Goal: Ask a question: Seek information or help from site administrators or community

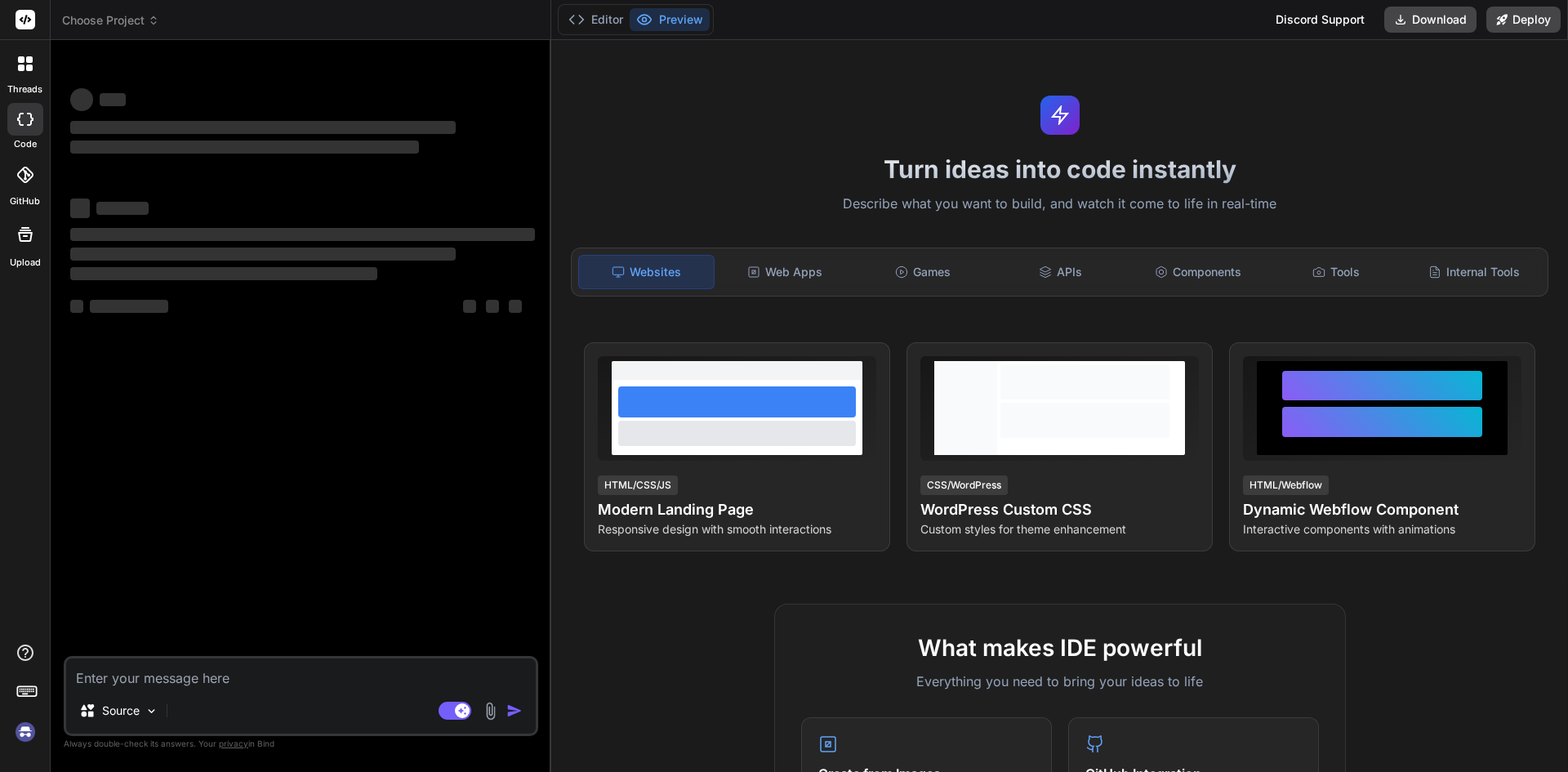
type textarea "x"
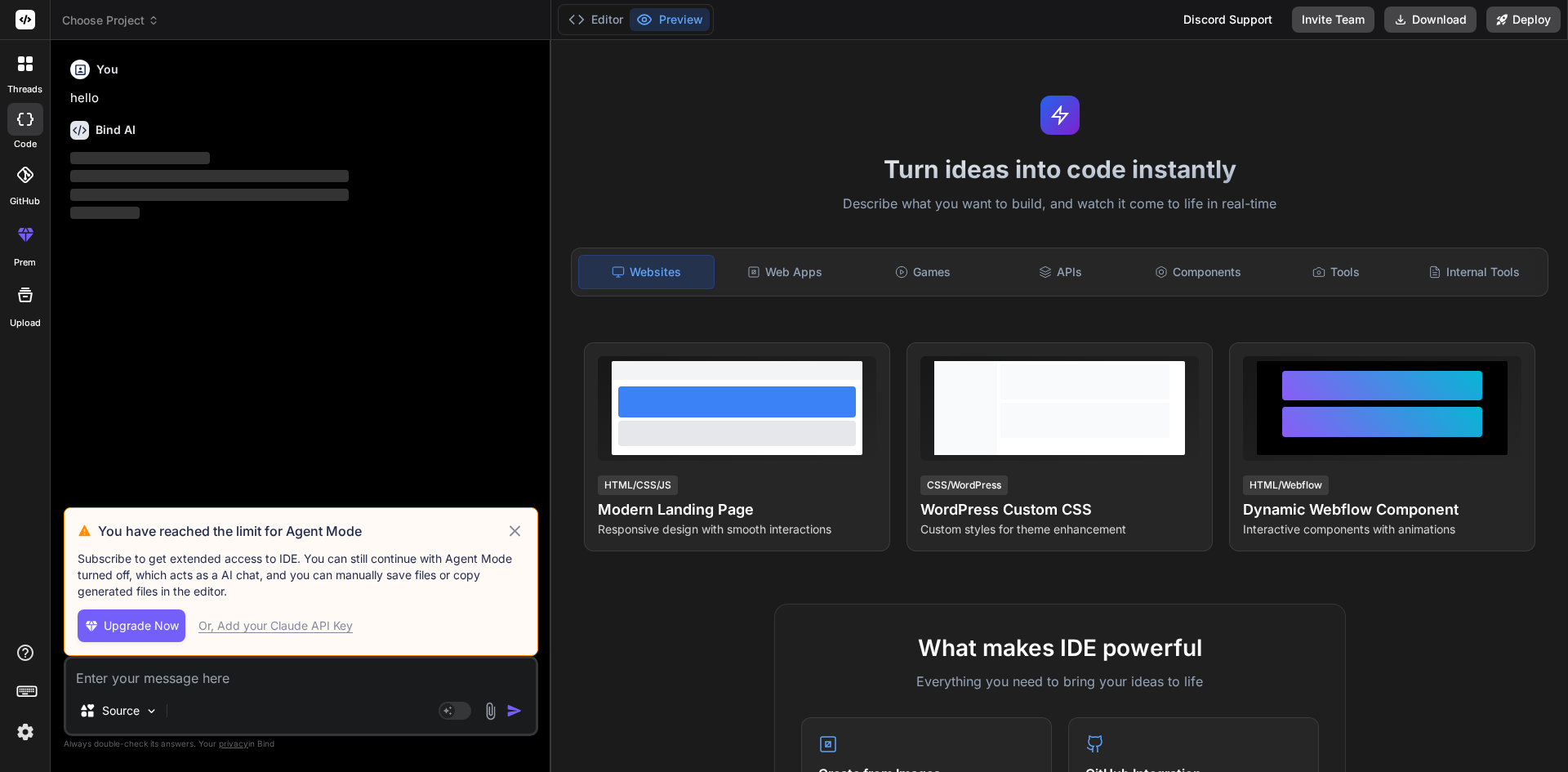
click at [515, 532] on icon at bounding box center [514, 531] width 11 height 11
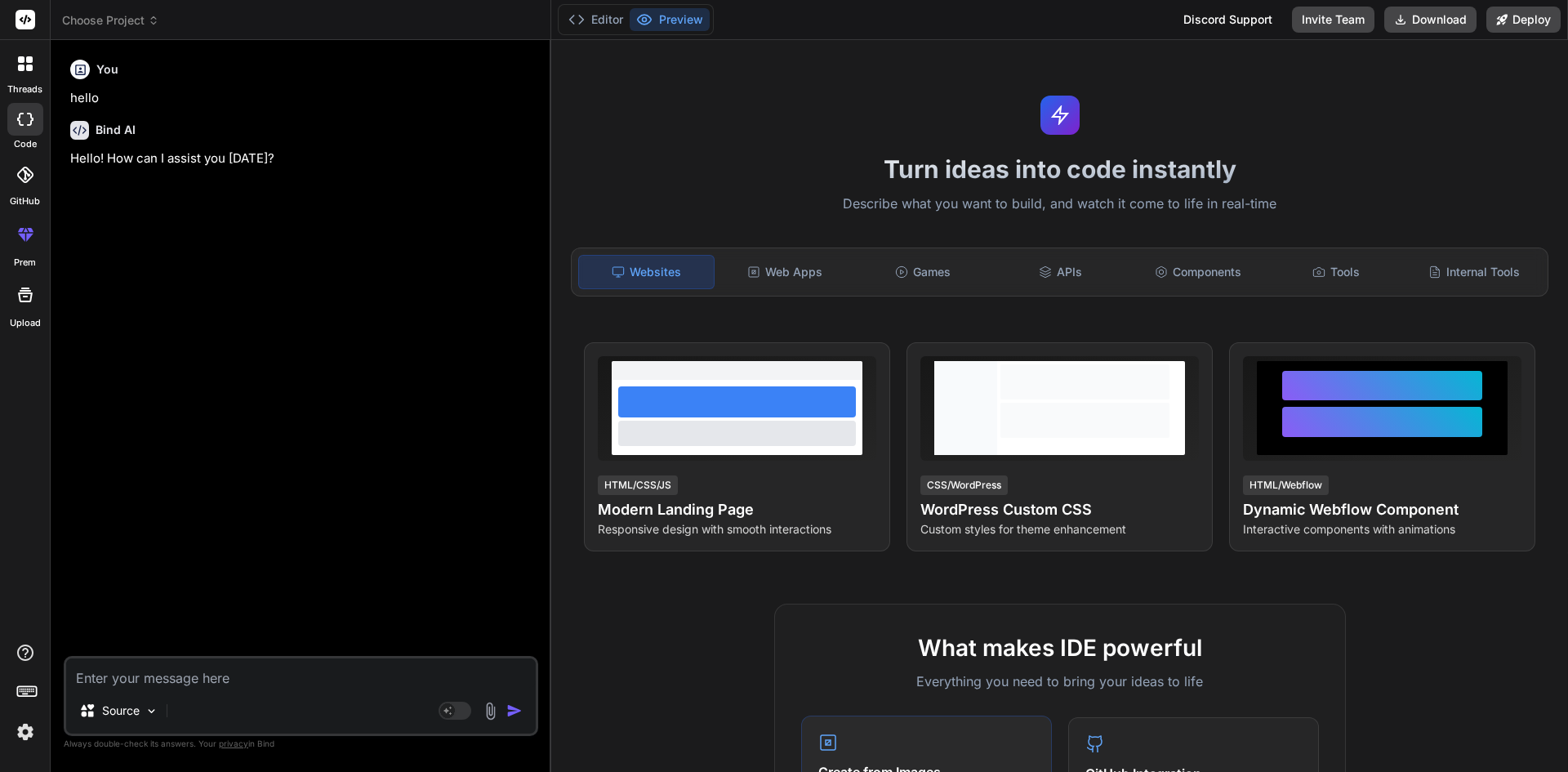
type textarea "x"
click at [155, 670] on textarea at bounding box center [301, 673] width 469 height 30
paste textarea "export const GradeGroup = [ { value: 'Grade', label: 'Grade', active: 'true' },…"
type textarea "export const GradeGroup = [ { value: 'Grade', label: 'Grade', active: 'true' },…"
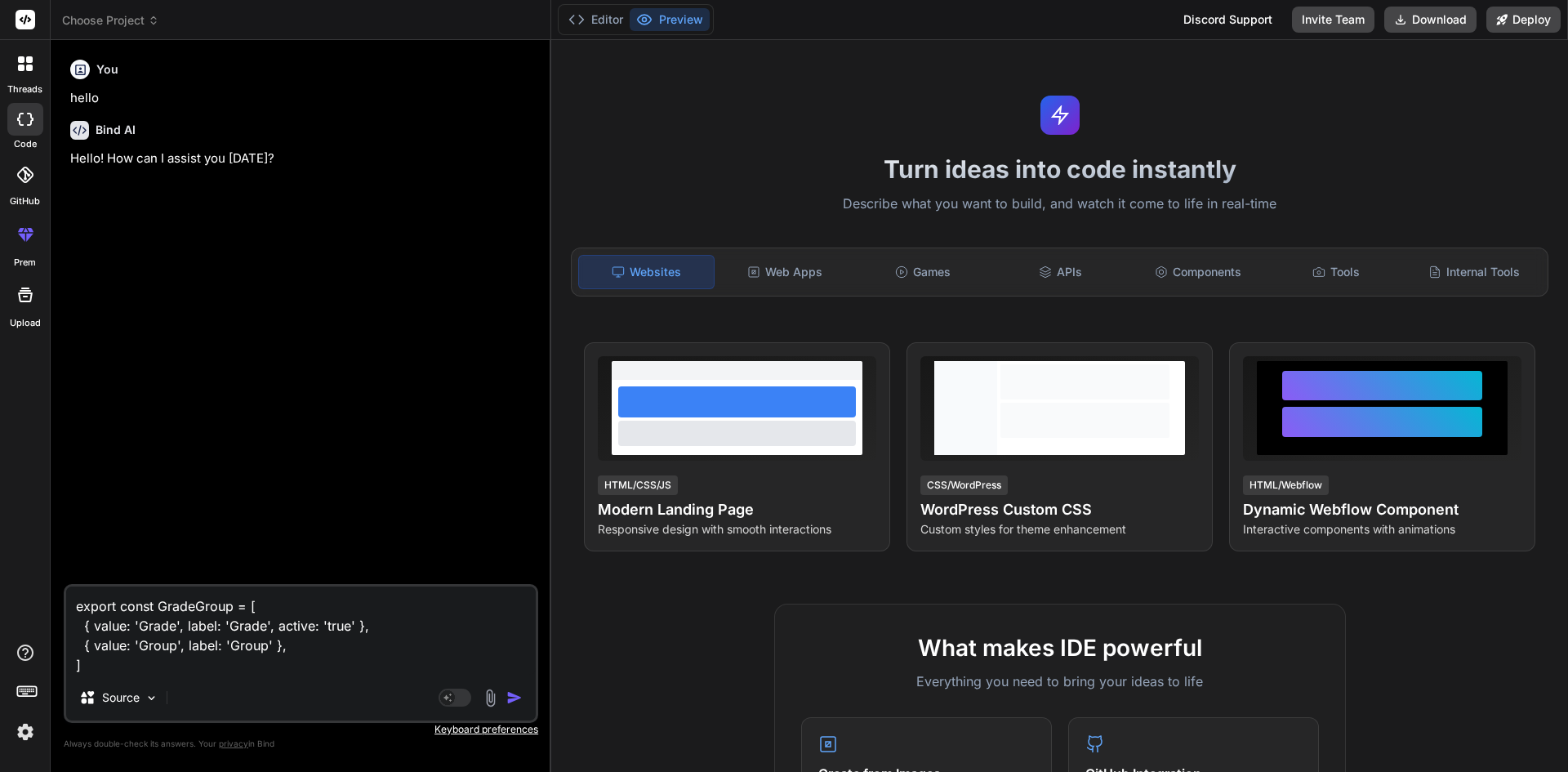
type textarea "x"
type textarea "export const GradeGroup = [ { value: 'Grade', label: 'Grade', active: 'true' },…"
type textarea "x"
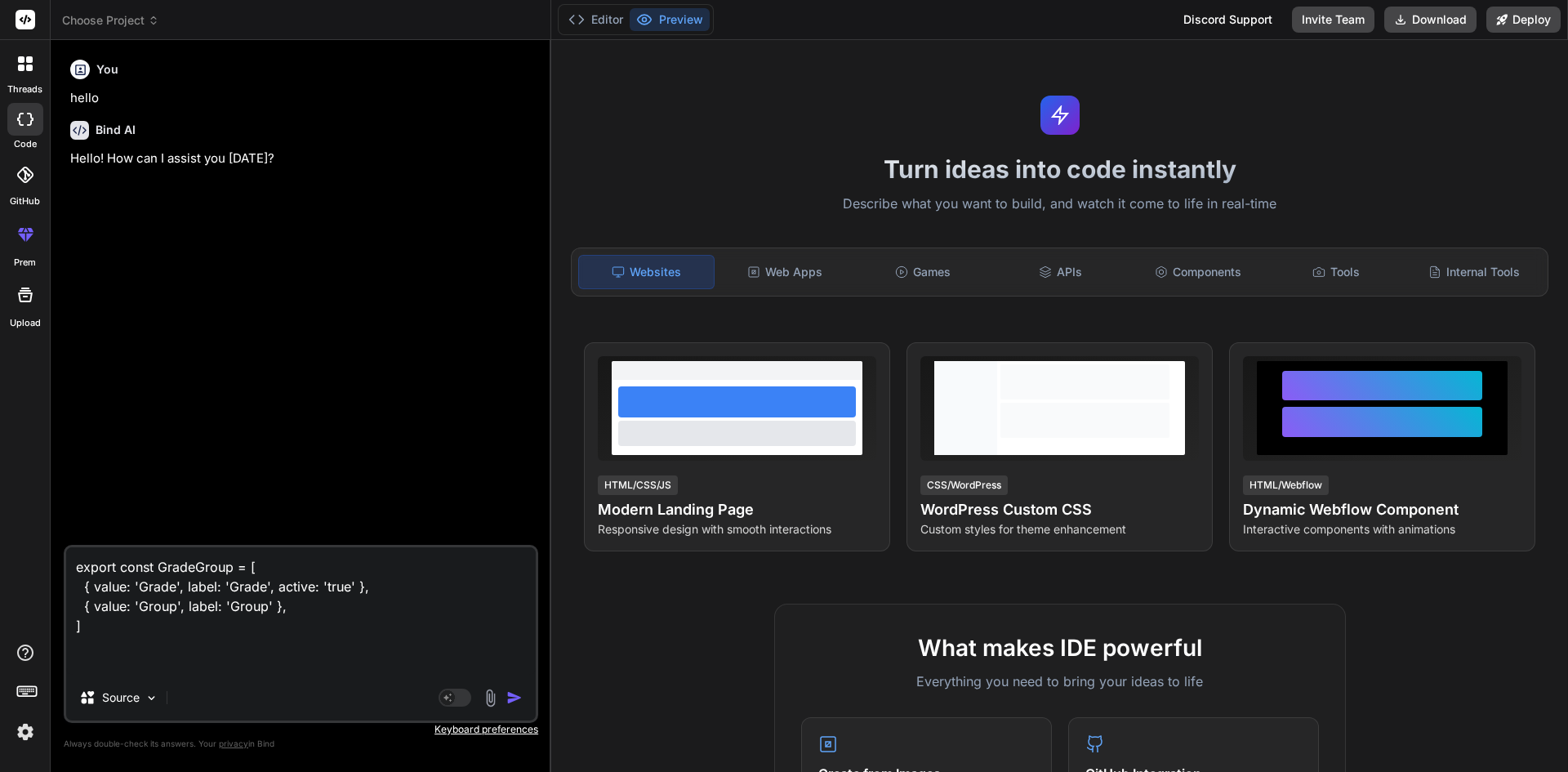
type textarea "export const GradeGroup = [ { value: 'Grade', label: 'Grade', active: 'true' },…"
type textarea "x"
type textarea "export const GradeGroup = [ { value: 'Grade', label: 'Grade', active: 'true' },…"
type textarea "x"
type textarea "export const GradeGroup = [ { value: 'Grade', label: 'Grade', active: 'true' },…"
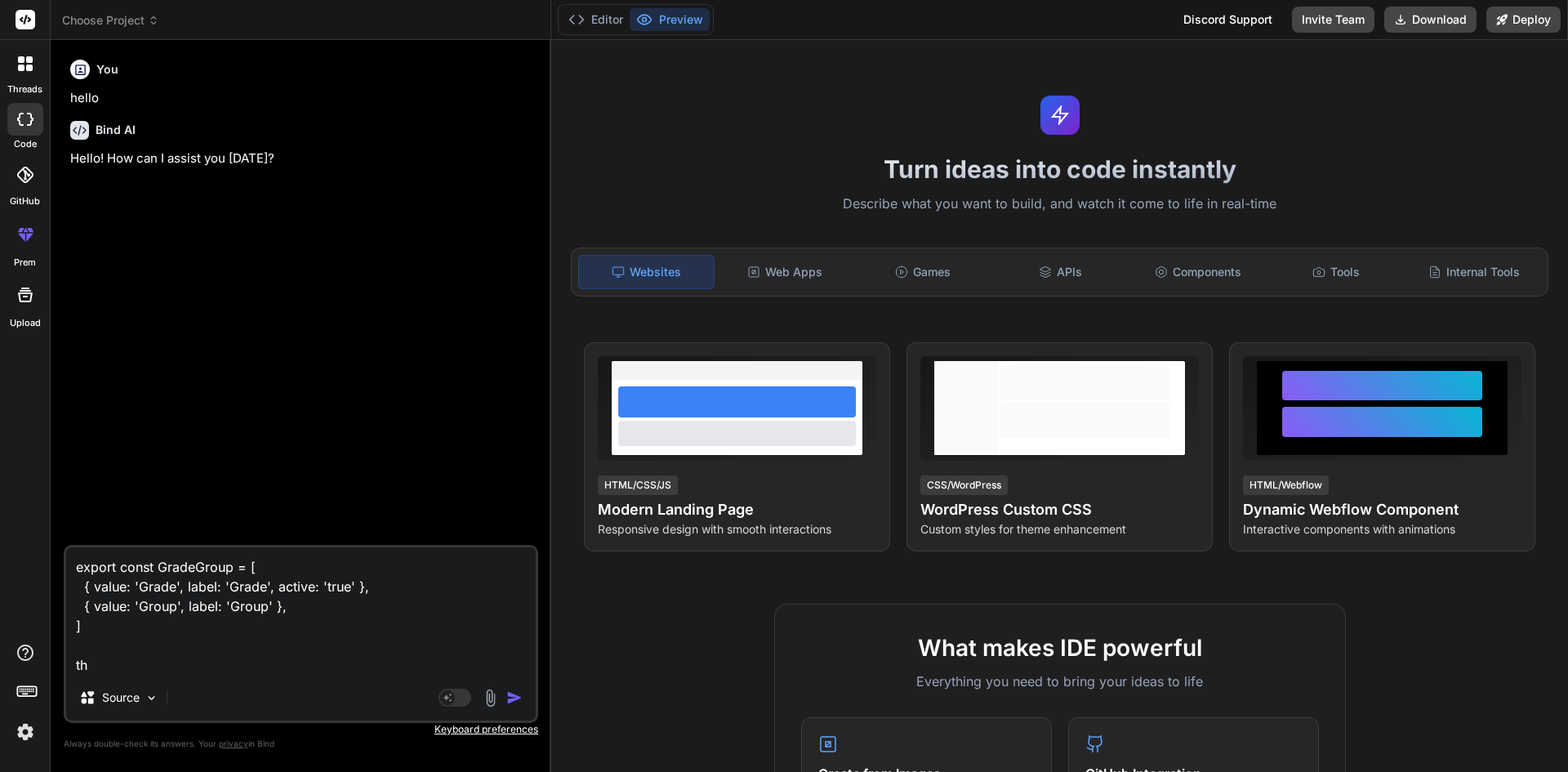
type textarea "x"
type textarea "export const GradeGroup = [ { value: 'Grade', label: 'Grade', active: 'true' },…"
type textarea "x"
type textarea "export const GradeGroup = [ { value: 'Grade', label: 'Grade', active: 'true' },…"
type textarea "x"
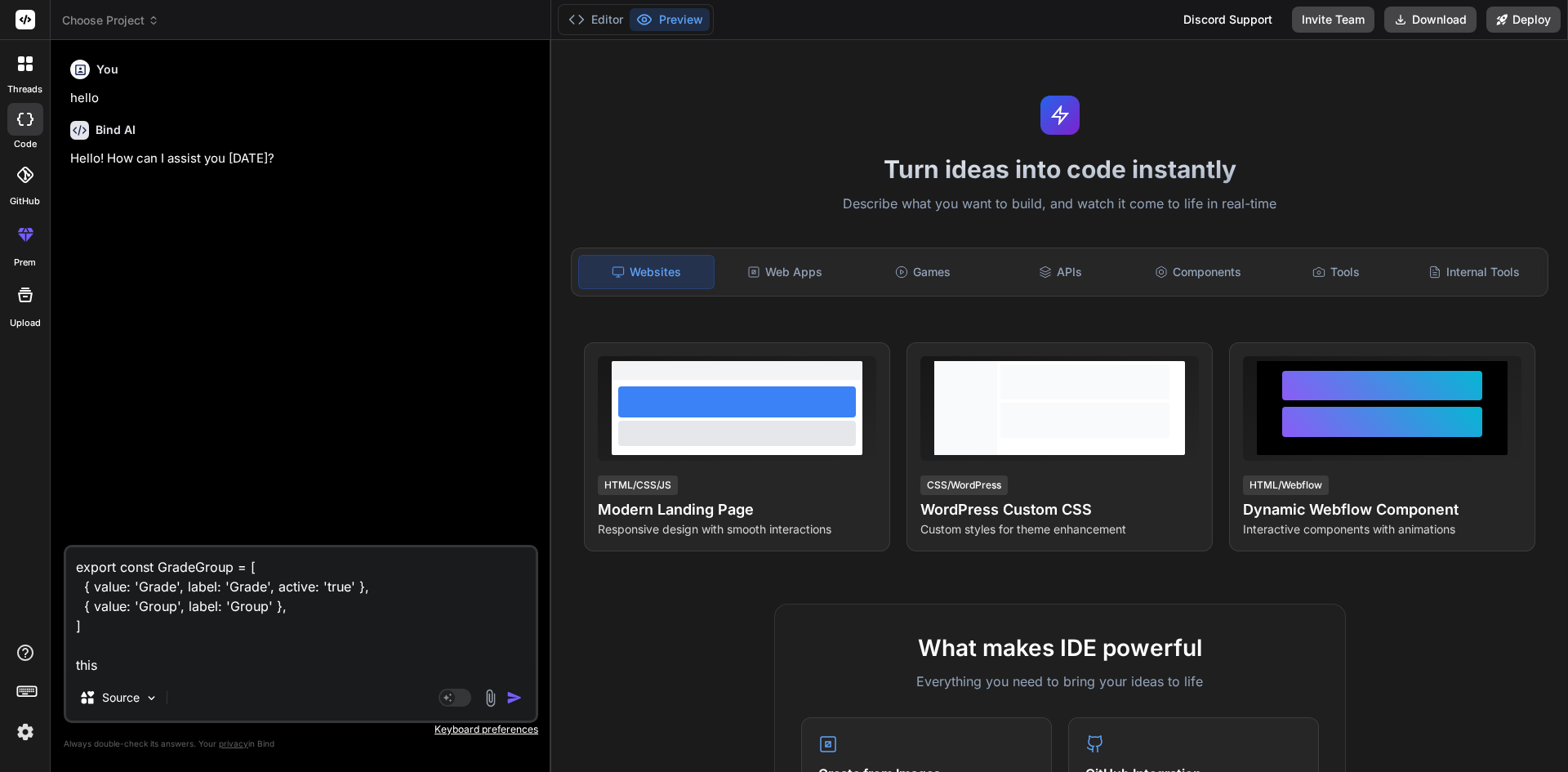
type textarea "export const GradeGroup = [ { value: 'Grade', label: 'Grade', active: 'true' },…"
type textarea "x"
type textarea "export const GradeGroup = [ { value: 'Grade', label: 'Grade', active: 'true' },…"
type textarea "x"
type textarea "export const GradeGroup = [ { value: 'Grade', label: 'Grade', active: 'true' },…"
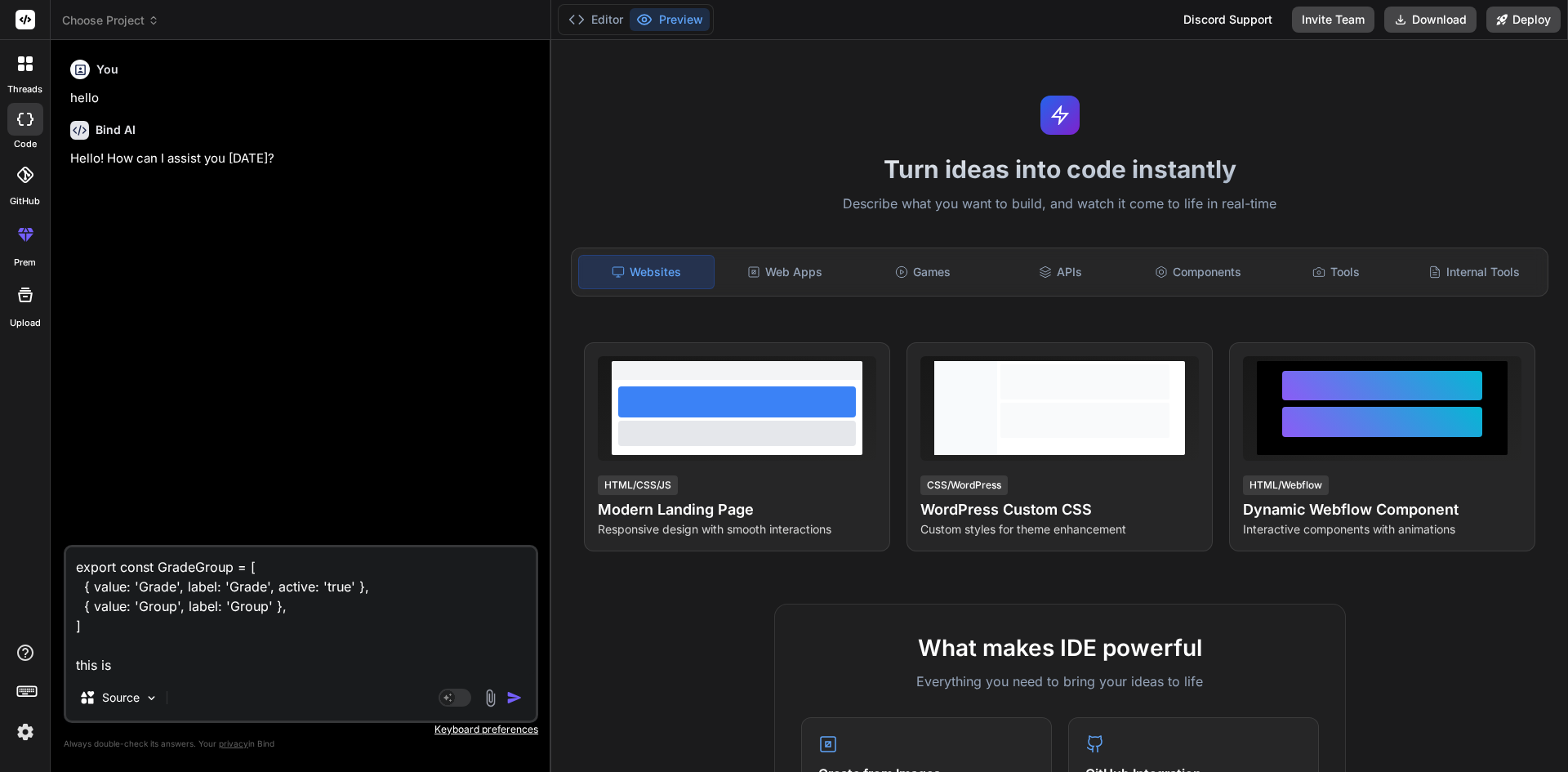
type textarea "x"
type textarea "export const GradeGroup = [ { value: 'Grade', label: 'Grade', active: 'true' },…"
type textarea "x"
type textarea "export const GradeGroup = [ { value: 'Grade', label: 'Grade', active: 'true' },…"
type textarea "x"
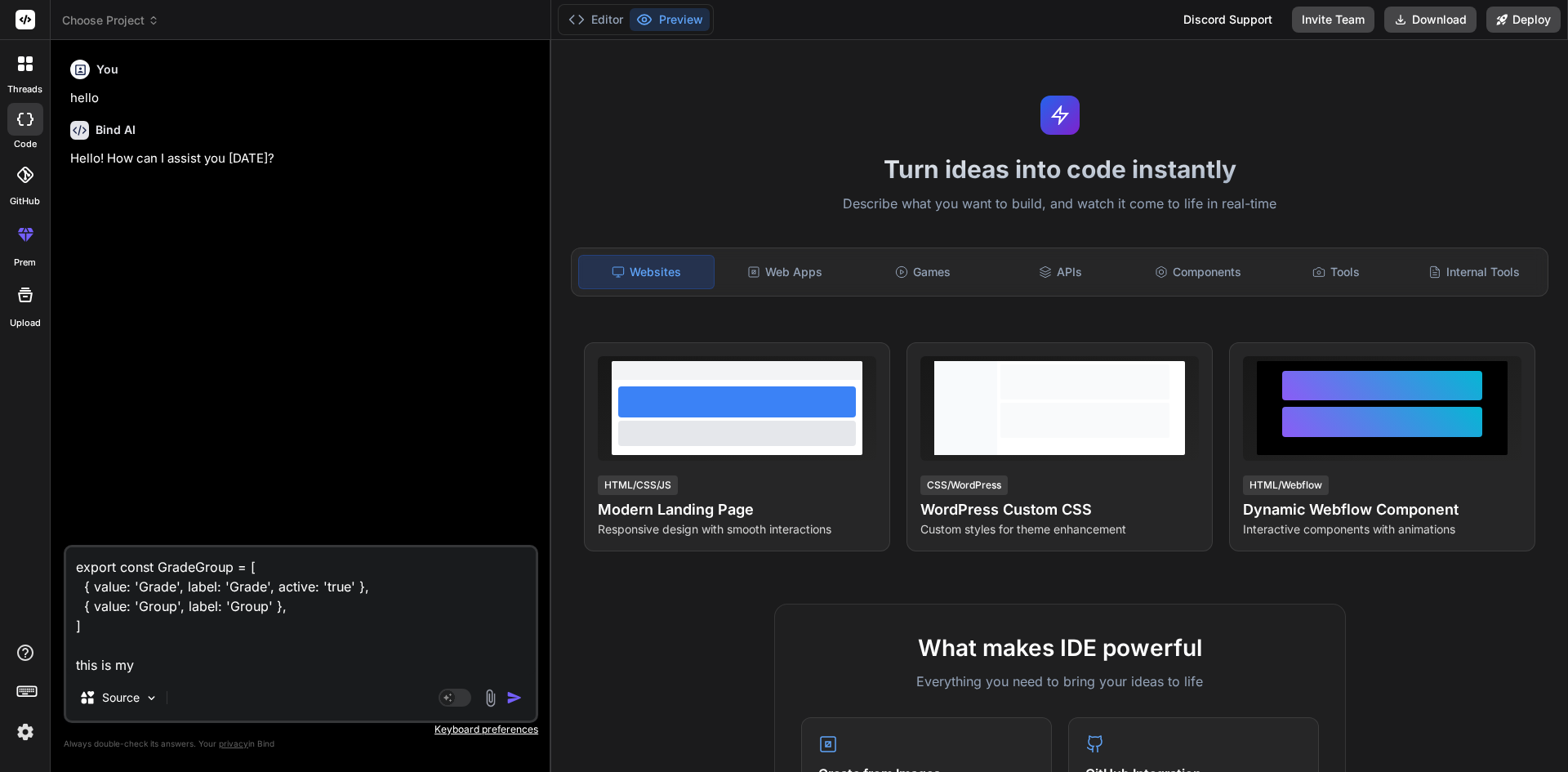
type textarea "export const GradeGroup = [ { value: 'Grade', label: 'Grade', active: 'true' },…"
type textarea "x"
type textarea "export const GradeGroup = [ { value: 'Grade', label: 'Grade', active: 'true' },…"
type textarea "x"
type textarea "export const GradeGroup = [ { value: 'Grade', label: 'Grade', active: 'true' },…"
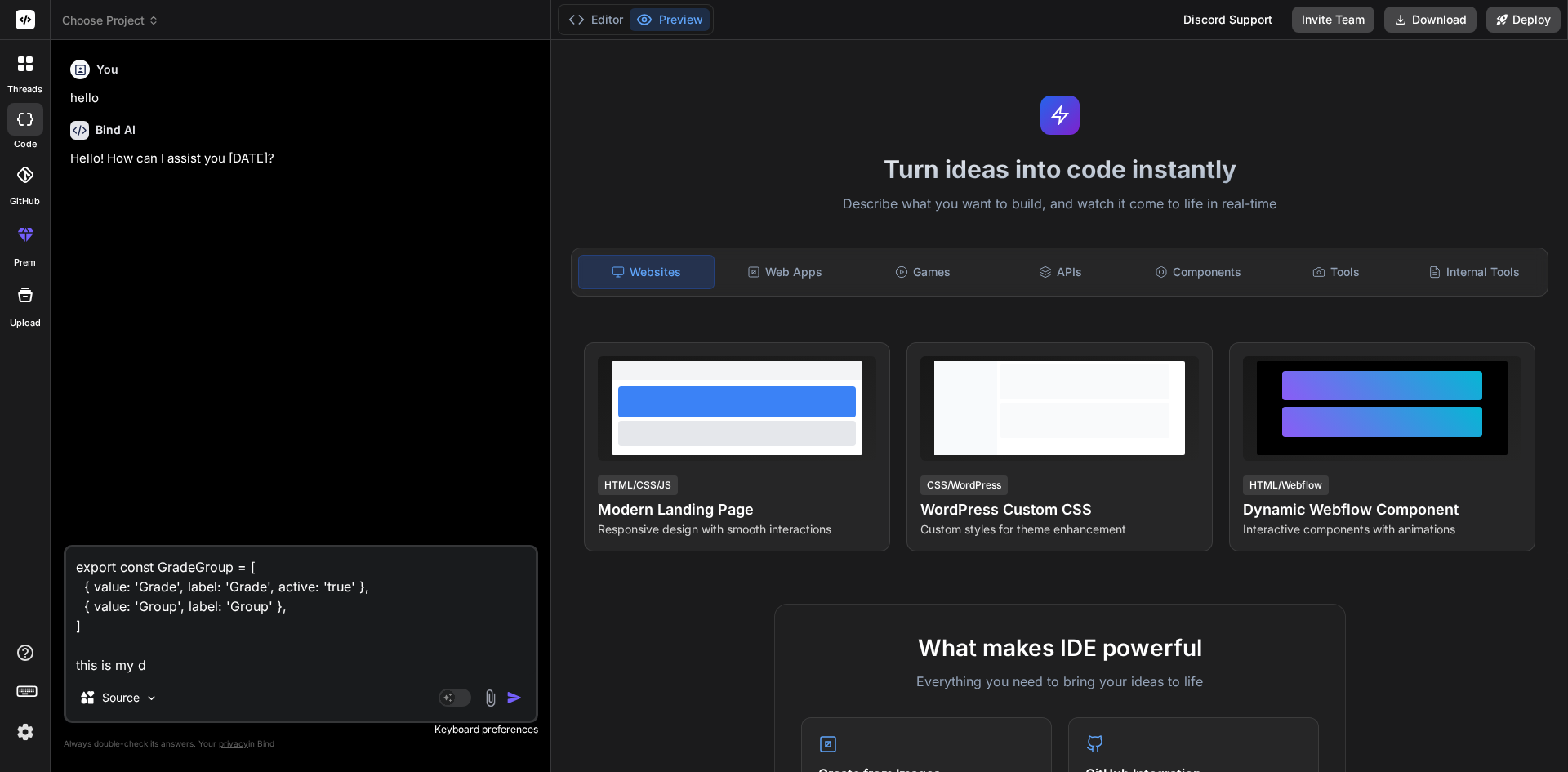
type textarea "x"
type textarea "export const GradeGroup = [ { value: 'Grade', label: 'Grade', active: 'true' },…"
type textarea "x"
type textarea "export const GradeGroup = [ { value: 'Grade', label: 'Grade', active: 'true' },…"
type textarea "x"
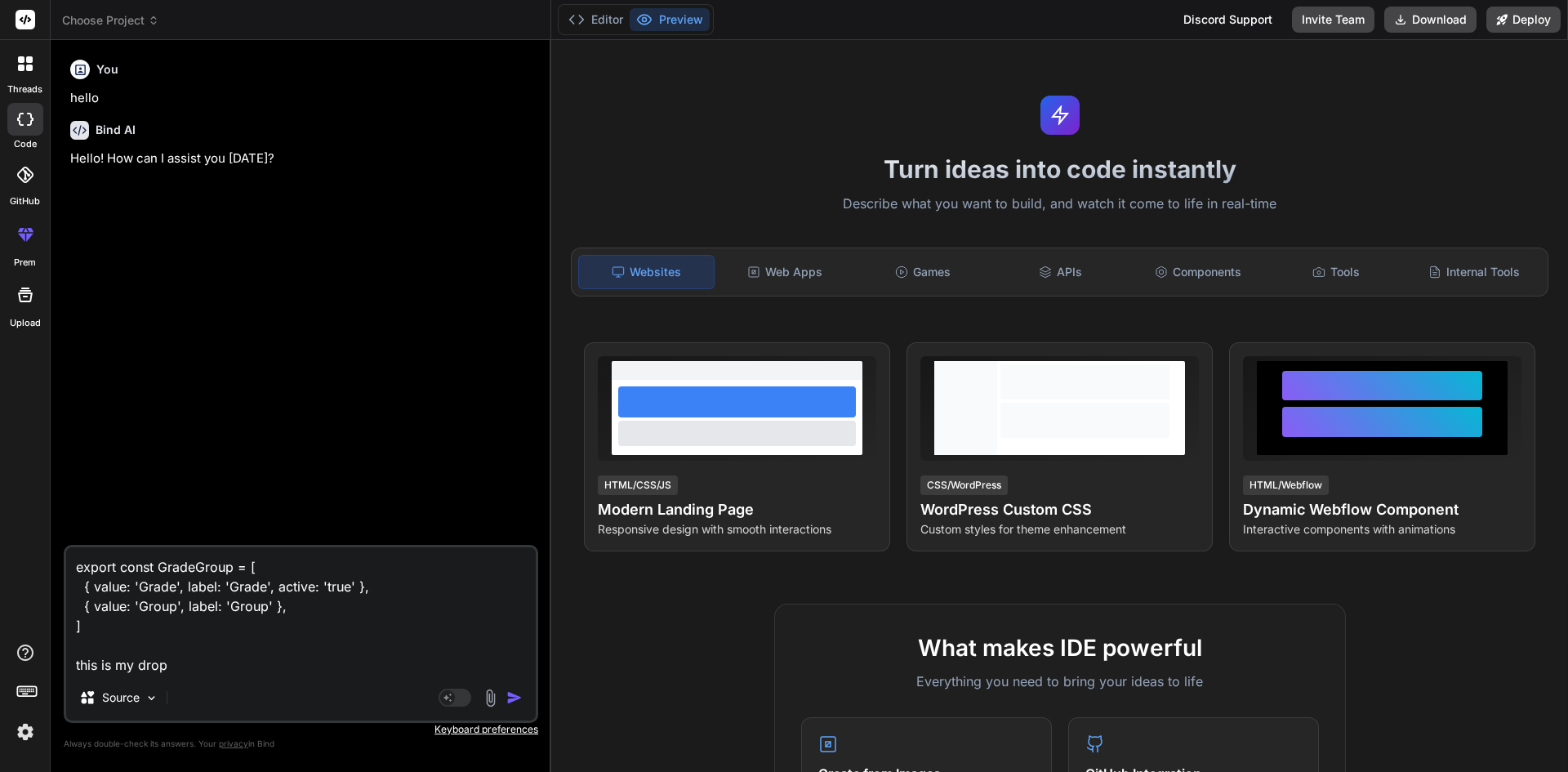
type textarea "export const GradeGroup = [ { value: 'Grade', label: 'Grade', active: 'true' },…"
type textarea "x"
type textarea "export const GradeGroup = [ { value: 'Grade', label: 'Grade', active: 'true' },…"
type textarea "x"
type textarea "export const GradeGroup = [ { value: 'Grade', label: 'Grade', active: 'true' },…"
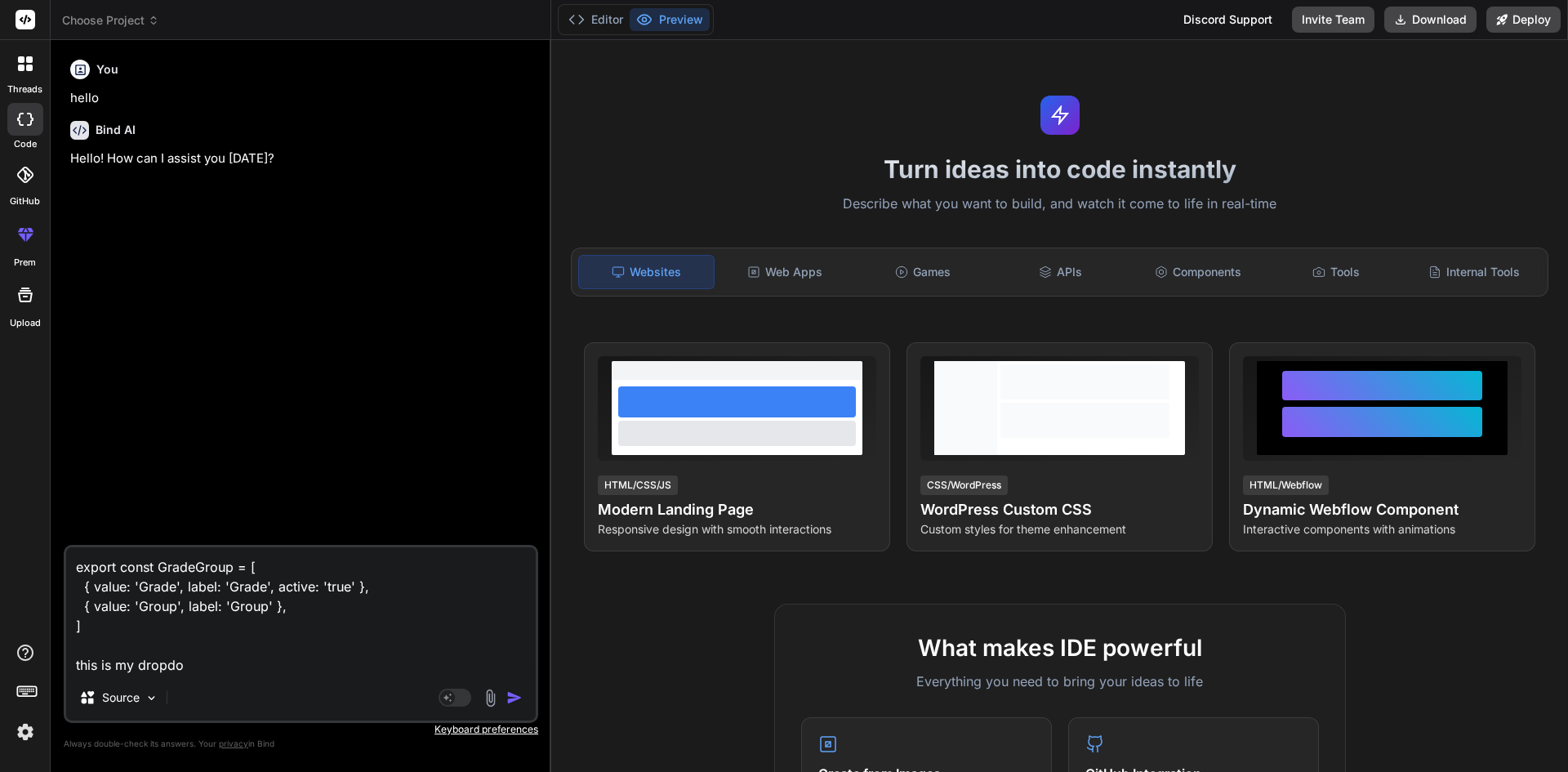
type textarea "x"
type textarea "export const GradeGroup = [ { value: 'Grade', label: 'Grade', active: 'true' },…"
type textarea "x"
type textarea "export const GradeGroup = [ { value: 'Grade', label: 'Grade', active: 'true' },…"
type textarea "x"
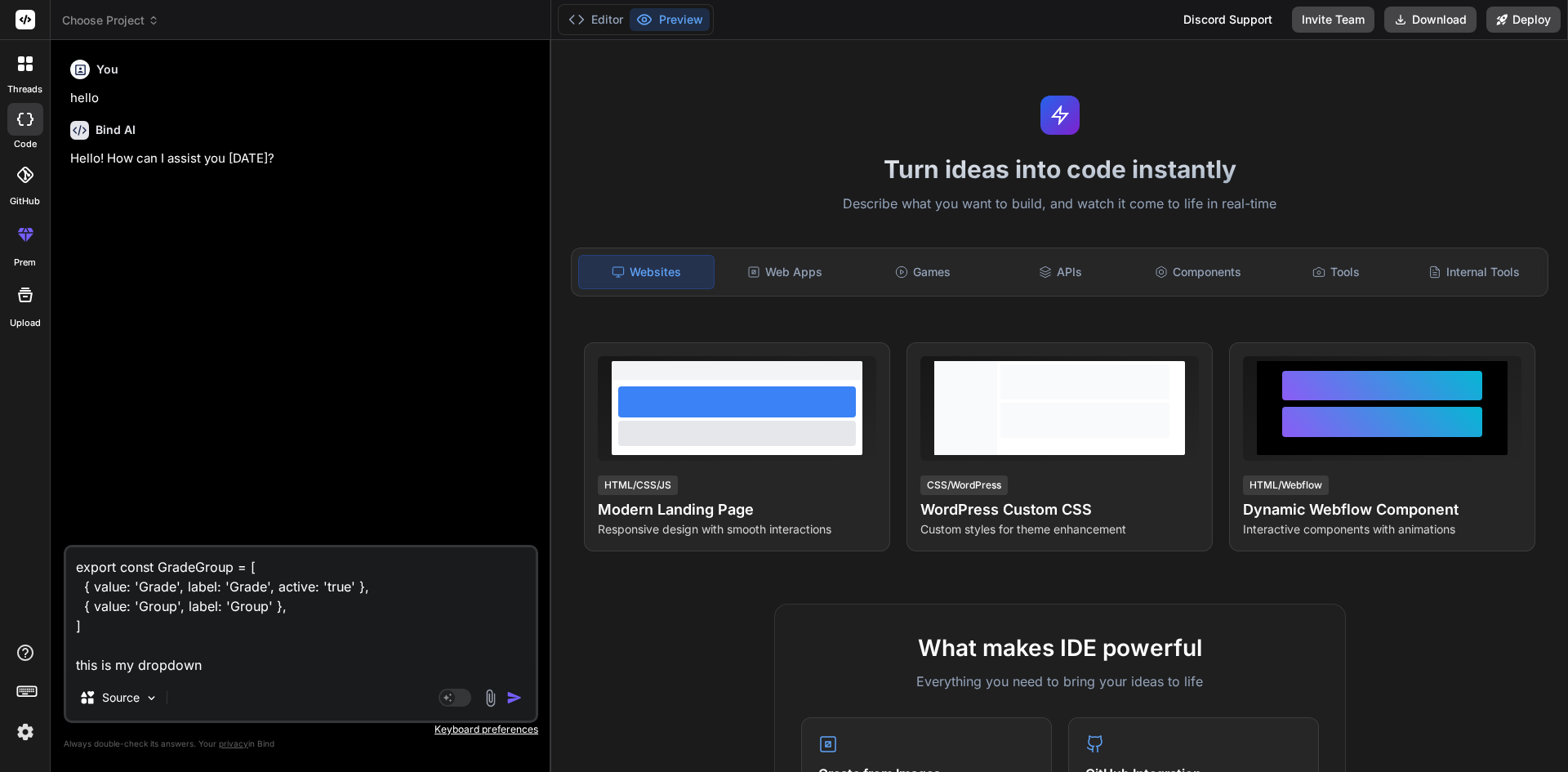
type textarea "export const GradeGroup = [ { value: 'Grade', label: 'Grade', active: 'true' },…"
type textarea "x"
type textarea "export const GradeGroup = [ { value: 'Grade', label: 'Grade', active: 'true' },…"
type textarea "x"
type textarea "export const GradeGroup = [ { value: 'Grade', label: 'Grade', active: 'true' },…"
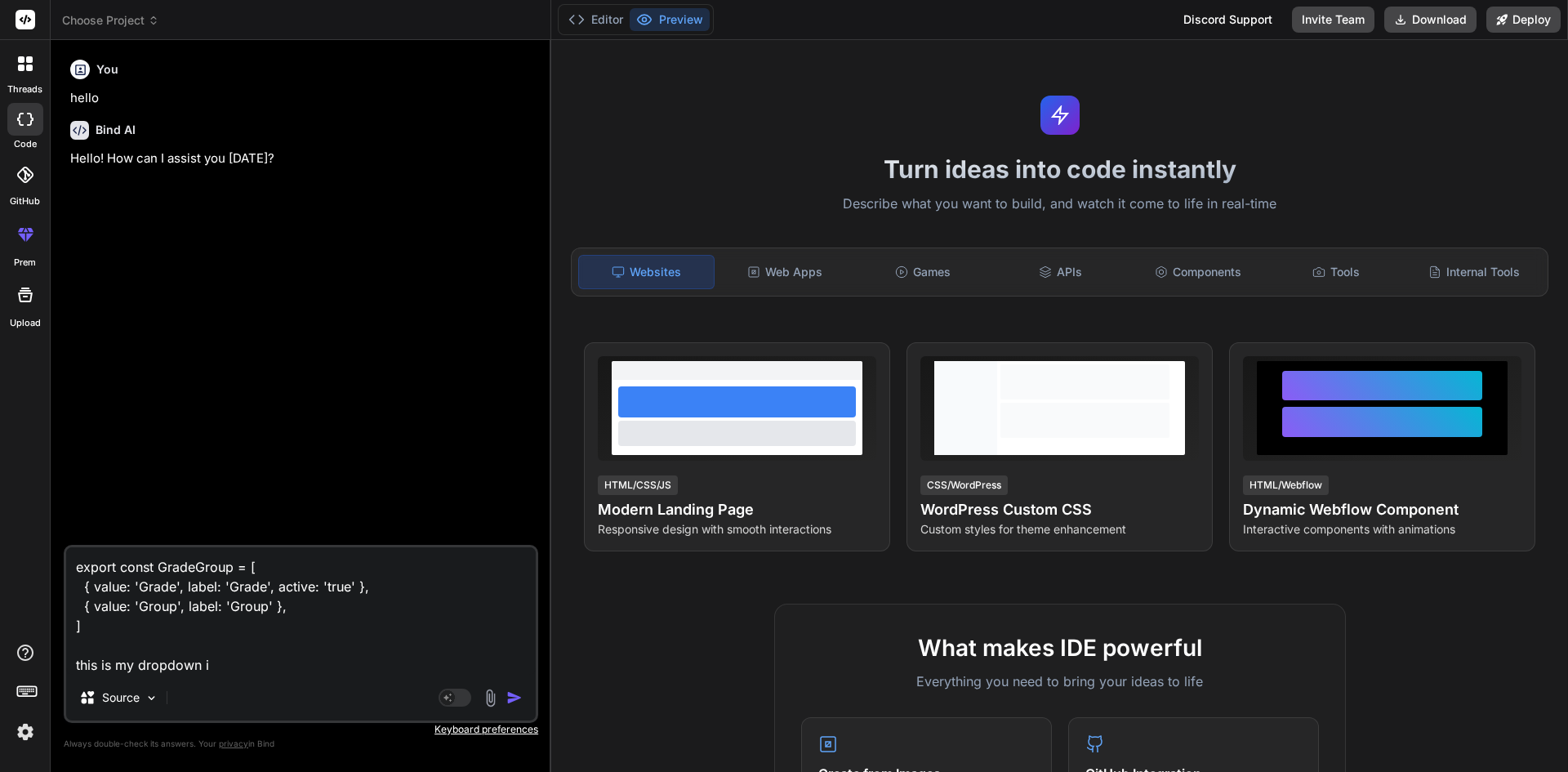
type textarea "x"
type textarea "export const GradeGroup = [ { value: 'Grade', label: 'Grade', active: 'true' },…"
type textarea "x"
type textarea "export const GradeGroup = [ { value: 'Grade', label: 'Grade', active: 'true' },…"
type textarea "x"
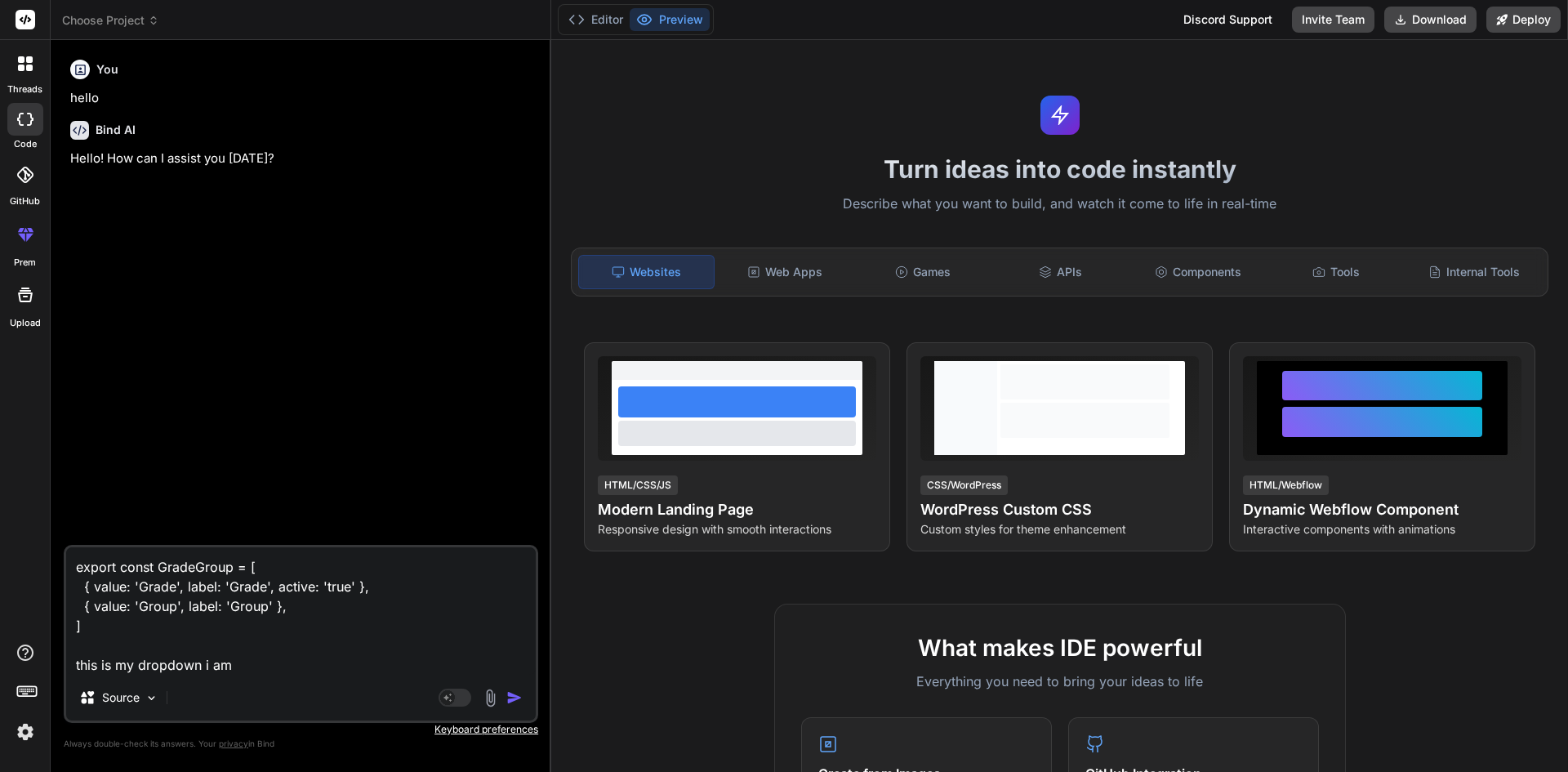
type textarea "export const GradeGroup = [ { value: 'Grade', label: 'Grade', active: 'true' },…"
type textarea "x"
type textarea "export const GradeGroup = [ { value: 'Grade', label: 'Grade', active: 'true' },…"
type textarea "x"
type textarea "export const GradeGroup = [ { value: 'Grade', label: 'Grade', active: 'true' },…"
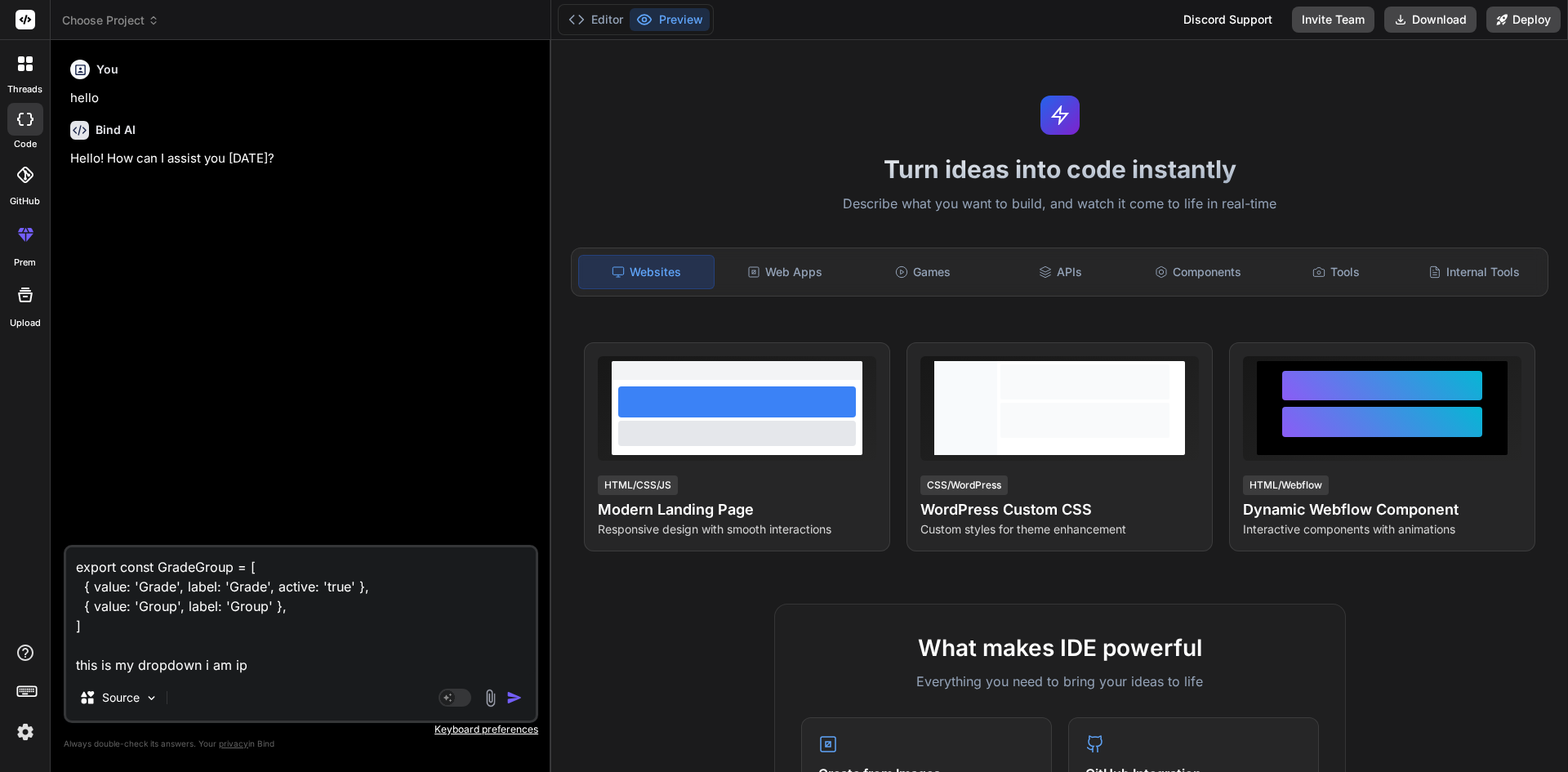
type textarea "x"
type textarea "export const GradeGroup = [ { value: 'Grade', label: 'Grade', active: 'true' },…"
type textarea "x"
type textarea "export const GradeGroup = [ { value: 'Grade', label: 'Grade', active: 'true' },…"
type textarea "x"
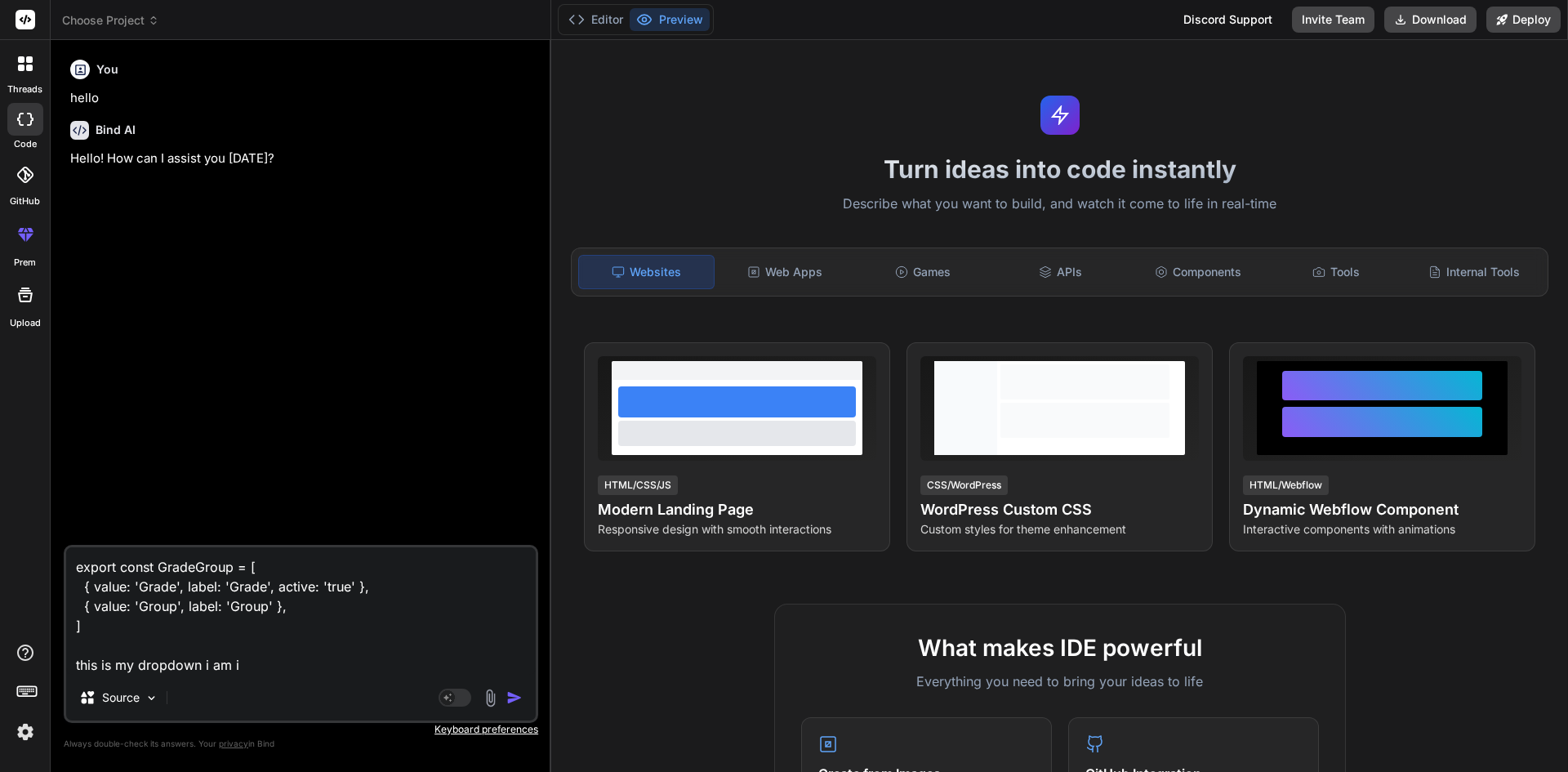
type textarea "export const GradeGroup = [ { value: 'Grade', label: 'Grade', active: 'true' },…"
type textarea "x"
type textarea "export const GradeGroup = [ { value: 'Grade', label: 'Grade', active: 'true' },…"
type textarea "x"
type textarea "export const GradeGroup = [ { value: 'Grade', label: 'Grade', active: 'true' },…"
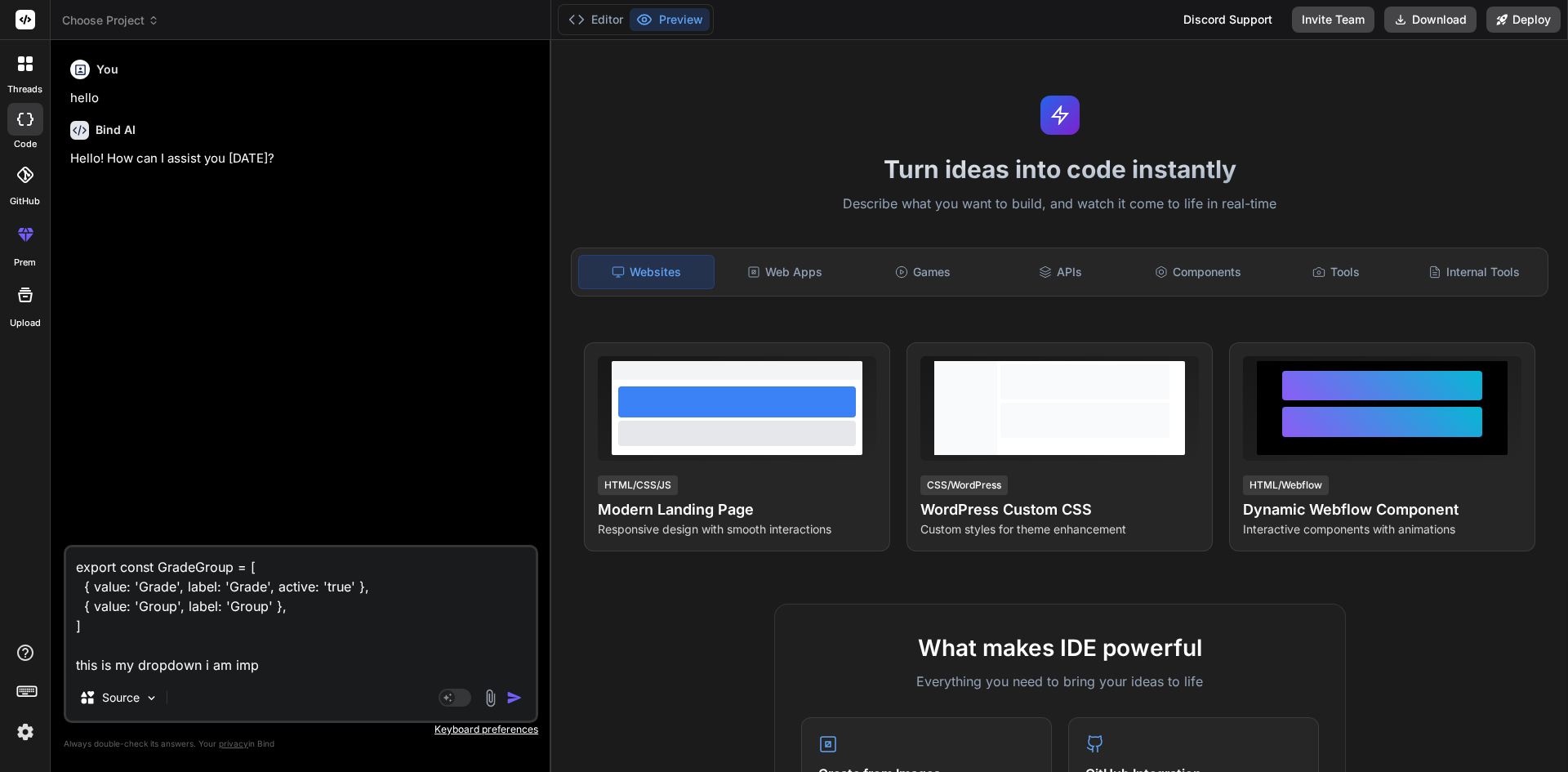
type textarea "x"
type textarea "export const GradeGroup = [ { value: 'Grade', label: 'Grade', active: 'true' },…"
type textarea "x"
type textarea "export const GradeGroup = [ { value: 'Grade', label: 'Grade', active: 'true' },…"
type textarea "x"
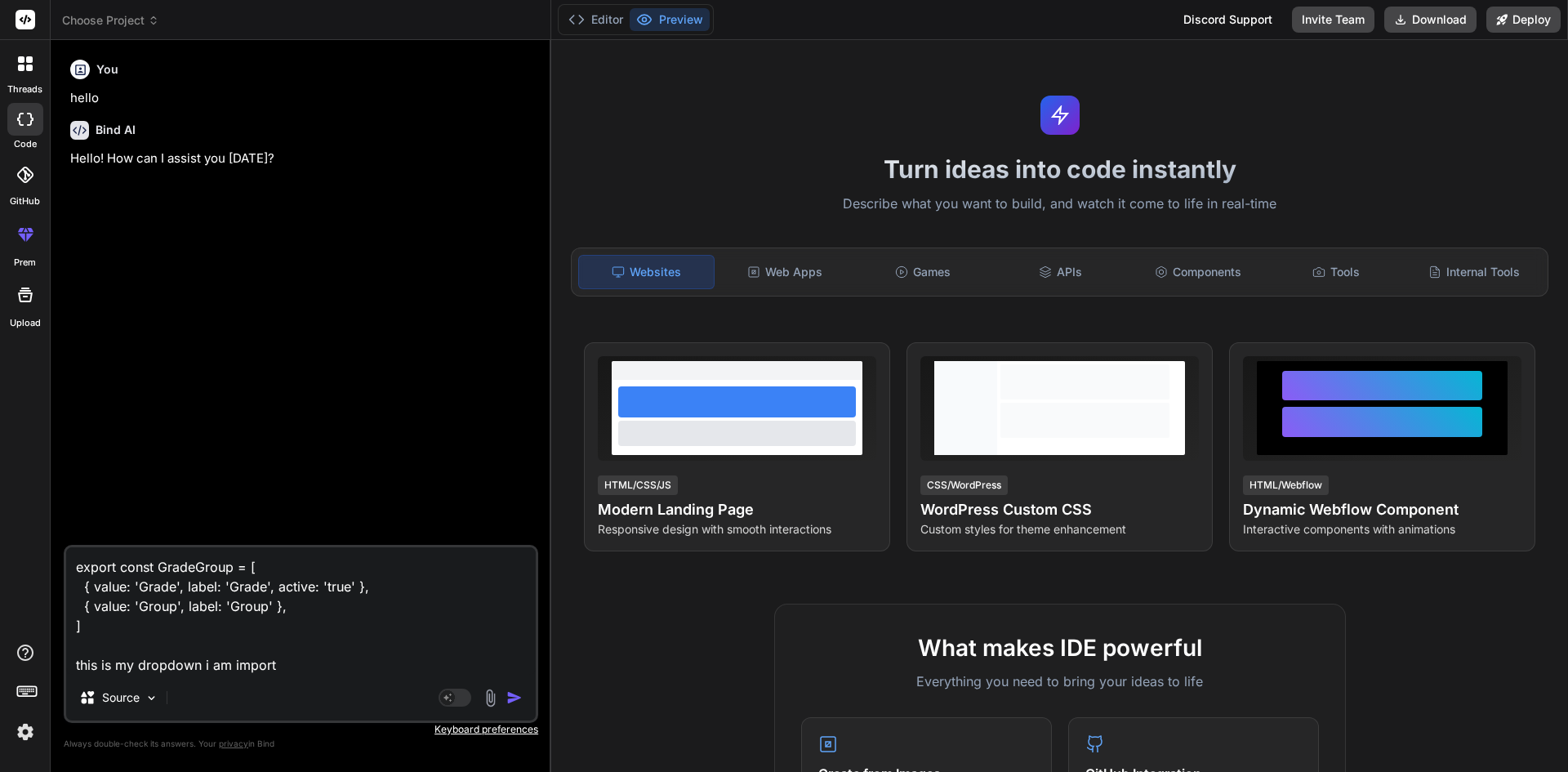
type textarea "export const GradeGroup = [ { value: 'Grade', label: 'Grade', active: 'true' },…"
type textarea "x"
type textarea "export const GradeGroup = [ { value: 'Grade', label: 'Grade', active: 'true' },…"
type textarea "x"
type textarea "export const GradeGroup = [ { value: 'Grade', label: 'Grade', active: 'true' },…"
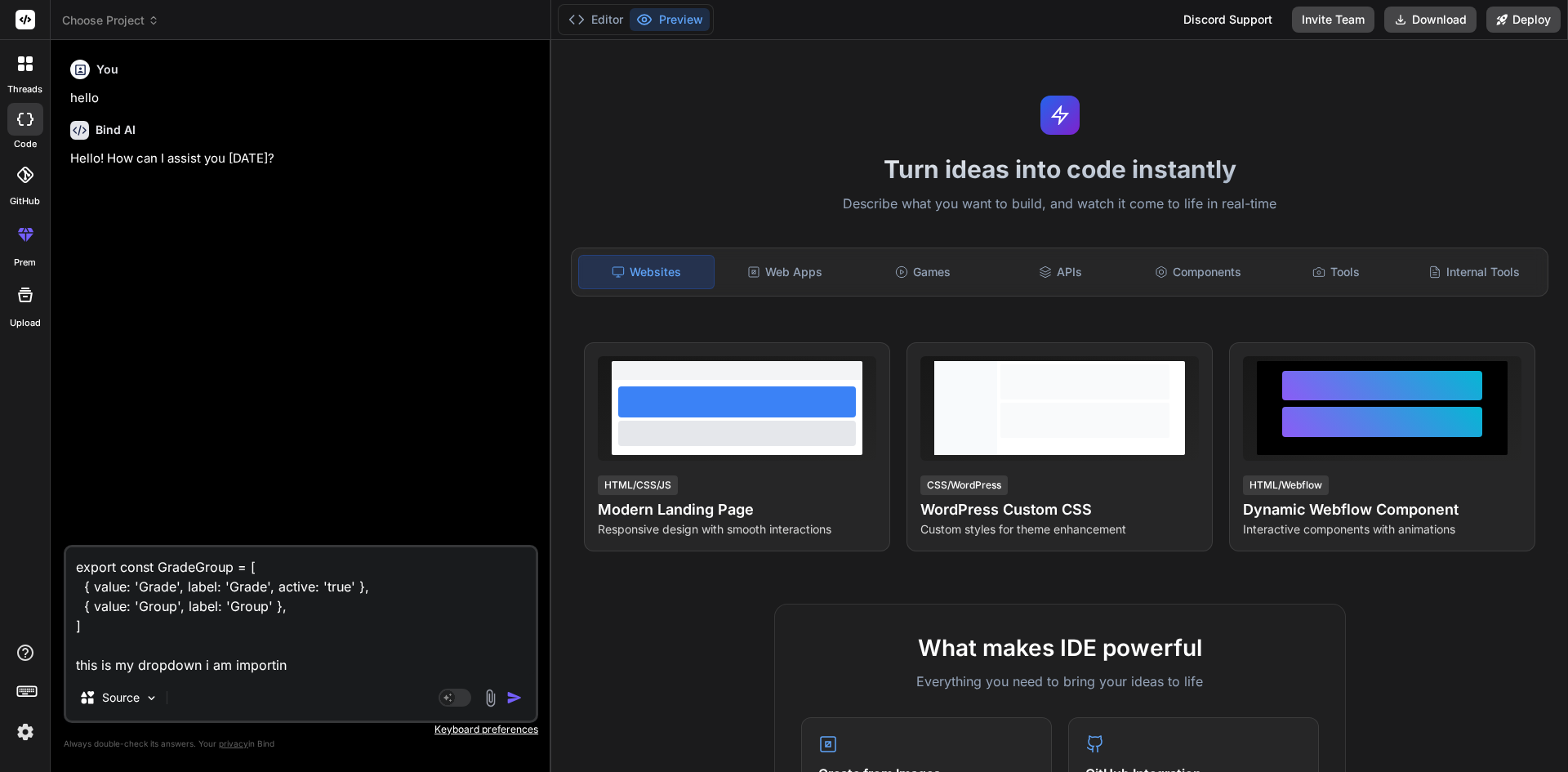
type textarea "x"
type textarea "export const GradeGroup = [ { value: 'Grade', label: 'Grade', active: 'true' },…"
type textarea "x"
type textarea "export const GradeGroup = [ { value: 'Grade', label: 'Grade', active: 'true' },…"
type textarea "x"
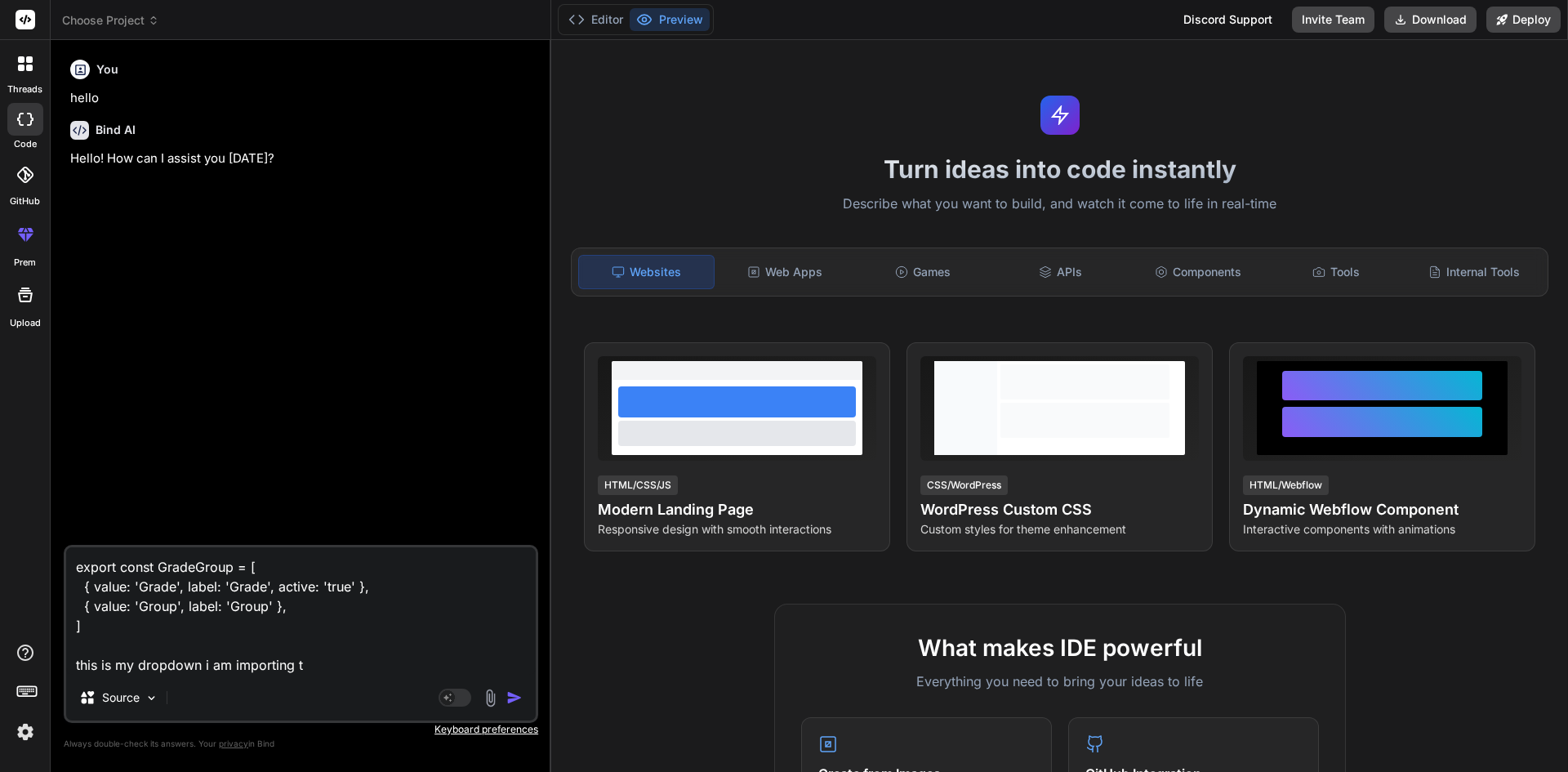
type textarea "export const GradeGroup = [ { value: 'Grade', label: 'Grade', active: 'true' },…"
type textarea "x"
type textarea "export const GradeGroup = [ { value: 'Grade', label: 'Grade', active: 'true' },…"
type textarea "x"
type textarea "export const GradeGroup = [ { value: 'Grade', label: 'Grade', active: 'true' },…"
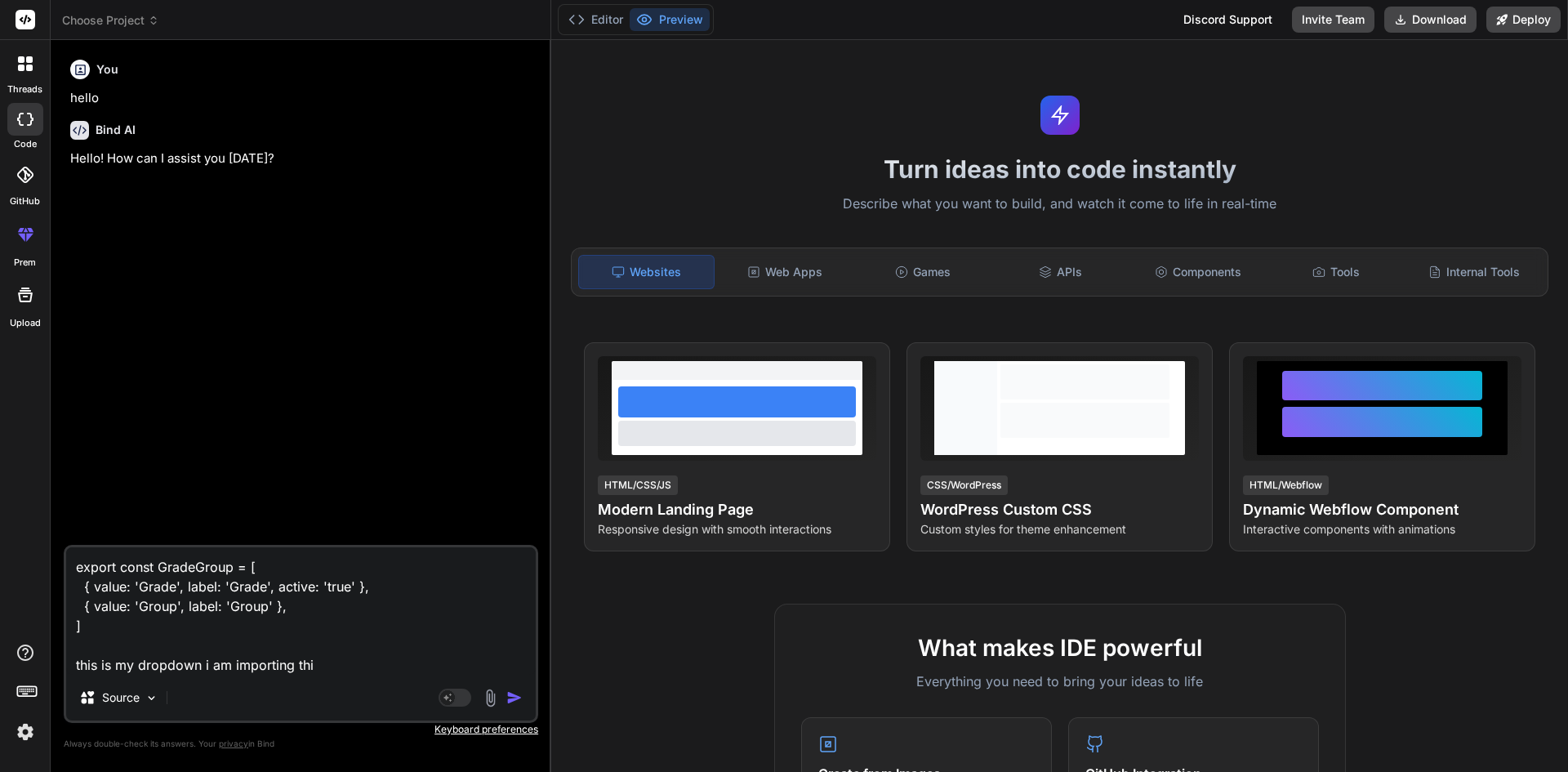
type textarea "x"
type textarea "export const GradeGroup = [ { value: 'Grade', label: 'Grade', active: 'true' },…"
type textarea "x"
type textarea "export const GradeGroup = [ { value: 'Grade', label: 'Grade', active: 'true' },…"
type textarea "x"
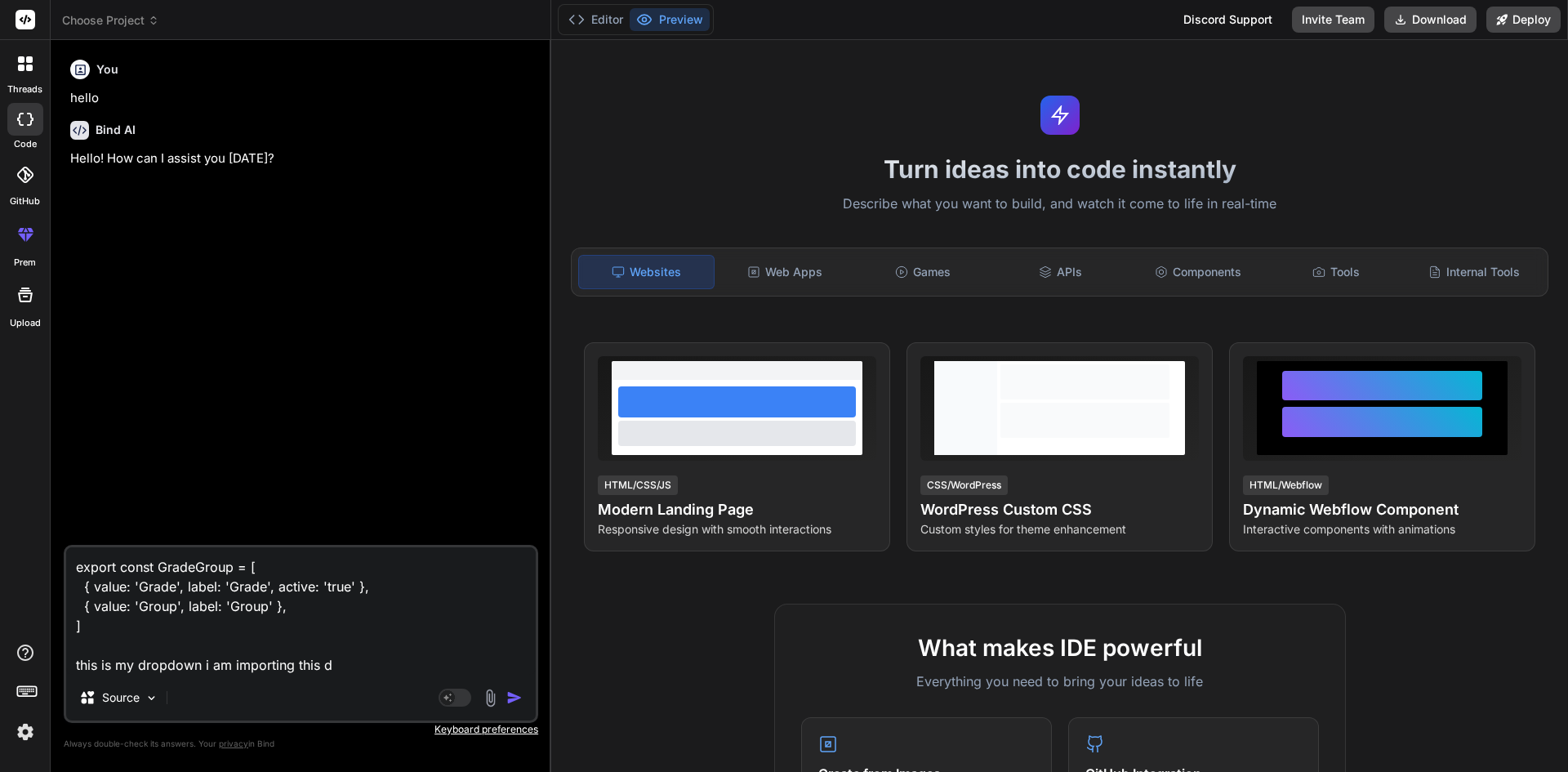
type textarea "export const GradeGroup = [ { value: 'Grade', label: 'Grade', active: 'true' },…"
type textarea "x"
type textarea "export const GradeGroup = [ { value: 'Grade', label: 'Grade', active: 'true' },…"
type textarea "x"
type textarea "export const GradeGroup = [ { value: 'Grade', label: 'Grade', active: 'true' },…"
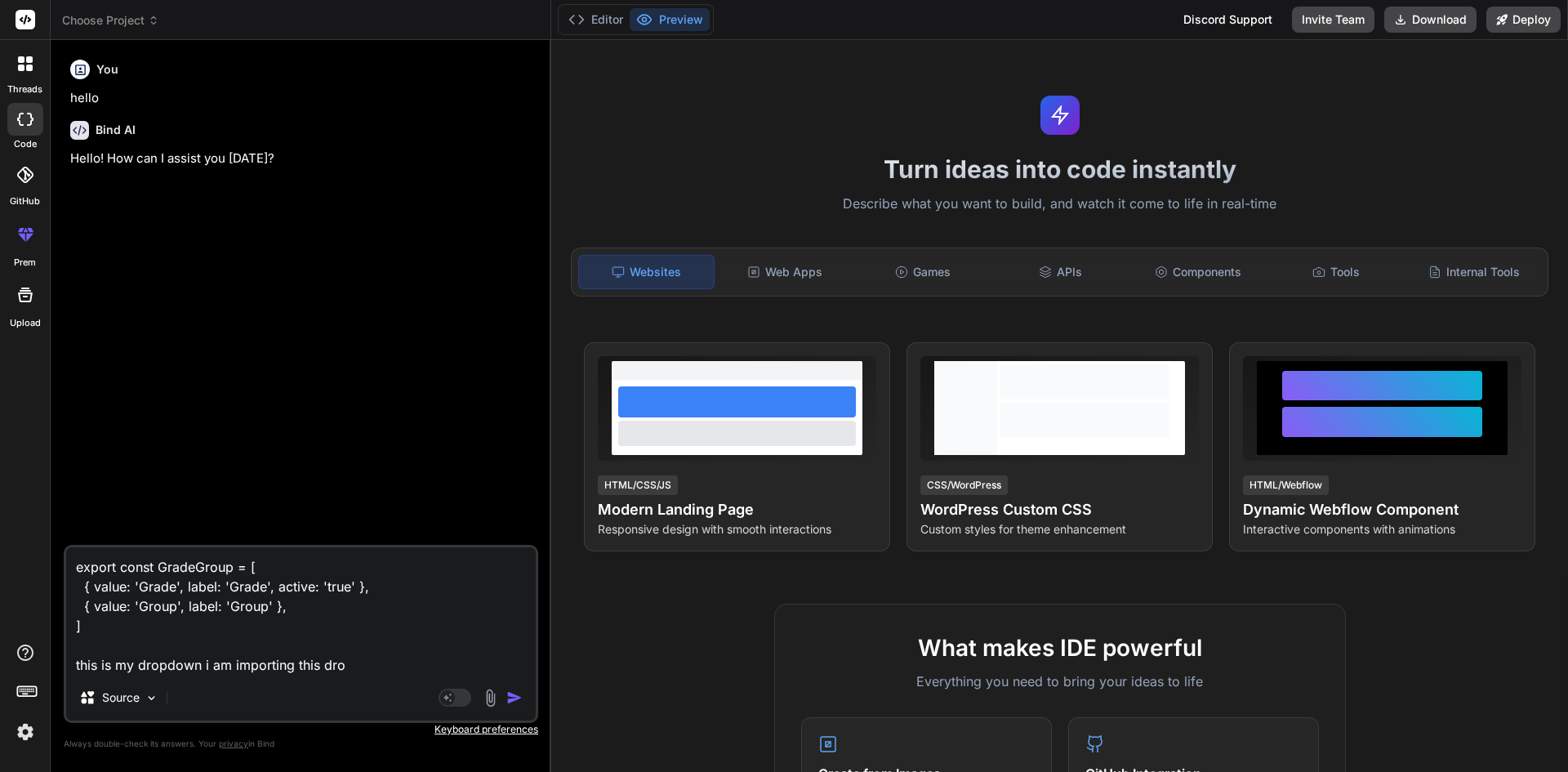
type textarea "x"
type textarea "export const GradeGroup = [ { value: 'Grade', label: 'Grade', active: 'true' },…"
type textarea "x"
type textarea "export const GradeGroup = [ { value: 'Grade', label: 'Grade', active: 'true' },…"
type textarea "x"
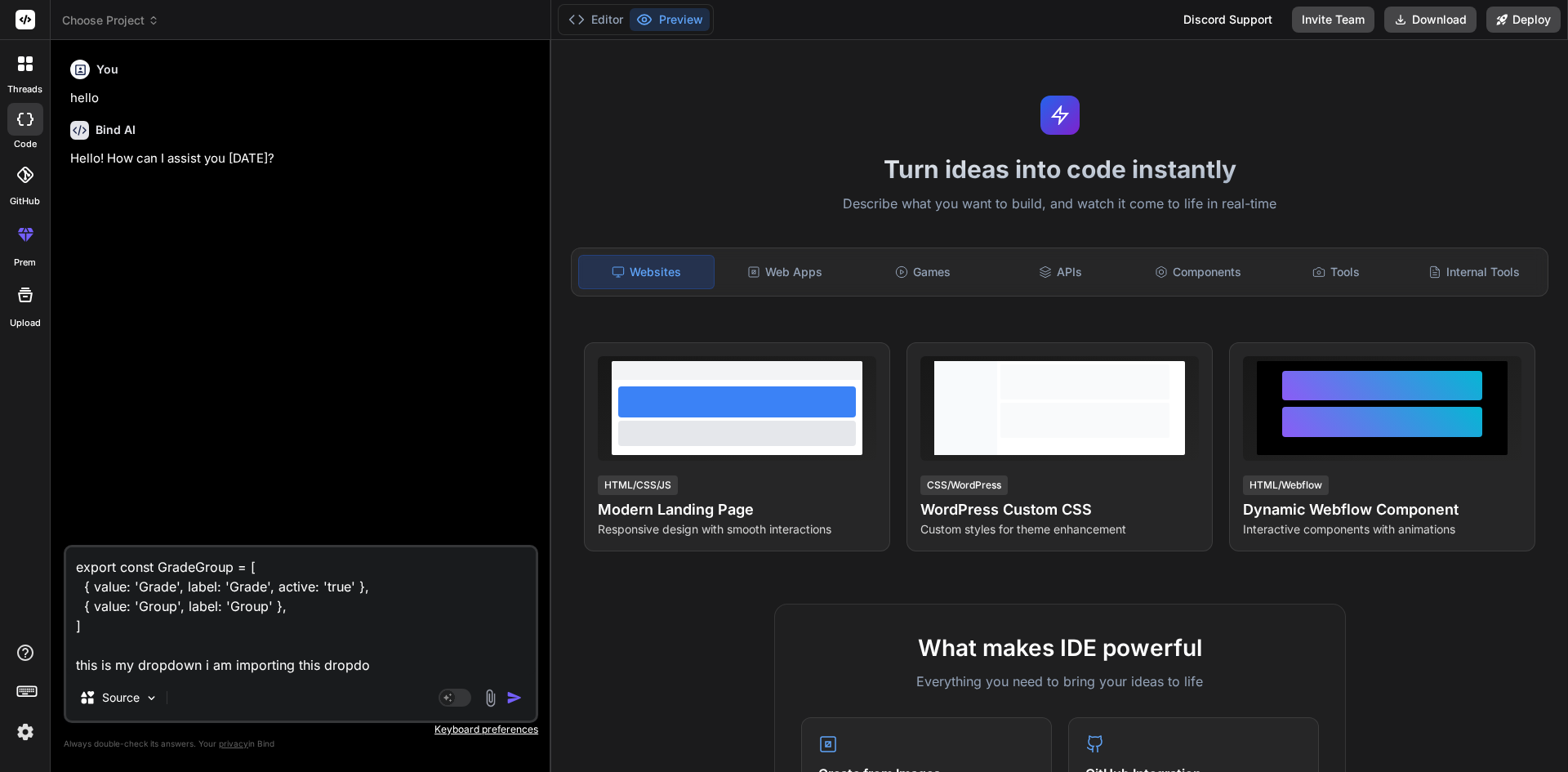
type textarea "export const GradeGroup = [ { value: 'Grade', label: 'Grade', active: 'true' },…"
type textarea "x"
type textarea "export const GradeGroup = [ { value: 'Grade', label: 'Grade', active: 'true' },…"
type textarea "x"
type textarea "export const GradeGroup = [ { value: 'Grade', label: 'Grade', active: 'true' },…"
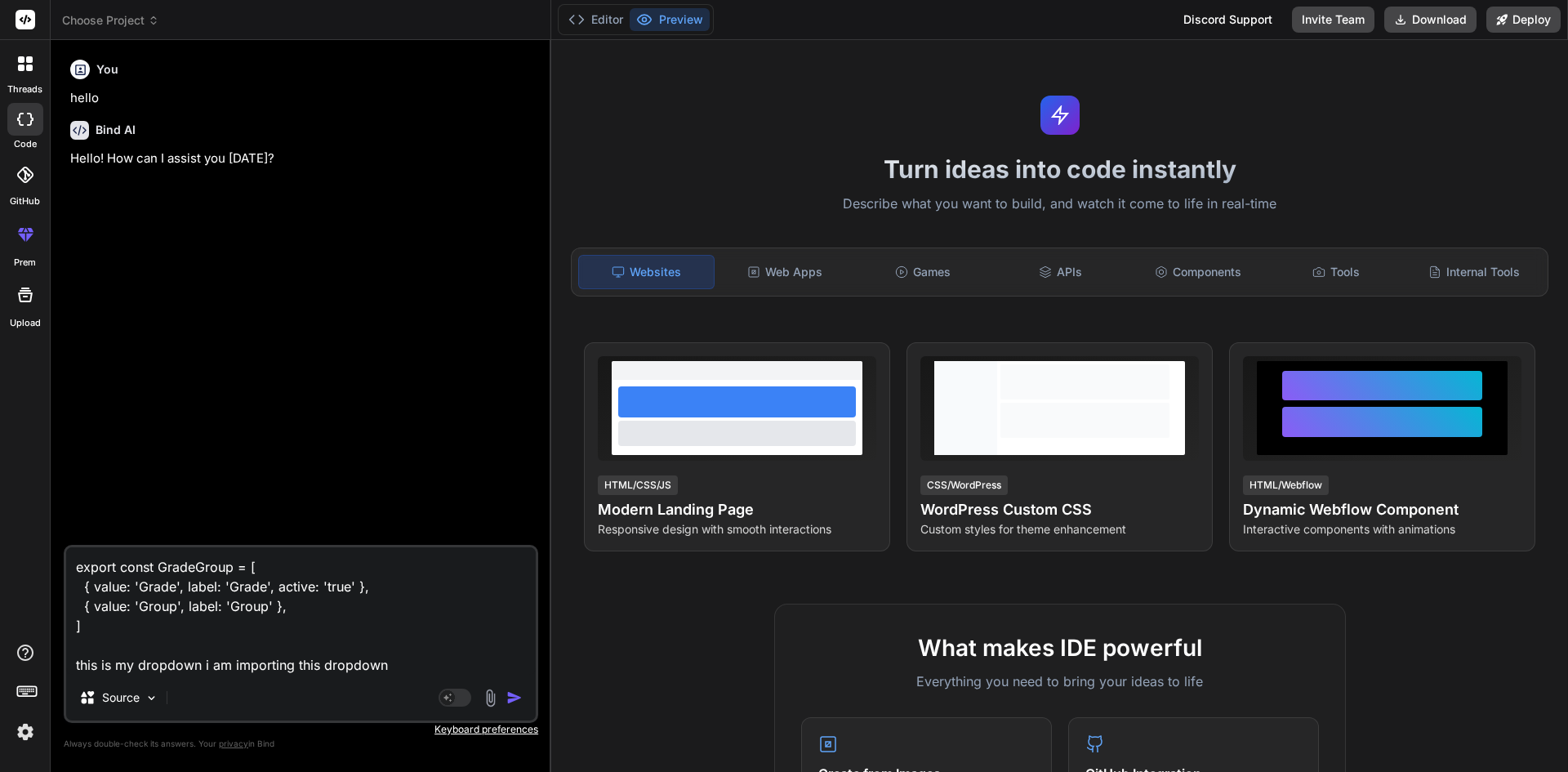
type textarea "x"
type textarea "export const GradeGroup = [ { value: 'Grade', label: 'Grade', active: 'true' },…"
type textarea "x"
type textarea "export const GradeGroup = [ { value: 'Grade', label: 'Grade', active: 'true' },…"
type textarea "x"
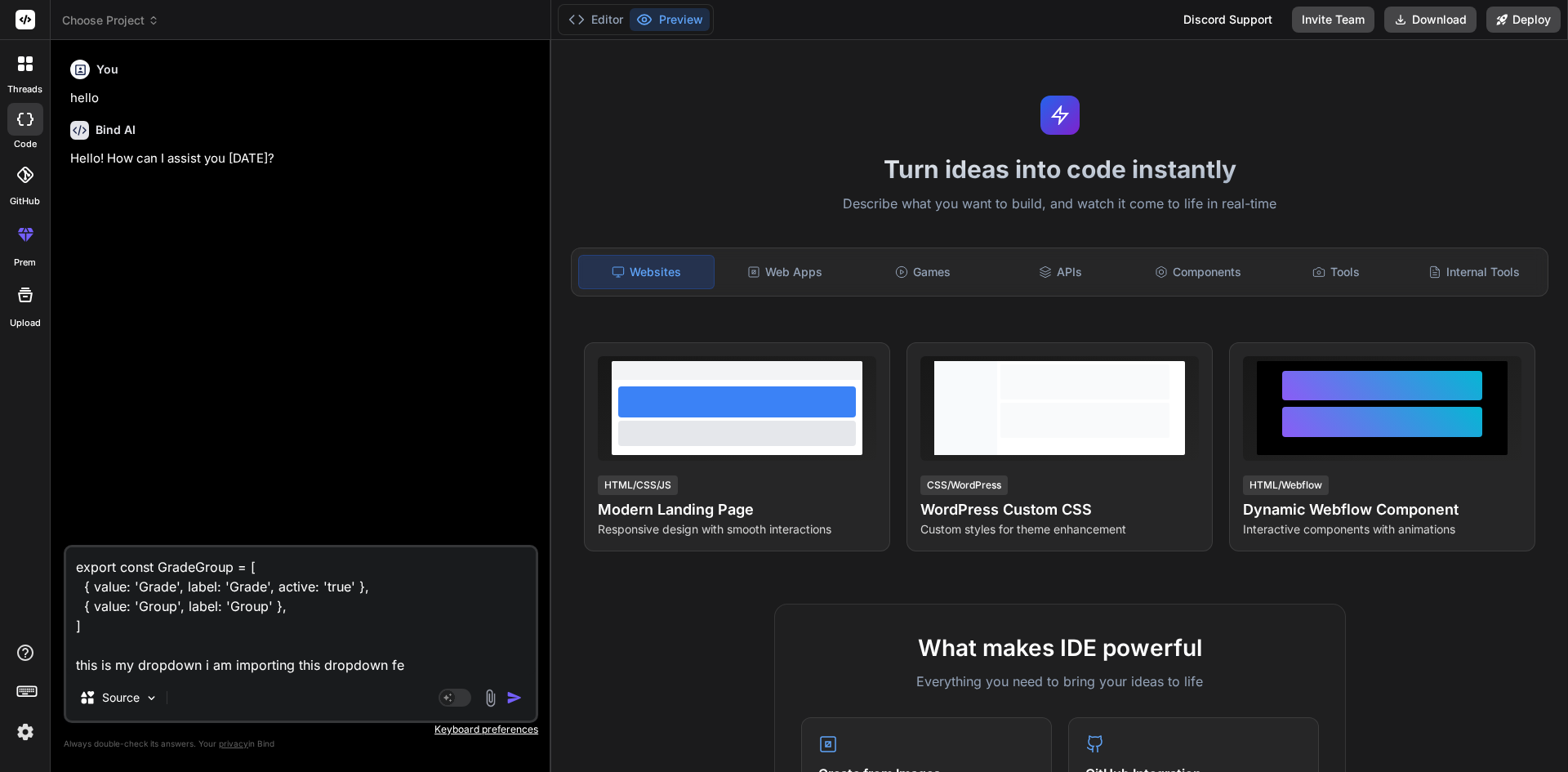
type textarea "export const GradeGroup = [ { value: 'Grade', label: 'Grade', active: 'true' },…"
type textarea "x"
type textarea "export const GradeGroup = [ { value: 'Grade', label: 'Grade', active: 'true' },…"
type textarea "x"
type textarea "export const GradeGroup = [ { value: 'Grade', label: 'Grade', active: 'true' },…"
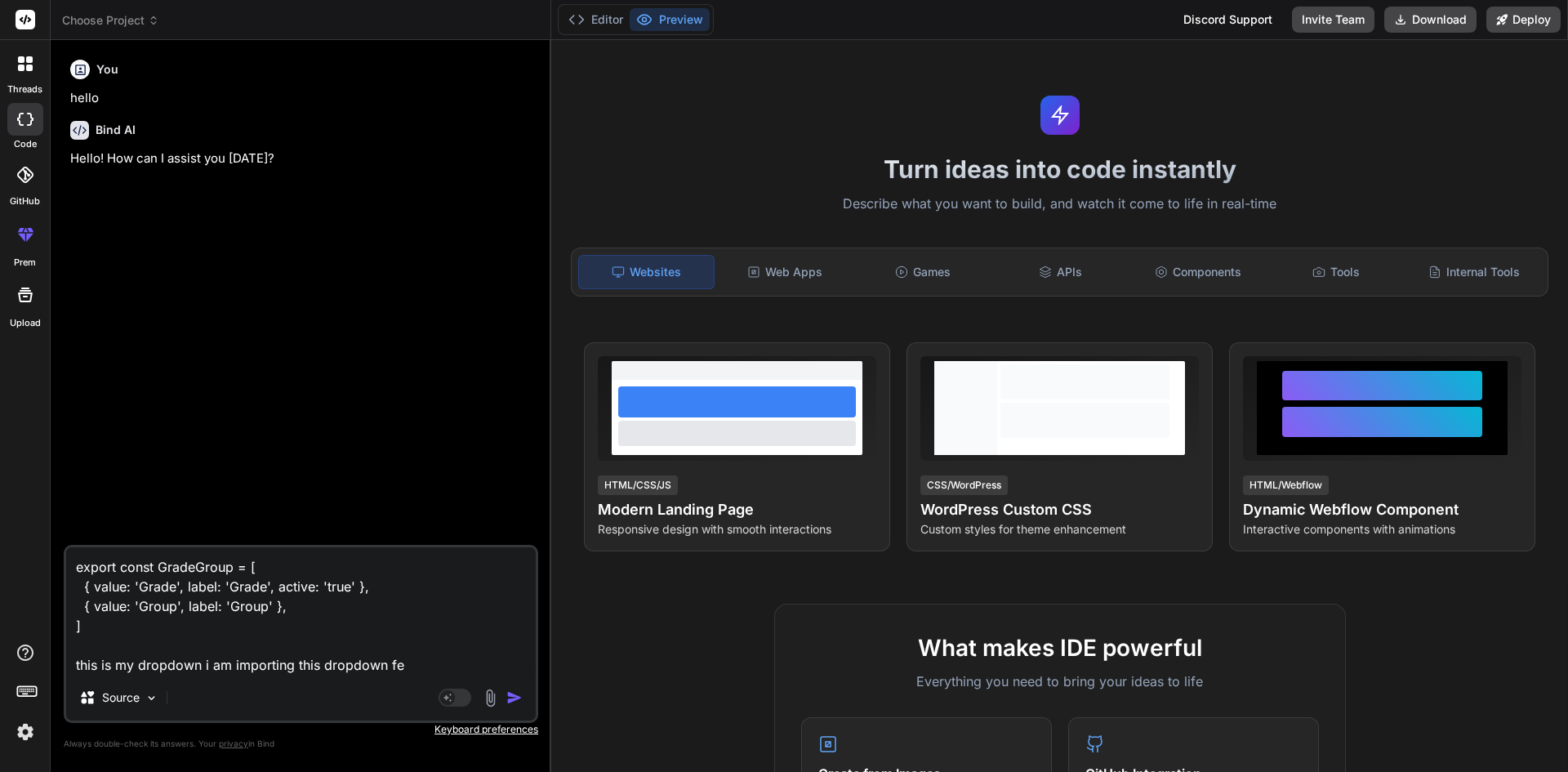
type textarea "x"
type textarea "export const GradeGroup = [ { value: 'Grade', label: 'Grade', active: 'true' },…"
type textarea "x"
type textarea "export const GradeGroup = [ { value: 'Grade', label: 'Grade', active: 'true' },…"
type textarea "x"
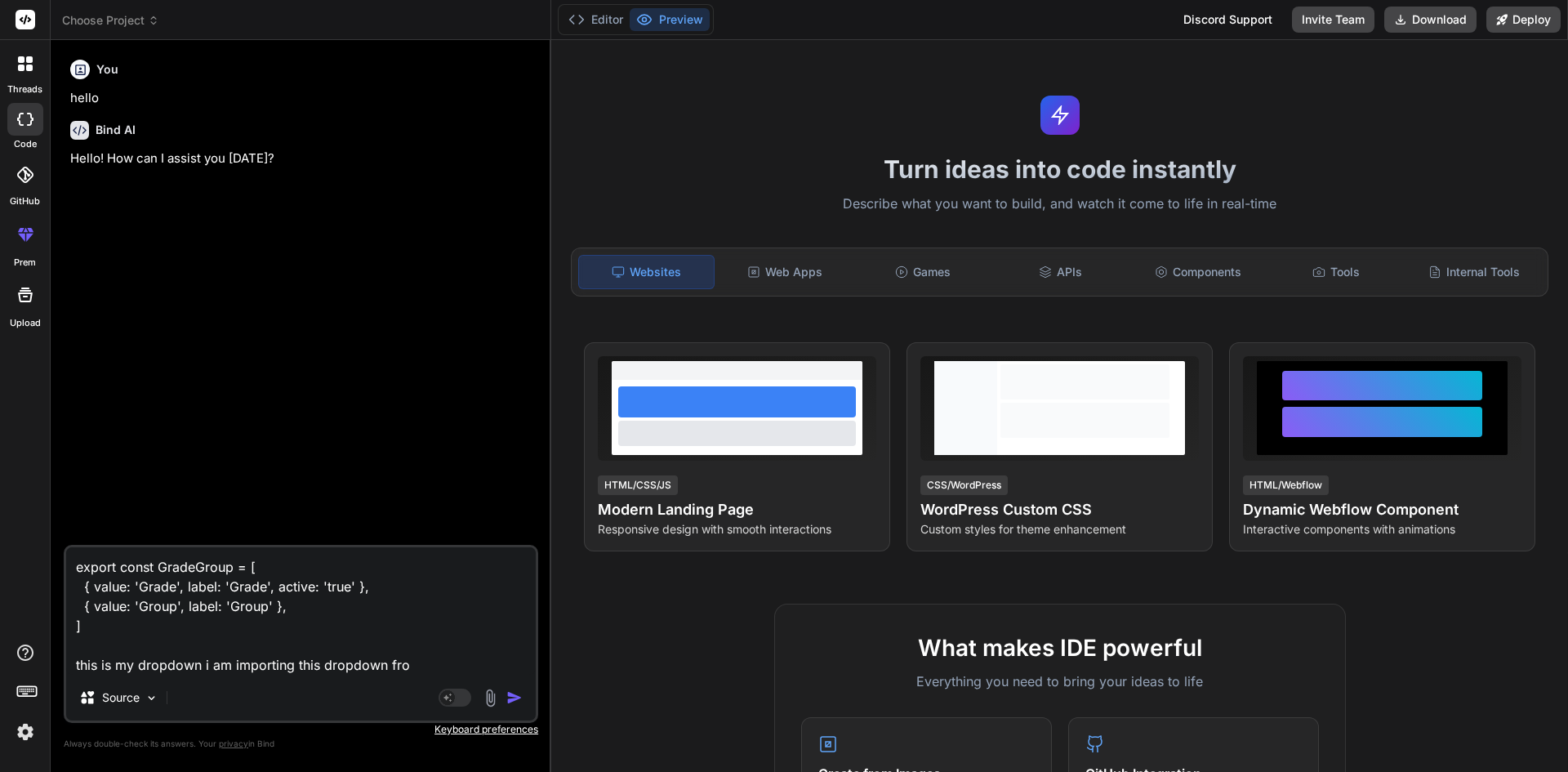
type textarea "export const GradeGroup = [ { value: 'Grade', label: 'Grade', active: 'true' },…"
type textarea "x"
type textarea "export const GradeGroup = [ { value: 'Grade', label: 'Grade', active: 'true' },…"
type textarea "x"
type textarea "export const GradeGroup = [ { value: 'Grade', label: 'Grade', active: 'true' },…"
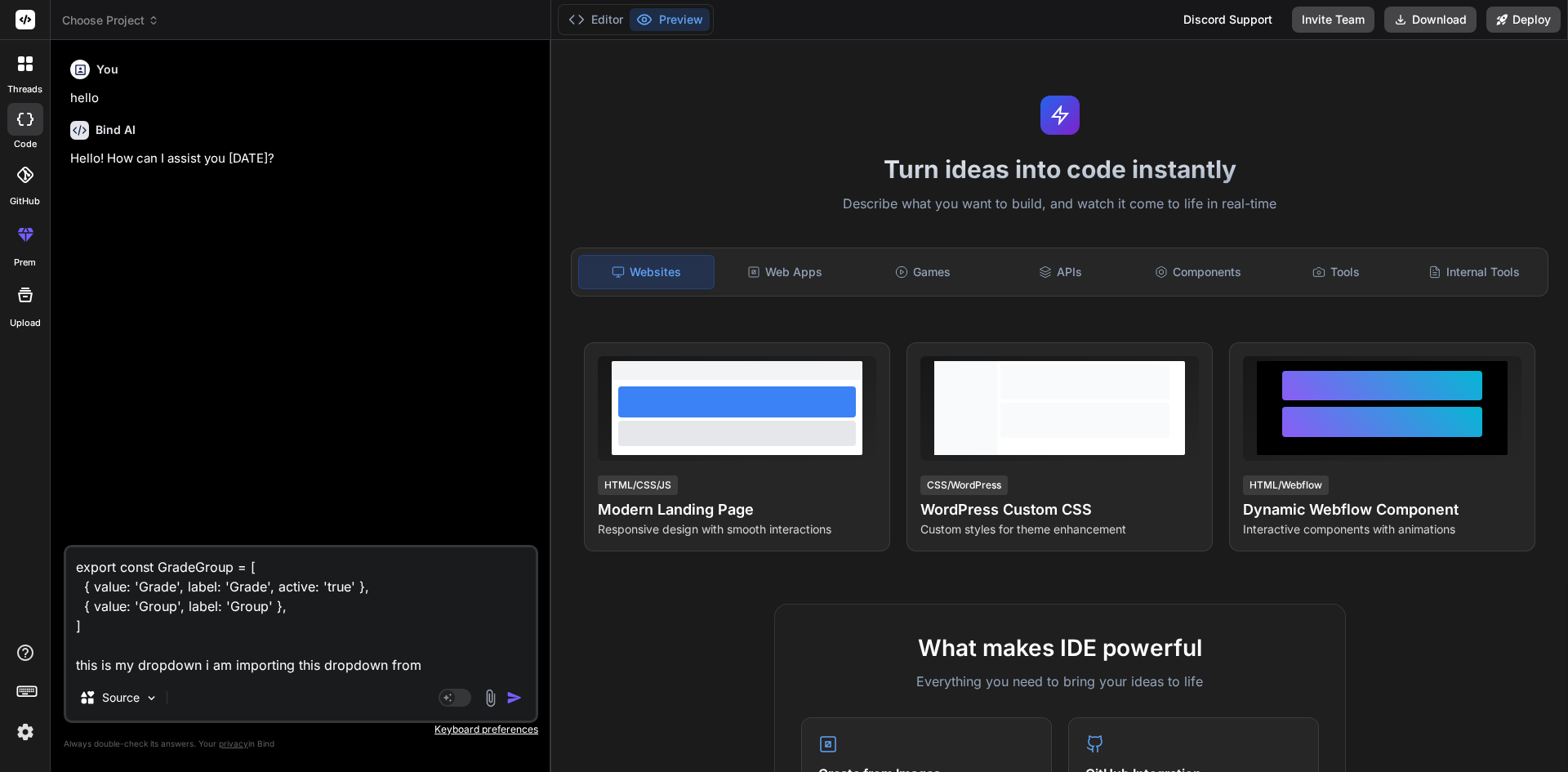
type textarea "x"
type textarea "export const GradeGroup = [ { value: 'Grade', label: 'Grade', active: 'true' },…"
type textarea "x"
type textarea "export const GradeGroup = [ { value: 'Grade', label: 'Grade', active: 'true' },…"
type textarea "x"
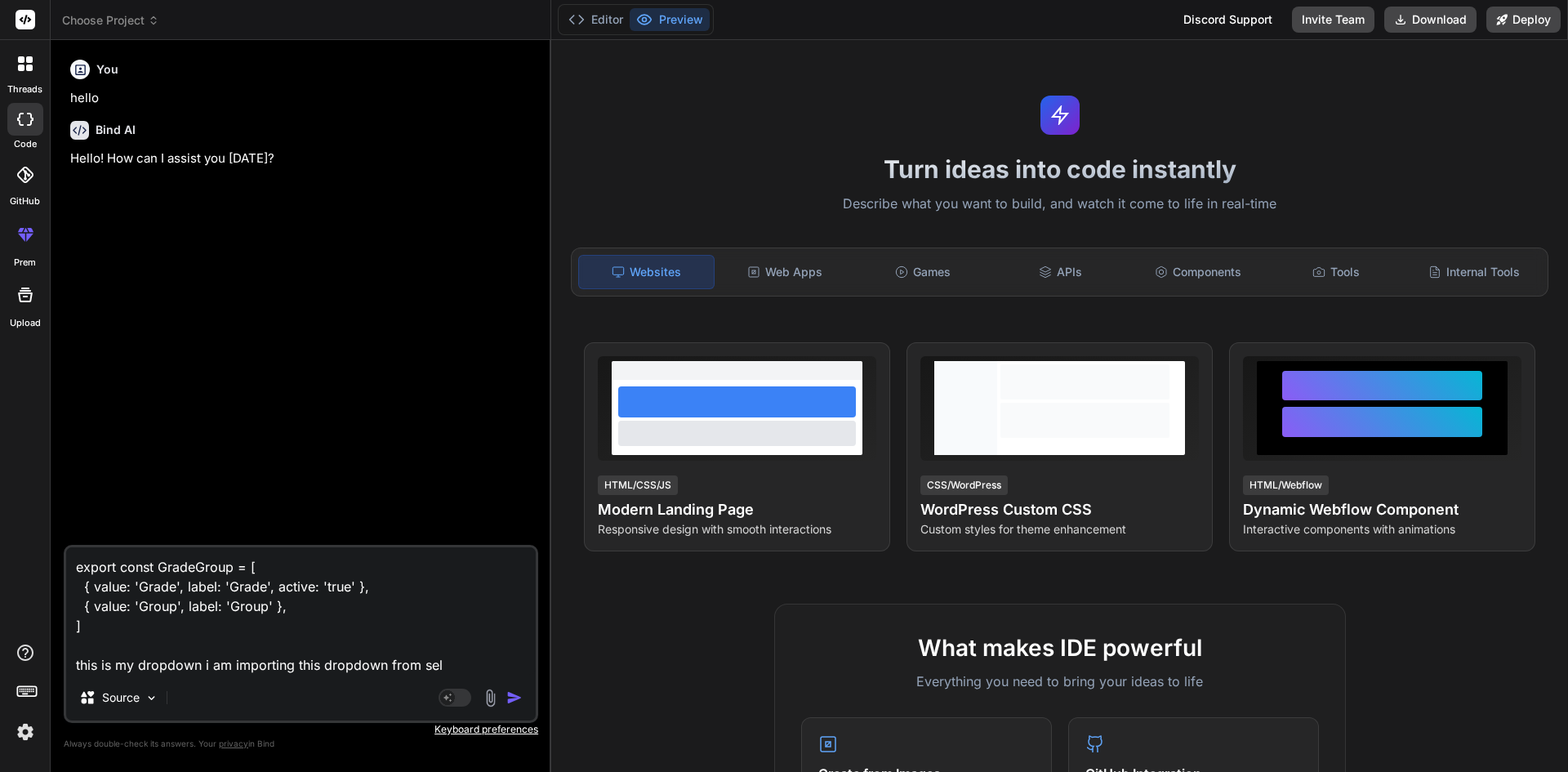
type textarea "export const GradeGroup = [ { value: 'Grade', label: 'Grade', active: 'true' },…"
type textarea "x"
type textarea "export const GradeGroup = [ { value: 'Grade', label: 'Grade', active: 'true' },…"
type textarea "x"
type textarea "export const GradeGroup = [ { value: 'Grade', label: 'Grade', active: 'true' },…"
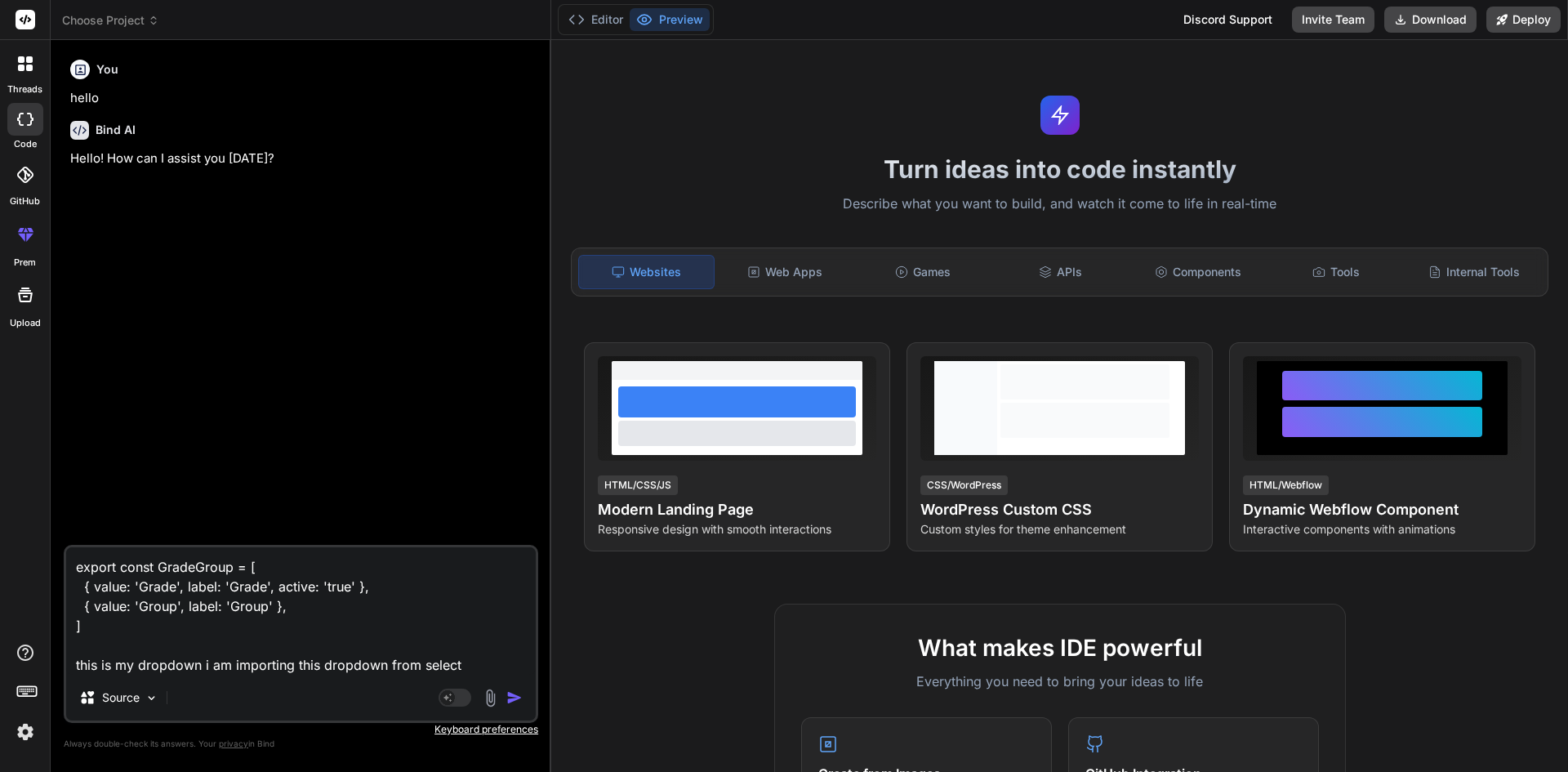
type textarea "x"
type textarea "export const GradeGroup = [ { value: 'Grade', label: 'Grade', active: 'true' },…"
type textarea "x"
type textarea "export const GradeGroup = [ { value: 'Grade', label: 'Grade', active: 'true' },…"
type textarea "x"
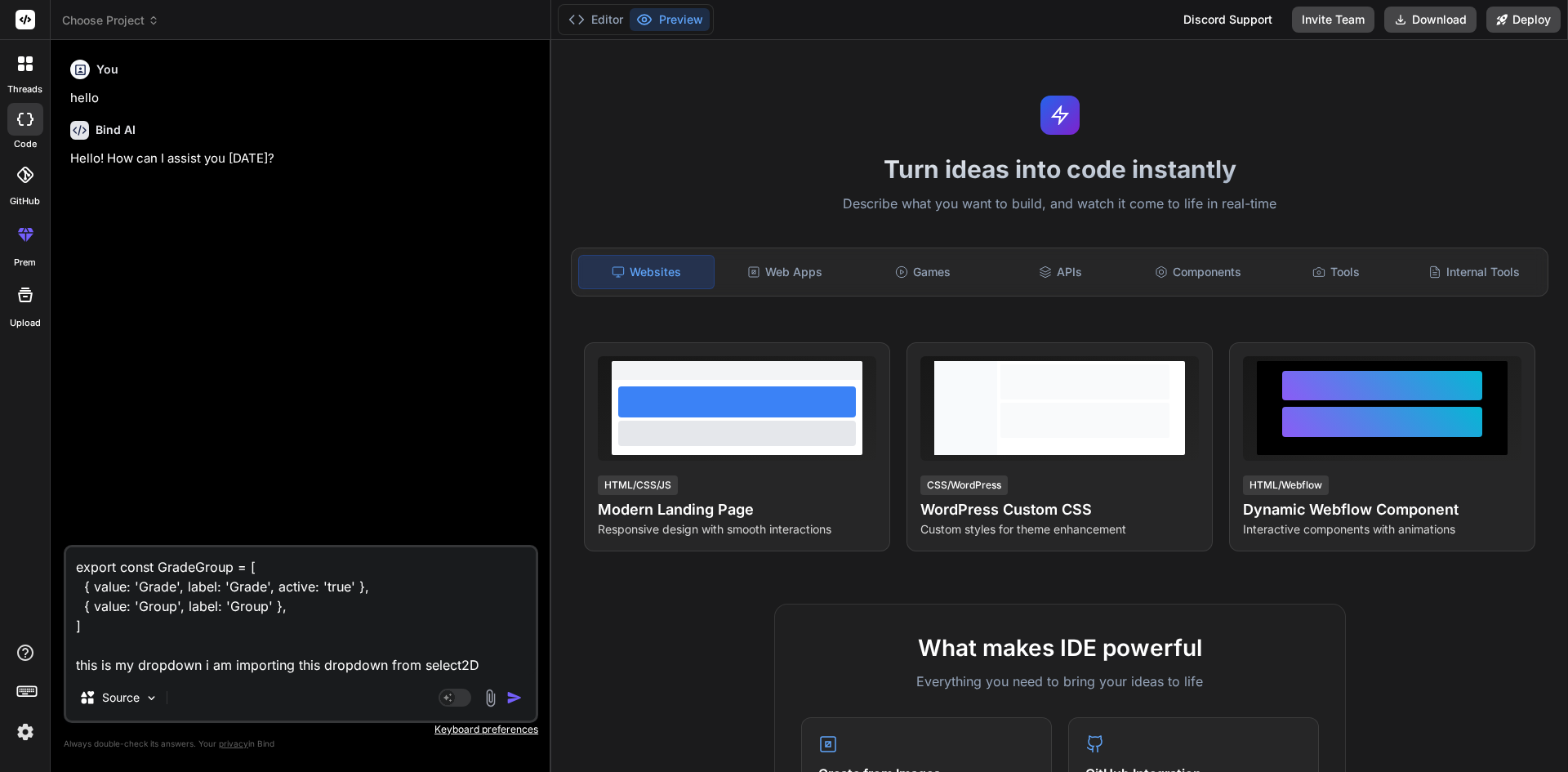
type textarea "export const GradeGroup = [ { value: 'Grade', label: 'Grade', active: 'true' },…"
type textarea "x"
type textarea "export const GradeGroup = [ { value: 'Grade', label: 'Grade', active: 'true' },…"
type textarea "x"
type textarea "export const GradeGroup = [ { value: 'Grade', label: 'Grade', active: 'true' },…"
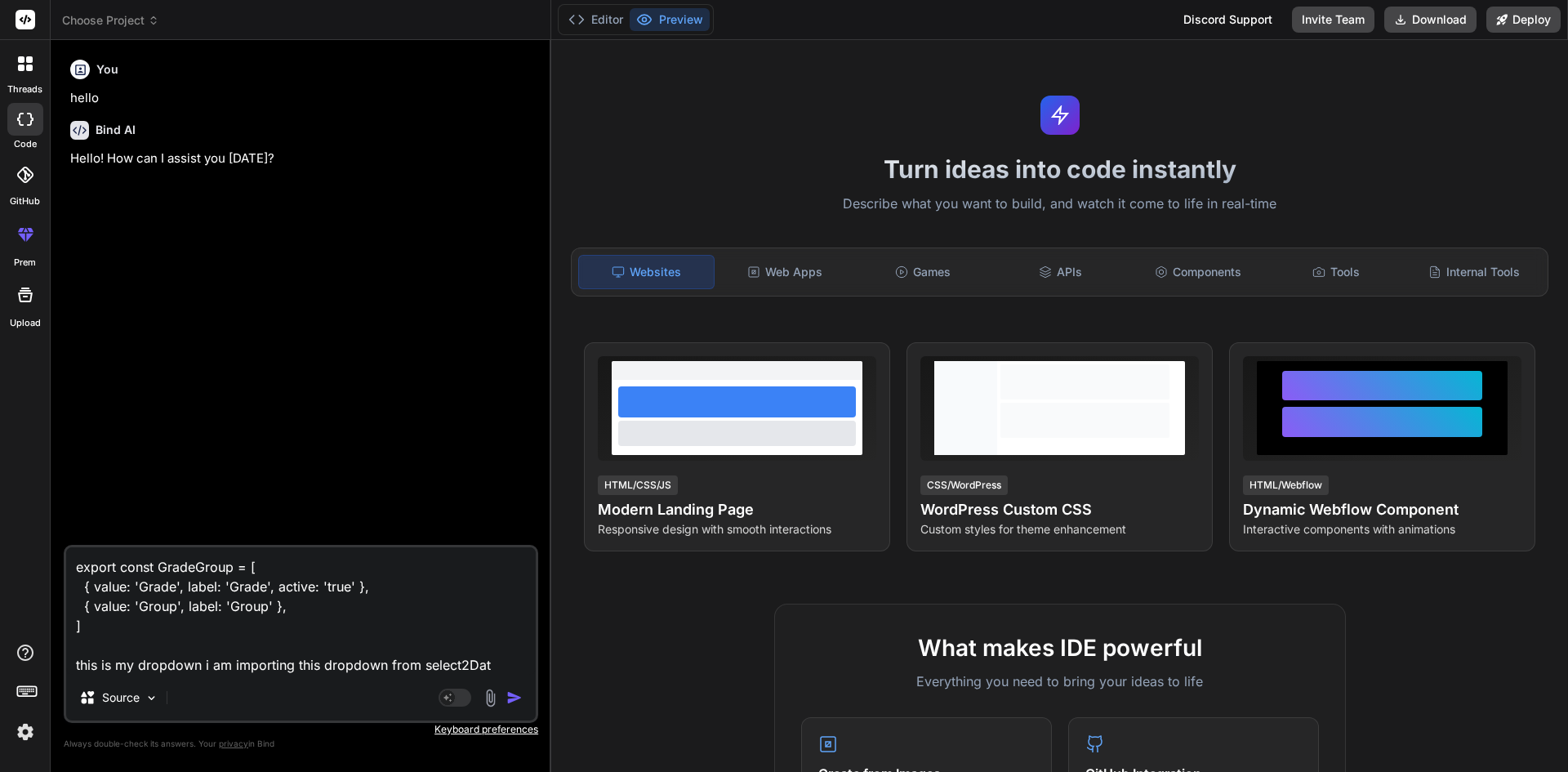
type textarea "x"
type textarea "export const GradeGroup = [ { value: 'Grade', label: 'Grade', active: 'true' },…"
type textarea "x"
type textarea "export const GradeGroup = [ { value: 'Grade', label: 'Grade', active: 'true' },…"
type textarea "x"
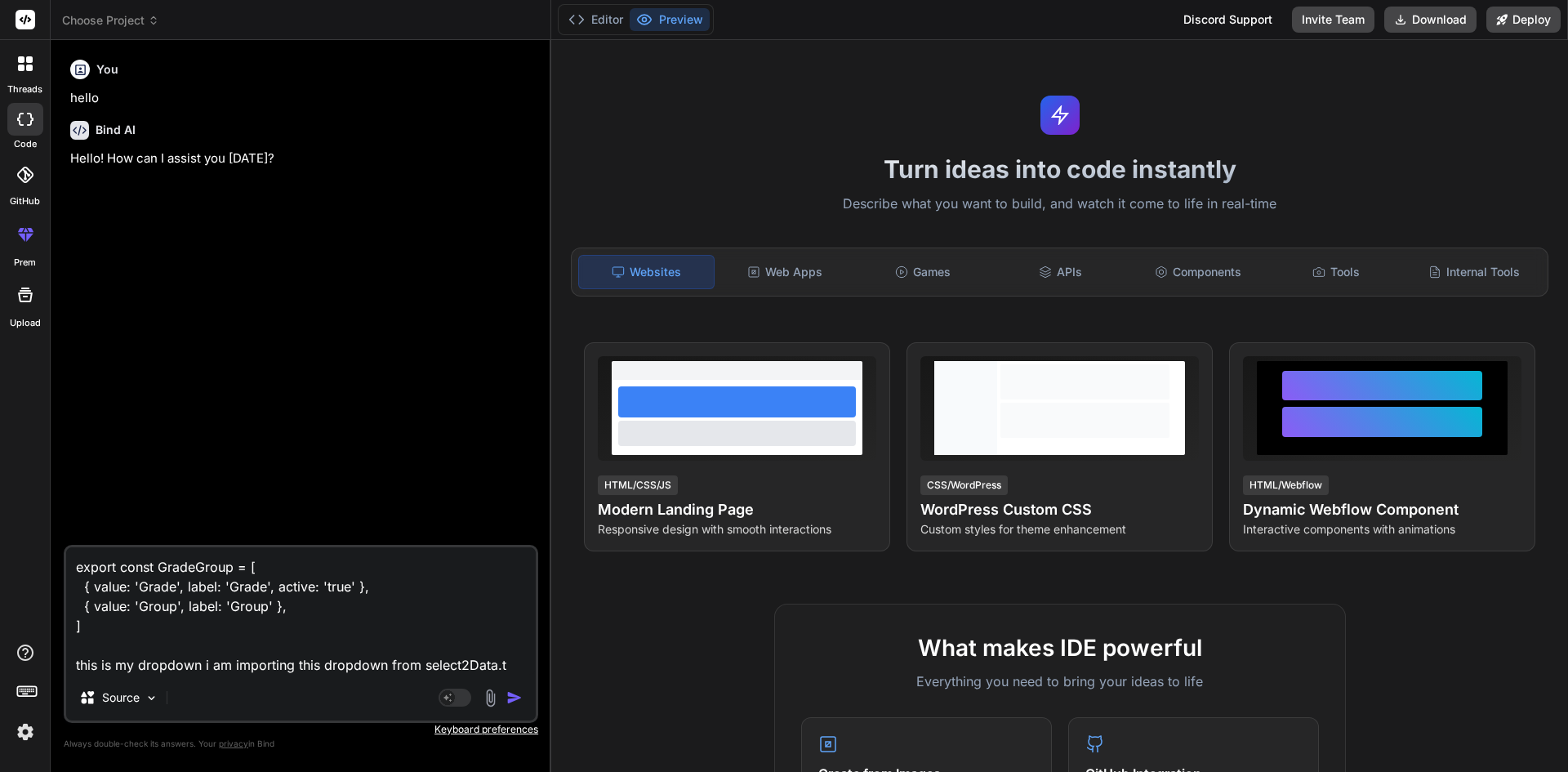
type textarea "export const GradeGroup = [ { value: 'Grade', label: 'Grade', active: 'true' },…"
type textarea "x"
type textarea "export const GradeGroup = [ { value: 'Grade', label: 'Grade', active: 'true' },…"
type textarea "x"
type textarea "export const GradeGroup = [ { value: 'Grade', label: 'Grade', active: 'true' },…"
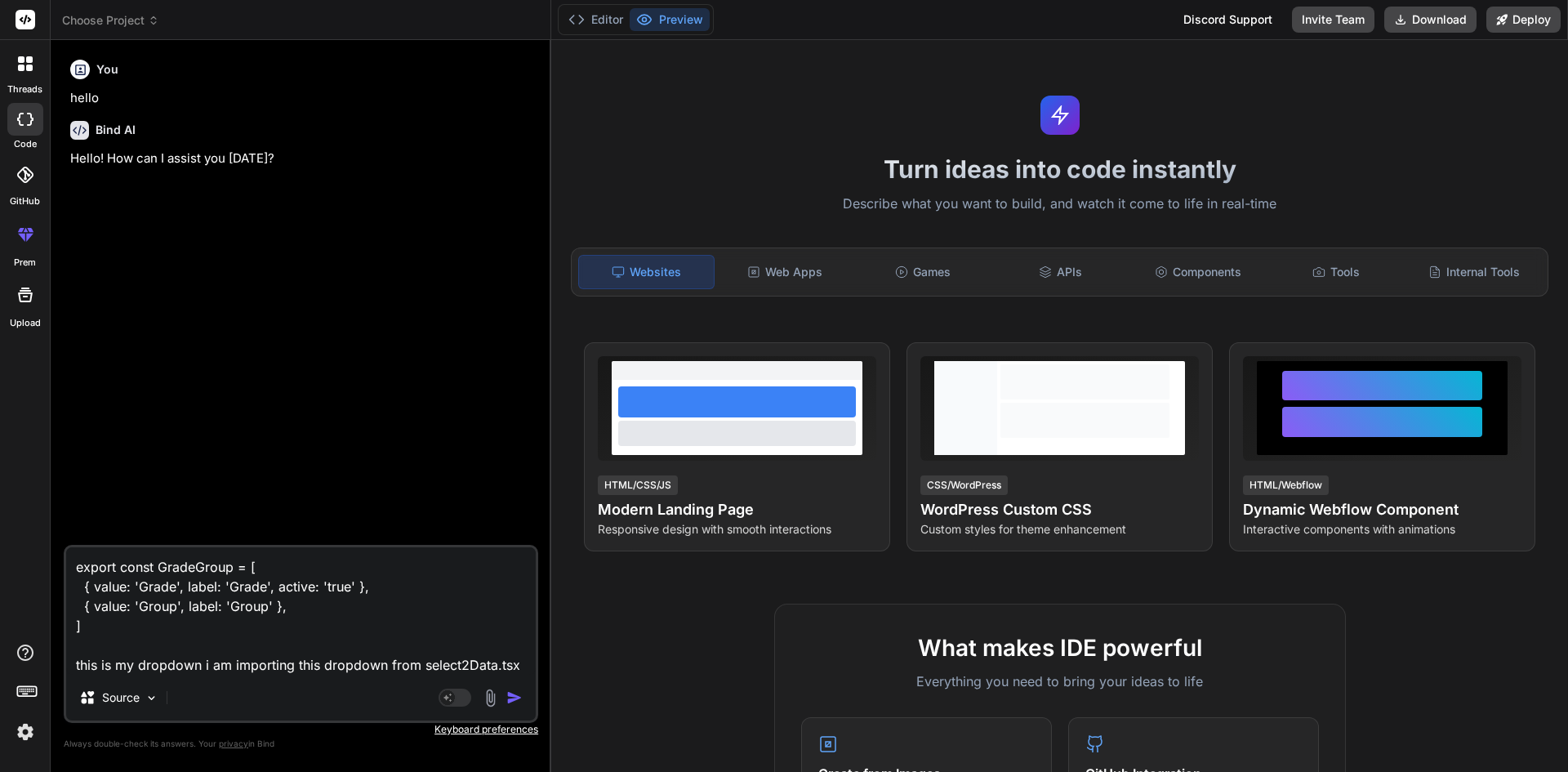
type textarea "x"
click at [475, 665] on textarea "export const GradeGroup = [ { value: 'Grade', label: 'Grade', active: 'true' },…" at bounding box center [301, 611] width 469 height 127
type textarea "export const GradeGroup = [ { value: 'Grade', label: 'Grade', active: 'true' },…"
type textarea "x"
type textarea "export const GradeGroup = [ { value: 'Grade', label: 'Grade', active: 'true' },…"
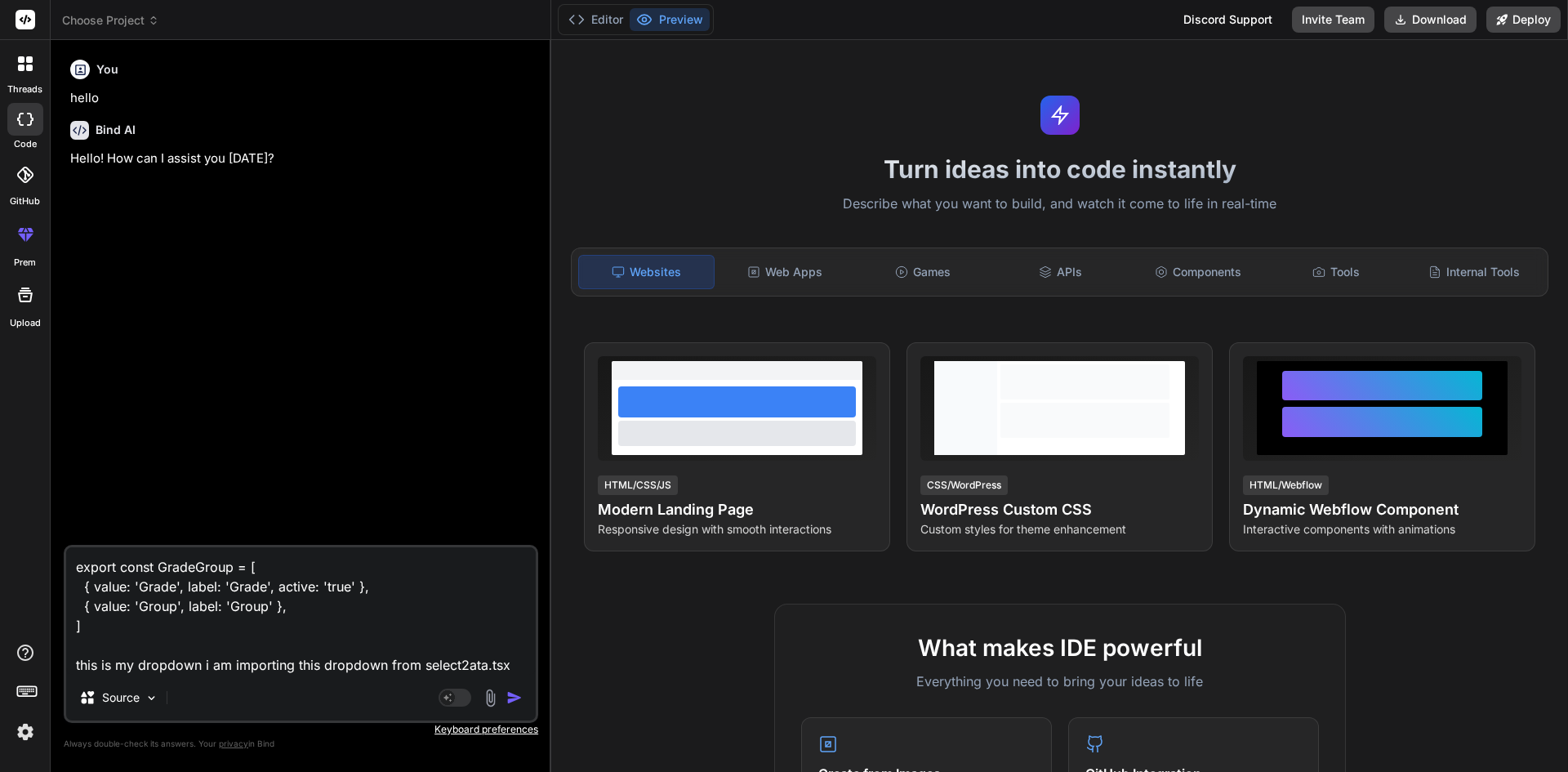
type textarea "x"
click at [525, 660] on textarea "export const GradeGroup = [ { value: 'Grade', label: 'Grade', active: 'true' },…" at bounding box center [301, 611] width 469 height 127
type textarea "export const GradeGroup = [ { value: 'Grade', label: 'Grade', active: 'true' },…"
type textarea "x"
type textarea "export const GradeGroup = [ { value: 'Grade', label: 'Grade', active: 'true' },…"
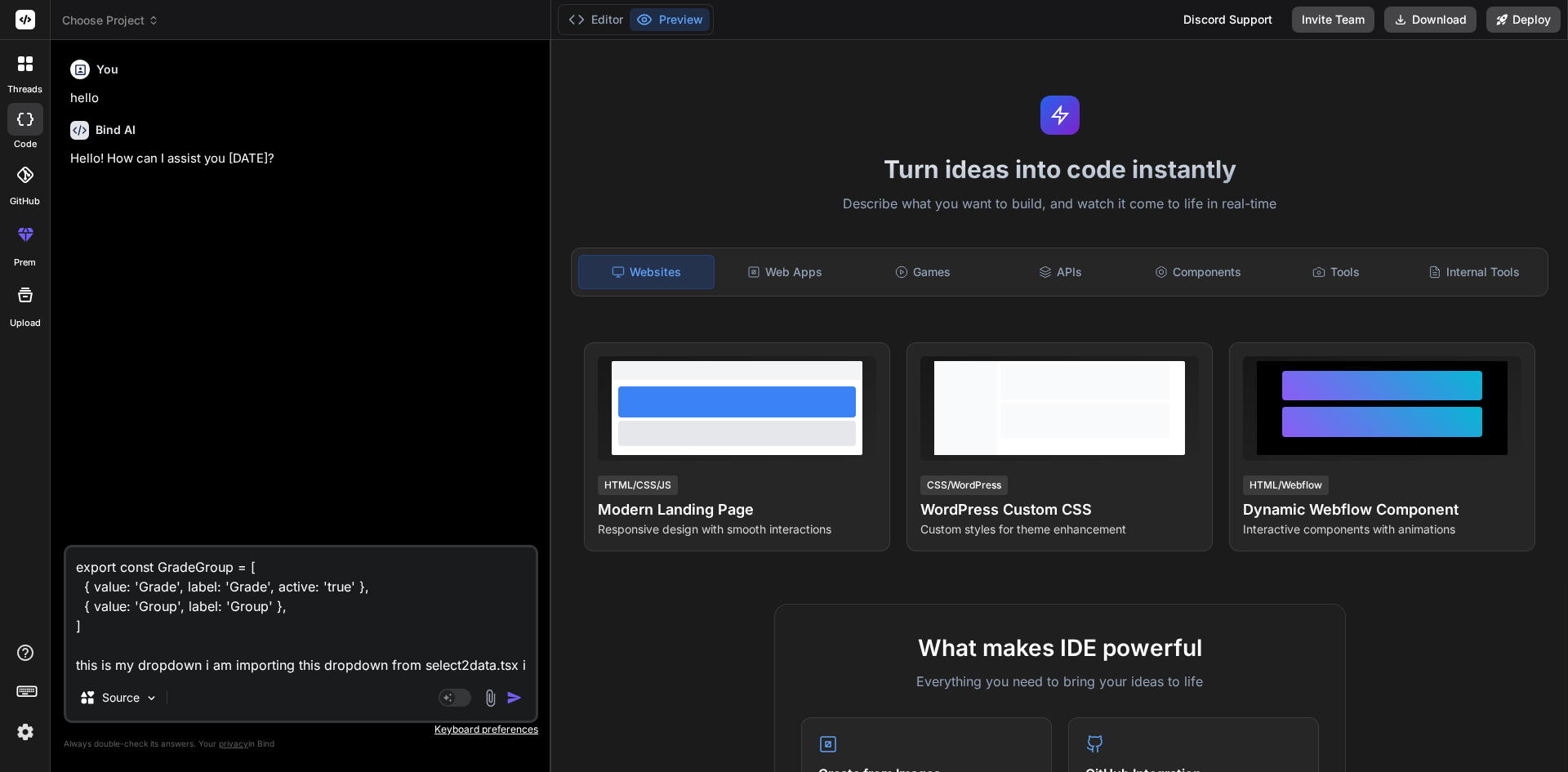
type textarea "x"
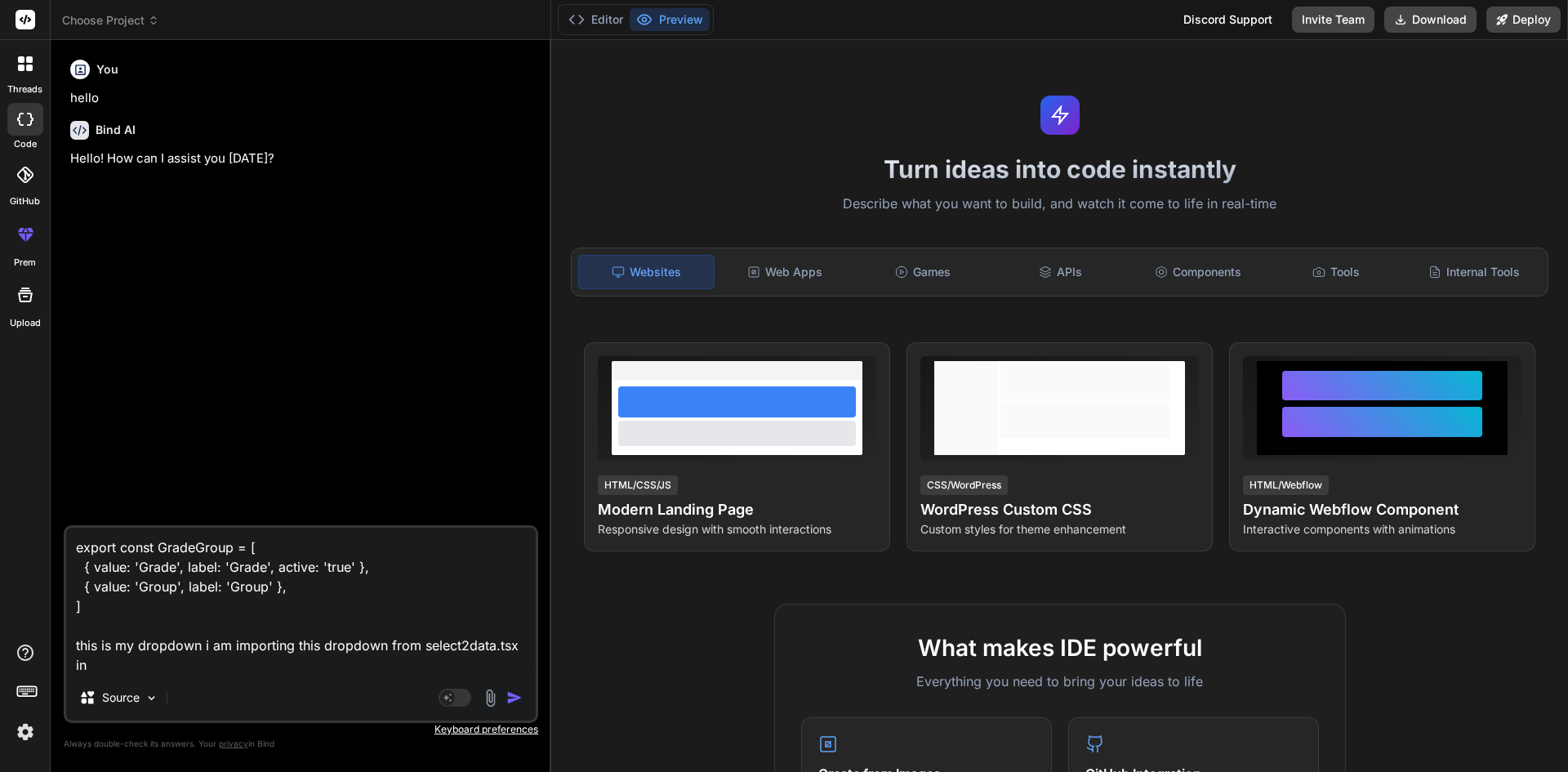
type textarea "export const GradeGroup = [ { value: 'Grade', label: 'Grade', active: 'true' },…"
type textarea "x"
type textarea "export const GradeGroup = [ { value: 'Grade', label: 'Grade', active: 'true' },…"
type textarea "x"
type textarea "export const GradeGroup = [ { value: 'Grade', label: 'Grade', active: 'true' },…"
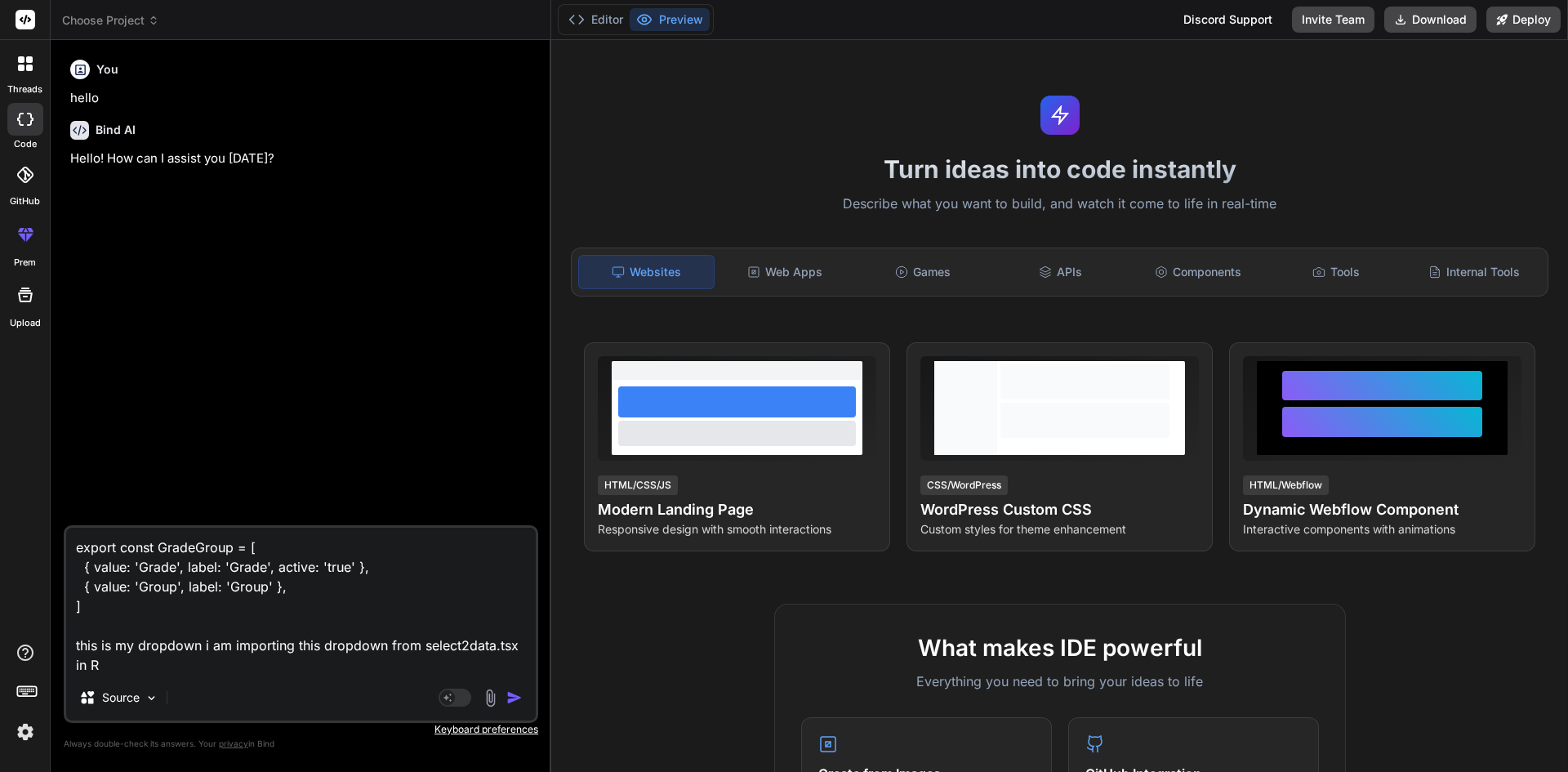
type textarea "x"
type textarea "export const GradeGroup = [ { value: 'Grade', label: 'Grade', active: 'true' },…"
type textarea "x"
type textarea "export const GradeGroup = [ { value: 'Grade', label: 'Grade', active: 'true' },…"
type textarea "x"
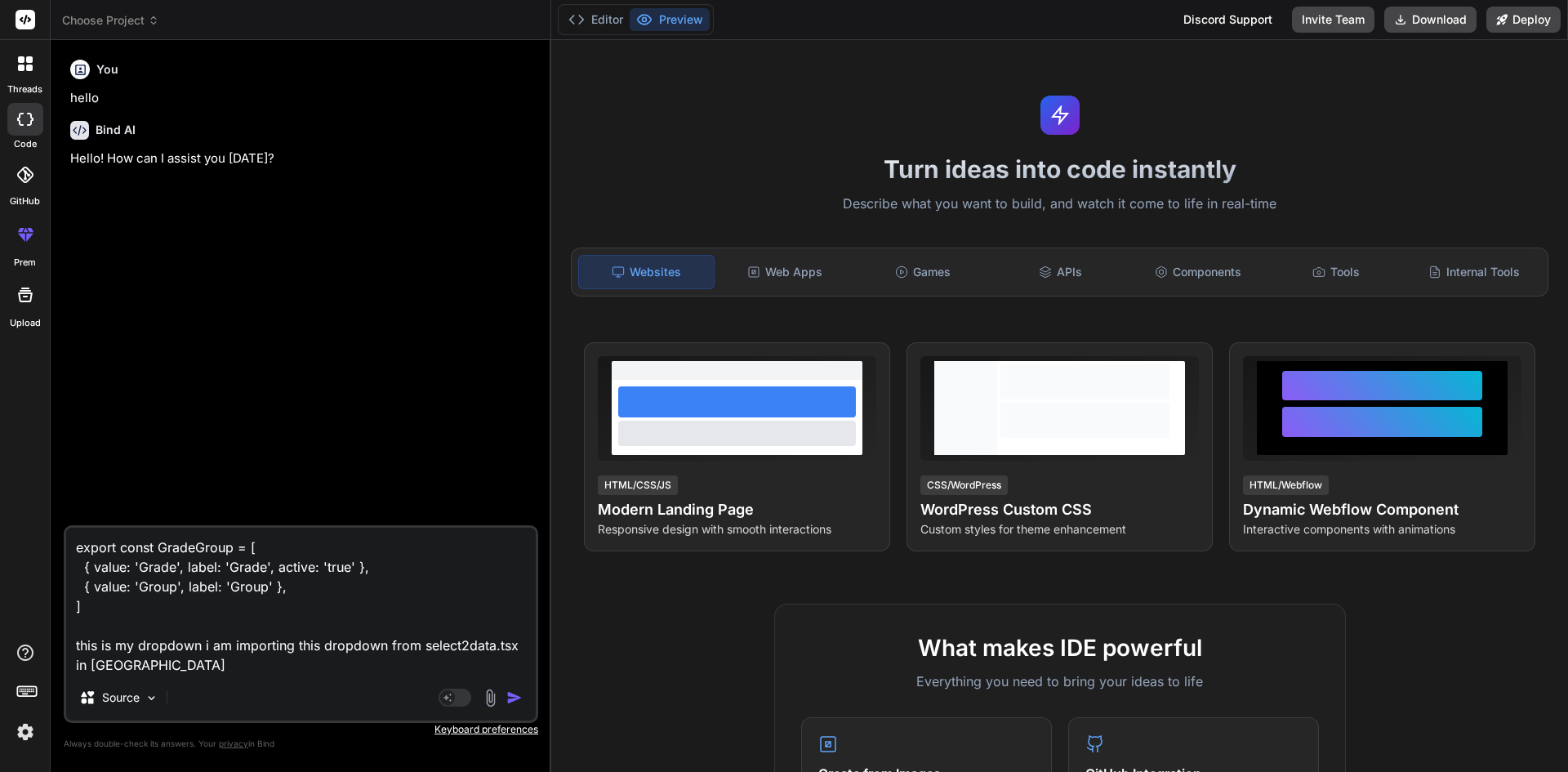
type textarea "export const GradeGroup = [ { value: 'Grade', label: 'Grade', active: 'true' },…"
type textarea "x"
type textarea "export const GradeGroup = [ { value: 'Grade', label: 'Grade', active: 'true' },…"
type textarea "x"
type textarea "export const GradeGroup = [ { value: 'Grade', label: 'Grade', active: 'true' },…"
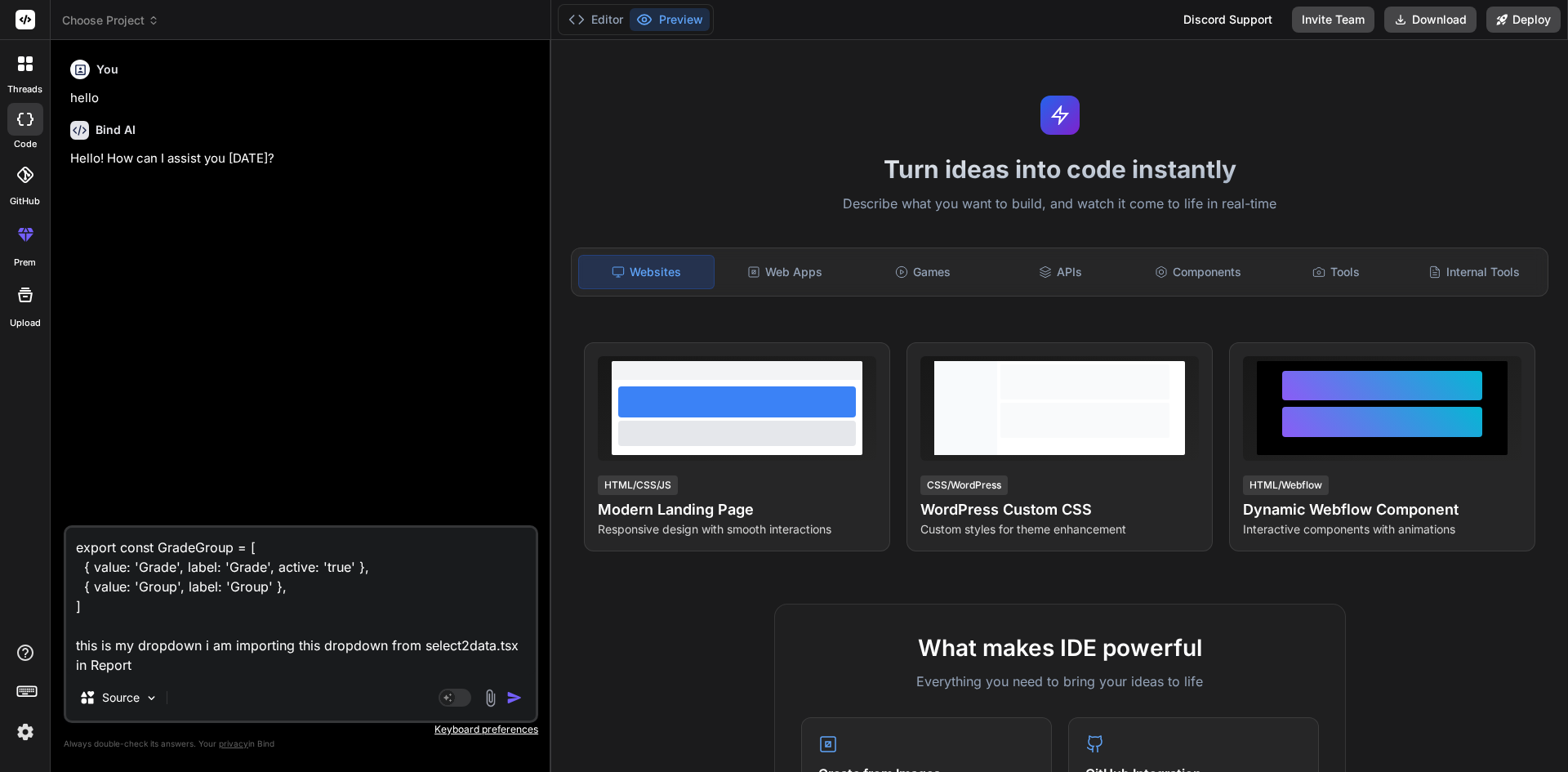
type textarea "x"
type textarea "export const GradeGroup = [ { value: 'Grade', label: 'Grade', active: 'true' },…"
type textarea "x"
type textarea "export const GradeGroup = [ { value: 'Grade', label: 'Grade', active: 'true' },…"
type textarea "x"
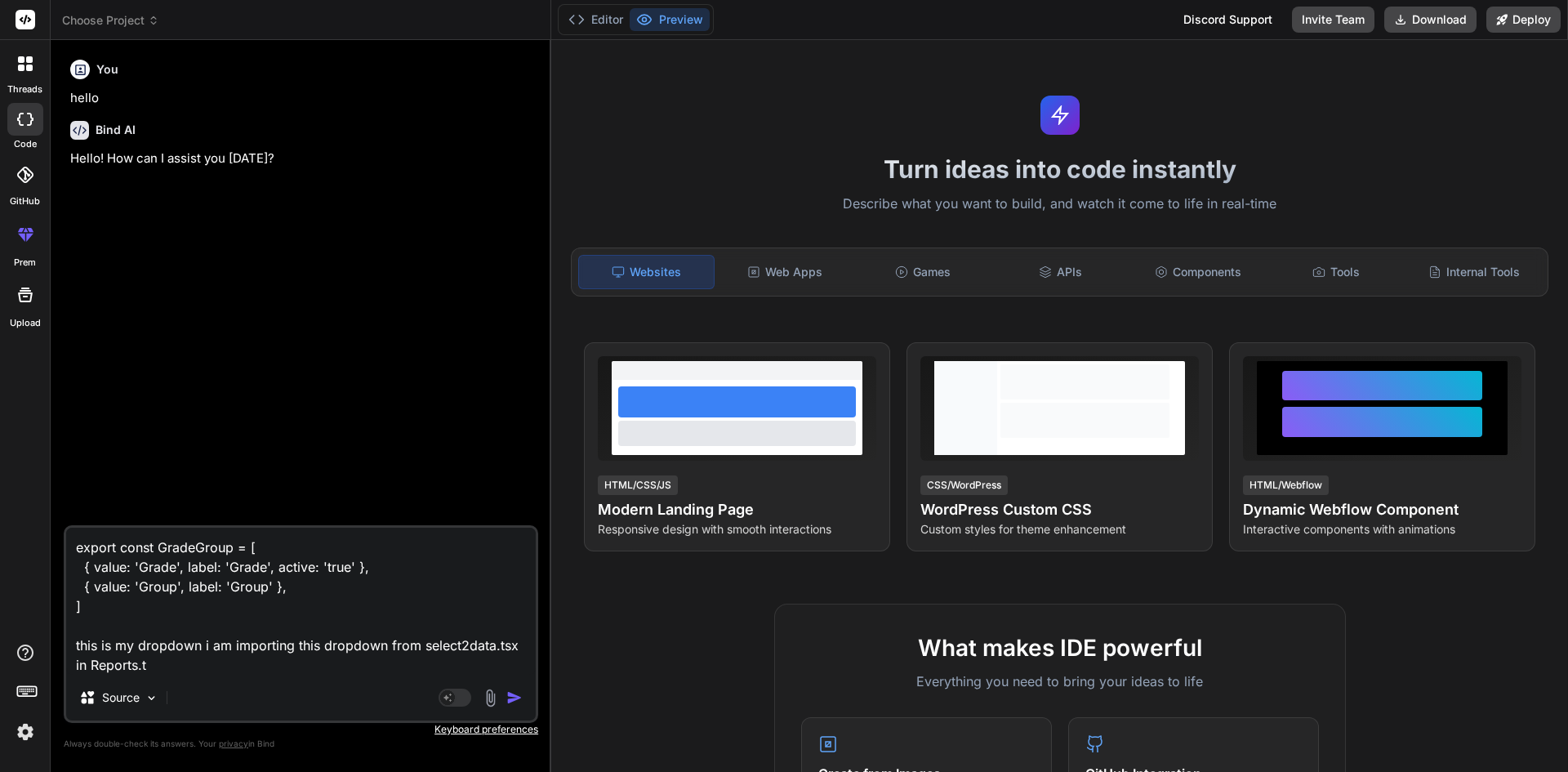
type textarea "export const GradeGroup = [ { value: 'Grade', label: 'Grade', active: 'true' },…"
type textarea "x"
type textarea "export const GradeGroup = [ { value: 'Grade', label: 'Grade', active: 'true' },…"
type textarea "x"
type textarea "export const GradeGroup = [ { value: 'Grade', label: 'Grade', active: 'true' },…"
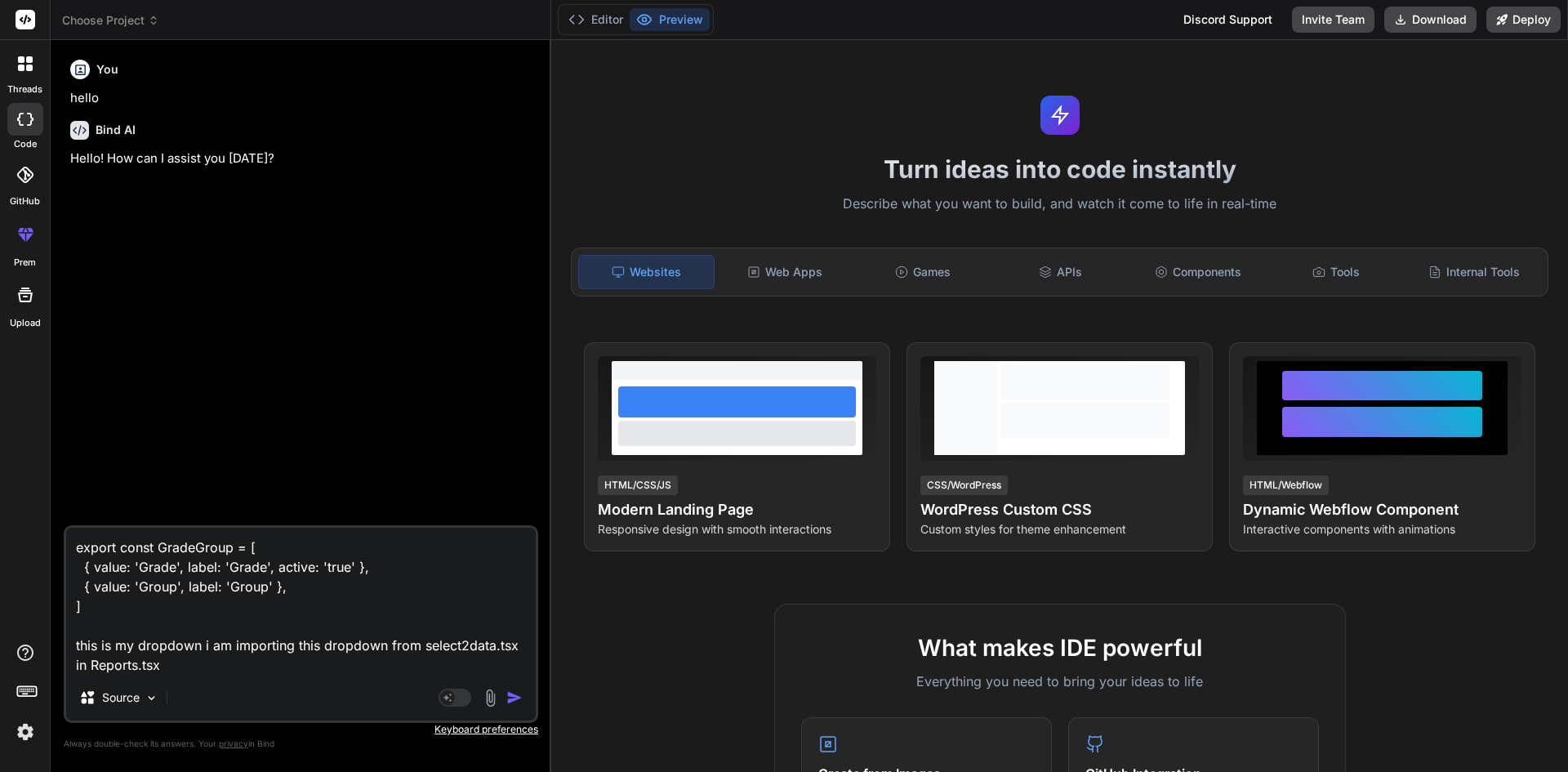
type textarea "x"
type textarea "export const GradeGroup = [ { value: 'Grade', label: 'Grade', active: 'true' },…"
type textarea "x"
type textarea "export const GradeGroup = [ { value: 'Grade', label: 'Grade', active: 'true' },…"
type textarea "x"
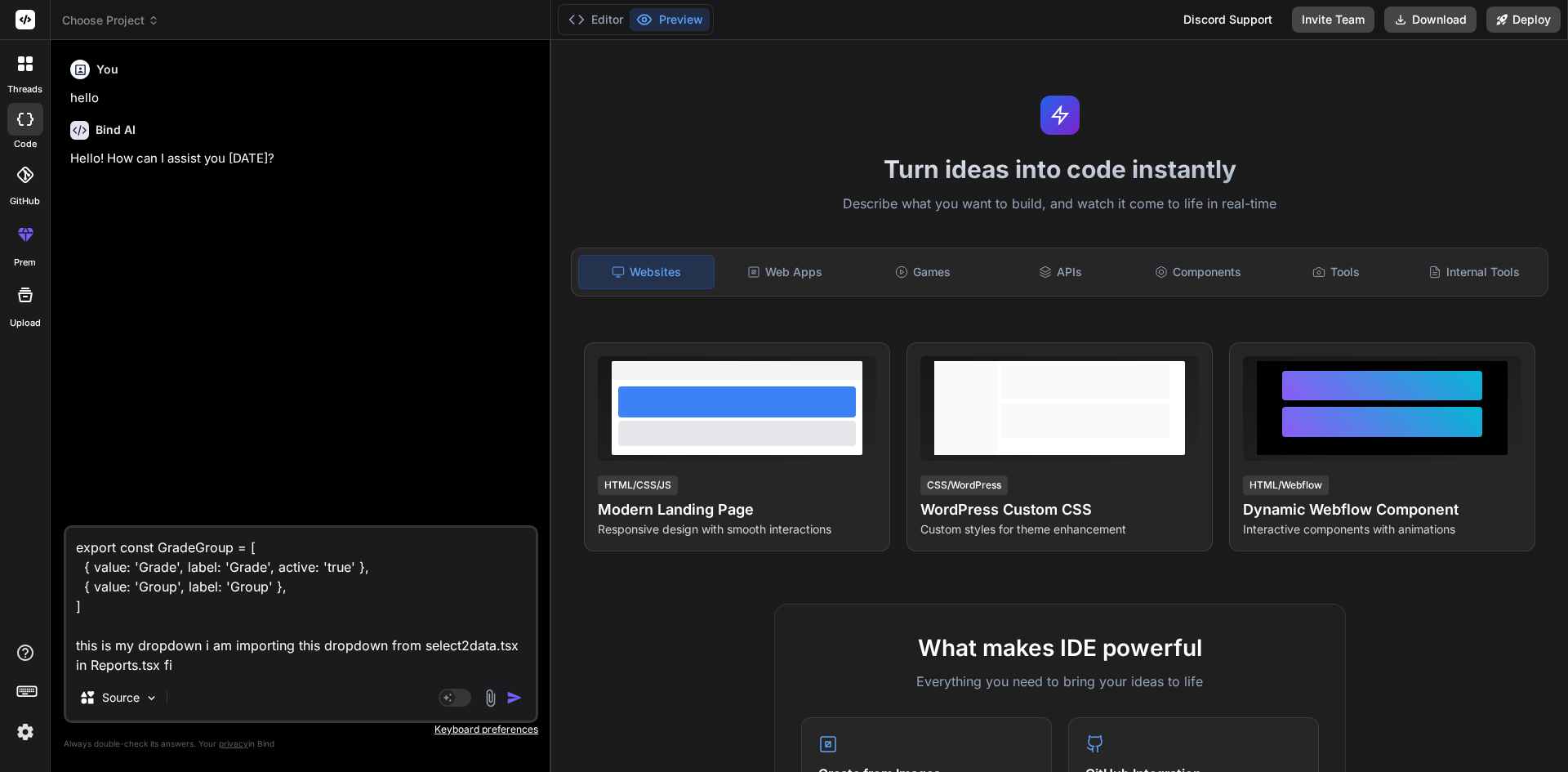
type textarea "export const GradeGroup = [ { value: 'Grade', label: 'Grade', active: 'true' },…"
click at [230, 665] on textarea "export const GradeGroup = [ { value: 'Grade', label: 'Grade', active: 'true' },…" at bounding box center [301, 600] width 469 height 147
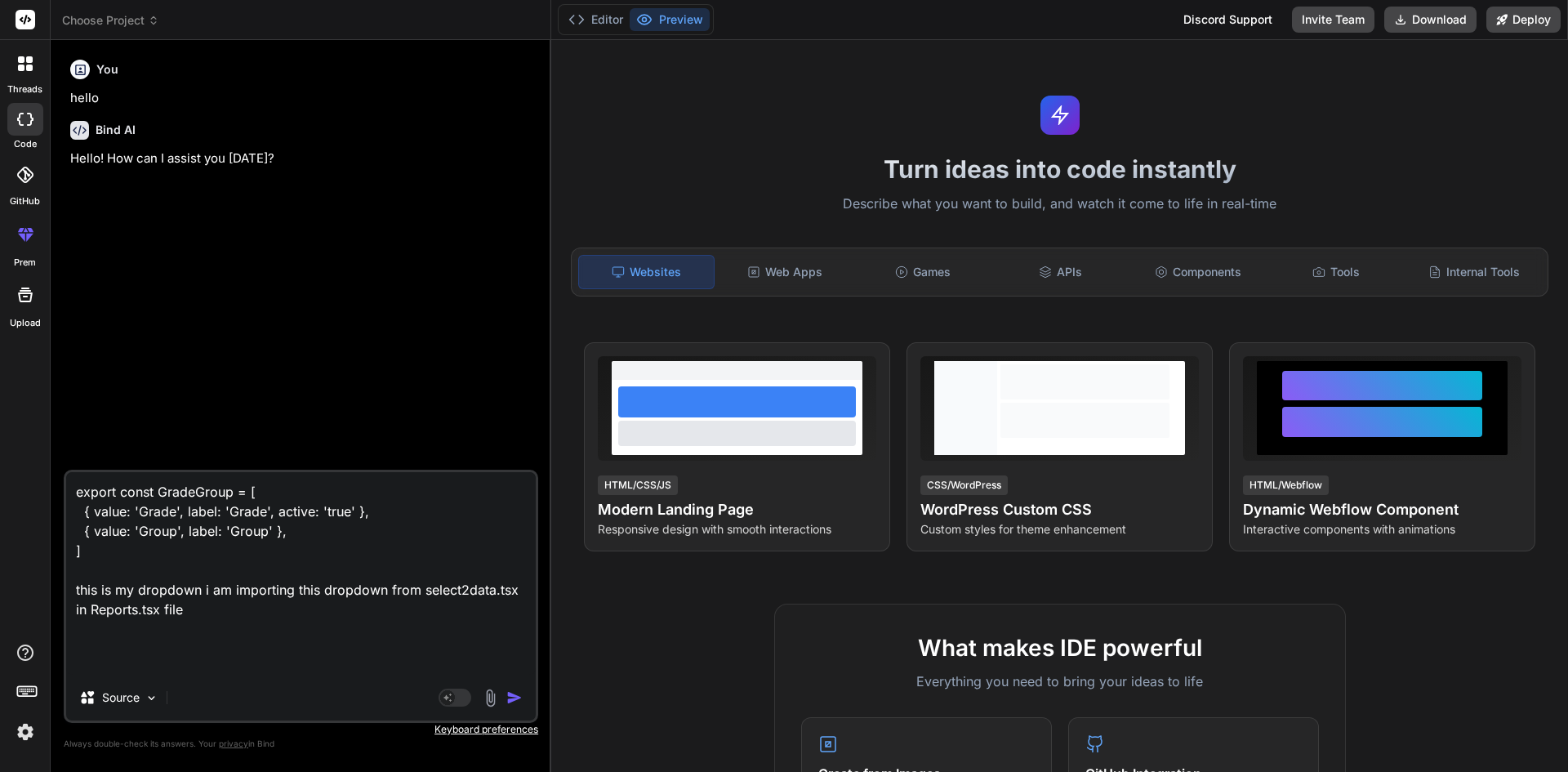
paste textarea "<[DOMAIN_NAME] as={Col} md="3" controlId="" className="mt-2" > <Select options=…"
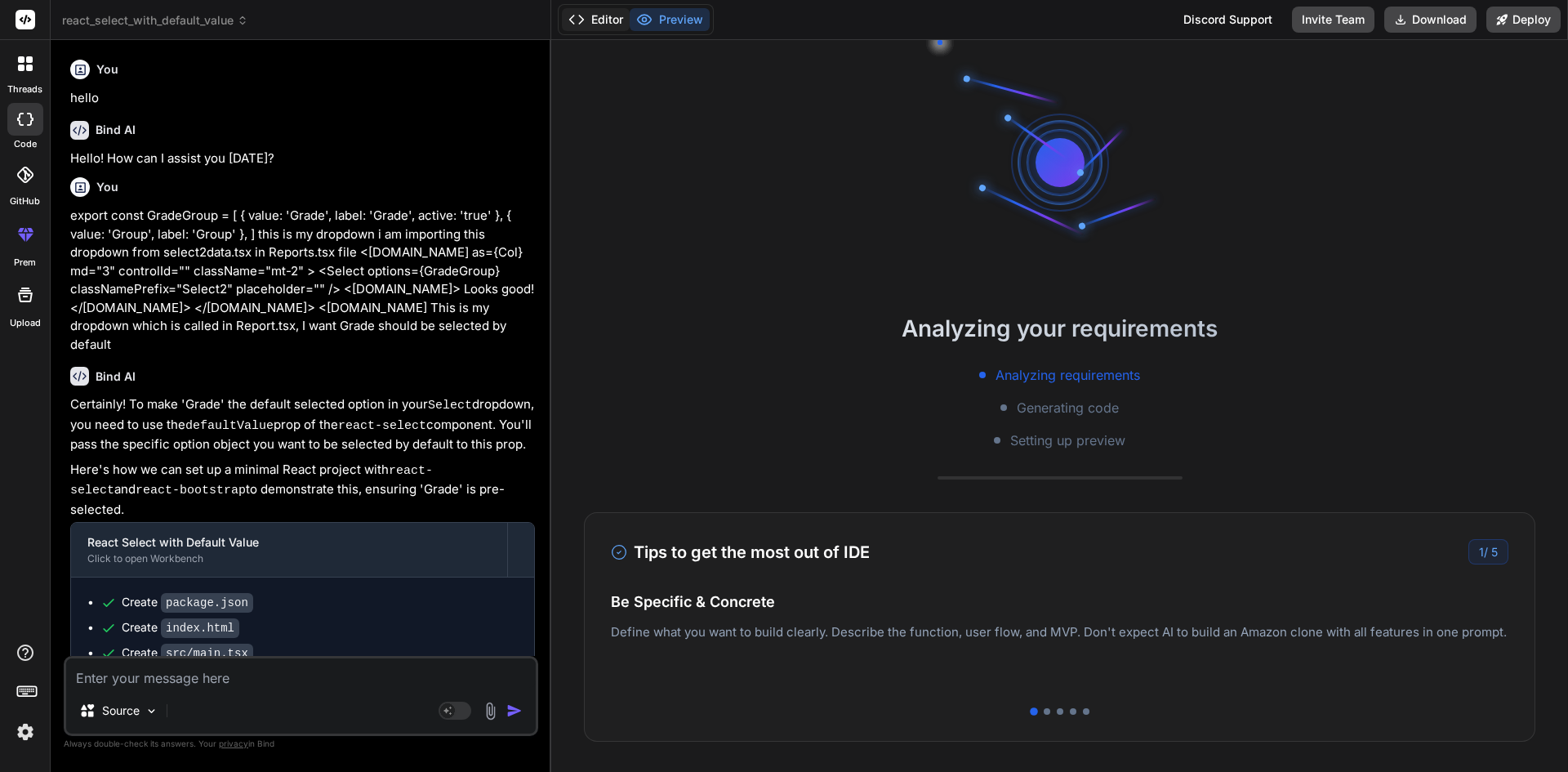
click at [597, 20] on button "Editor" at bounding box center [596, 20] width 68 height 23
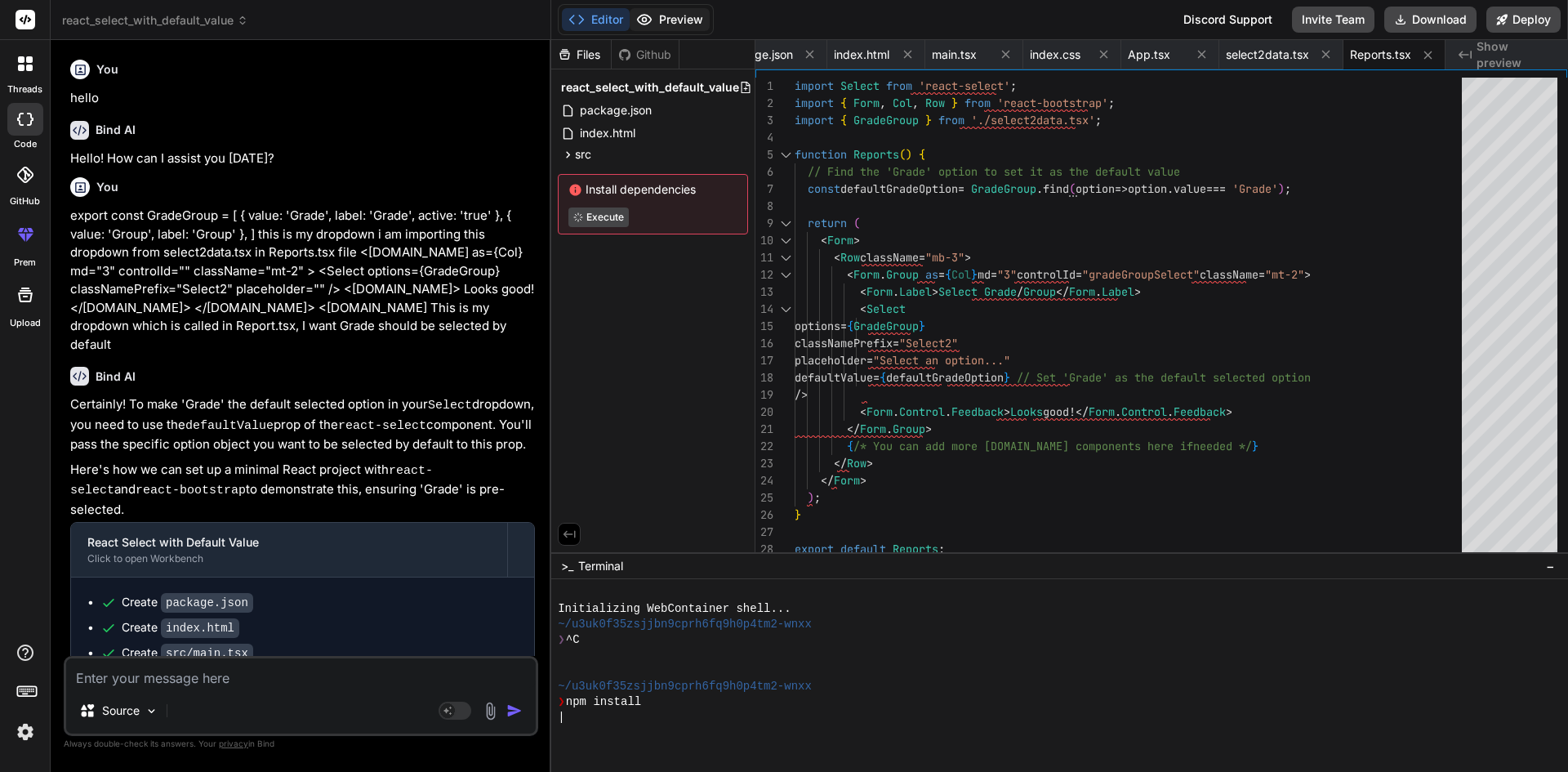
click at [666, 20] on button "Preview" at bounding box center [670, 20] width 80 height 23
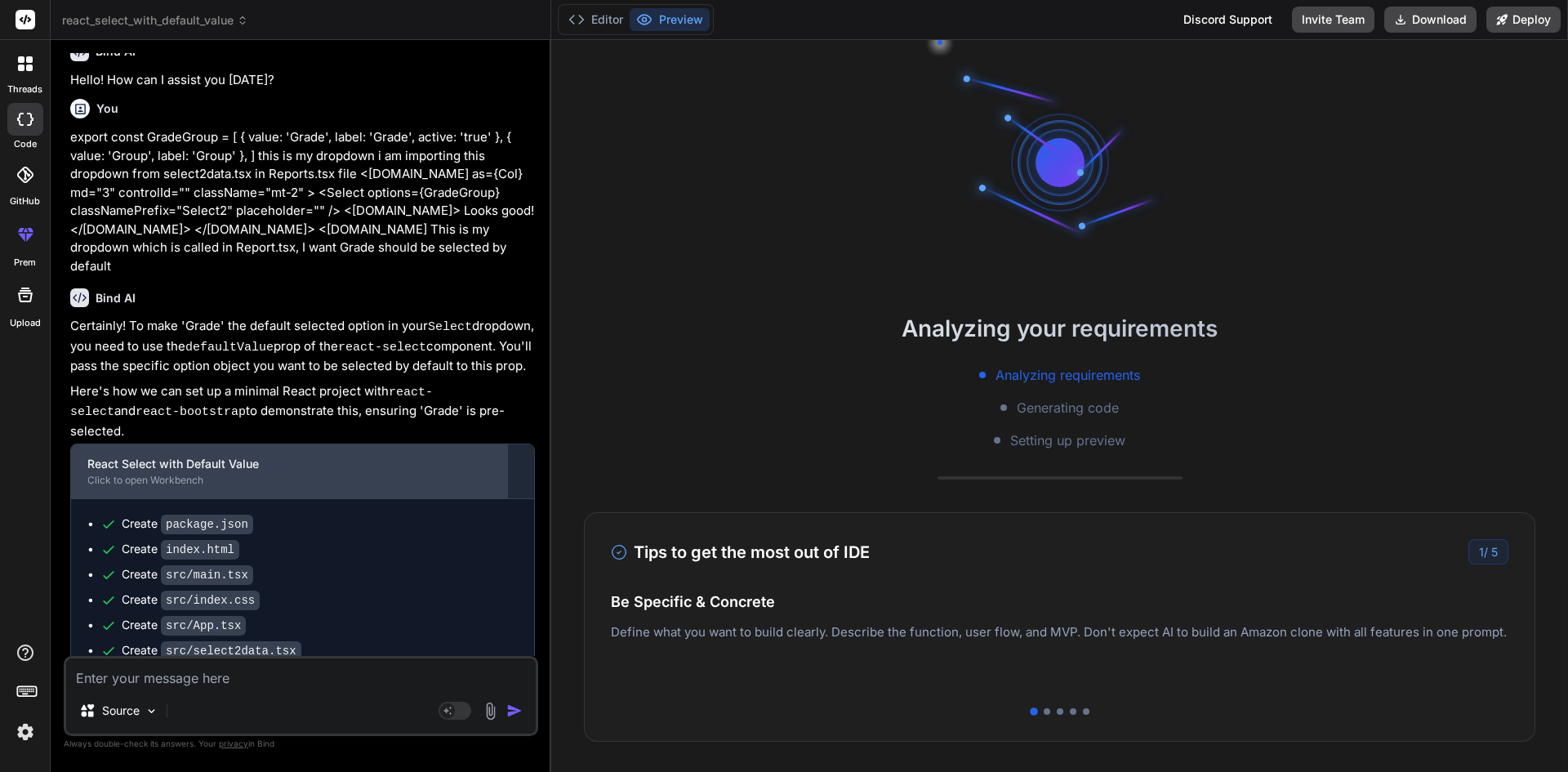
scroll to position [221, 0]
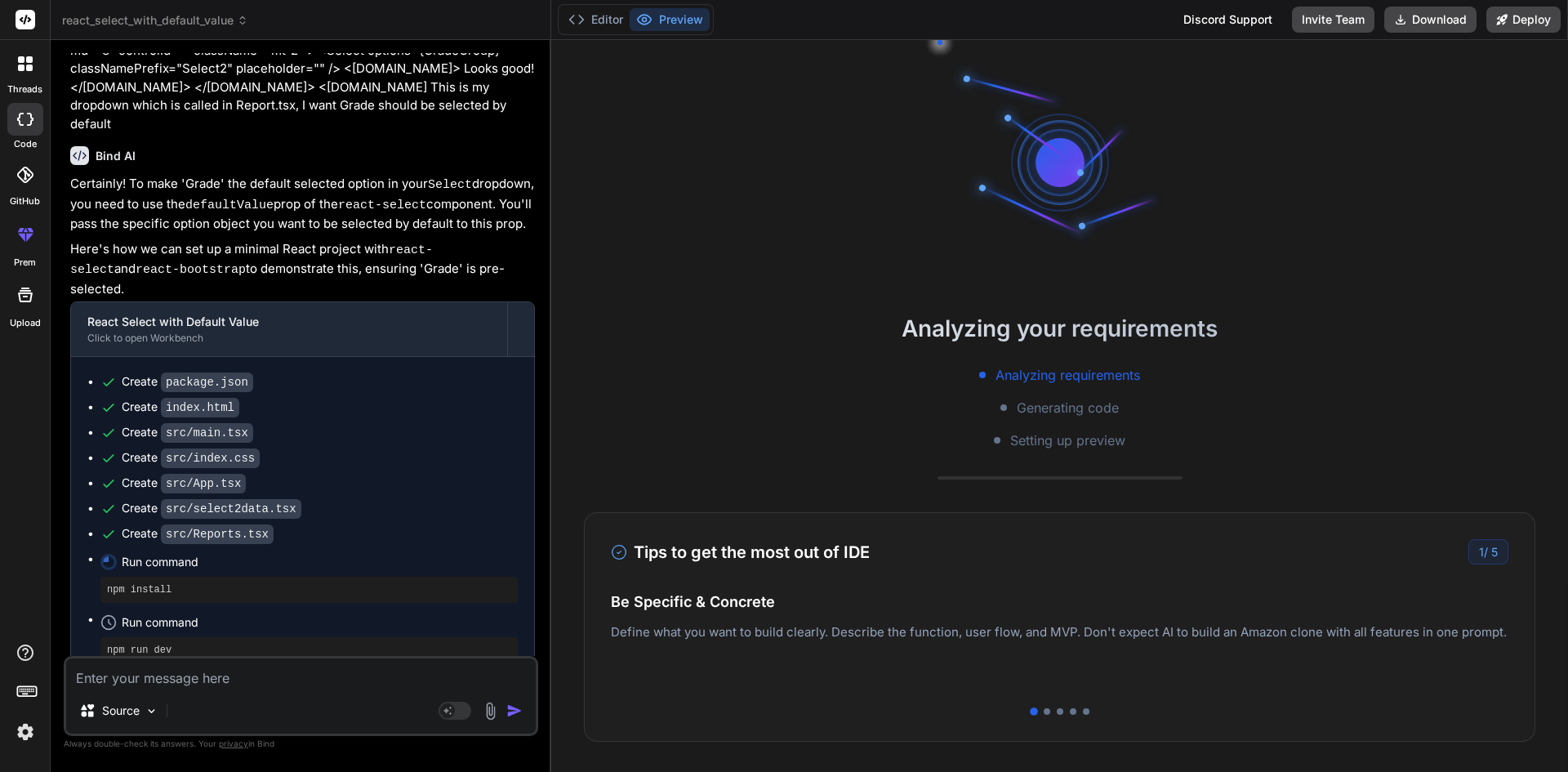
click at [173, 644] on pre "npm run dev" at bounding box center [309, 650] width 404 height 13
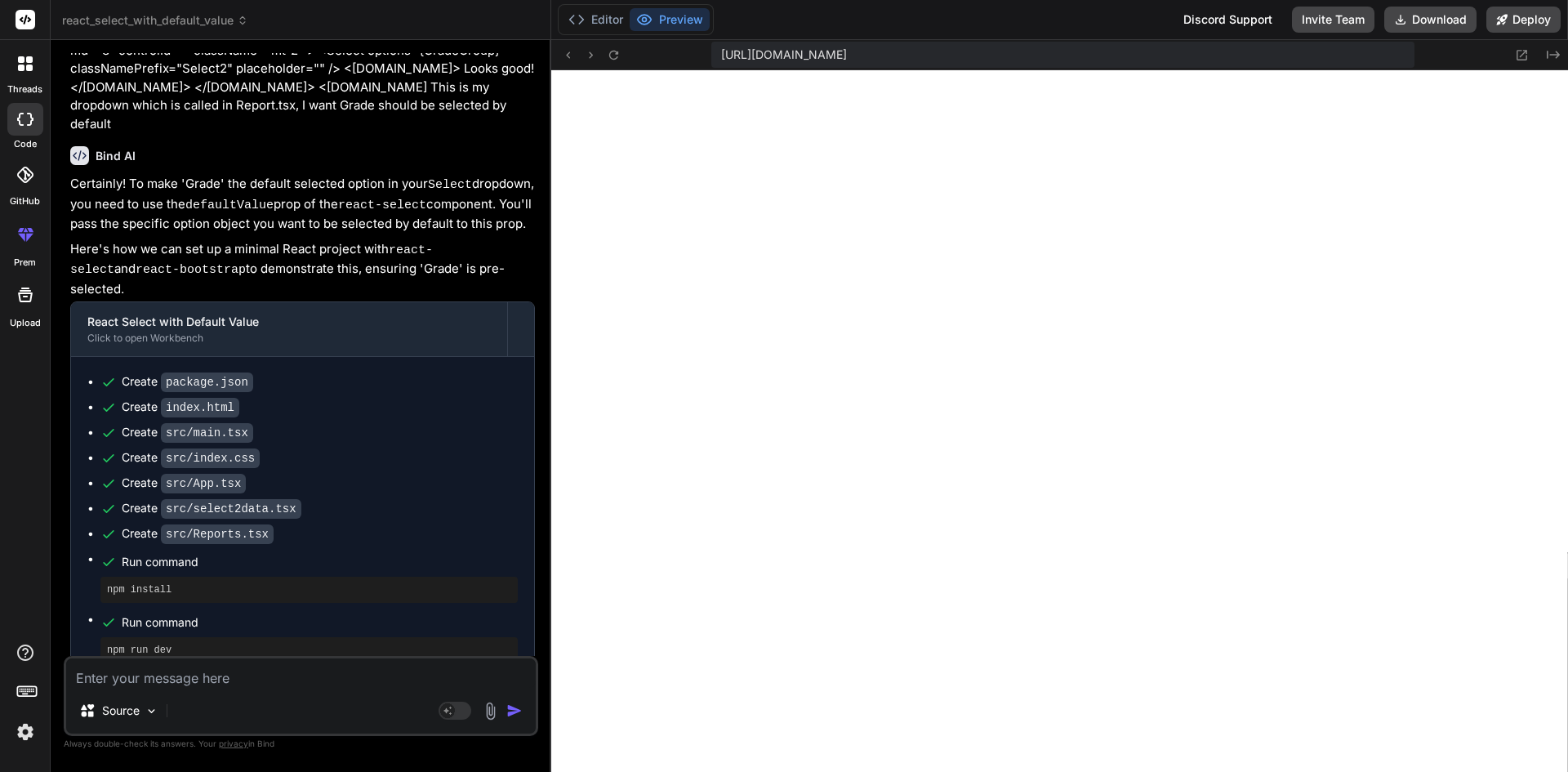
scroll to position [574, 0]
click at [590, 14] on button "Editor" at bounding box center [596, 20] width 68 height 23
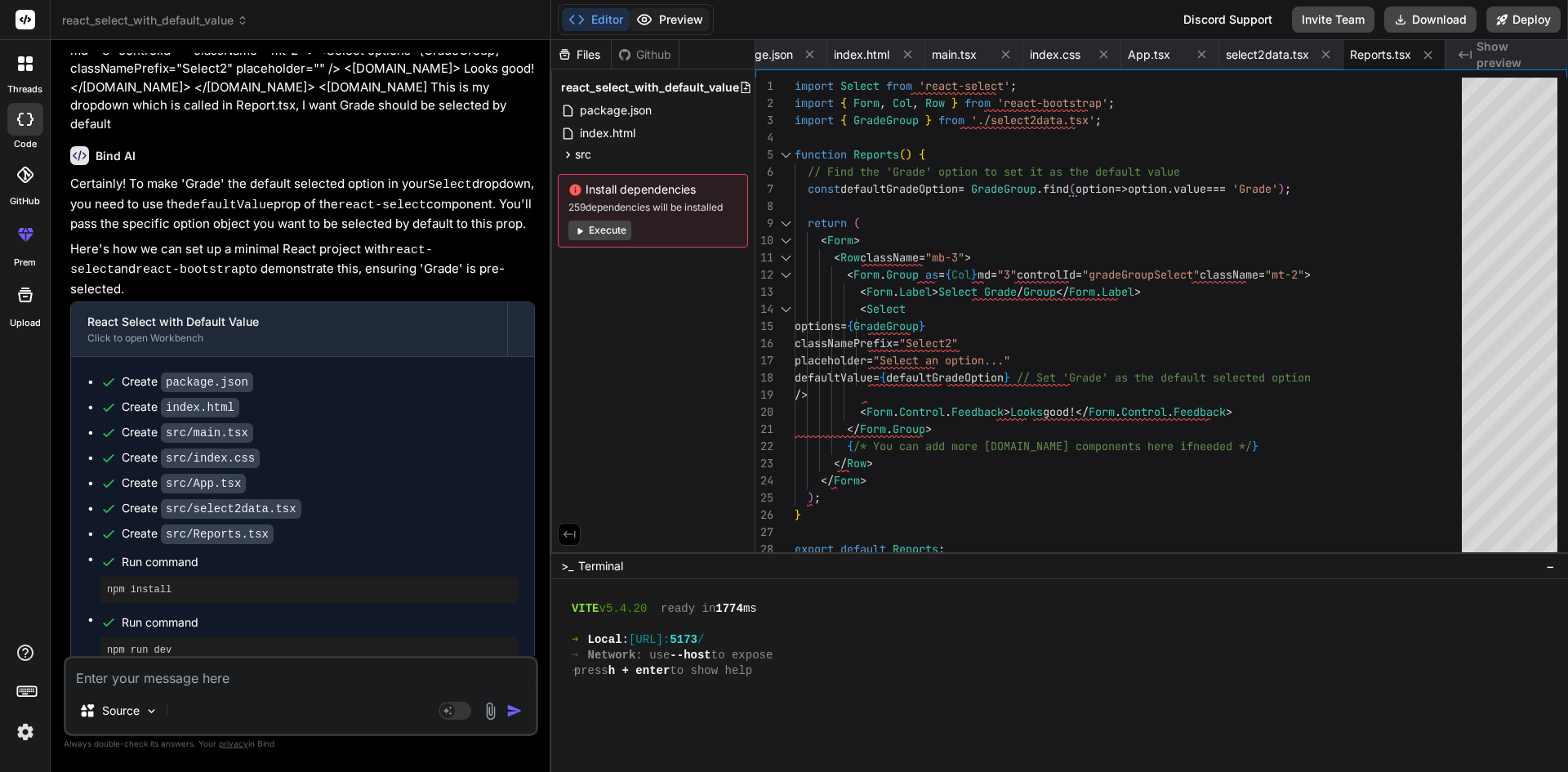
click at [677, 16] on button "Preview" at bounding box center [670, 20] width 80 height 23
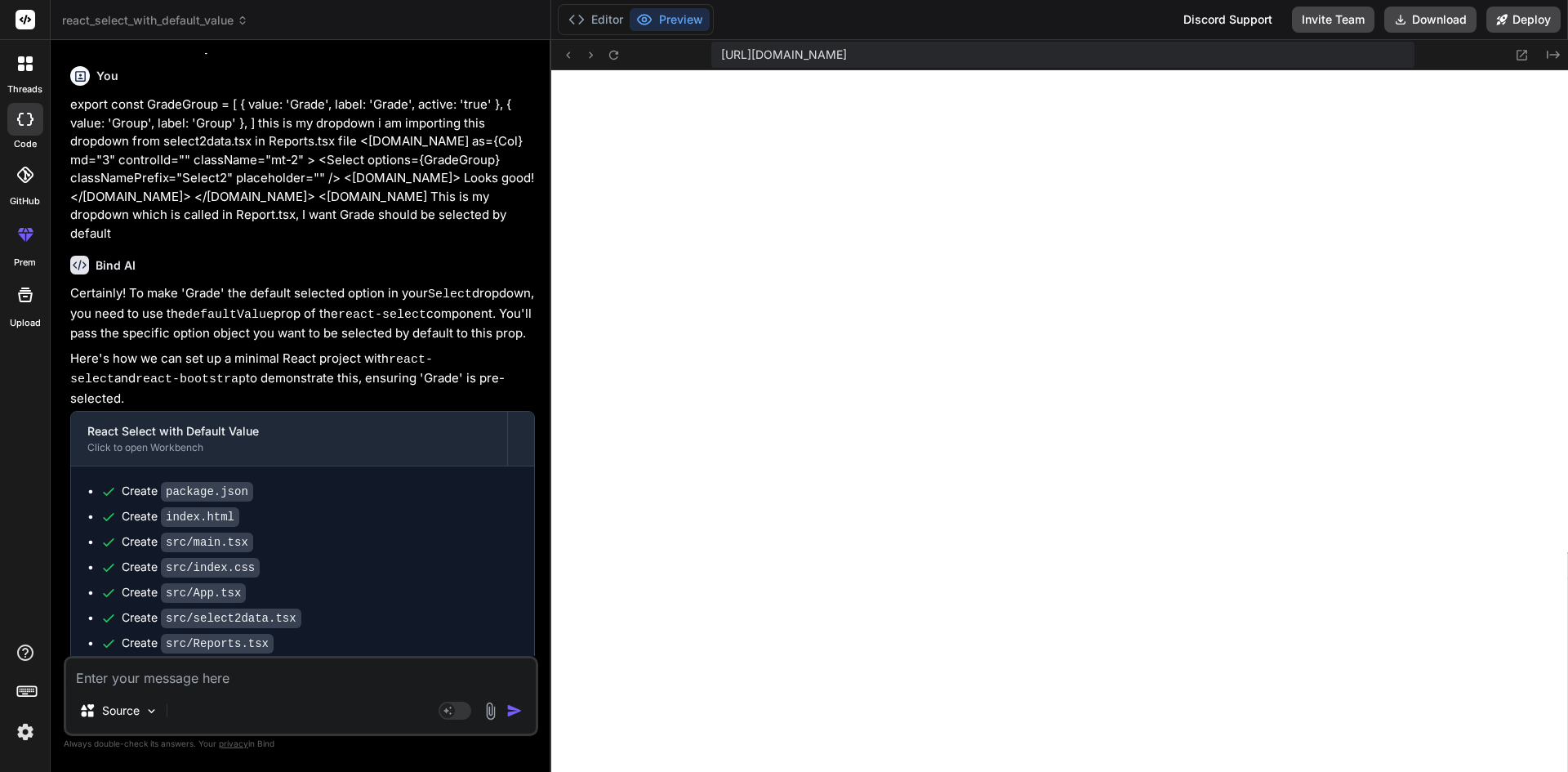
scroll to position [0, 0]
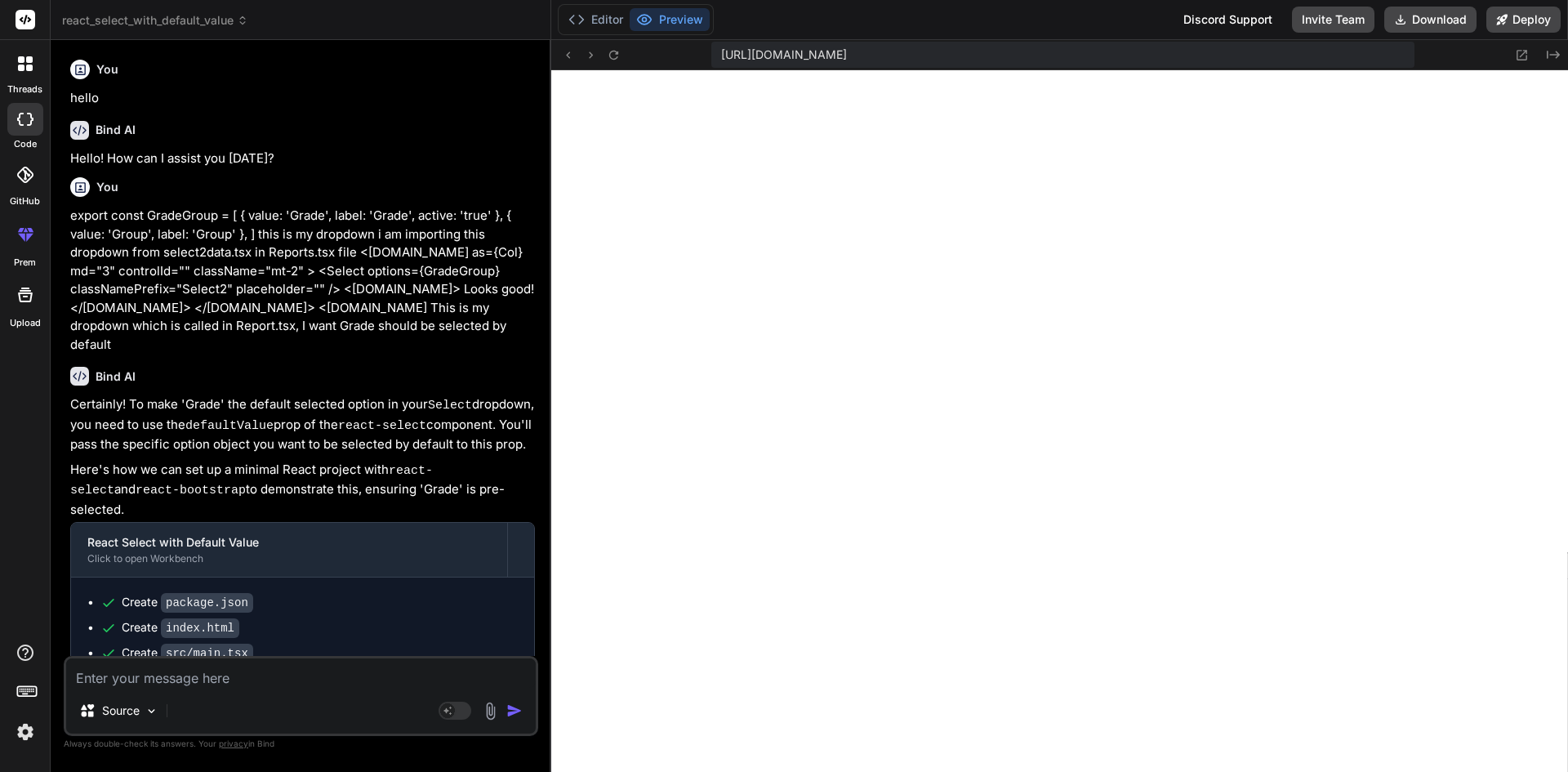
click at [156, 677] on textarea at bounding box center [301, 673] width 469 height 30
click at [105, 679] on textarea "[PERSON_NAME] you provide me the code?" at bounding box center [301, 673] width 469 height 30
click at [257, 683] on textarea "Can you provide me the code?" at bounding box center [301, 673] width 469 height 30
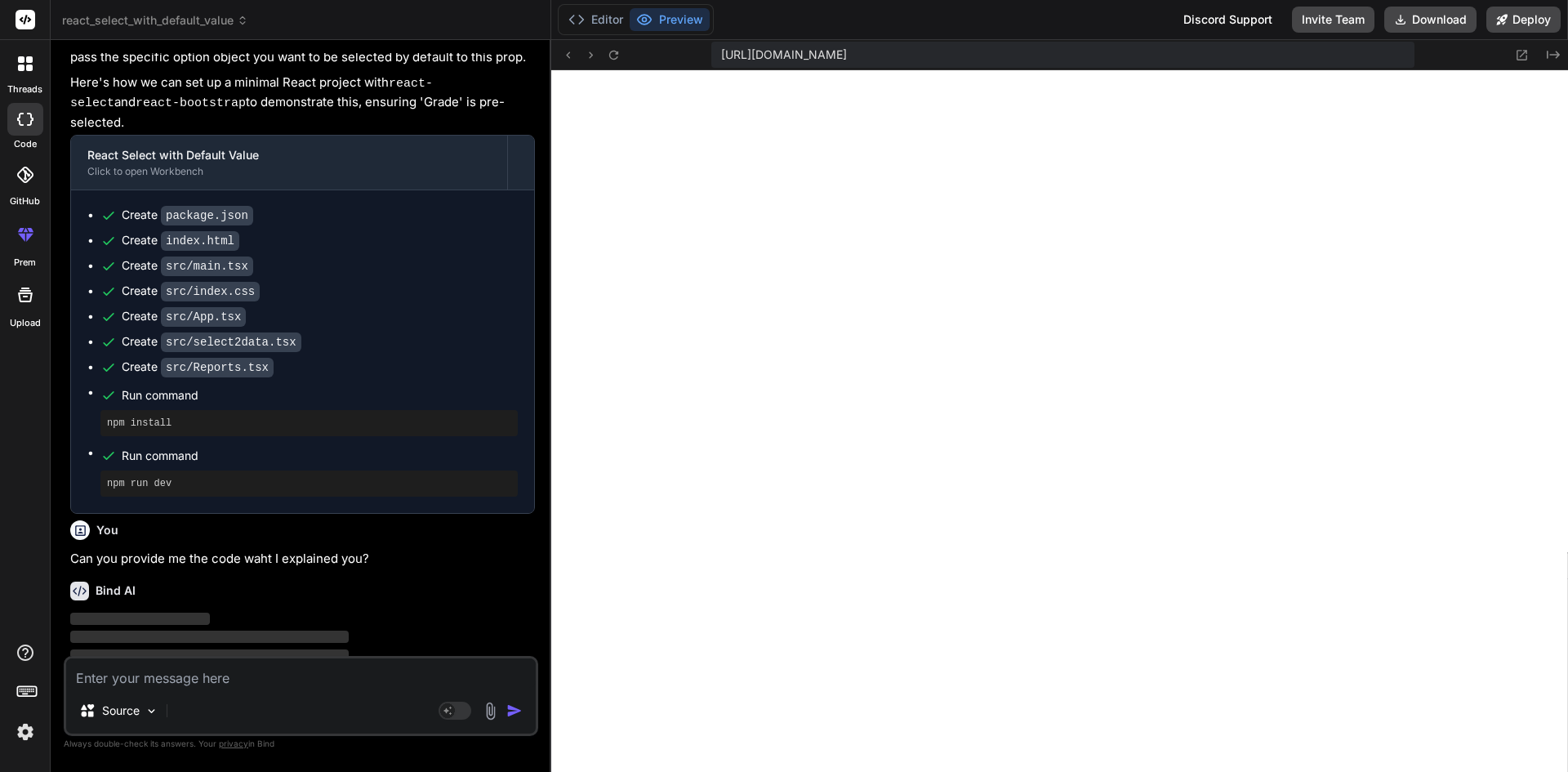
scroll to position [390, 0]
click at [578, 23] on icon at bounding box center [576, 19] width 16 height 16
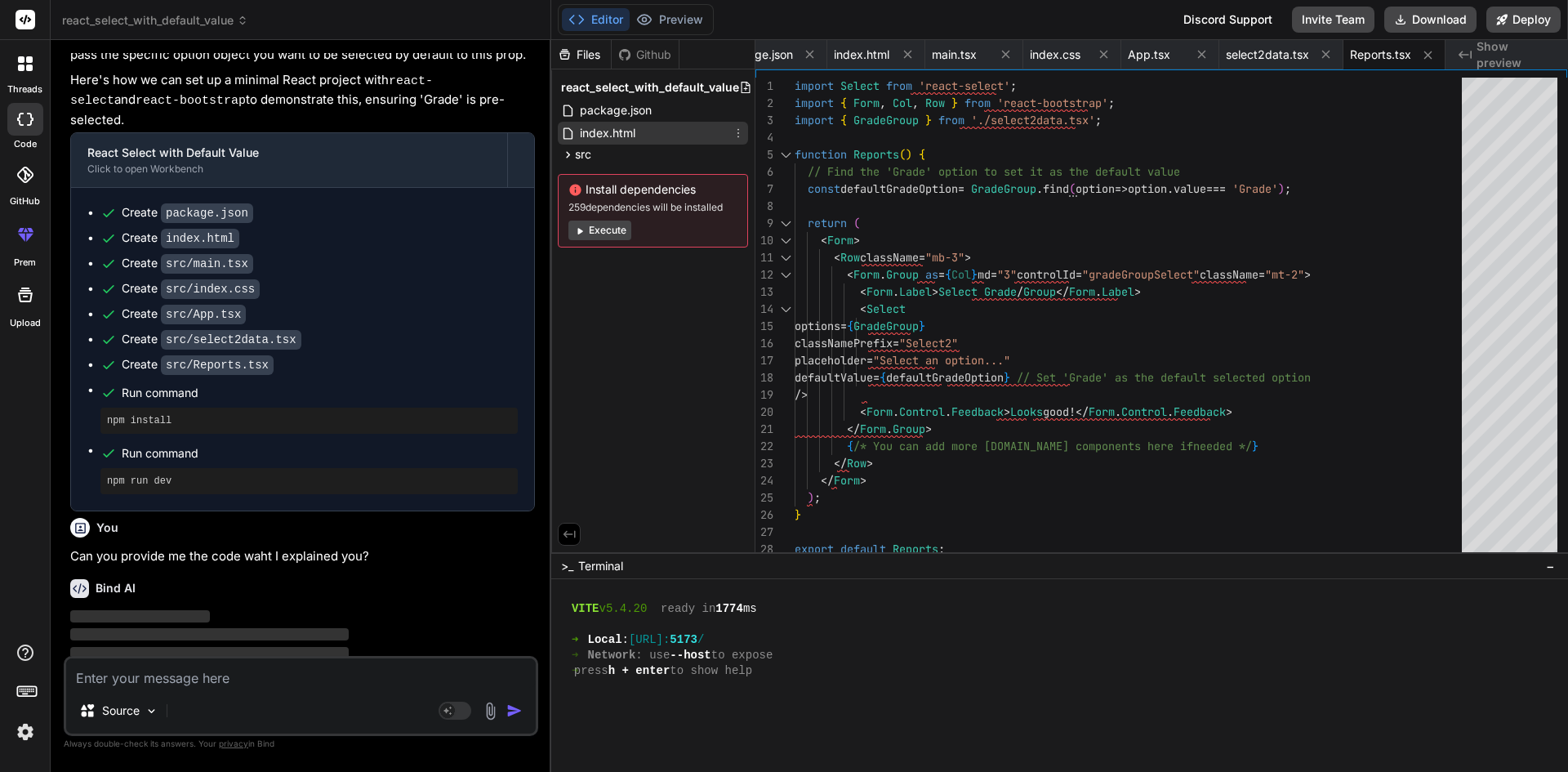
click at [633, 135] on span "index.html" at bounding box center [607, 132] width 59 height 20
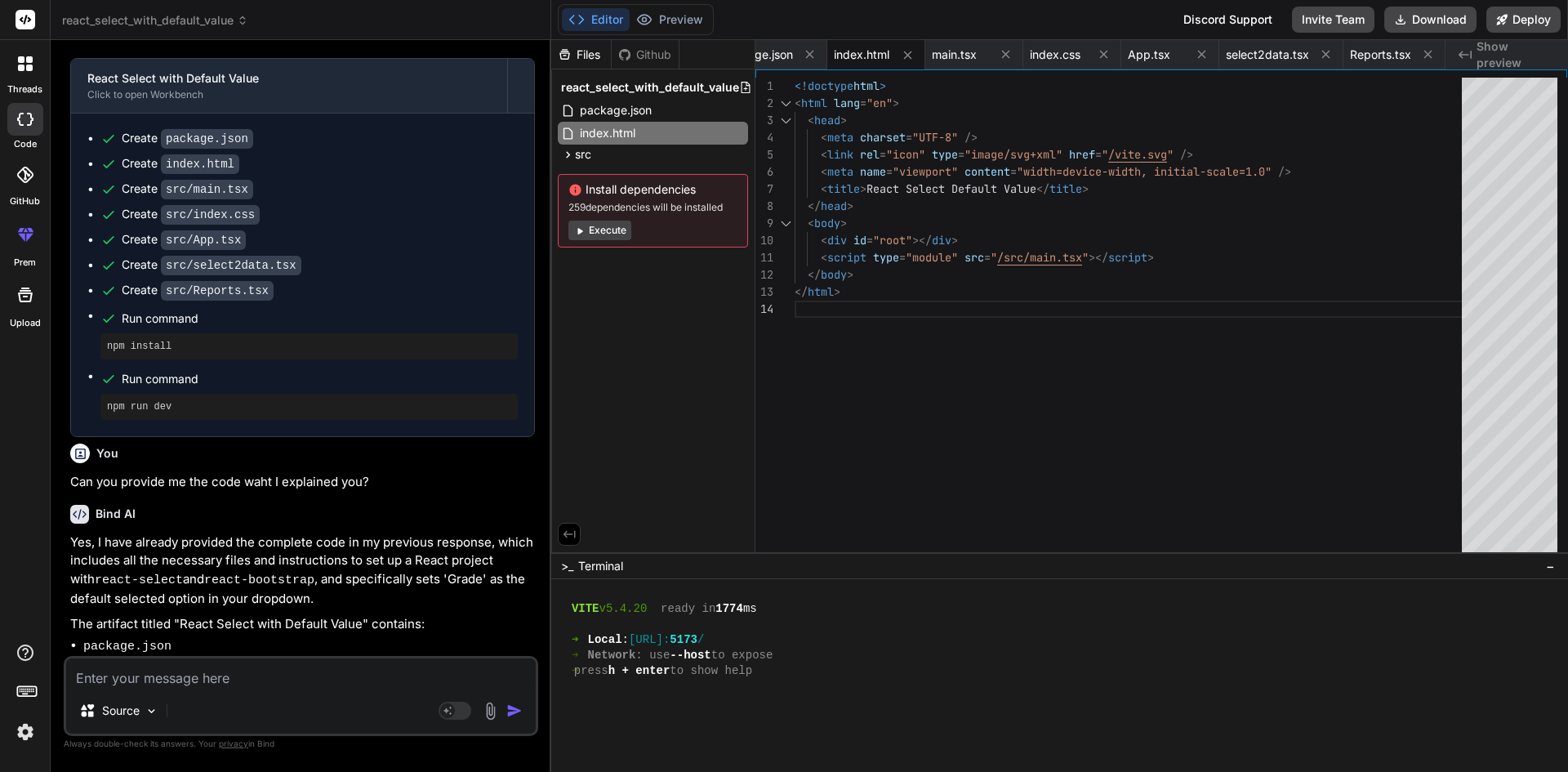
scroll to position [139, 0]
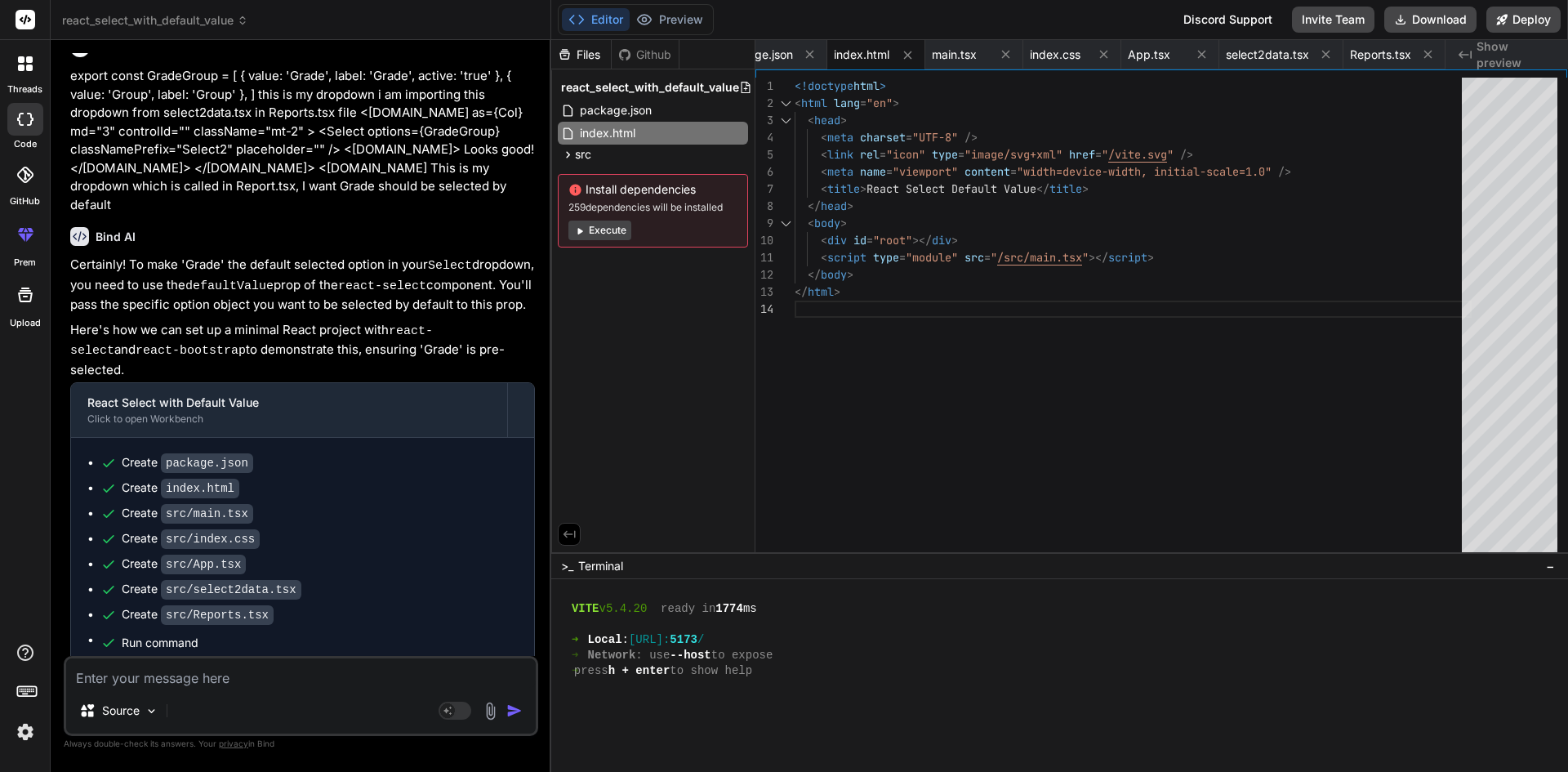
click at [207, 454] on code "package.json" at bounding box center [206, 463] width 93 height 20
click at [230, 479] on code "index.html" at bounding box center [200, 488] width 78 height 20
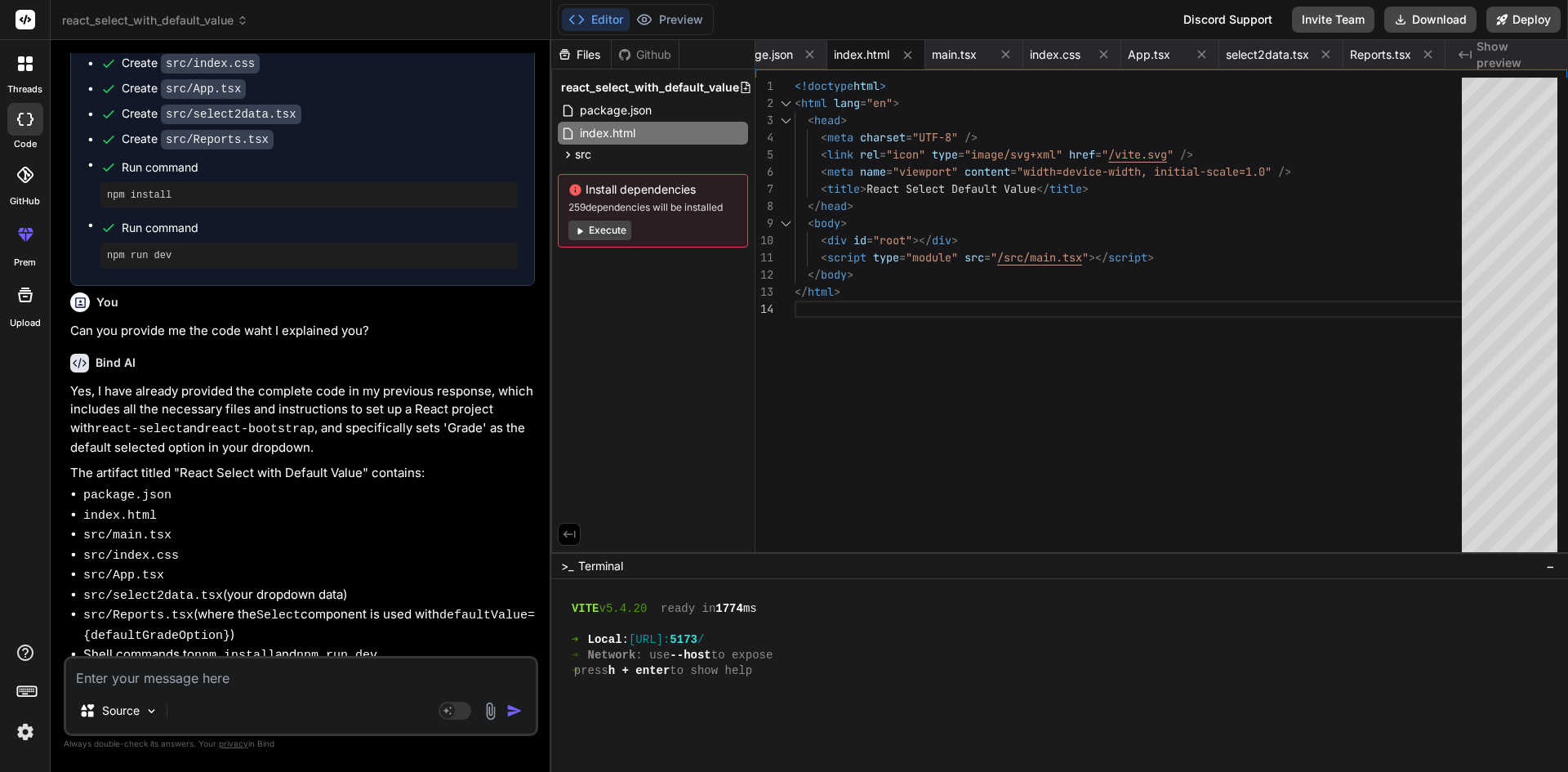
scroll to position [630, 0]
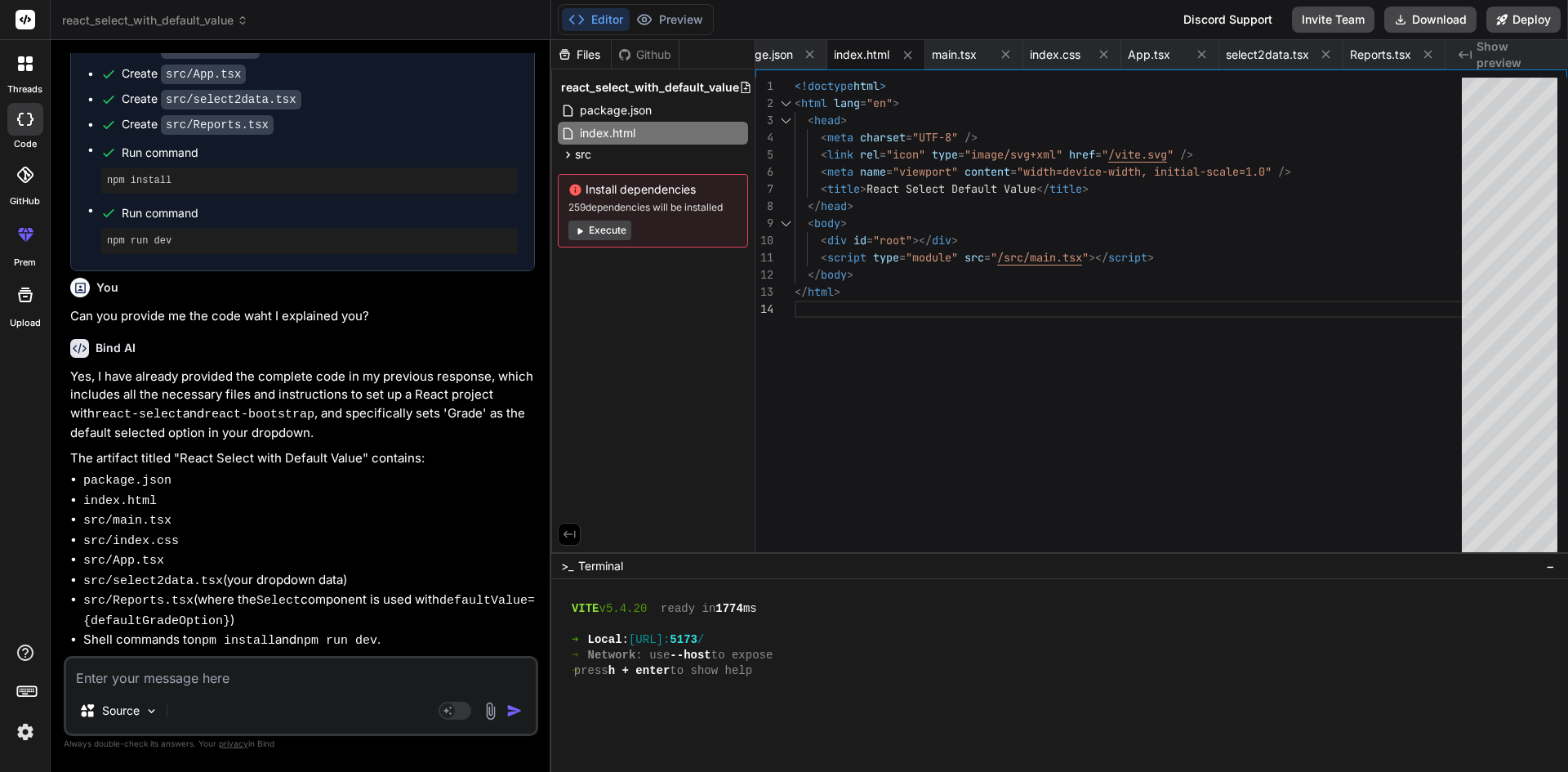
click at [233, 657] on p "Please review the previous response. If you need any further modifications or h…" at bounding box center [302, 675] width 464 height 37
copy p "response"
click at [254, 676] on textarea at bounding box center [301, 673] width 469 height 30
paste textarea "response"
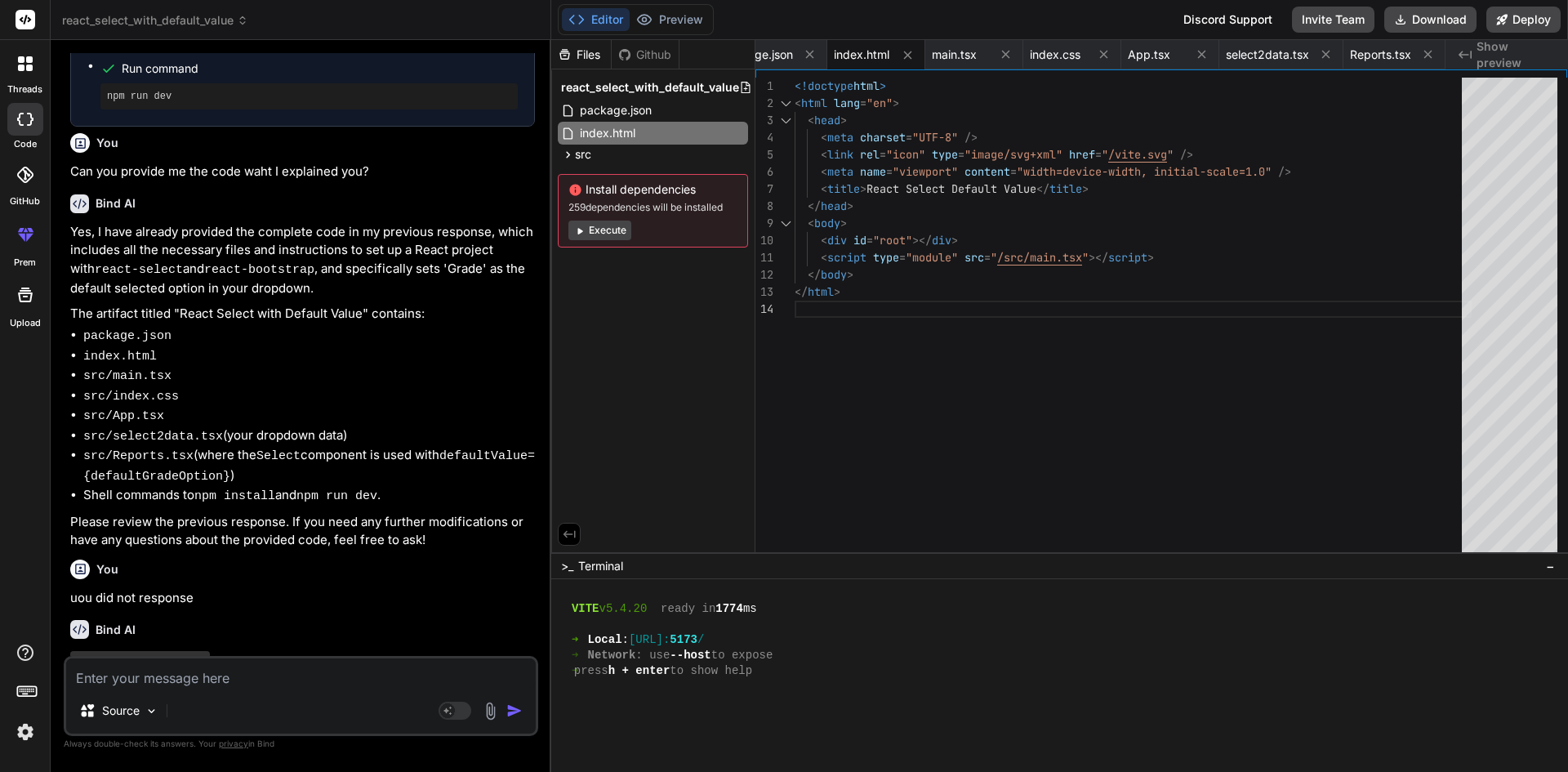
scroll to position [800, 0]
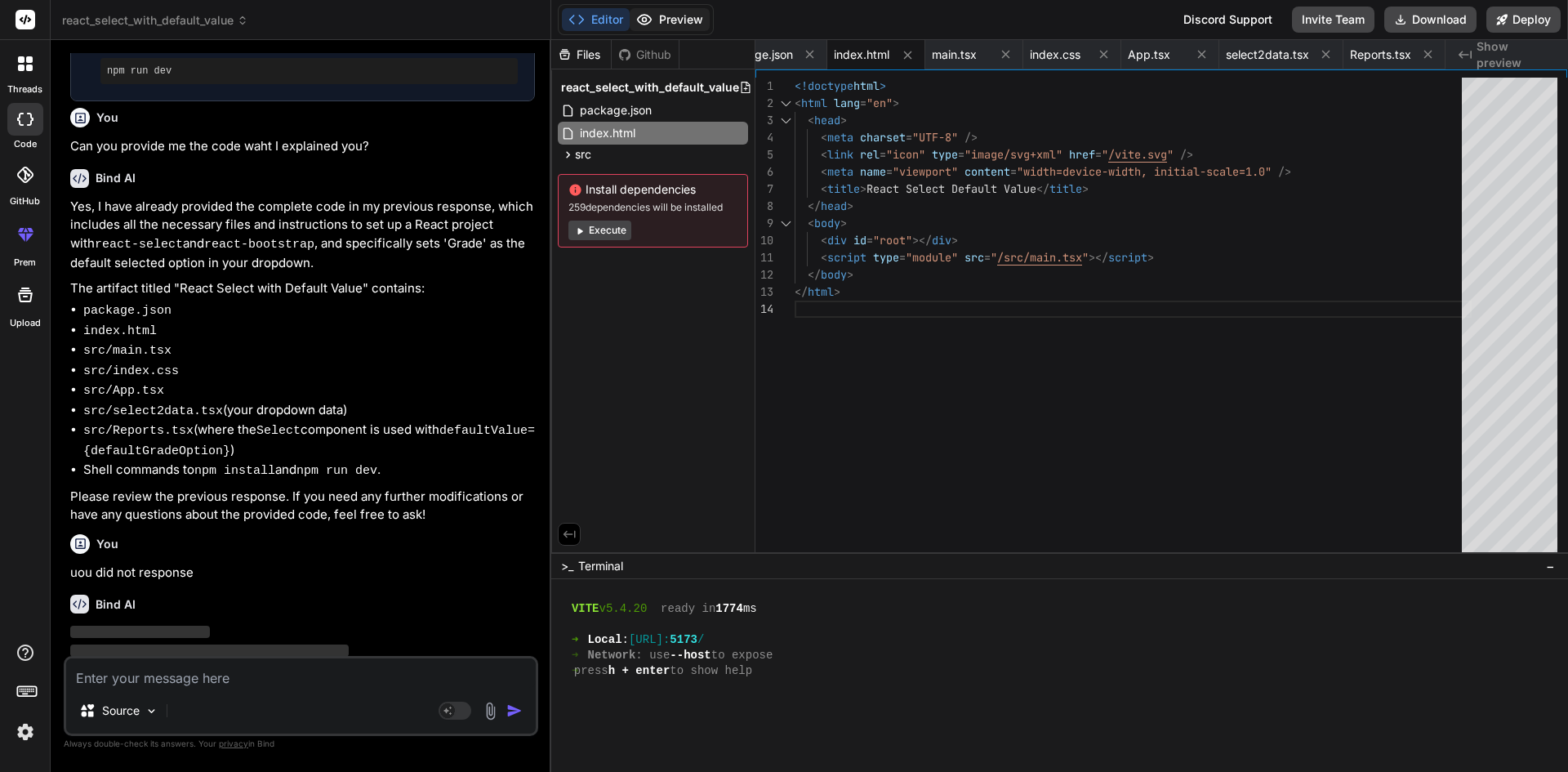
click at [682, 14] on button "Preview" at bounding box center [670, 20] width 80 height 23
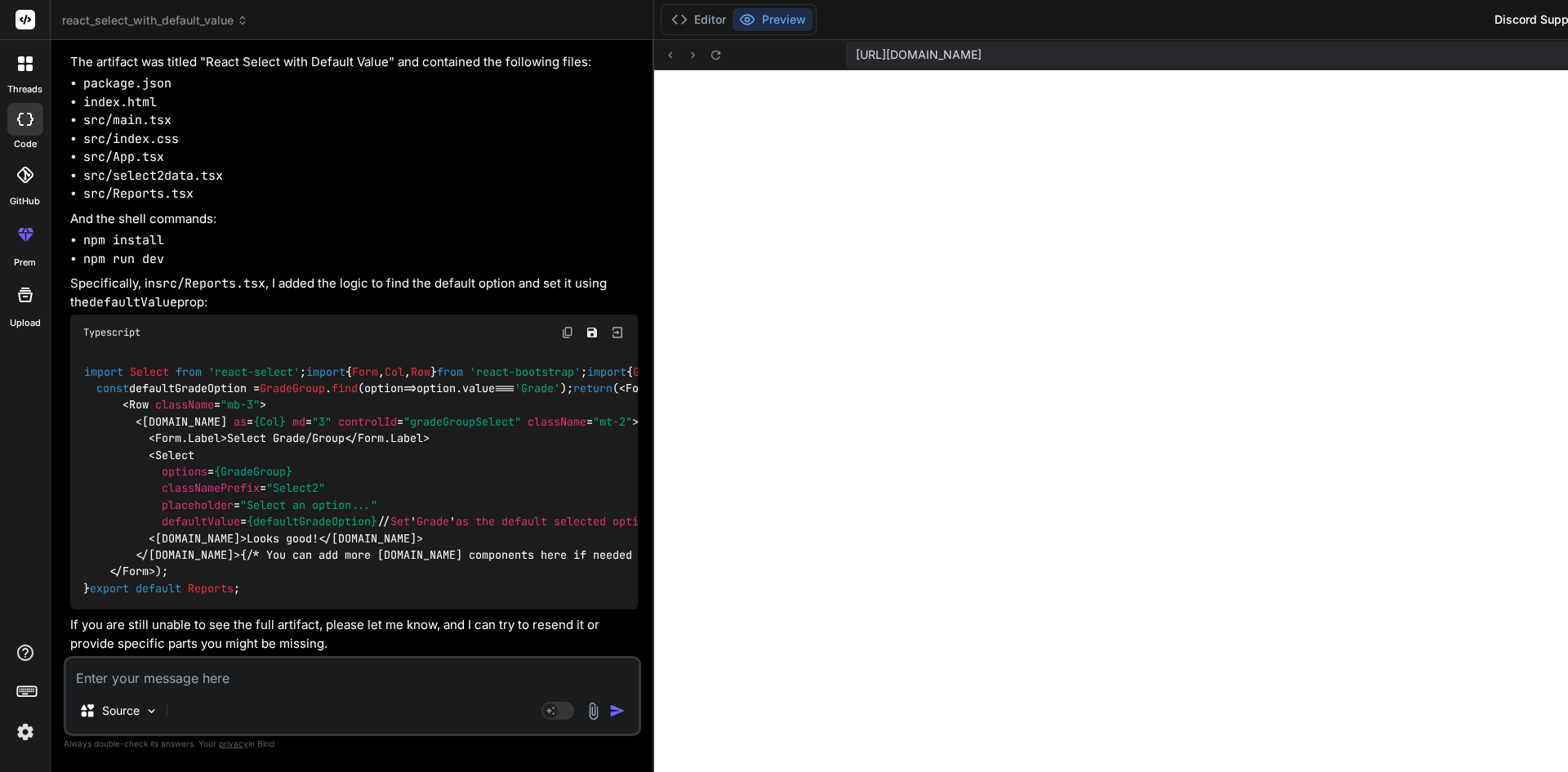
scroll to position [1604, 0]
drag, startPoint x: 137, startPoint y: 391, endPoint x: 181, endPoint y: 503, distance: 120.3
click at [181, 503] on div "import Select from 'react-select' ; import { Form , Col , Row } from 'react-boo…" at bounding box center [354, 480] width 568 height 259
click at [236, 539] on div "import Select from 'react-select' ; import { Form , Col , Row } from 'react-boo…" at bounding box center [354, 480] width 568 height 259
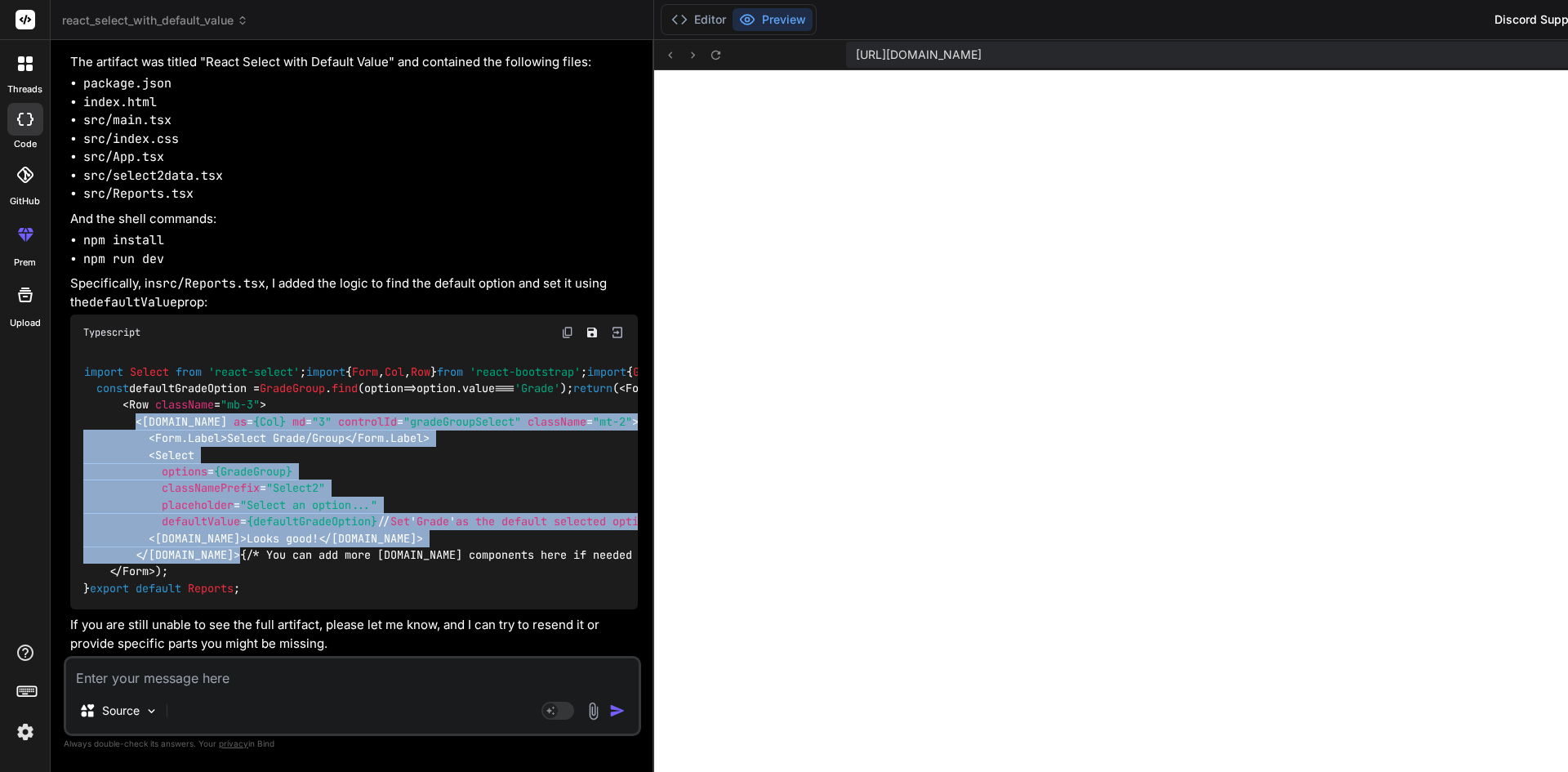
drag, startPoint x: 233, startPoint y: 541, endPoint x: 136, endPoint y: 394, distance: 176.1
click at [136, 394] on div "import Select from 'react-select' ; import { Form , Col , Row } from 'react-boo…" at bounding box center [354, 480] width 568 height 259
copy span "< [DOMAIN_NAME] as = {Col} md = "3" controlId = "gradeGroupSelect" className = …"
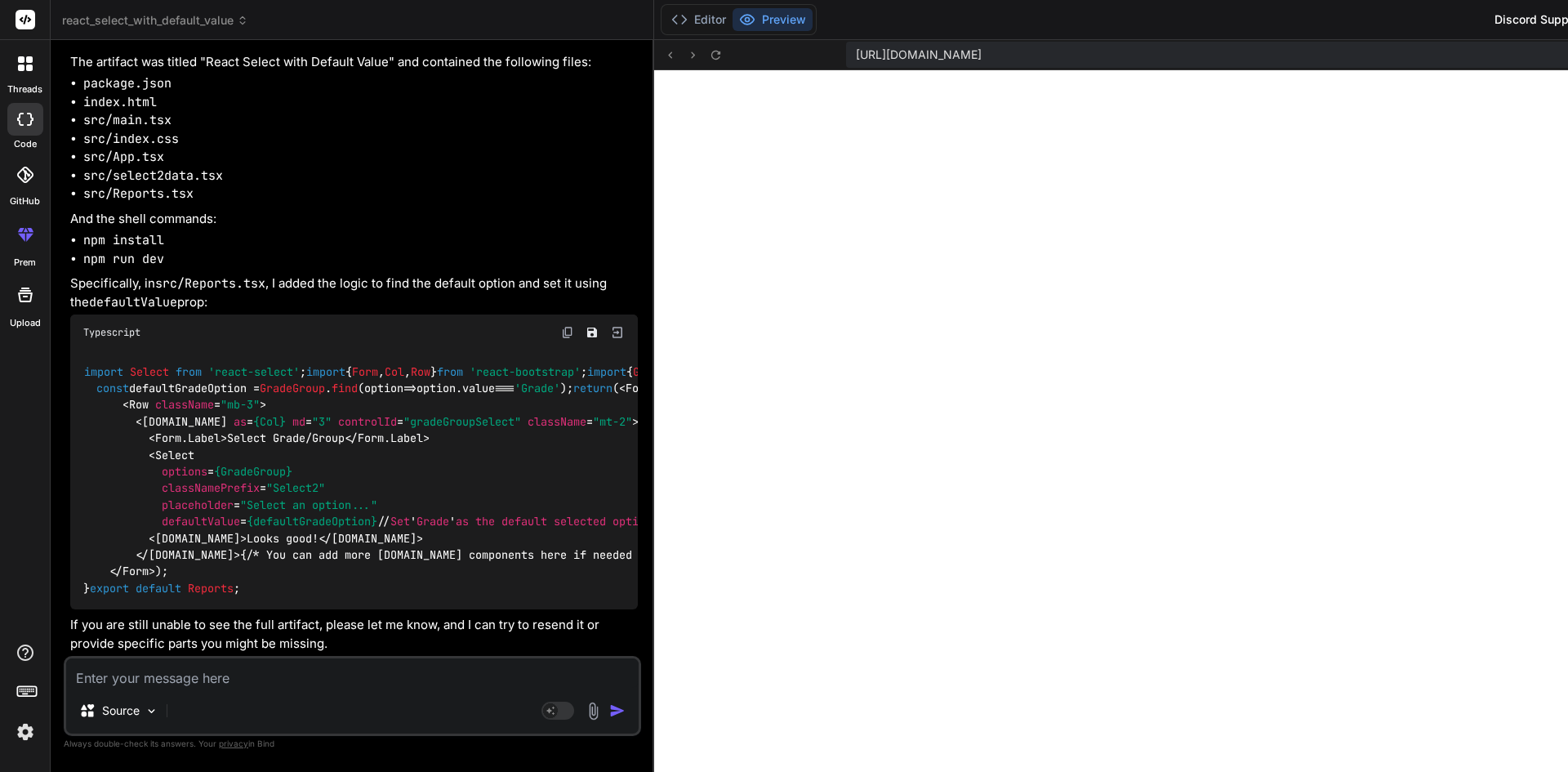
click at [306, 522] on div "import Select from 'react-select' ; import { Form , Col , Row } from 'react-boo…" at bounding box center [354, 480] width 568 height 259
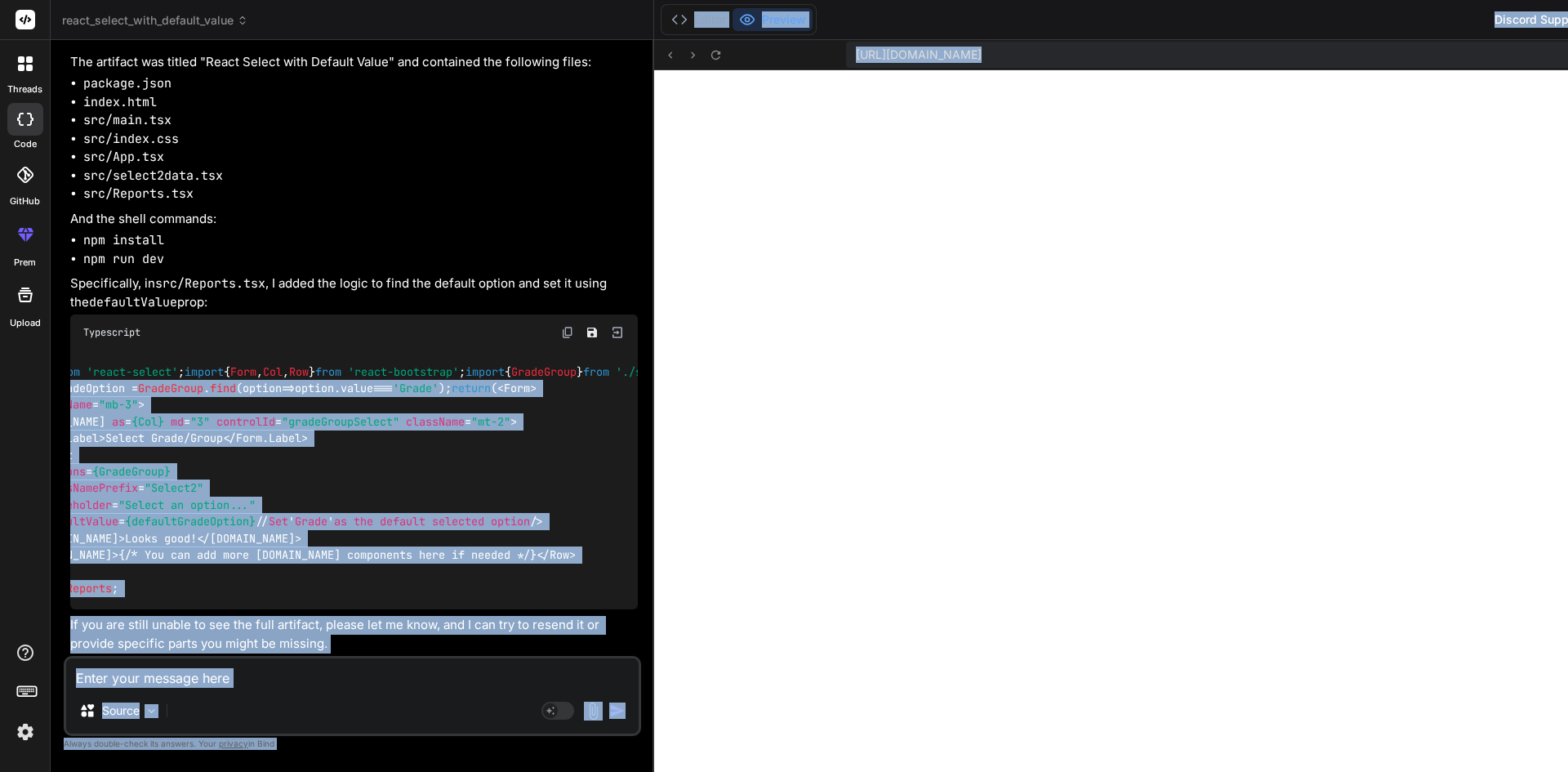
scroll to position [0, 168]
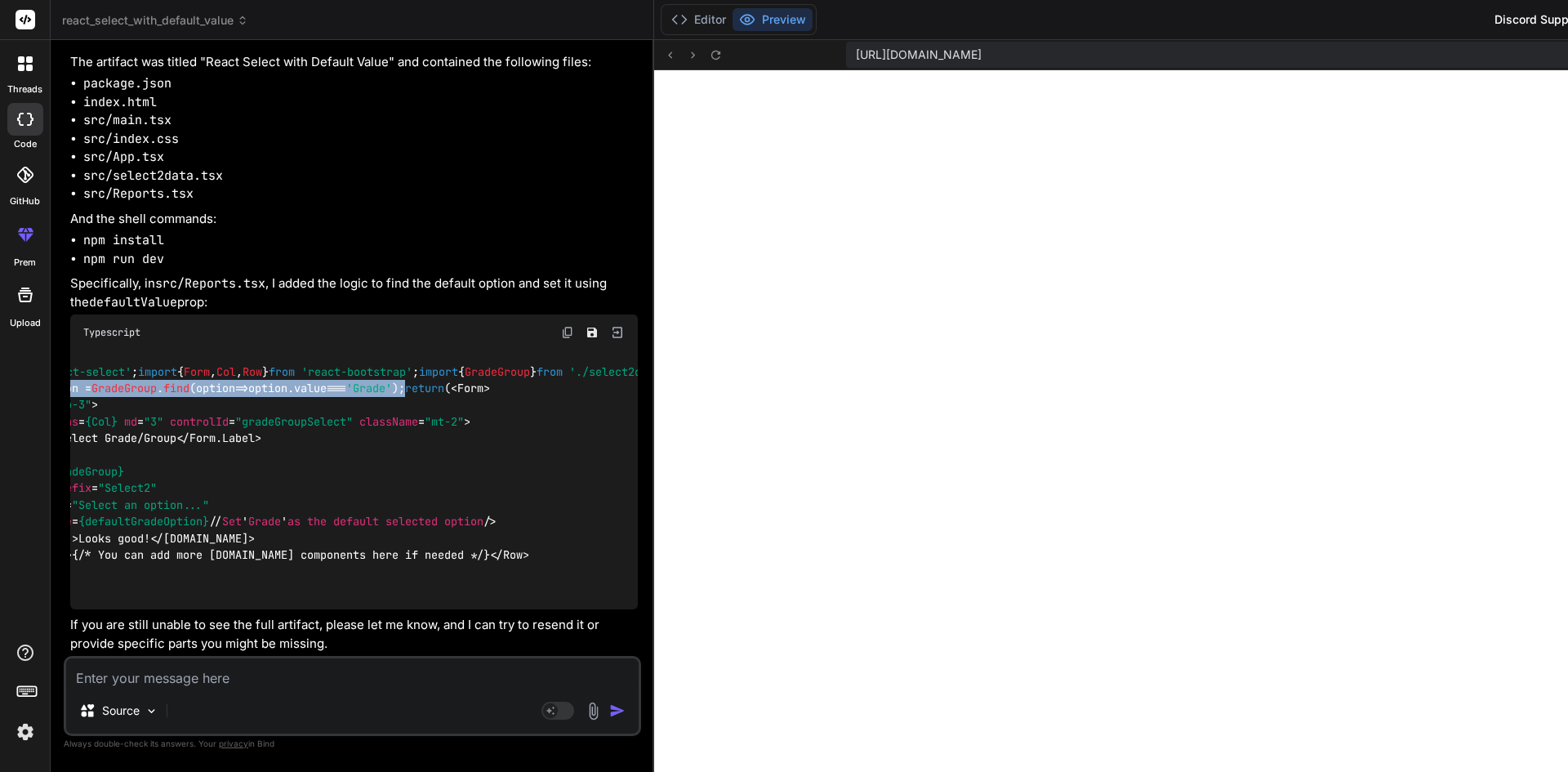
drag, startPoint x: 98, startPoint y: 473, endPoint x: 459, endPoint y: 469, distance: 361.0
click at [459, 469] on div "import Select from 'react-select' ; import { Form , Col , Row } from 'react-boo…" at bounding box center [354, 480] width 568 height 259
copy code "const defaultGradeOption = GradeGroup . find ( option => option. value === 'Gra…"
click at [235, 429] on span ""gradeGroupSelect"" at bounding box center [294, 421] width 118 height 14
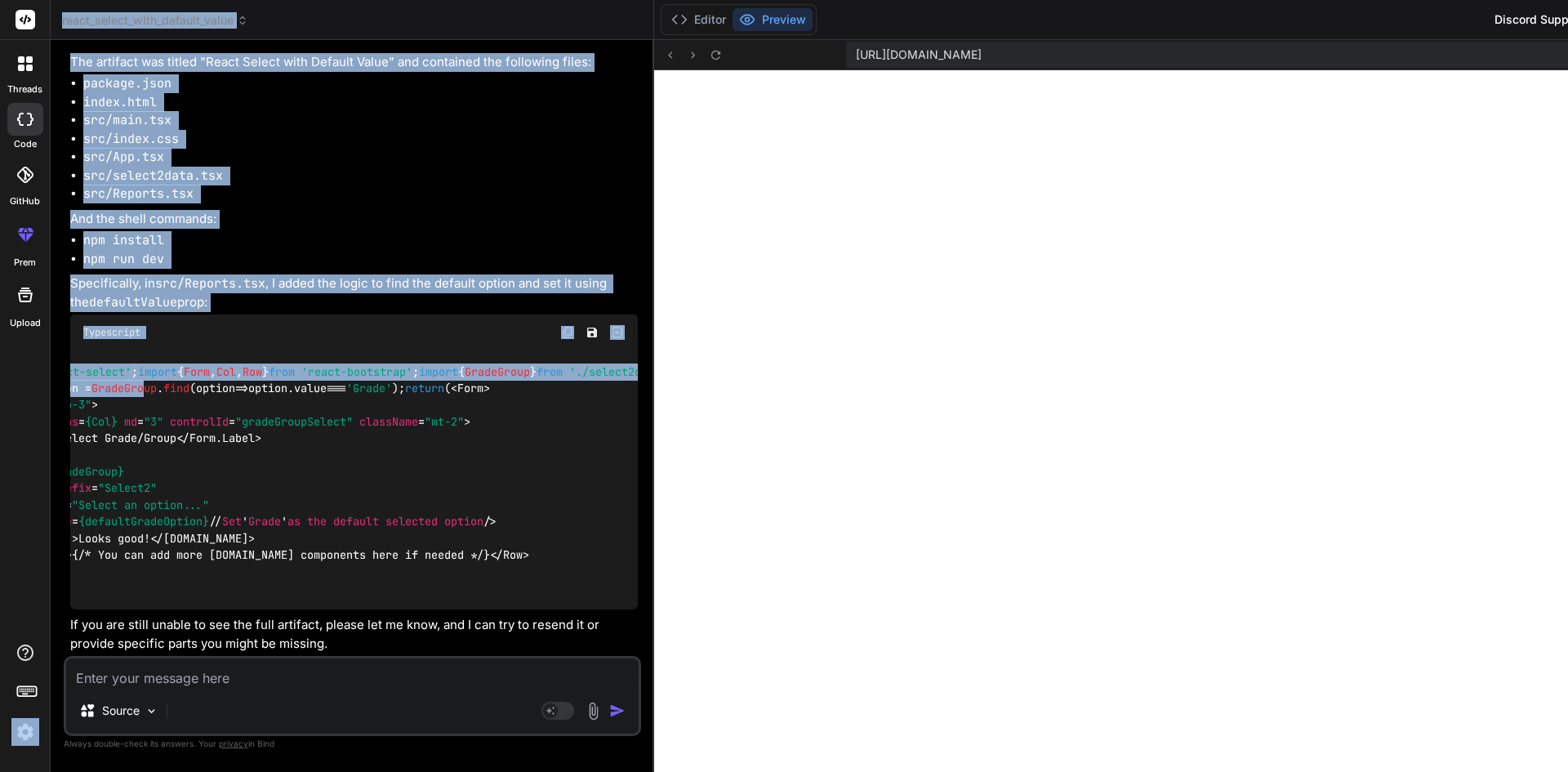
scroll to position [0, 0]
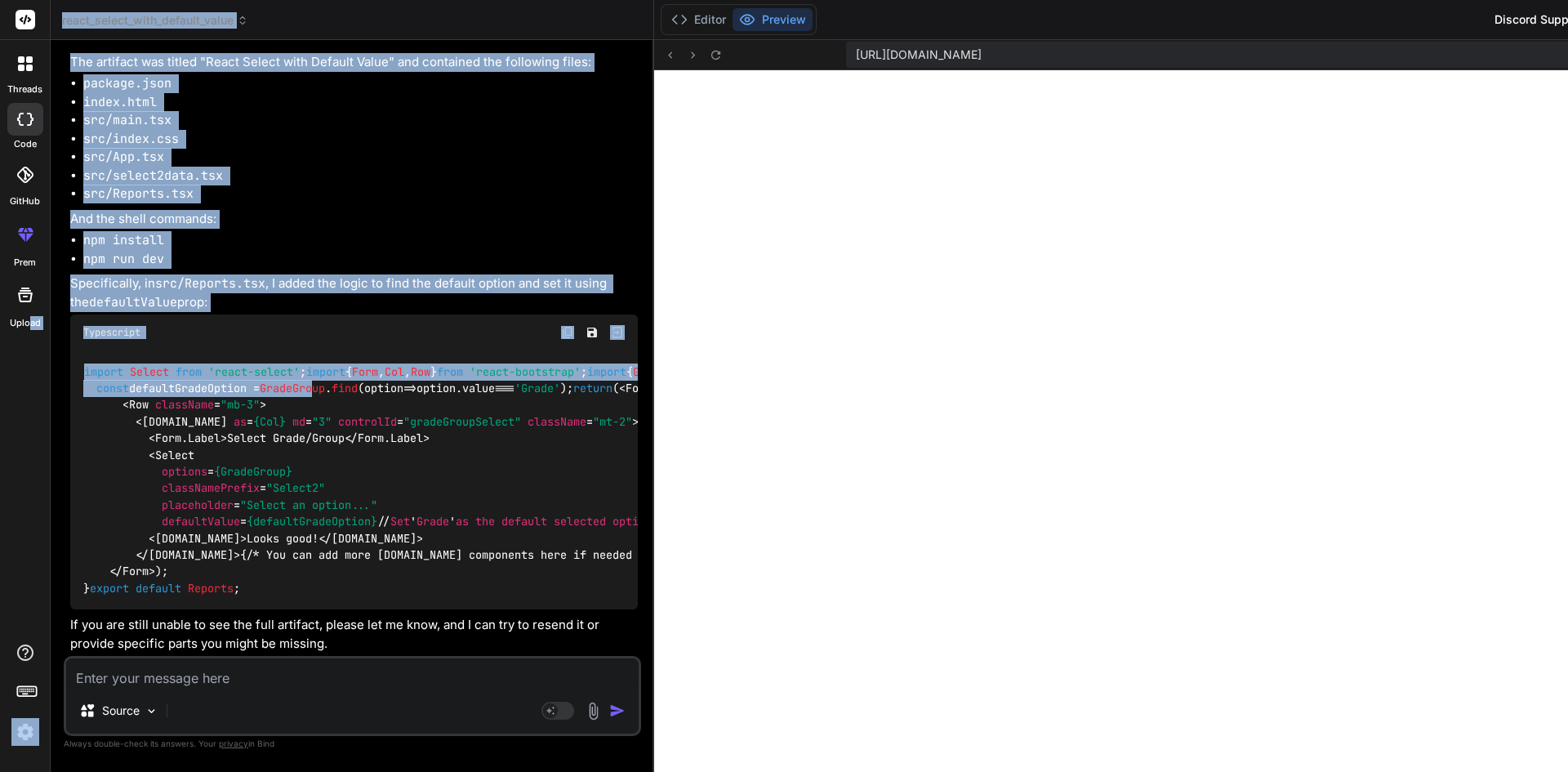
drag, startPoint x: 165, startPoint y: 465, endPoint x: 29, endPoint y: 465, distance: 136.0
click at [29, 465] on div "threads code GitHub prem Upload react_select_with_default_value Created with Pi…" at bounding box center [784, 386] width 1568 height 772
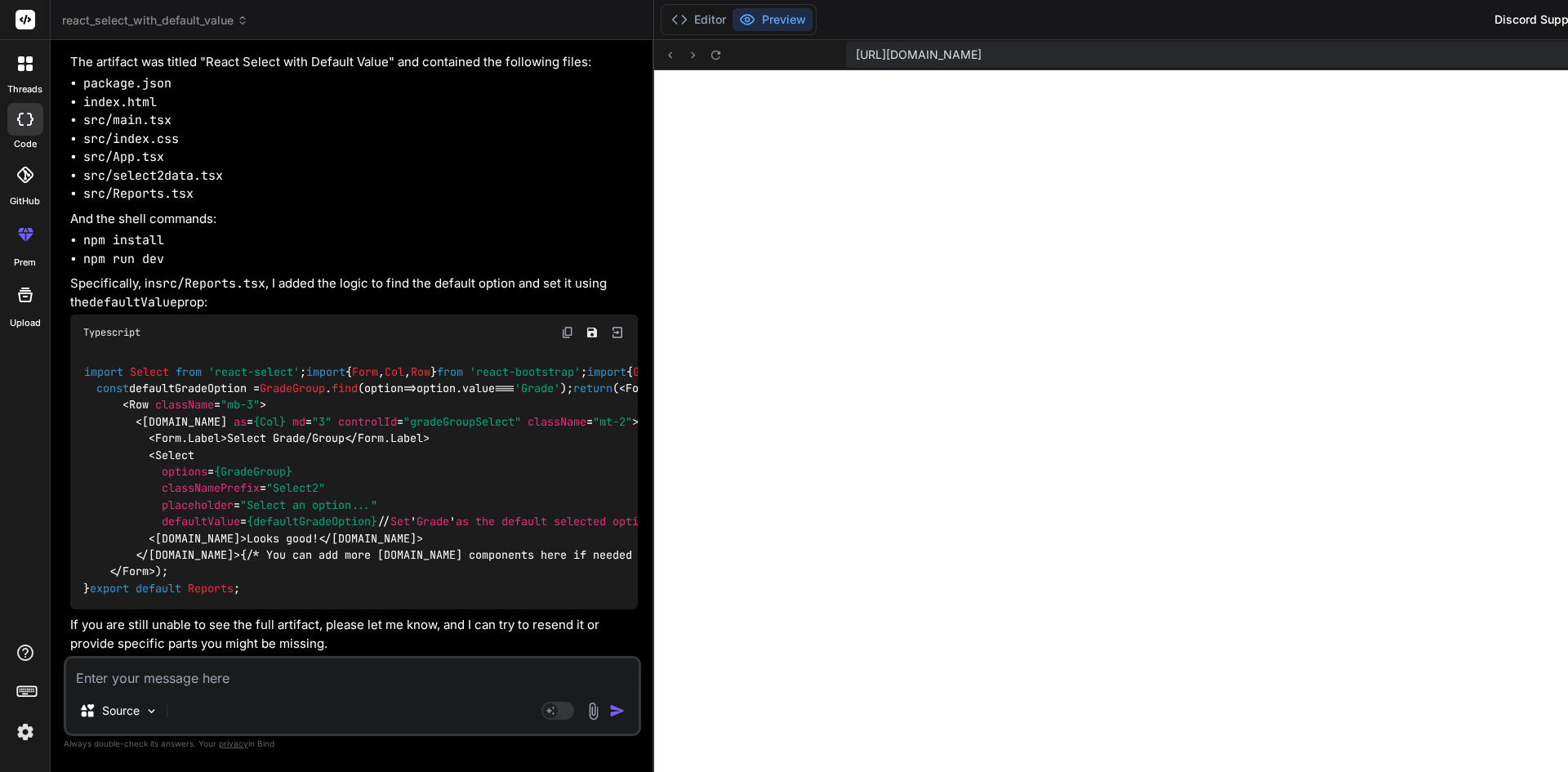
click at [256, 515] on div "import Select from 'react-select' ; import { Form , Col , Row } from 'react-boo…" at bounding box center [354, 480] width 568 height 259
click at [209, 473] on code "import Select from 'react-select' ; import { Form , Col , Row } from 'react-boo…" at bounding box center [727, 480] width 1288 height 234
click at [209, 472] on code "import Select from 'react-select' ; import { Form , Col , Row } from 'react-boo…" at bounding box center [727, 480] width 1288 height 234
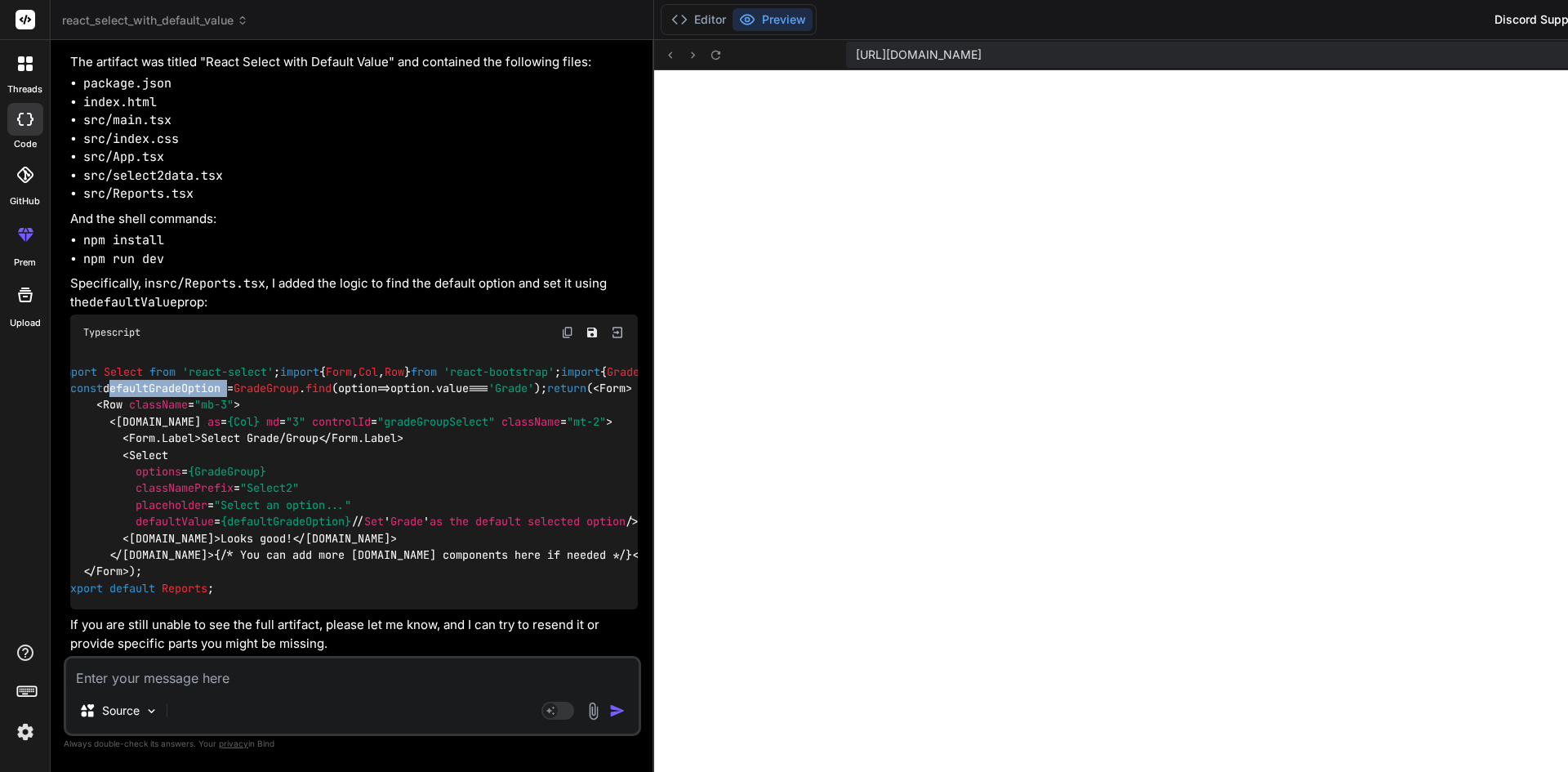
scroll to position [0, 24]
click at [388, 351] on div "import Select from 'react-select' ; import { Form , Col , Row } from 'react-boo…" at bounding box center [354, 480] width 568 height 259
click at [416, 414] on span ""gradeGroupSelect"" at bounding box center [438, 421] width 118 height 14
click at [440, 390] on div "import Select from 'react-select' ; import { Form , Col , Row } from 'react-boo…" at bounding box center [354, 480] width 568 height 259
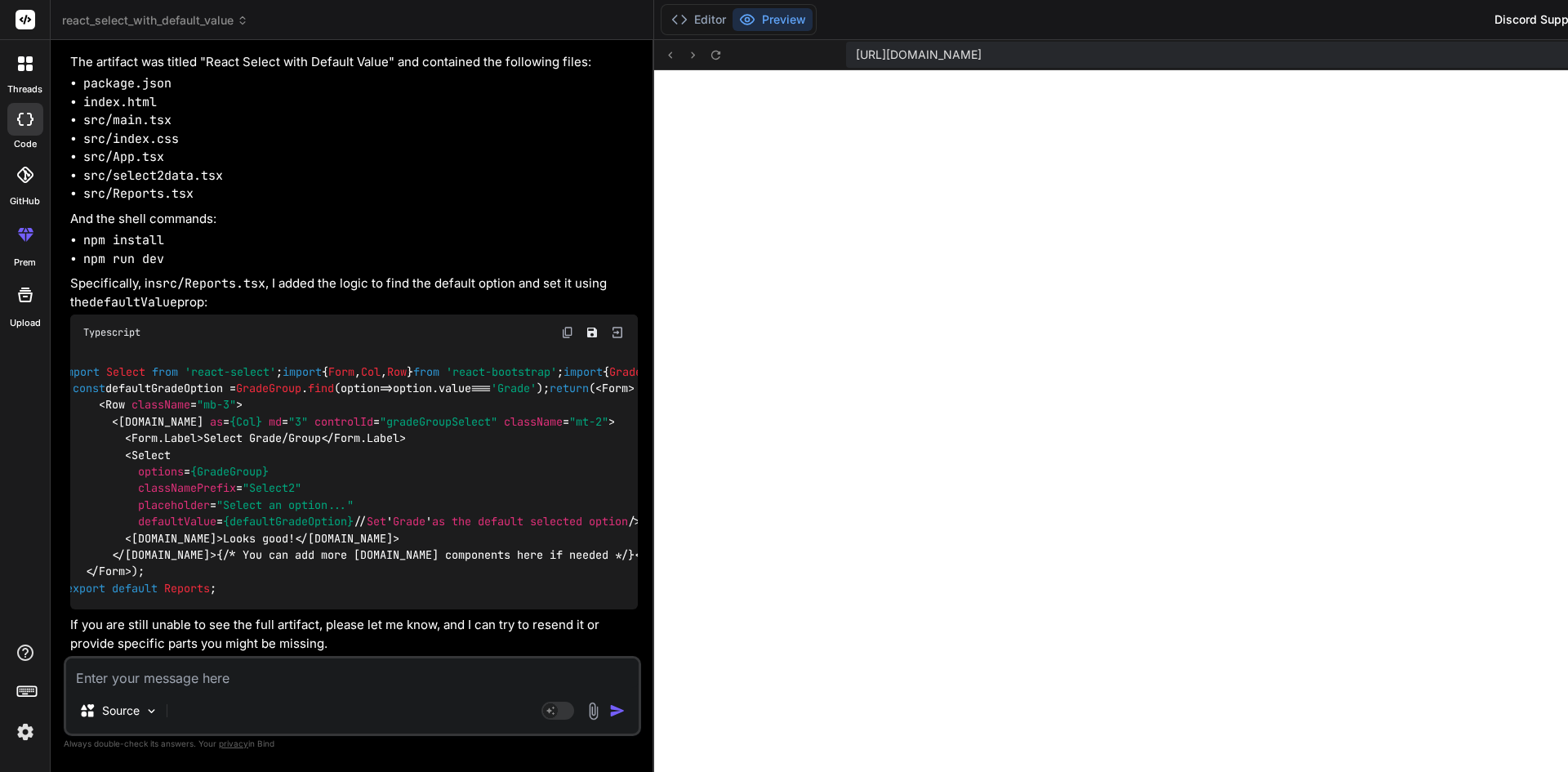
scroll to position [0, 0]
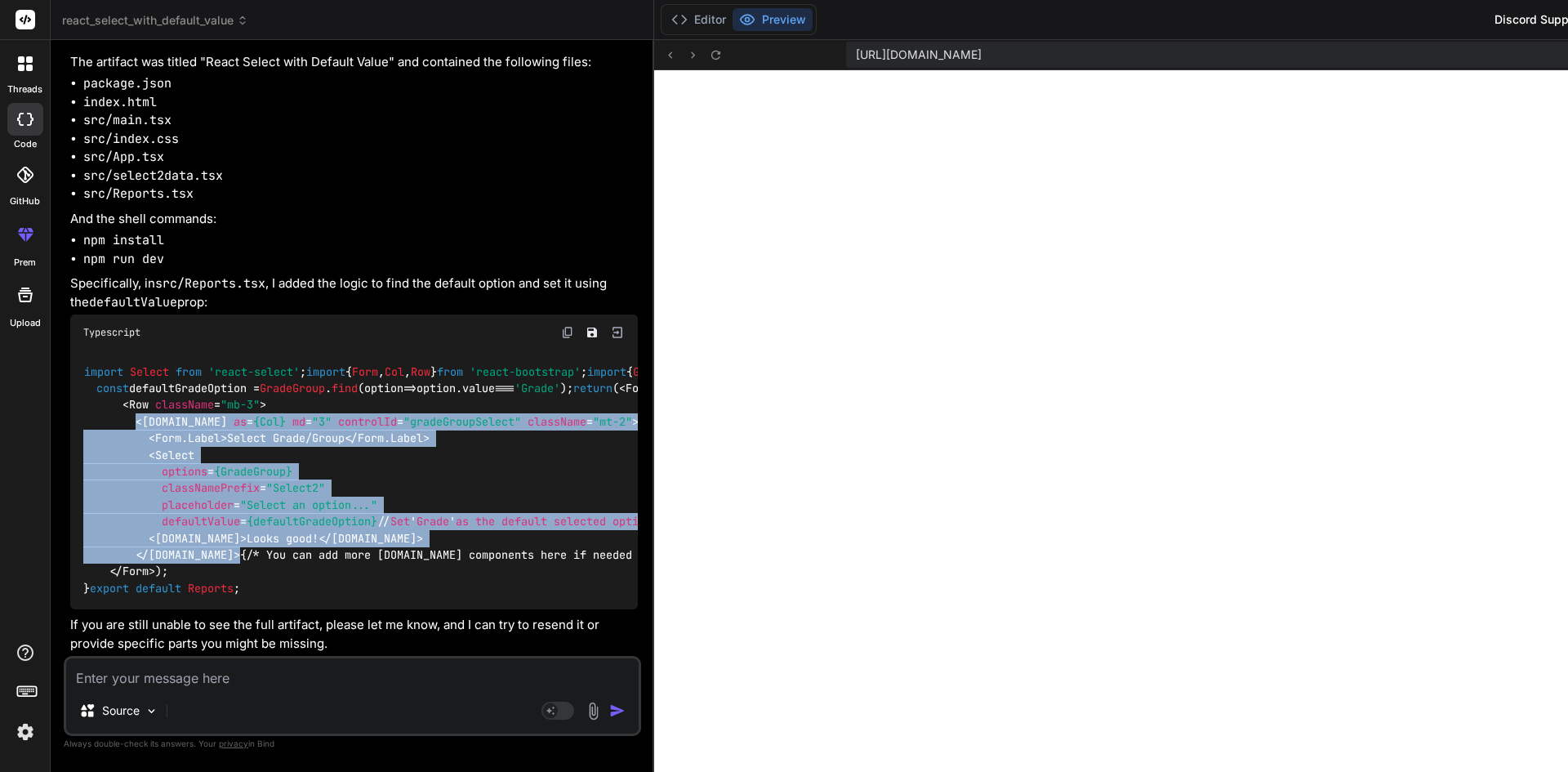
drag, startPoint x: 138, startPoint y: 308, endPoint x: 225, endPoint y: 456, distance: 171.7
click at [225, 456] on div "import Select from 'react-select' ; import { Form , Col , Row } from 'react-boo…" at bounding box center [354, 480] width 568 height 259
copy span "< [DOMAIN_NAME] as = {Col} md = "3" controlId = "gradeGroupSelect" className = …"
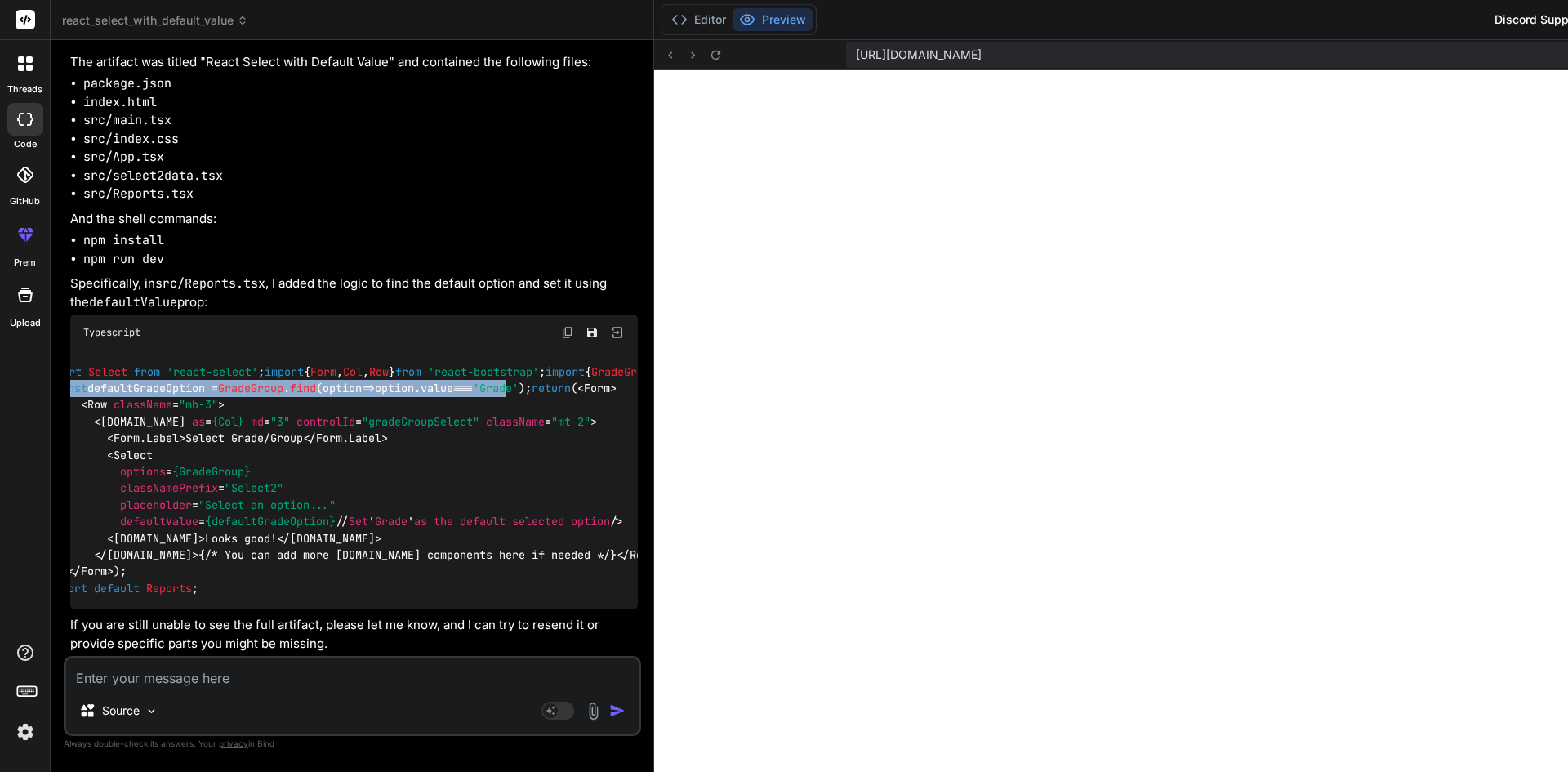
scroll to position [0, 168]
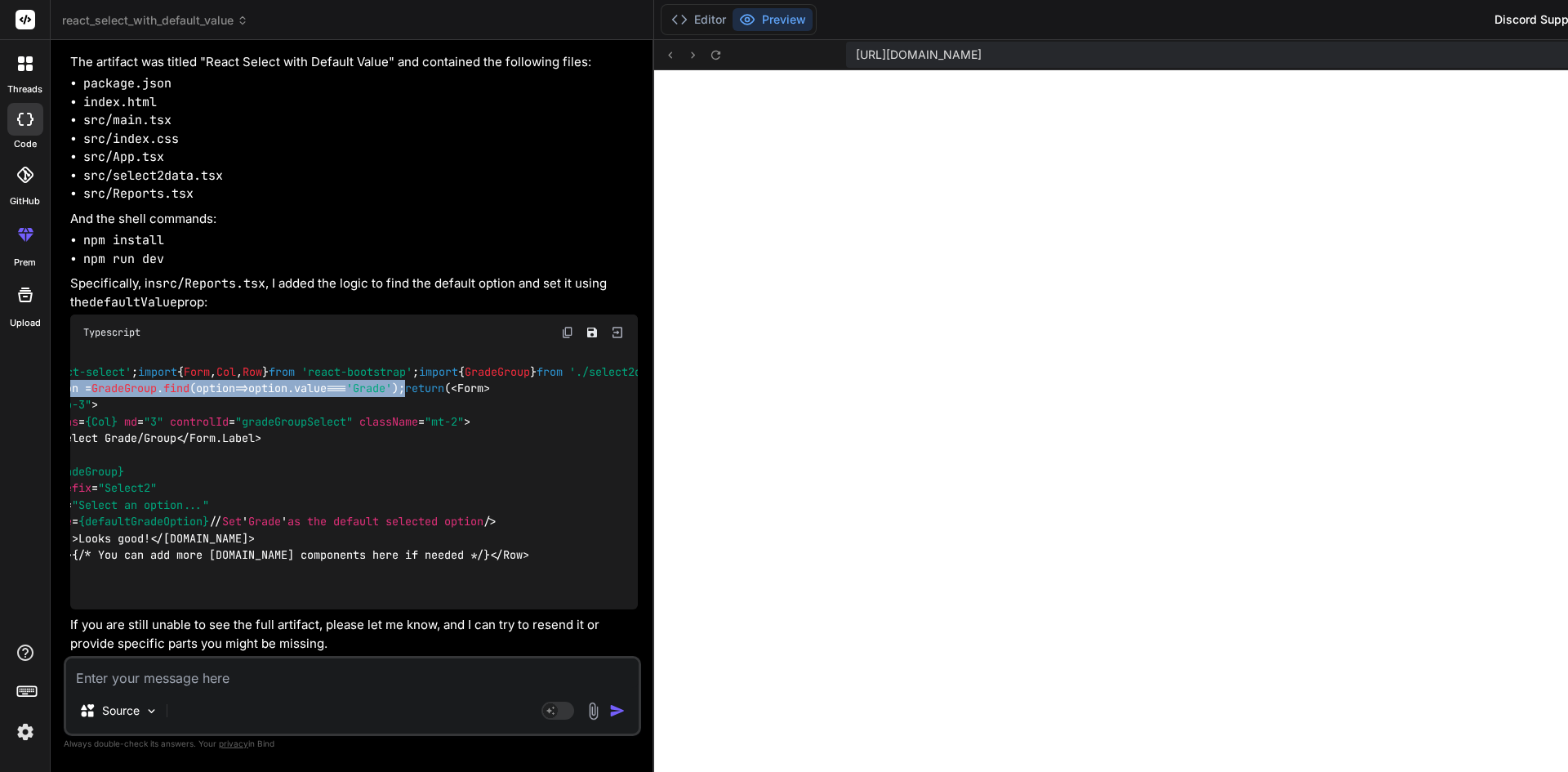
drag, startPoint x: 97, startPoint y: 469, endPoint x: 459, endPoint y: 469, distance: 362.0
click at [459, 469] on div "import Select from 'react-select' ; import { Form , Col , Row } from 'react-boo…" at bounding box center [354, 480] width 568 height 259
copy code "const defaultGradeOption = GradeGroup . find ( option => option. value === 'Gra…"
click at [212, 677] on textarea at bounding box center [352, 673] width 572 height 30
paste textarea "<[DOMAIN_NAME] as={Col} md="4" className="mt-2" d-flex > <Select options={Grade…"
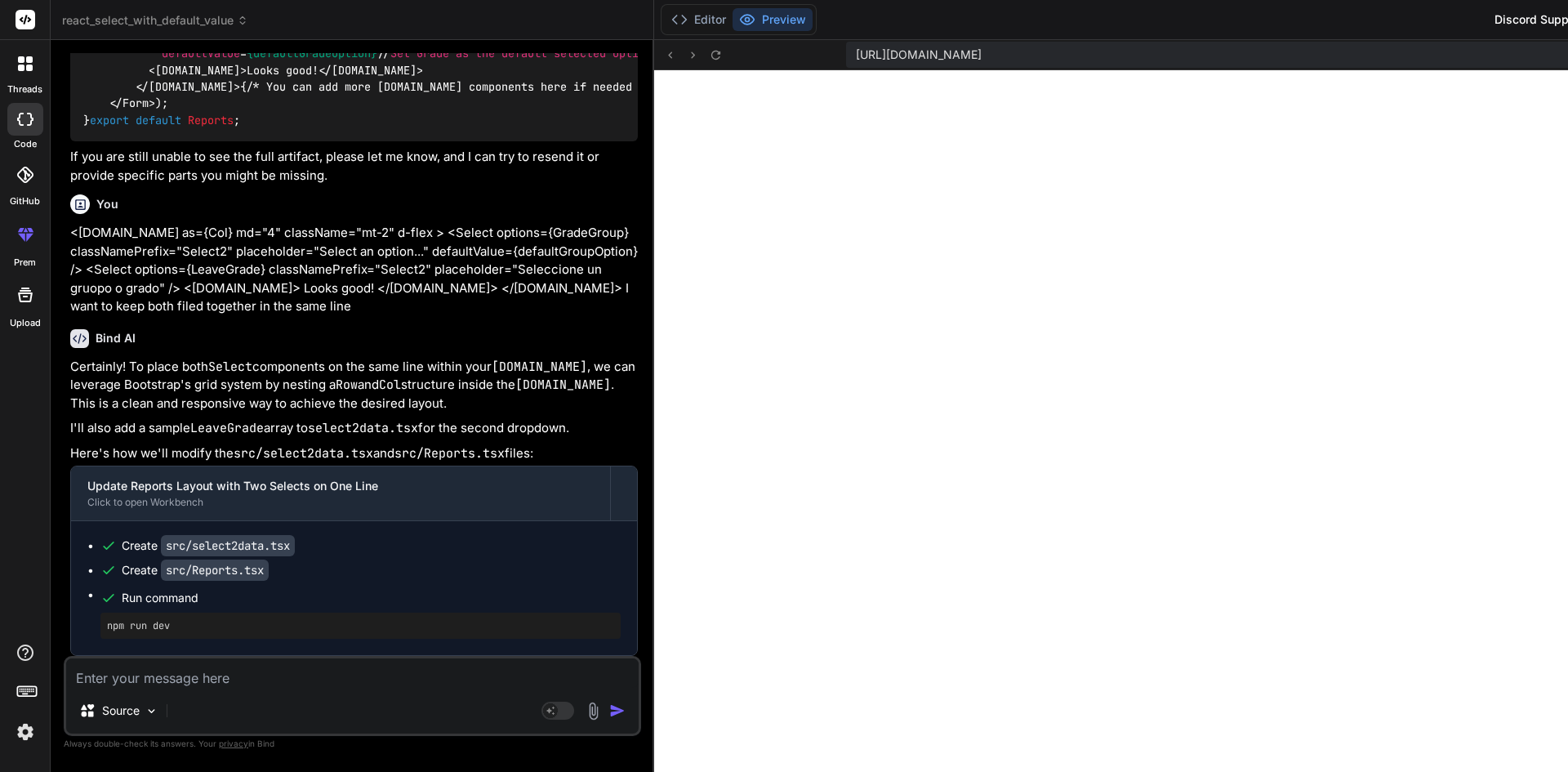
scroll to position [2228, 0]
click at [672, 14] on icon at bounding box center [679, 19] width 16 height 16
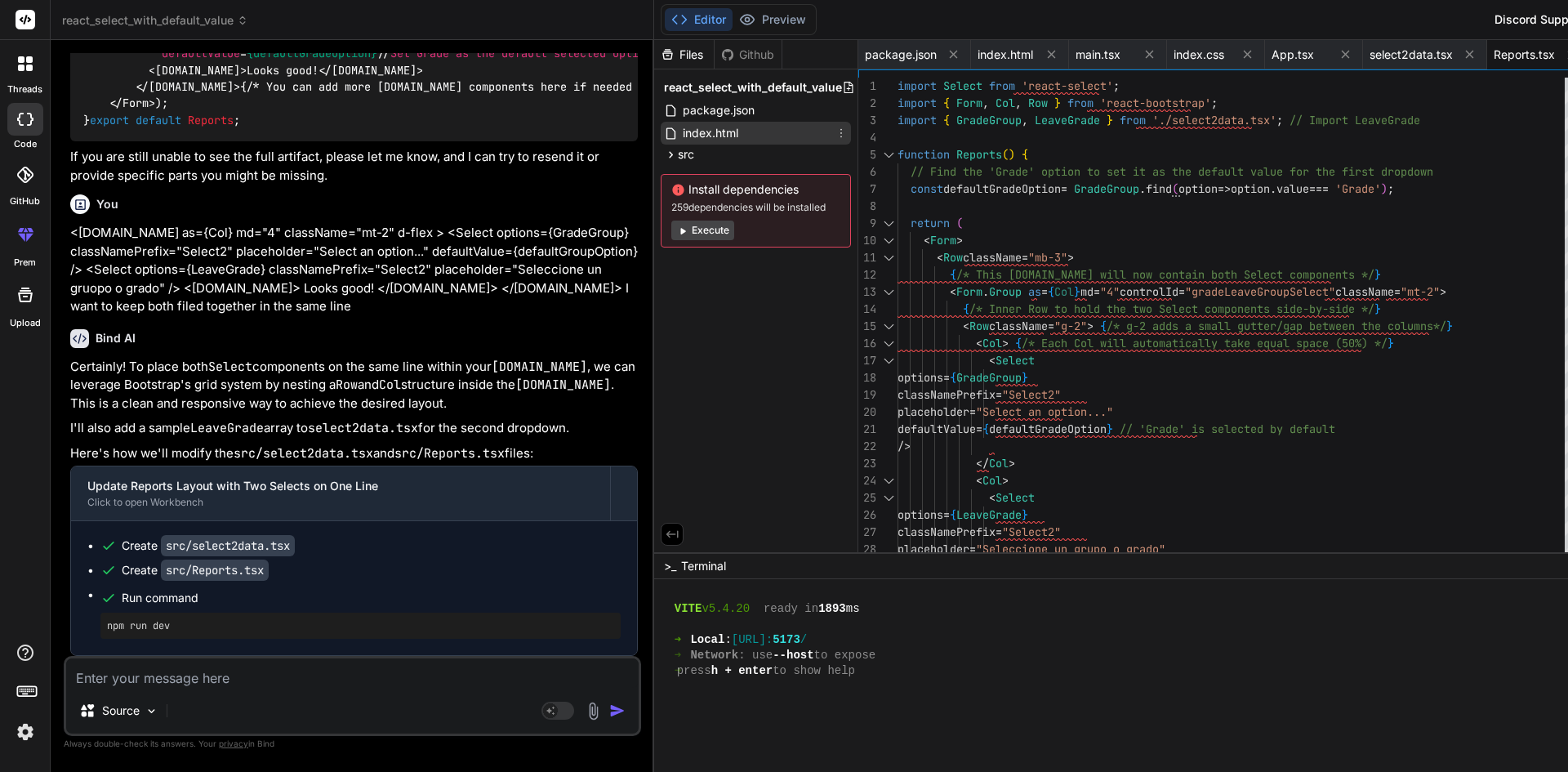
click at [681, 126] on span "index.html" at bounding box center [710, 132] width 59 height 20
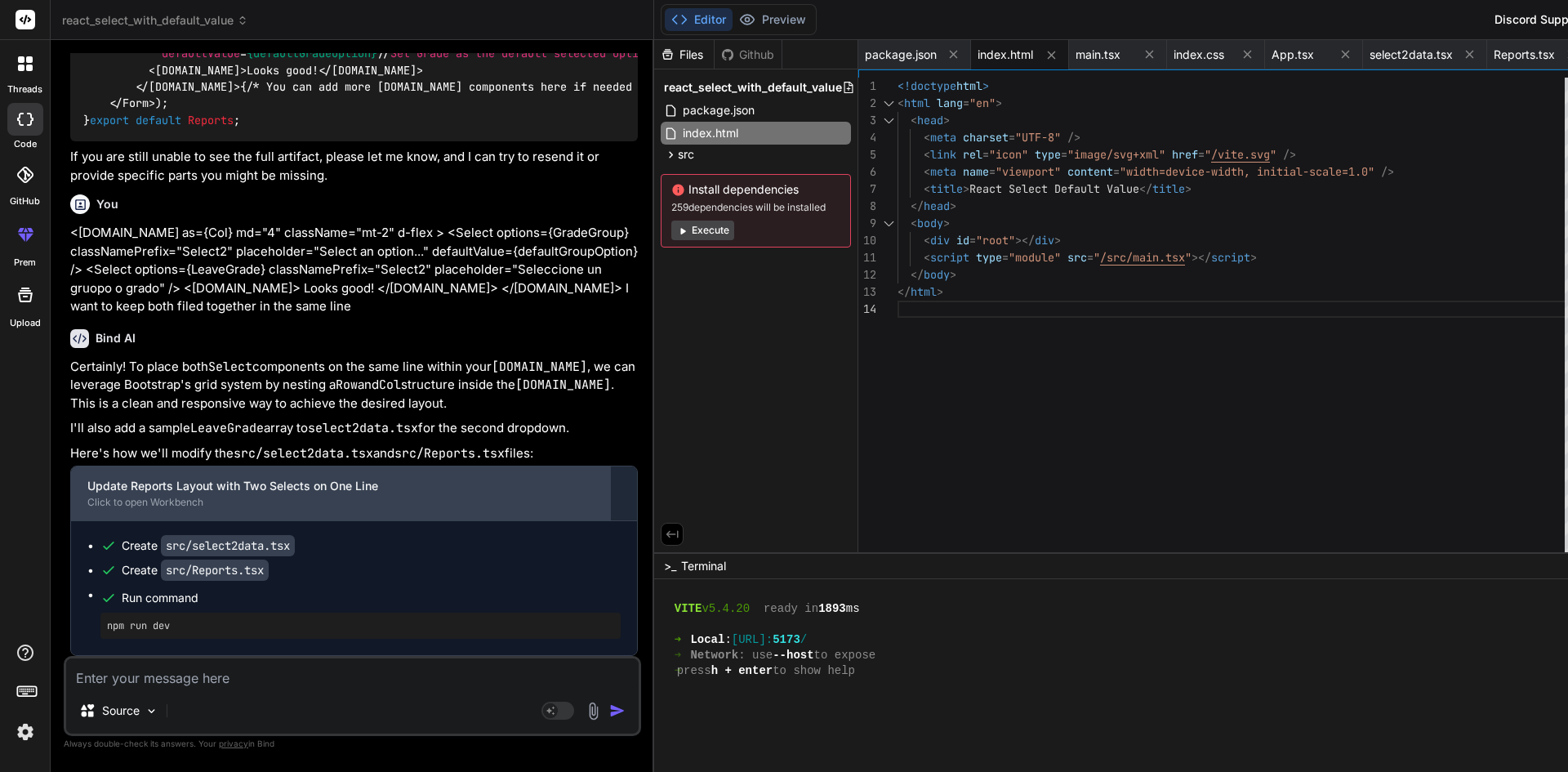
click at [273, 484] on div "Update Reports Layout with Two Selects on One Line" at bounding box center [340, 486] width 506 height 16
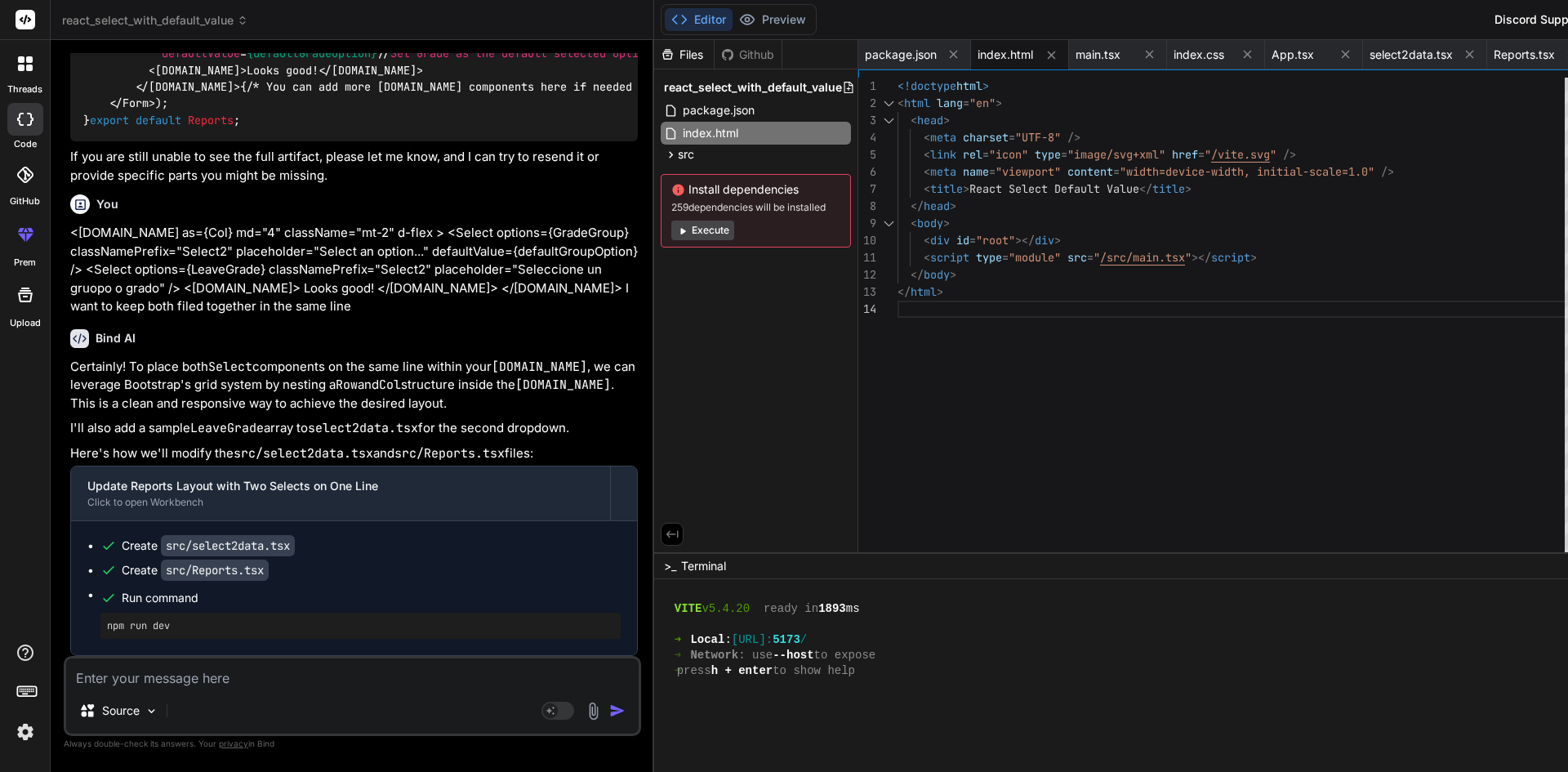
click at [154, 678] on textarea at bounding box center [352, 673] width 572 height 30
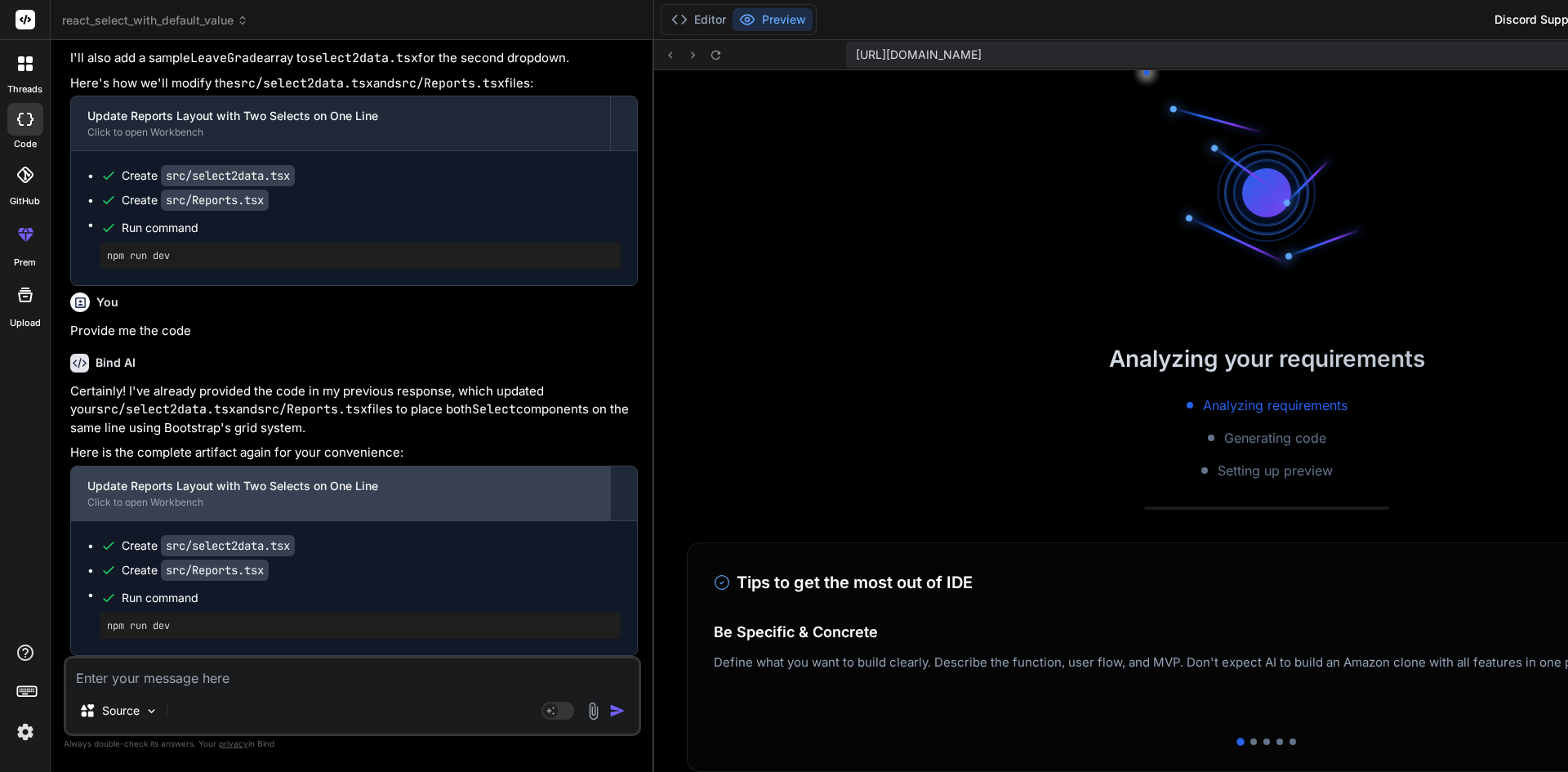
scroll to position [1118, 0]
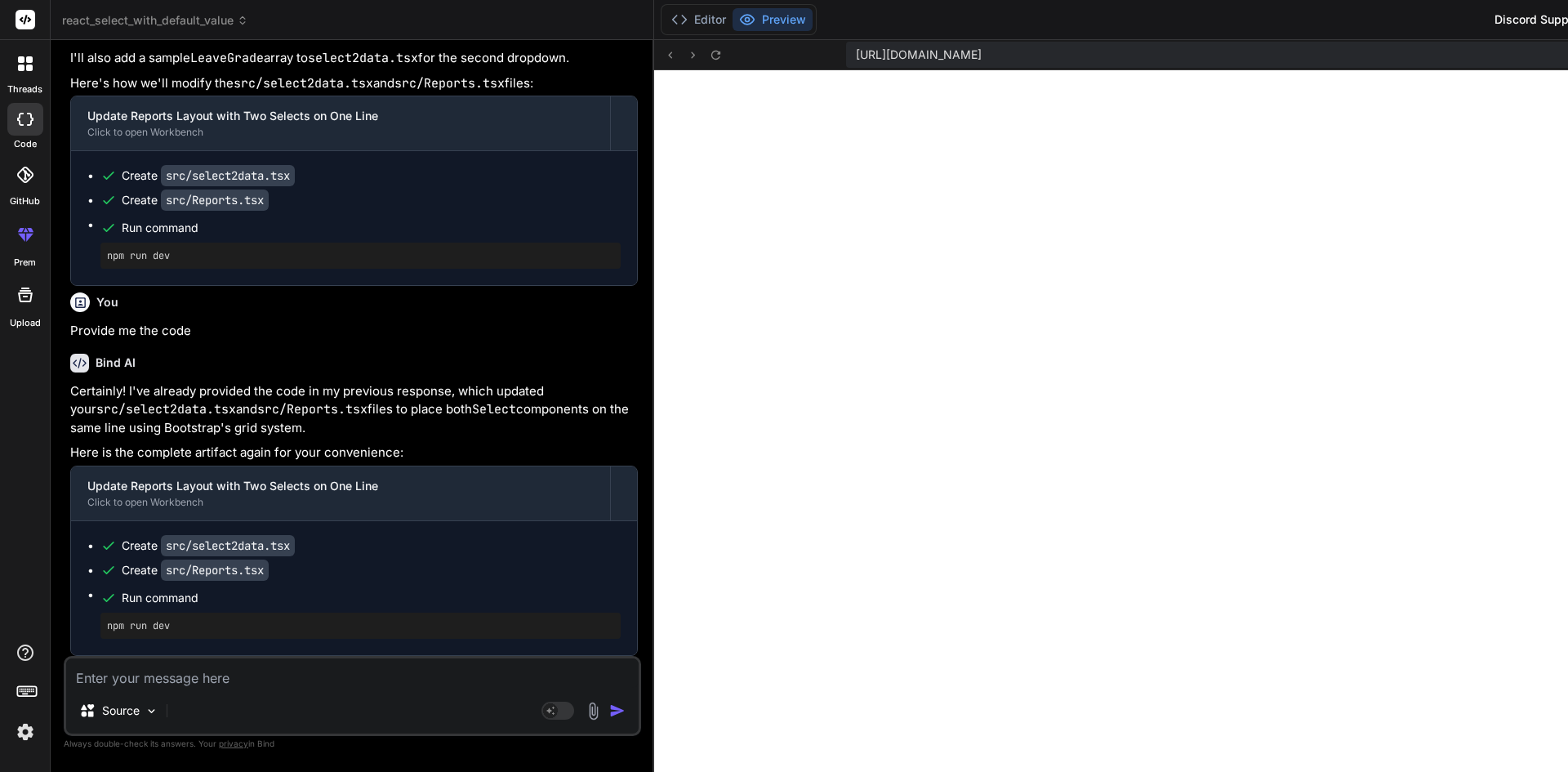
click at [110, 683] on textarea at bounding box center [352, 673] width 572 height 30
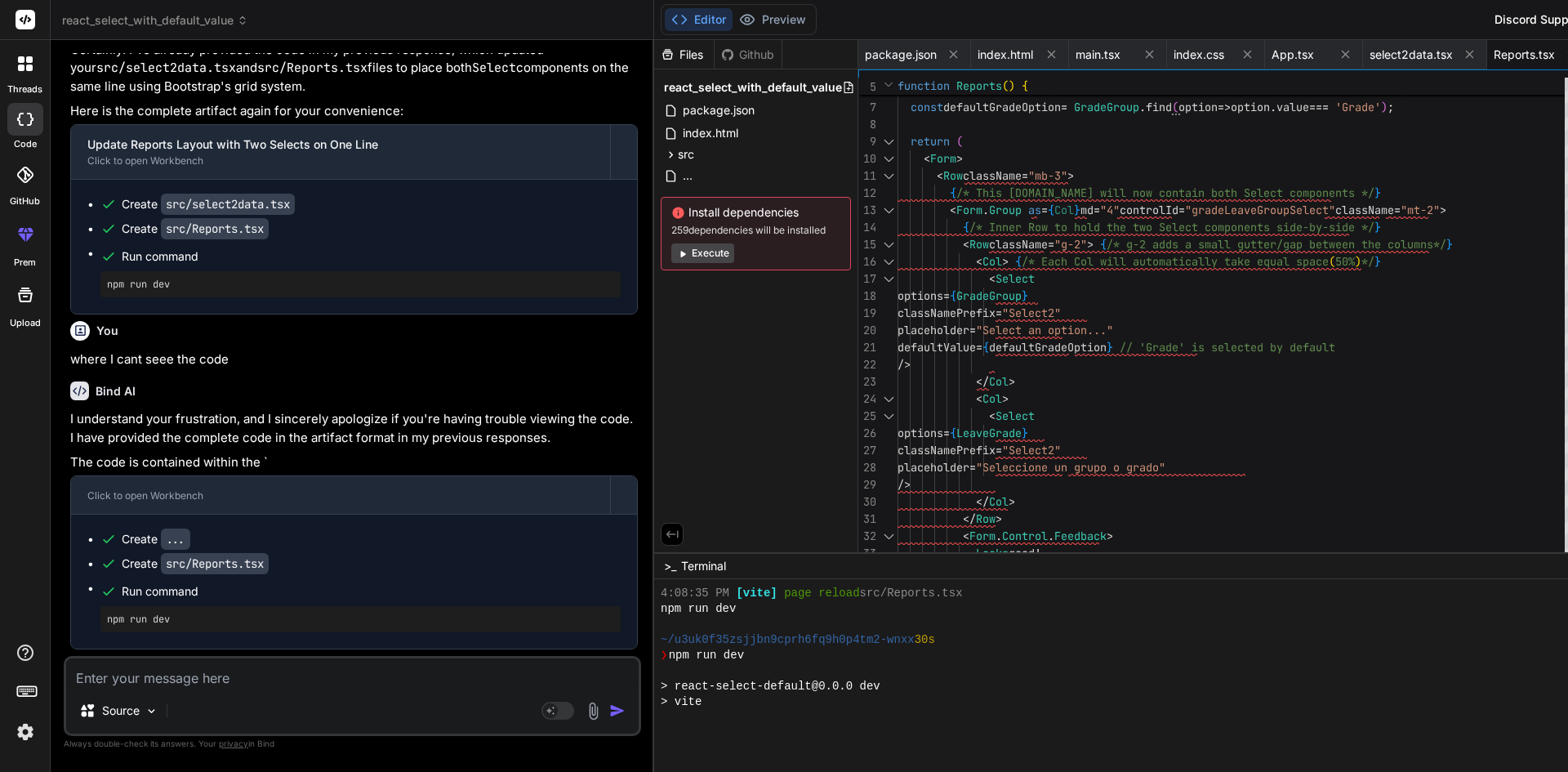
scroll to position [1382, 0]
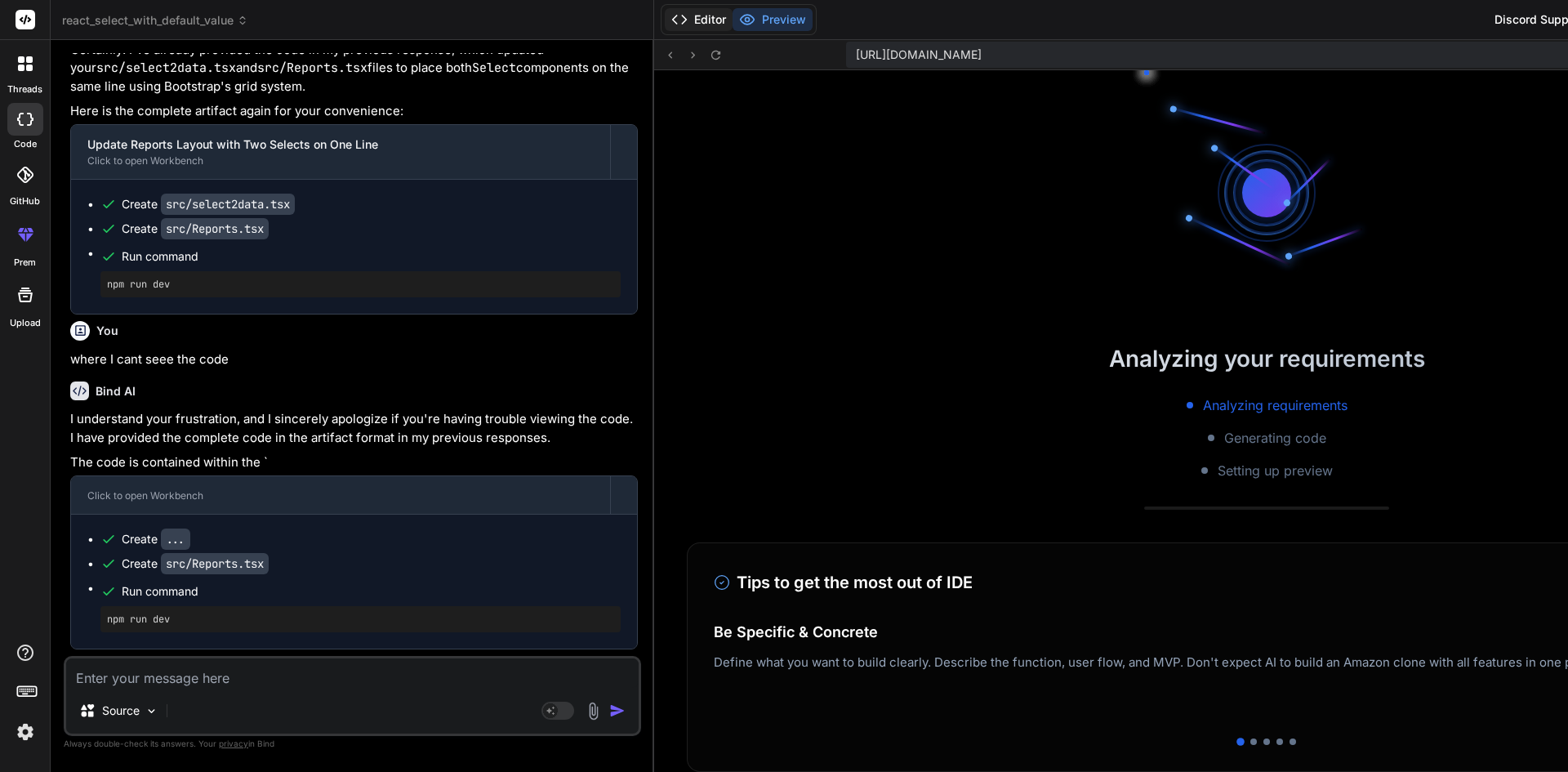
click at [665, 25] on button "Editor" at bounding box center [699, 20] width 68 height 23
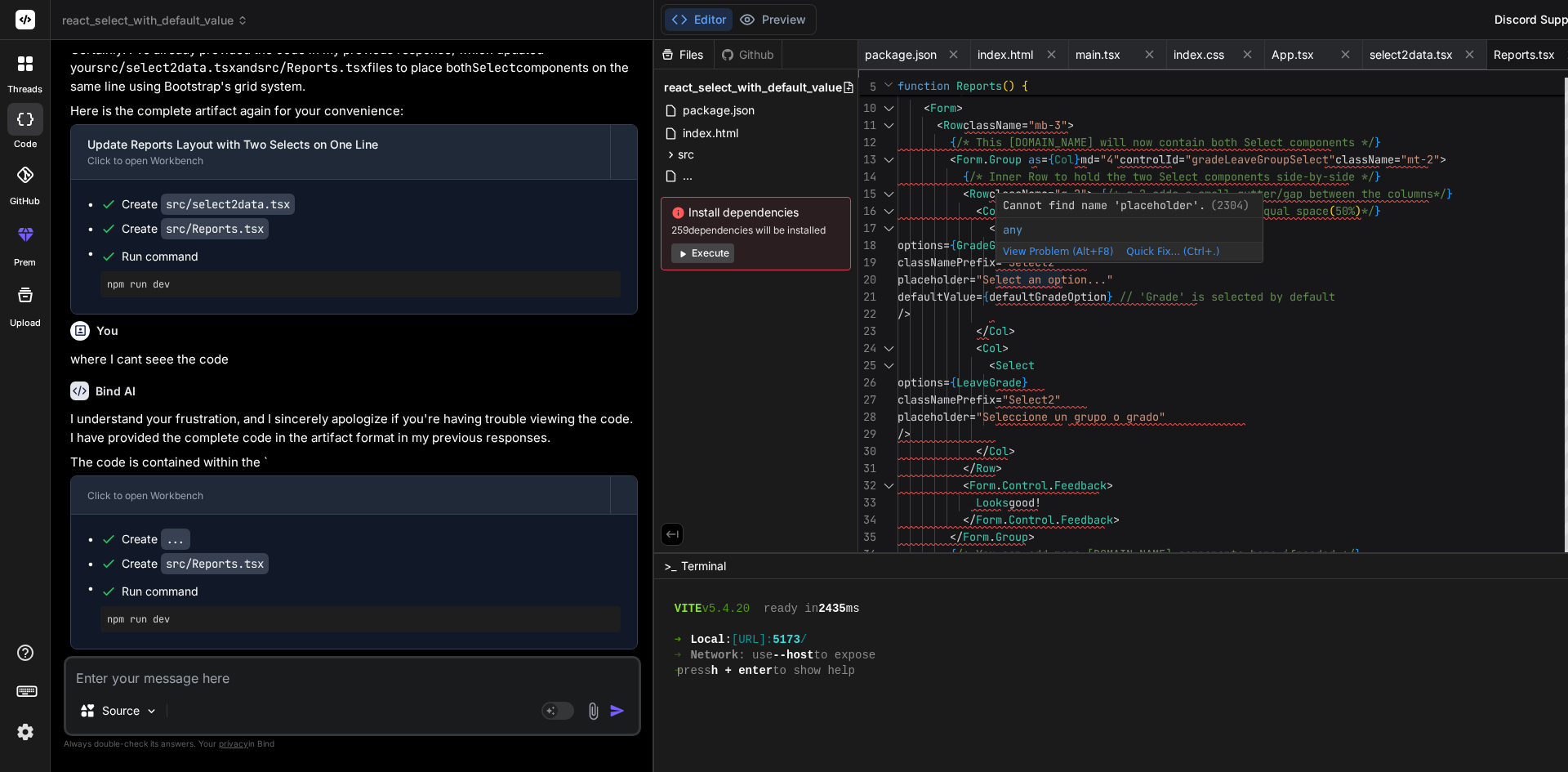
click at [1287, 358] on div "< Row className = "g-2" > { /* g-2 adds a small gutter/gap between the columns …" at bounding box center [1235, 314] width 677 height 738
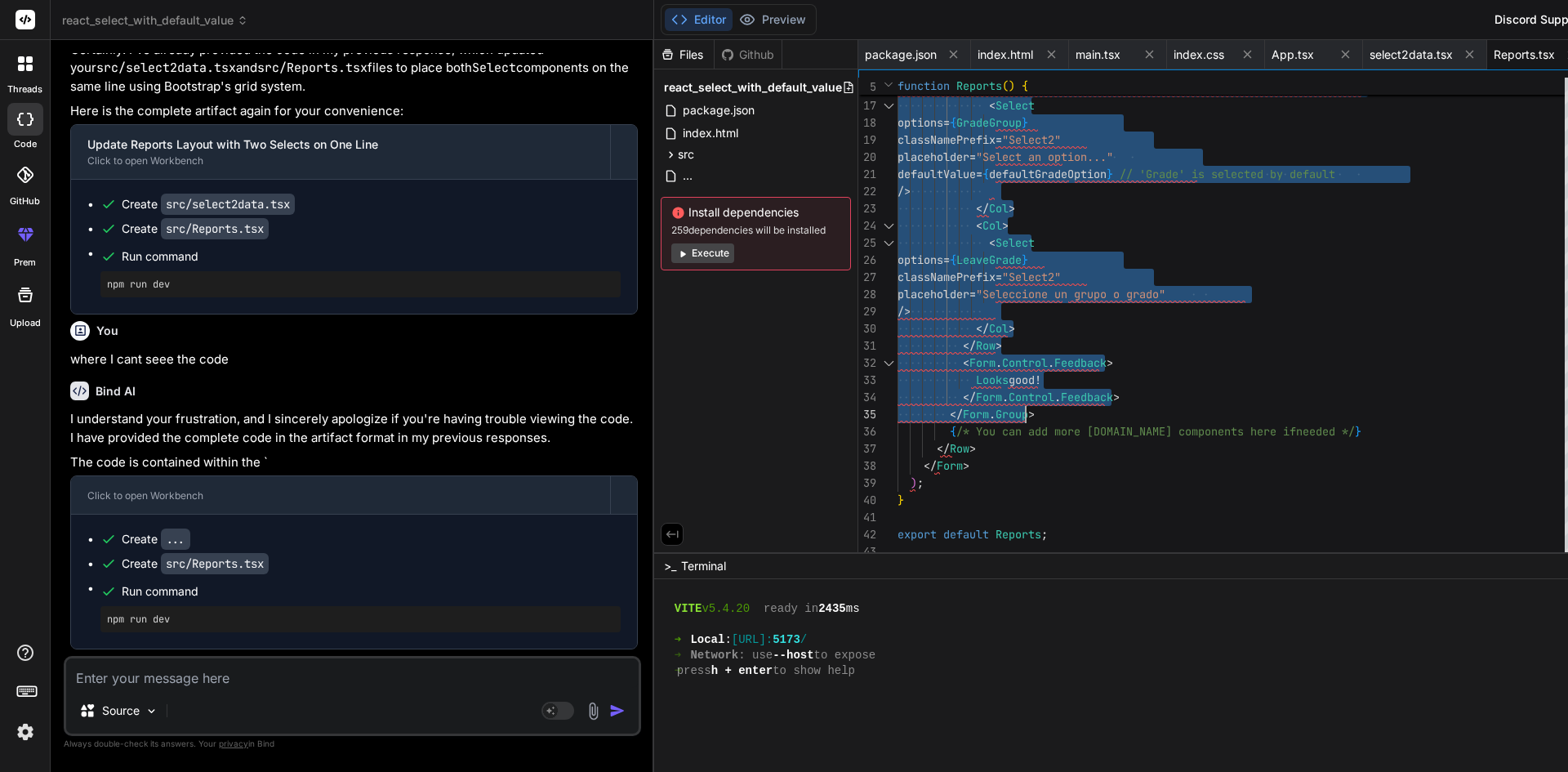
drag, startPoint x: 848, startPoint y: 161, endPoint x: 970, endPoint y: 413, distance: 280.0
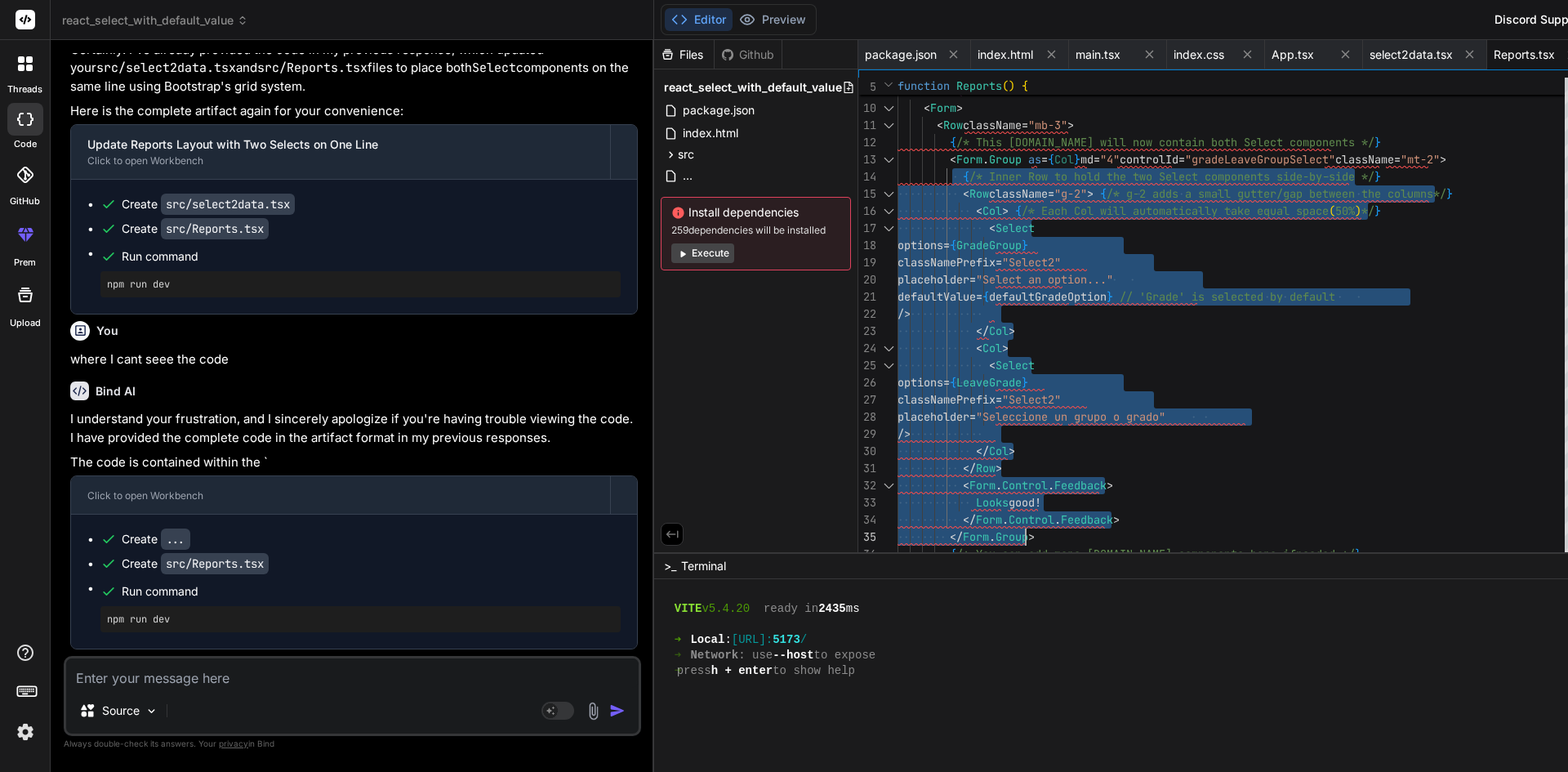
click at [897, 181] on div "< Row className = "g-2" > { /* g-2 adds a small gutter/gap between the columns …" at bounding box center [1235, 314] width 677 height 738
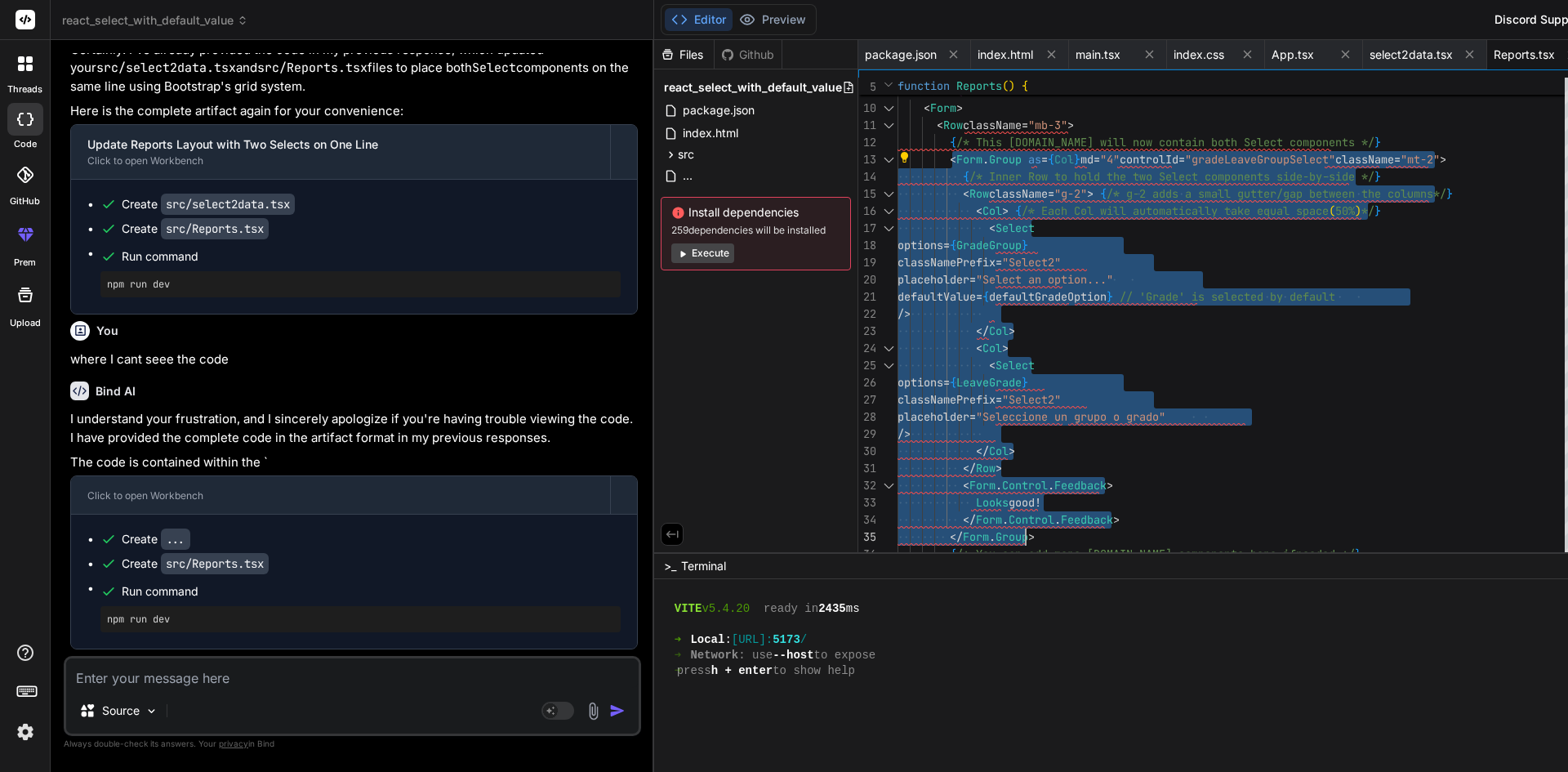
drag, startPoint x: 847, startPoint y: 160, endPoint x: 940, endPoint y: 536, distance: 387.3
click at [940, 536] on div "< Row className = "g-2" > { /* g-2 adds a small gutter/gap between the columns …" at bounding box center [1235, 314] width 677 height 738
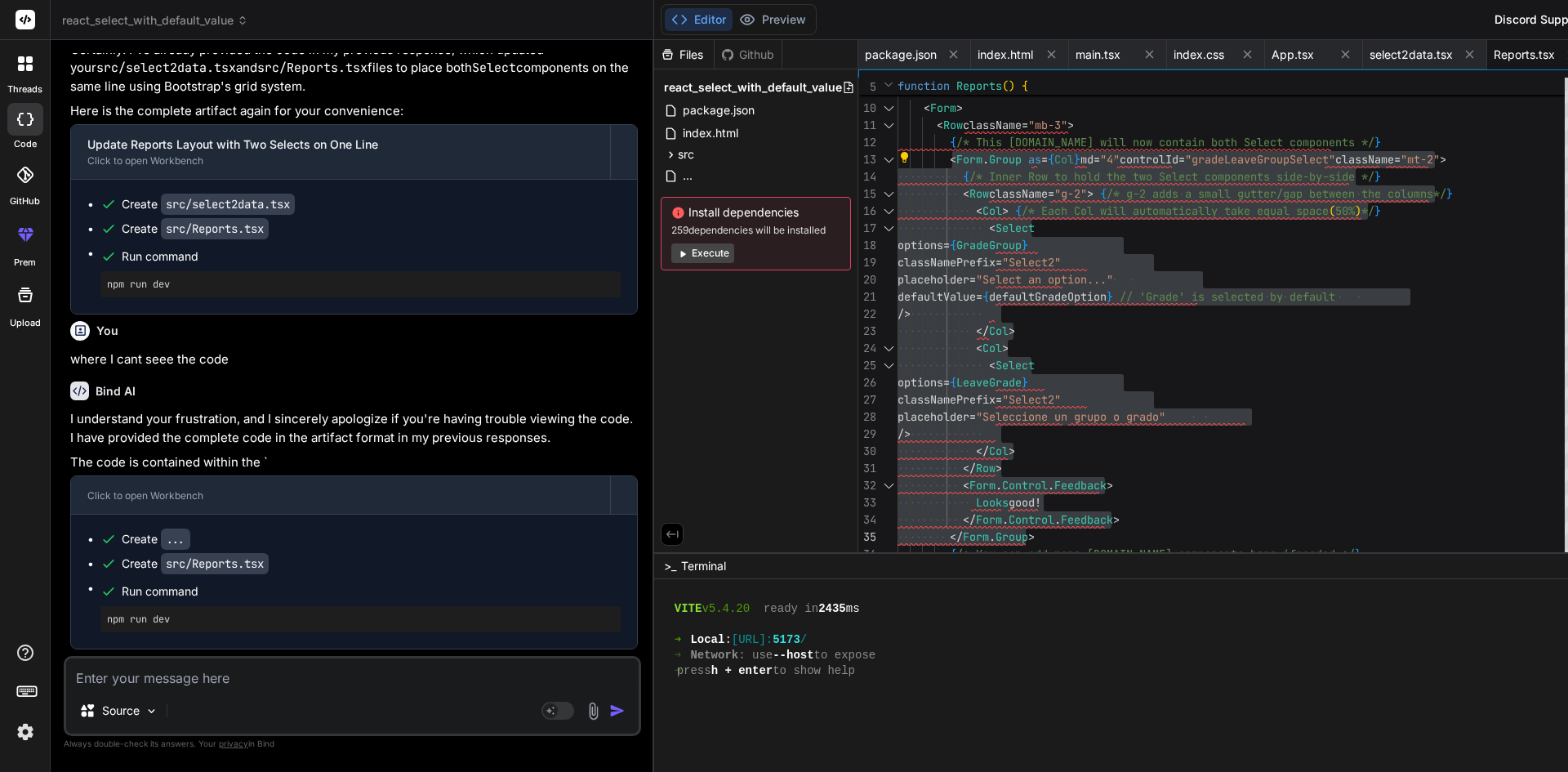
click at [205, 675] on textarea at bounding box center [352, 673] width 572 height 30
paste textarea "<[DOMAIN_NAME] as={Col} md="4" className="mt-2" d-flex > <Col> <Select options=…"
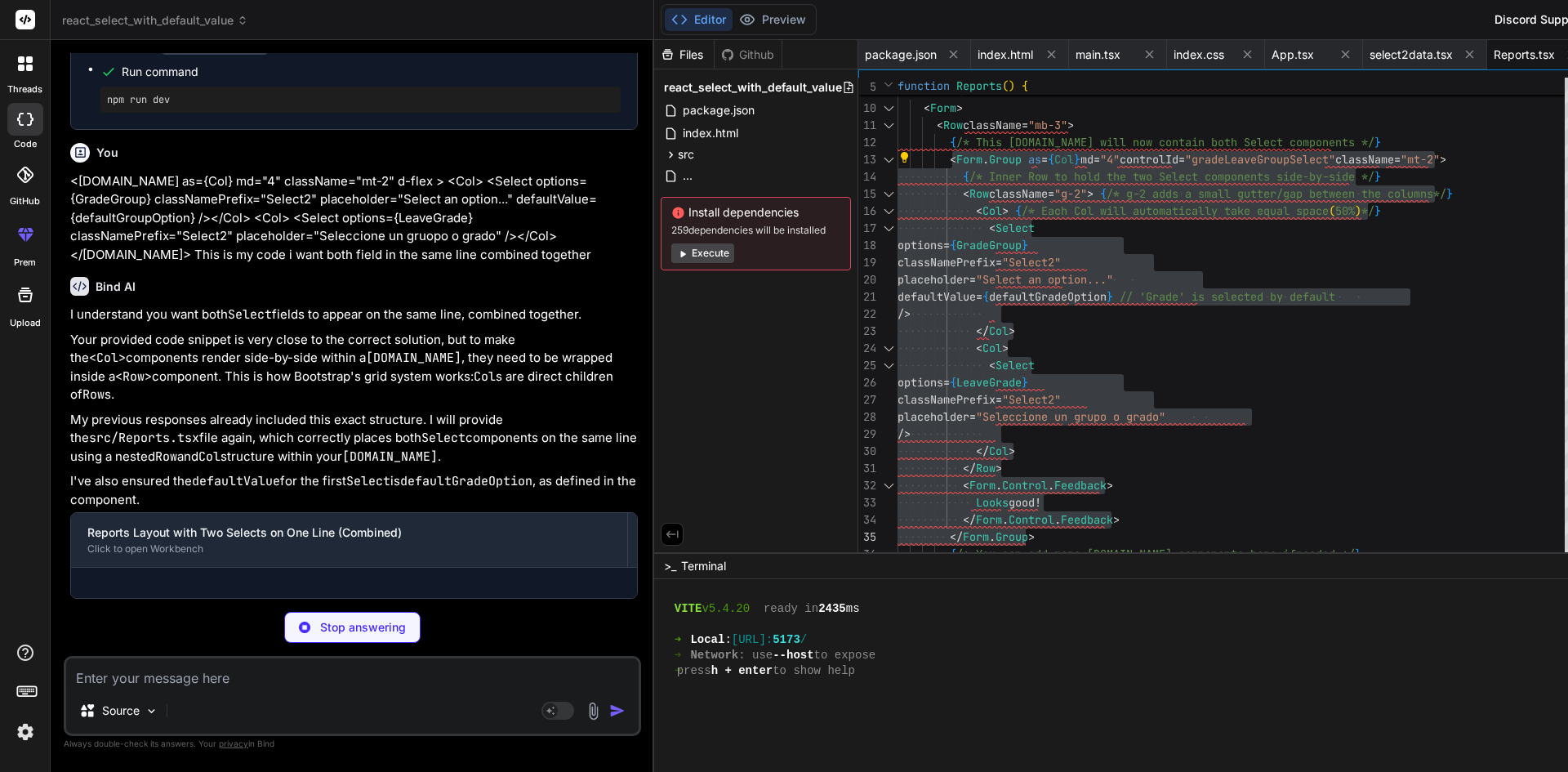
scroll to position [3483, 0]
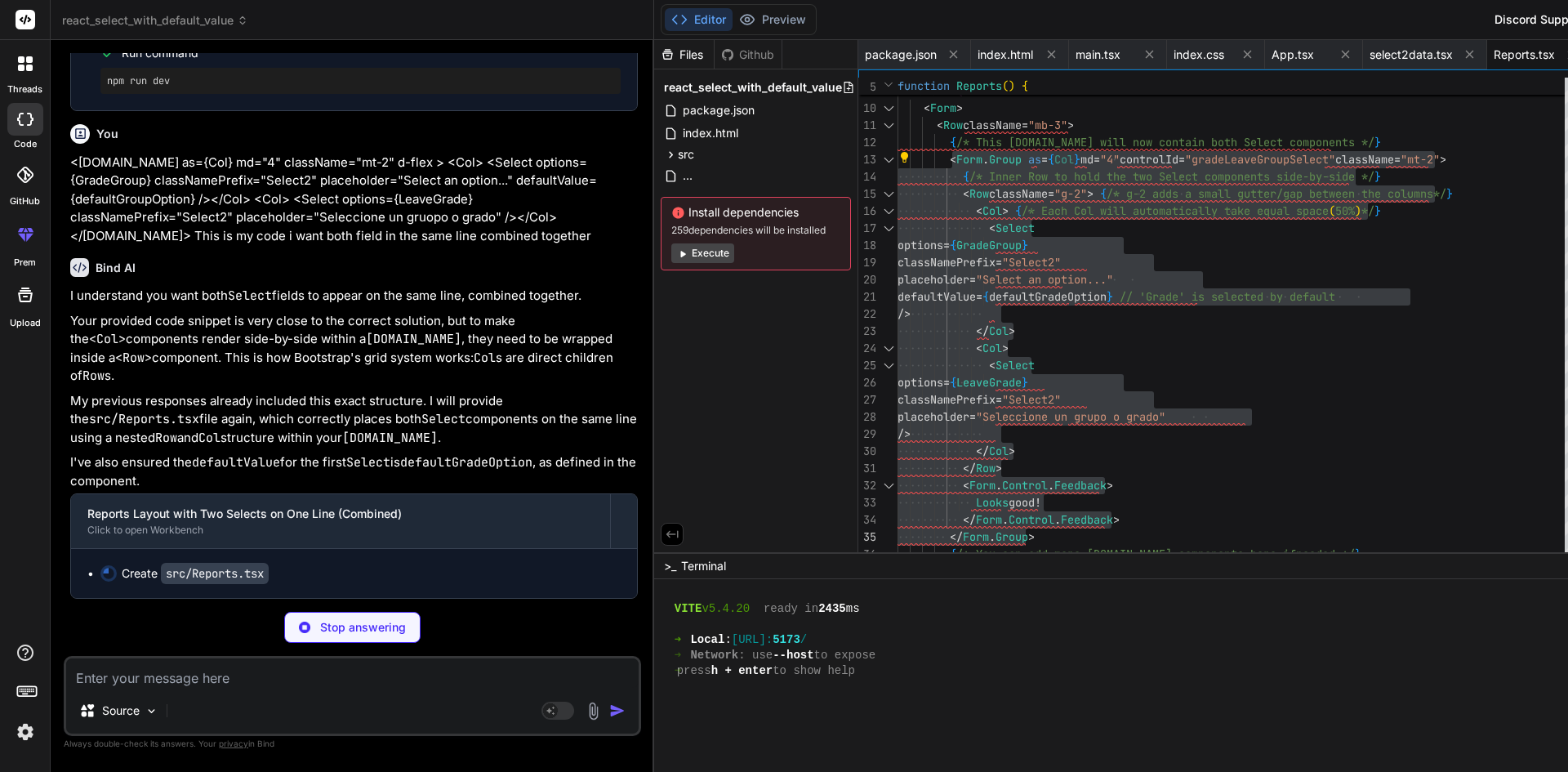
click at [1113, 429] on div "< Row className = "g-2" > { /* g-2 adds a small gutter/gap between the columns …" at bounding box center [1235, 314] width 677 height 738
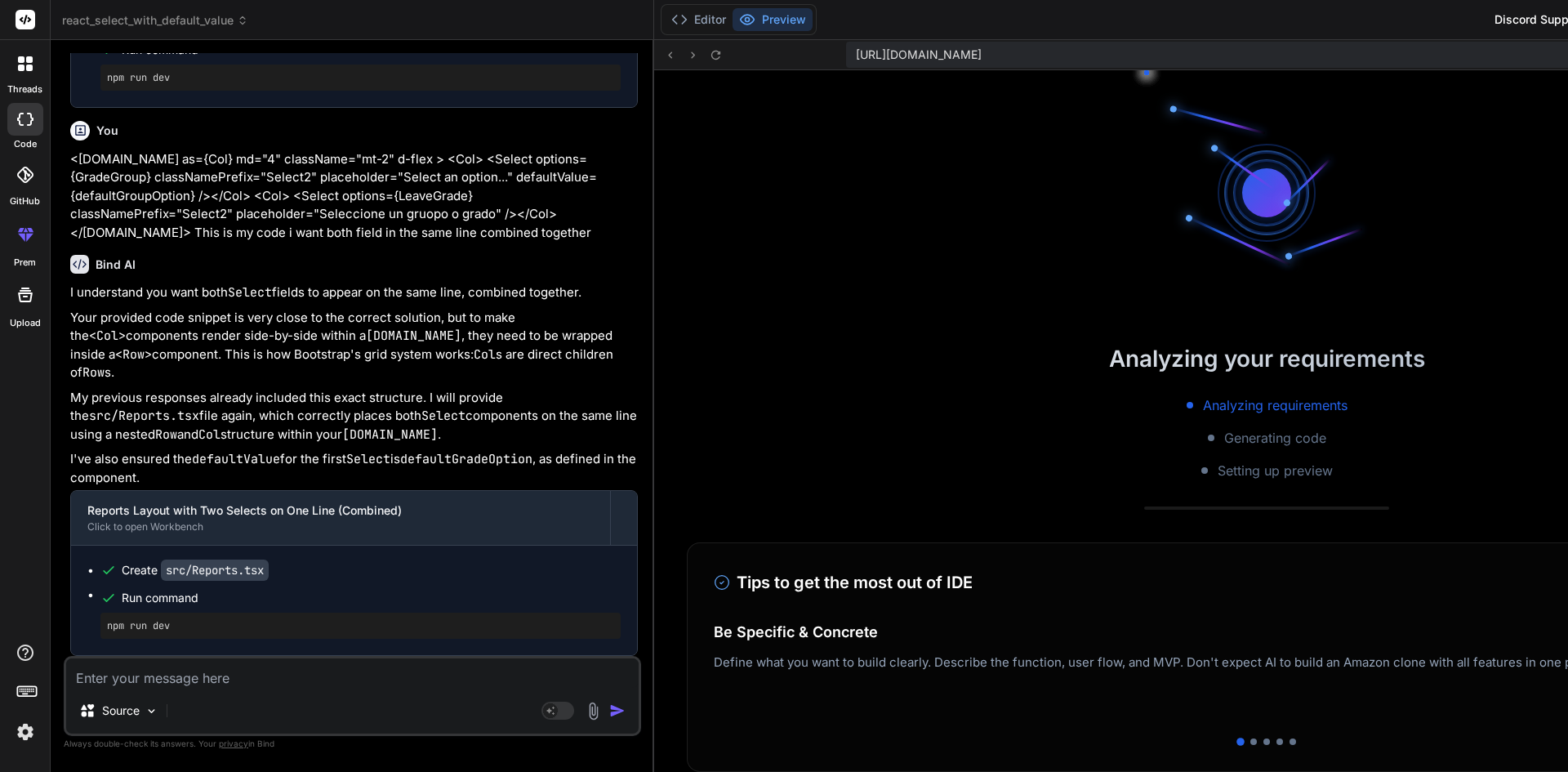
scroll to position [3536, 0]
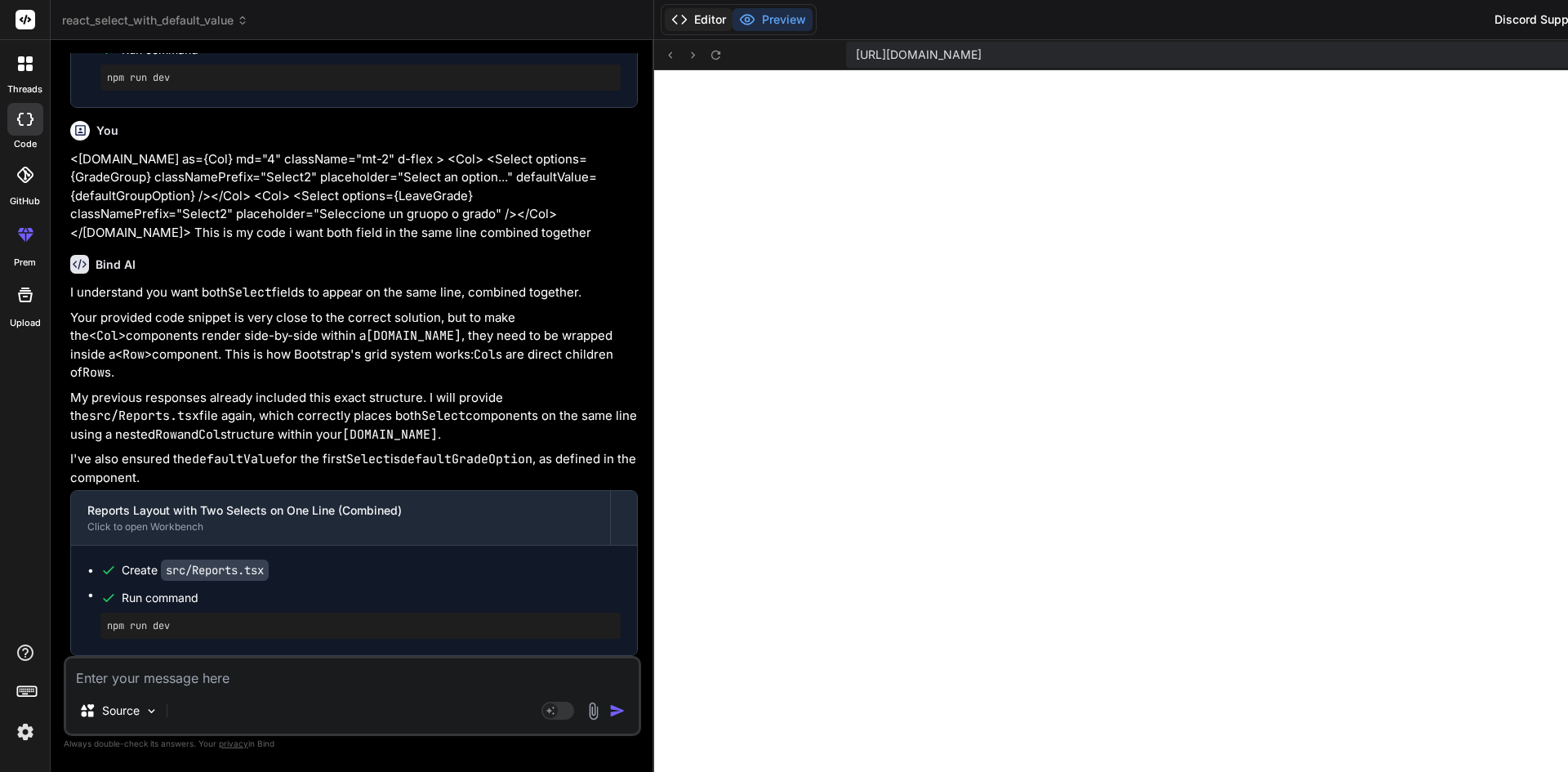
click at [665, 16] on button "Editor" at bounding box center [699, 20] width 68 height 23
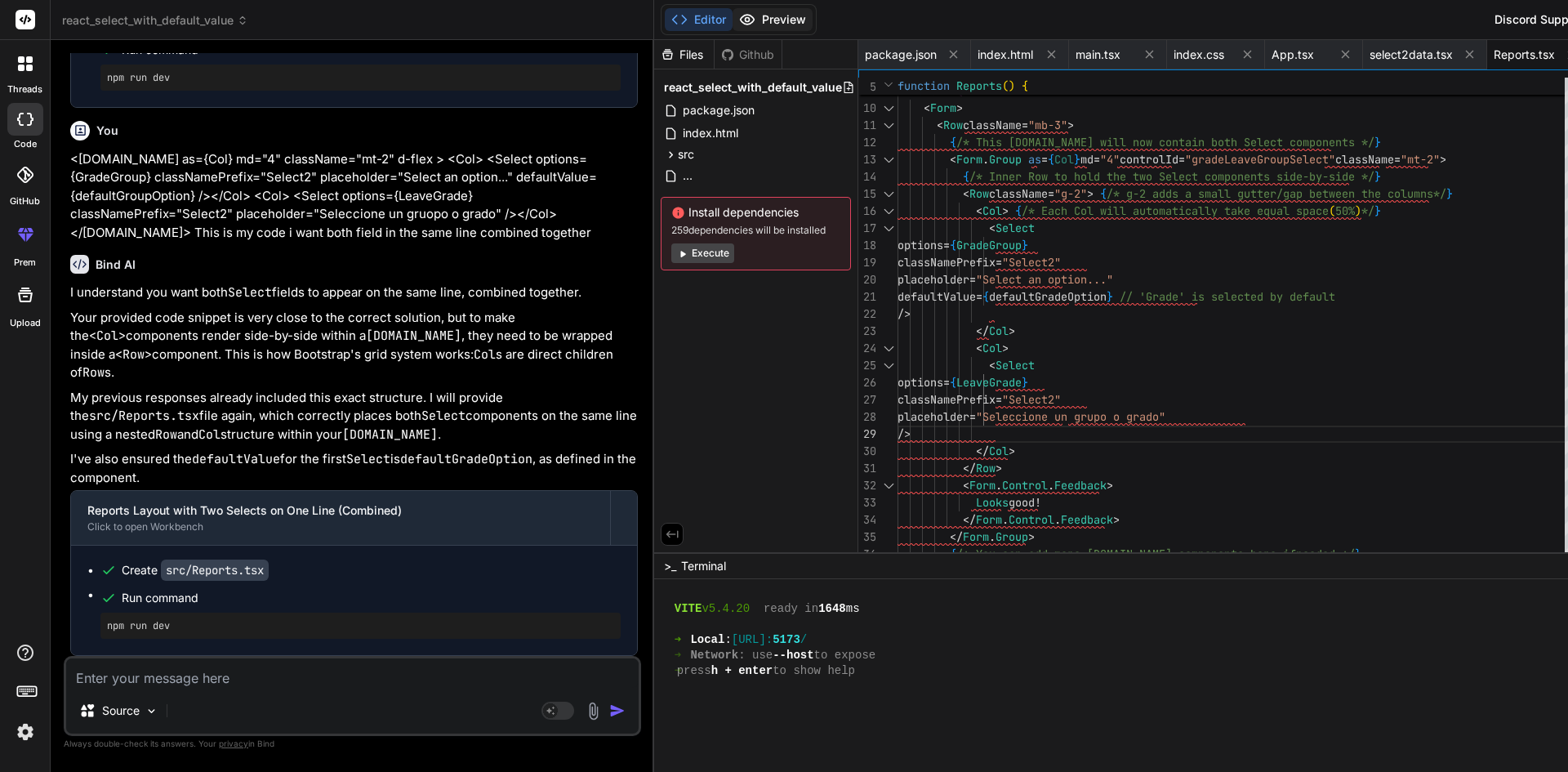
click at [733, 24] on button "Preview" at bounding box center [773, 20] width 80 height 23
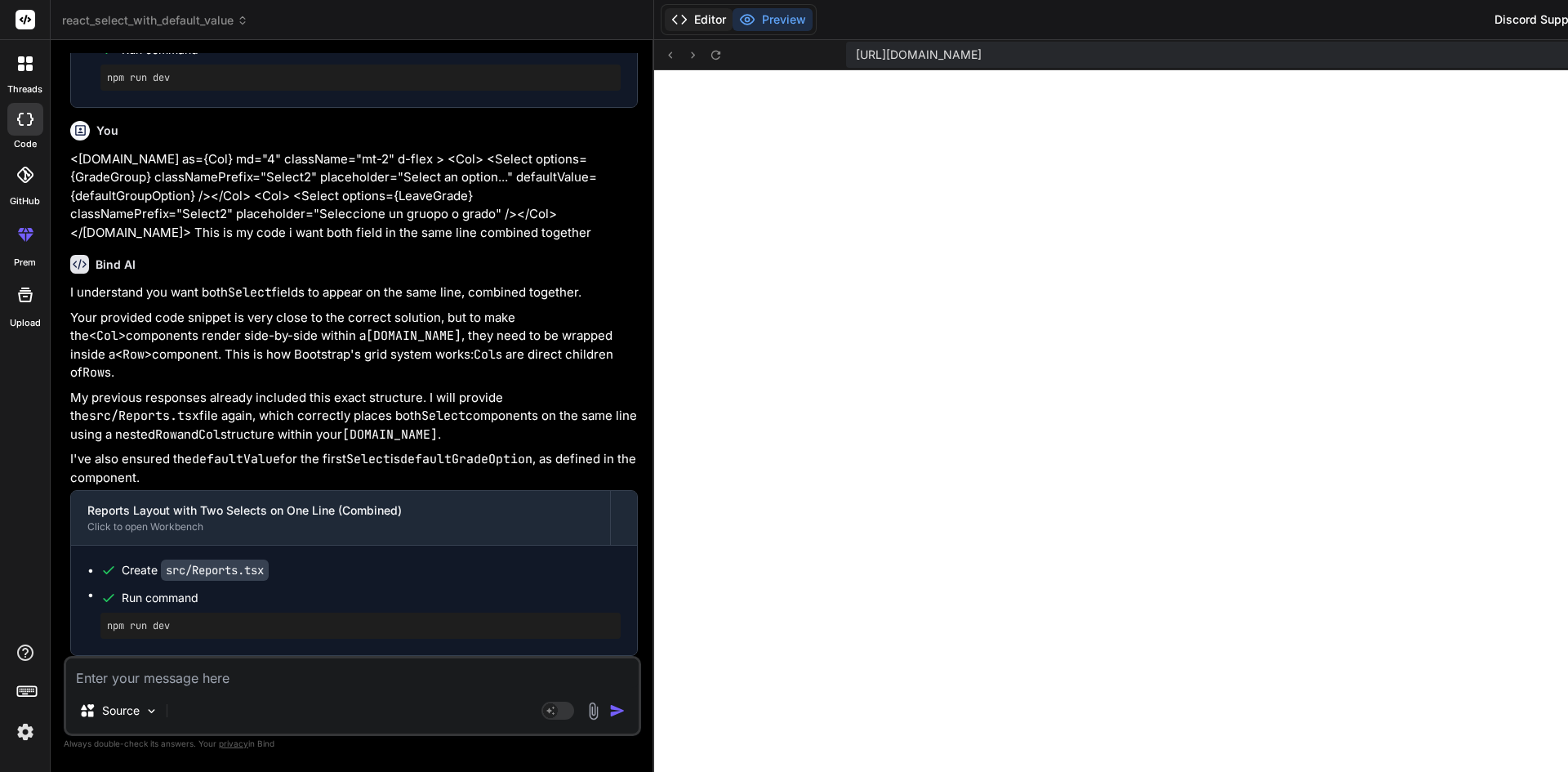
click at [665, 13] on button "Editor" at bounding box center [699, 20] width 68 height 23
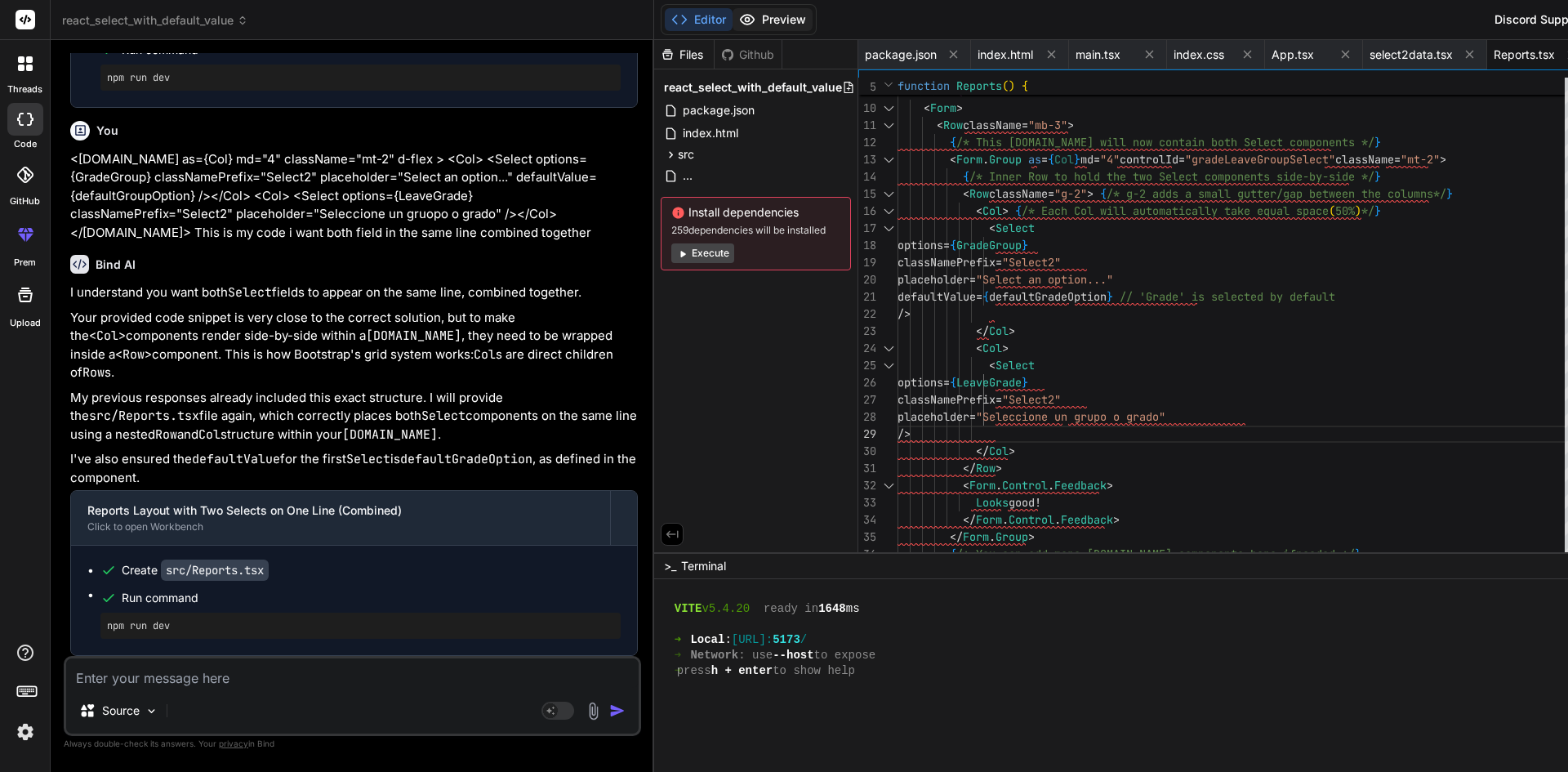
click at [733, 14] on button "Preview" at bounding box center [773, 20] width 80 height 23
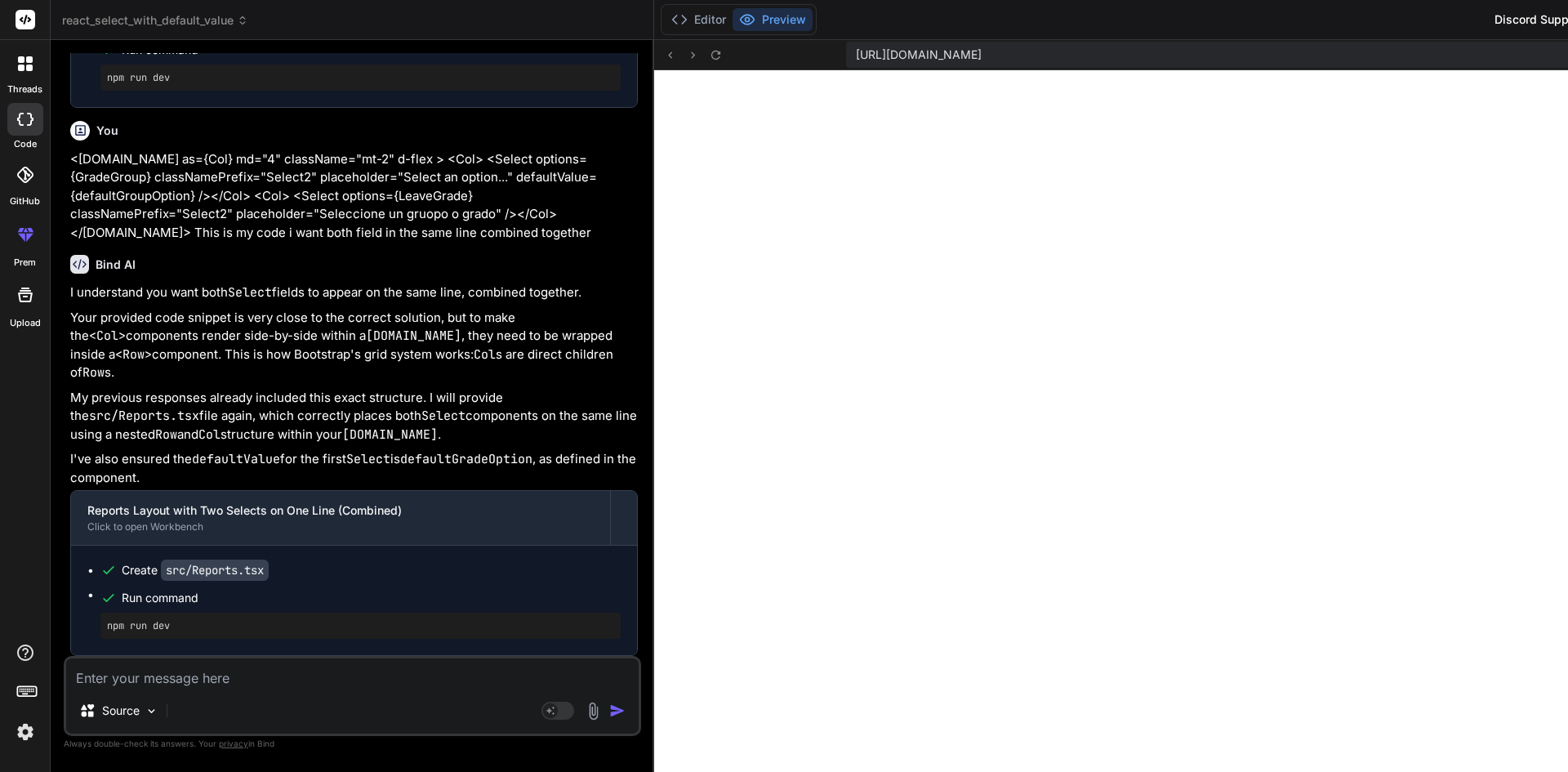
click at [132, 682] on textarea at bounding box center [352, 673] width 572 height 30
click at [665, 19] on button "Editor" at bounding box center [699, 20] width 68 height 23
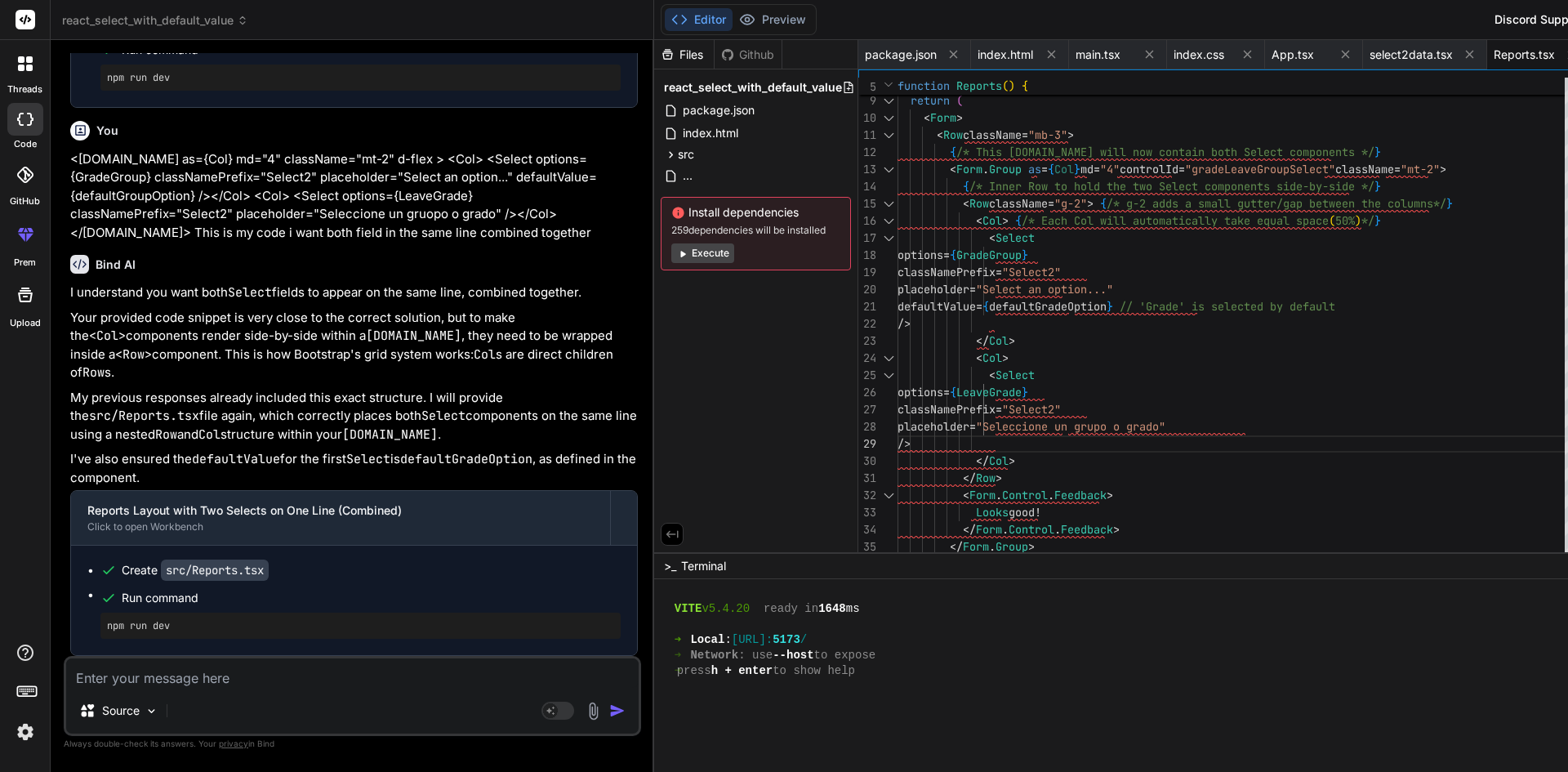
click at [202, 675] on textarea at bounding box center [352, 673] width 572 height 30
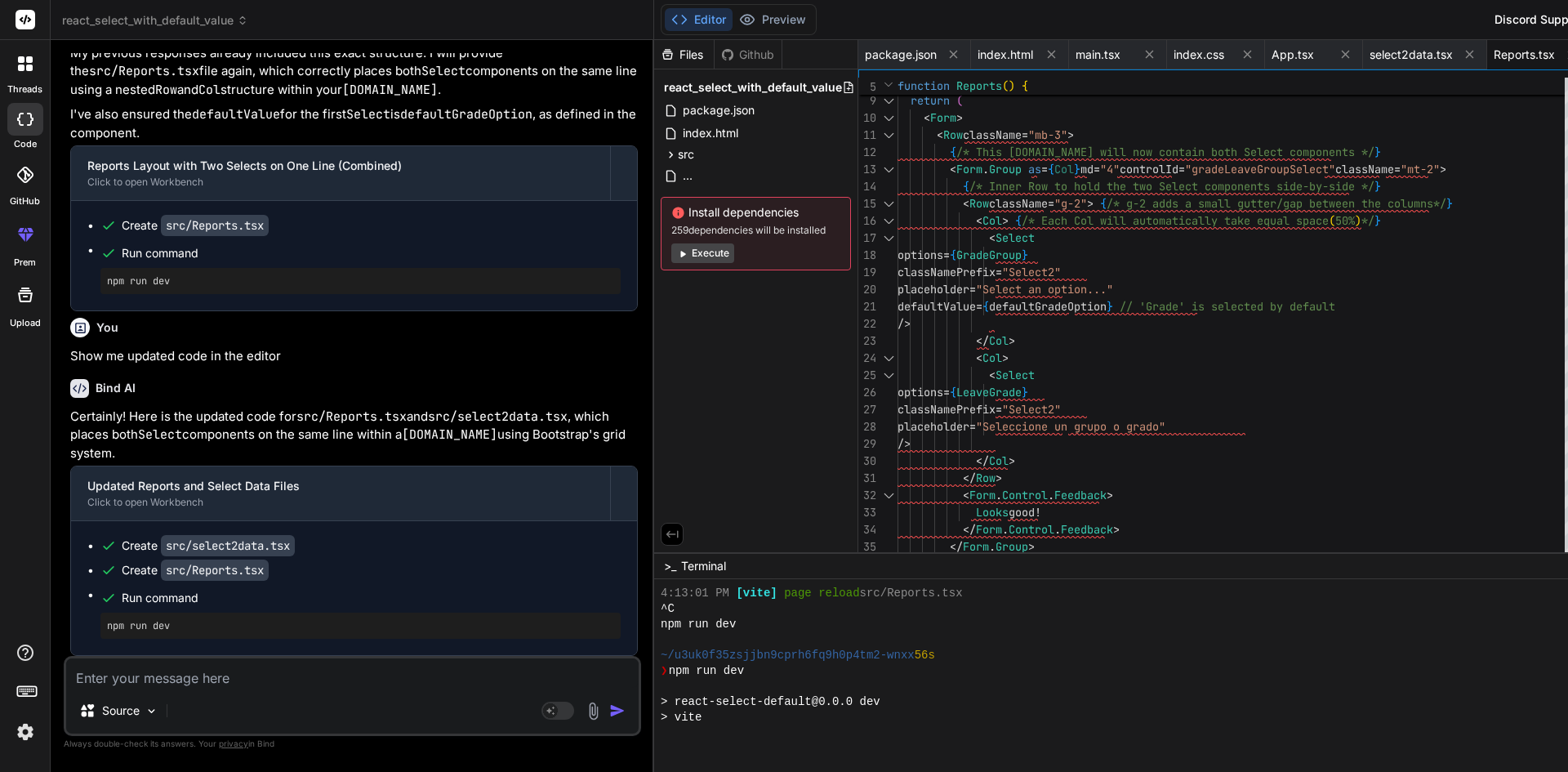
scroll to position [1924, 0]
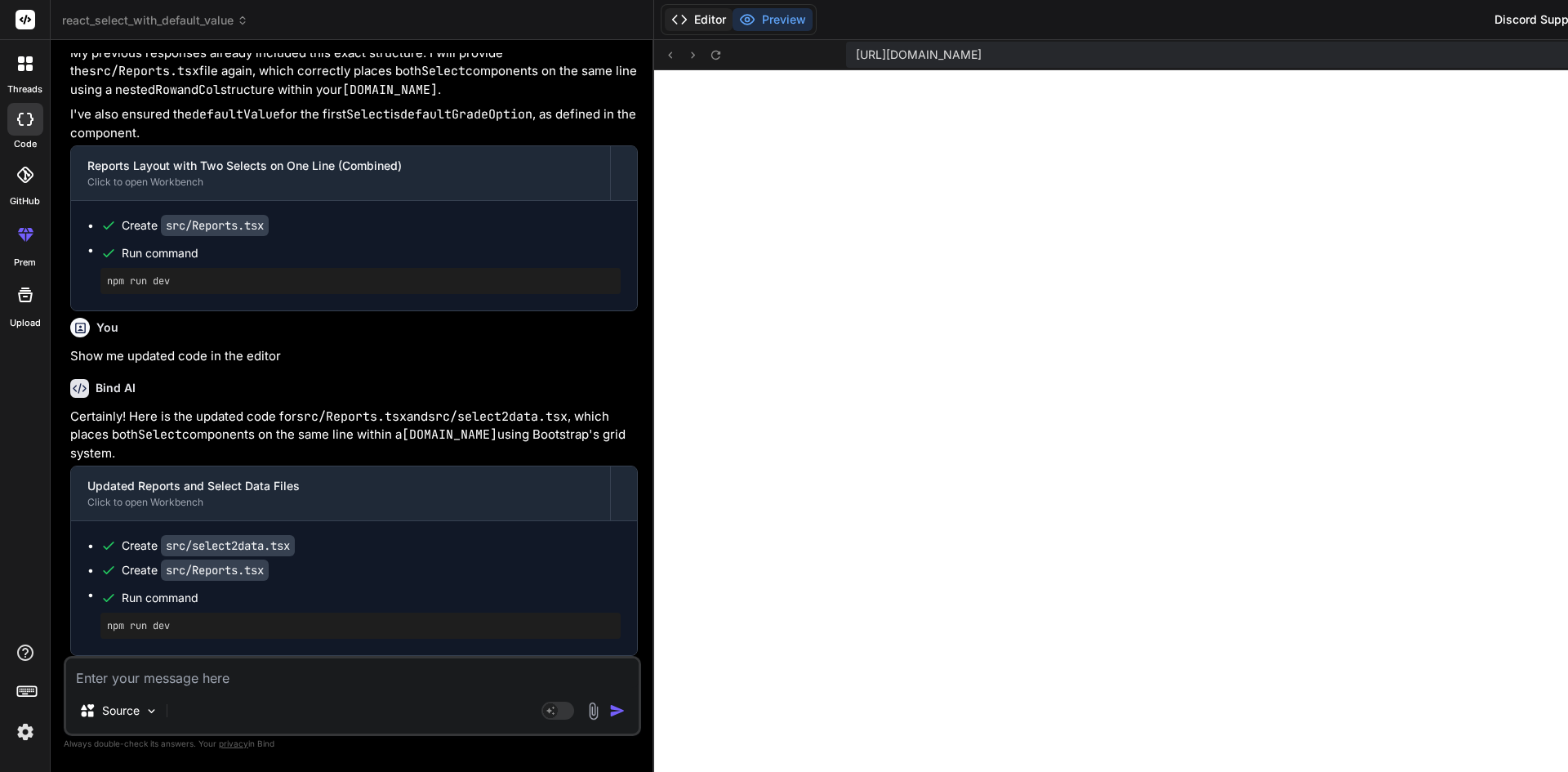
click at [665, 14] on button "Editor" at bounding box center [699, 20] width 68 height 23
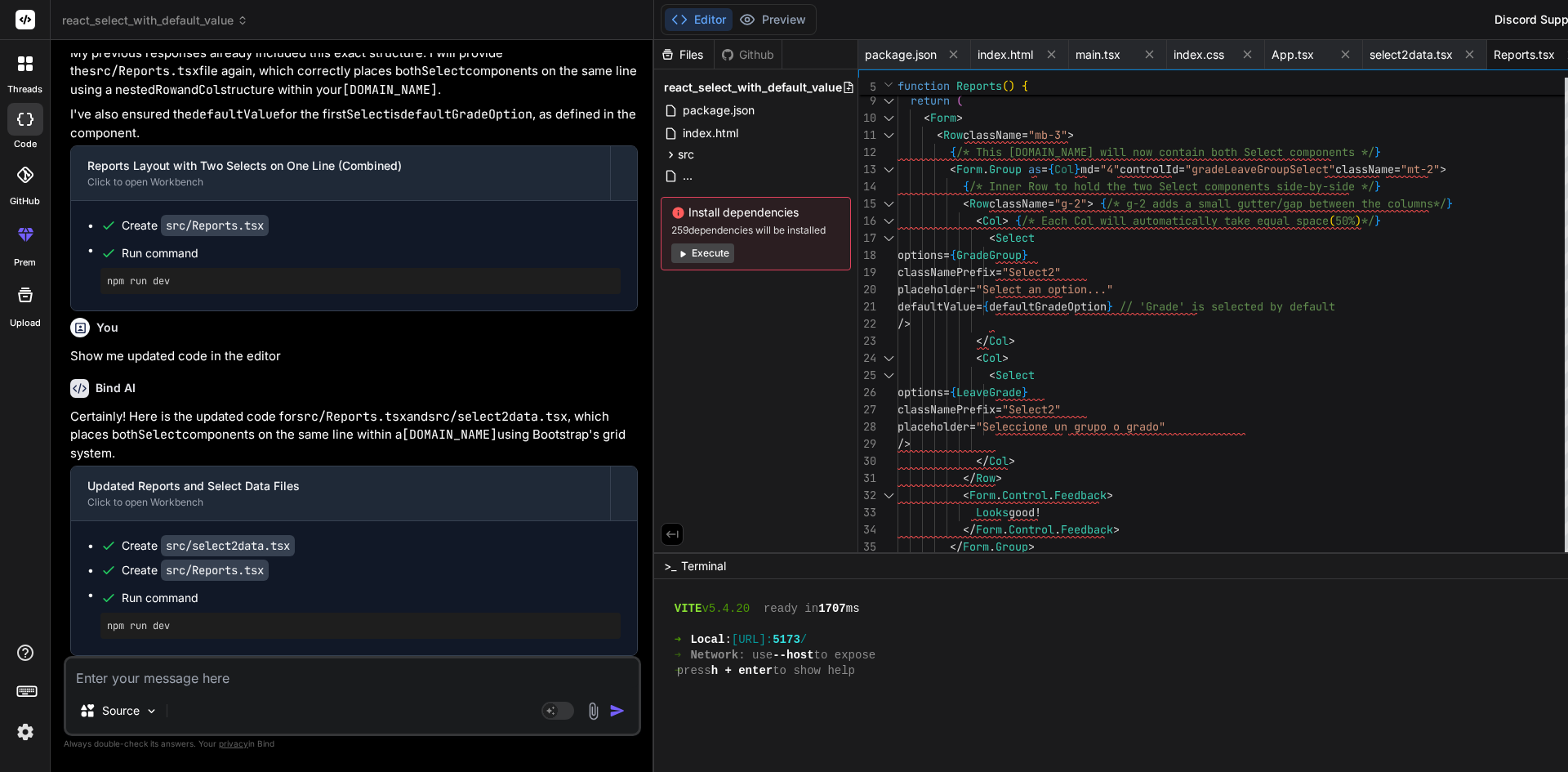
click at [231, 674] on textarea at bounding box center [352, 673] width 572 height 30
paste textarea "<[DOMAIN_NAME] as={Col} md="4" className="mt-2" d-flex > <Row> <Col className="…"
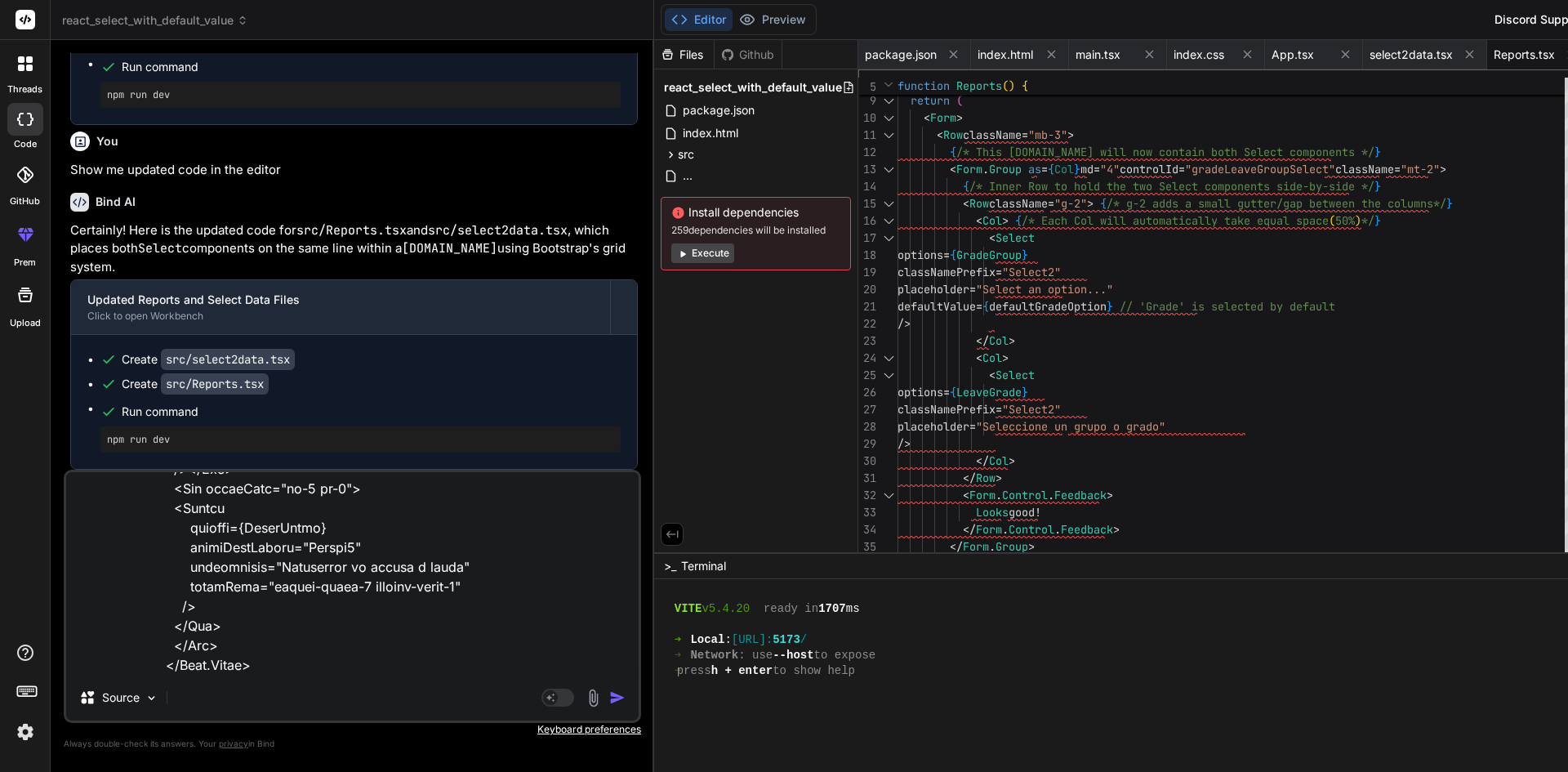
scroll to position [255, 0]
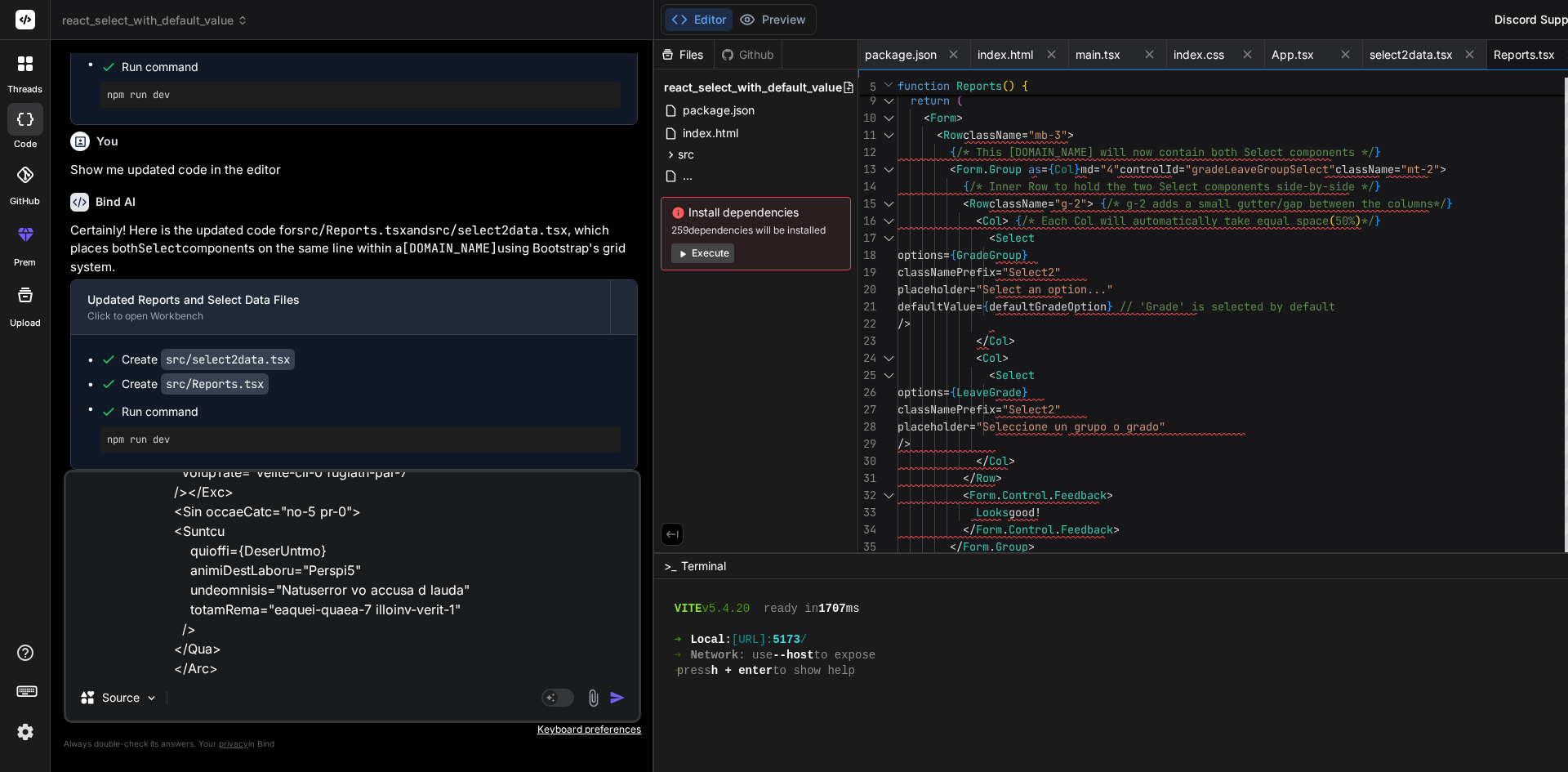
drag, startPoint x: 261, startPoint y: 611, endPoint x: 353, endPoint y: 606, distance: 92.1
click at [353, 606] on textarea at bounding box center [352, 573] width 572 height 203
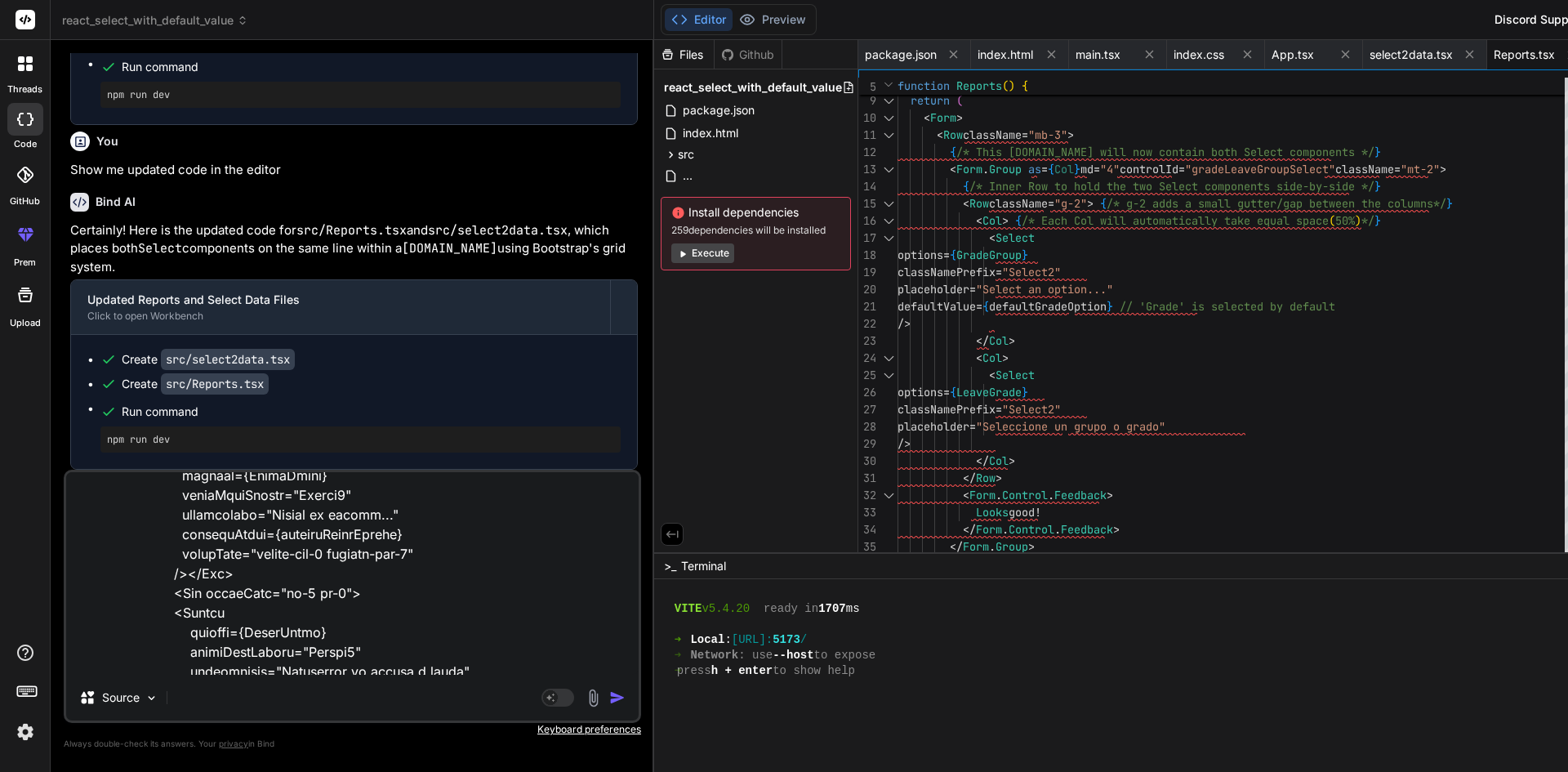
drag, startPoint x: 251, startPoint y: 553, endPoint x: 311, endPoint y: 553, distance: 60.0
click at [311, 553] on textarea at bounding box center [352, 573] width 572 height 203
click at [307, 570] on textarea at bounding box center [352, 573] width 572 height 203
drag, startPoint x: 256, startPoint y: 556, endPoint x: 436, endPoint y: 551, distance: 180.1
click at [436, 551] on textarea at bounding box center [352, 573] width 572 height 203
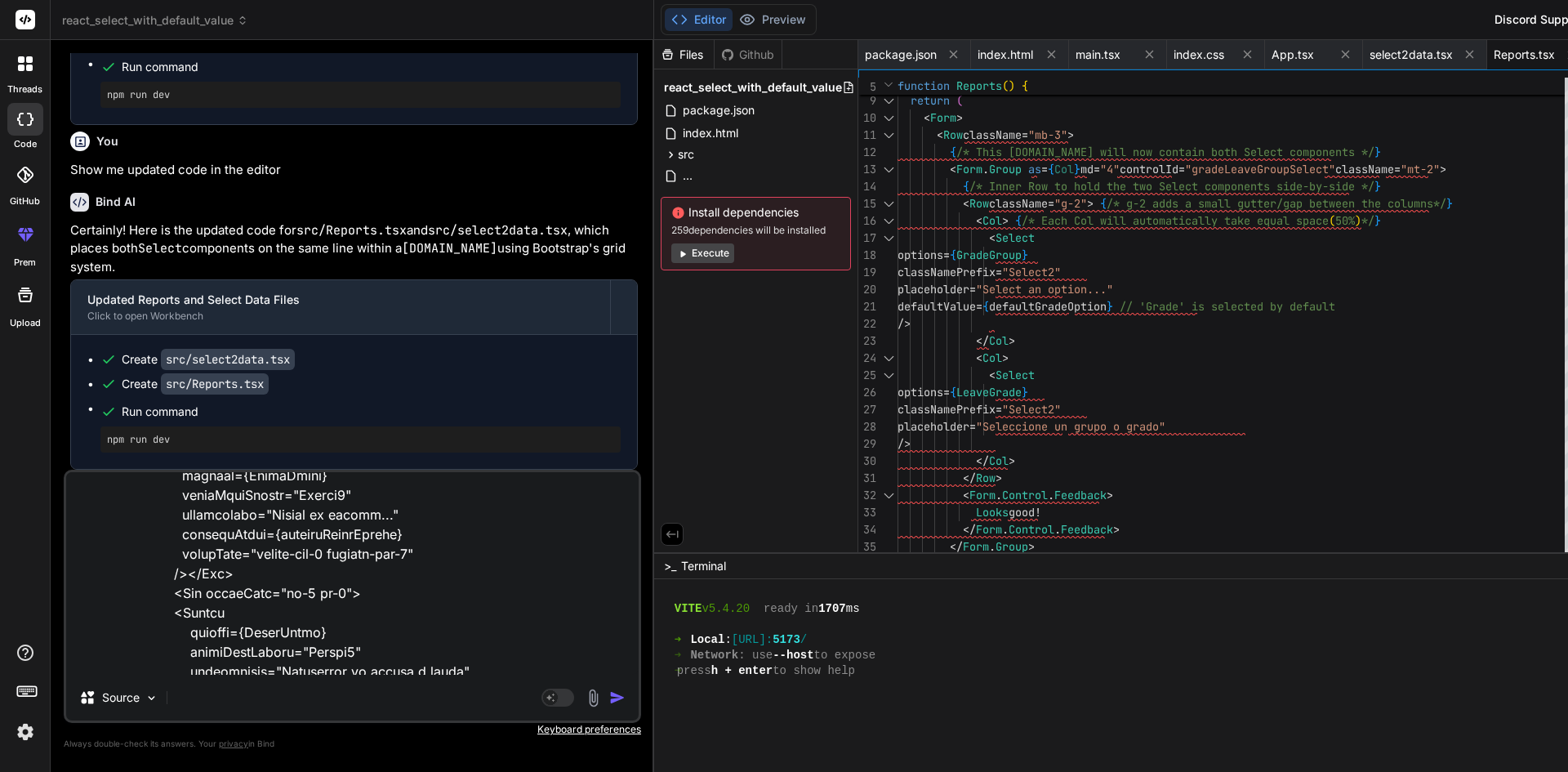
scroll to position [336, 0]
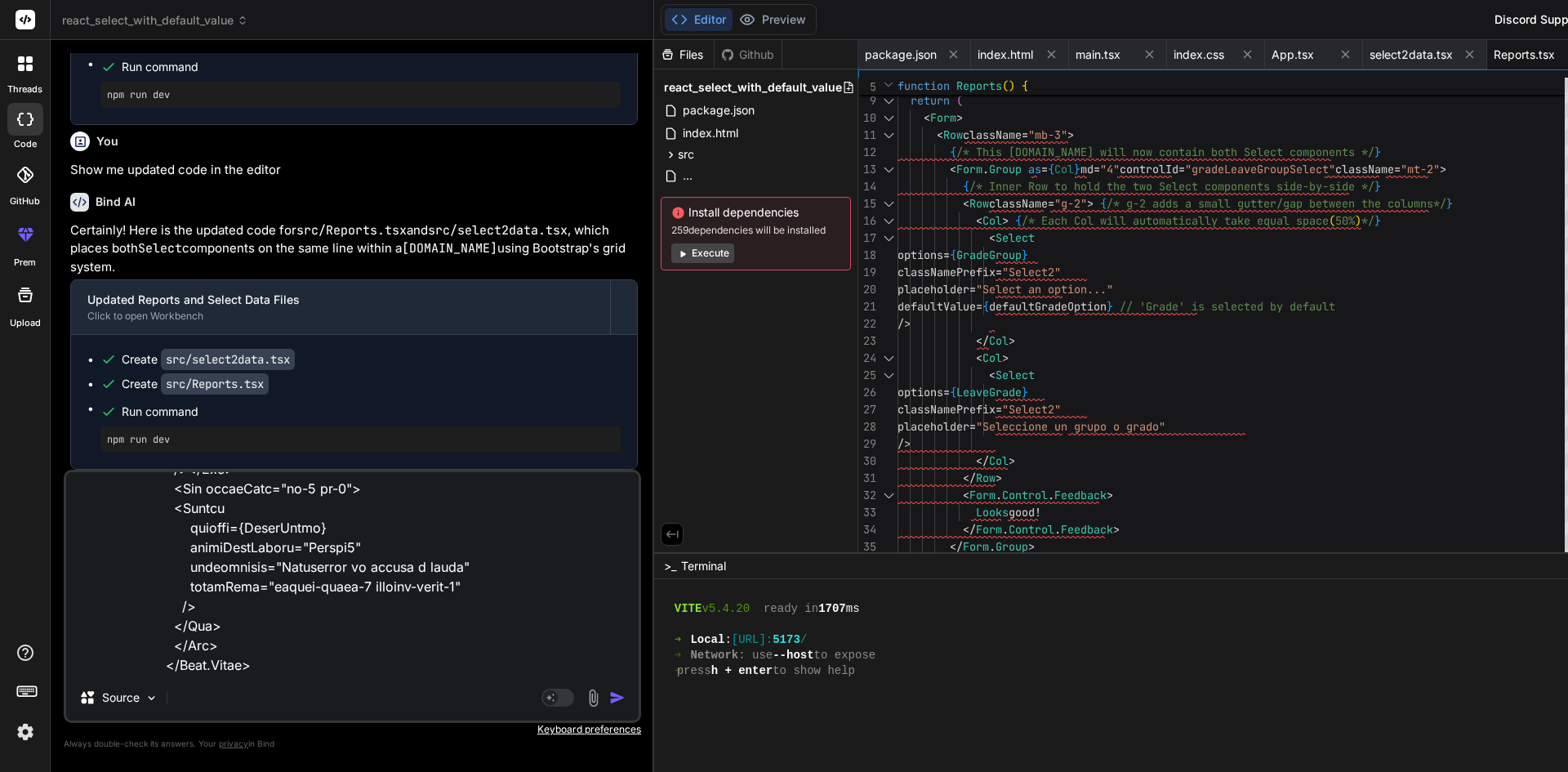
click at [199, 640] on textarea at bounding box center [352, 573] width 572 height 203
paste textarea "border-end-0 rounded-end-0"
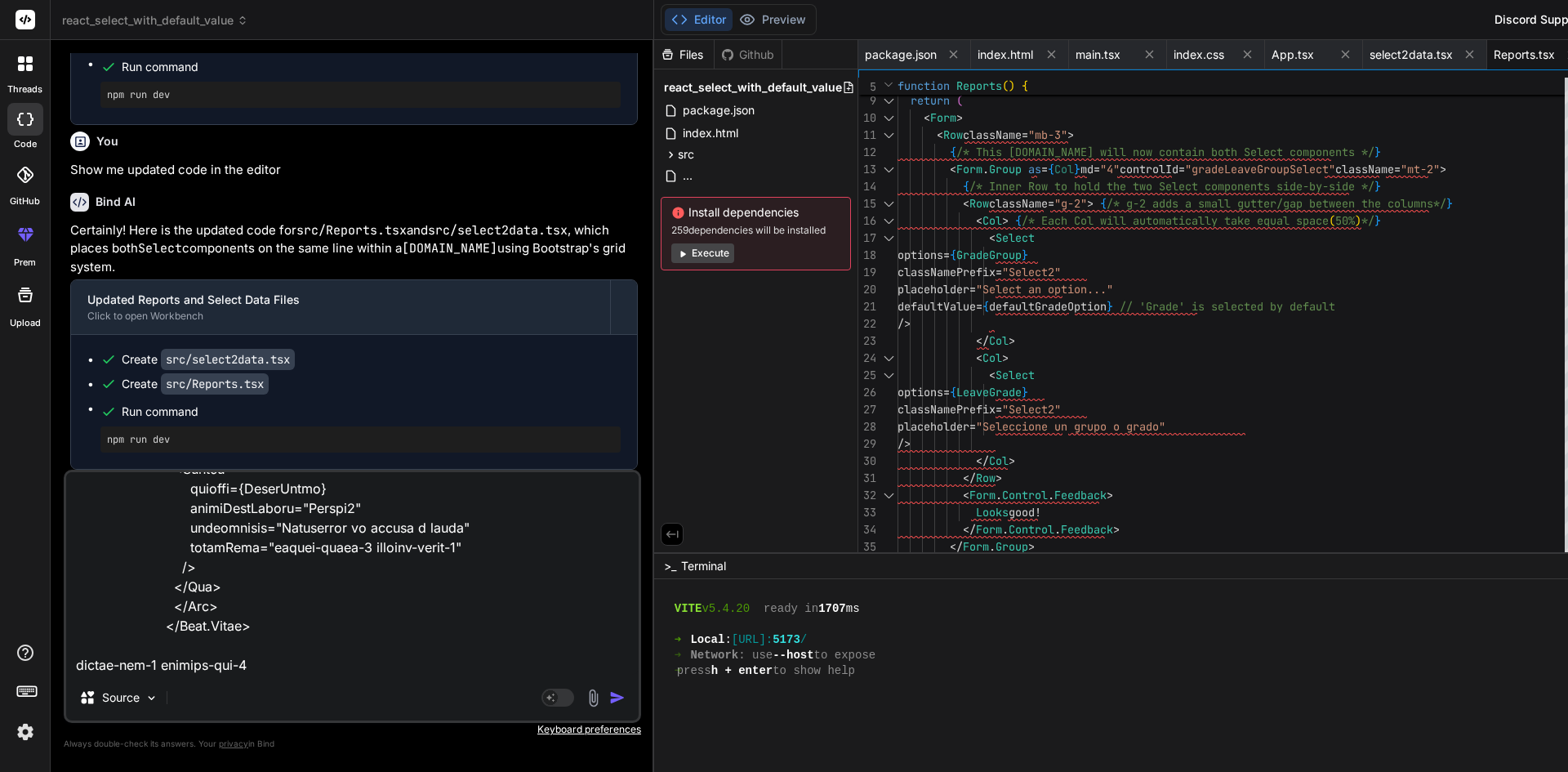
drag, startPoint x: 261, startPoint y: 527, endPoint x: 456, endPoint y: 528, distance: 195.0
click at [456, 528] on textarea at bounding box center [352, 573] width 572 height 203
click at [284, 644] on textarea at bounding box center [352, 573] width 572 height 203
paste textarea "border-start-0 rounded-start-0"
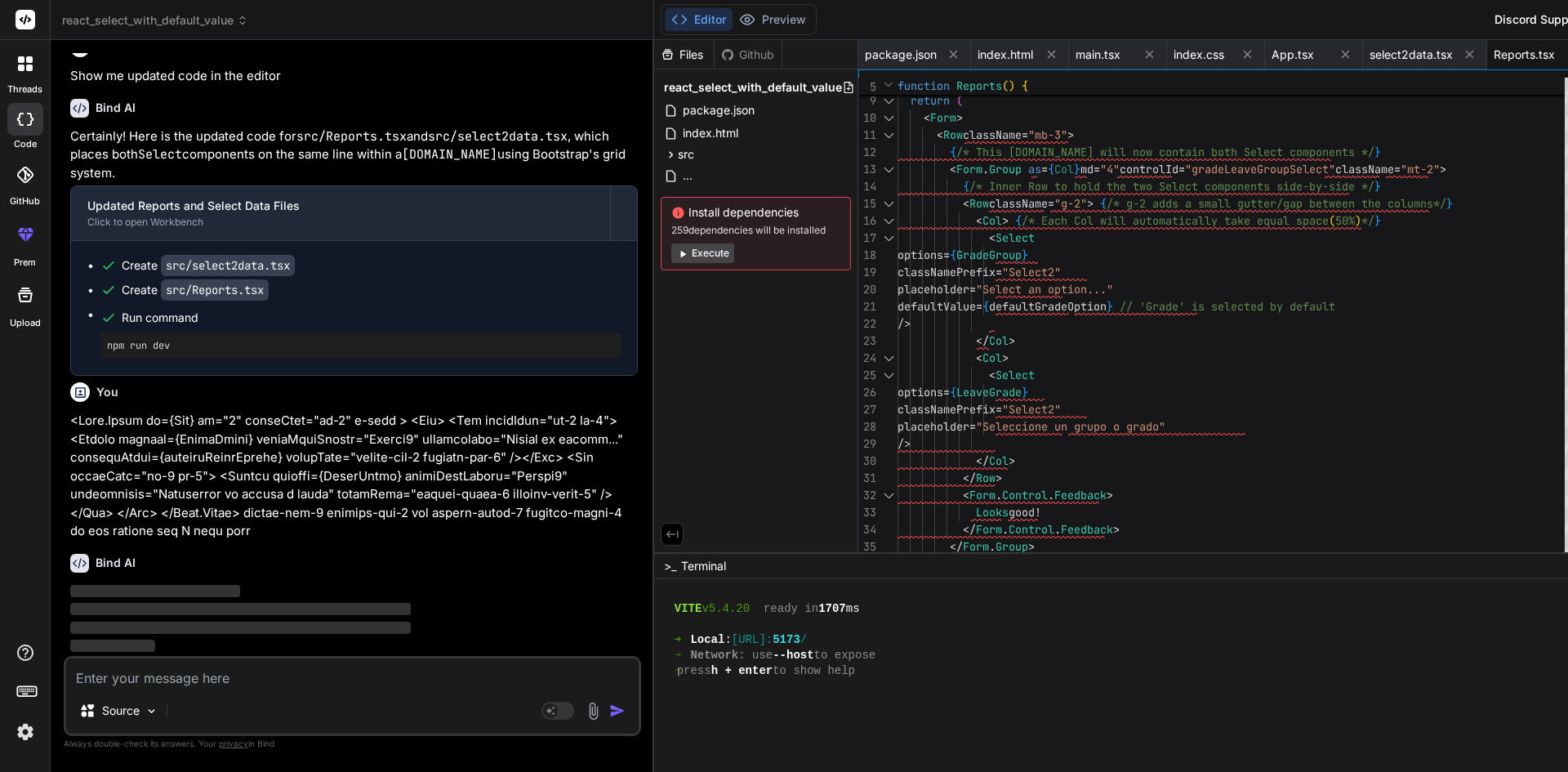
scroll to position [4197, 0]
click at [1272, 51] on span "App.tsx" at bounding box center [1293, 54] width 42 height 16
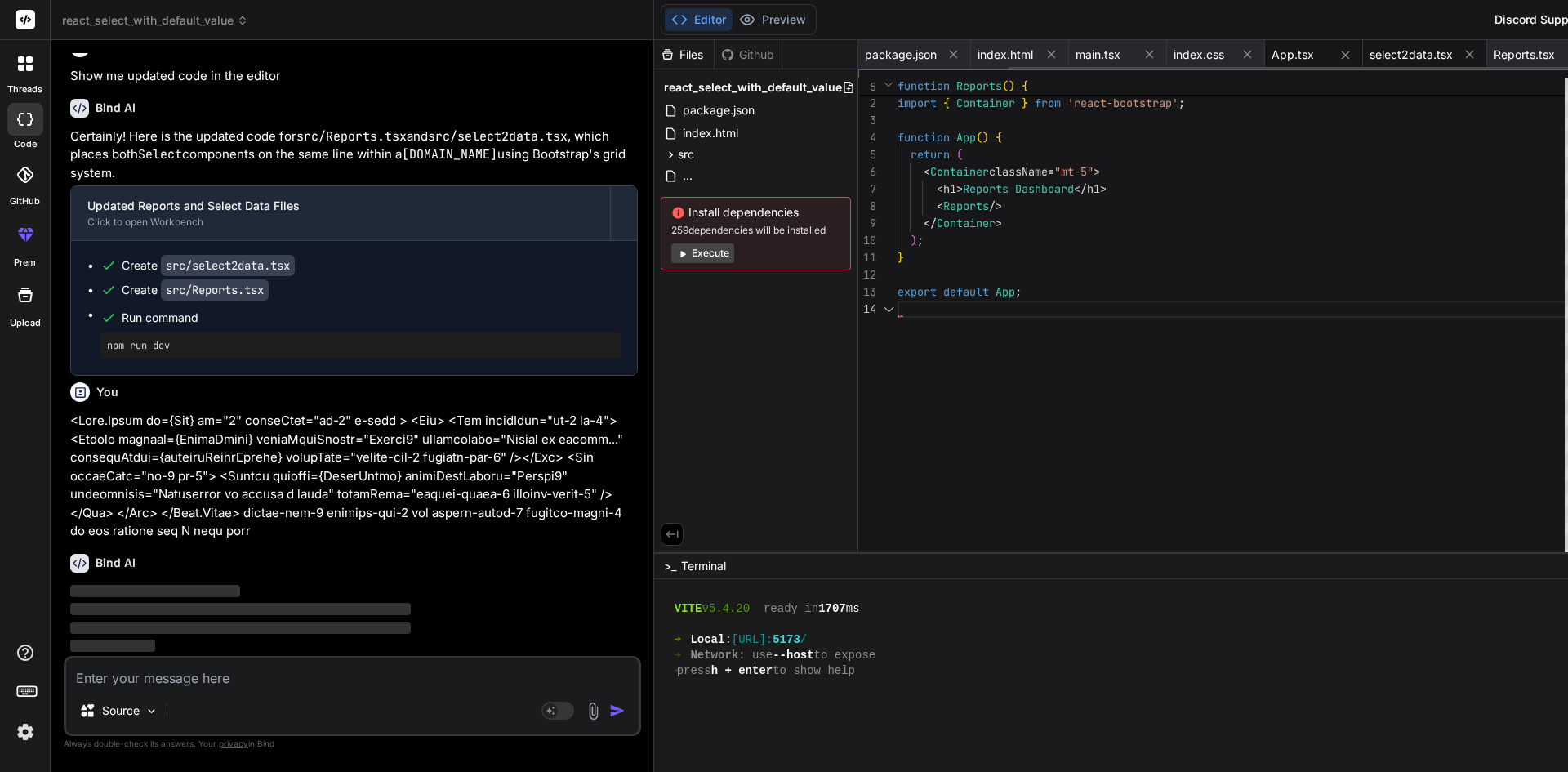
click at [1369, 53] on span "select2data.tsx" at bounding box center [1411, 54] width 83 height 16
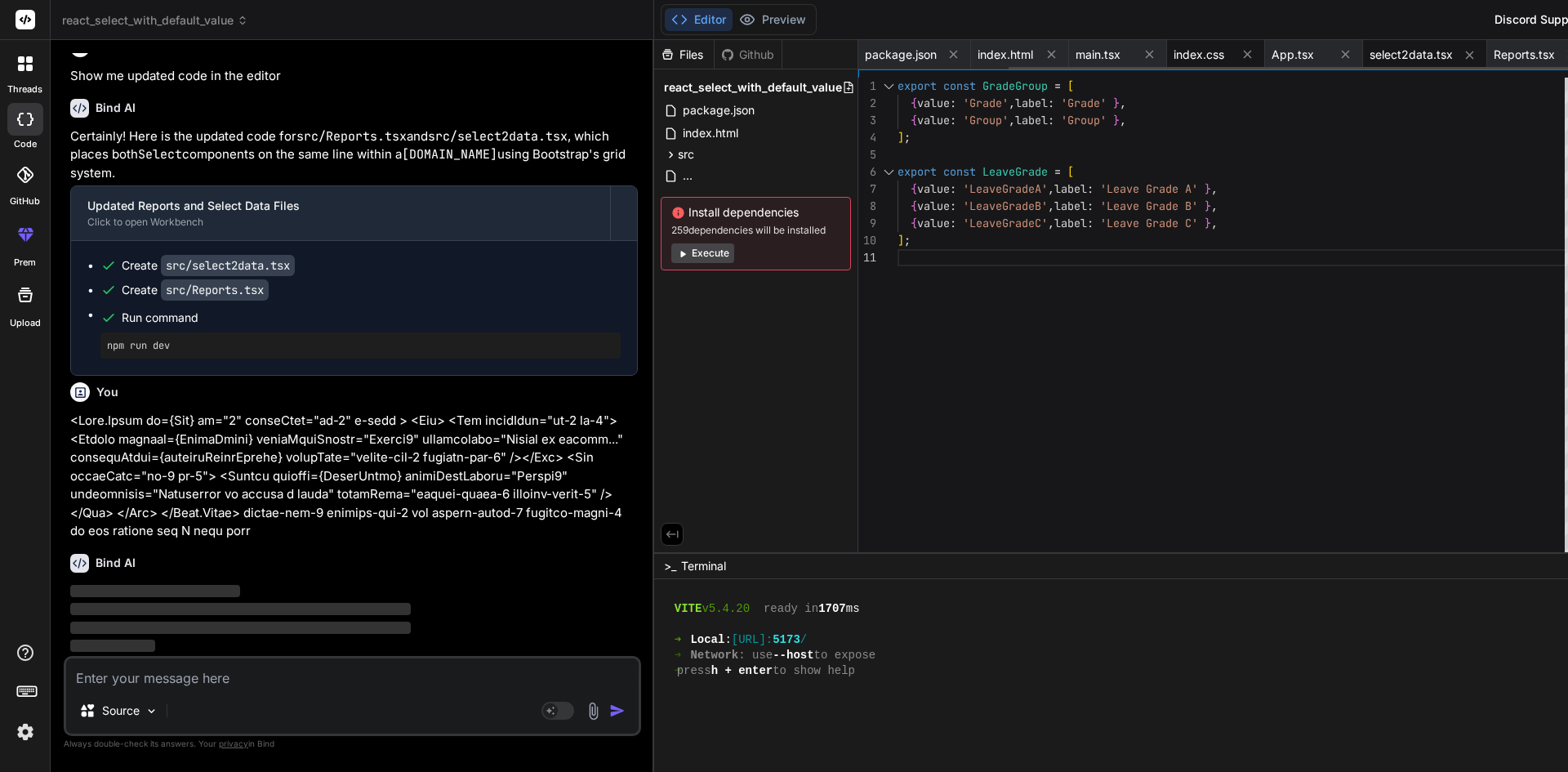
click at [1173, 57] on span "index.css" at bounding box center [1199, 54] width 51 height 16
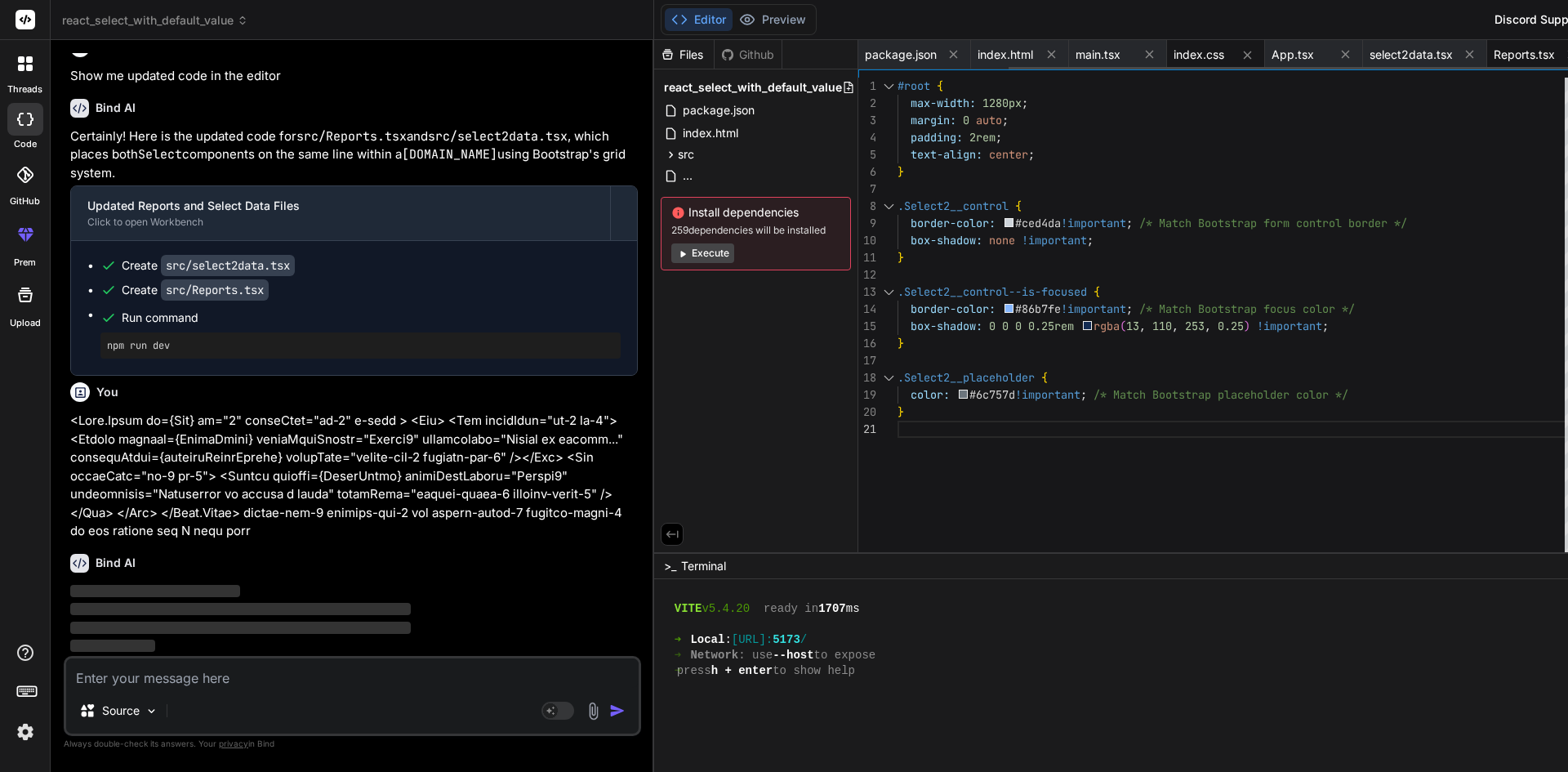
click at [1493, 55] on span "Reports.tsx" at bounding box center [1524, 54] width 61 height 16
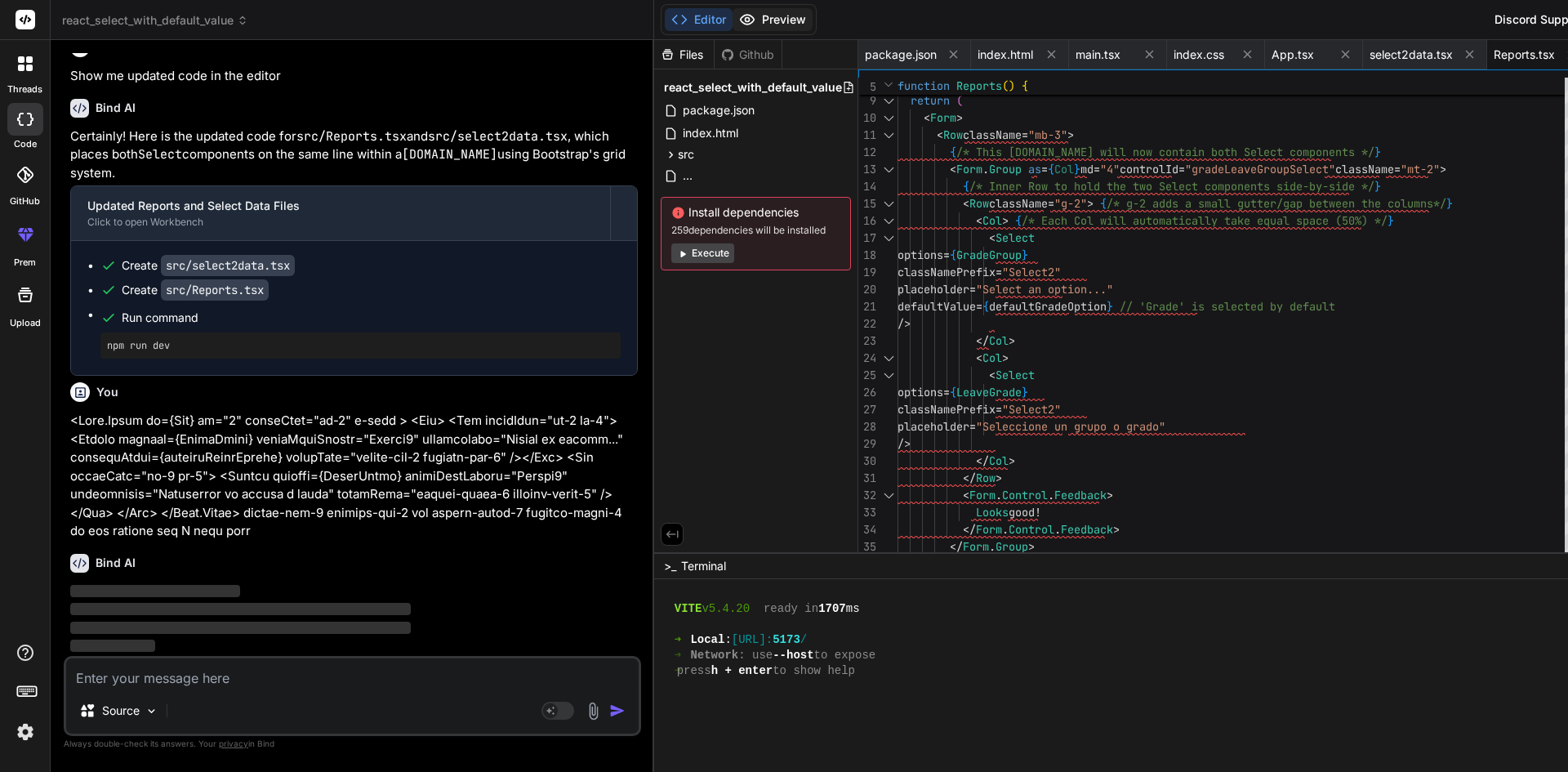
click at [733, 18] on button "Preview" at bounding box center [773, 20] width 80 height 23
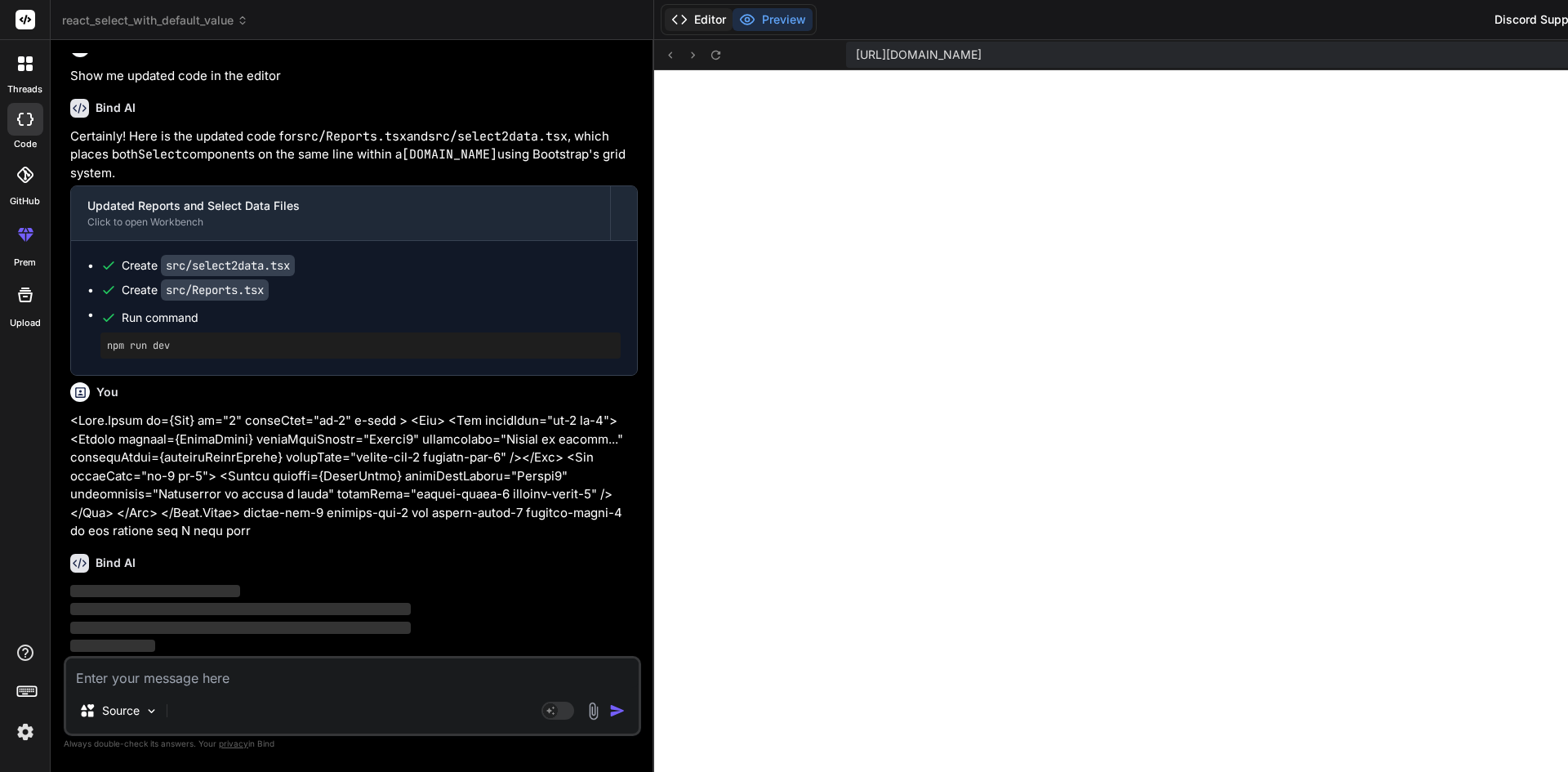
click at [665, 14] on button "Editor" at bounding box center [699, 20] width 68 height 23
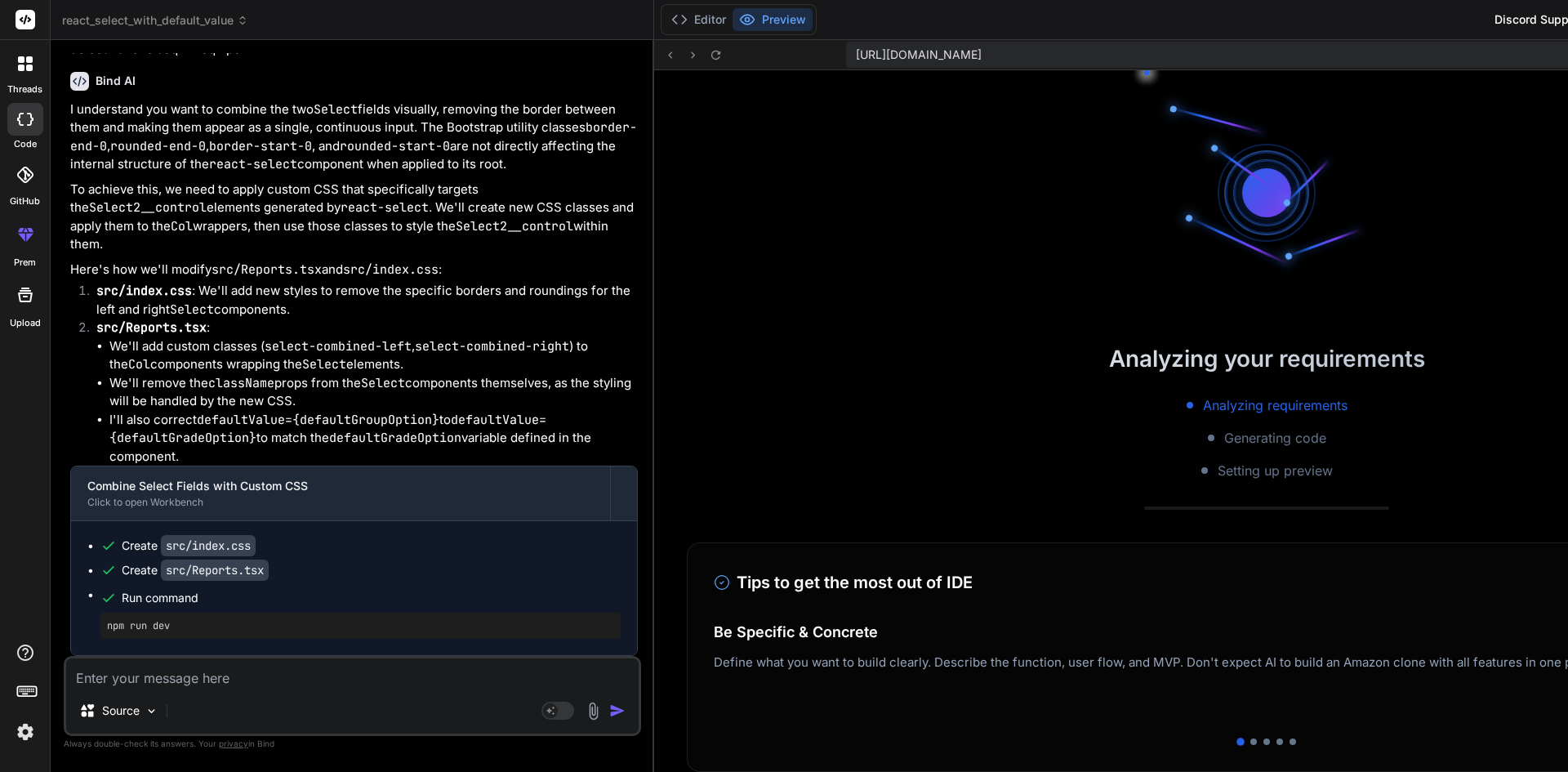
scroll to position [2189, 0]
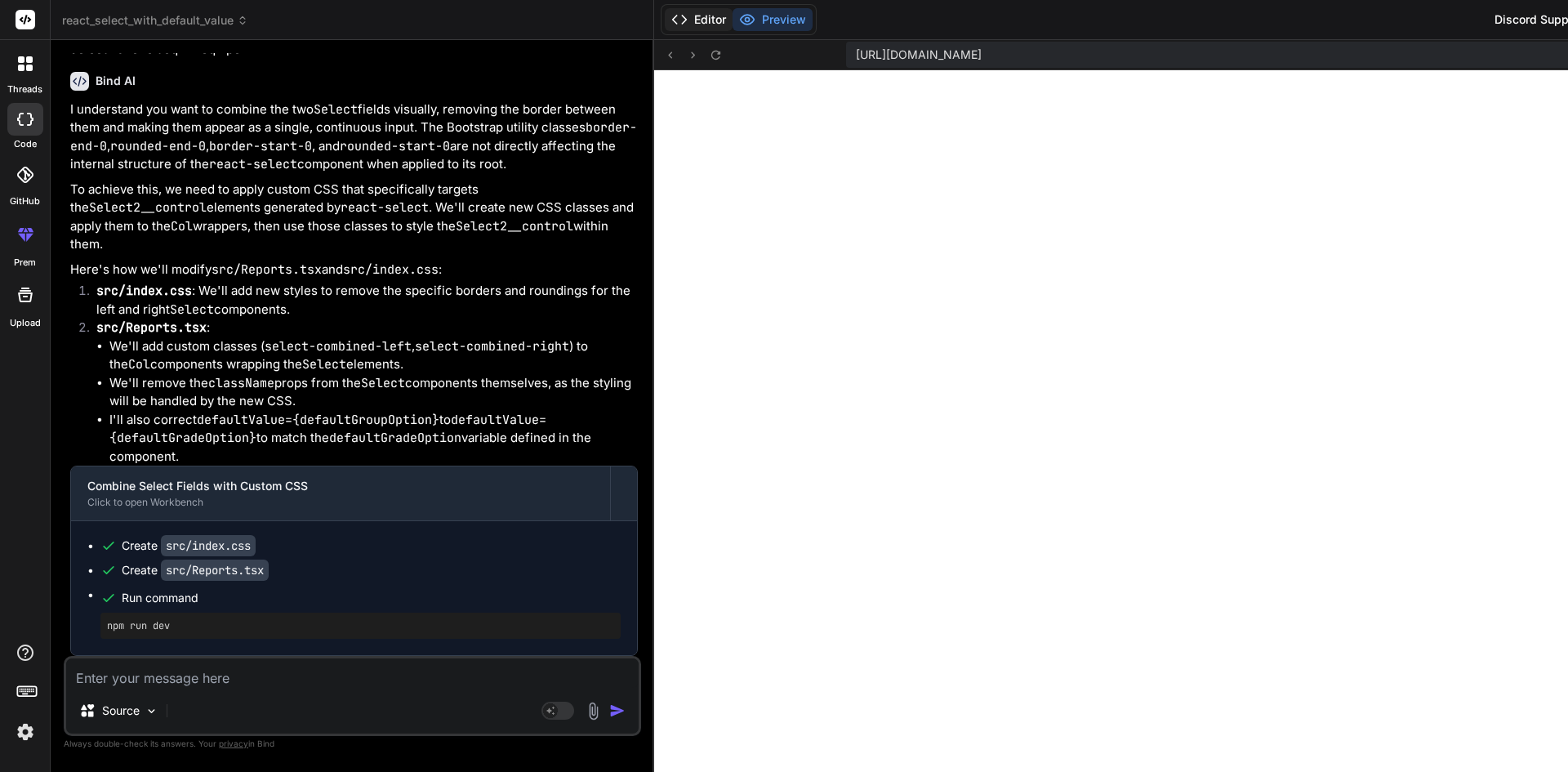
click at [665, 16] on button "Editor" at bounding box center [699, 20] width 68 height 23
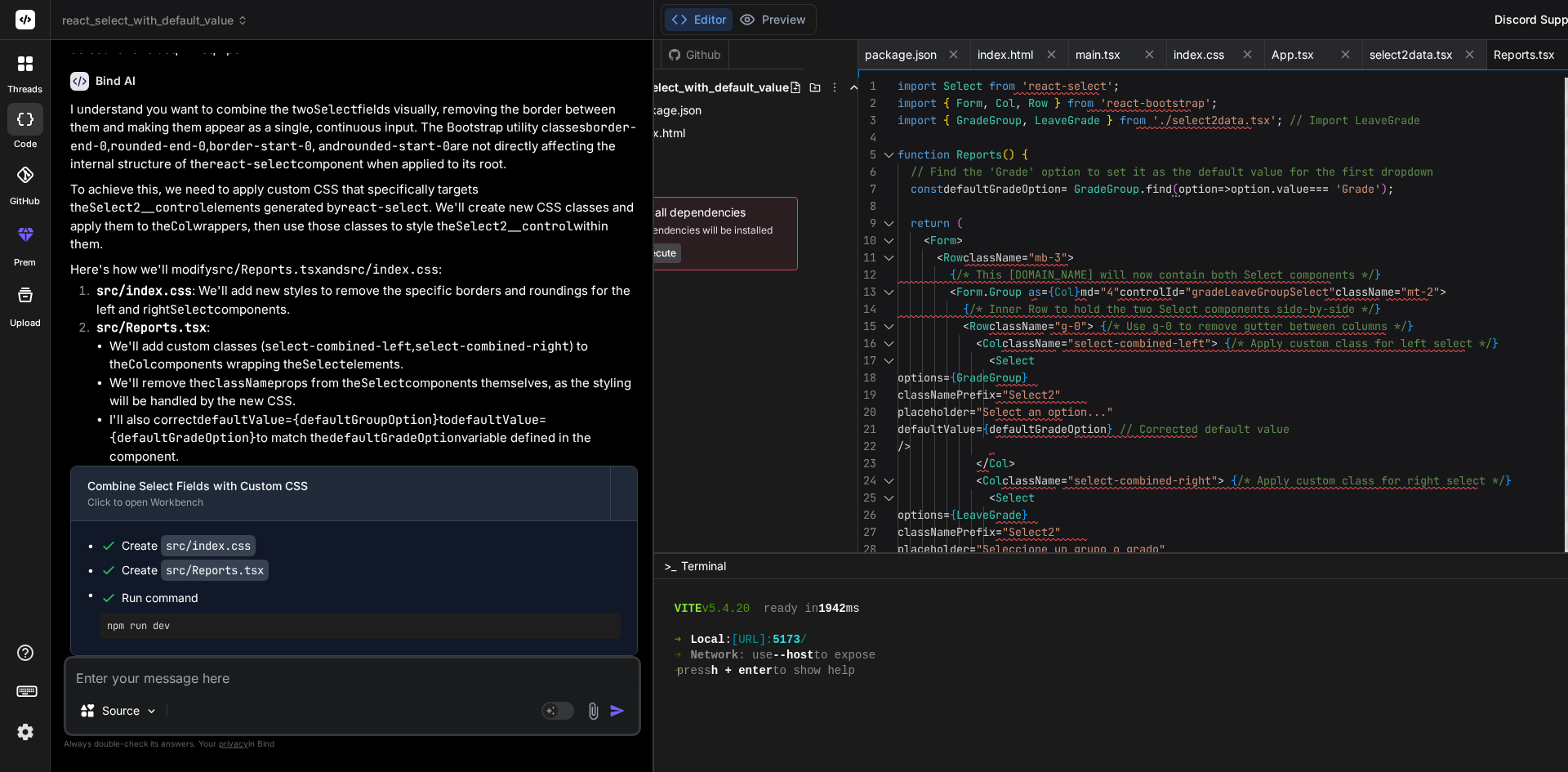
scroll to position [0, 30]
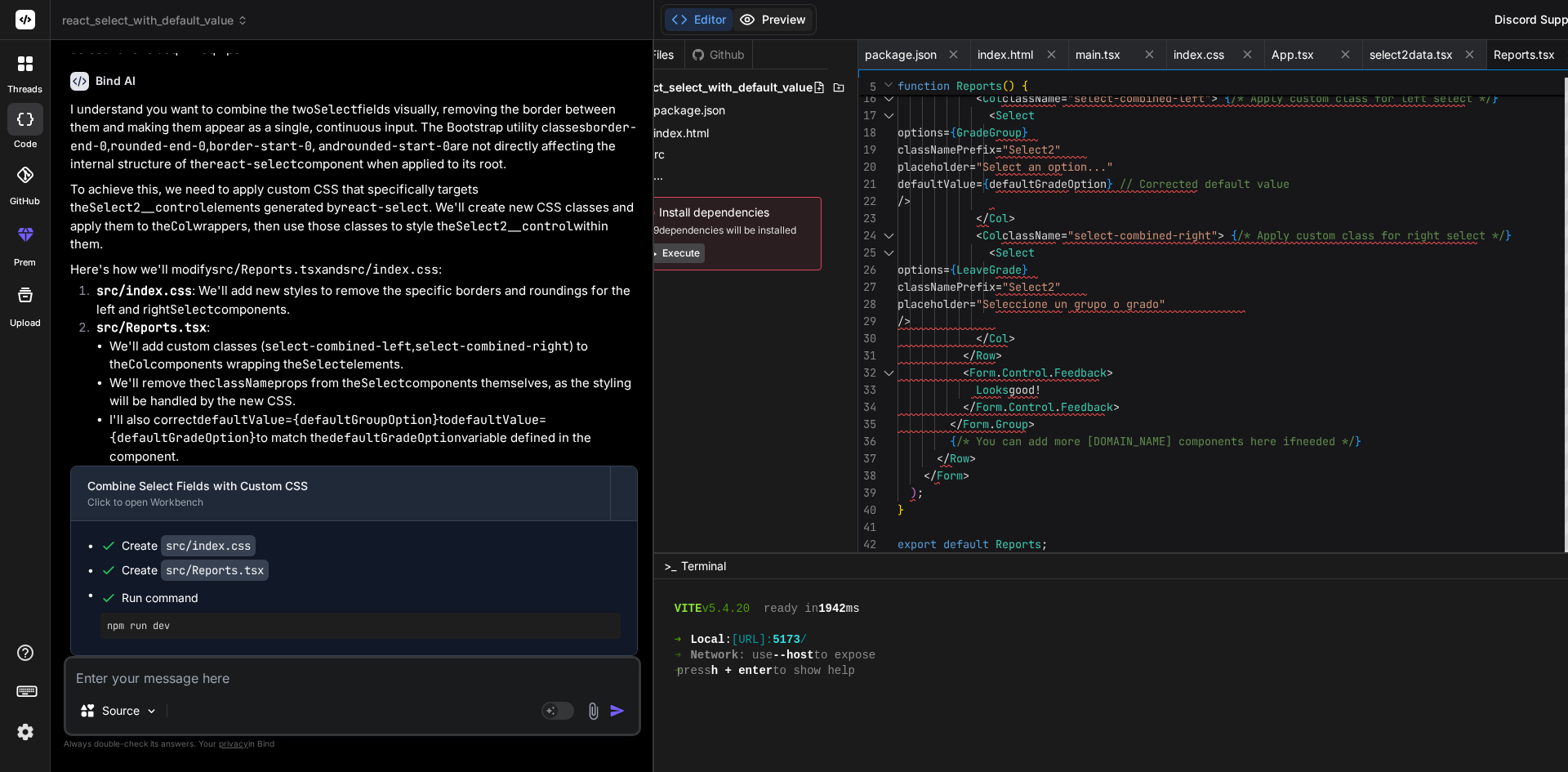
click at [733, 20] on button "Preview" at bounding box center [773, 20] width 80 height 23
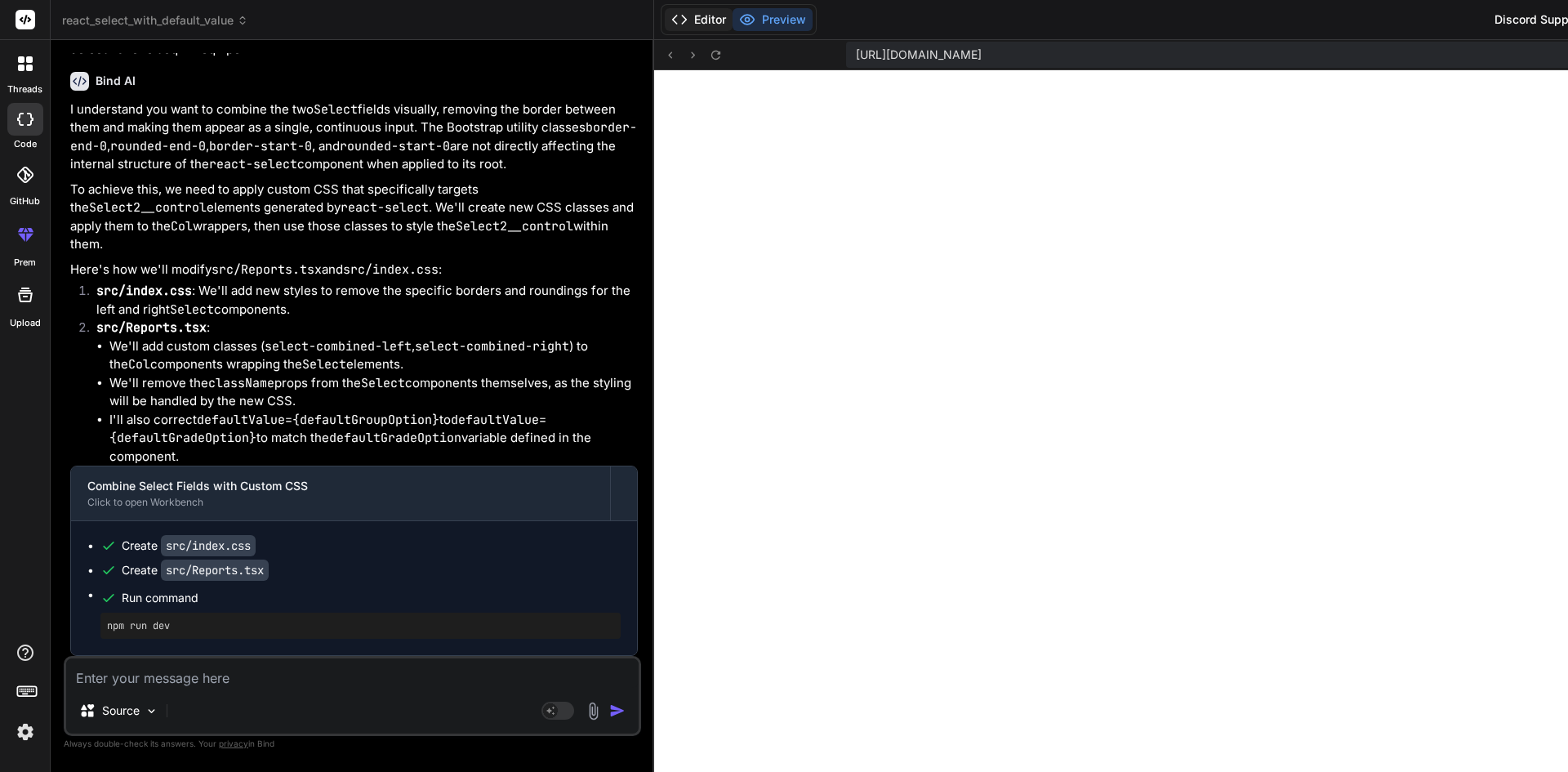
click at [665, 12] on button "Editor" at bounding box center [699, 20] width 68 height 23
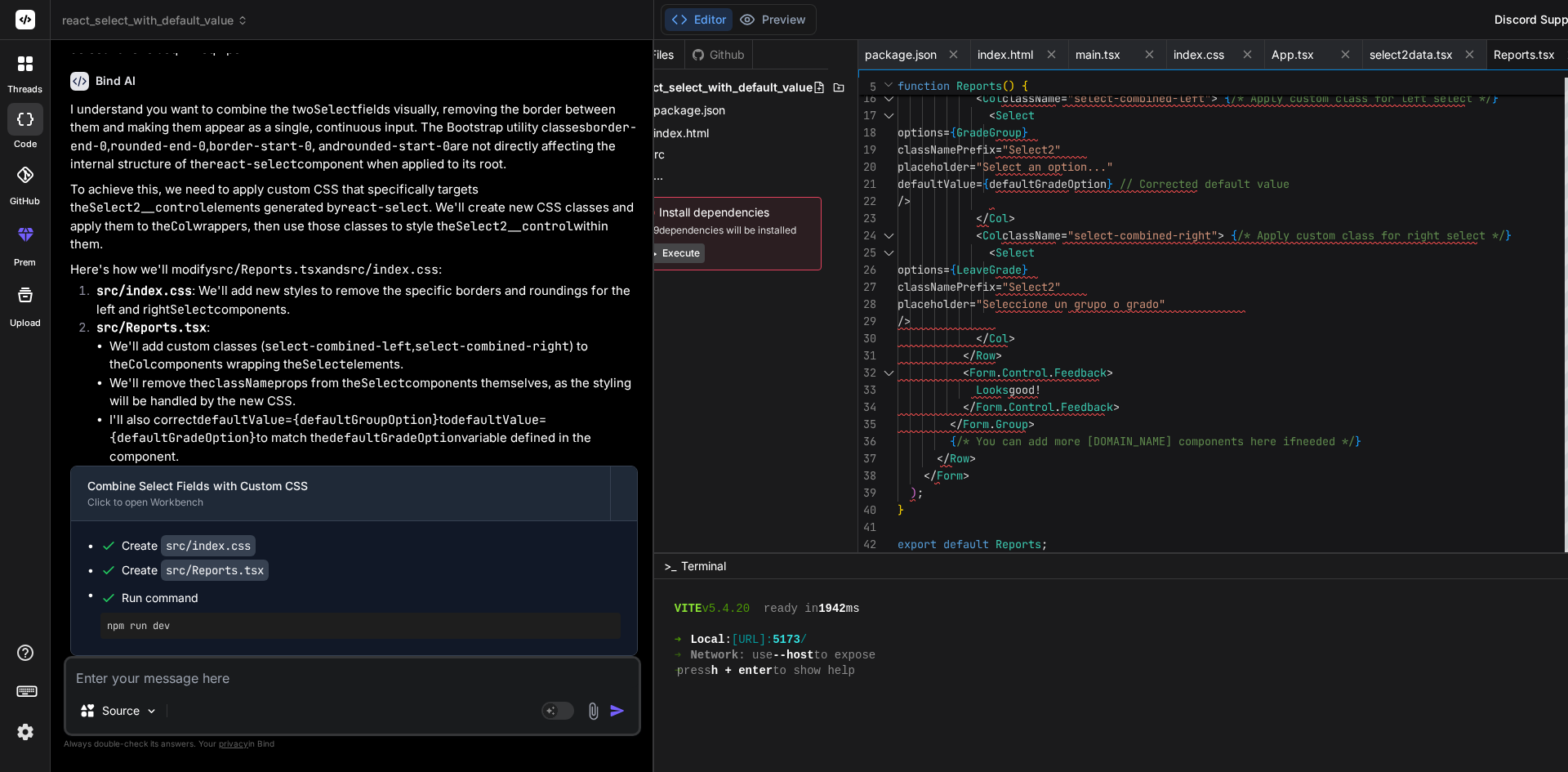
scroll to position [4716, 0]
click at [1369, 56] on span "select2data.tsx" at bounding box center [1411, 54] width 83 height 16
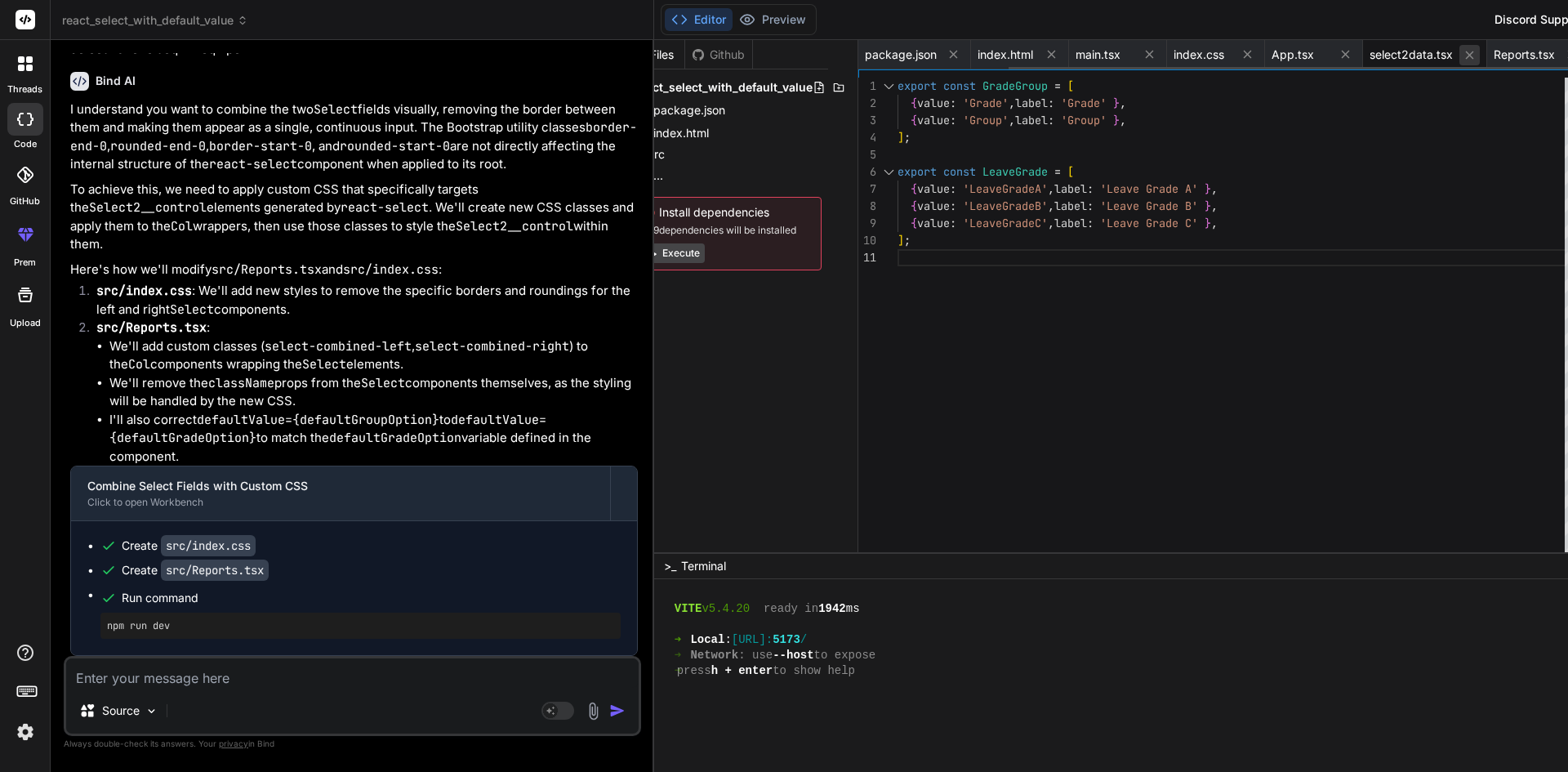
click at [1463, 55] on icon at bounding box center [1470, 55] width 14 height 14
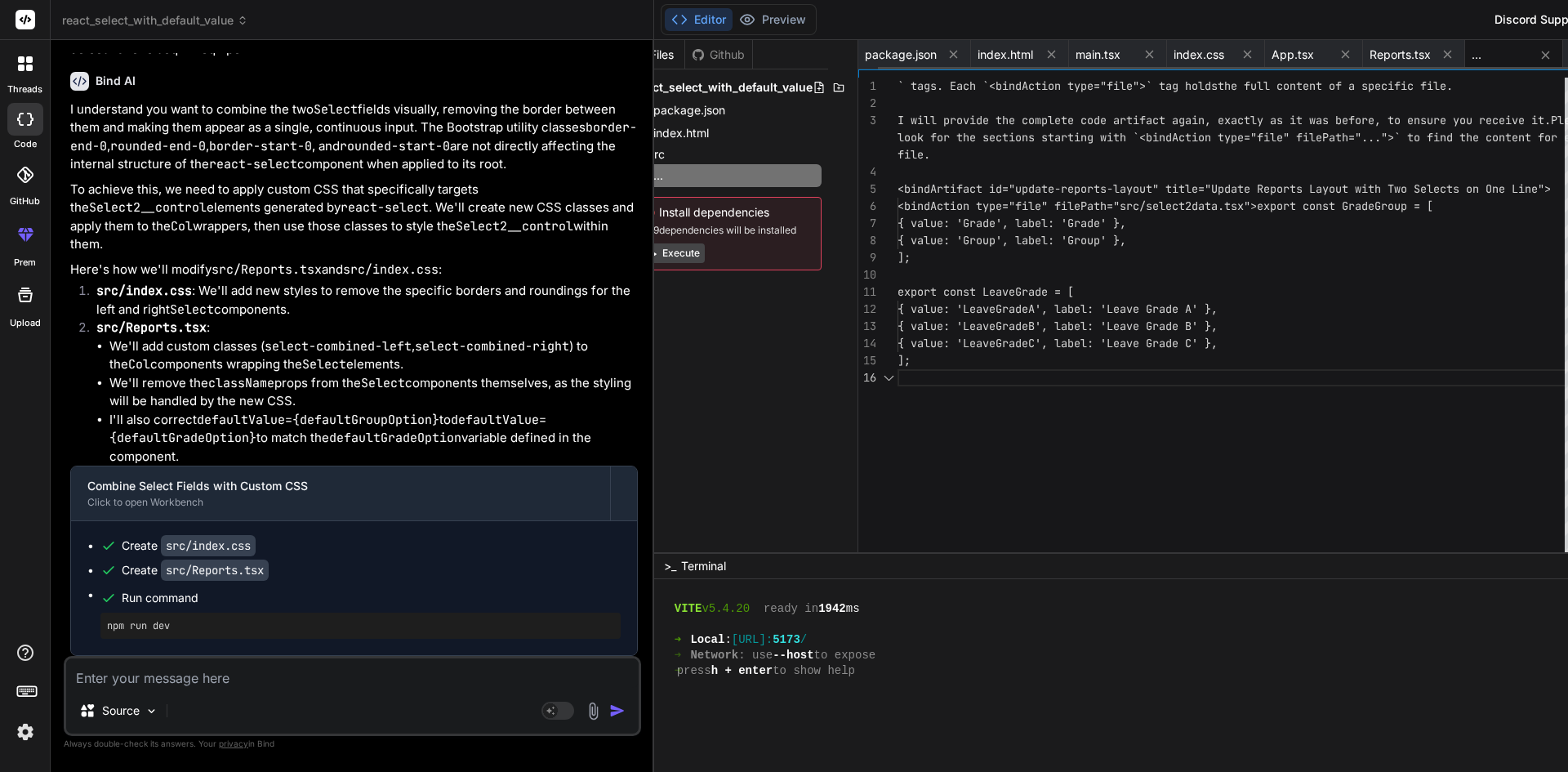
scroll to position [0, 15]
click at [865, 54] on span "package.json" at bounding box center [901, 54] width 72 height 16
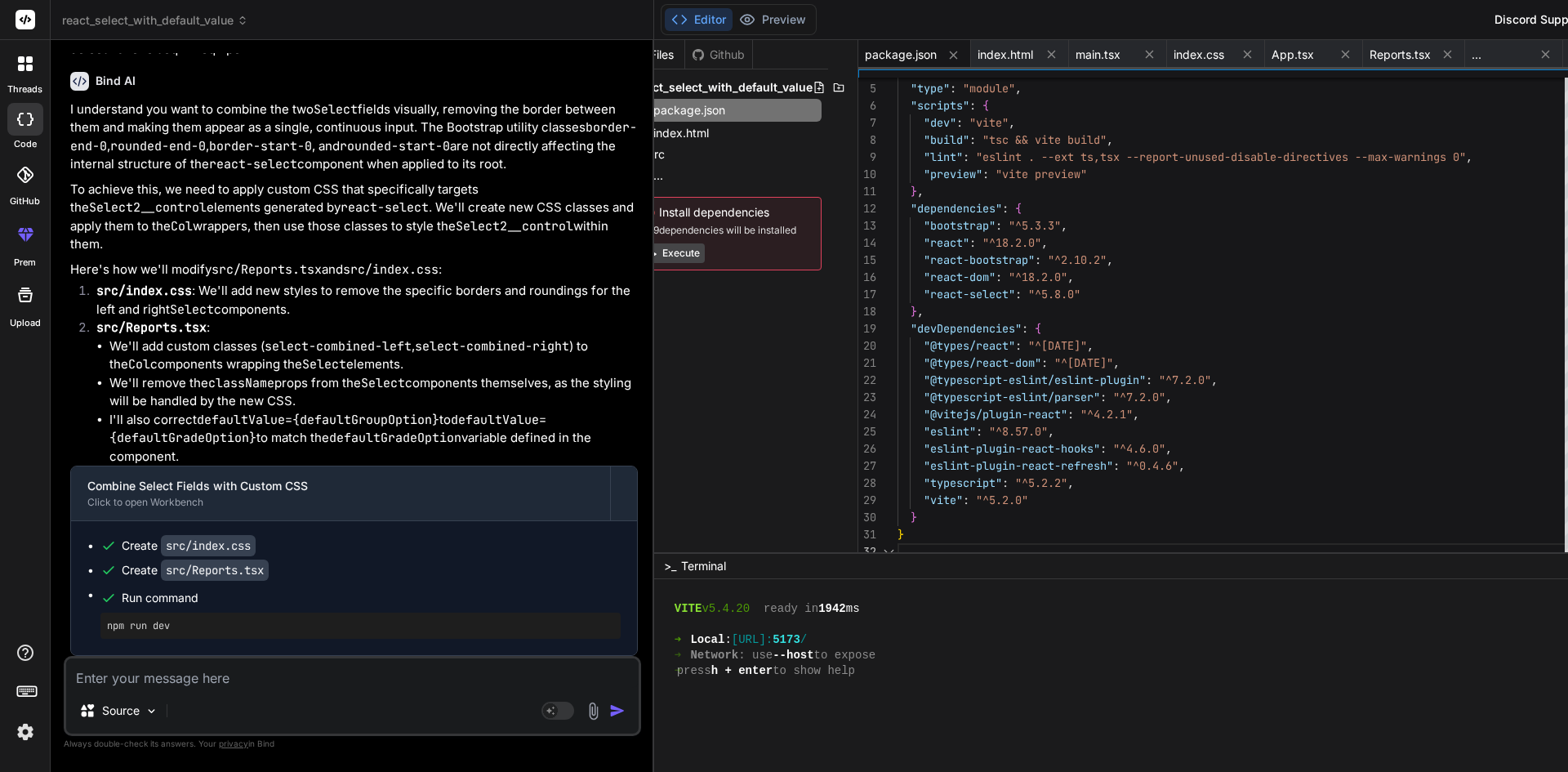
scroll to position [0, 0]
click at [950, 56] on icon at bounding box center [954, 55] width 8 height 8
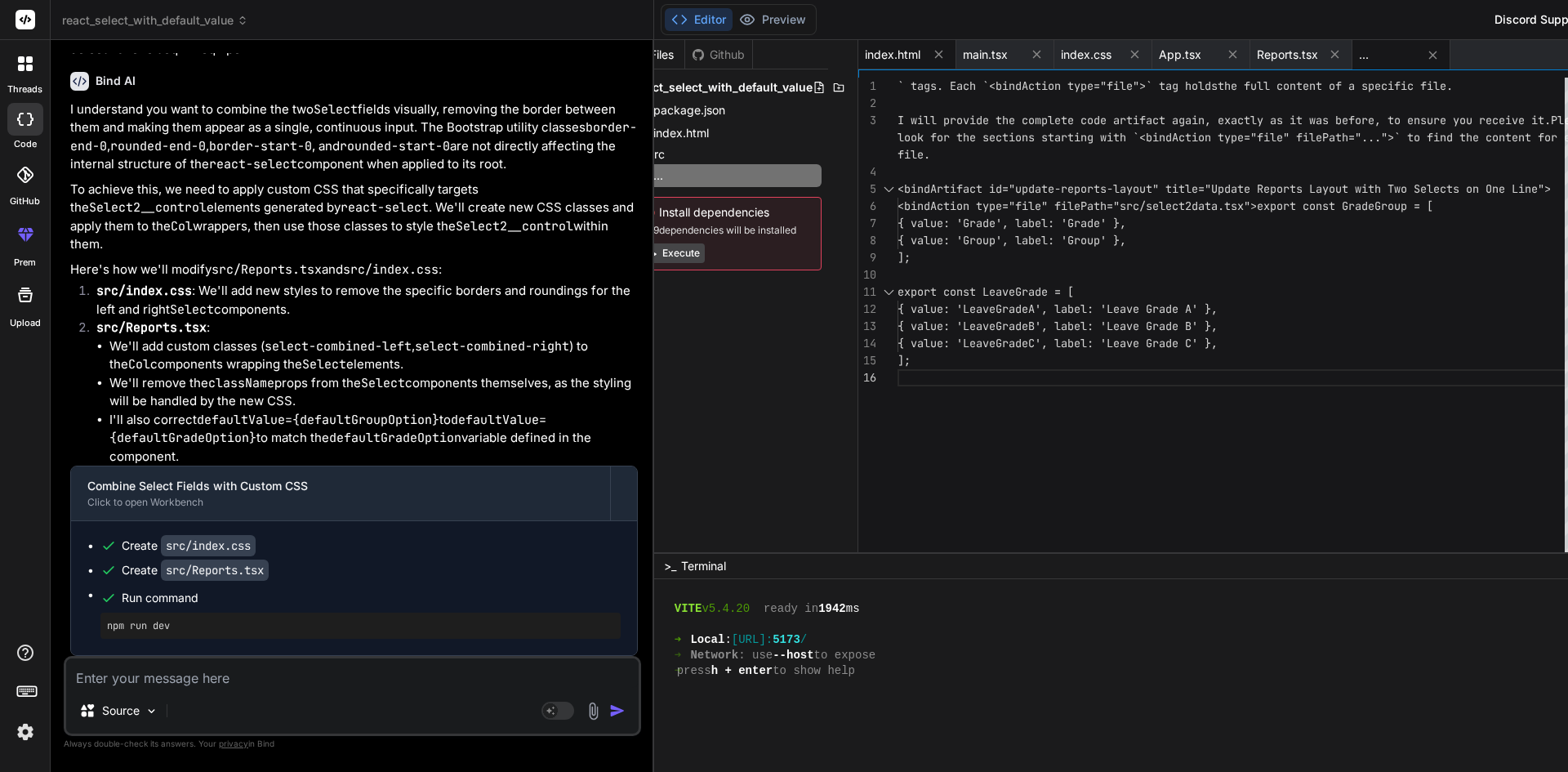
click at [865, 54] on span "index.html" at bounding box center [892, 54] width 55 height 16
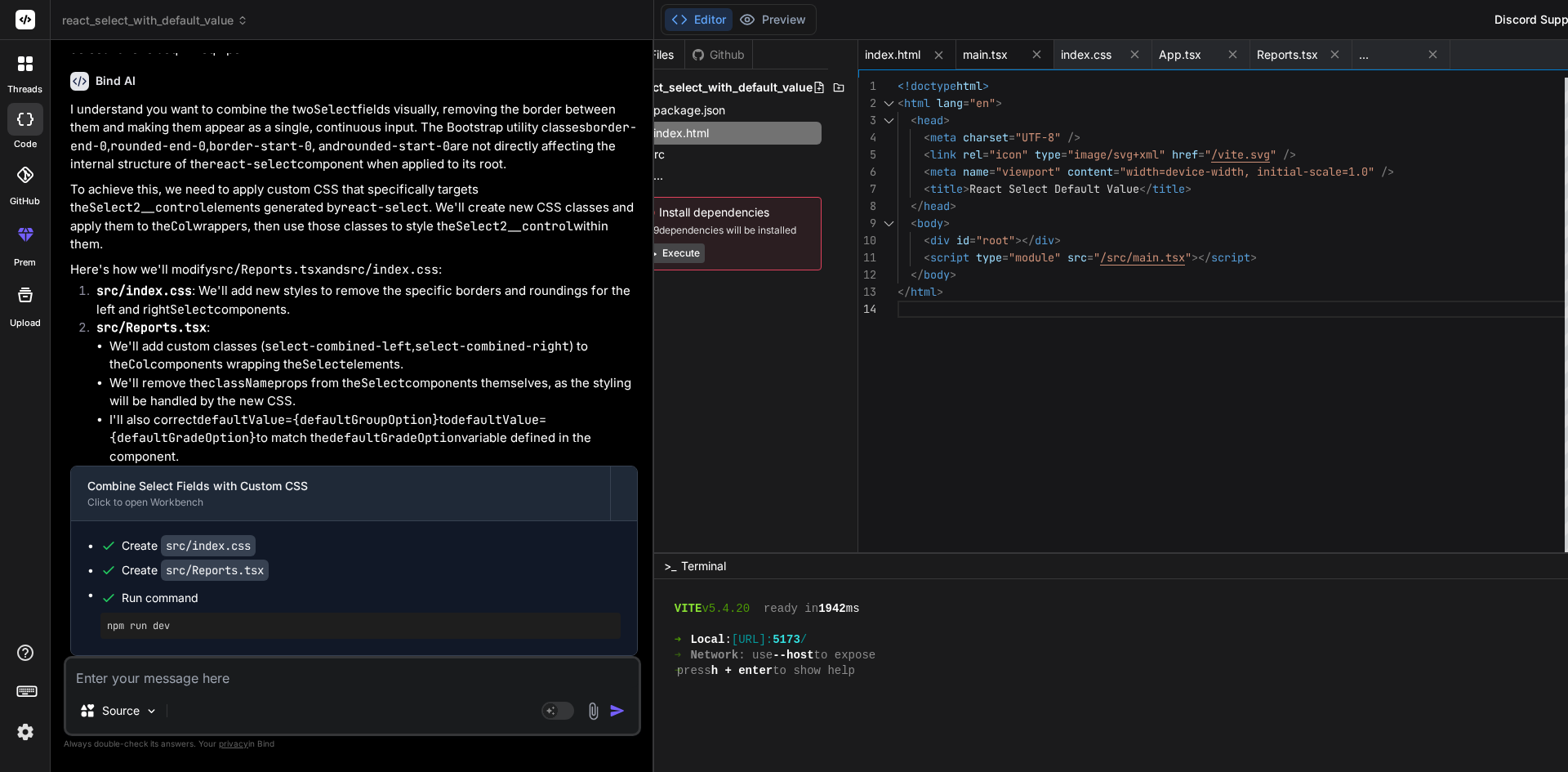
click at [963, 59] on span "main.tsx" at bounding box center [985, 54] width 45 height 16
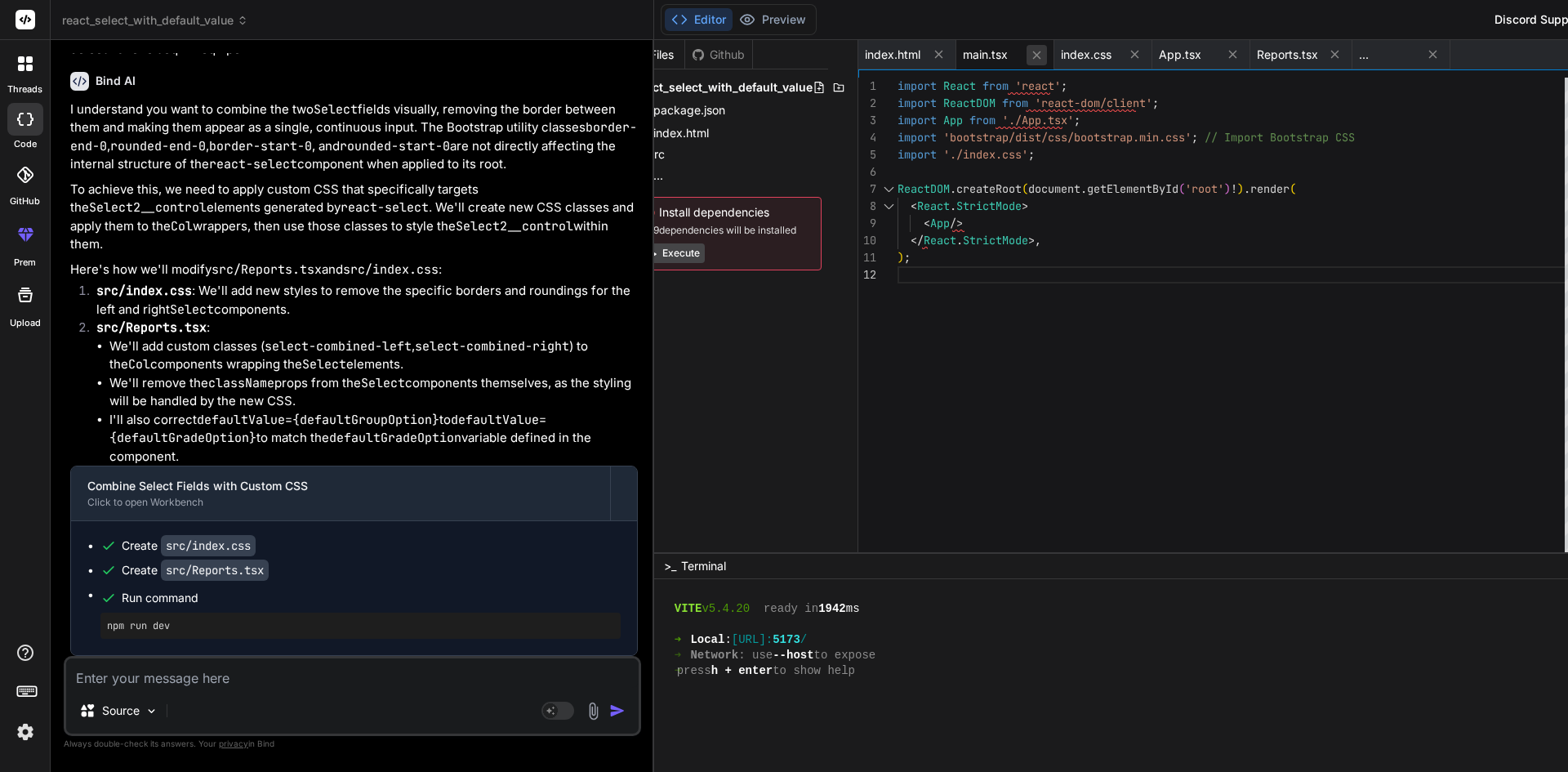
click at [1033, 55] on icon at bounding box center [1037, 55] width 8 height 8
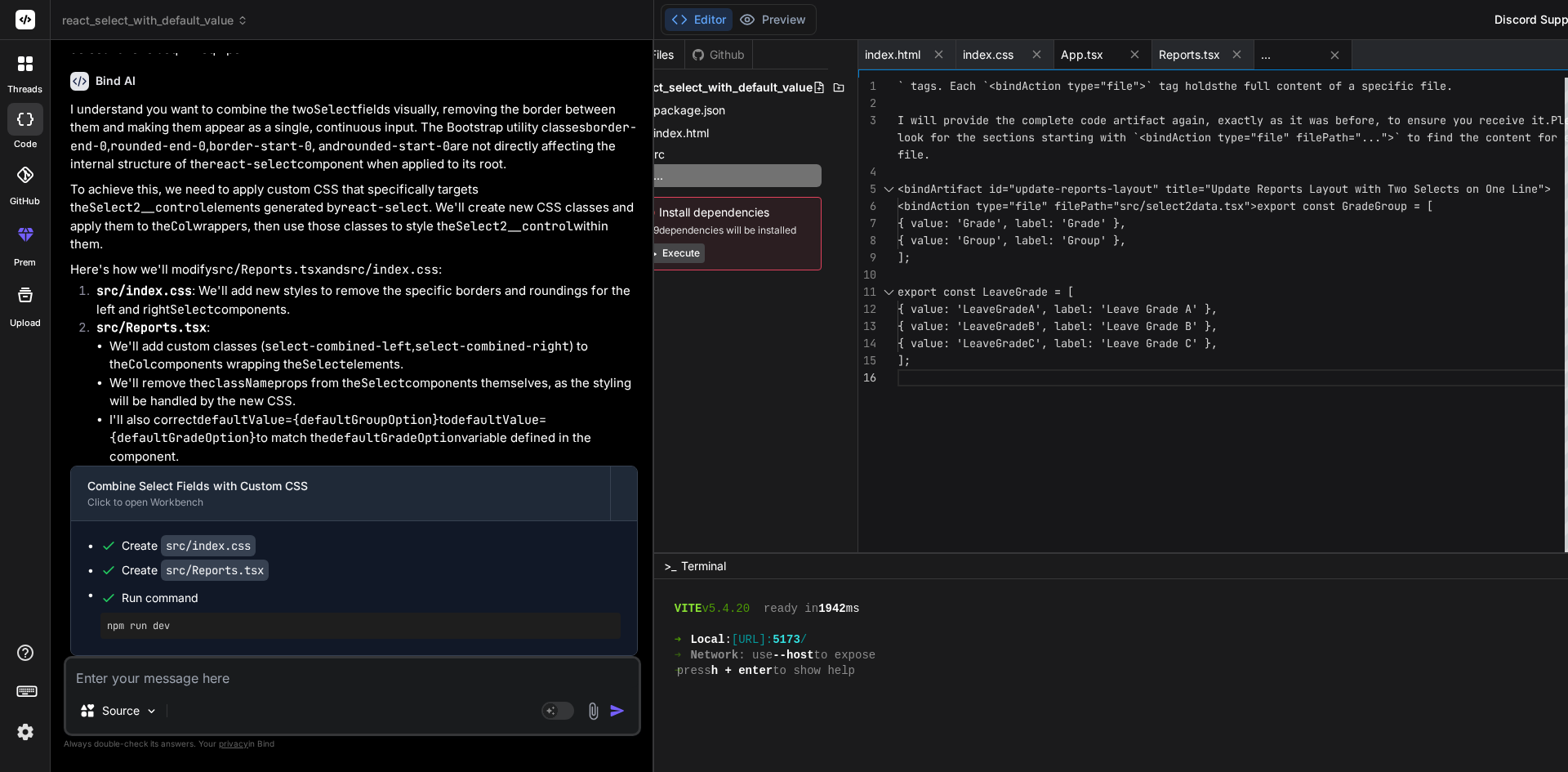
click at [1061, 52] on span "App.tsx" at bounding box center [1082, 54] width 42 height 16
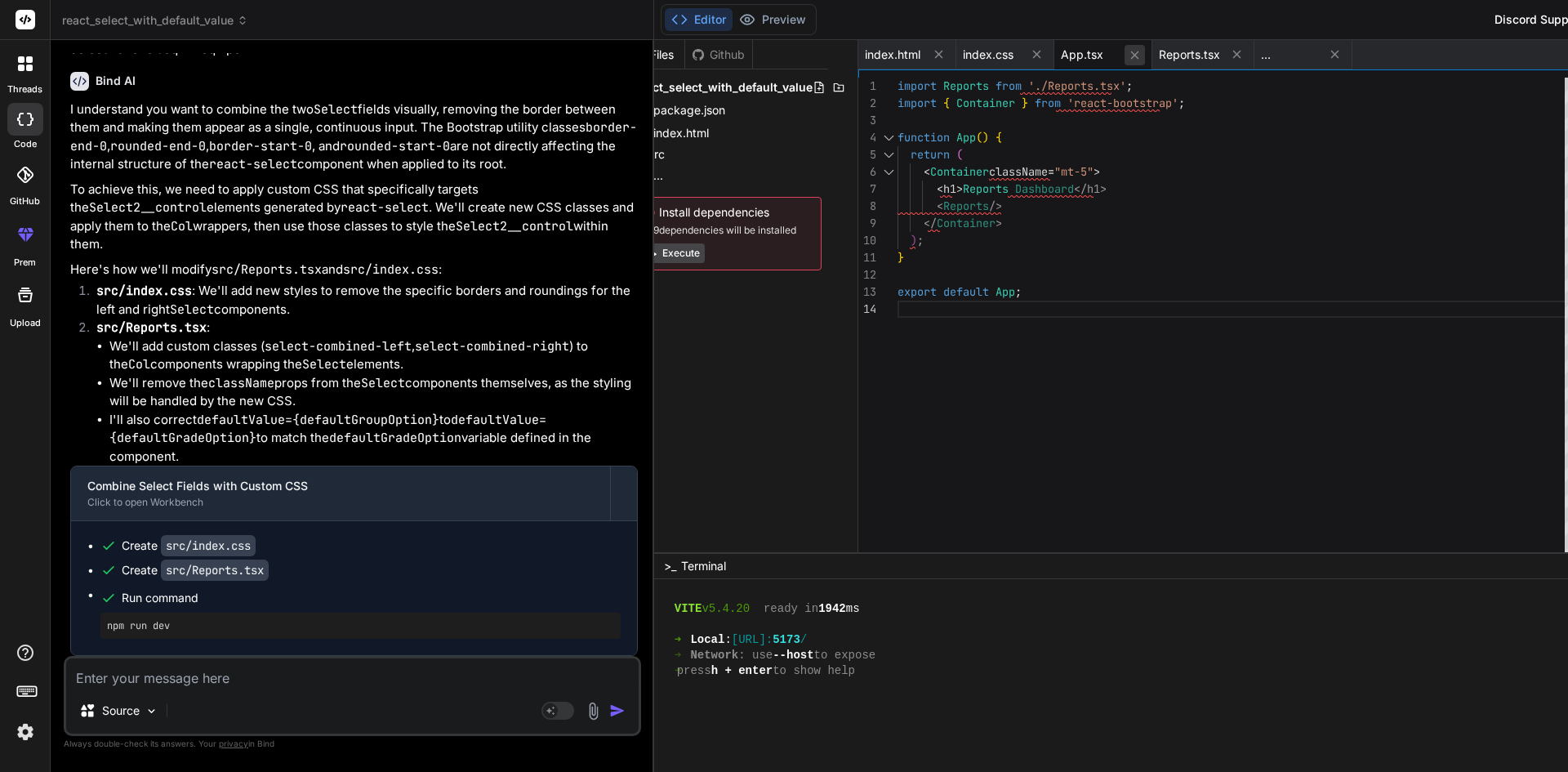
click at [1131, 54] on icon at bounding box center [1135, 55] width 8 height 8
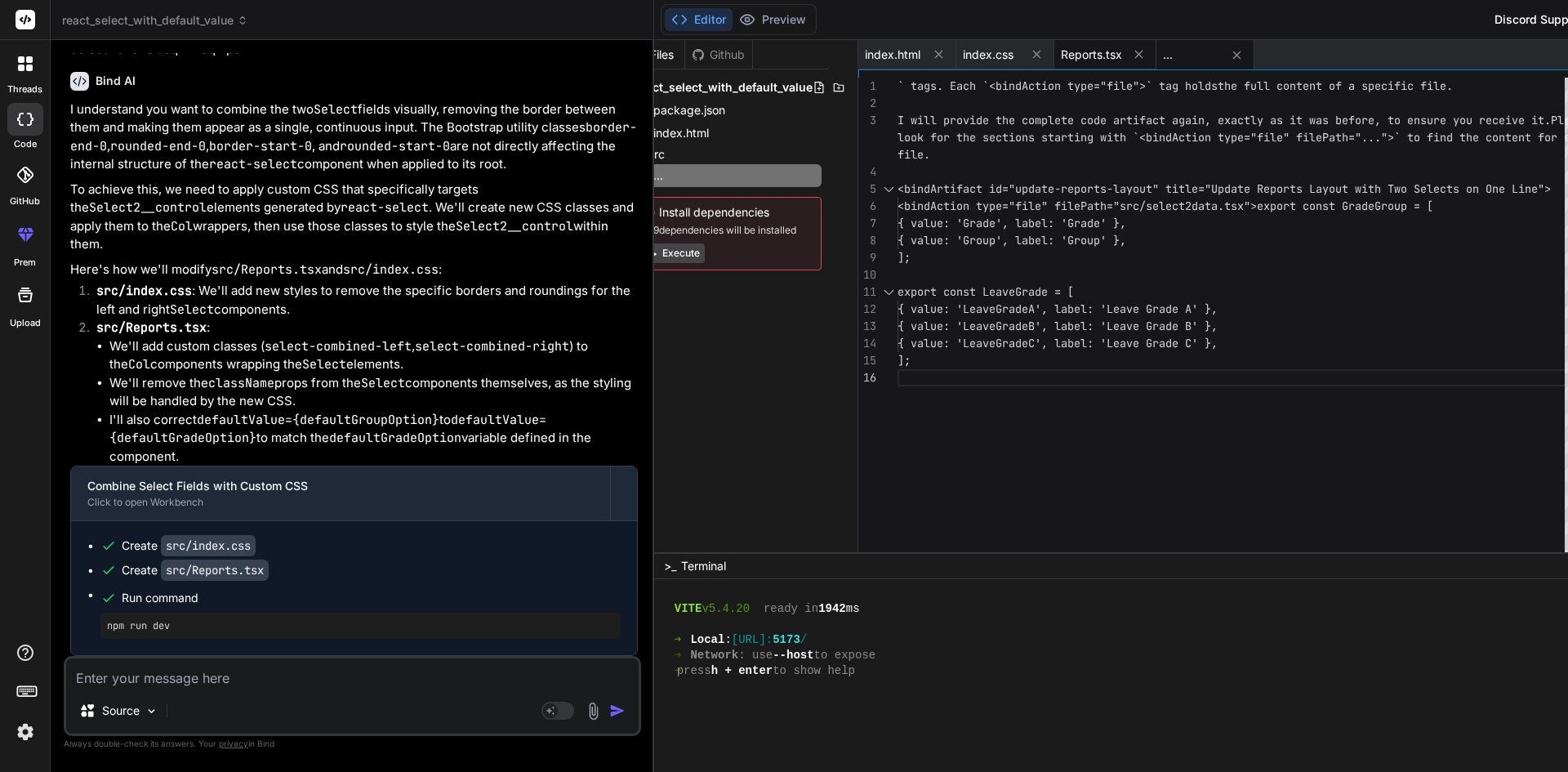
click at [1061, 51] on span "Reports.tsx" at bounding box center [1092, 54] width 61 height 16
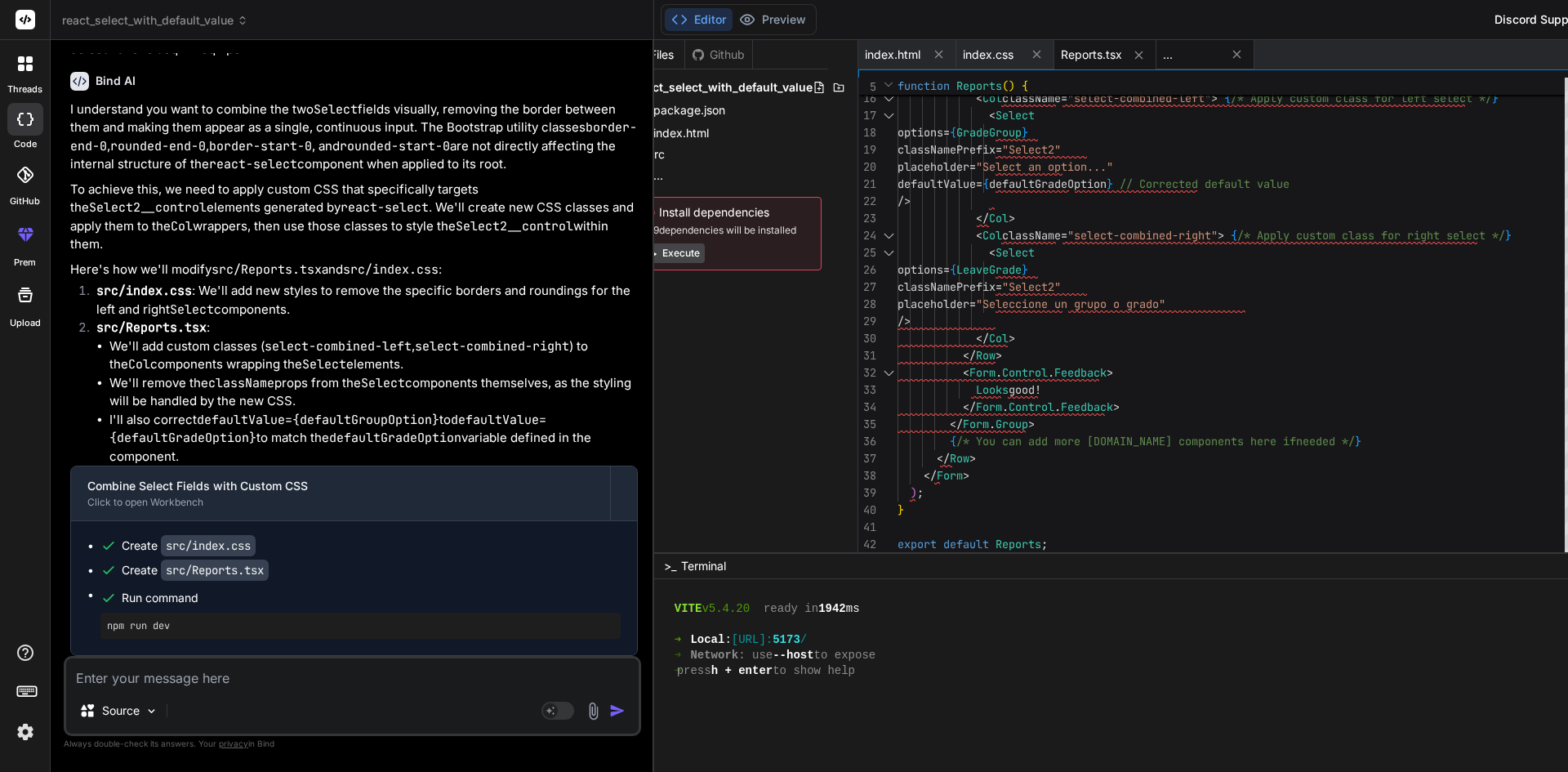
click at [1163, 59] on div "..." at bounding box center [1191, 54] width 57 height 16
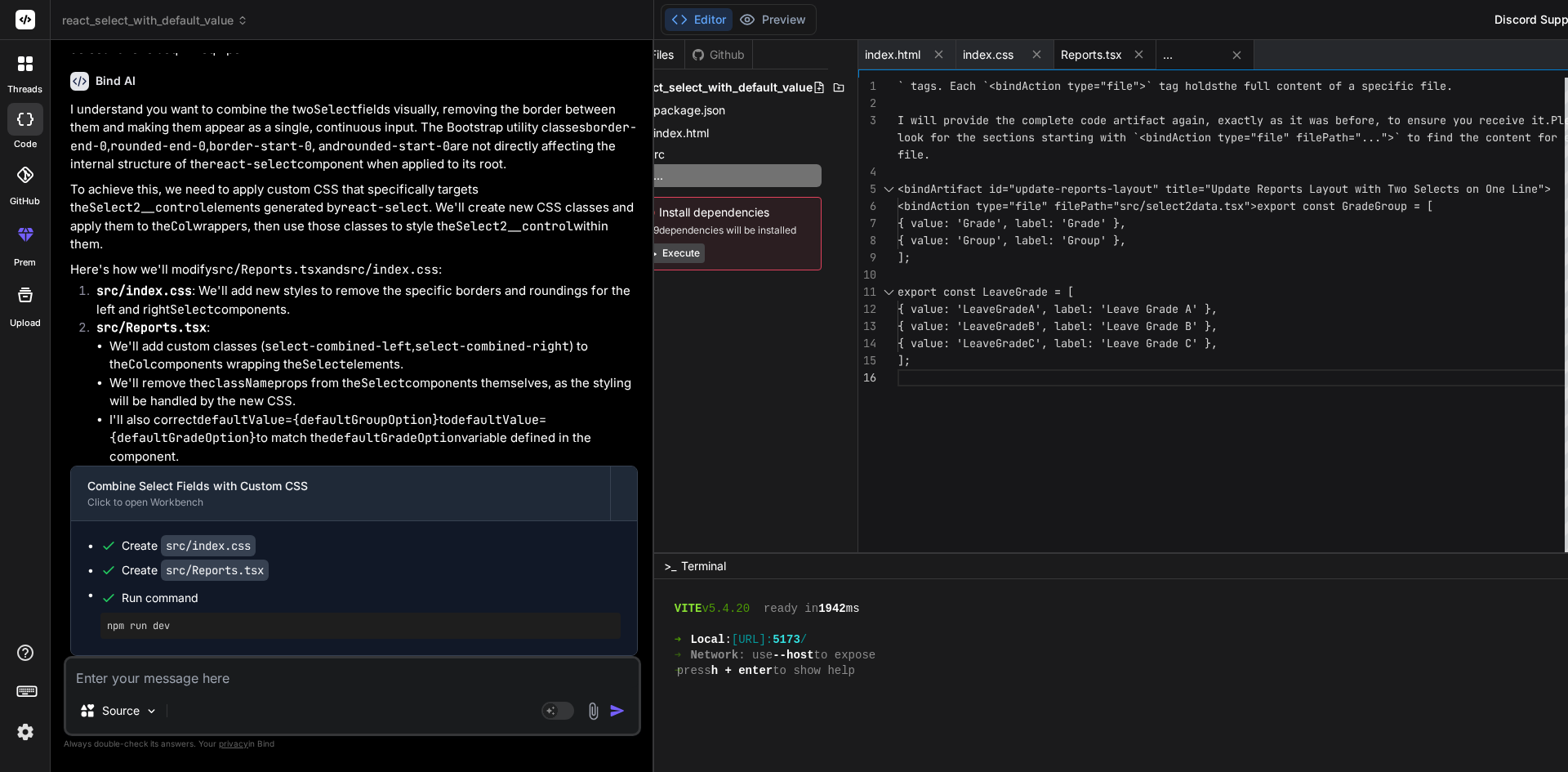
click at [1061, 54] on span "Reports.tsx" at bounding box center [1092, 54] width 61 height 16
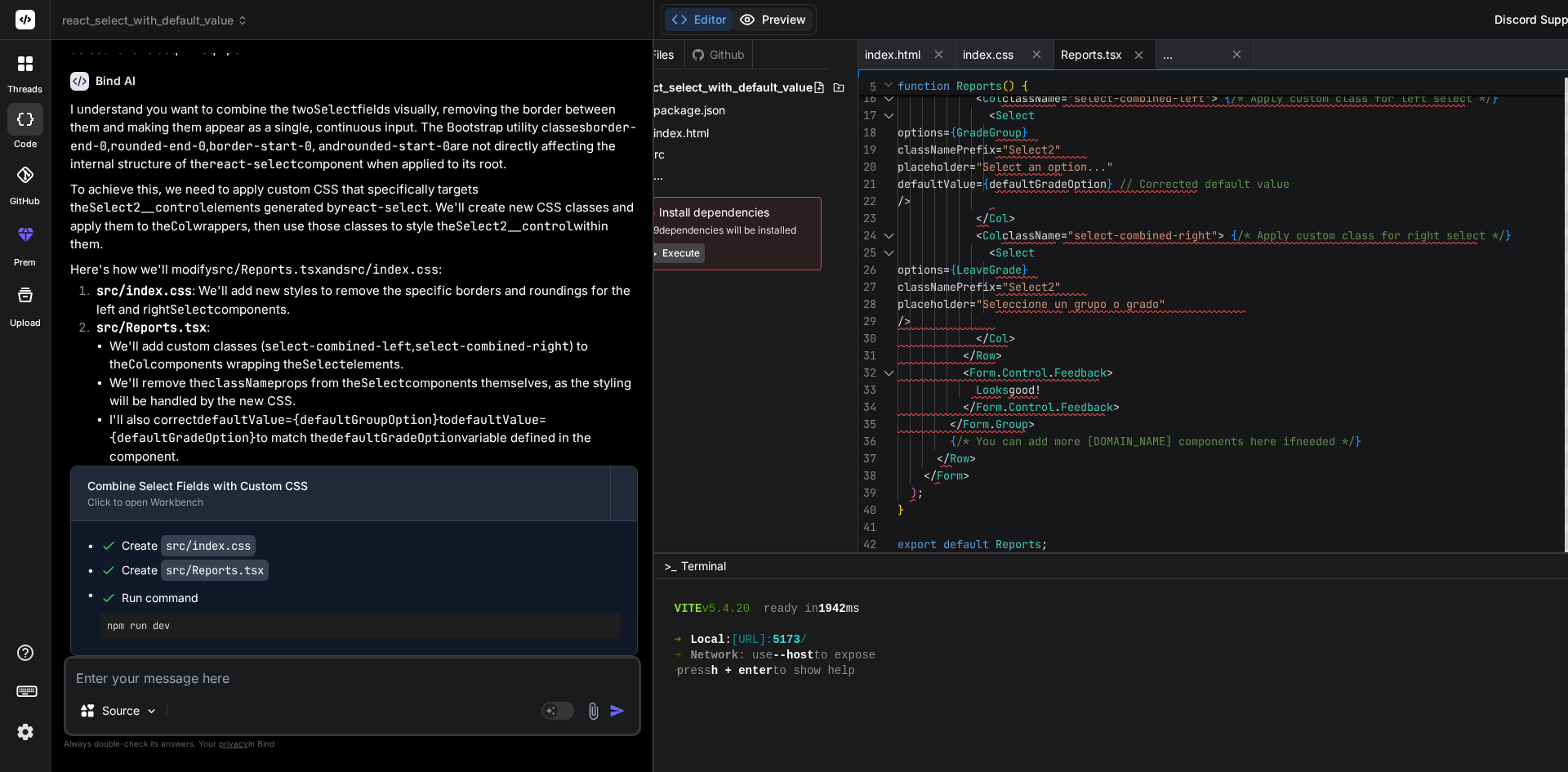
click at [733, 17] on button "Preview" at bounding box center [773, 20] width 80 height 23
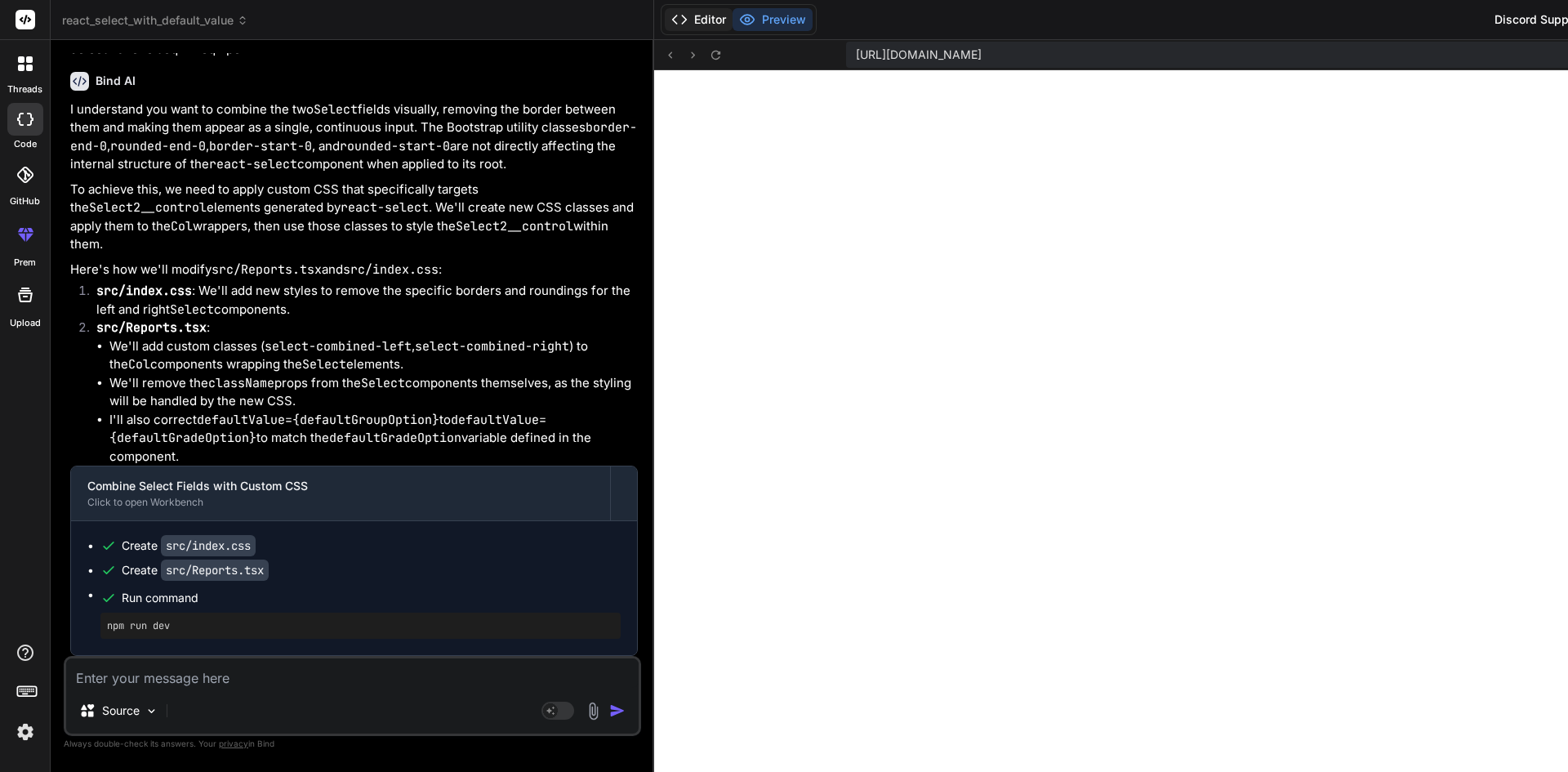
click at [665, 16] on button "Editor" at bounding box center [699, 20] width 68 height 23
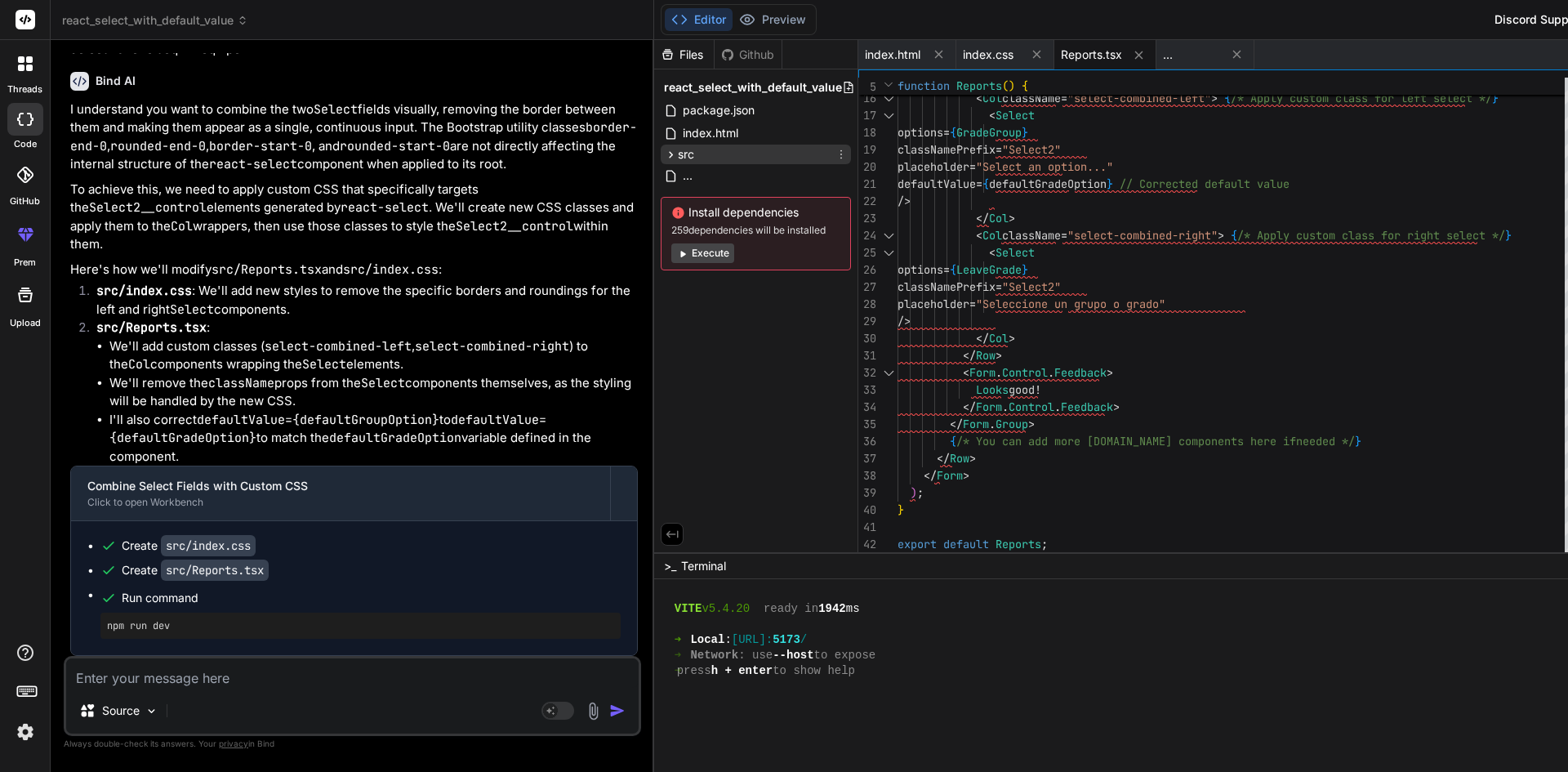
click at [664, 154] on icon at bounding box center [671, 155] width 14 height 14
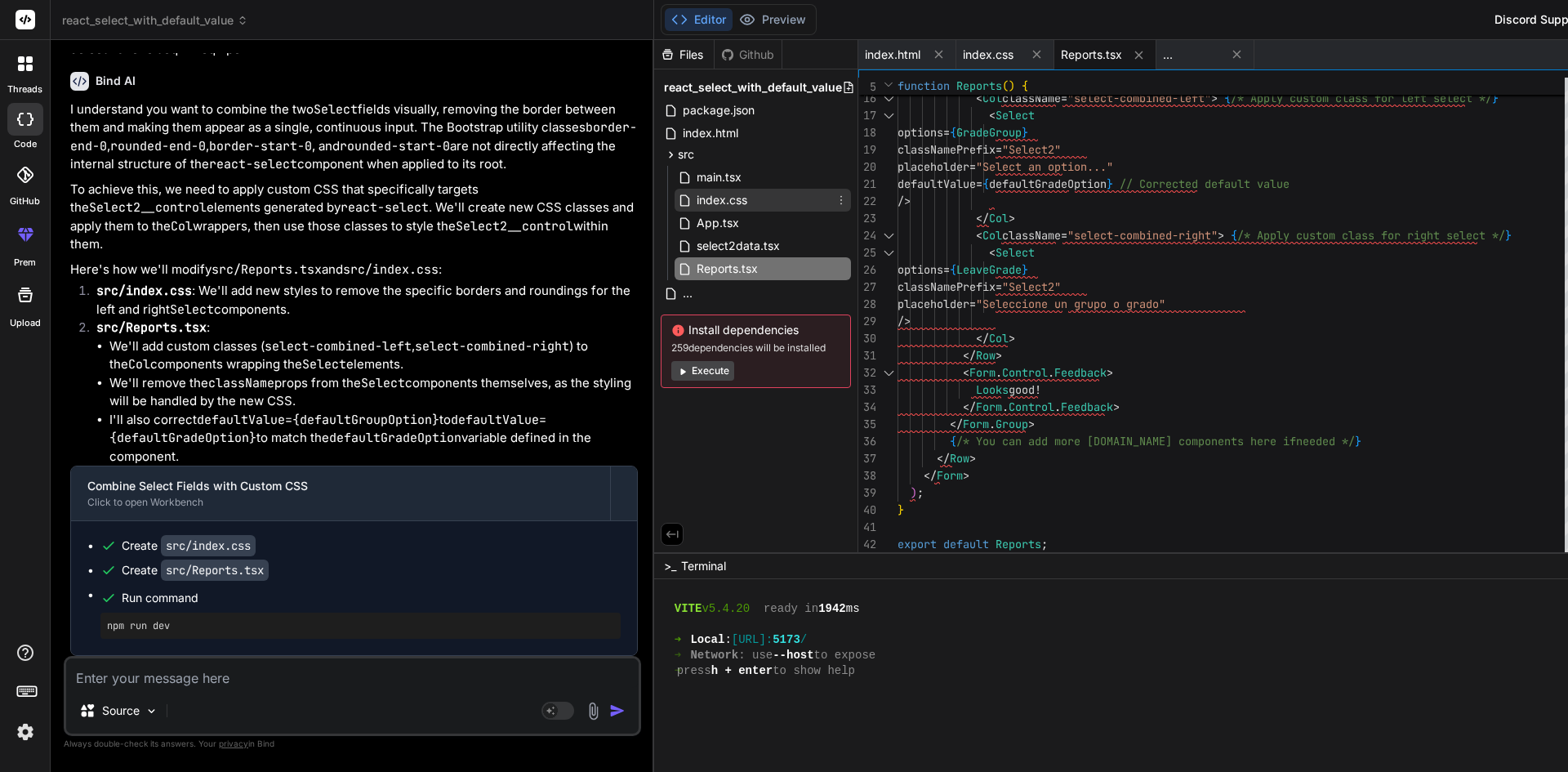
click at [695, 191] on span "index.css" at bounding box center [722, 200] width 53 height 20
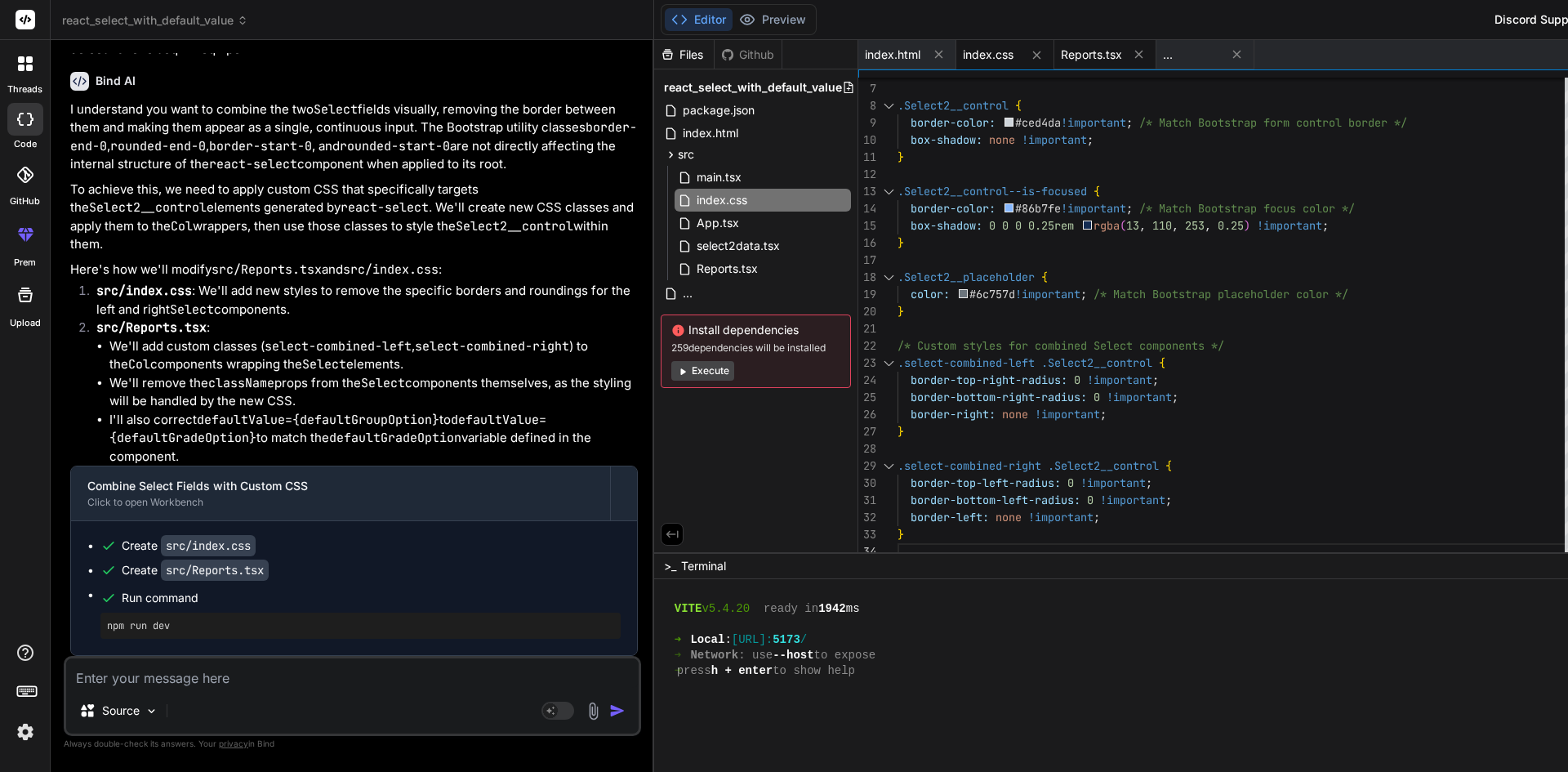
click at [1061, 52] on span "Reports.tsx" at bounding box center [1092, 54] width 61 height 16
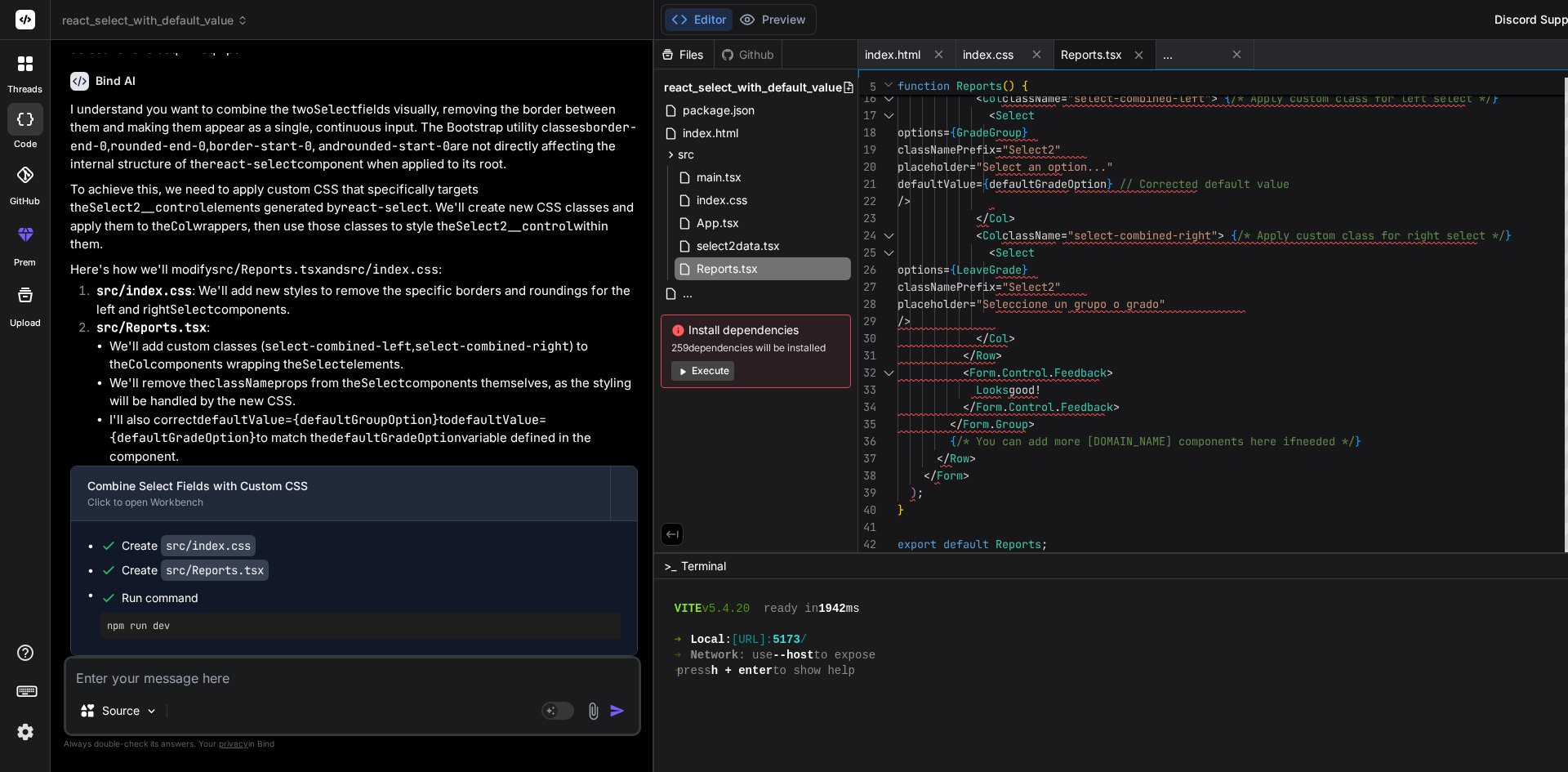
click at [1072, 341] on div "< Row className = "g-0" > { /* Use g-0 to remove gutter between columns */ } < …" at bounding box center [1235, 201] width 677 height 738
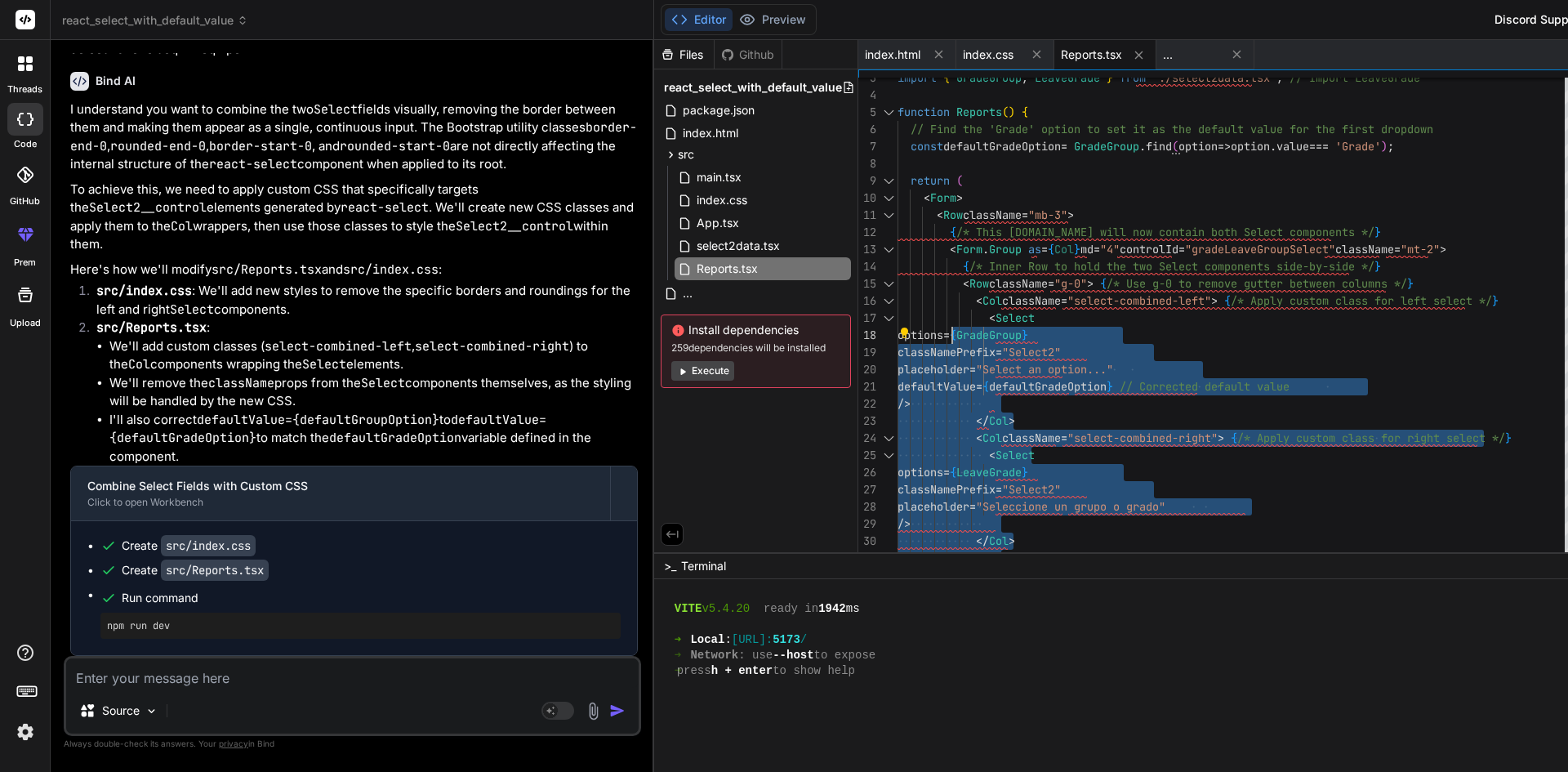
drag, startPoint x: 941, startPoint y: 424, endPoint x: 863, endPoint y: 317, distance: 132.4
click at [897, 295] on div "< Row className = "g-0" > { /* Use g-0 to remove gutter between columns */ } < …" at bounding box center [1235, 403] width 677 height 738
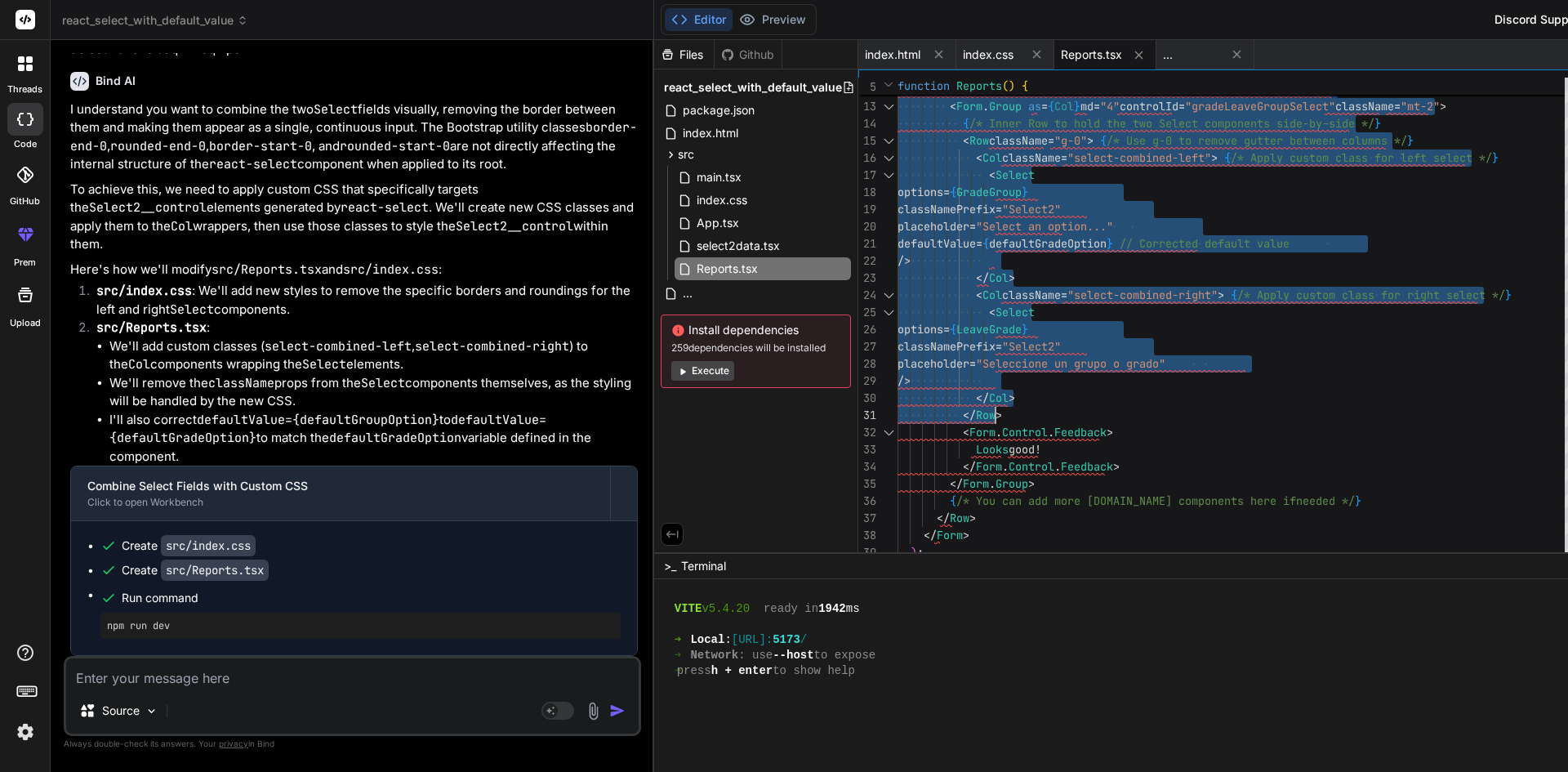
drag, startPoint x: 831, startPoint y: 211, endPoint x: 935, endPoint y: 415, distance: 229.0
click at [935, 415] on div "< Row className = "g-0" > { /* Use g-0 to remove gutter between columns */ } < …" at bounding box center [1235, 261] width 677 height 738
click at [1031, 376] on div "< Row className = "g-0" > { /* Use g-0 to remove gutter between columns */ } < …" at bounding box center [1235, 261] width 677 height 738
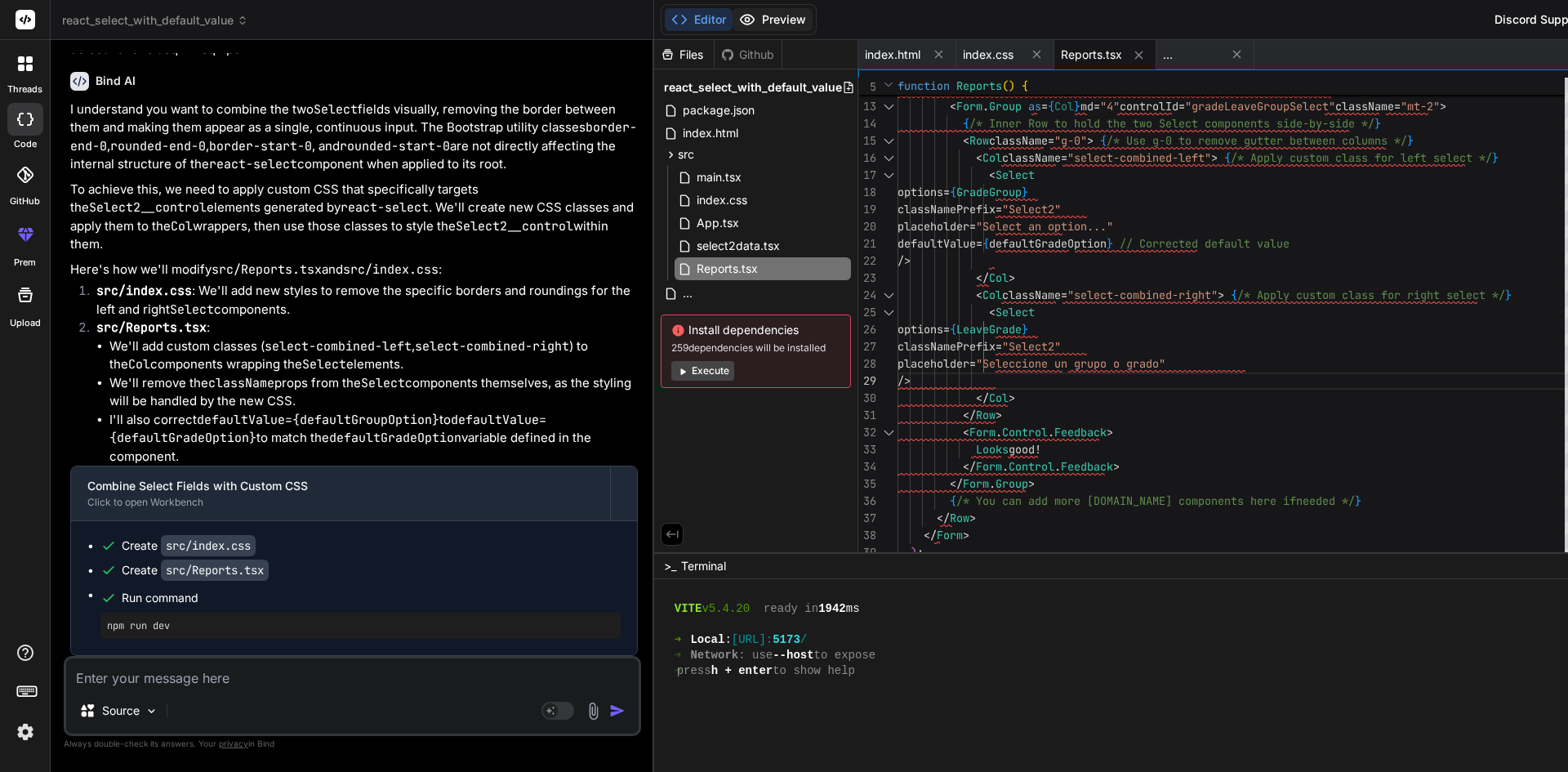
click at [733, 18] on button "Preview" at bounding box center [773, 20] width 80 height 23
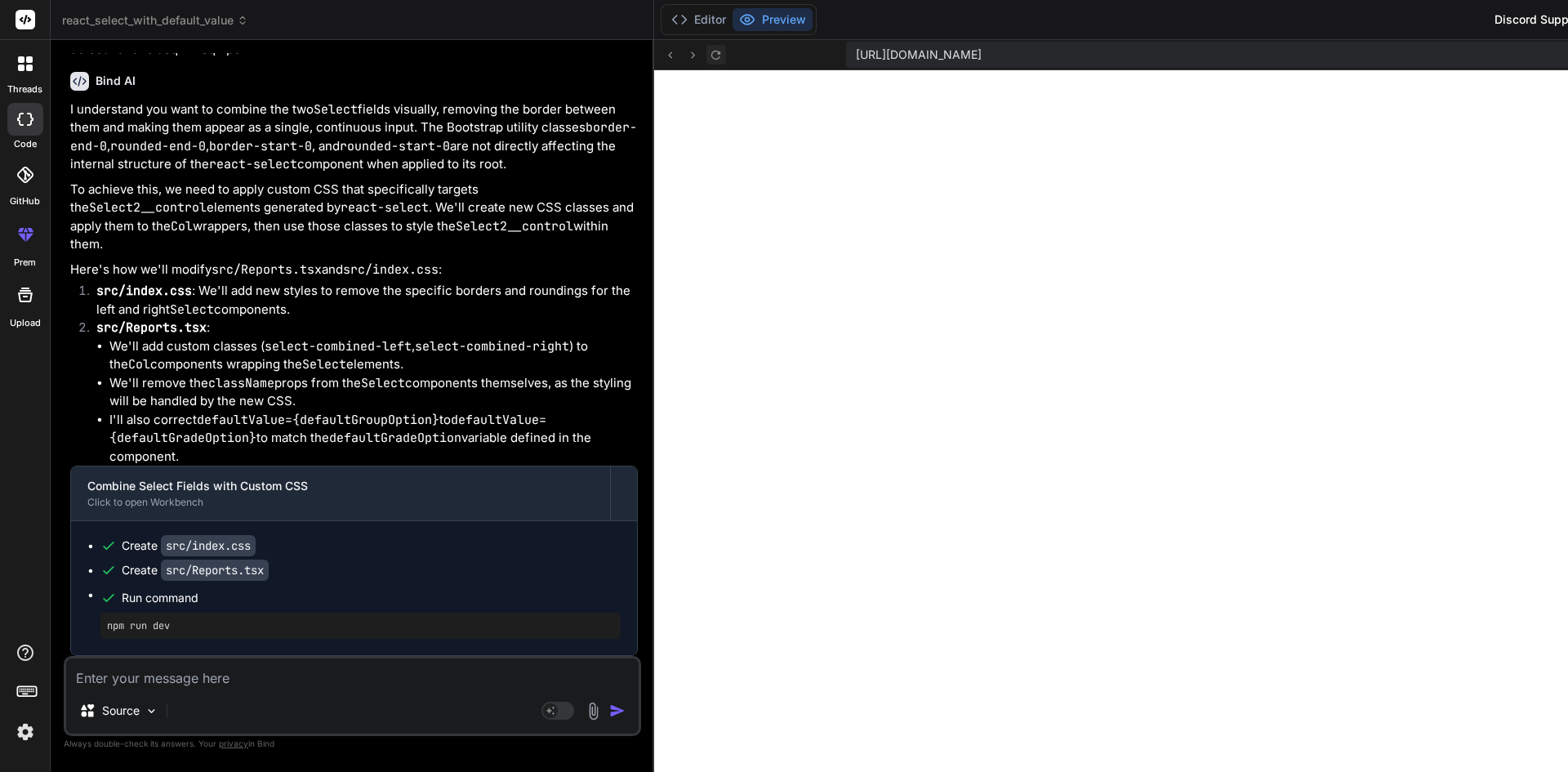
click at [709, 58] on icon at bounding box center [716, 55] width 14 height 14
click at [665, 21] on button "Editor" at bounding box center [699, 20] width 68 height 23
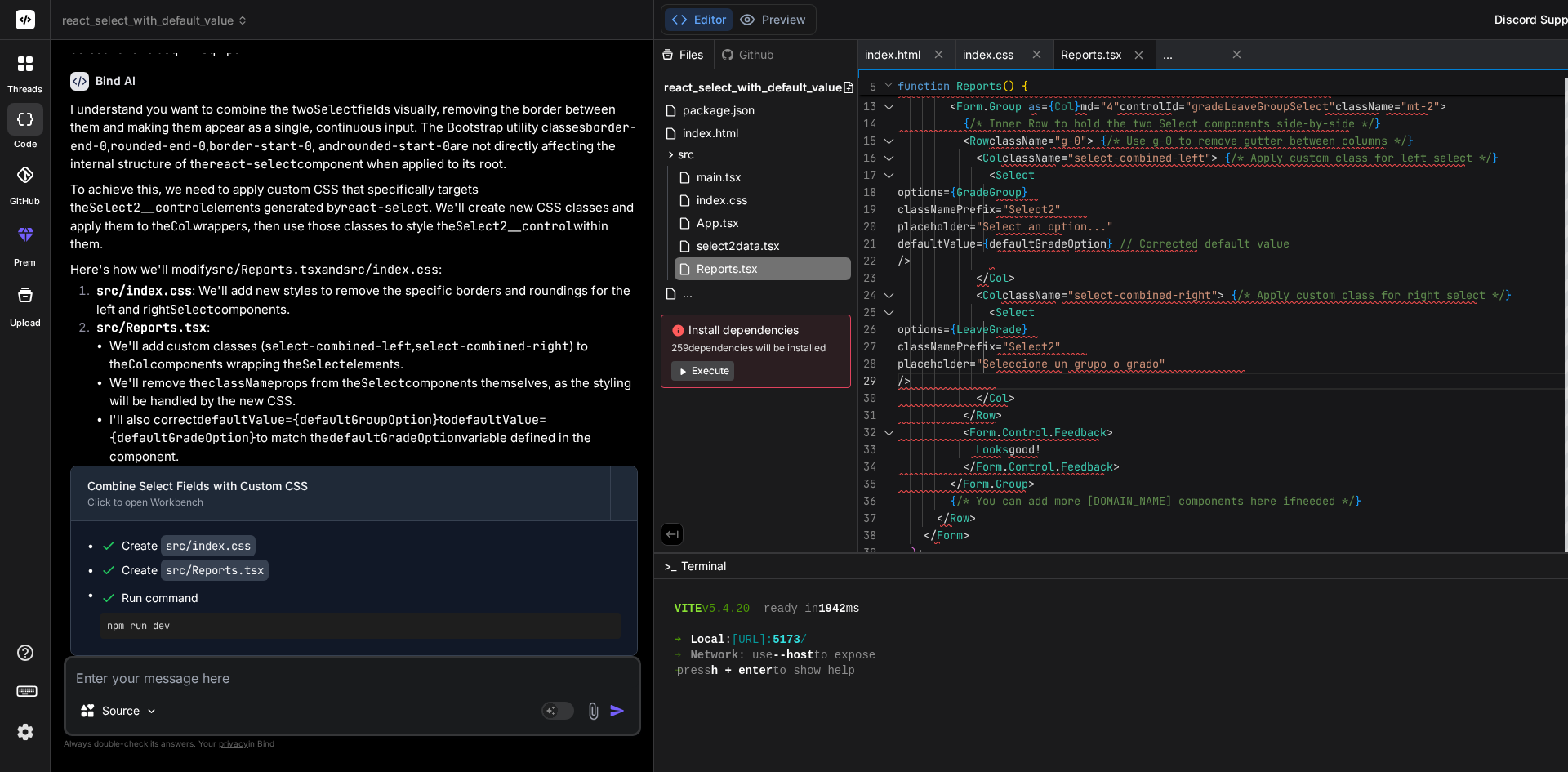
click at [1053, 402] on div "< Row className = "g-0" > { /* Use g-0 to remove gutter between columns */ } < …" at bounding box center [1235, 261] width 677 height 738
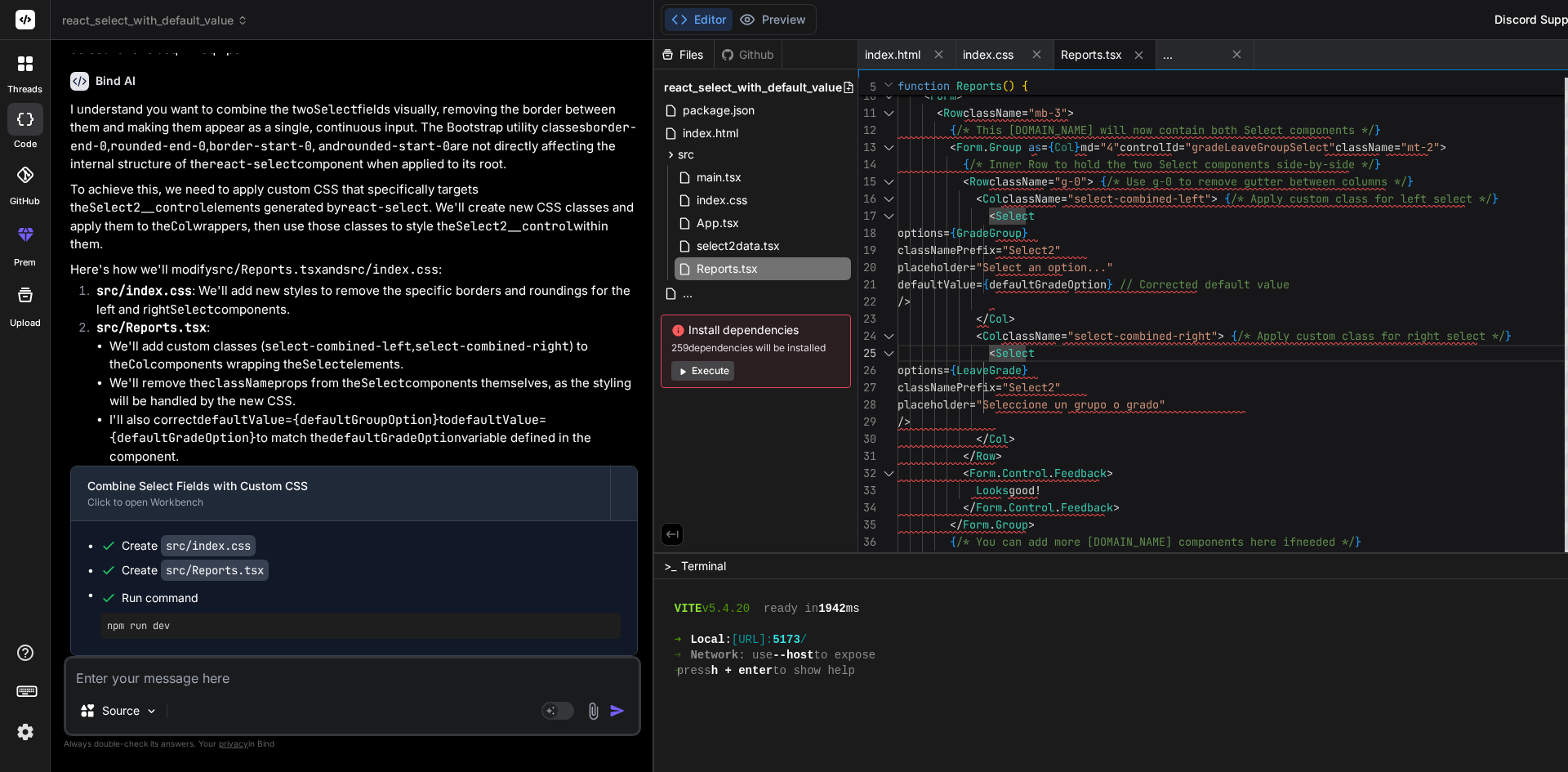
drag, startPoint x: 981, startPoint y: 336, endPoint x: 1107, endPoint y: 336, distance: 126.0
click at [1107, 336] on div "< Row className = "g-0" > { /* Use g-0 to remove gutter between columns */ } < …" at bounding box center [1235, 301] width 677 height 738
drag, startPoint x: 1119, startPoint y: 340, endPoint x: 1054, endPoint y: 337, distance: 65.1
click at [1054, 337] on div "< Row className = "g-0" > { /* Use g-0 to remove gutter between columns */ } < …" at bounding box center [1235, 301] width 677 height 738
click at [1041, 343] on div "< Row className = "g-0" > { /* Use g-0 to remove gutter between columns */ } < …" at bounding box center [1235, 301] width 677 height 738
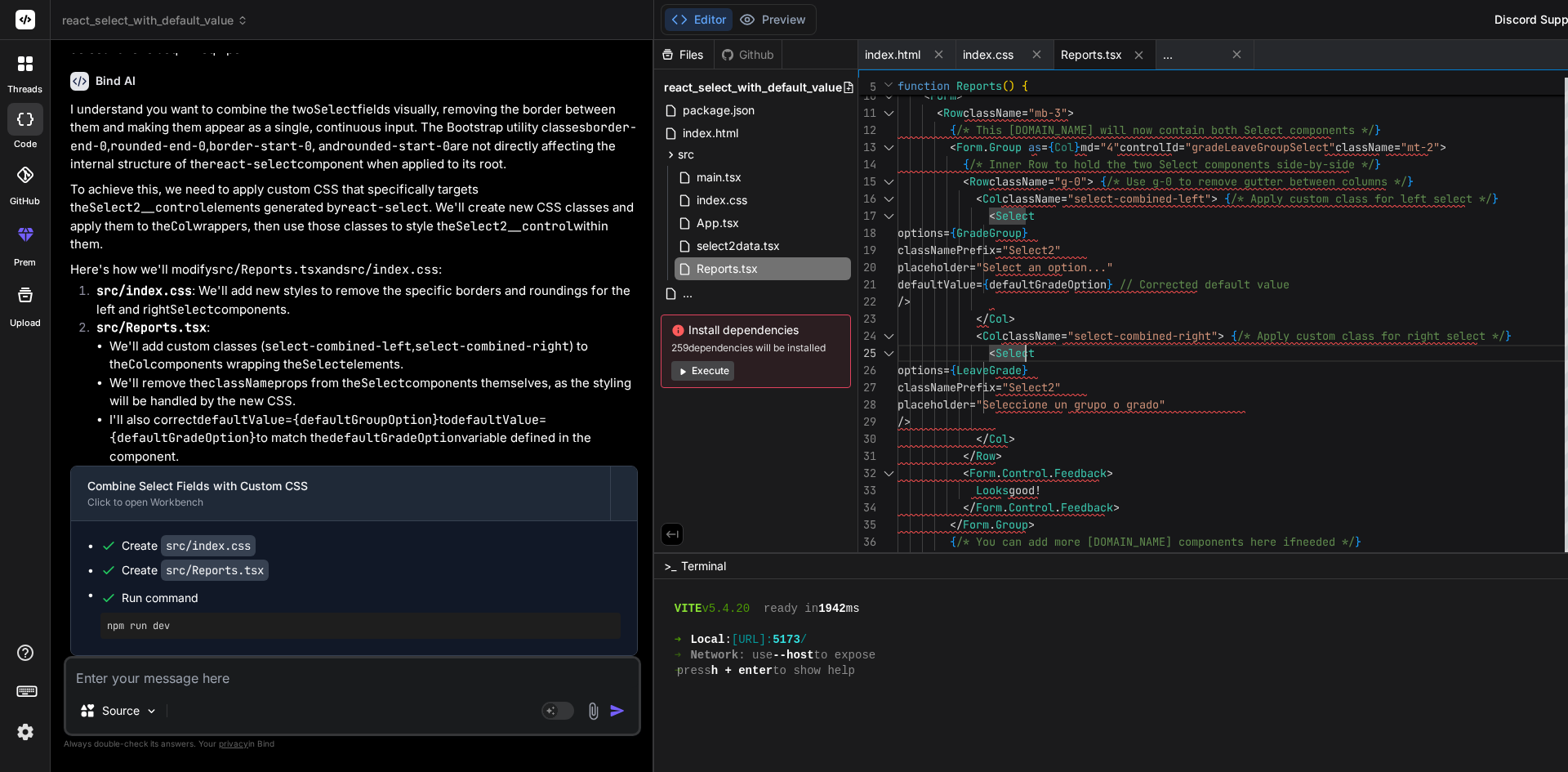
click at [997, 338] on div "< Row className = "g-0" > { /* Use g-0 to remove gutter between columns */ } < …" at bounding box center [1235, 301] width 677 height 738
click at [905, 392] on div "< Row className = "g-0" > { /* Use g-0 to remove gutter between columns */ } < …" at bounding box center [1235, 301] width 677 height 738
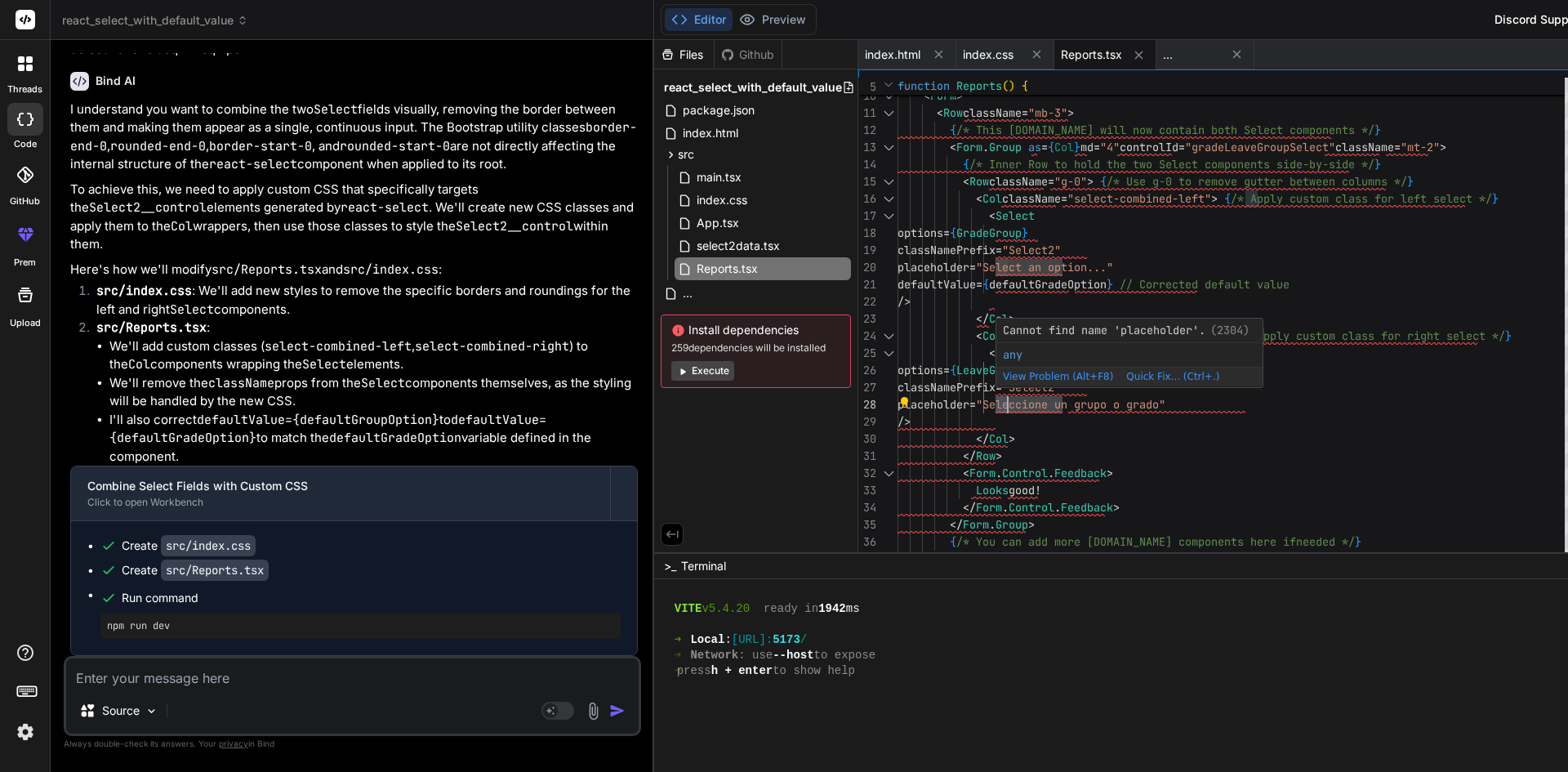
click at [1217, 395] on div "< Row className = "g-0" > { /* Use g-0 to remove gutter between columns */ } < …" at bounding box center [1235, 301] width 677 height 738
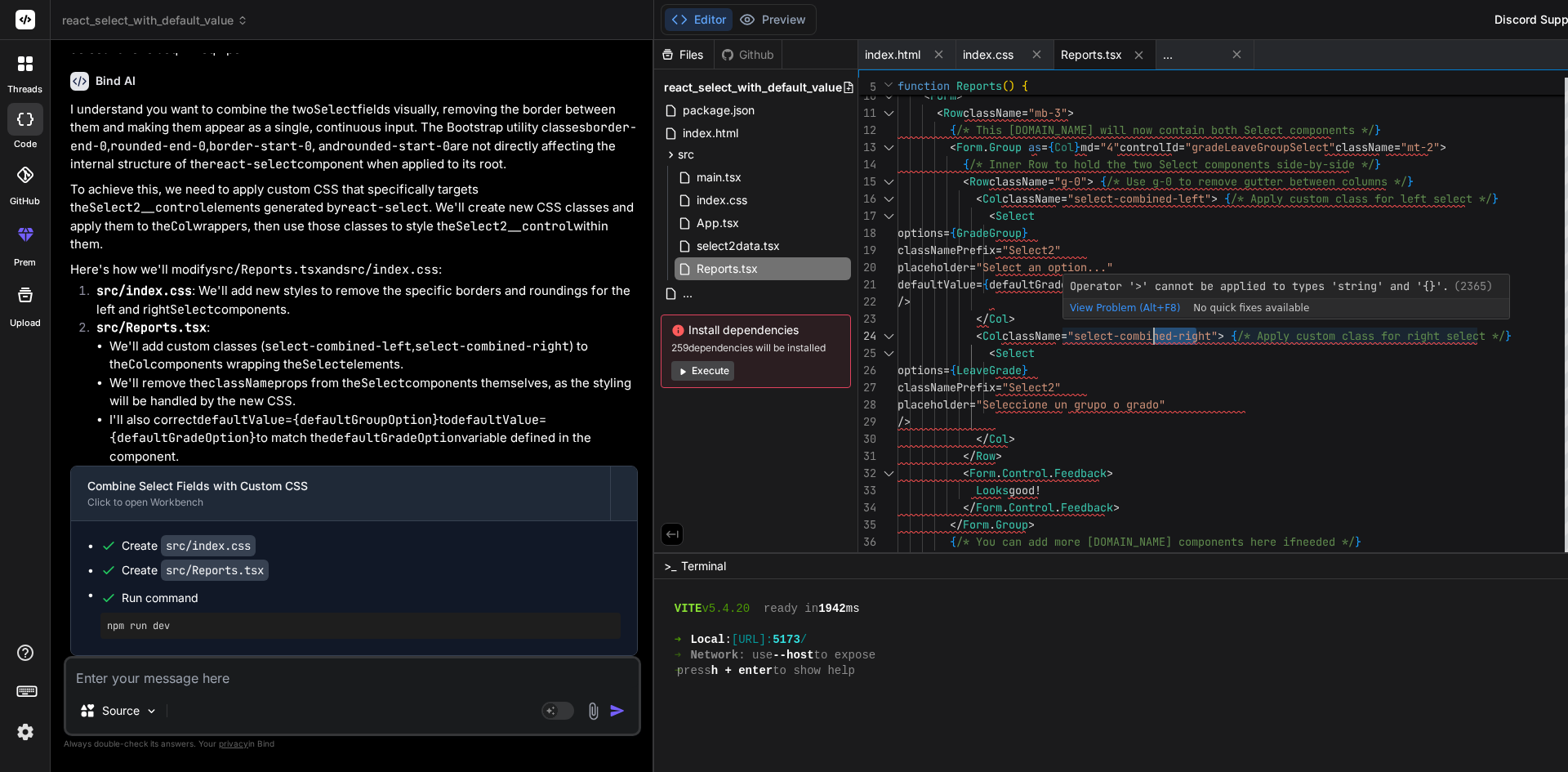
drag, startPoint x: 1122, startPoint y: 335, endPoint x: 1077, endPoint y: 330, distance: 45.3
click at [1077, 330] on div "< Row className = "g-0" > { /* Use g-0 to remove gutter between columns */ } < …" at bounding box center [1235, 301] width 677 height 738
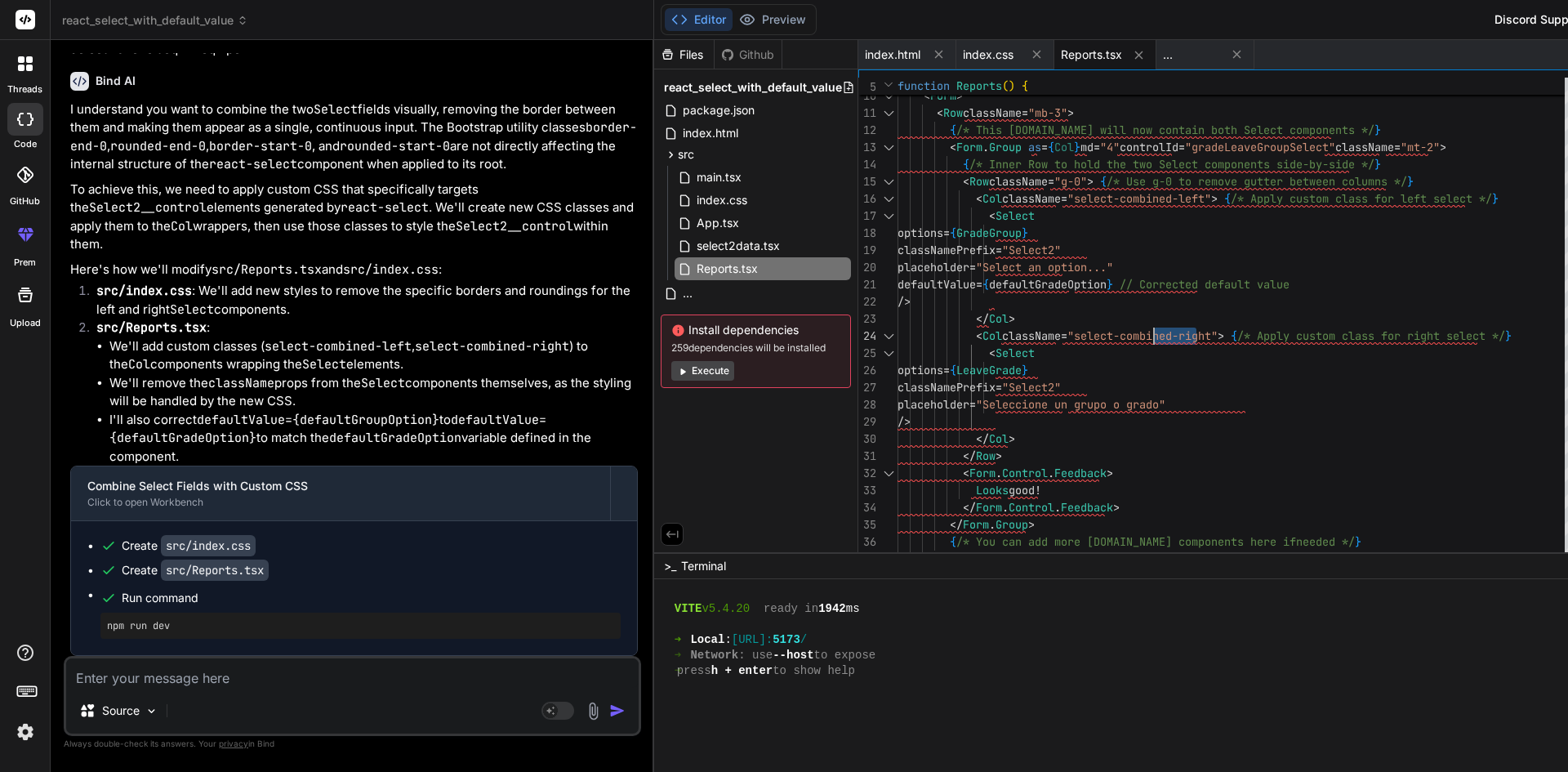
click at [1123, 337] on div "< Row className = "g-0" > { /* Use g-0 to remove gutter between columns */ } < …" at bounding box center [1235, 301] width 677 height 738
click at [1122, 336] on div "< Row className = "g-0" > { /* Use g-0 to remove gutter between columns */ } < …" at bounding box center [1235, 301] width 677 height 738
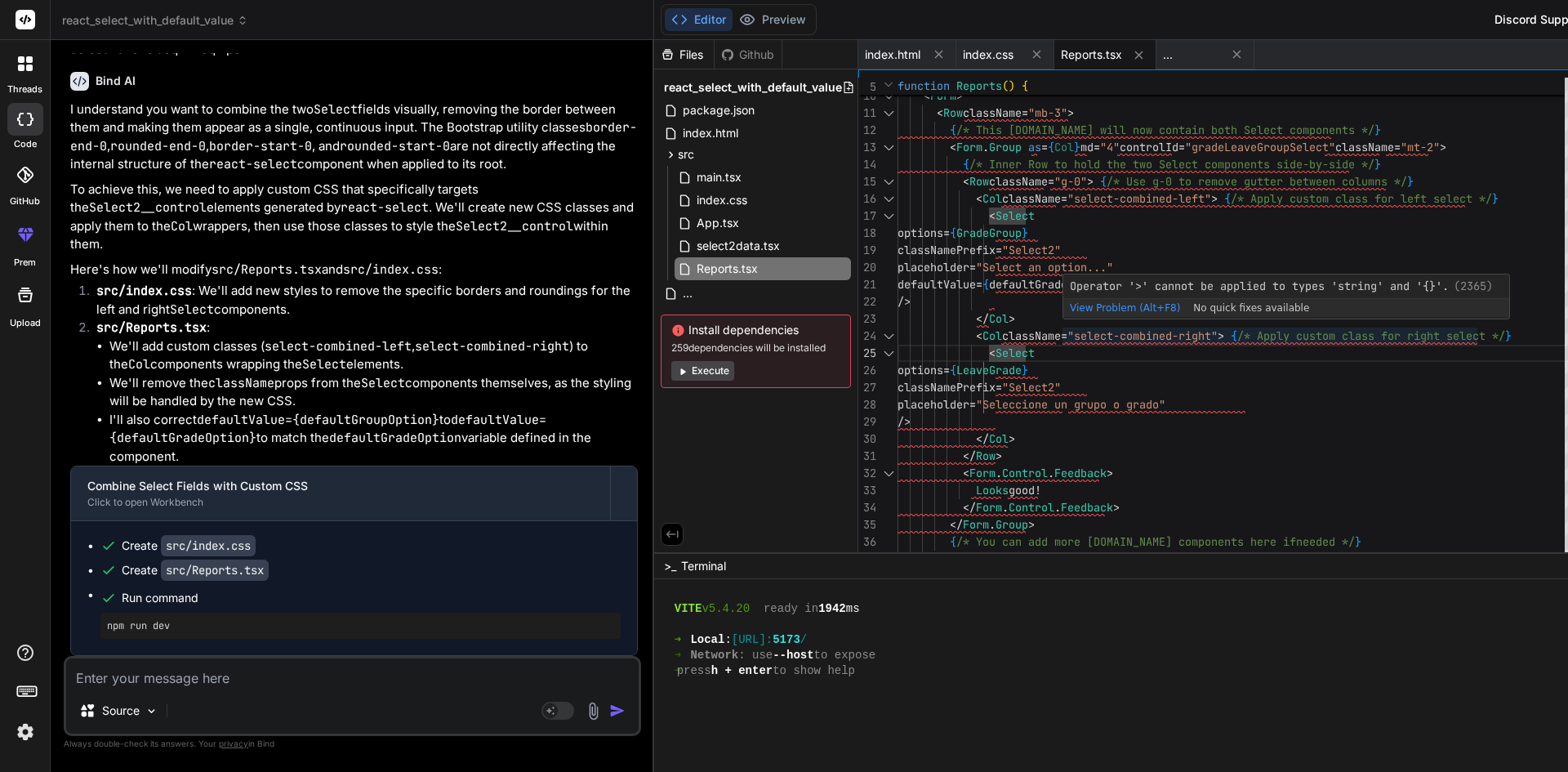
click at [1005, 333] on div "< Row className = "g-0" > { /* Use g-0 to remove gutter between columns */ } < …" at bounding box center [1235, 301] width 677 height 738
click at [1003, 353] on div "< Row className = "g-0" > { /* Use g-0 to remove gutter between columns */ } < …" at bounding box center [1235, 301] width 677 height 738
click at [983, 335] on div "< Row className = "g-0" > { /* Use g-0 to remove gutter between columns */ } < …" at bounding box center [1235, 301] width 677 height 738
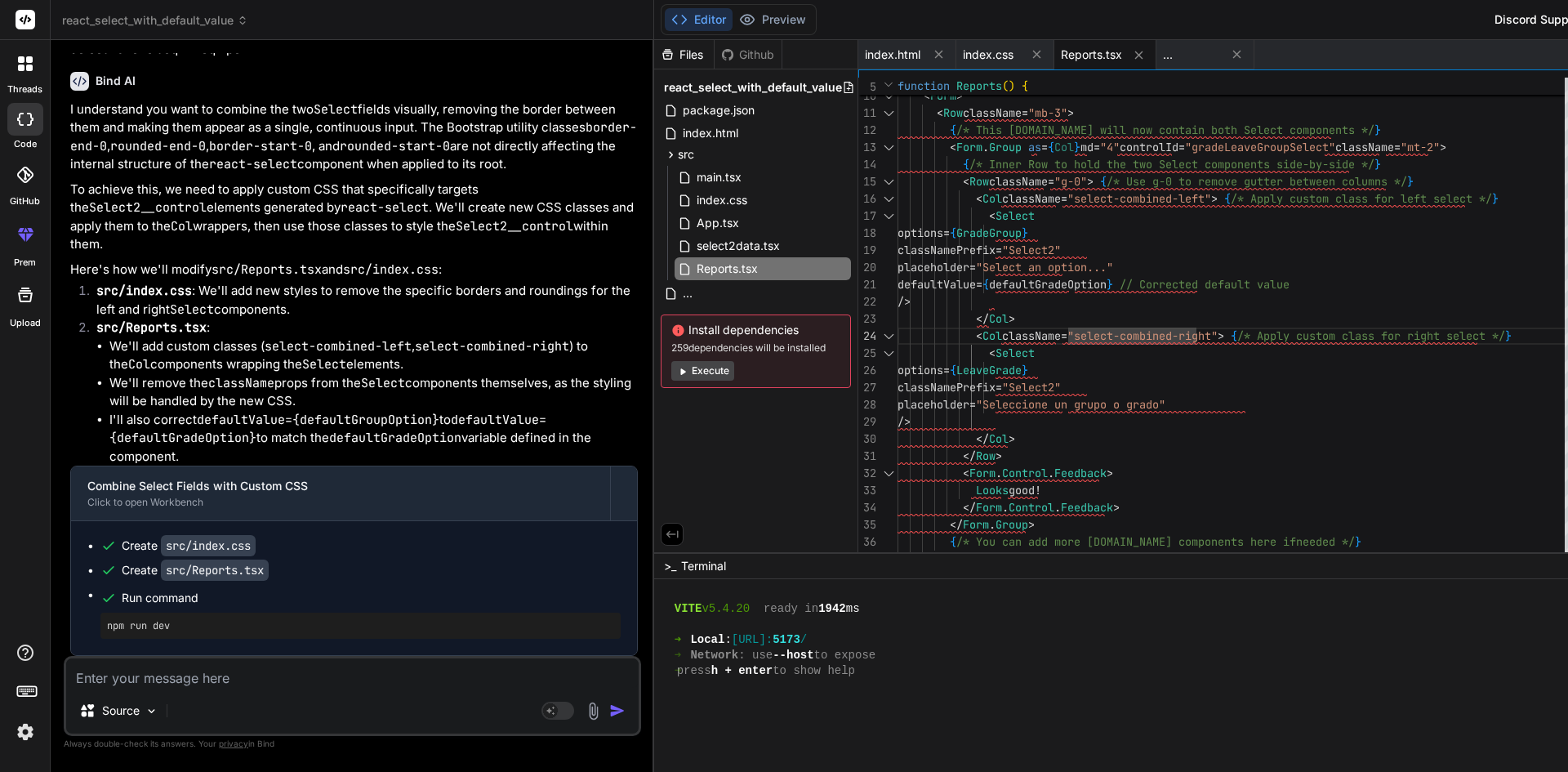
click at [1101, 354] on div "< Row className = "g-0" > { /* Use g-0 to remove gutter between columns */ } < …" at bounding box center [1235, 301] width 677 height 738
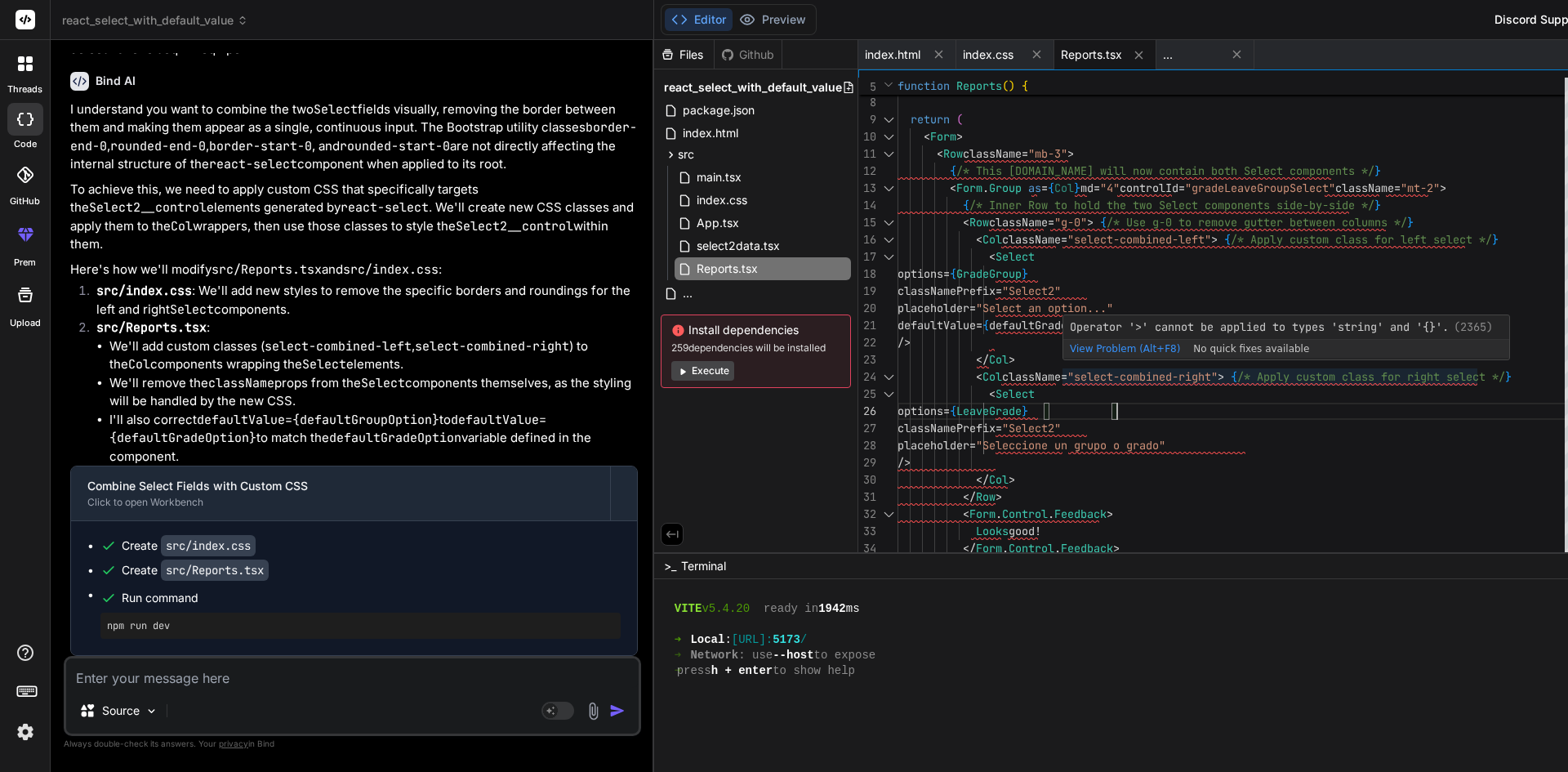
click at [981, 376] on div "< Row className = "g-0" > { /* Use g-0 to remove gutter between columns */ } < …" at bounding box center [1235, 342] width 677 height 738
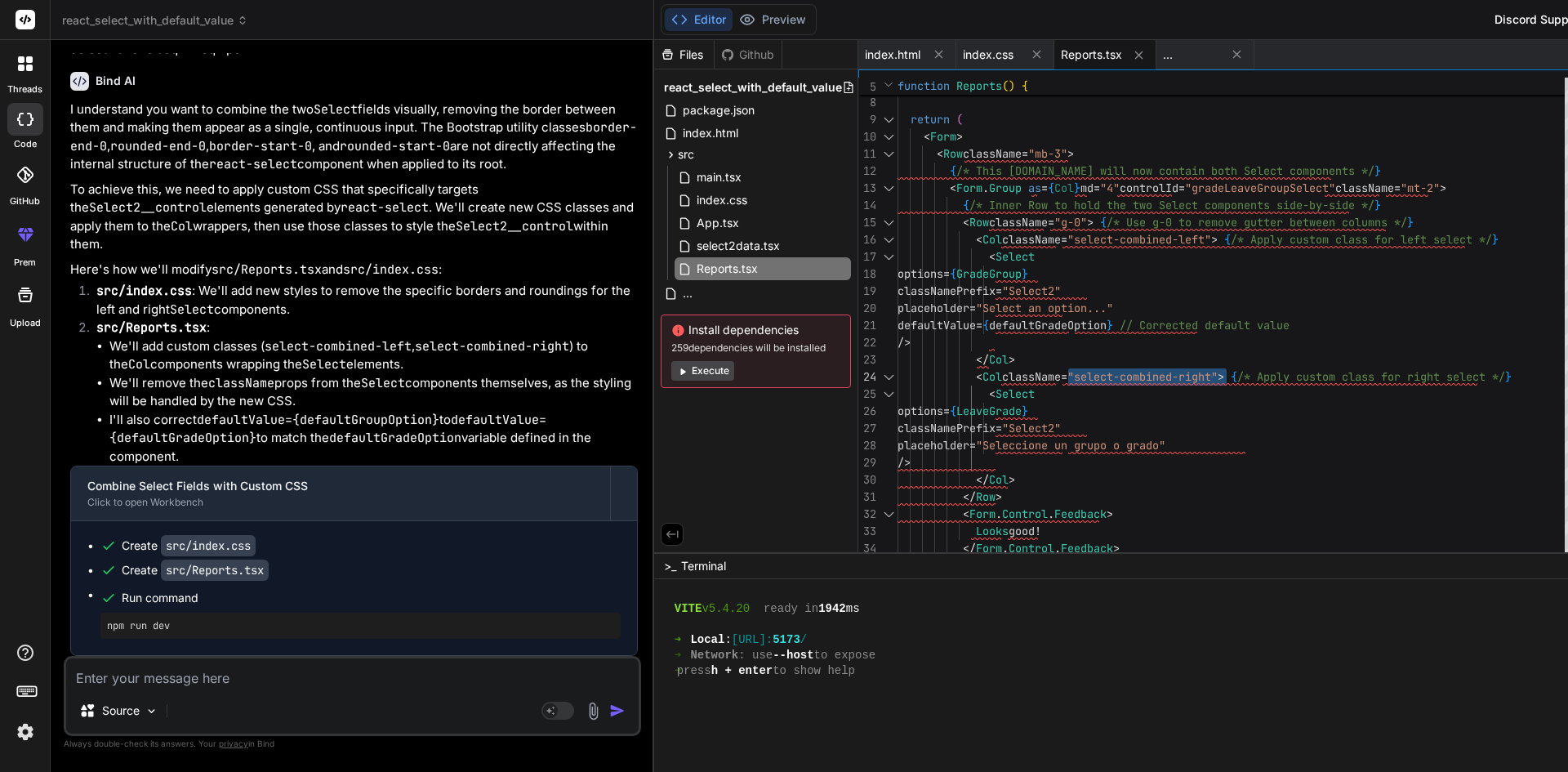
click at [1236, 446] on div "< Row className = "g-0" > { /* Use g-0 to remove gutter between columns */ } < …" at bounding box center [1235, 342] width 677 height 738
click at [733, 19] on button "Preview" at bounding box center [773, 20] width 80 height 23
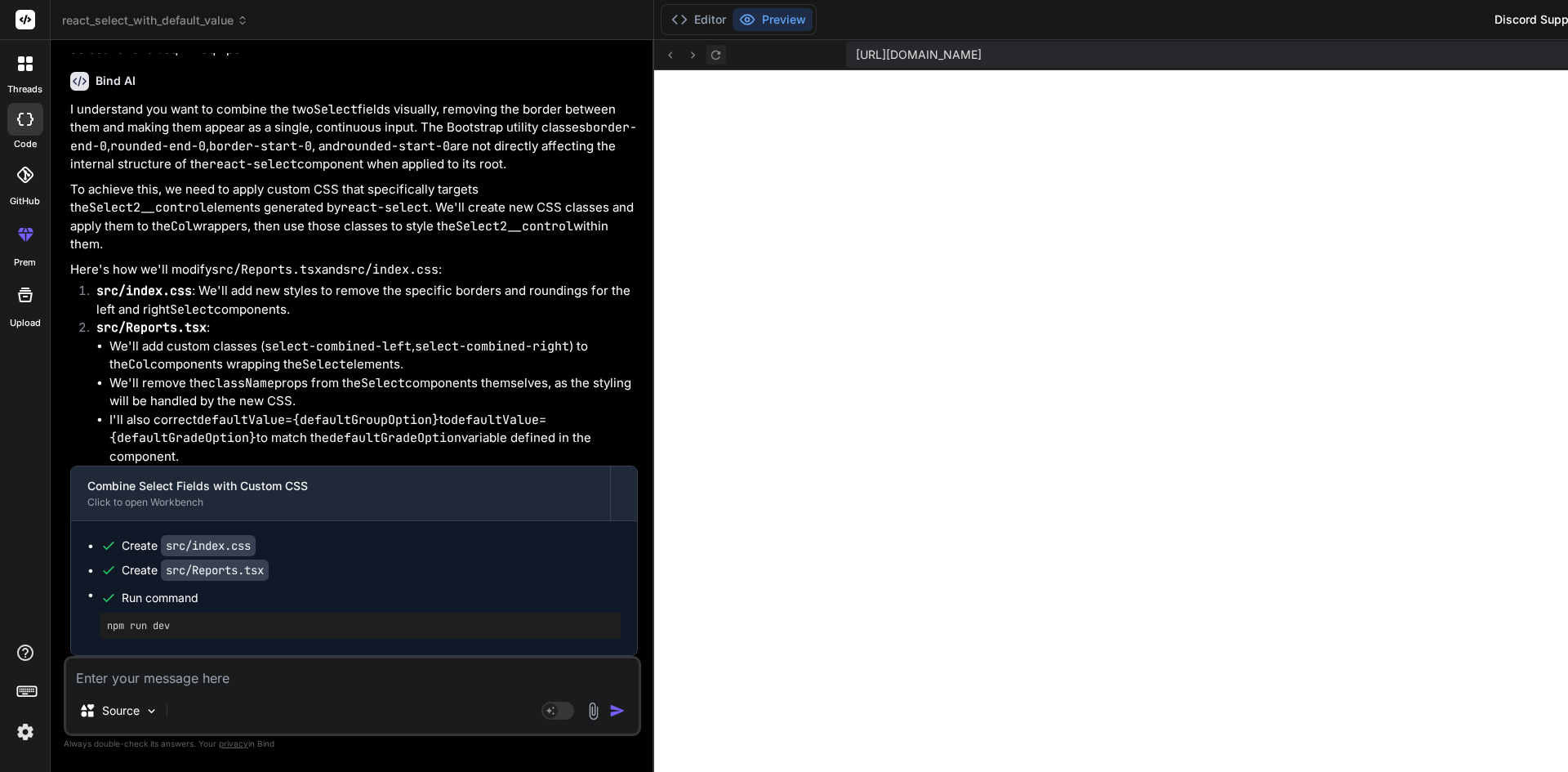
click at [709, 51] on icon at bounding box center [716, 55] width 14 height 14
click at [665, 11] on button "Editor" at bounding box center [699, 20] width 68 height 23
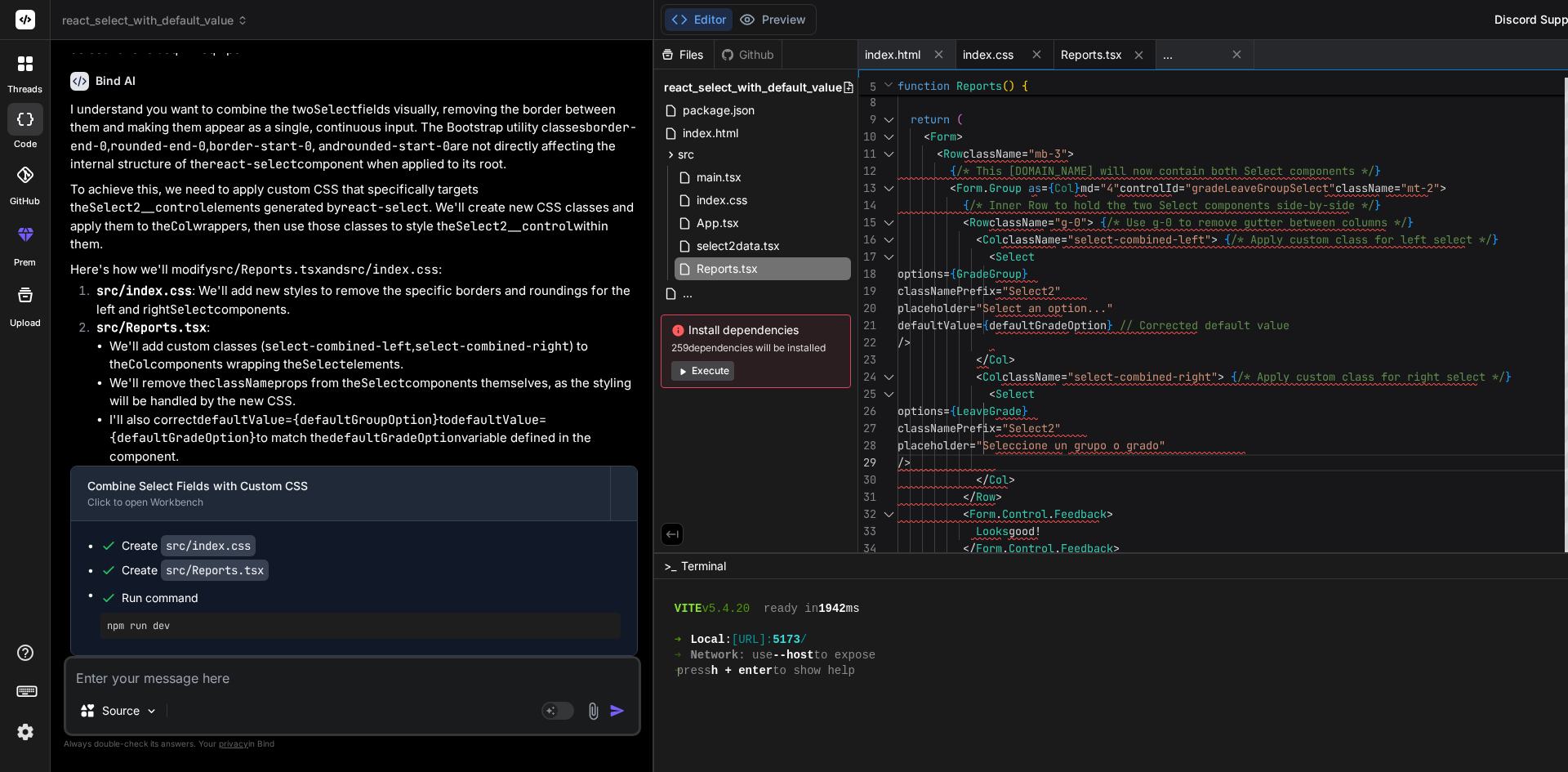
click at [963, 48] on span "index.css" at bounding box center [988, 54] width 51 height 16
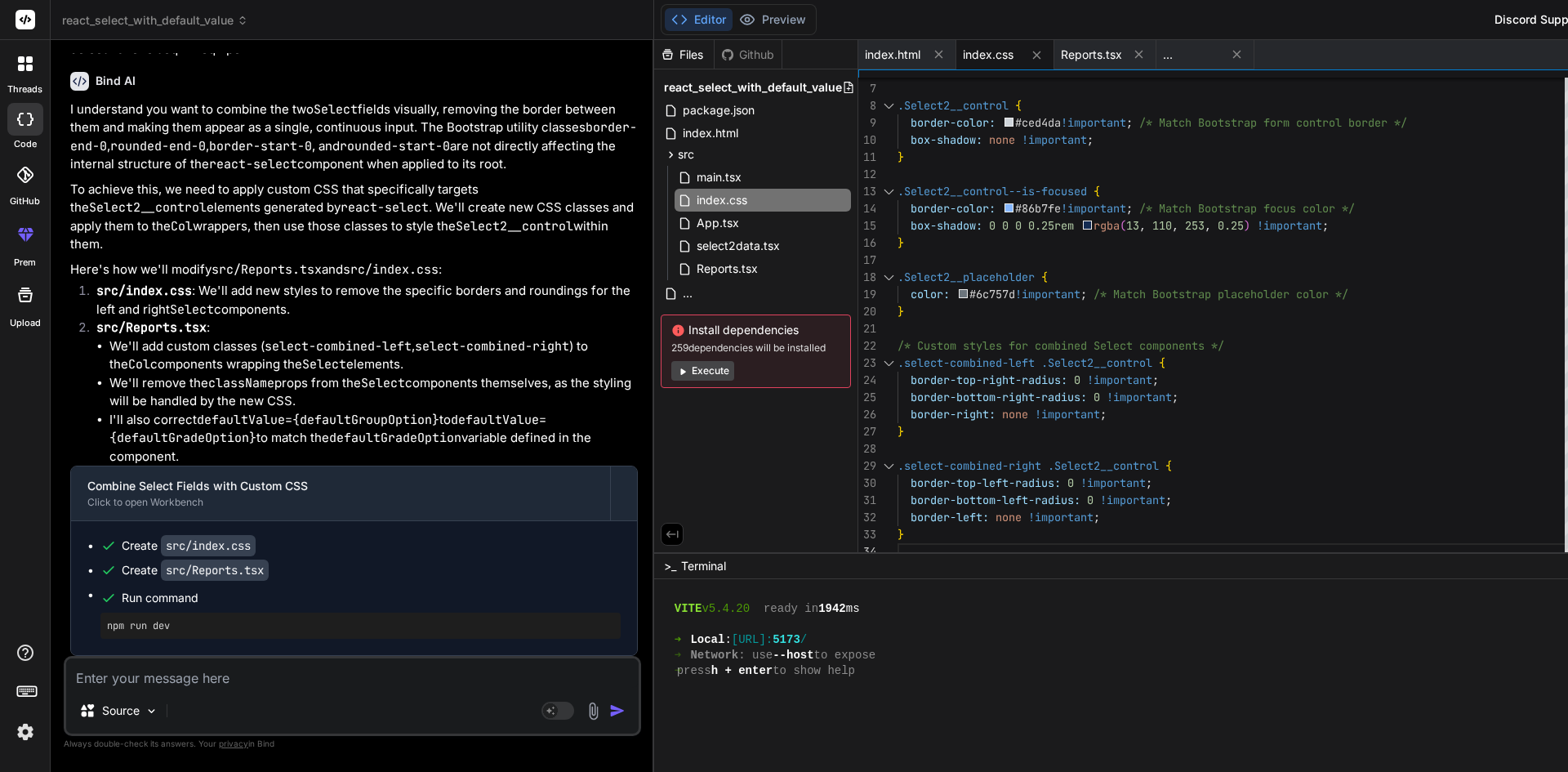
click at [897, 534] on div "box-shadow: 0 0 0 0.25rem rgba ( 13 , 110 , 253 , 0.25 ) !important ; } .Select…" at bounding box center [1235, 268] width 677 height 583
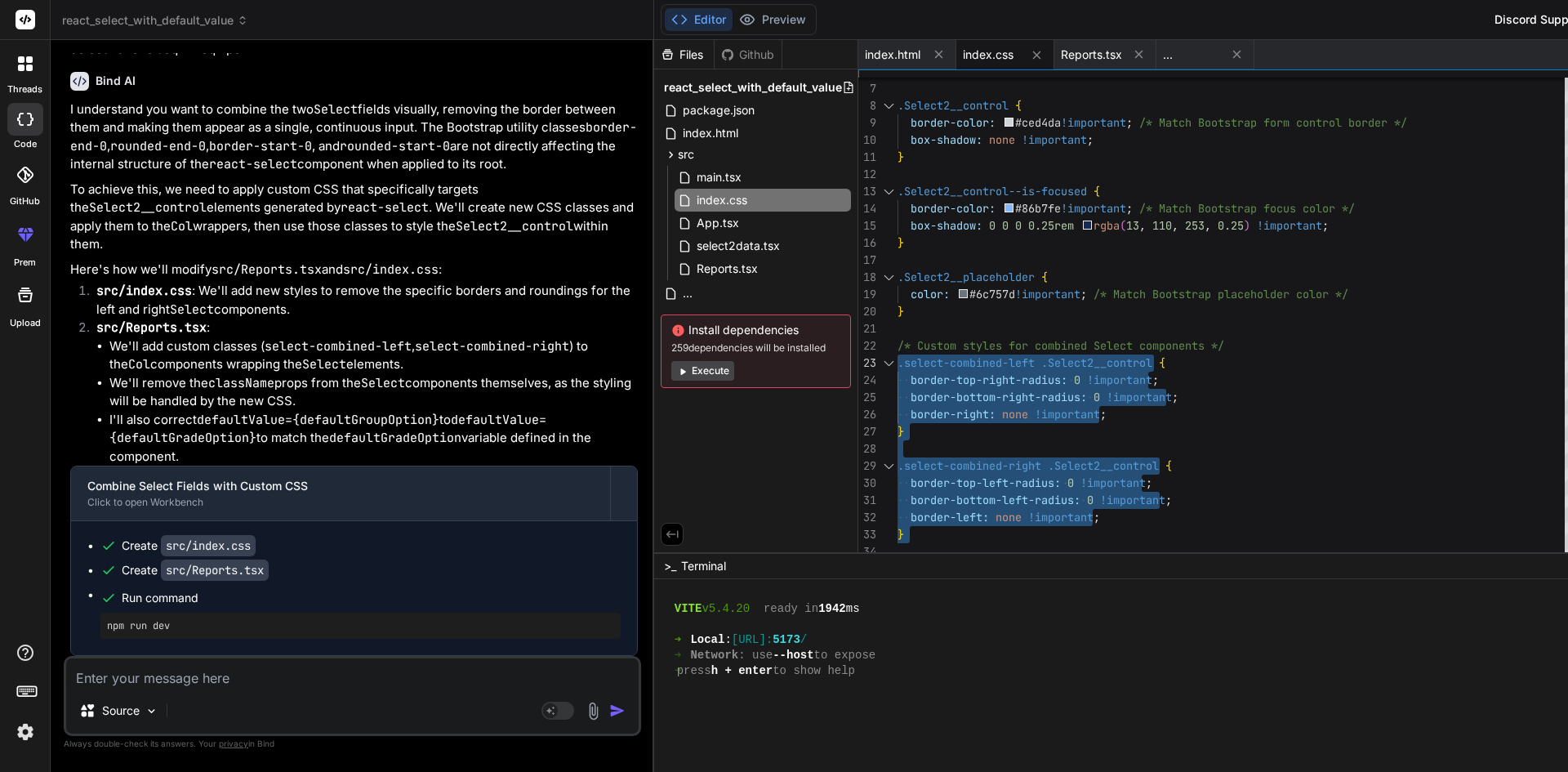
drag, startPoint x: 812, startPoint y: 537, endPoint x: 773, endPoint y: 352, distance: 189.1
click at [897, 352] on div "box-shadow: 0 0 0 0.25rem rgba ( 13 , 110 , 253 , 0.25 ) !important ; } .Select…" at bounding box center [1235, 268] width 677 height 583
click at [189, 678] on textarea at bounding box center [352, 673] width 572 height 30
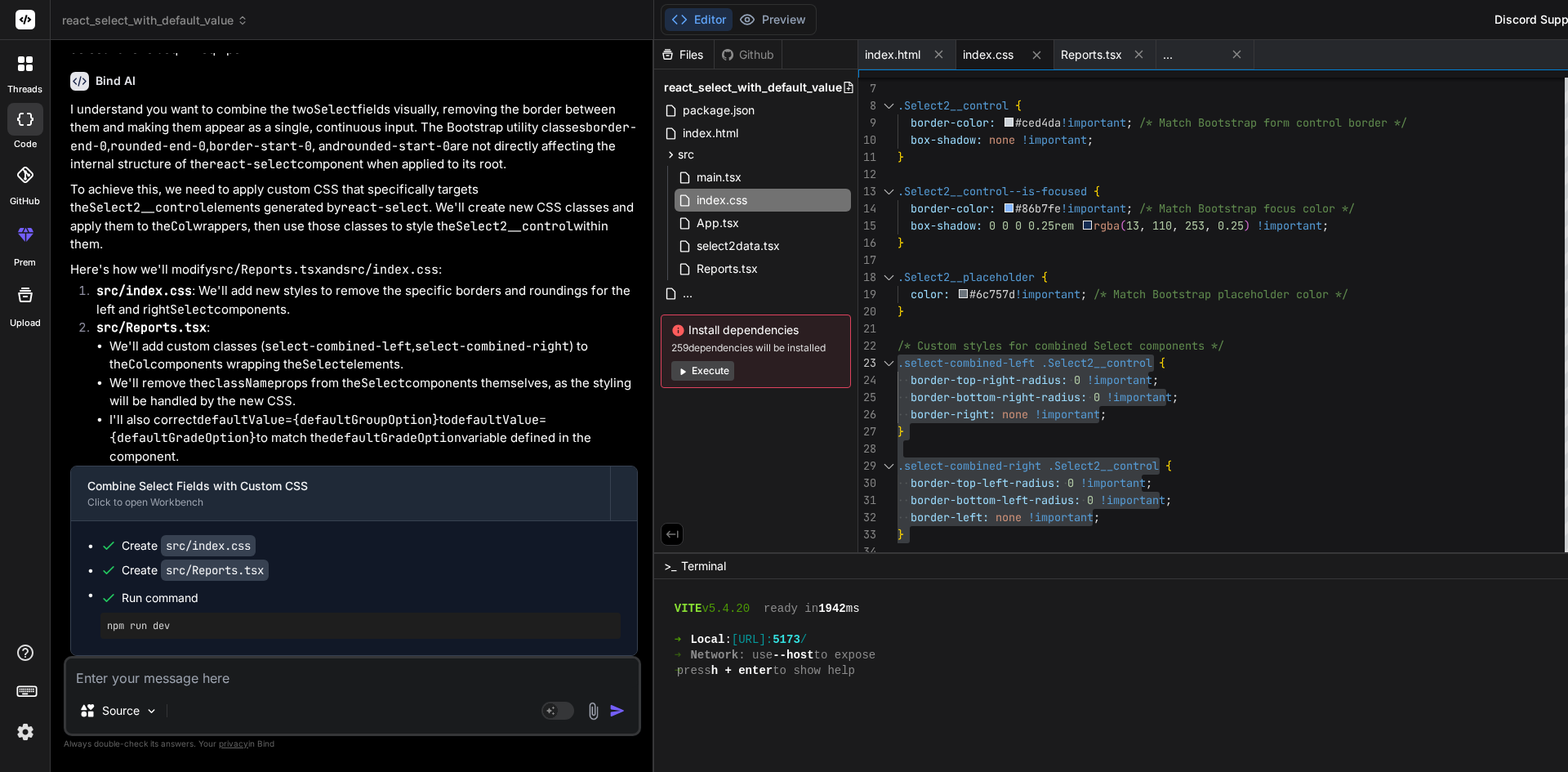
paste textarea "<[DOMAIN_NAME] as={Col} md="4" className="mt-2" > <Row> <Col className="me-0 pe…"
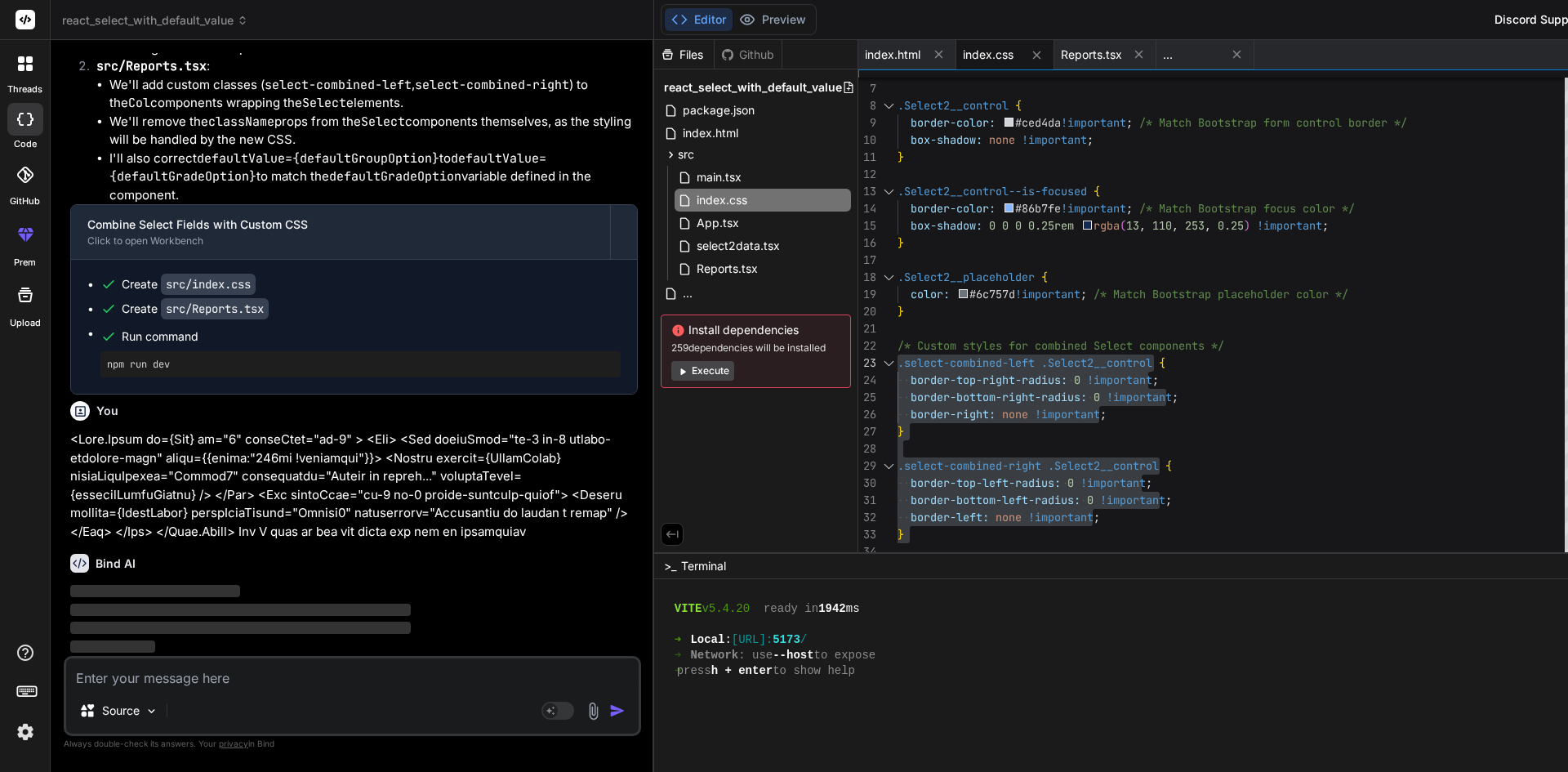
scroll to position [5014, 0]
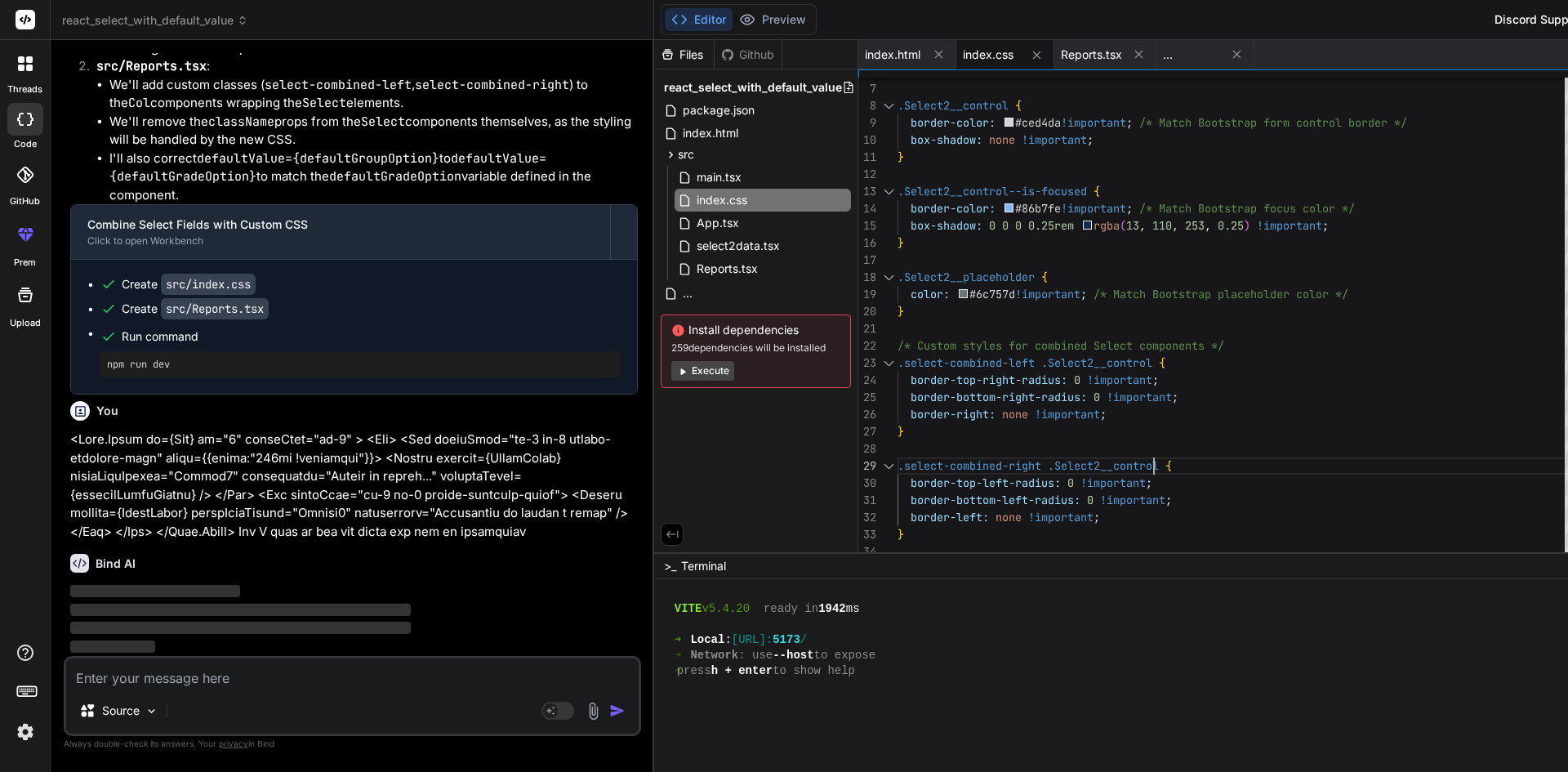
click at [1158, 450] on div "box-shadow: 0 0 0 0.25rem rgba ( 13 , 110 , 253 , 0.25 ) !important ; } .Select…" at bounding box center [1235, 268] width 677 height 583
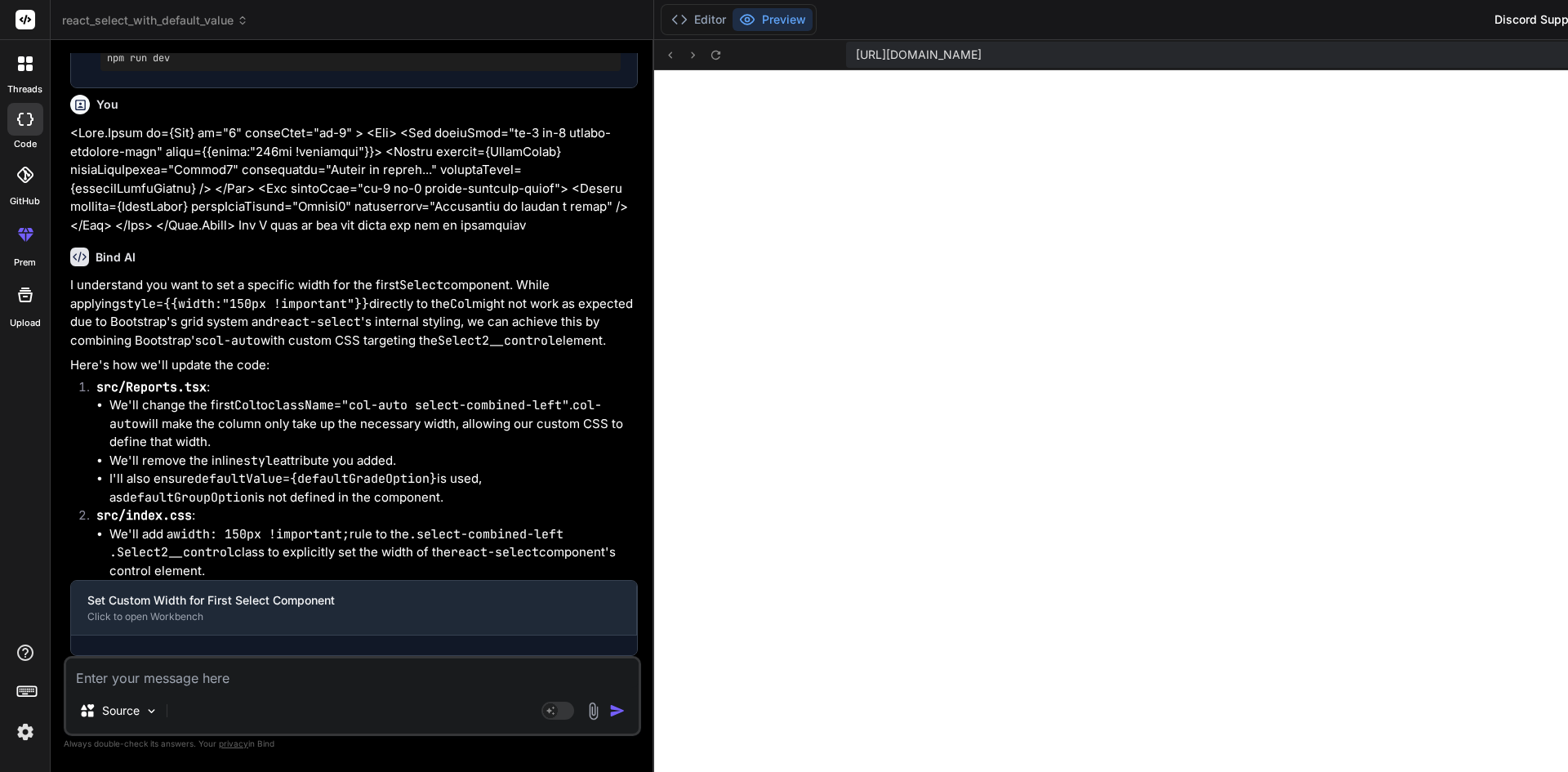
scroll to position [2453, 0]
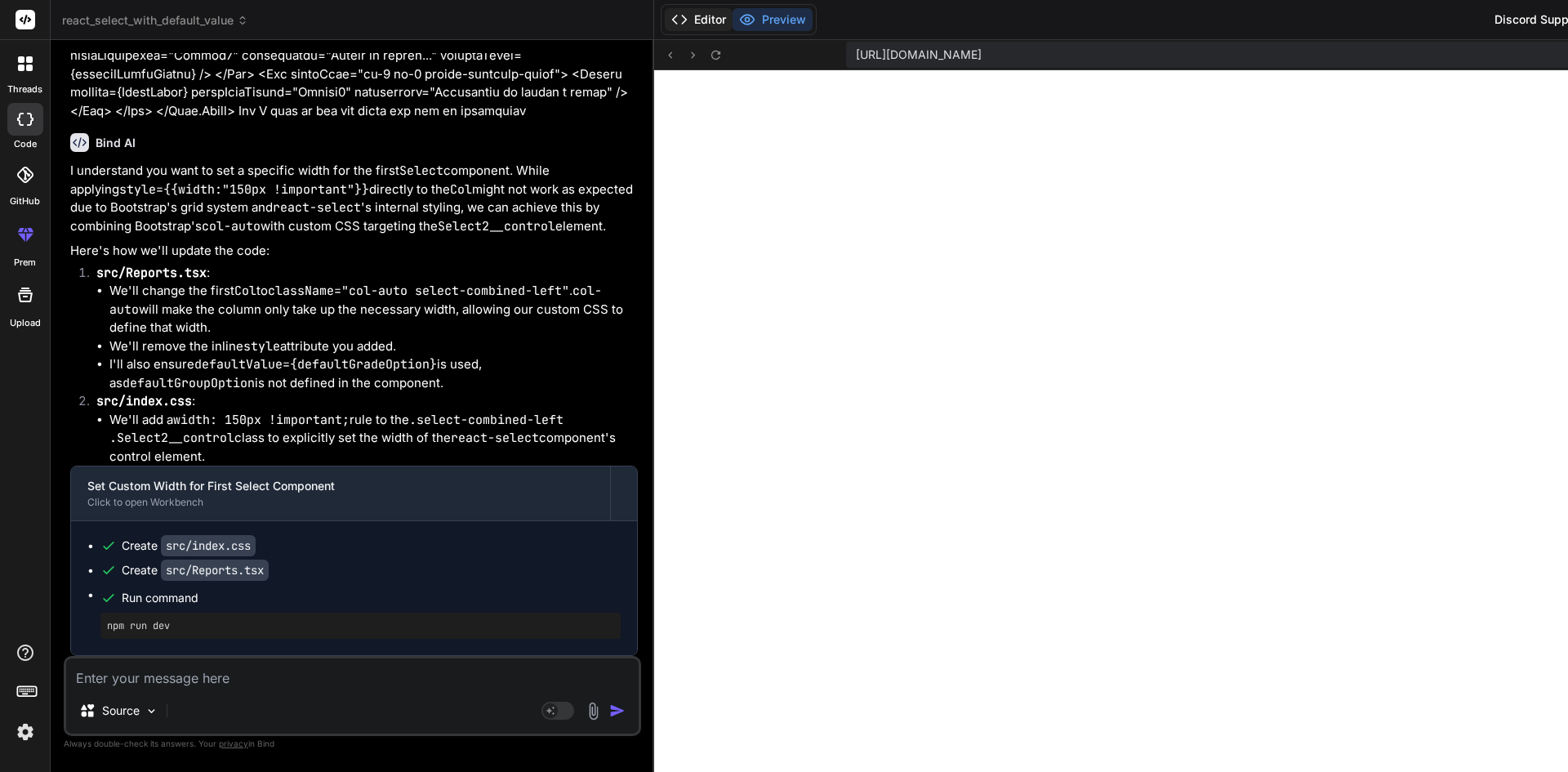
click at [665, 21] on button "Editor" at bounding box center [699, 20] width 68 height 23
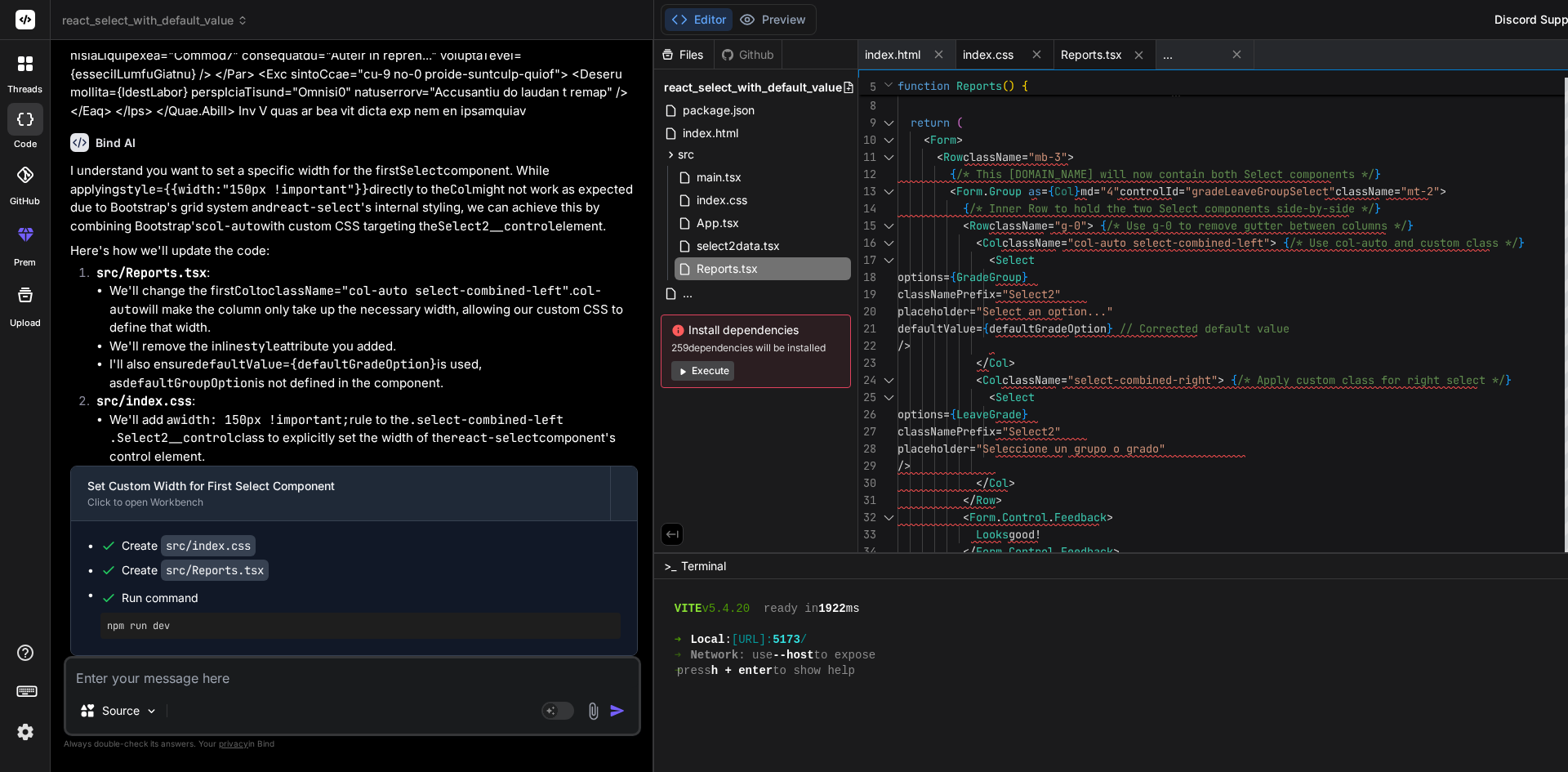
click at [963, 54] on span "index.css" at bounding box center [988, 54] width 51 height 16
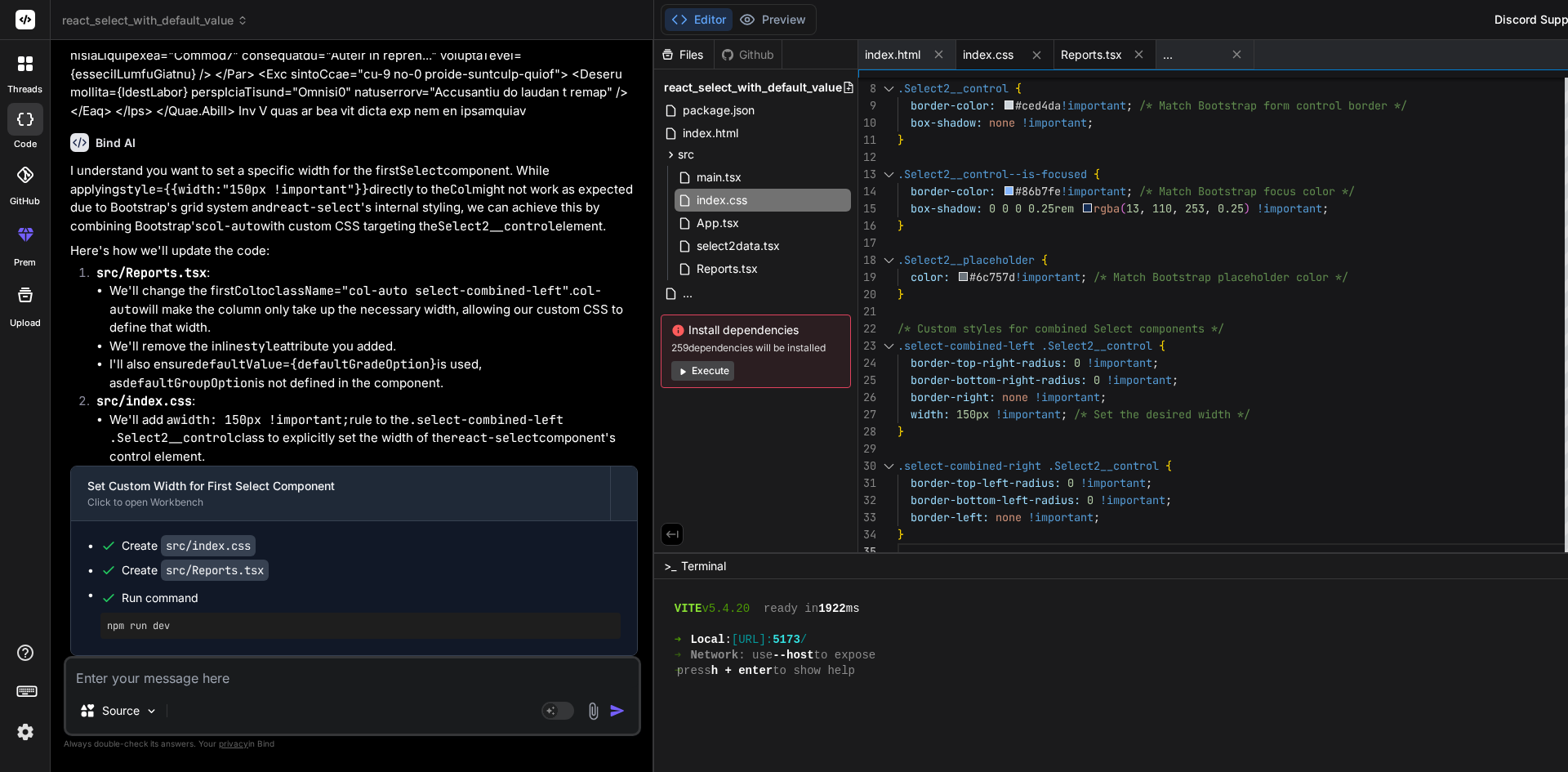
click at [1061, 59] on span "Reports.tsx" at bounding box center [1092, 54] width 61 height 16
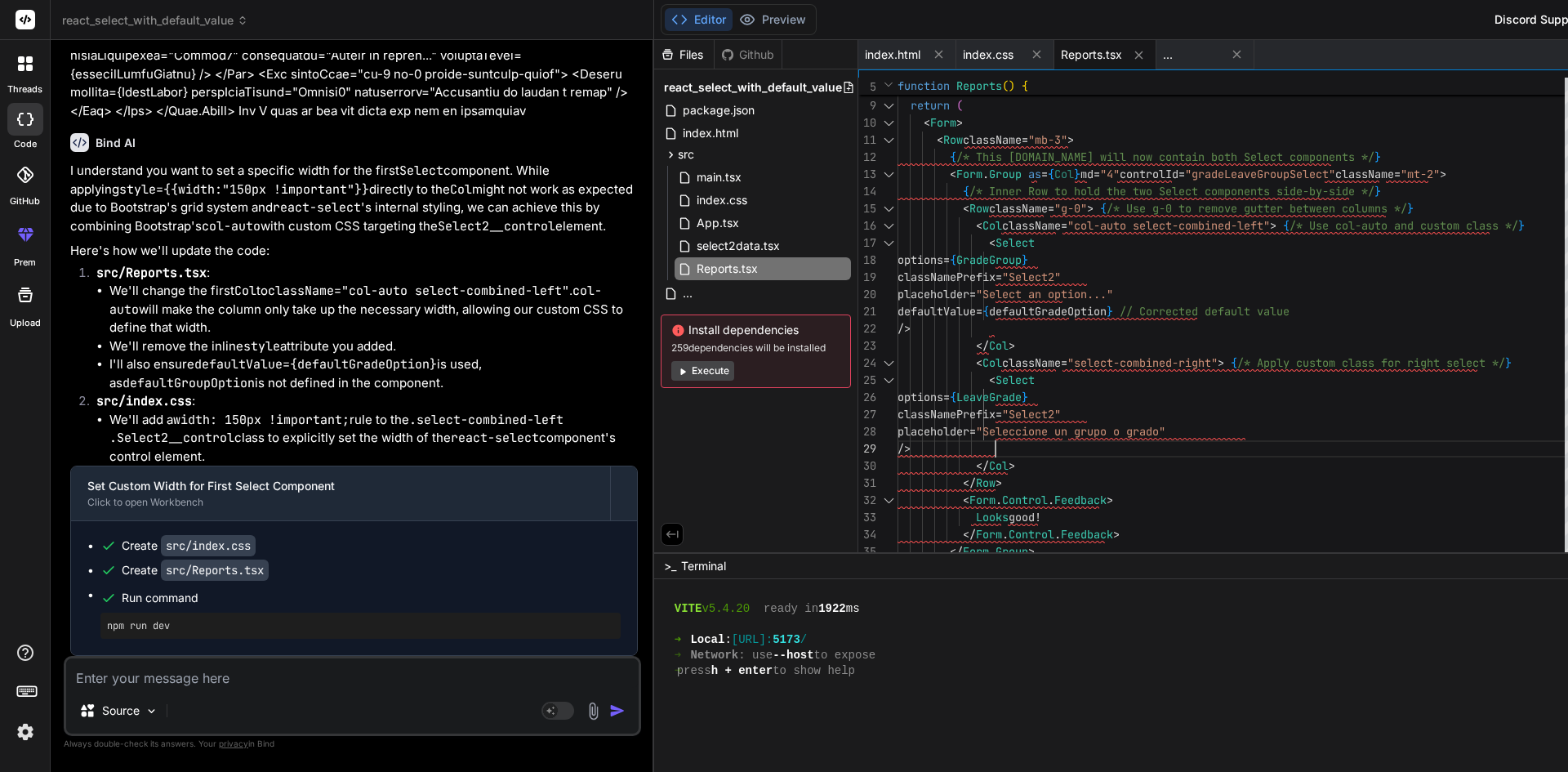
scroll to position [0, 0]
click at [1193, 443] on div "< Row className = "g-0" > { /* Use g-0 to remove gutter between columns */ } < …" at bounding box center [1235, 329] width 677 height 738
drag, startPoint x: 982, startPoint y: 226, endPoint x: 1031, endPoint y: 223, distance: 49.1
click at [1031, 223] on div "< Row className = "g-0" > { /* Use g-0 to remove gutter between columns */ } < …" at bounding box center [1235, 329] width 677 height 738
click at [992, 285] on div "< Row className = "g-0" > { /* Use g-0 to remove gutter between columns */ } < …" at bounding box center [1235, 329] width 677 height 738
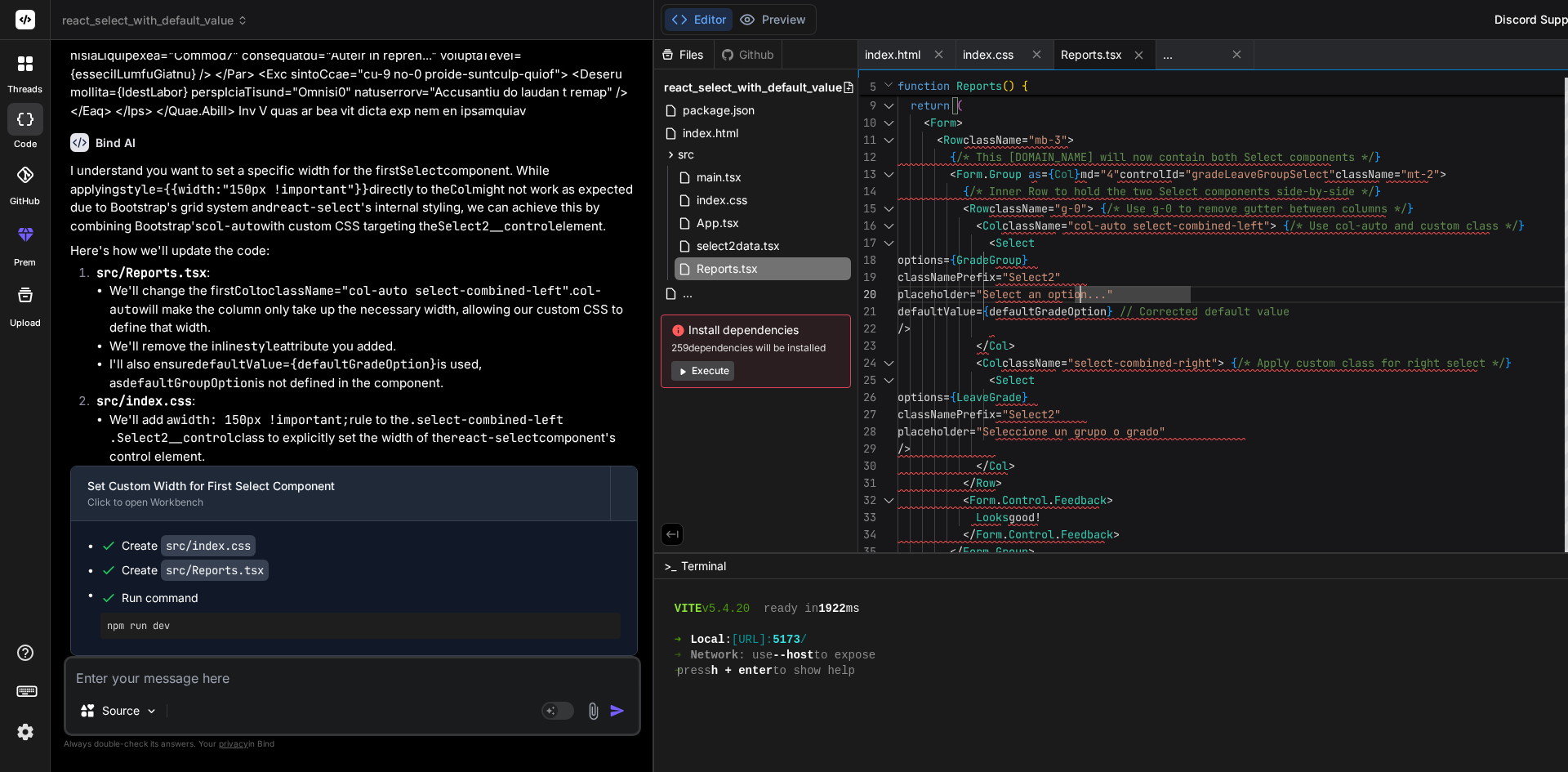
click at [222, 673] on textarea at bounding box center [352, 673] width 572 height 30
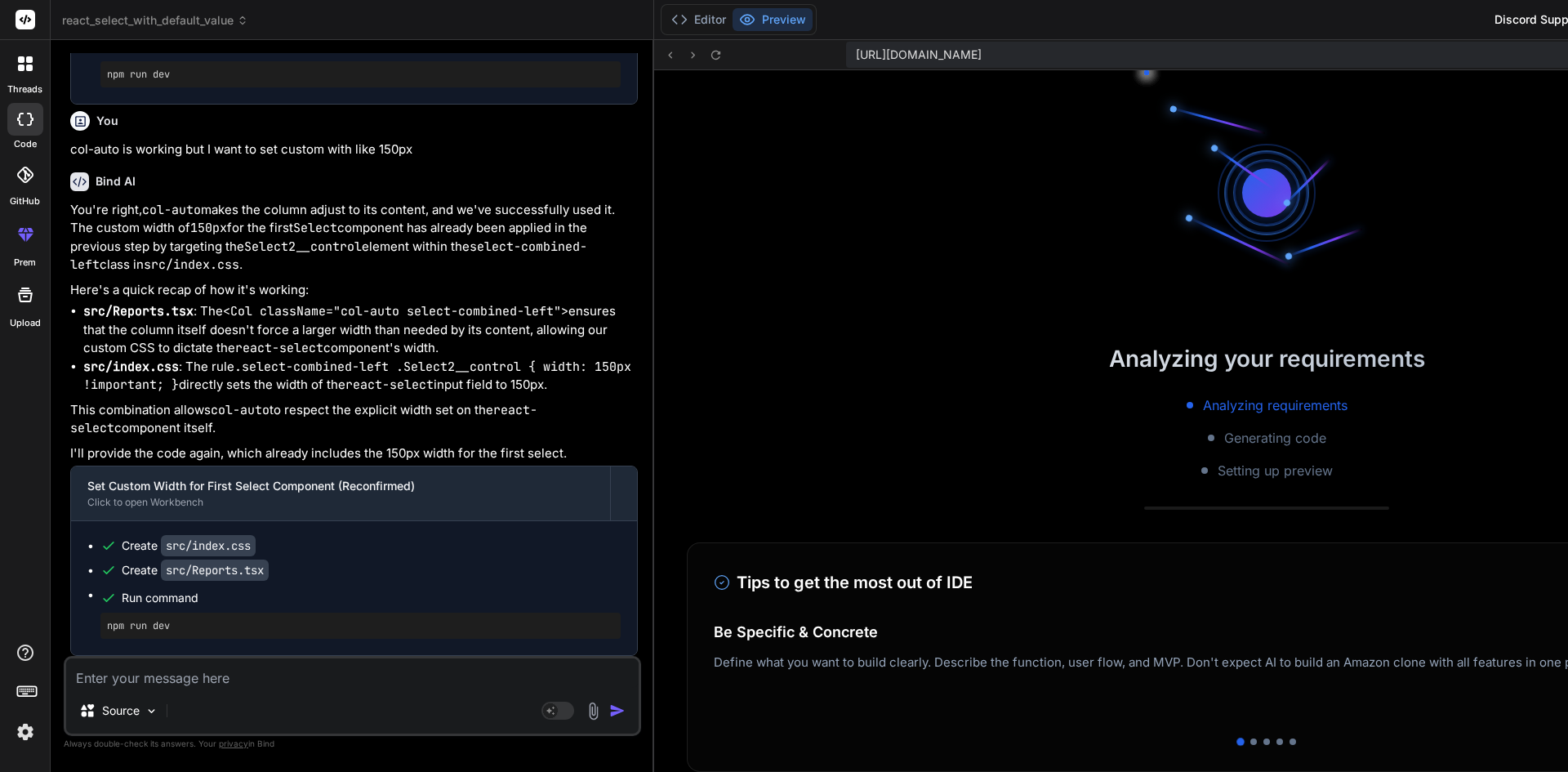
scroll to position [2716, 0]
click at [665, 20] on button "Editor" at bounding box center [699, 20] width 68 height 23
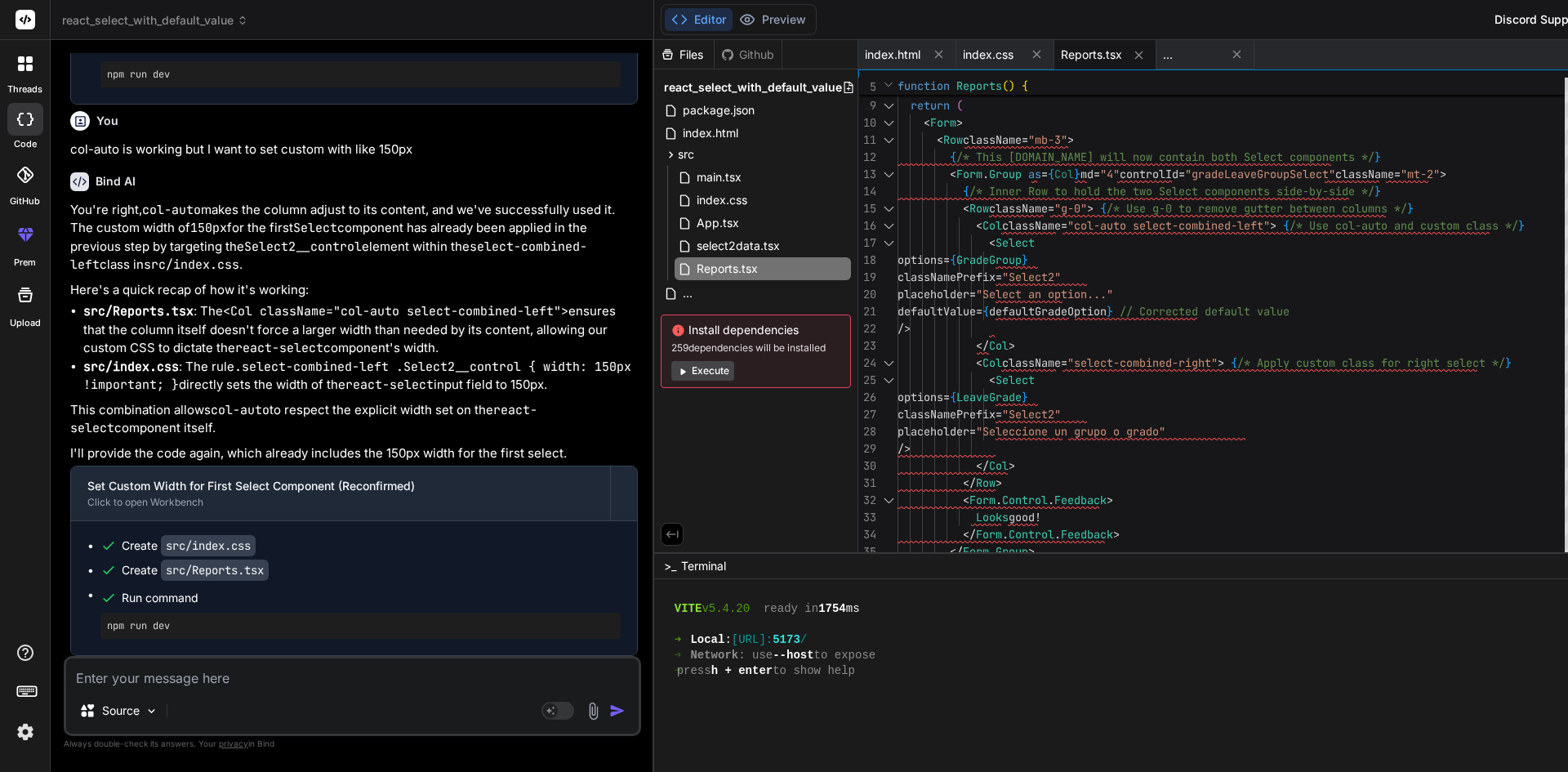
click at [1137, 265] on div "< Row className = "g-0" > { /* Use g-0 to remove gutter between columns */ } < …" at bounding box center [1235, 329] width 677 height 738
click at [963, 54] on span "index.css" at bounding box center [988, 54] width 51 height 16
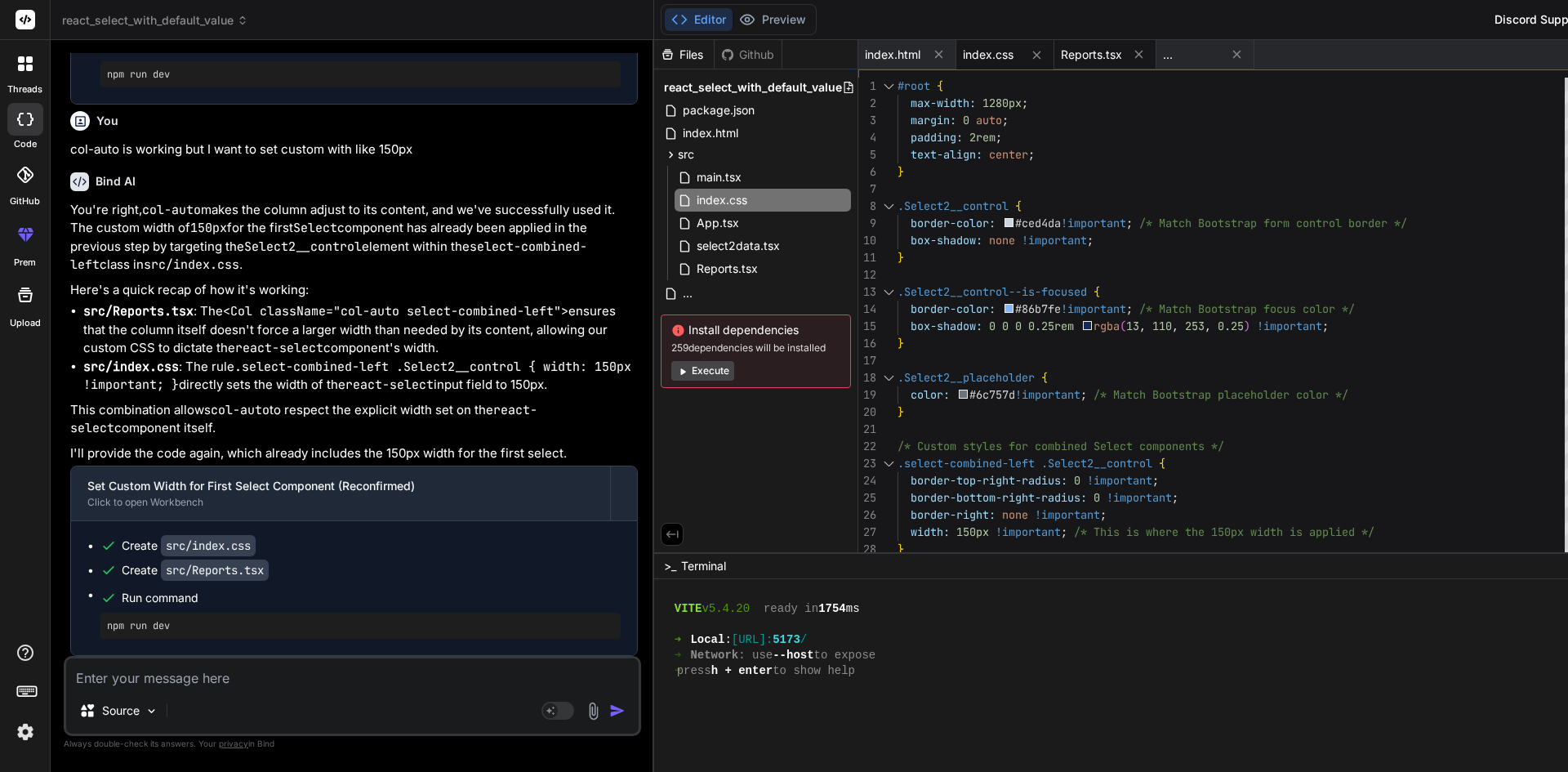
click at [1061, 55] on span "Reports.tsx" at bounding box center [1092, 54] width 61 height 16
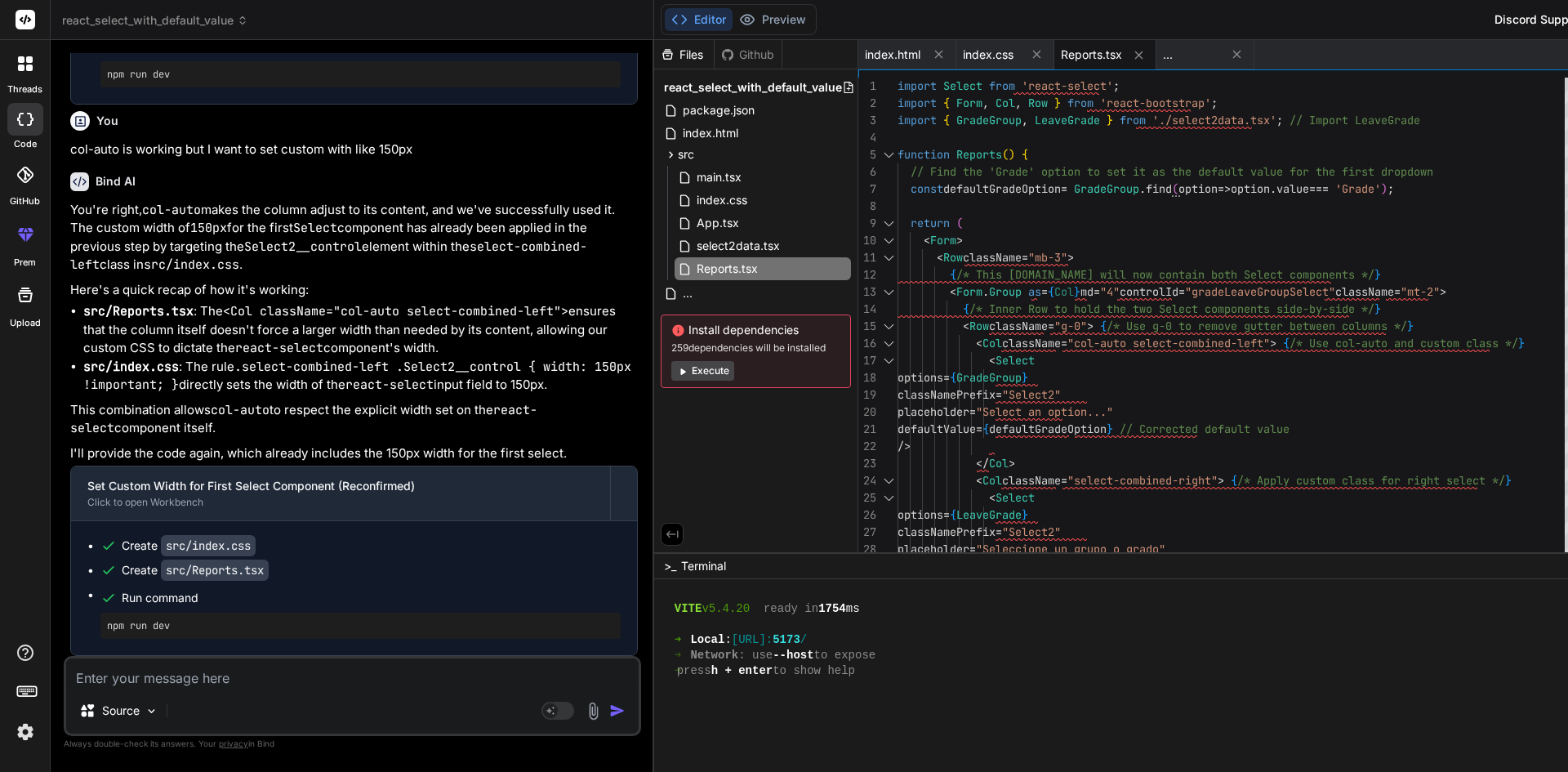
click at [1281, 230] on div "< Row className = "g-0" > { /* Use g-0 to remove gutter between columns */ } < …" at bounding box center [1235, 446] width 677 height 738
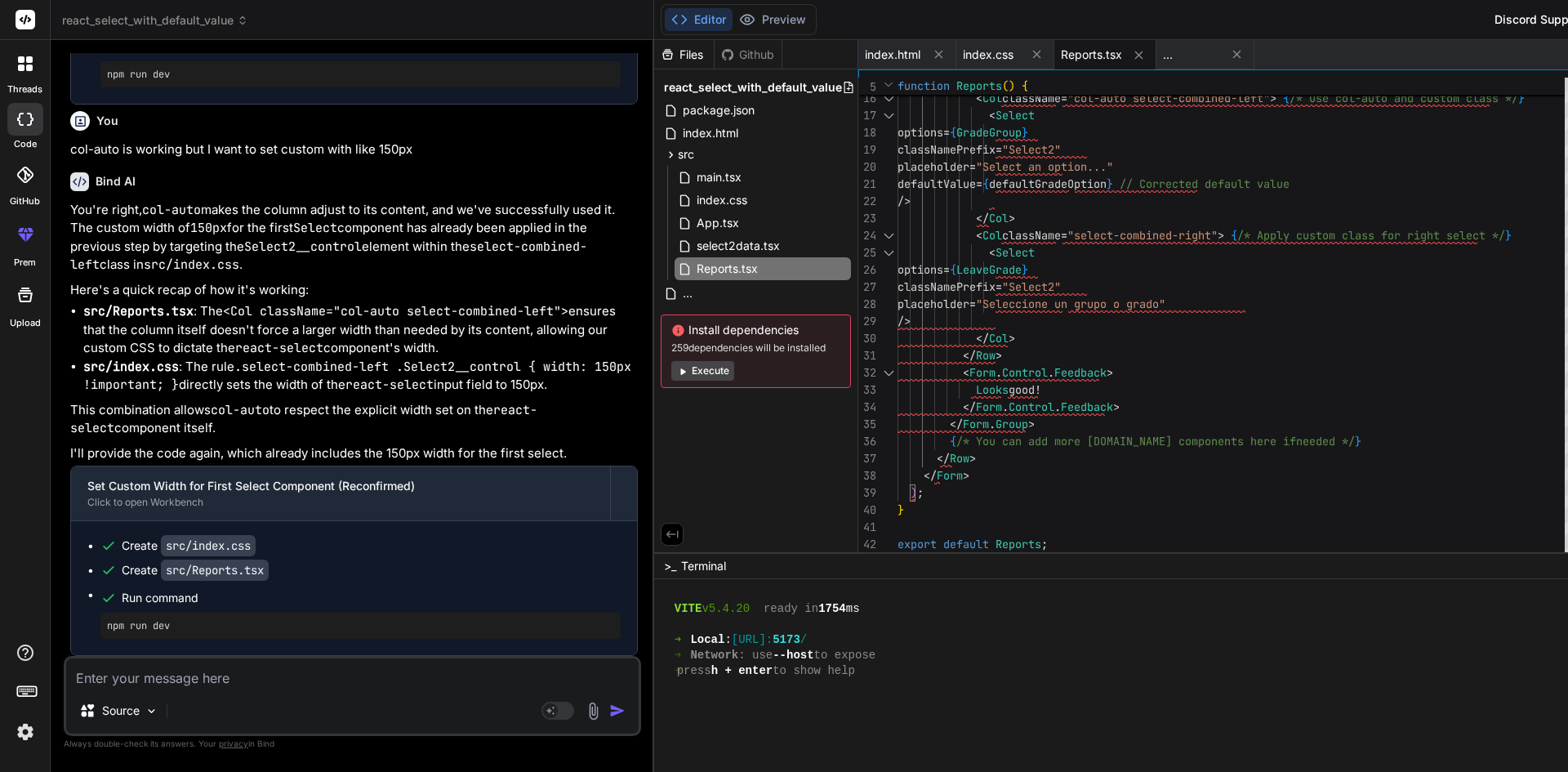
scroll to position [6079, 0]
click at [865, 53] on span "index.html" at bounding box center [892, 54] width 55 height 16
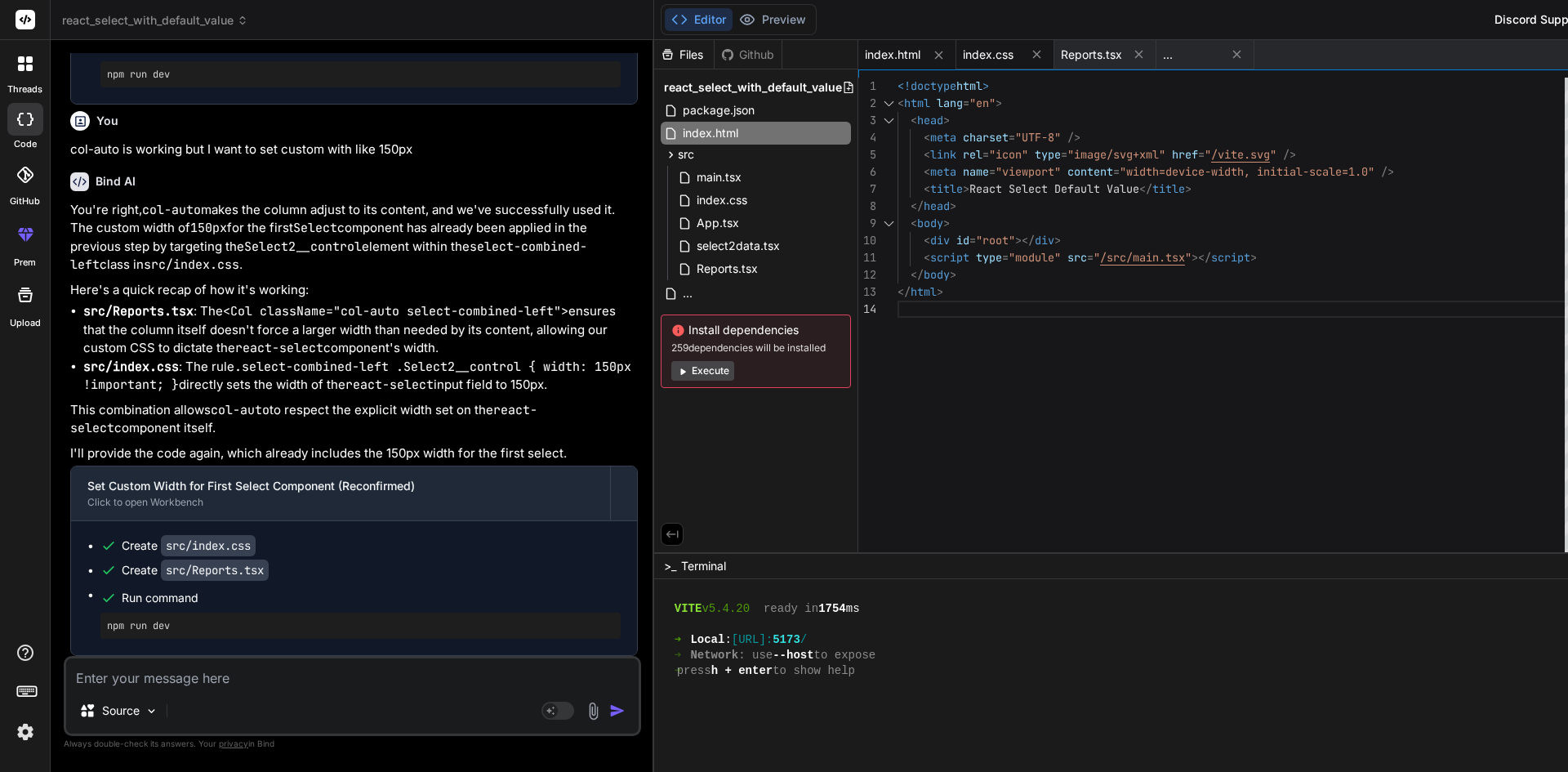
click at [963, 47] on span "index.css" at bounding box center [988, 54] width 51 height 16
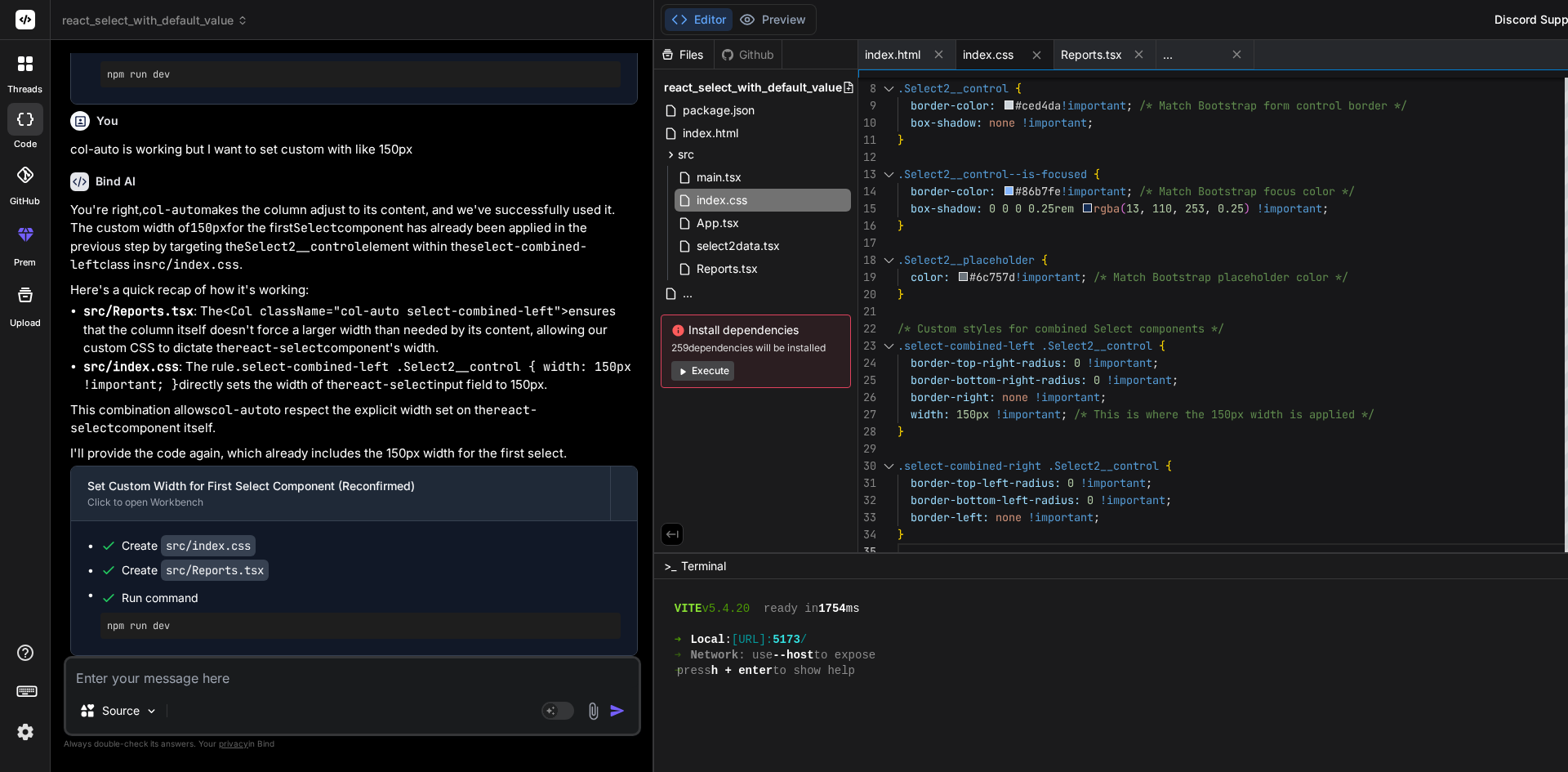
click at [314, 680] on textarea at bounding box center [352, 673] width 572 height 30
click at [321, 676] on textarea "can I do this in the Report.tsx" at bounding box center [352, 673] width 572 height 30
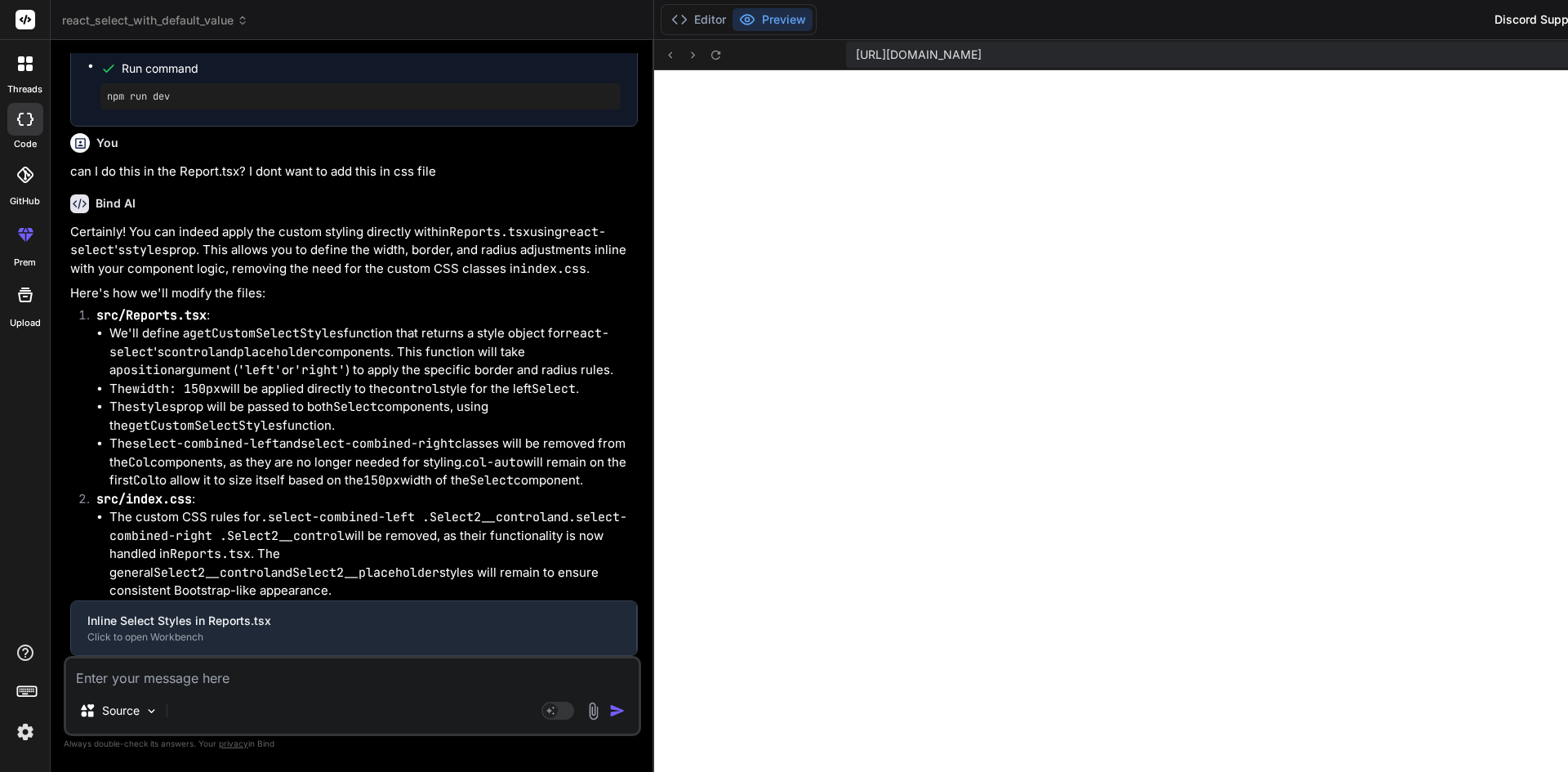
scroll to position [2980, 0]
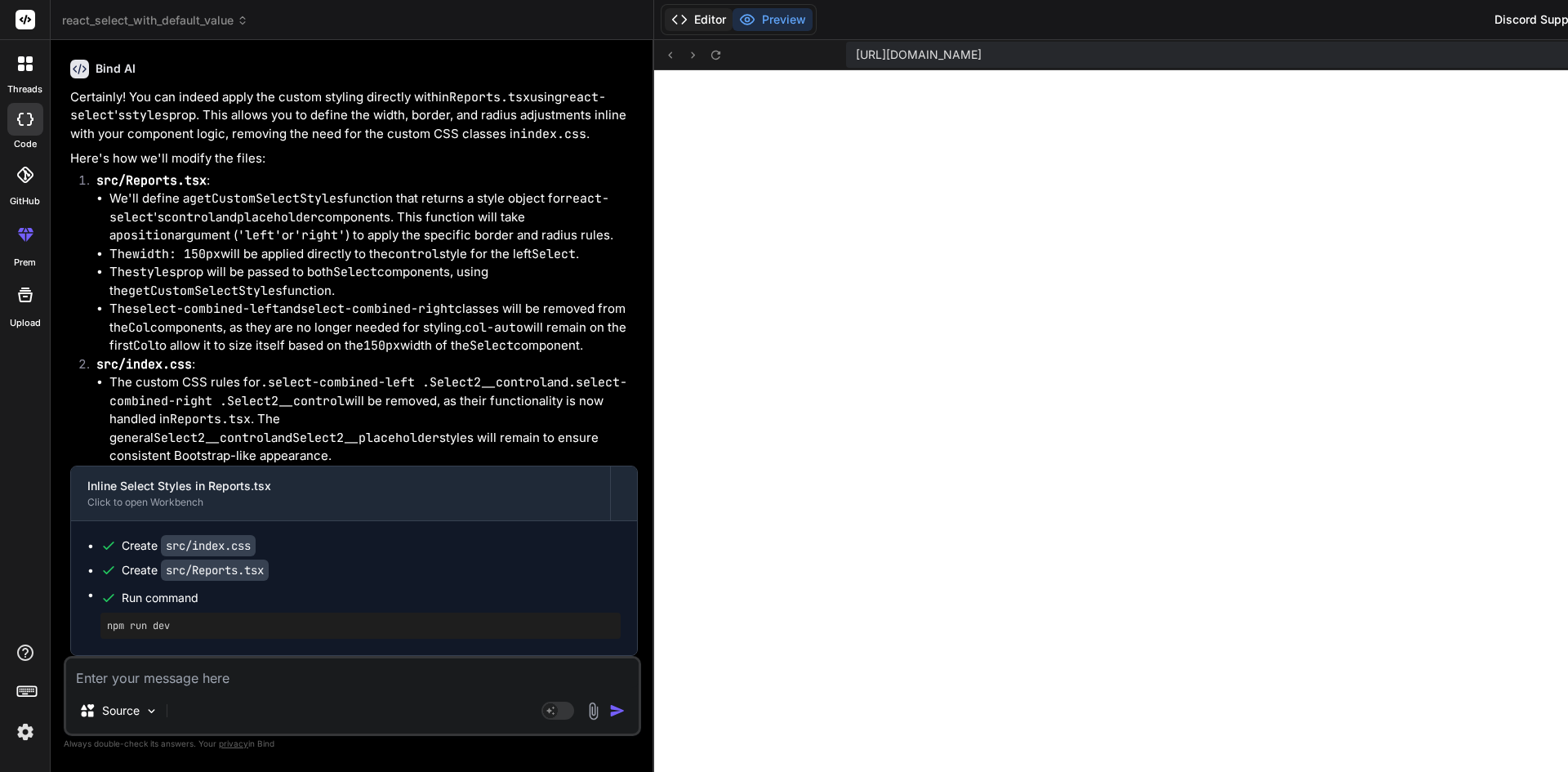
click at [665, 22] on button "Editor" at bounding box center [699, 20] width 68 height 23
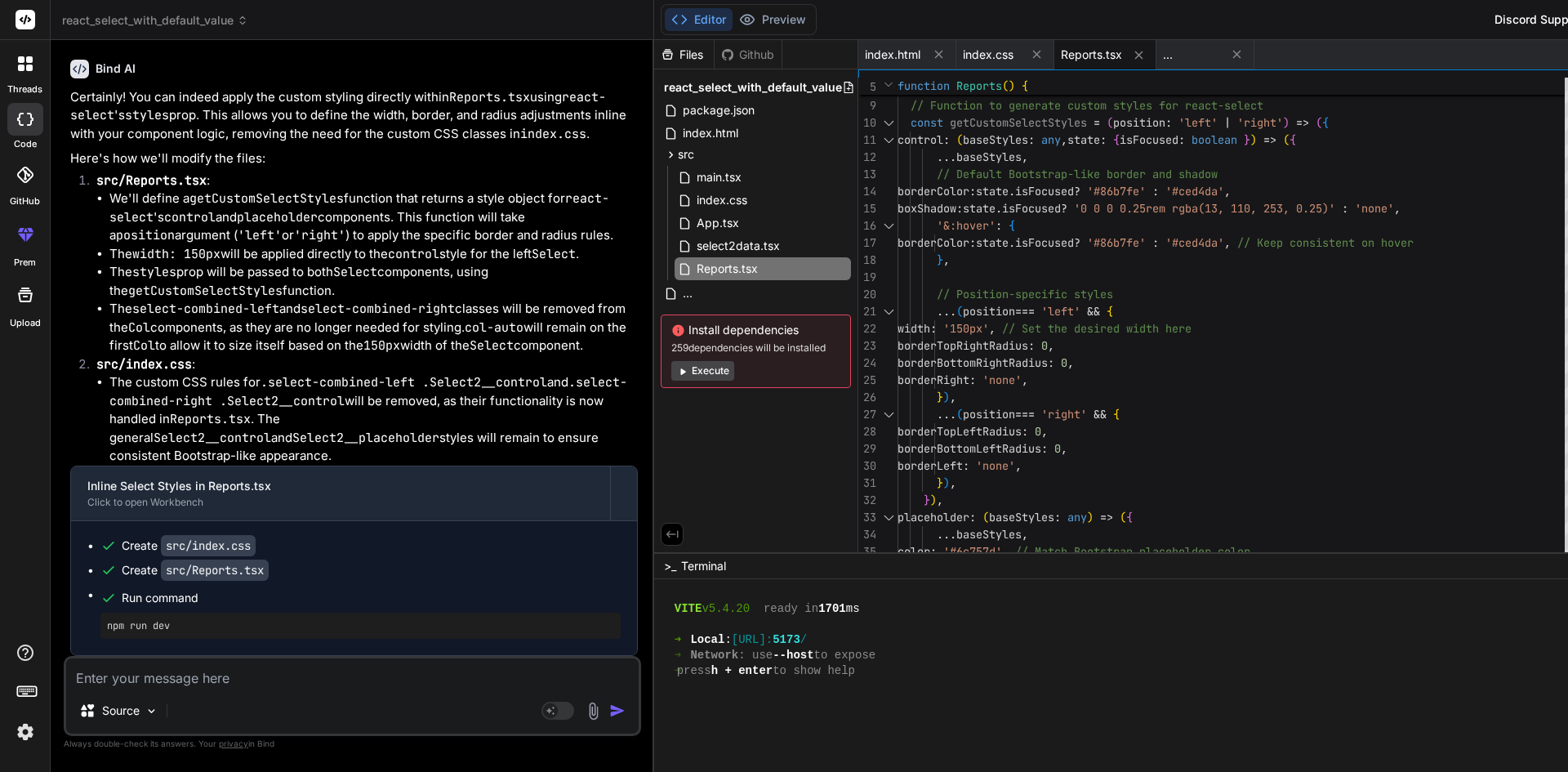
click at [1061, 56] on span "Reports.tsx" at bounding box center [1092, 54] width 61 height 16
click at [897, 128] on div "const defaultGradeOption = GradeGroup . find ( option => option . value === 'Gr…" at bounding box center [1235, 603] width 677 height 1287
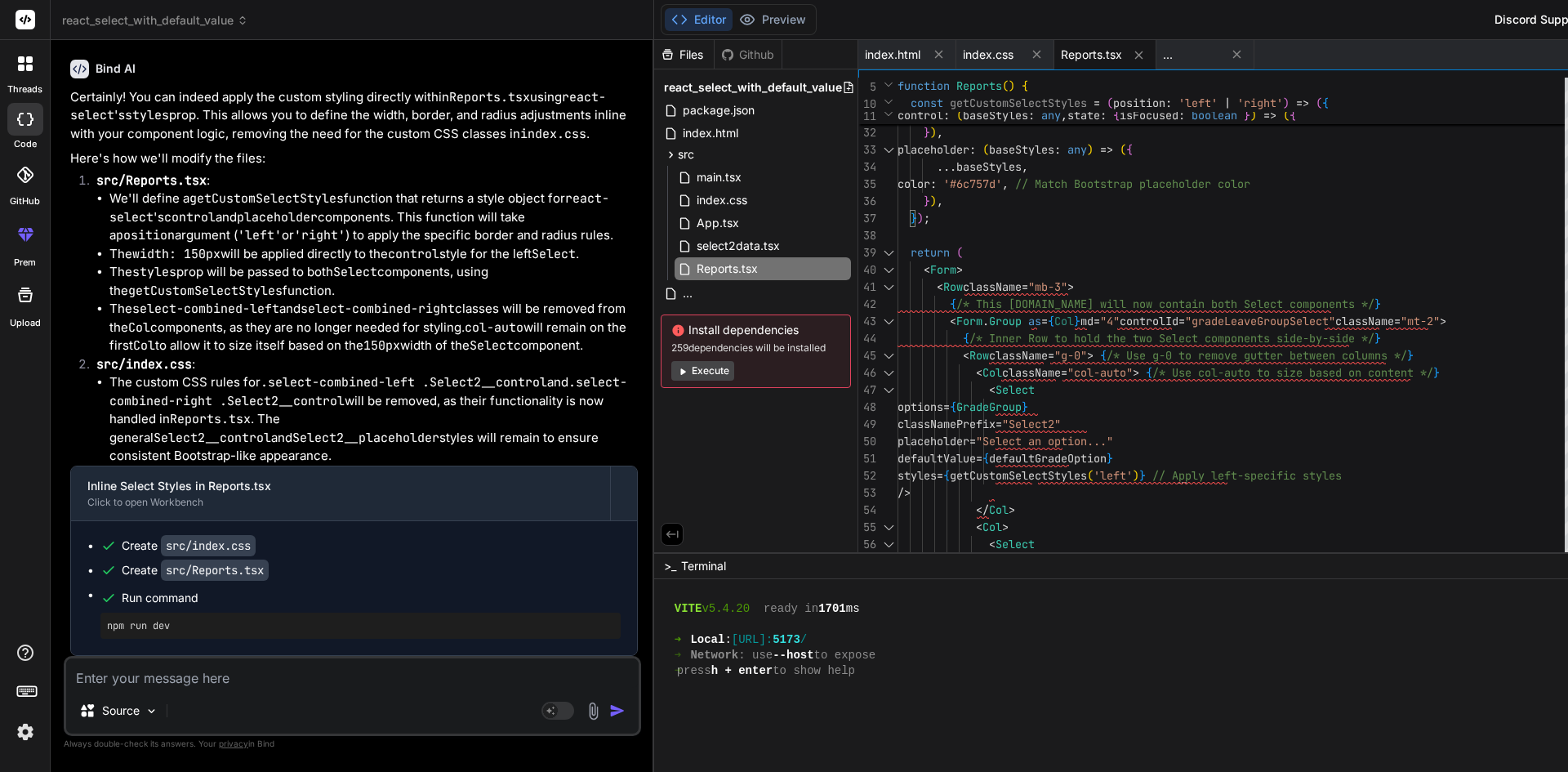
click at [995, 242] on div "borderBottomLeftRadius : 0 , borderLeft : 'none' , } ) , } ) , placeholder : ( …" at bounding box center [1235, 235] width 677 height 1287
click at [1004, 502] on div "borderBottomLeftRadius : 0 , borderLeft : 'none' , } ) , } ) , placeholder : ( …" at bounding box center [1235, 235] width 677 height 1287
drag, startPoint x: 898, startPoint y: 478, endPoint x: 1038, endPoint y: 477, distance: 140.0
click at [1038, 477] on div "borderBottomLeftRadius : 0 , borderLeft : 'none' , } ) , } ) , placeholder : ( …" at bounding box center [1235, 235] width 677 height 1287
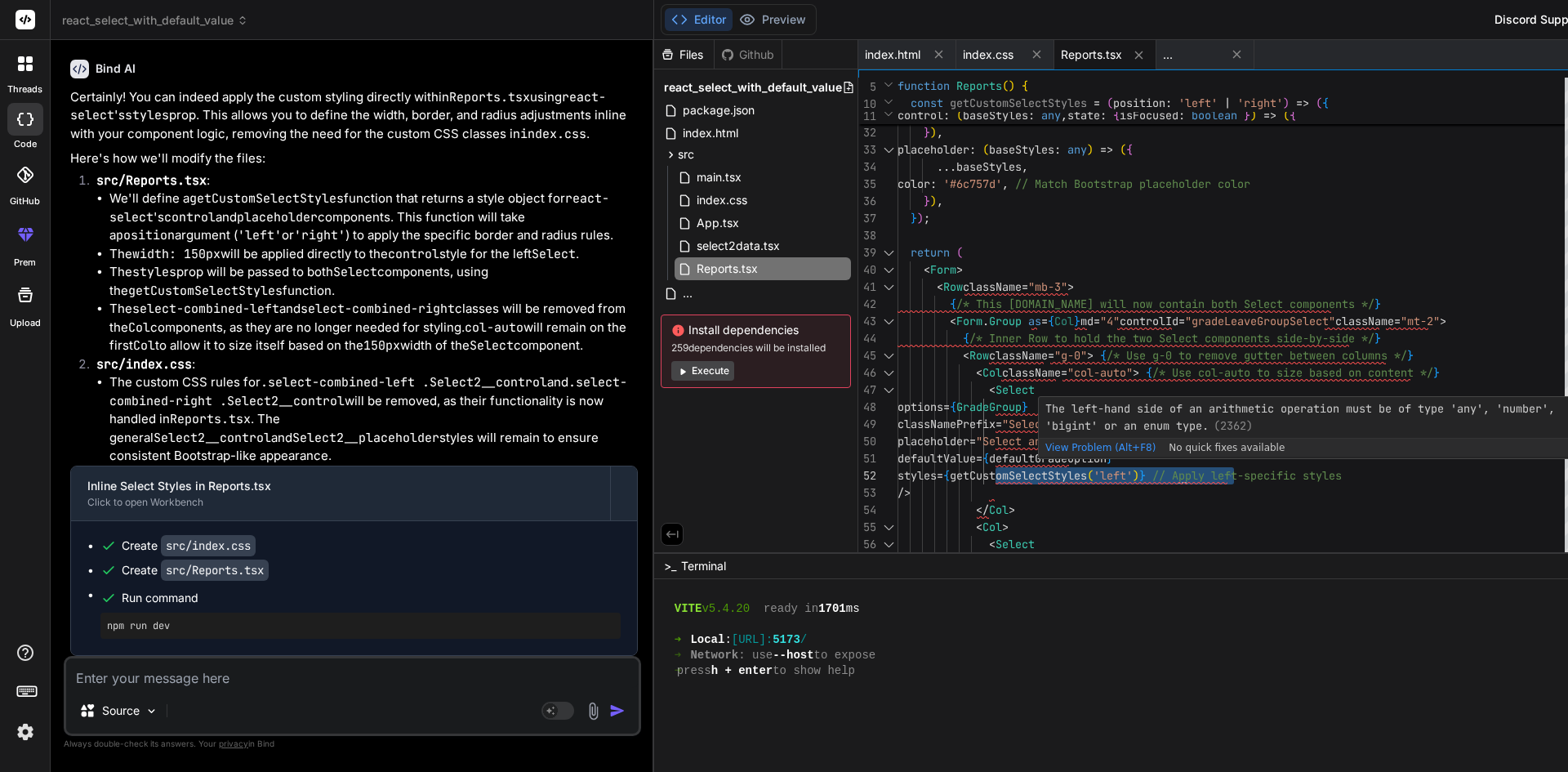
drag, startPoint x: 1161, startPoint y: 475, endPoint x: 900, endPoint y: 466, distance: 261.2
click at [900, 466] on div "borderBottomLeftRadius : 0 , borderLeft : 'none' , } ) , } ) , placeholder : ( …" at bounding box center [1235, 235] width 677 height 1287
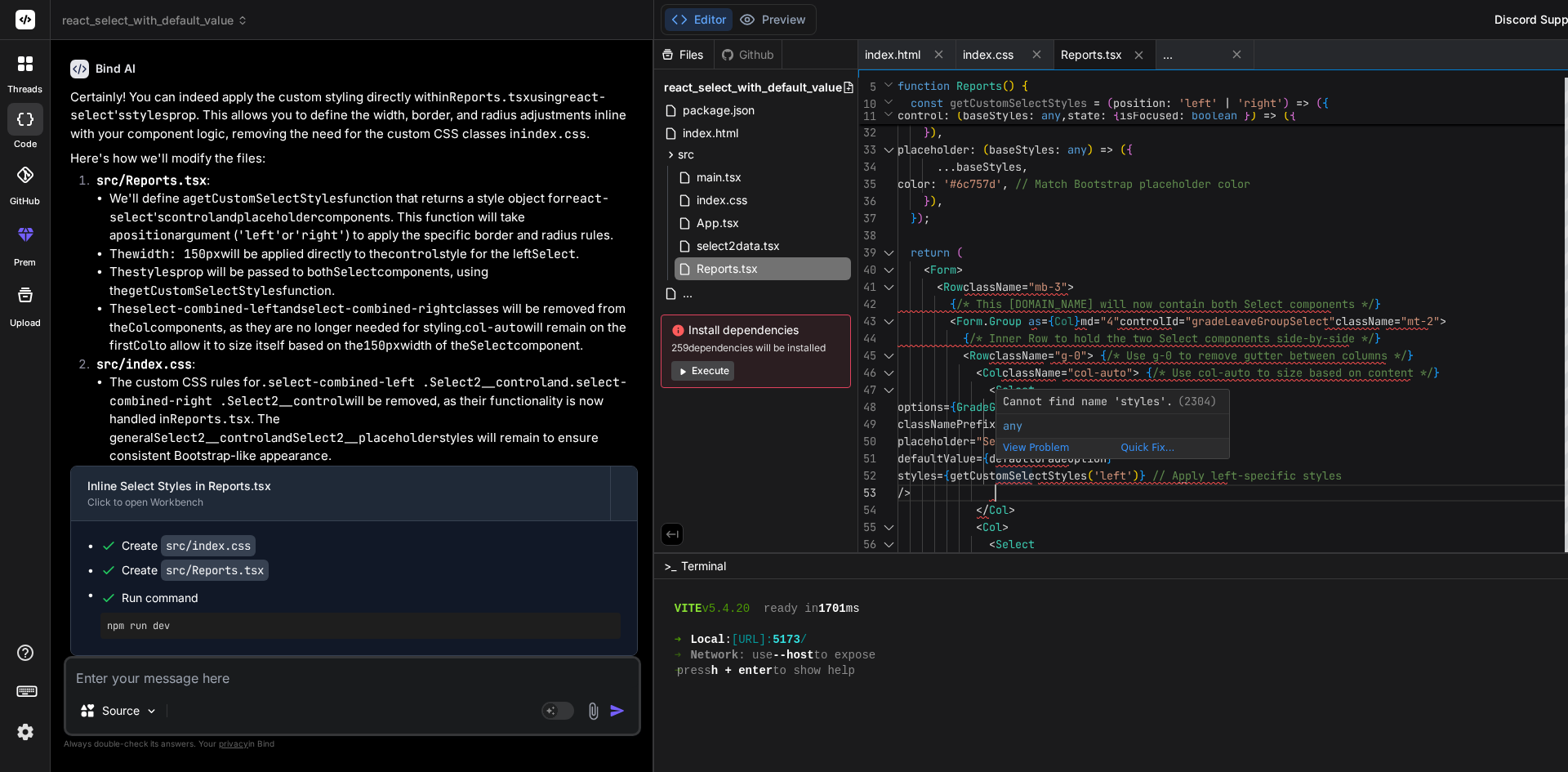
click at [1117, 480] on div "borderBottomLeftRadius : 0 , borderLeft : 'none' , } ) , } ) , placeholder : ( …" at bounding box center [1235, 235] width 677 height 1287
click at [897, 470] on div "borderBottomLeftRadius : 0 , borderLeft : 'none' , } ) , } ) , placeholder : ( …" at bounding box center [1235, 235] width 677 height 1287
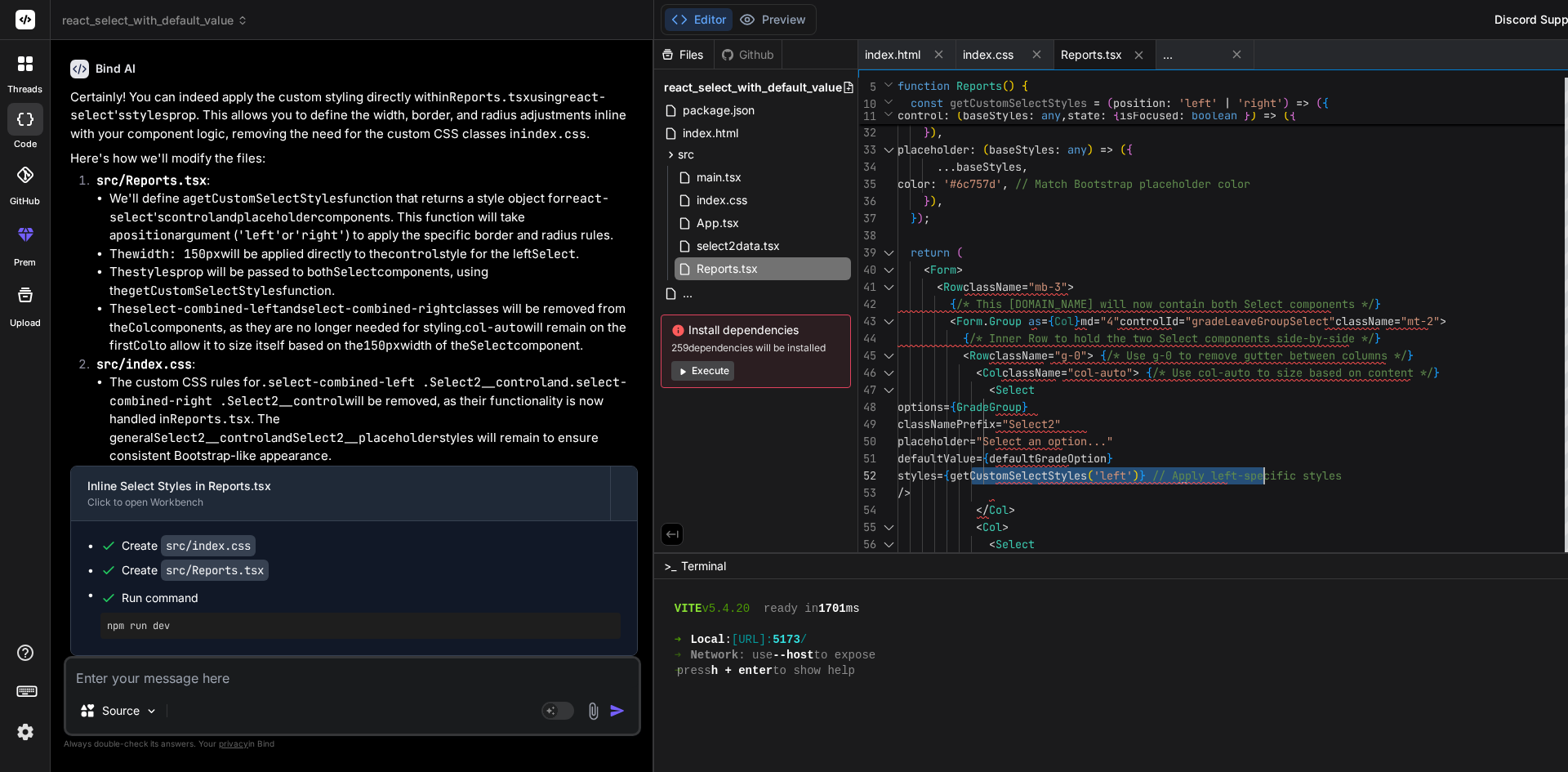
drag, startPoint x: 880, startPoint y: 473, endPoint x: 1195, endPoint y: 472, distance: 315.0
click at [1195, 472] on div "borderBottomLeftRadius : 0 , borderLeft : 'none' , } ) , } ) , placeholder : ( …" at bounding box center [1235, 235] width 677 height 1287
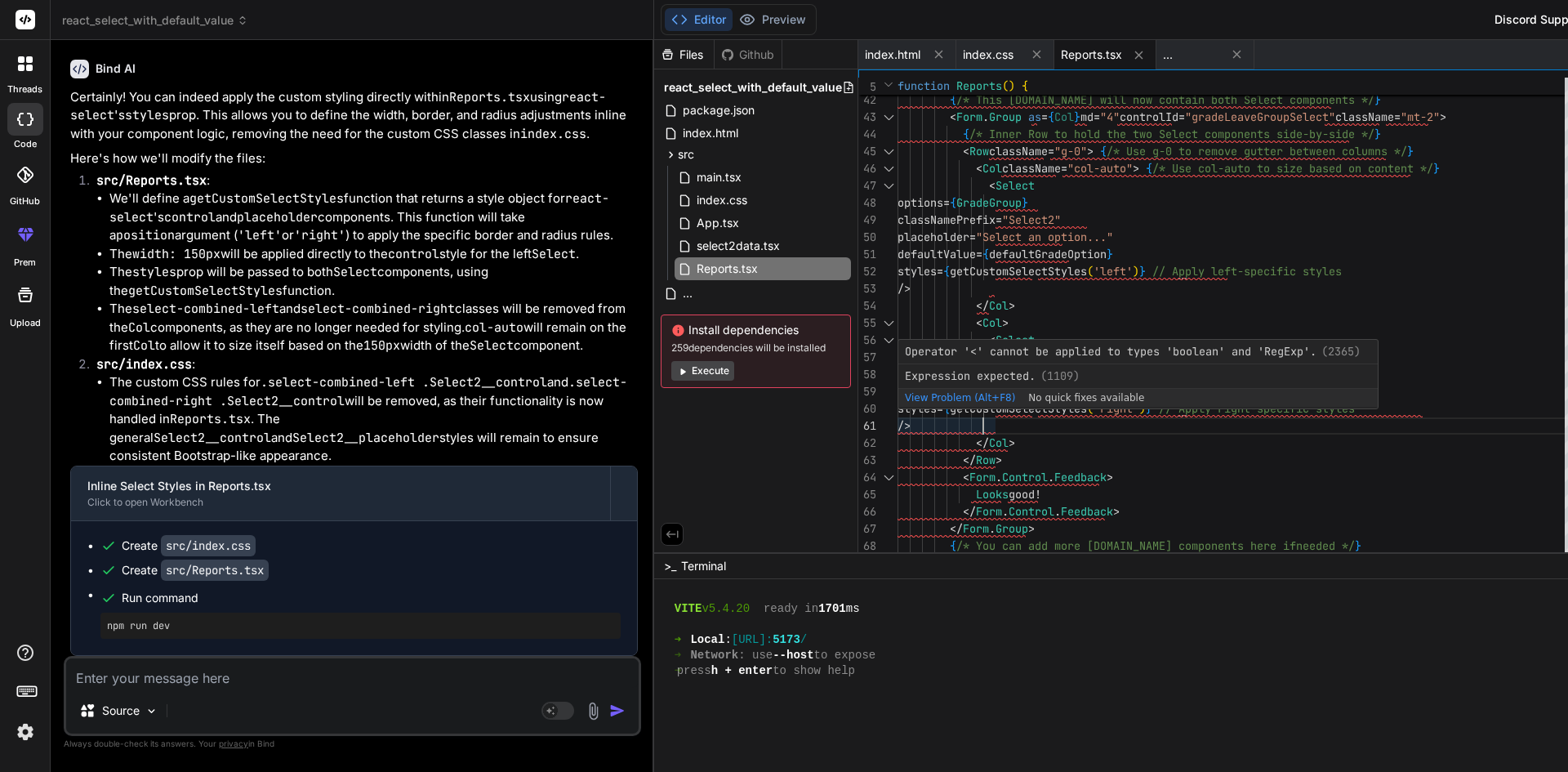
click at [897, 409] on div "< Row className = "mb-3" > { /* This [DOMAIN_NAME] will now contain both Select…" at bounding box center [1235, 31] width 677 height 1287
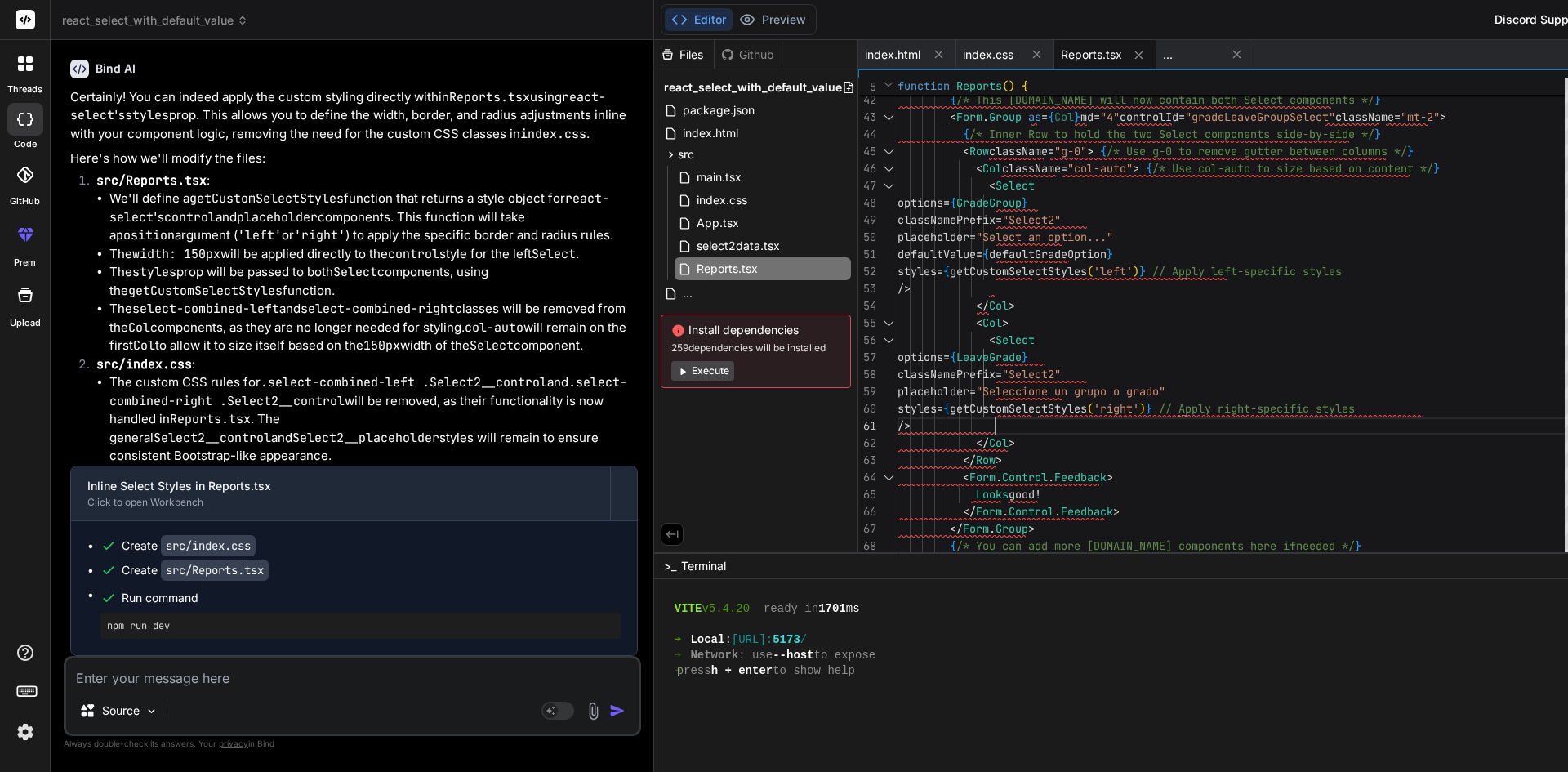
drag, startPoint x: 1392, startPoint y: 412, endPoint x: 901, endPoint y: 412, distance: 491.0
click at [901, 412] on div "< Row className = "mb-3" > { /* This [DOMAIN_NAME] will now contain both Select…" at bounding box center [1235, 31] width 677 height 1287
click at [906, 409] on div "< Row className = "mb-3" > { /* This [DOMAIN_NAME] will now contain both Select…" at bounding box center [1235, 31] width 677 height 1287
click at [900, 411] on div "< Row className = "mb-3" > { /* This [DOMAIN_NAME] will now contain both Select…" at bounding box center [1235, 31] width 677 height 1287
click at [1264, 422] on div "< Row className = "mb-3" > { /* This [DOMAIN_NAME] will now contain both Select…" at bounding box center [1235, 31] width 677 height 1287
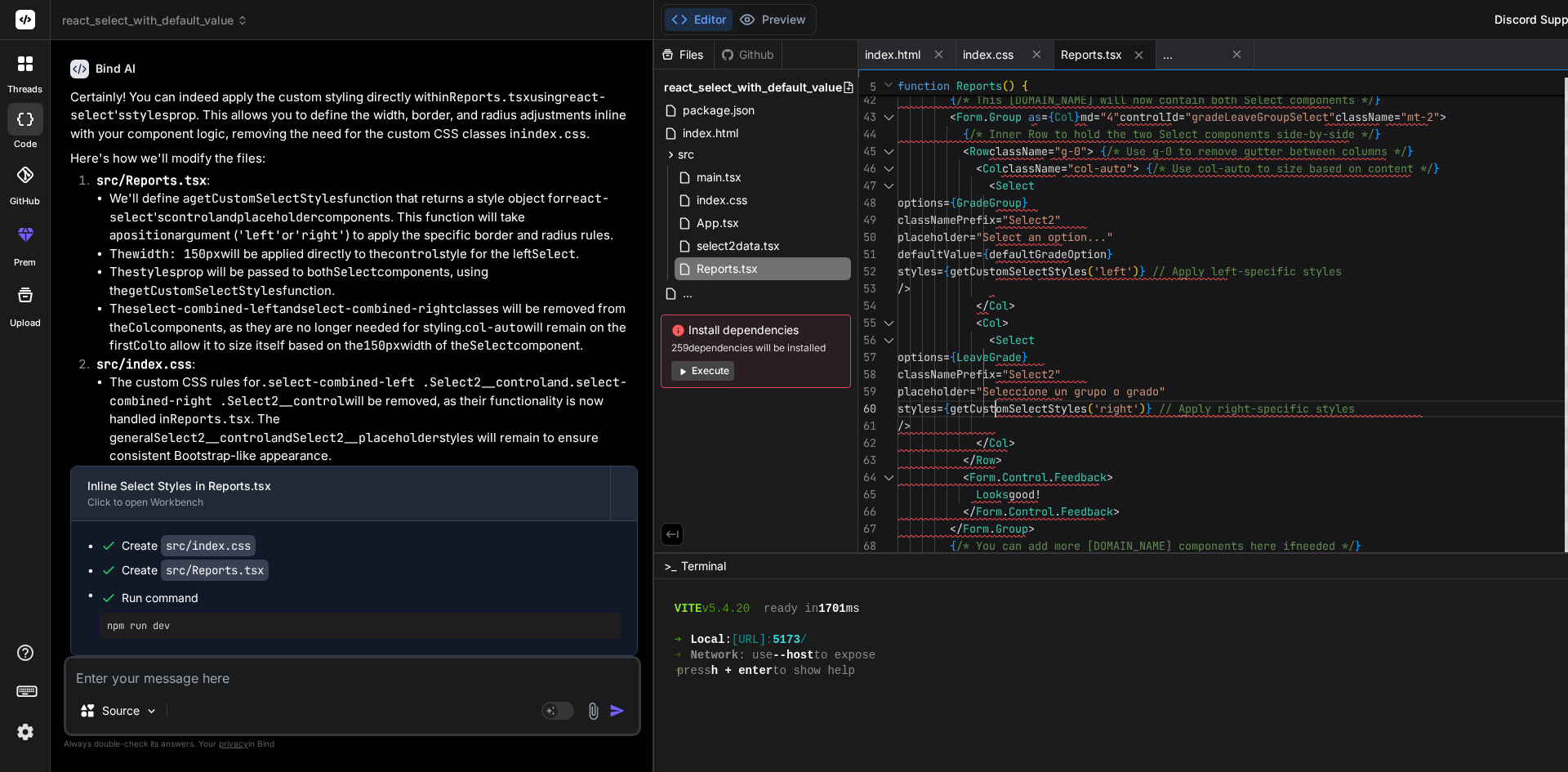
click at [899, 407] on div "< Row className = "mb-3" > { /* This [DOMAIN_NAME] will now contain both Select…" at bounding box center [1235, 31] width 677 height 1287
drag, startPoint x: 896, startPoint y: 413, endPoint x: 911, endPoint y: 403, distance: 18.0
click at [911, 403] on div "< Row className = "mb-3" > { /* This [DOMAIN_NAME] will now contain both Select…" at bounding box center [1235, 31] width 677 height 1287
click at [1083, 432] on div "< Row className = "mb-3" > { /* This [DOMAIN_NAME] will now contain both Select…" at bounding box center [1235, 31] width 677 height 1287
click at [1385, 409] on div "< Row className = "mb-3" > { /* This [DOMAIN_NAME] will now contain both Select…" at bounding box center [1235, 31] width 677 height 1287
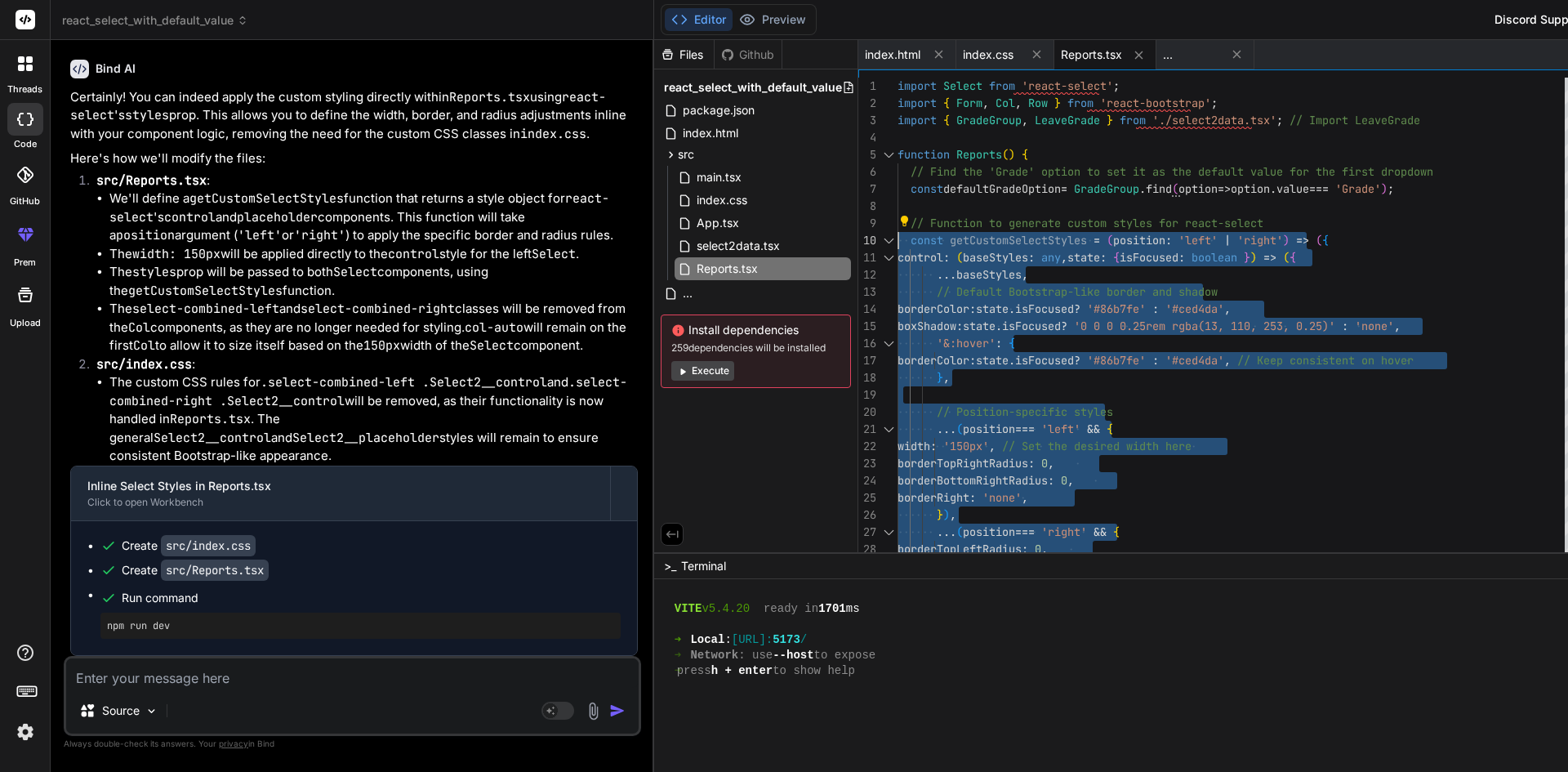
drag, startPoint x: 840, startPoint y: 516, endPoint x: 790, endPoint y: 229, distance: 291.3
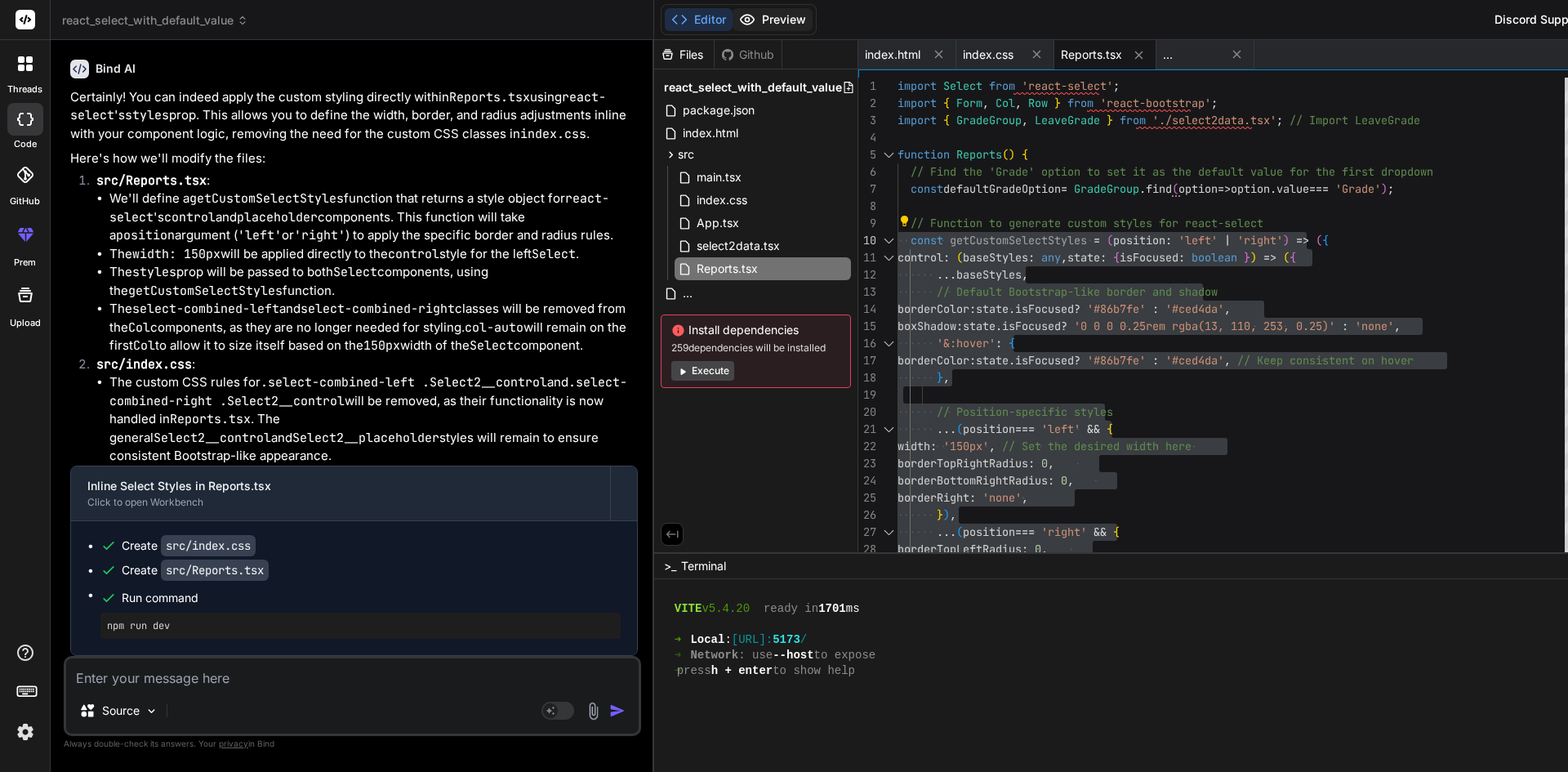
click at [733, 20] on button "Preview" at bounding box center [773, 20] width 80 height 23
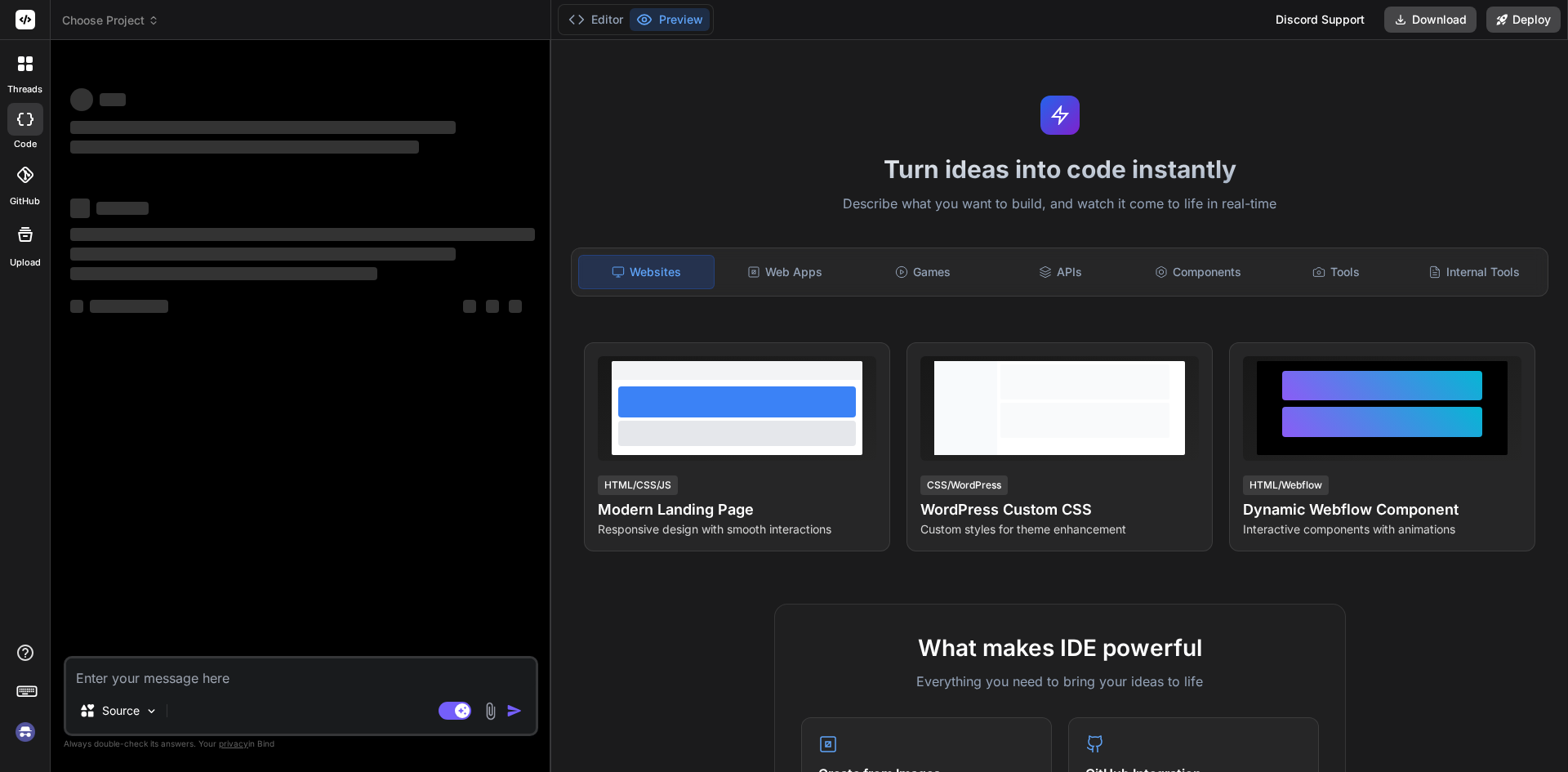
click at [677, 16] on button "Preview" at bounding box center [670, 20] width 80 height 23
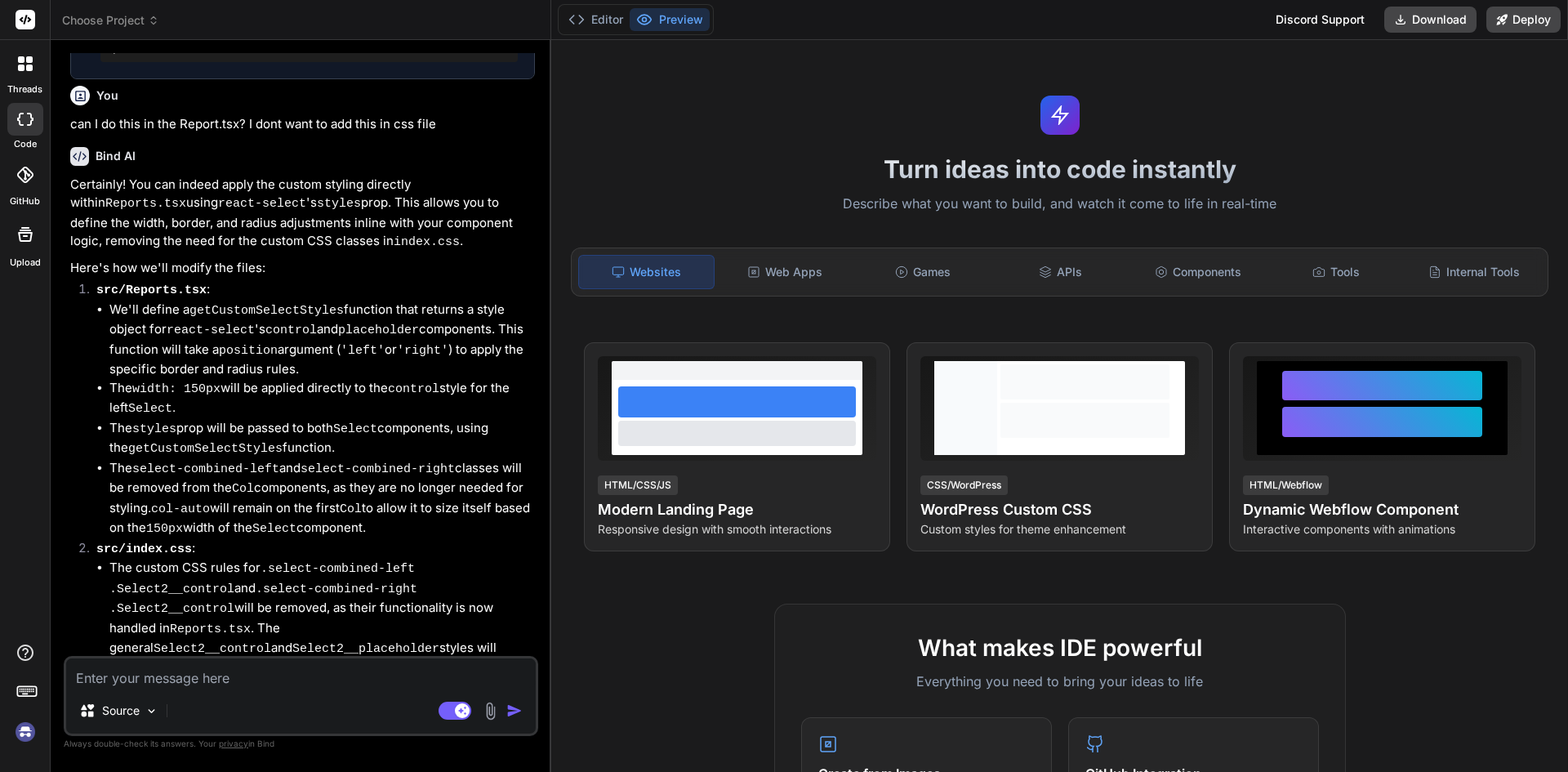
scroll to position [2668, 0]
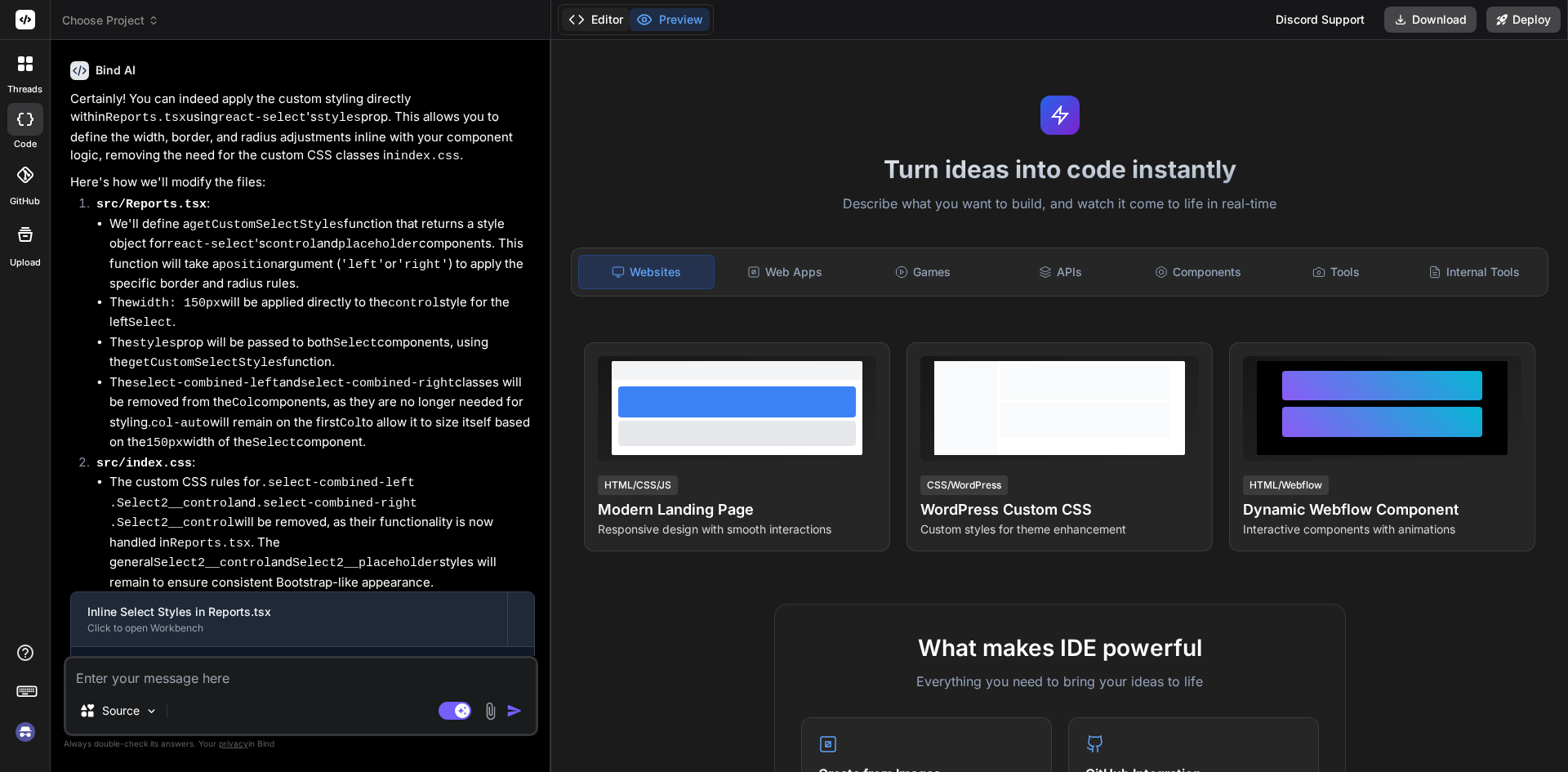
click at [595, 16] on button "Editor" at bounding box center [596, 20] width 68 height 23
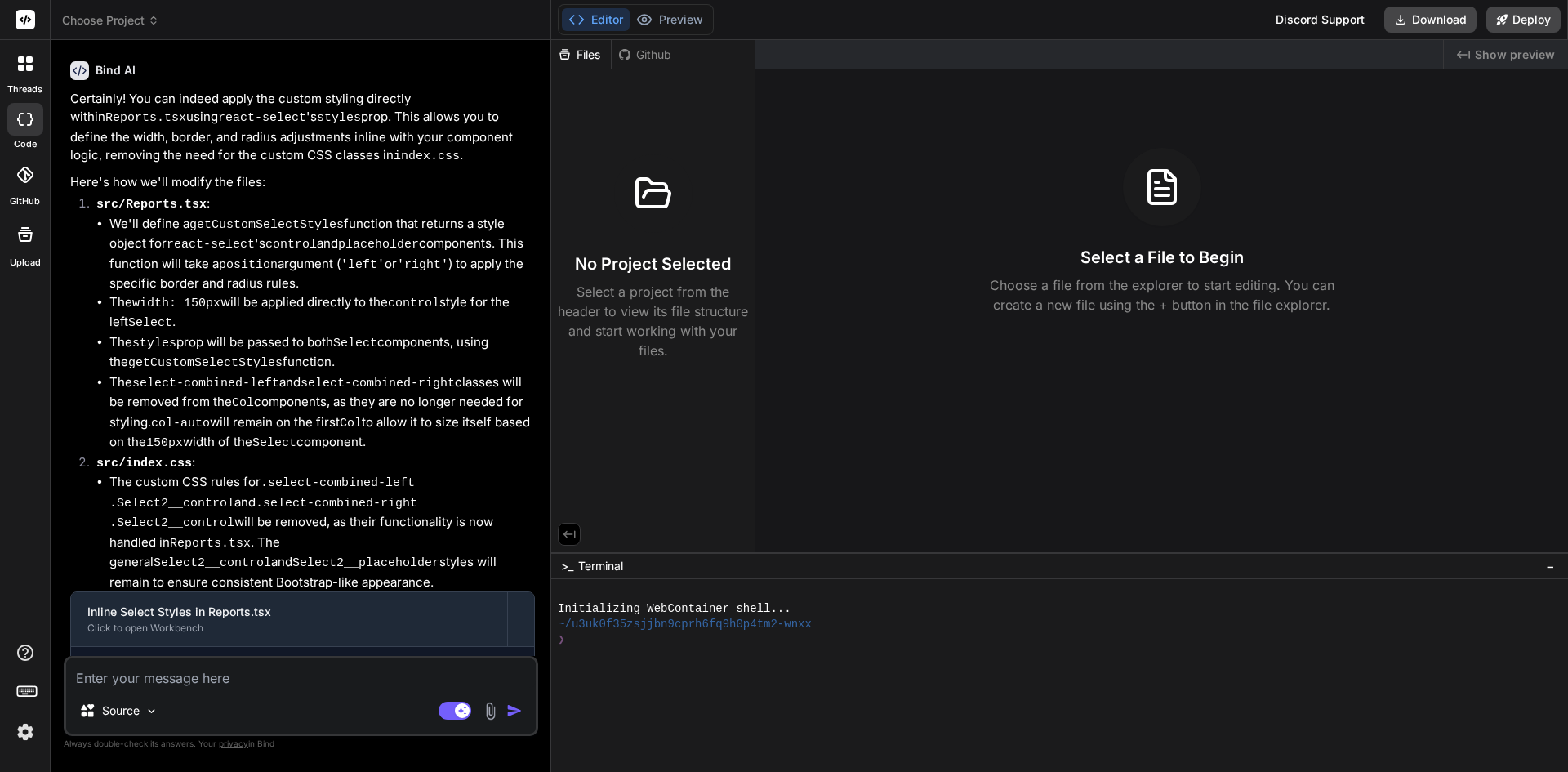
scroll to position [0, 0]
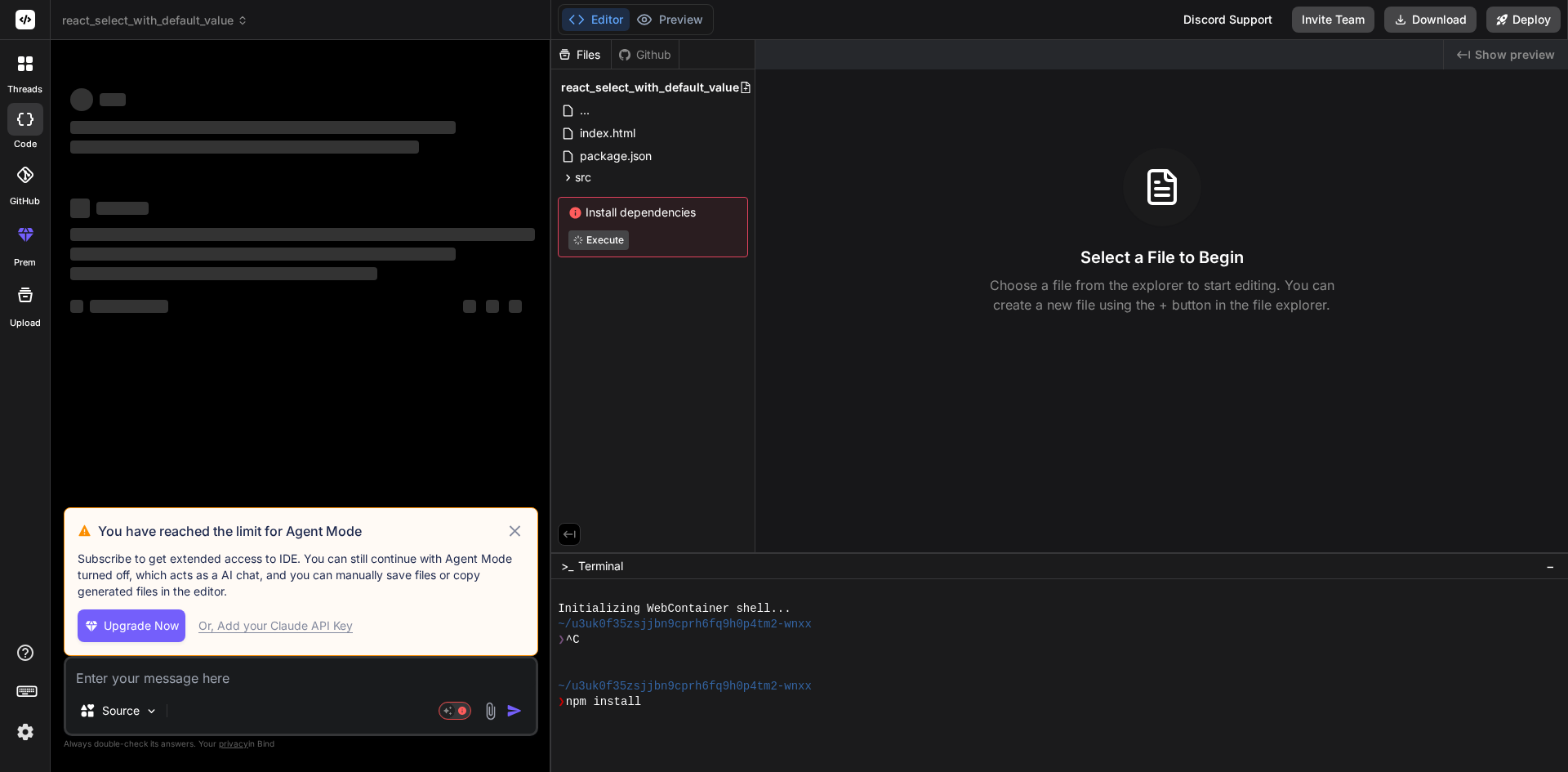
click at [510, 528] on icon at bounding box center [514, 531] width 19 height 20
type textarea "x"
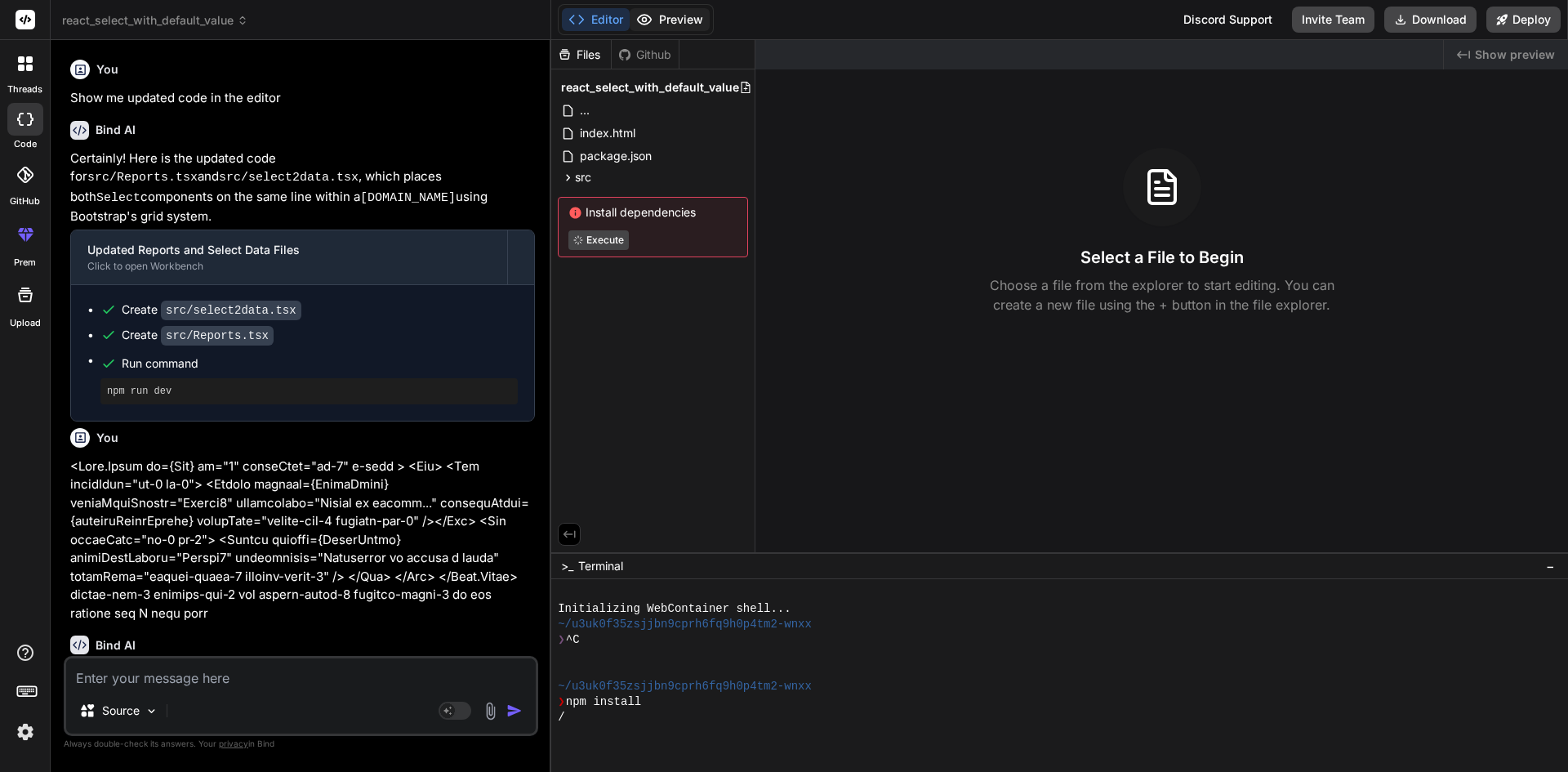
click at [674, 19] on button "Preview" at bounding box center [670, 20] width 80 height 23
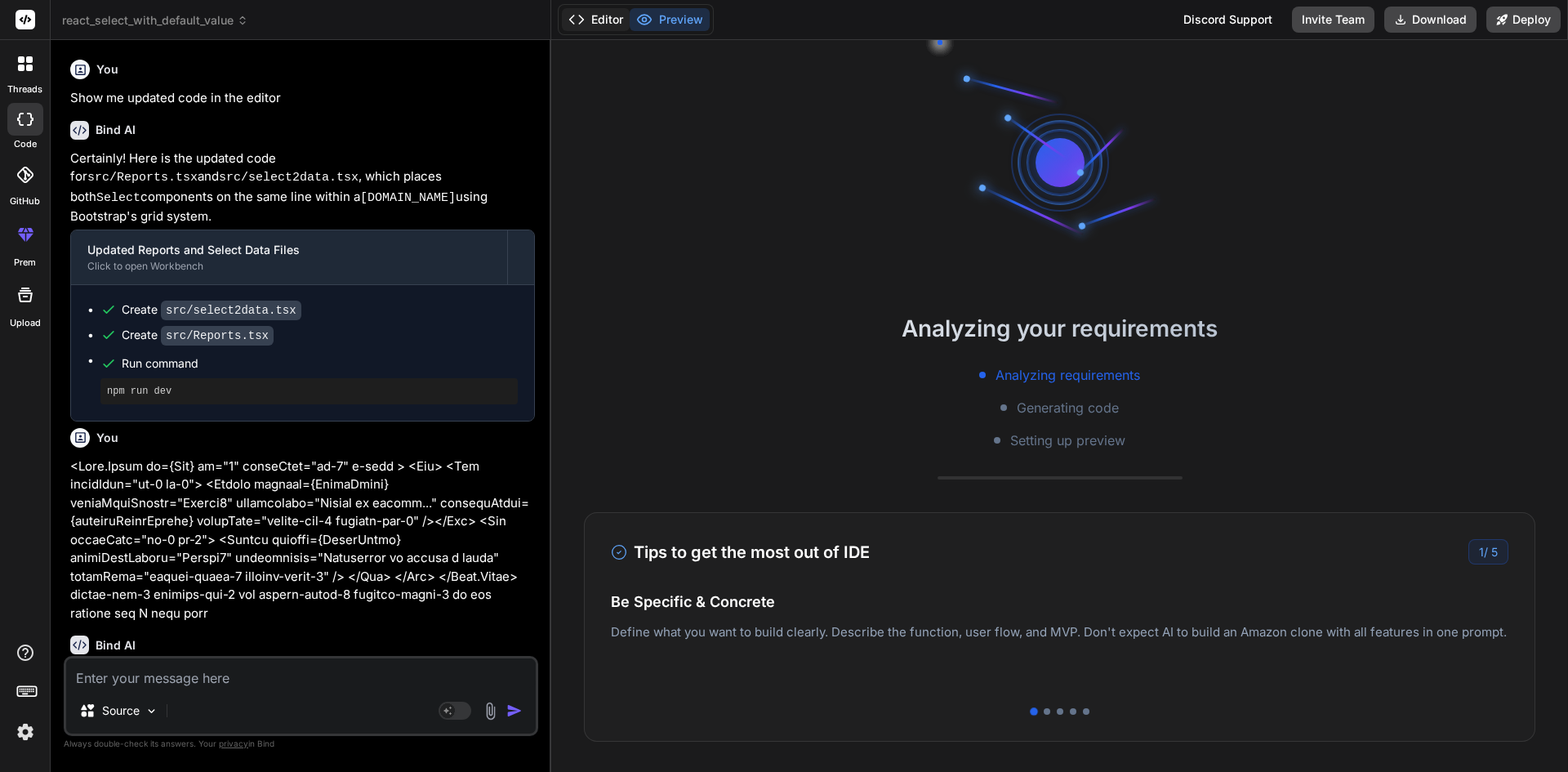
click at [587, 19] on button "Editor" at bounding box center [596, 20] width 68 height 23
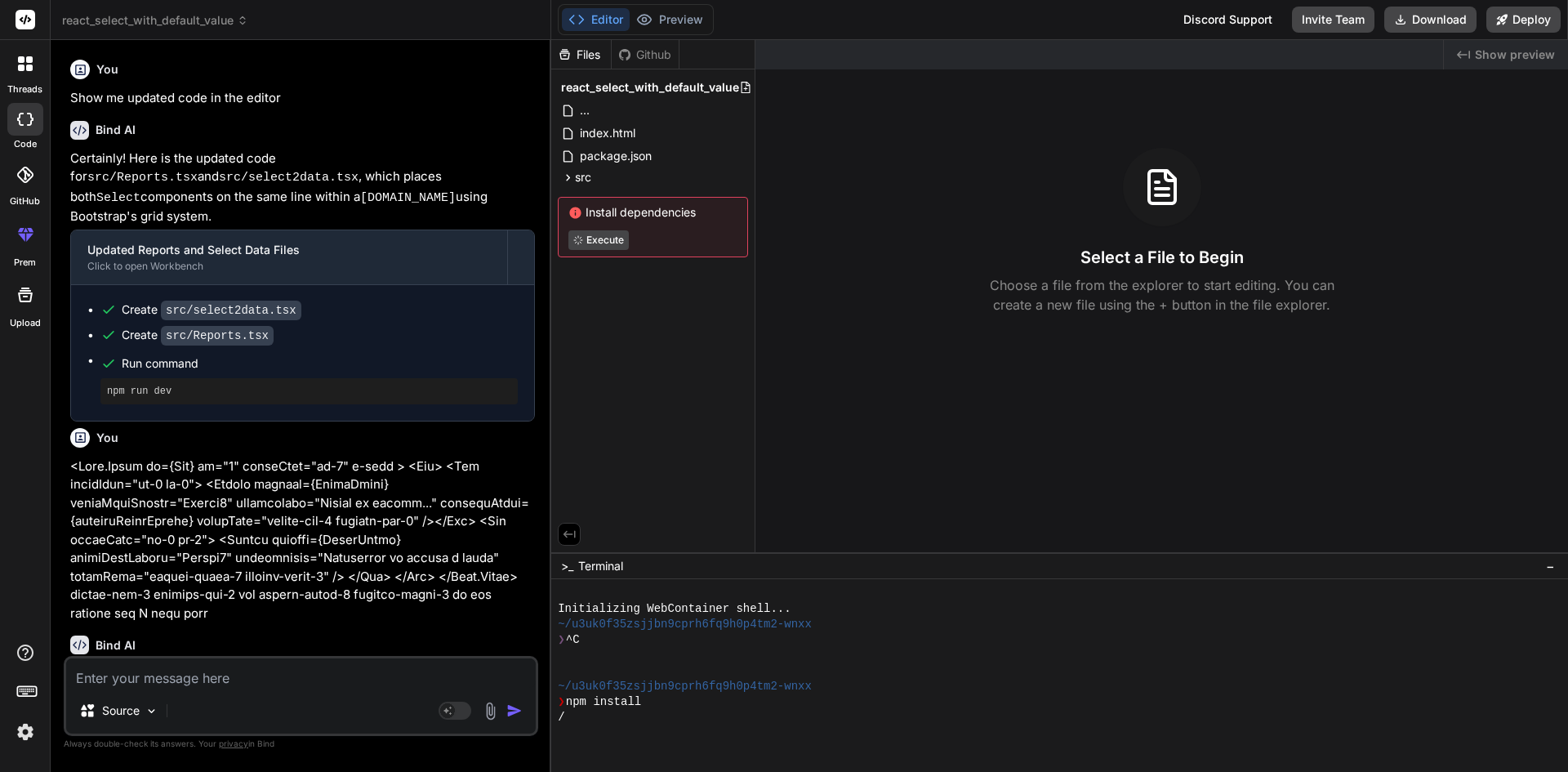
click at [155, 678] on textarea at bounding box center [301, 673] width 469 height 30
paste textarea "<Form.Group as={Col} md="4" className="mt-2" > <Row> <Col className="col-auto m…"
type textarea "<Form.Group as={Col} md="4" className="mt-2" > <Row> <Col className="col-auto m…"
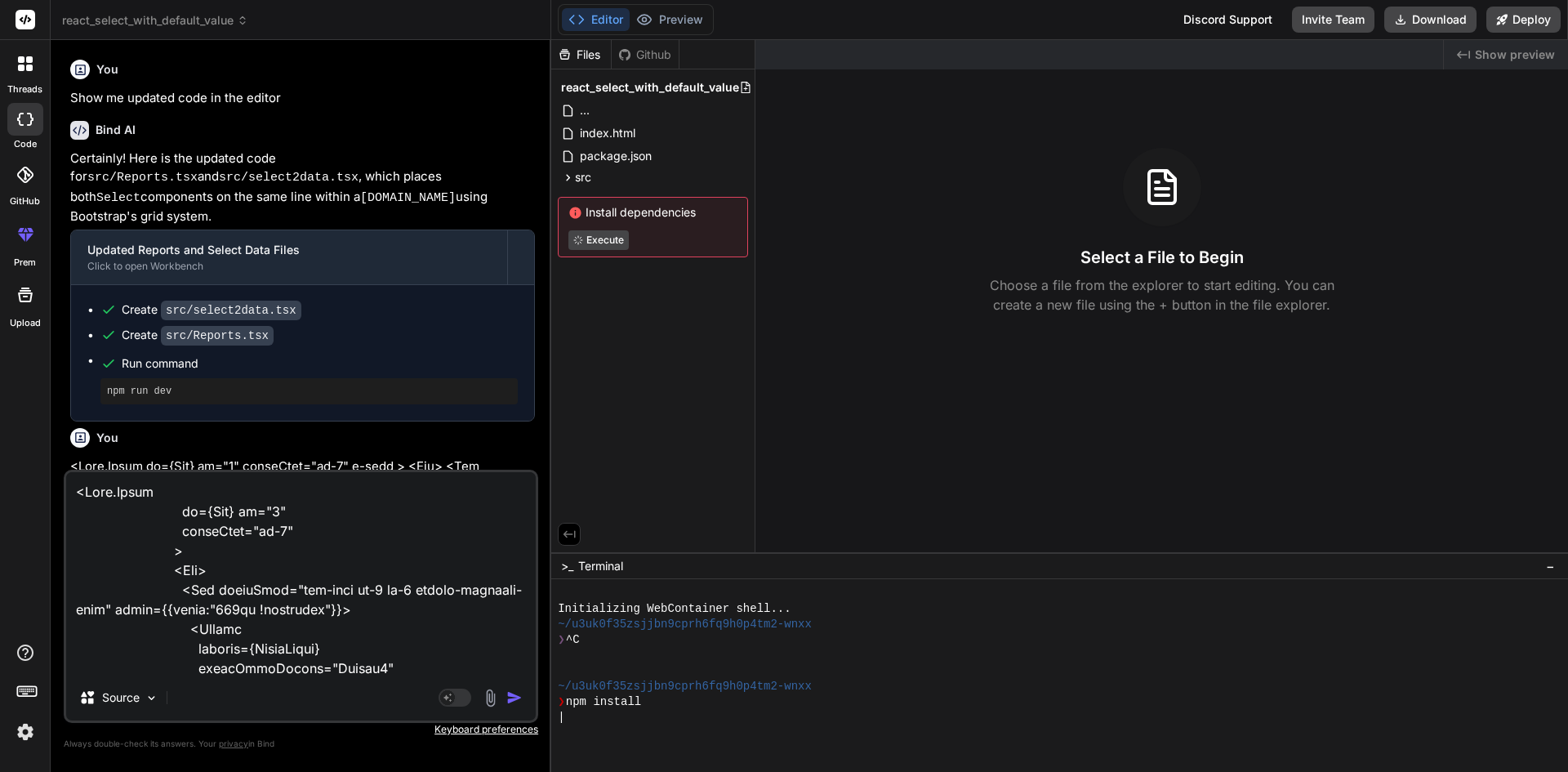
scroll to position [315, 0]
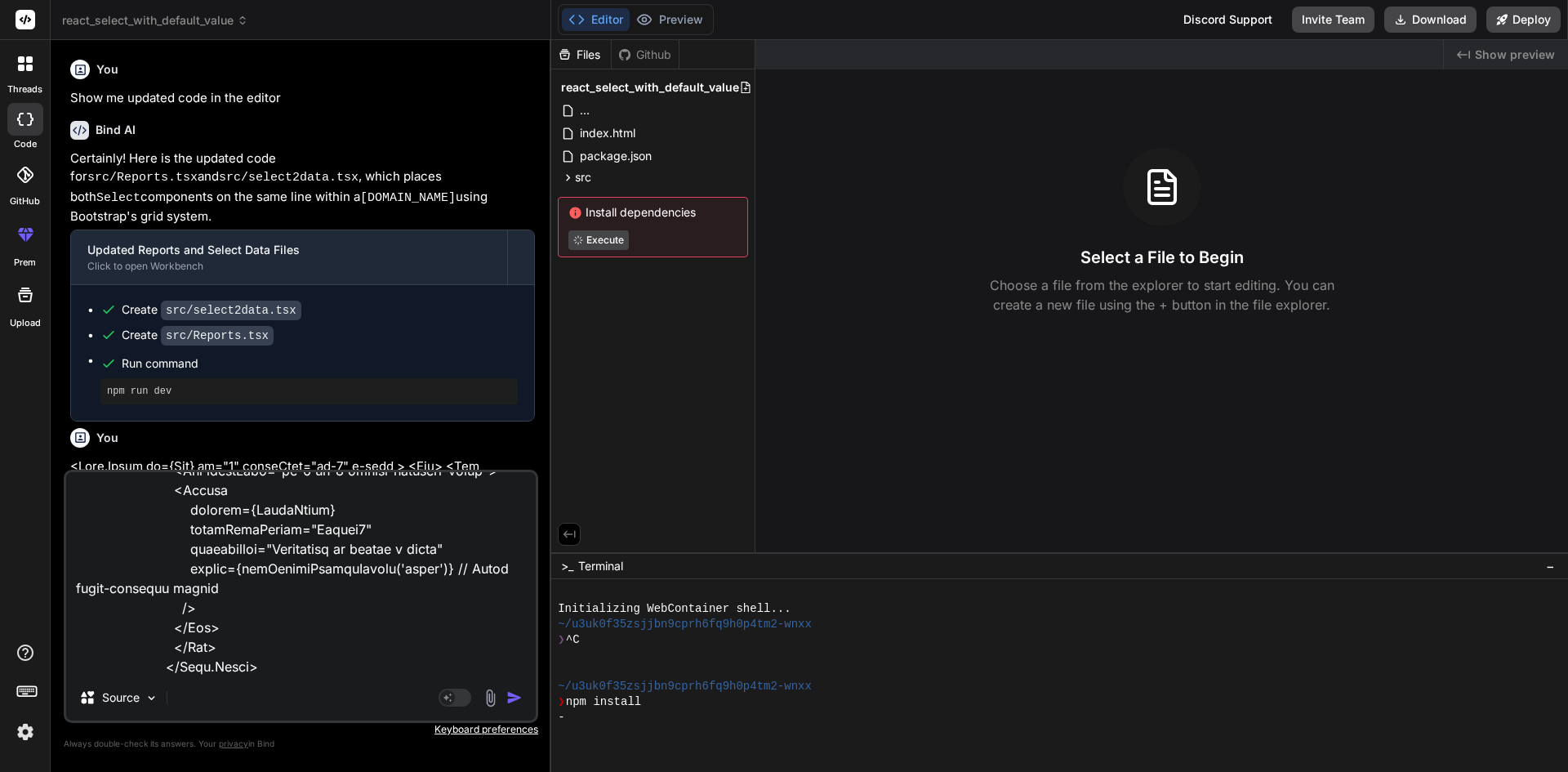
type textarea "x"
type textarea "<Form.Group as={Col} md="4" className="mt-2" > <Row> <Col className="col-auto m…"
type textarea "x"
type textarea "<Form.Group as={Col} md="4" className="mt-2" > <Row> <Col className="col-auto m…"
type textarea "x"
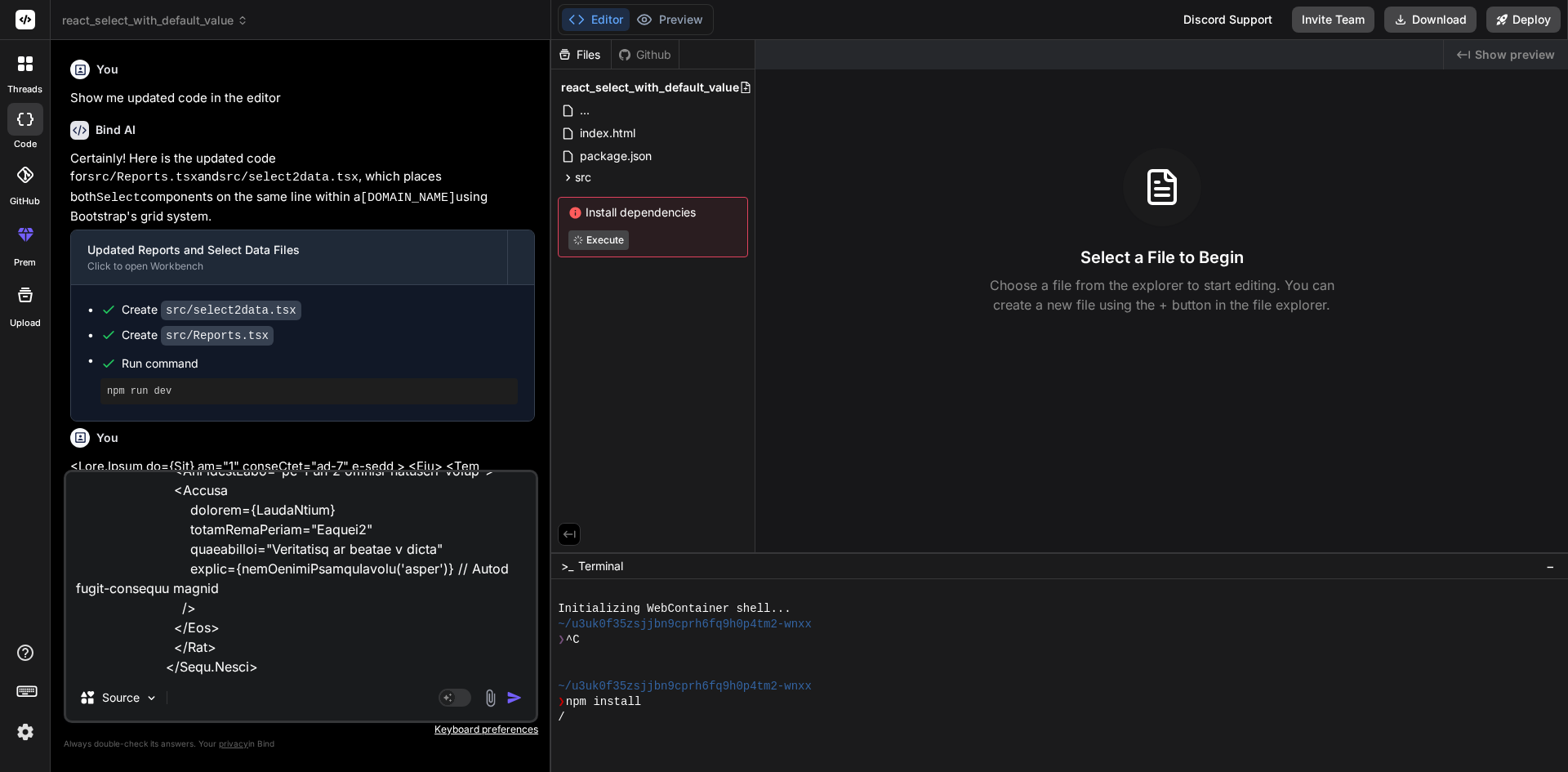
scroll to position [354, 0]
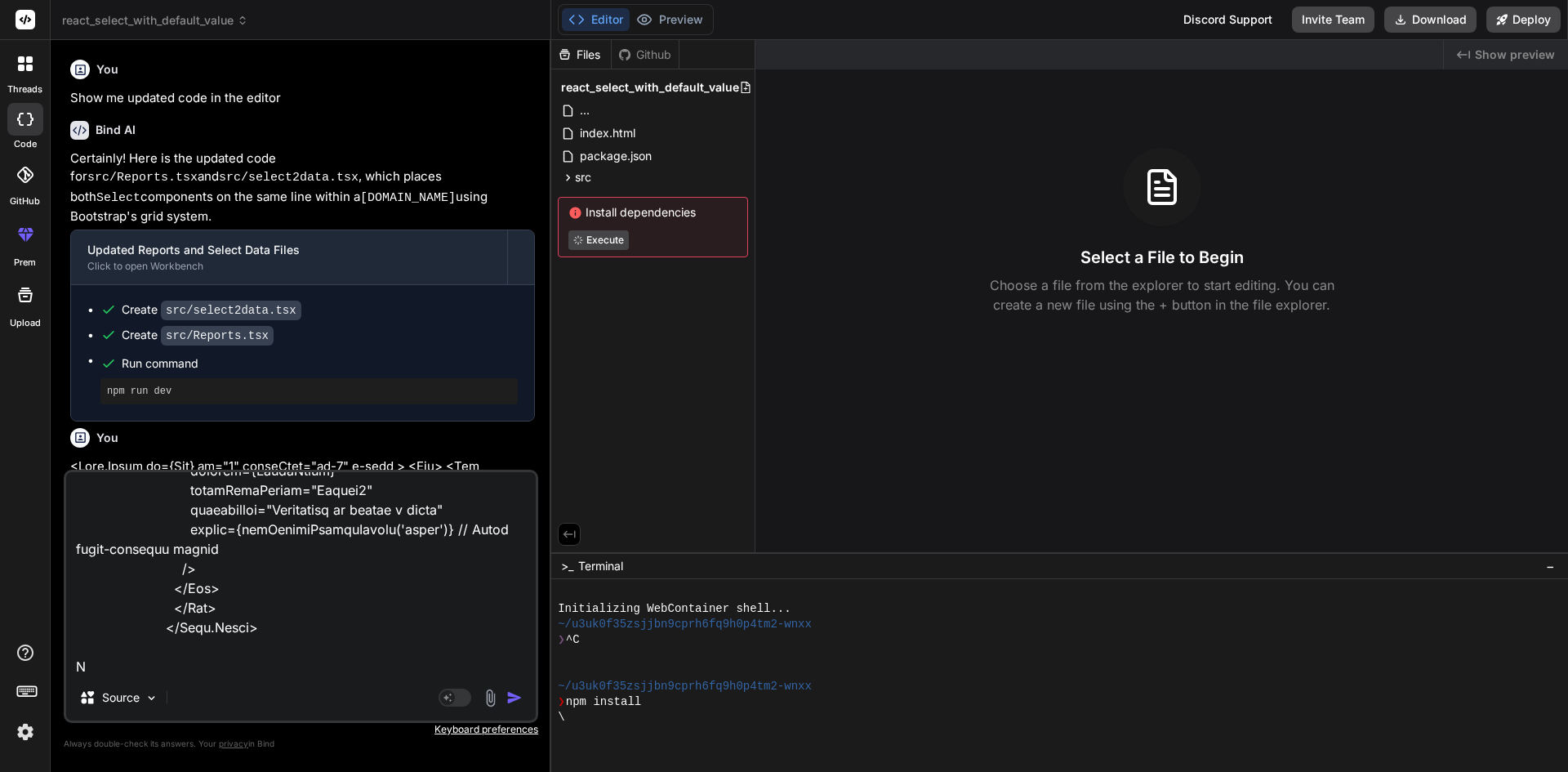
type textarea "<Form.Group as={Col} md="4" className="mt-2" > <Row> <Col className="col-auto m…"
type textarea "x"
type textarea "<Form.Group as={Col} md="4" className="mt-2" > <Row> <Col className="col-auto m…"
type textarea "x"
type textarea "<Form.Group as={Col} md="4" className="mt-2" > <Row> <Col className="col-auto m…"
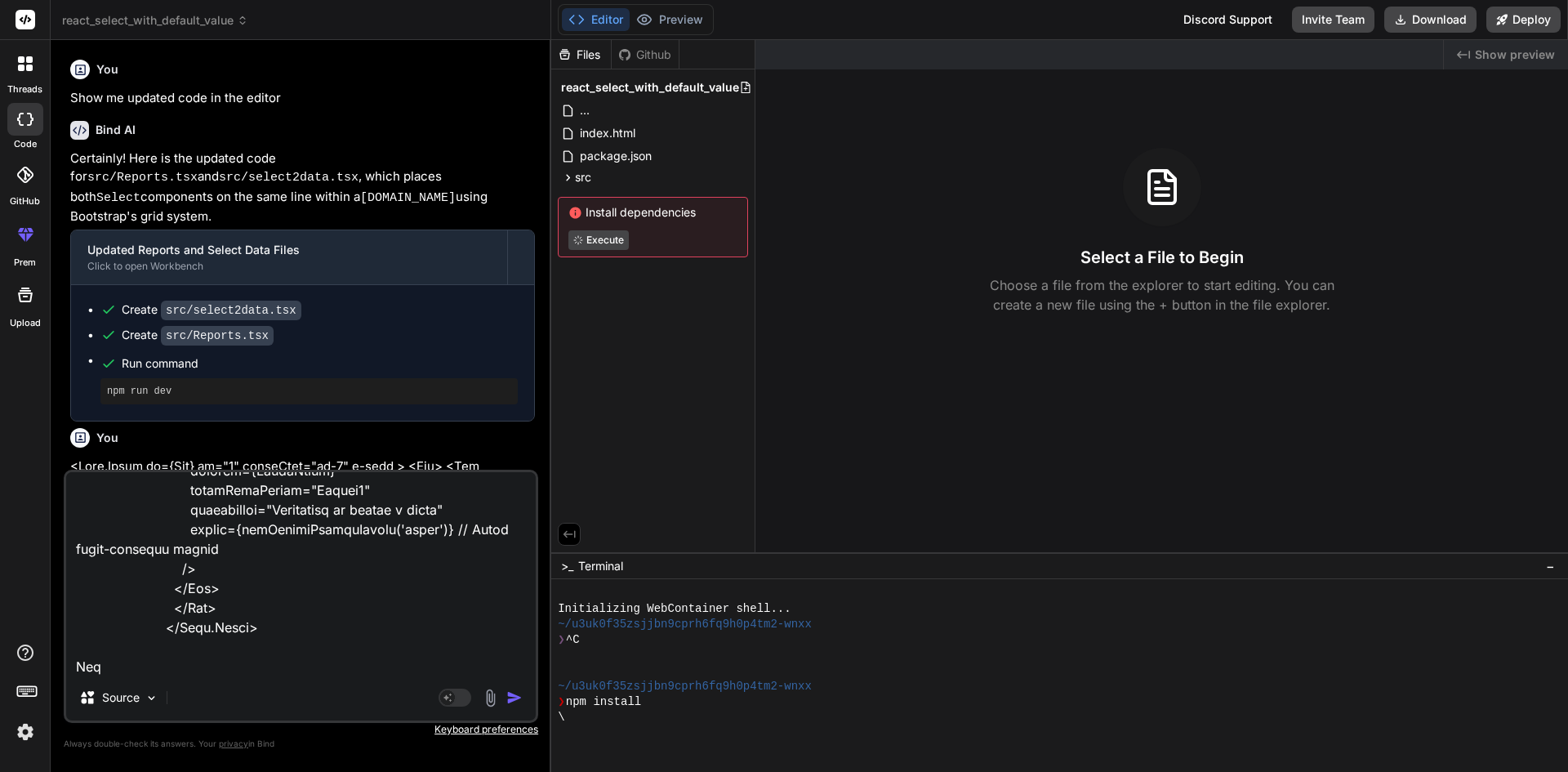
type textarea "x"
type textarea "<Form.Group as={Col} md="4" className="mt-2" > <Row> <Col className="col-auto m…"
type textarea "x"
type textarea "<Form.Group as={Col} md="4" className="mt-2" > <Row> <Col className="col-auto m…"
type textarea "x"
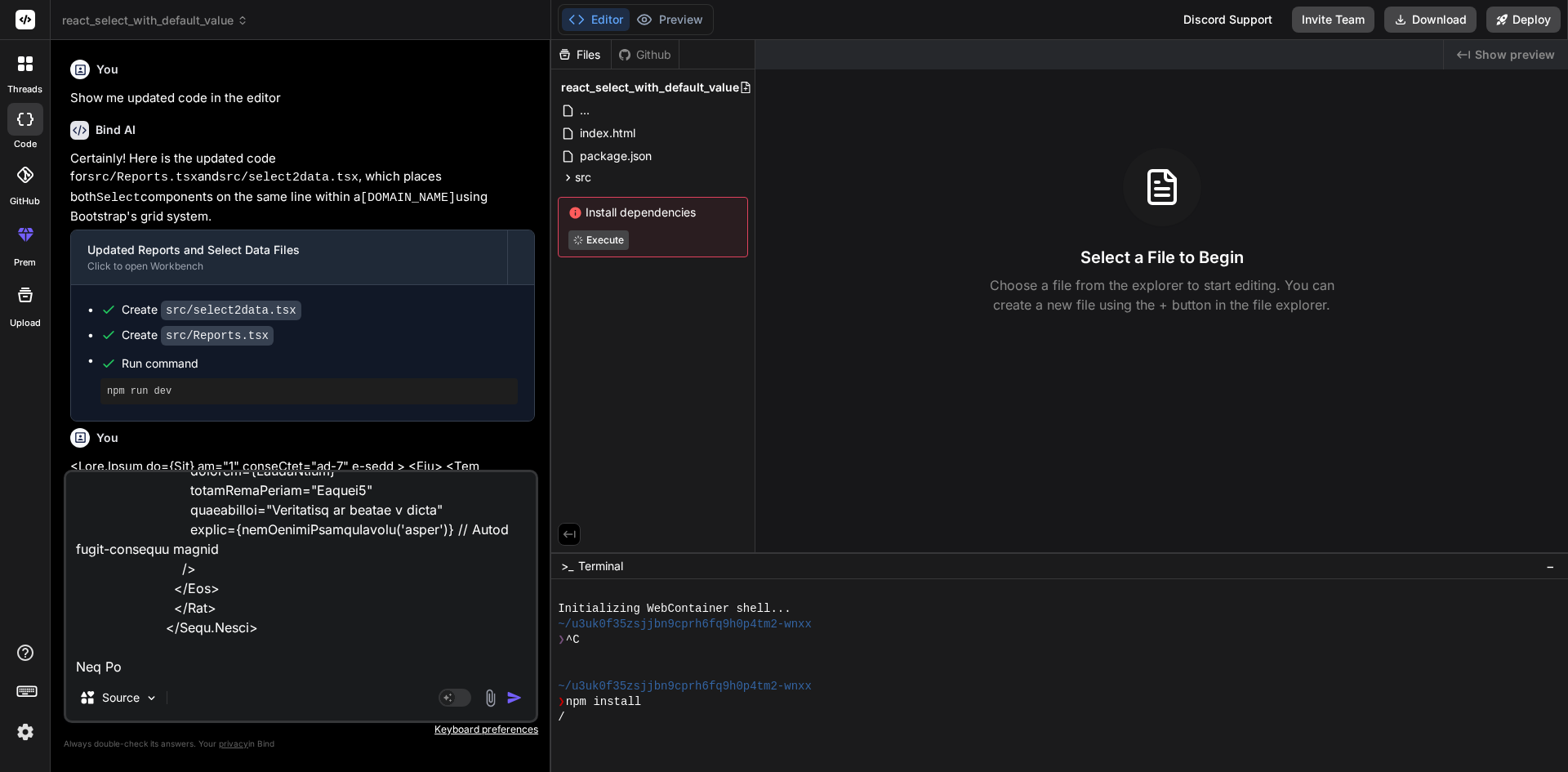
type textarea "<Form.Group as={Col} md="4" className="mt-2" > <Row> <Col className="col-auto m…"
type textarea "x"
type textarea "<Form.Group as={Col} md="4" className="mt-2" > <Row> <Col className="col-auto m…"
type textarea "x"
type textarea "<Form.Group as={Col} md="4" className="mt-2" > <Row> <Col className="col-auto m…"
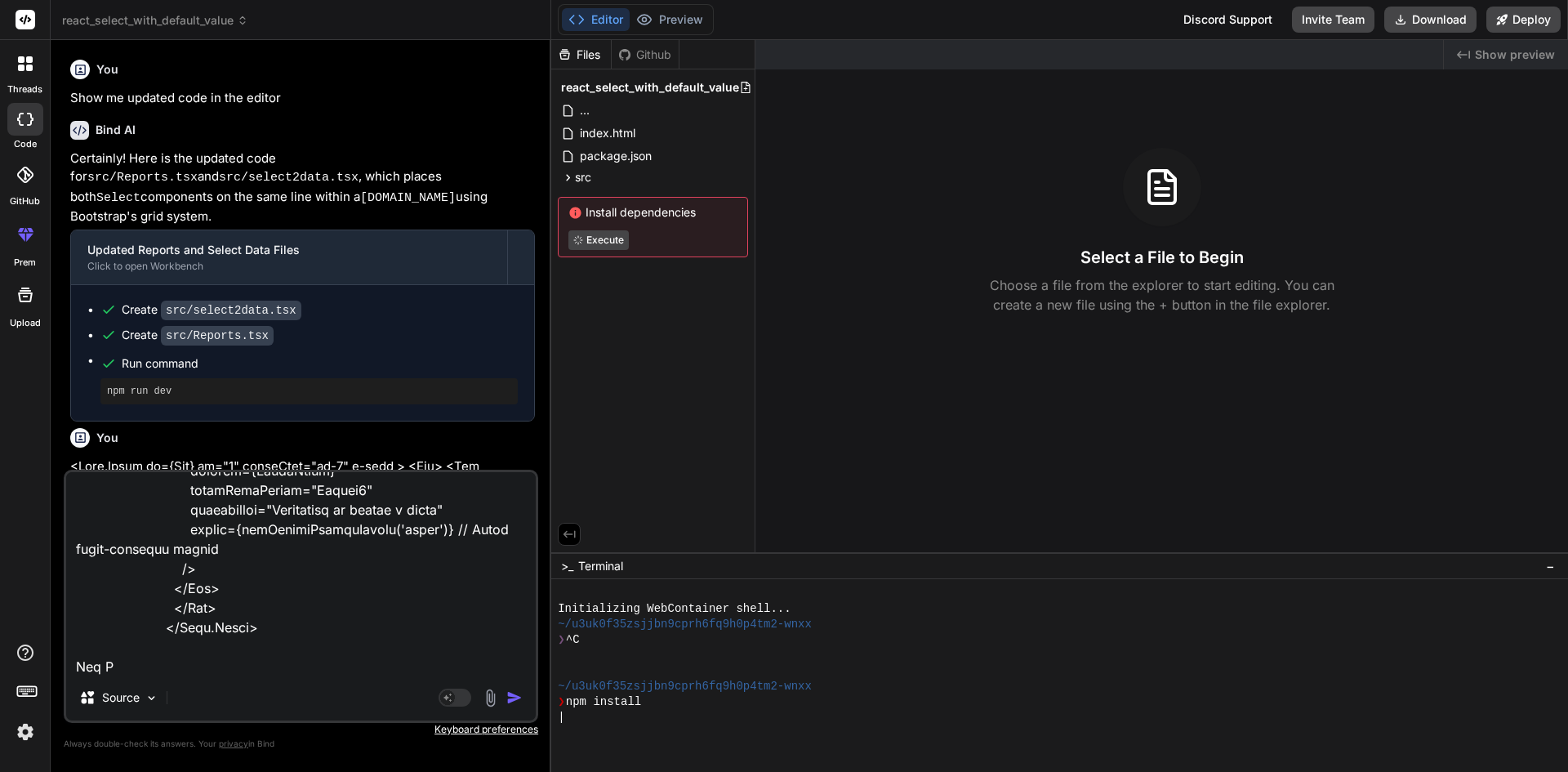
type textarea "x"
type textarea "<Form.Group as={Col} md="4" className="mt-2" > <Row> <Col className="col-auto m…"
type textarea "x"
type textarea "<Form.Group as={Col} md="4" className="mt-2" > <Row> <Col className="col-auto m…"
type textarea "x"
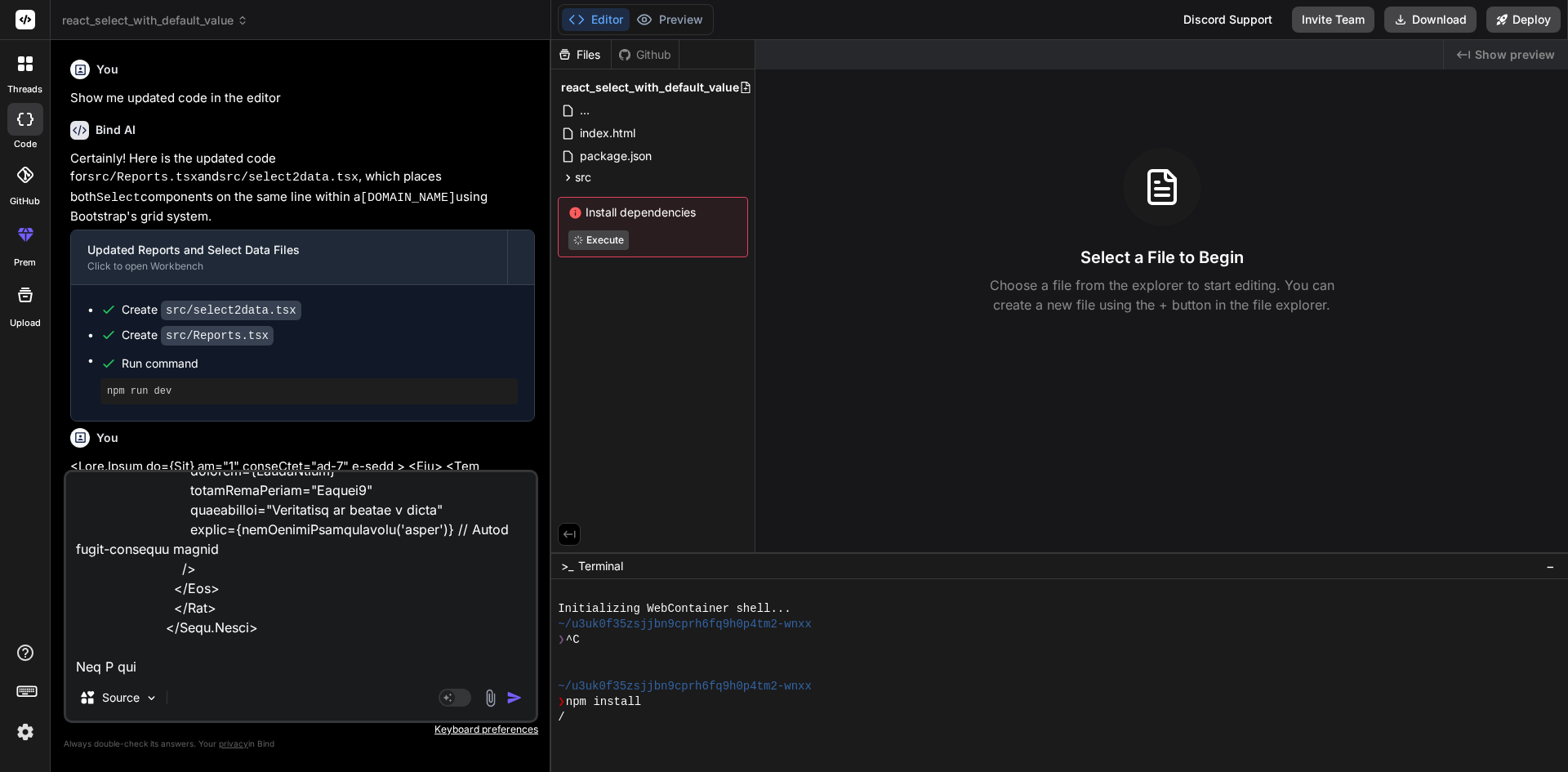
type textarea "<Form.Group as={Col} md="4" className="mt-2" > <Row> <Col className="col-auto m…"
type textarea "x"
type textarea "<Form.Group as={Col} md="4" className="mt-2" > <Row> <Col className="col-auto m…"
type textarea "x"
type textarea "<Form.Group as={Col} md="4" className="mt-2" > <Row> <Col className="col-auto m…"
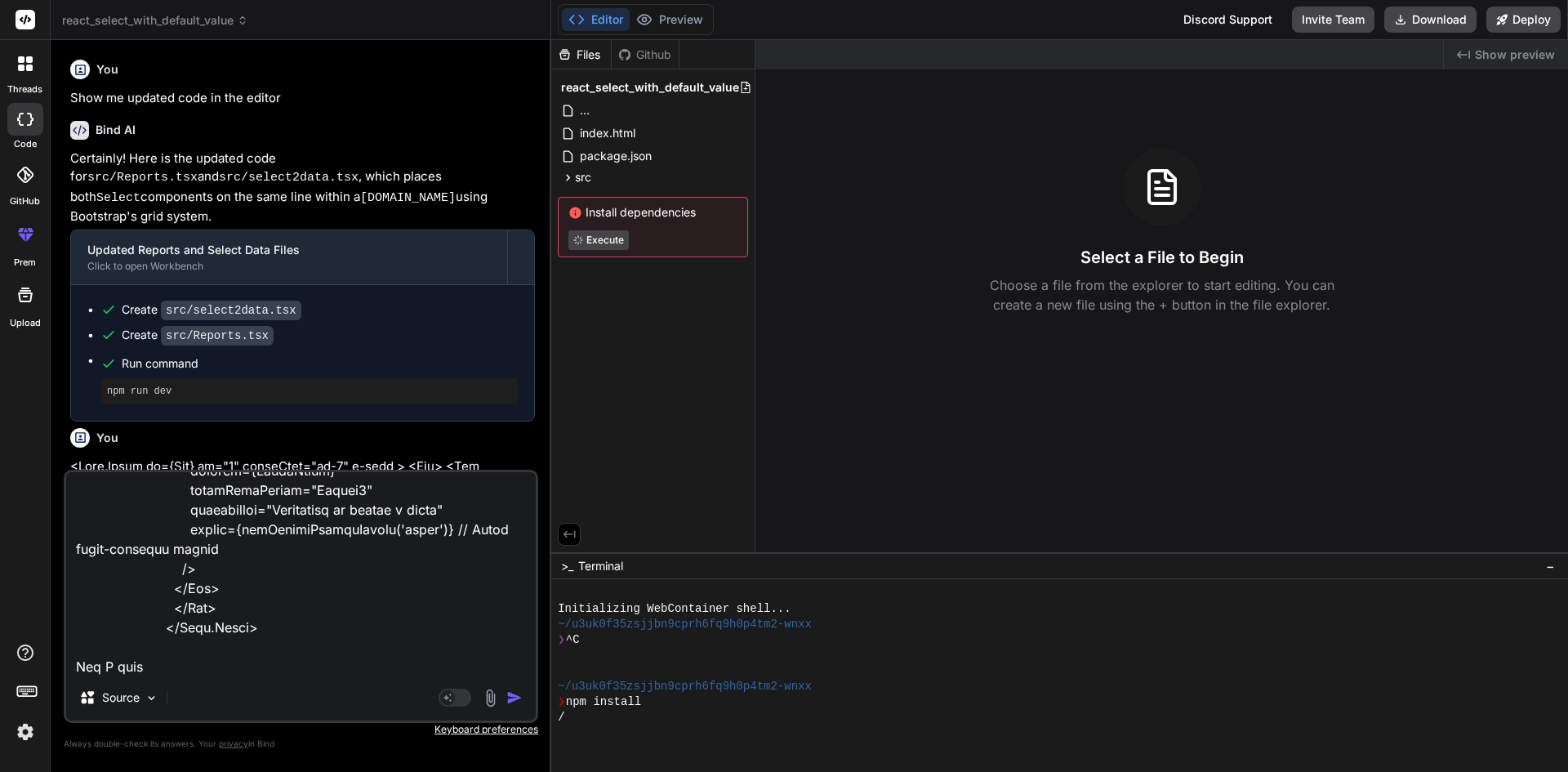
type textarea "x"
type textarea "<Form.Group as={Col} md="4" className="mt-2" > <Row> <Col className="col-auto m…"
type textarea "x"
type textarea "<Form.Group as={Col} md="4" className="mt-2" > <Row> <Col className="col-auto m…"
type textarea "x"
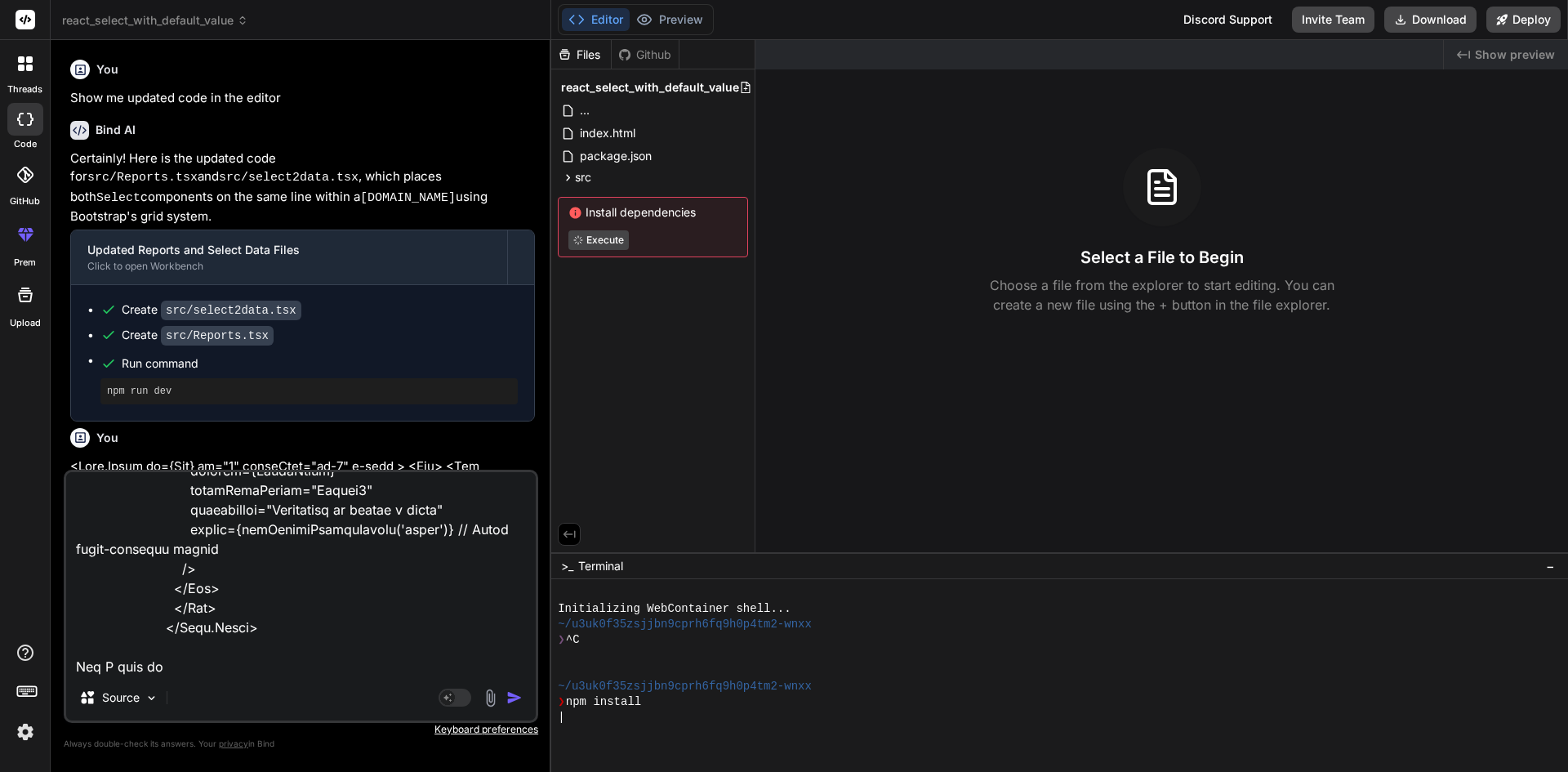
type textarea "<Form.Group as={Col} md="4" className="mt-2" > <Row> <Col className="col-auto m…"
type textarea "x"
type textarea "<Form.Group as={Col} md="4" className="mt-2" > <Row> <Col className="col-auto m…"
type textarea "x"
type textarea "<Form.Group as={Col} md="4" className="mt-2" > <Row> <Col className="col-auto m…"
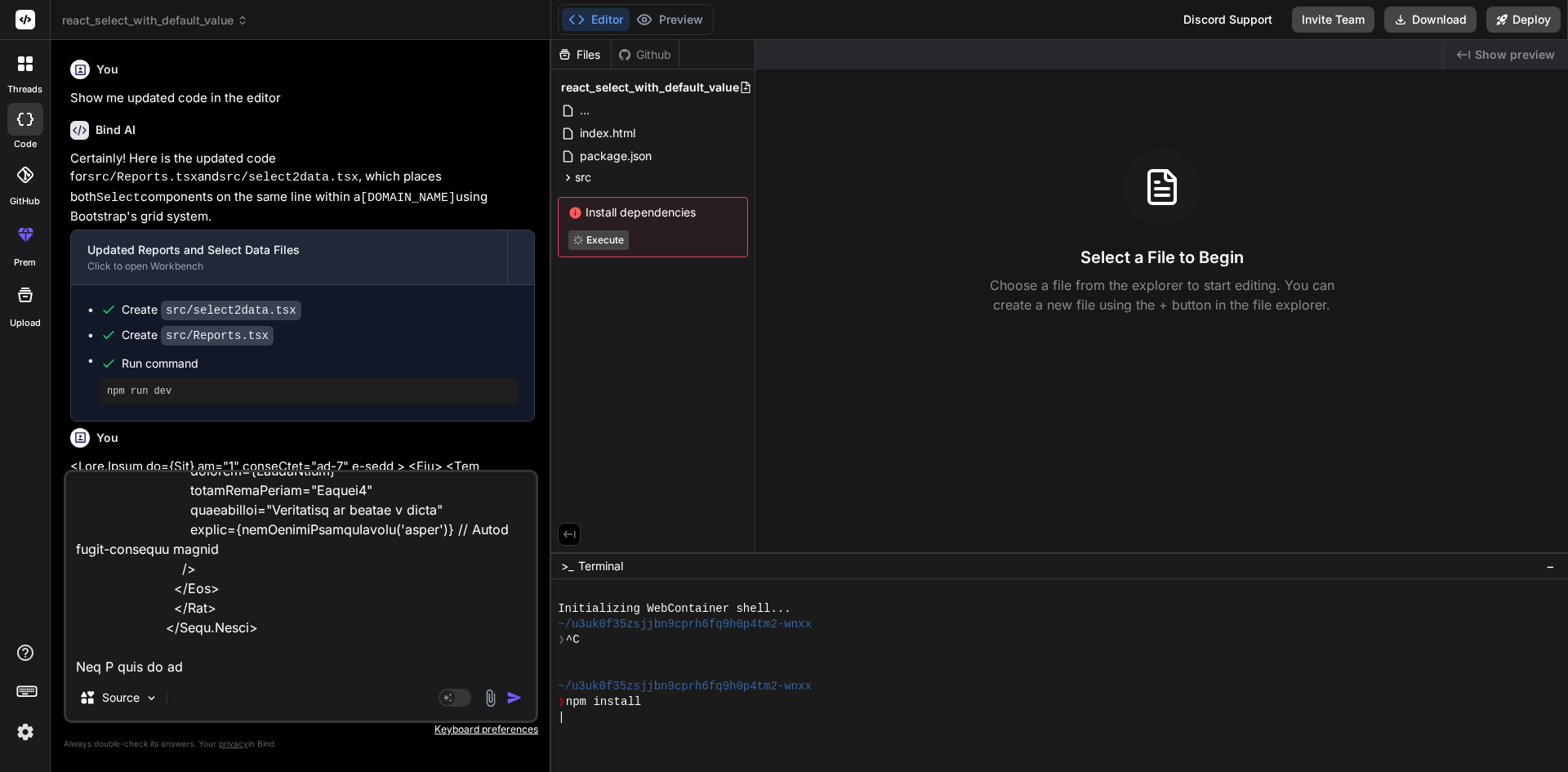
type textarea "x"
type textarea "<Form.Group as={Col} md="4" className="mt-2" > <Row> <Col className="col-auto m…"
type textarea "x"
type textarea "<Form.Group as={Col} md="4" className="mt-2" > <Row> <Col className="col-auto m…"
type textarea "x"
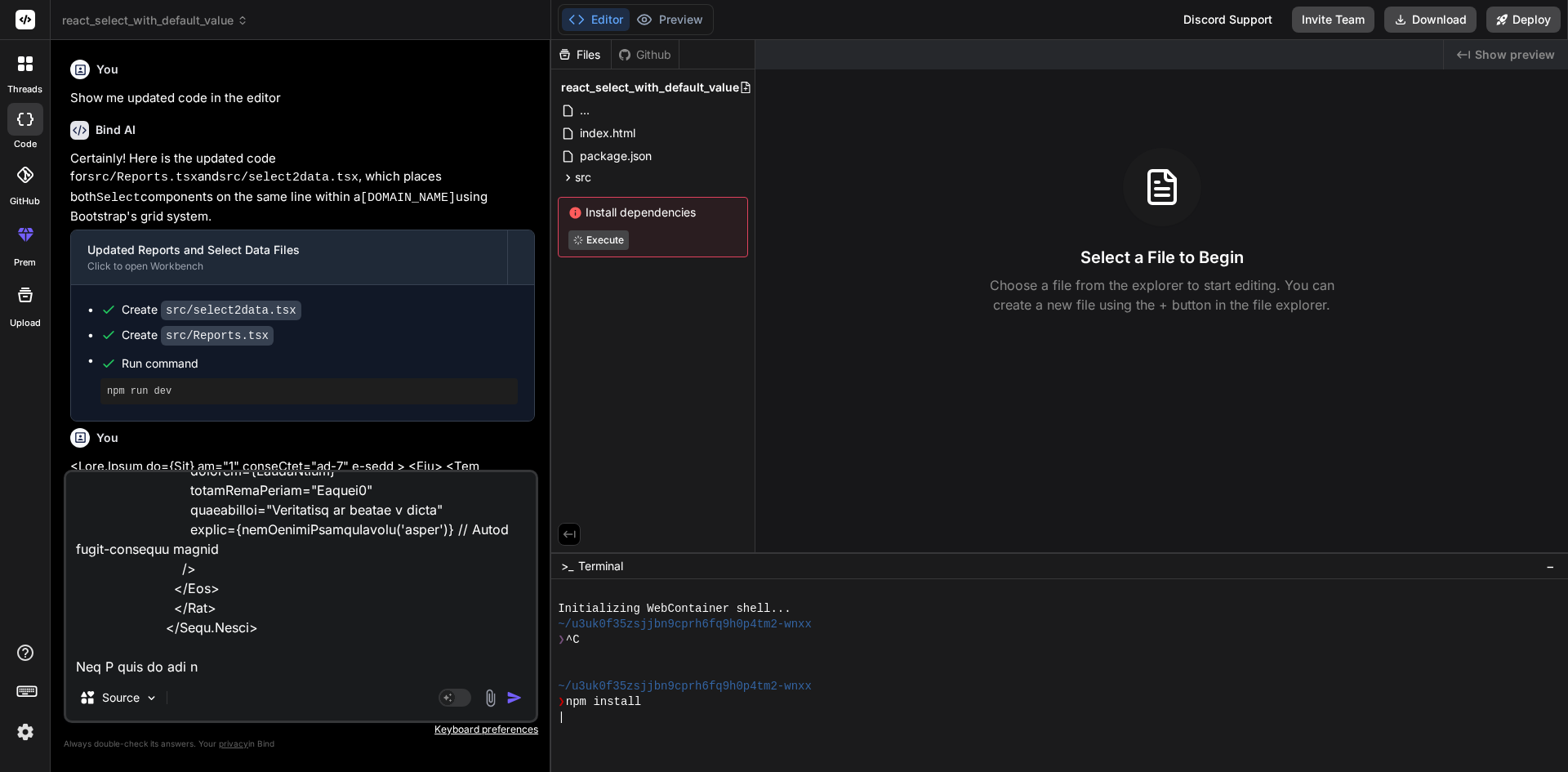
type textarea "<Form.Group as={Col} md="4" className="mt-2" > <Row> <Col className="col-auto m…"
type textarea "x"
type textarea "<Form.Group as={Col} md="4" className="mt-2" > <Row> <Col className="col-auto m…"
type textarea "x"
type textarea "<Form.Group as={Col} md="4" className="mt-2" > <Row> <Col className="col-auto m…"
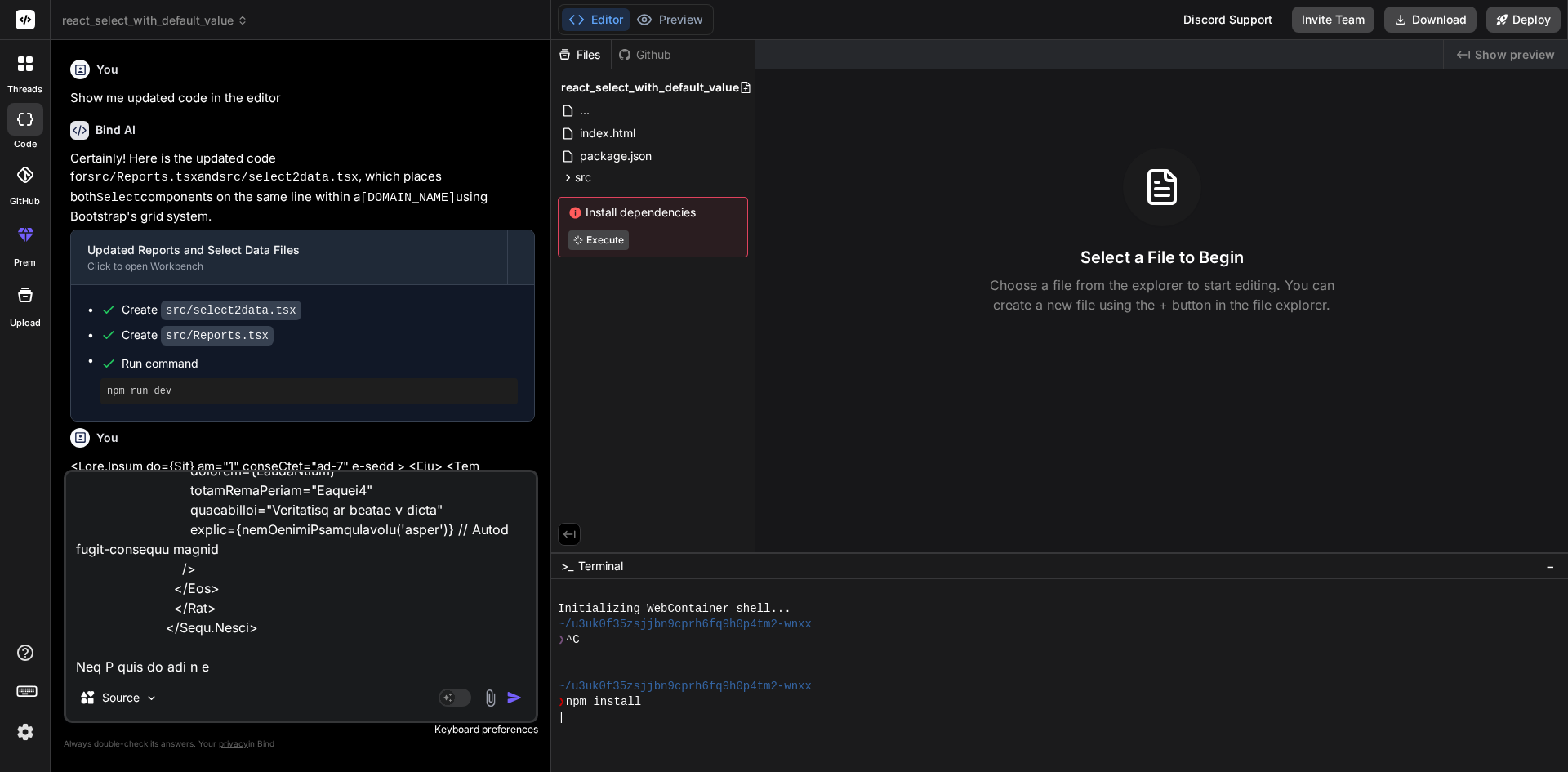
type textarea "x"
type textarea "<Form.Group as={Col} md="4" className="mt-2" > <Row> <Col className="col-auto m…"
type textarea "x"
type textarea "<Form.Group as={Col} md="4" className="mt-2" > <Row> <Col className="col-auto m…"
type textarea "x"
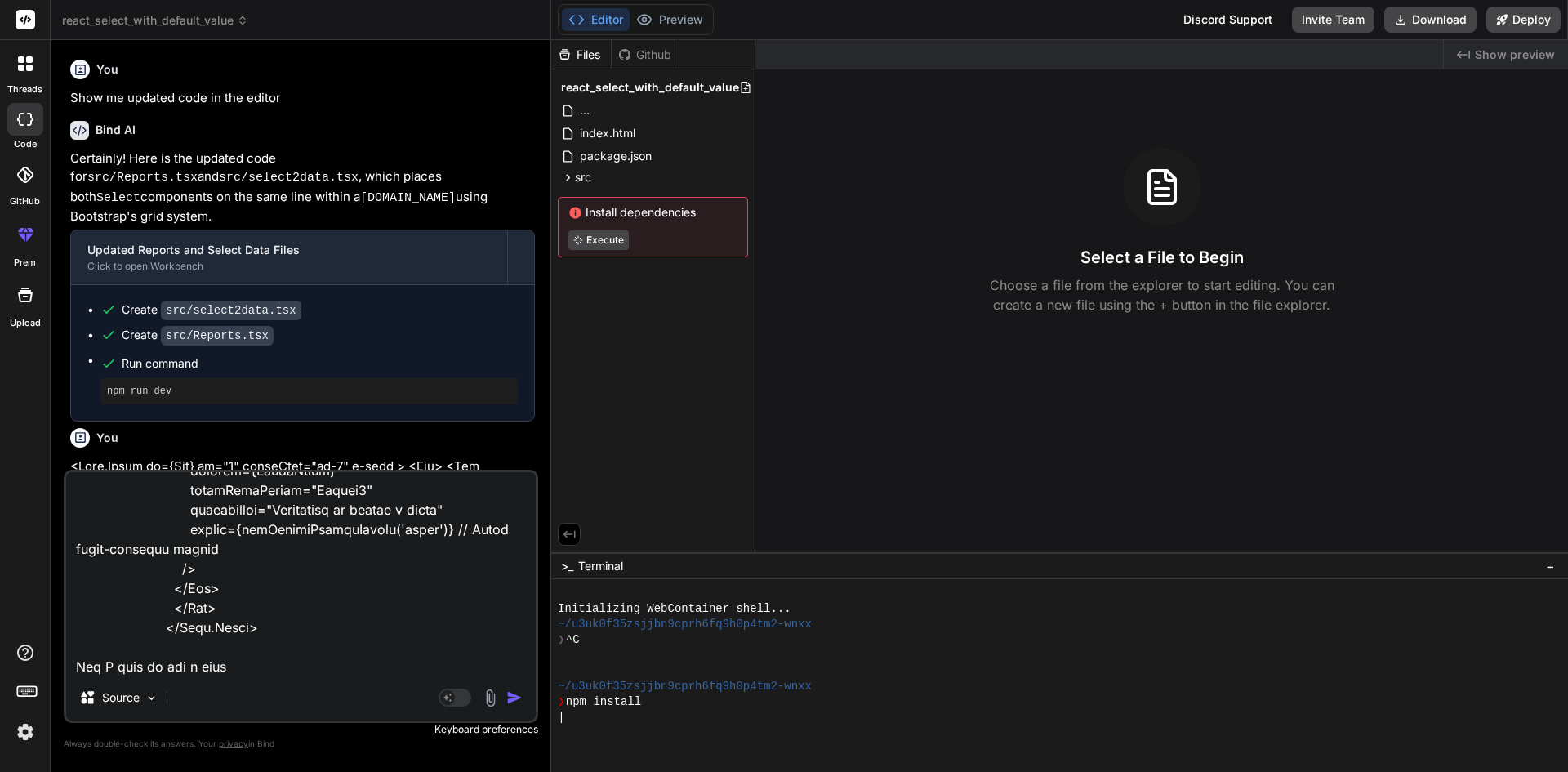
type textarea "<Form.Group as={Col} md="4" className="mt-2" > <Row> <Col className="col-auto m…"
type textarea "x"
type textarea "<Form.Group as={Col} md="4" className="mt-2" > <Row> <Col className="col-auto m…"
type textarea "x"
type textarea "<Form.Group as={Col} md="4" className="mt-2" > <Row> <Col className="col-auto m…"
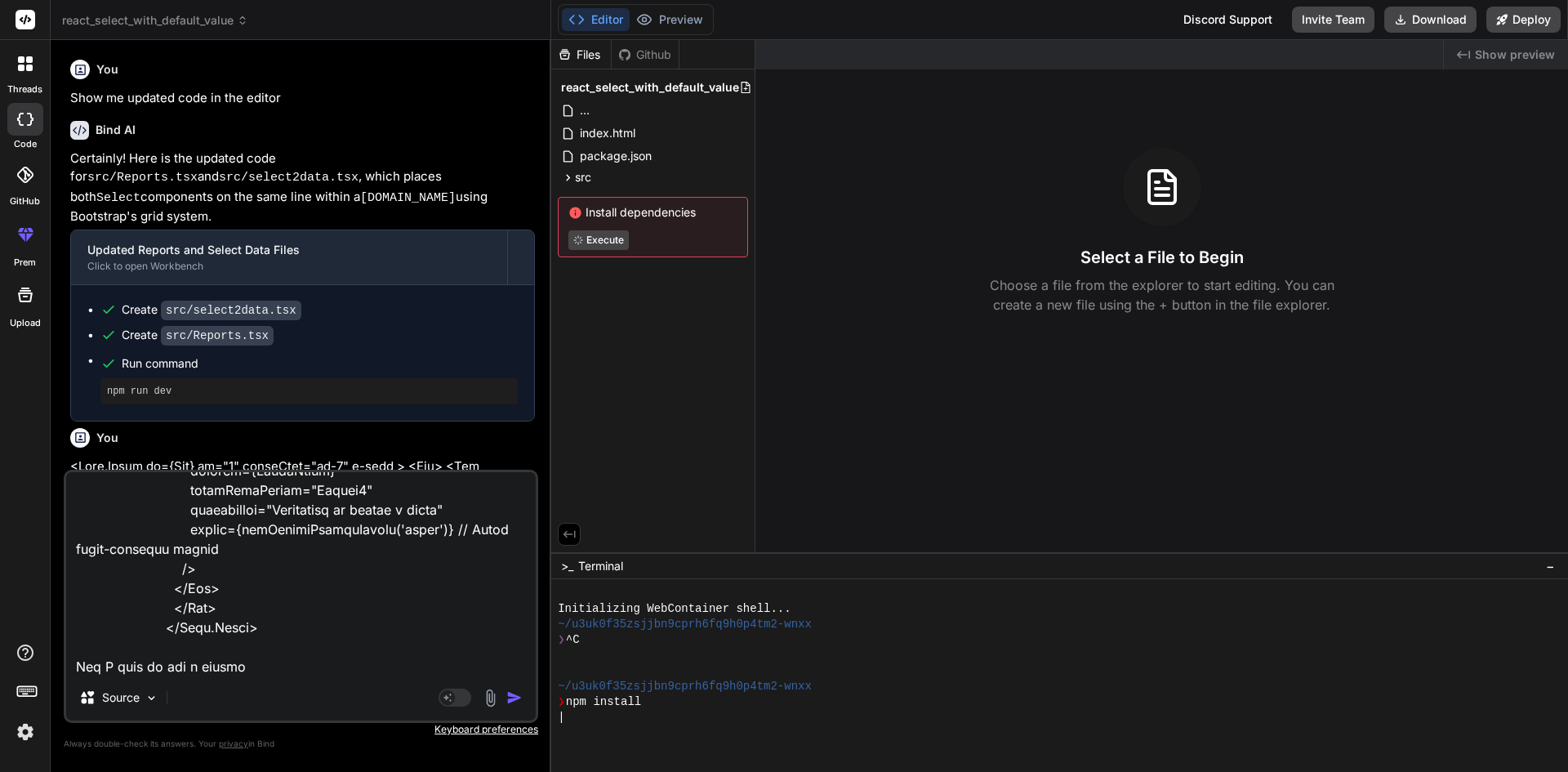
type textarea "x"
type textarea "<Form.Group as={Col} md="4" className="mt-2" > <Row> <Col className="col-auto m…"
type textarea "x"
type textarea "<Form.Group as={Col} md="4" className="mt-2" > <Row> <Col className="col-auto m…"
type textarea "x"
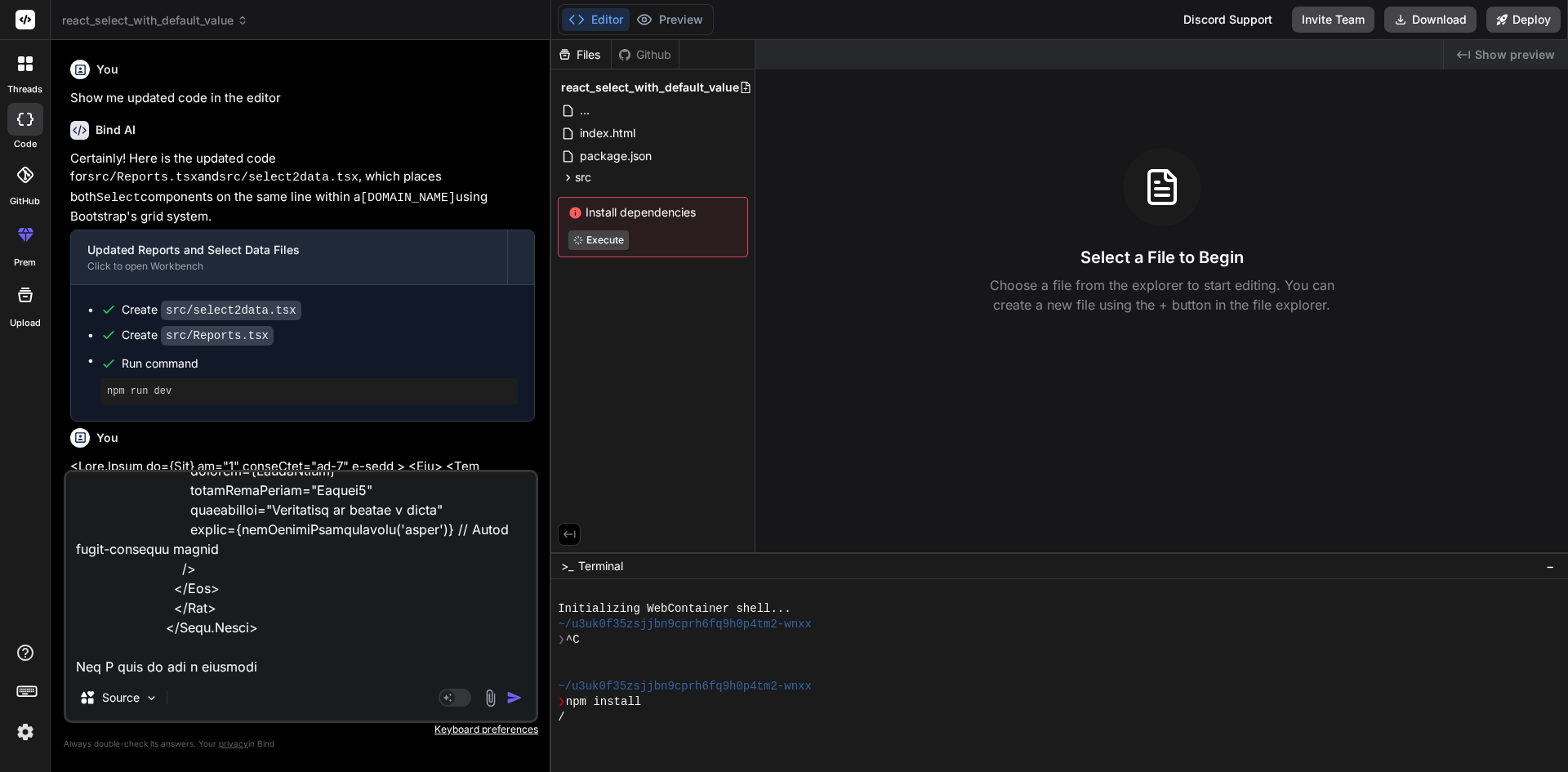
type textarea "<Form.Group as={Col} md="4" className="mt-2" > <Row> <Col className="col-auto m…"
type textarea "x"
type textarea "<Form.Group as={Col} md="4" className="mt-2" > <Row> <Col className="col-auto m…"
type textarea "x"
type textarea "<Form.Group as={Col} md="4" className="mt-2" > <Row> <Col className="col-auto m…"
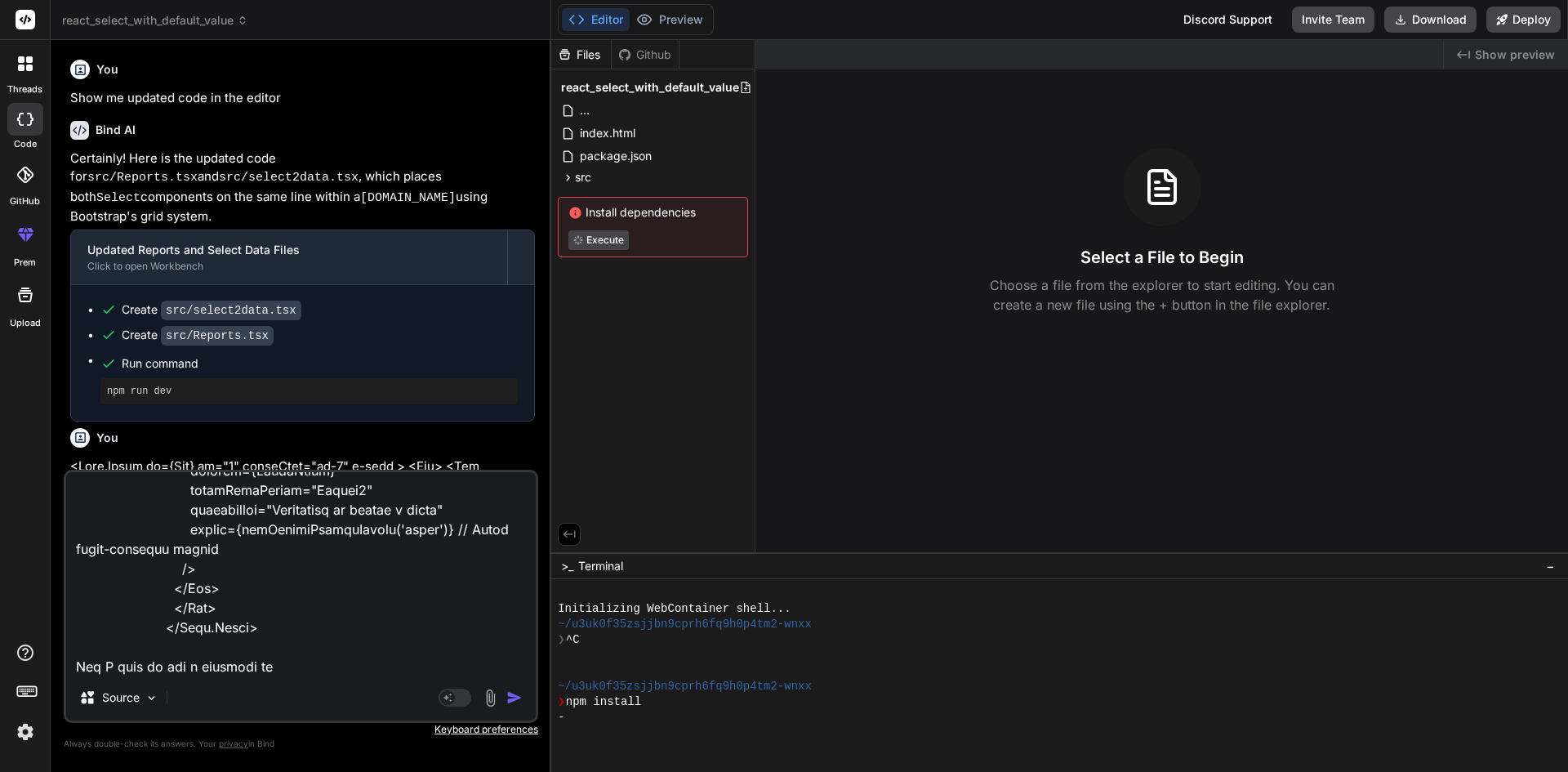
type textarea "x"
type textarea "<Form.Group as={Col} md="4" className="mt-2" > <Row> <Col className="col-auto m…"
type textarea "x"
type textarea "<Form.Group as={Col} md="4" className="mt-2" > <Row> <Col className="col-auto m…"
type textarea "x"
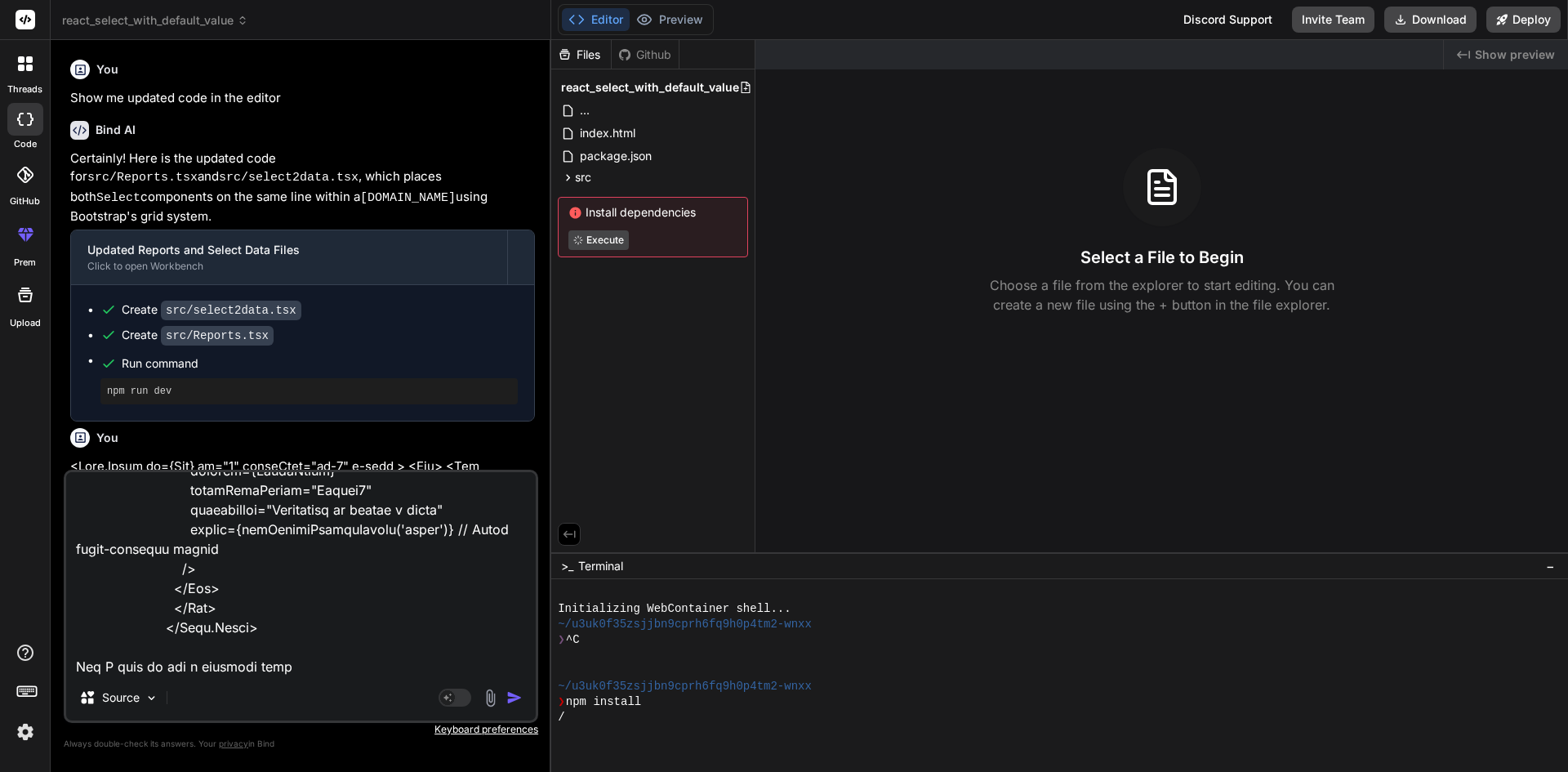
type textarea "<Form.Group as={Col} md="4" className="mt-2" > <Row> <Col className="col-auto m…"
type textarea "x"
type textarea "<Form.Group as={Col} md="4" className="mt-2" > <Row> <Col className="col-auto m…"
type textarea "x"
type textarea "<Form.Group as={Col} md="4" className="mt-2" > <Row> <Col className="col-auto m…"
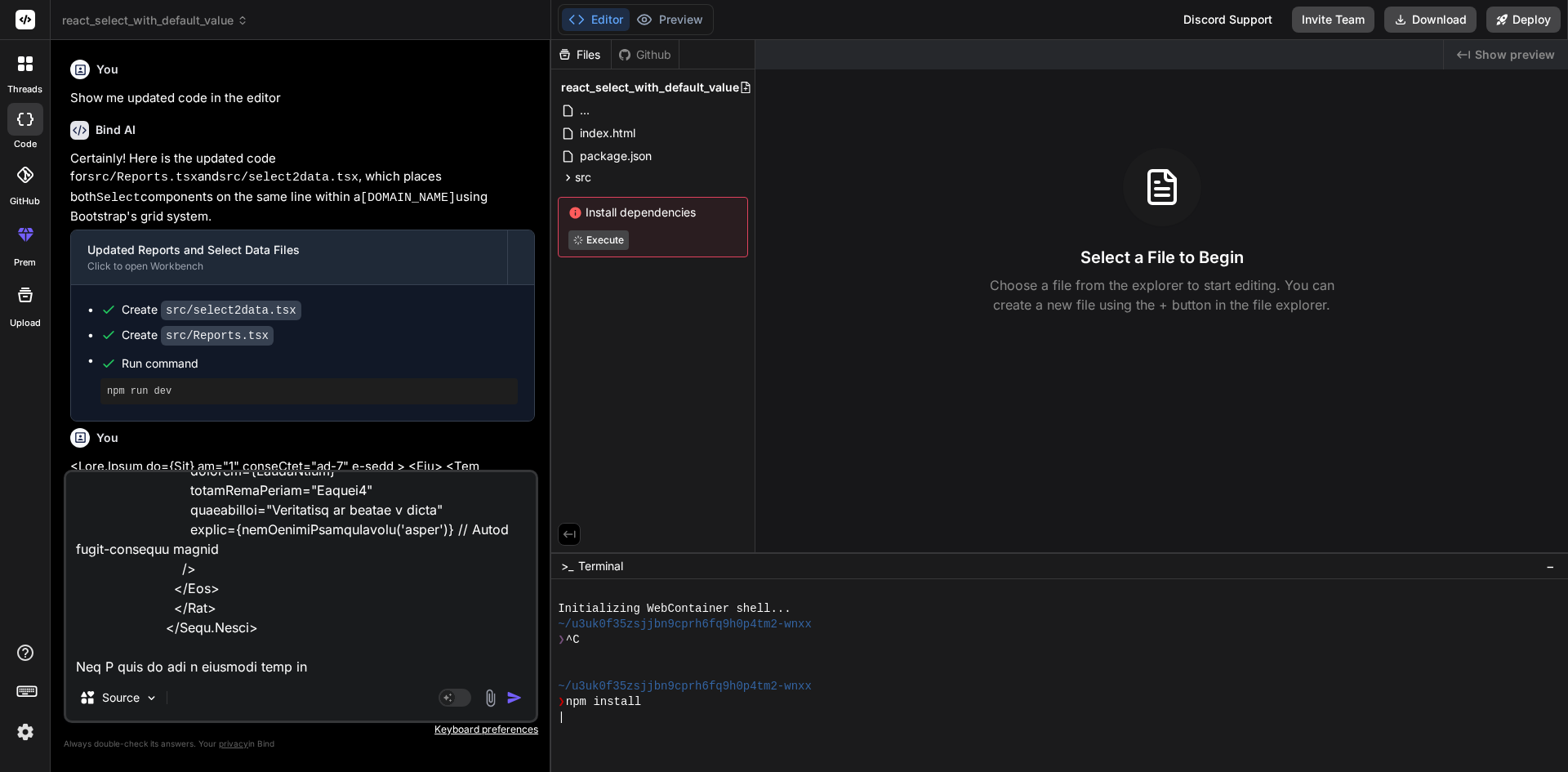
type textarea "x"
type textarea "<Form.Group as={Col} md="4" className="mt-2" > <Row> <Col className="col-auto m…"
type textarea "x"
type textarea "<Form.Group as={Col} md="4" className="mt-2" > <Row> <Col className="col-auto m…"
type textarea "x"
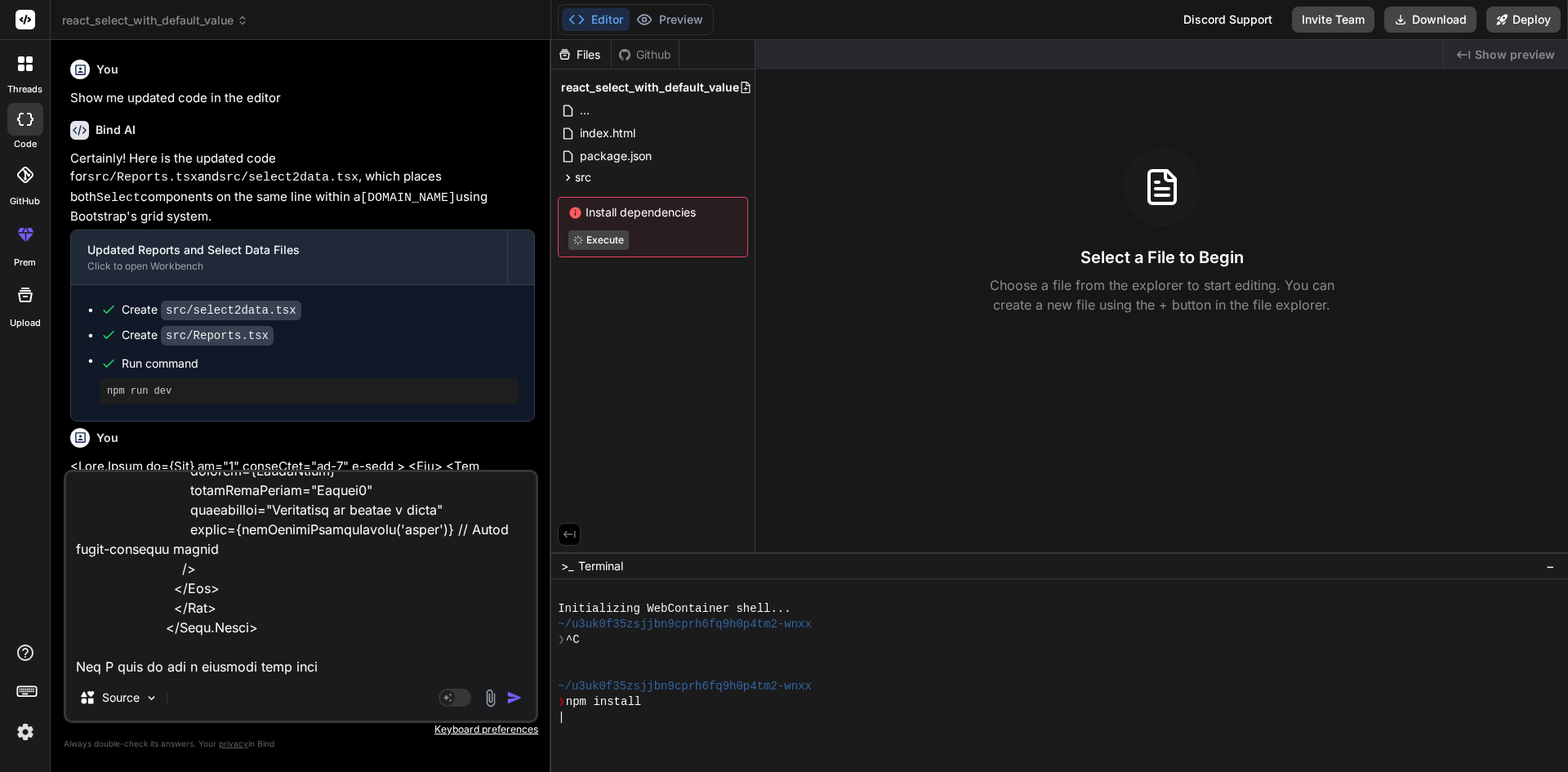
type textarea "<Form.Group as={Col} md="4" className="mt-2" > <Row> <Col className="col-auto m…"
type textarea "x"
type textarea "<Form.Group as={Col} md="4" className="mt-2" > <Row> <Col className="col-auto m…"
type textarea "x"
type textarea "<Form.Group as={Col} md="4" className="mt-2" > <Row> <Col className="col-auto m…"
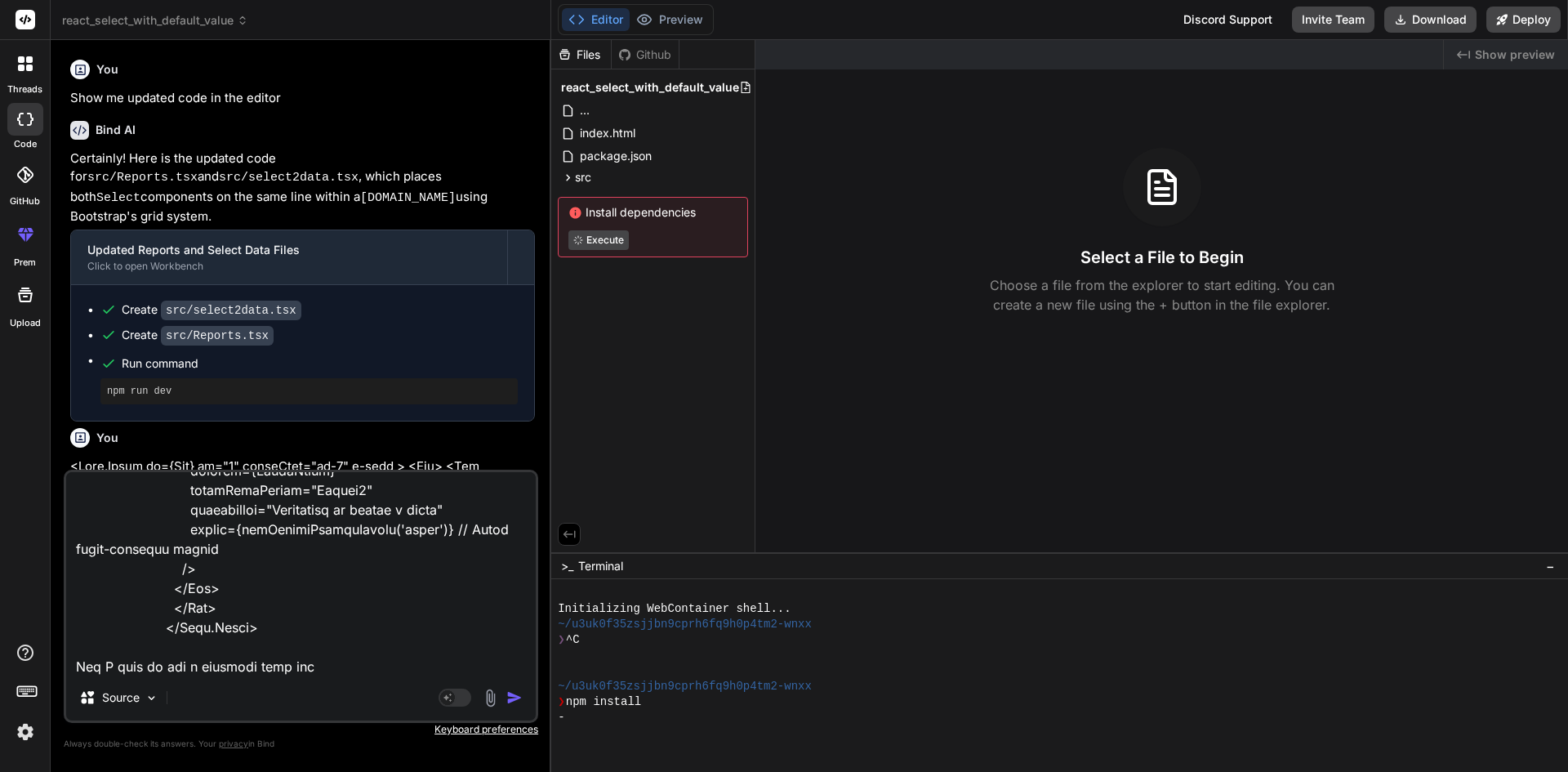
type textarea "x"
type textarea "<Form.Group as={Col} md="4" className="mt-2" > <Row> <Col className="col-auto m…"
type textarea "x"
type textarea "<Form.Group as={Col} md="4" className="mt-2" > <Row> <Col className="col-auto m…"
type textarea "x"
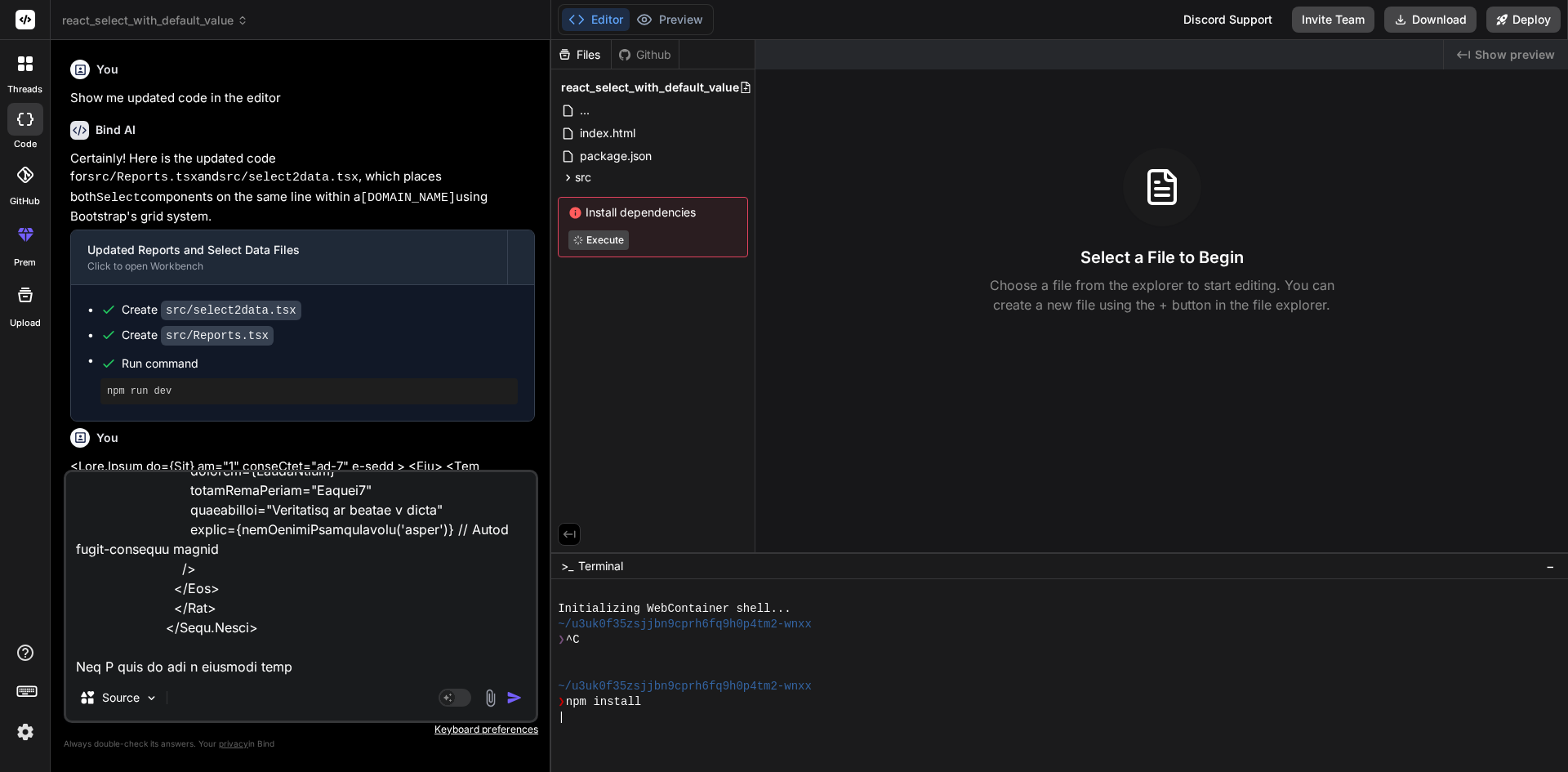
type textarea "<Form.Group as={Col} md="4" className="mt-2" > <Row> <Col className="col-auto m…"
type textarea "x"
type textarea "<Form.Group as={Col} md="4" className="mt-2" > <Row> <Col className="col-auto m…"
type textarea "x"
type textarea "<Form.Group as={Col} md="4" className="mt-2" > <Row> <Col className="col-auto m…"
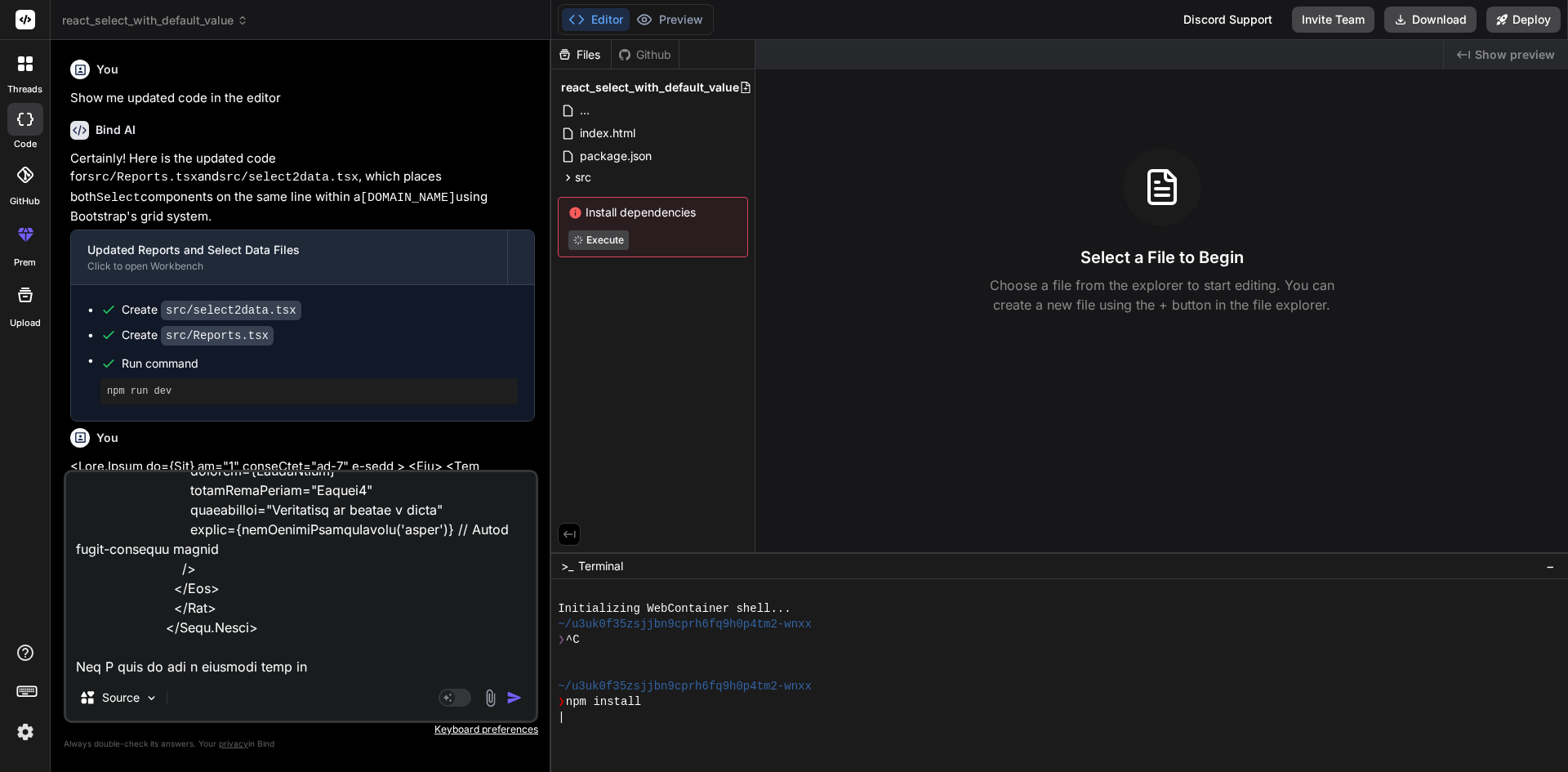
type textarea "x"
type textarea "<Form.Group as={Col} md="4" className="mt-2" > <Row> <Col className="col-auto m…"
type textarea "x"
type textarea "<Form.Group as={Col} md="4" className="mt-2" > <Row> <Col className="col-auto m…"
type textarea "x"
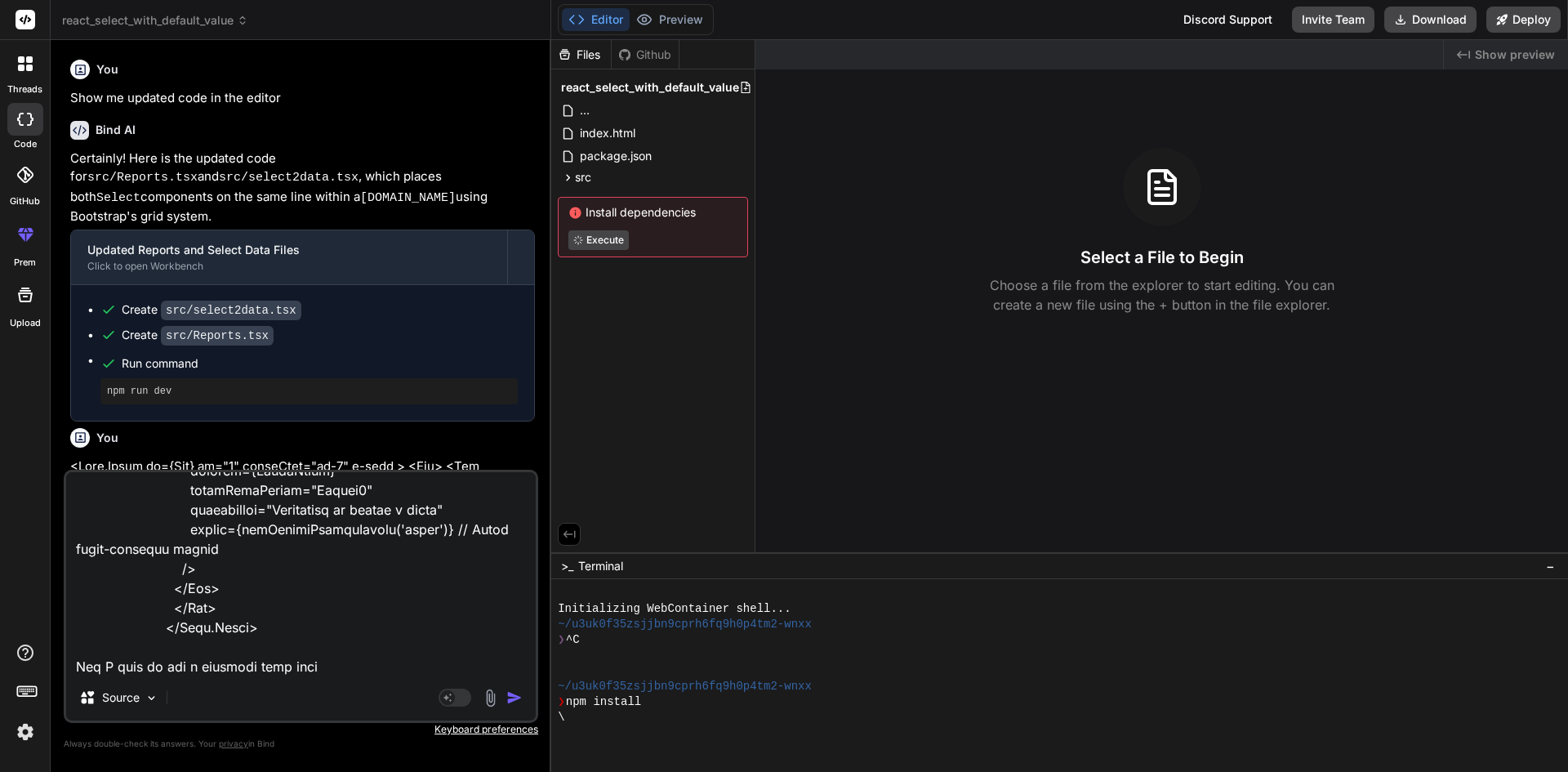
type textarea "<Form.Group as={Col} md="4" className="mt-2" > <Row> <Col className="col-auto m…"
type textarea "x"
type textarea "<Form.Group as={Col} md="4" className="mt-2" > <Row> <Col className="col-auto m…"
type textarea "x"
type textarea "<Form.Group as={Col} md="4" className="mt-2" > <Row> <Col className="col-auto m…"
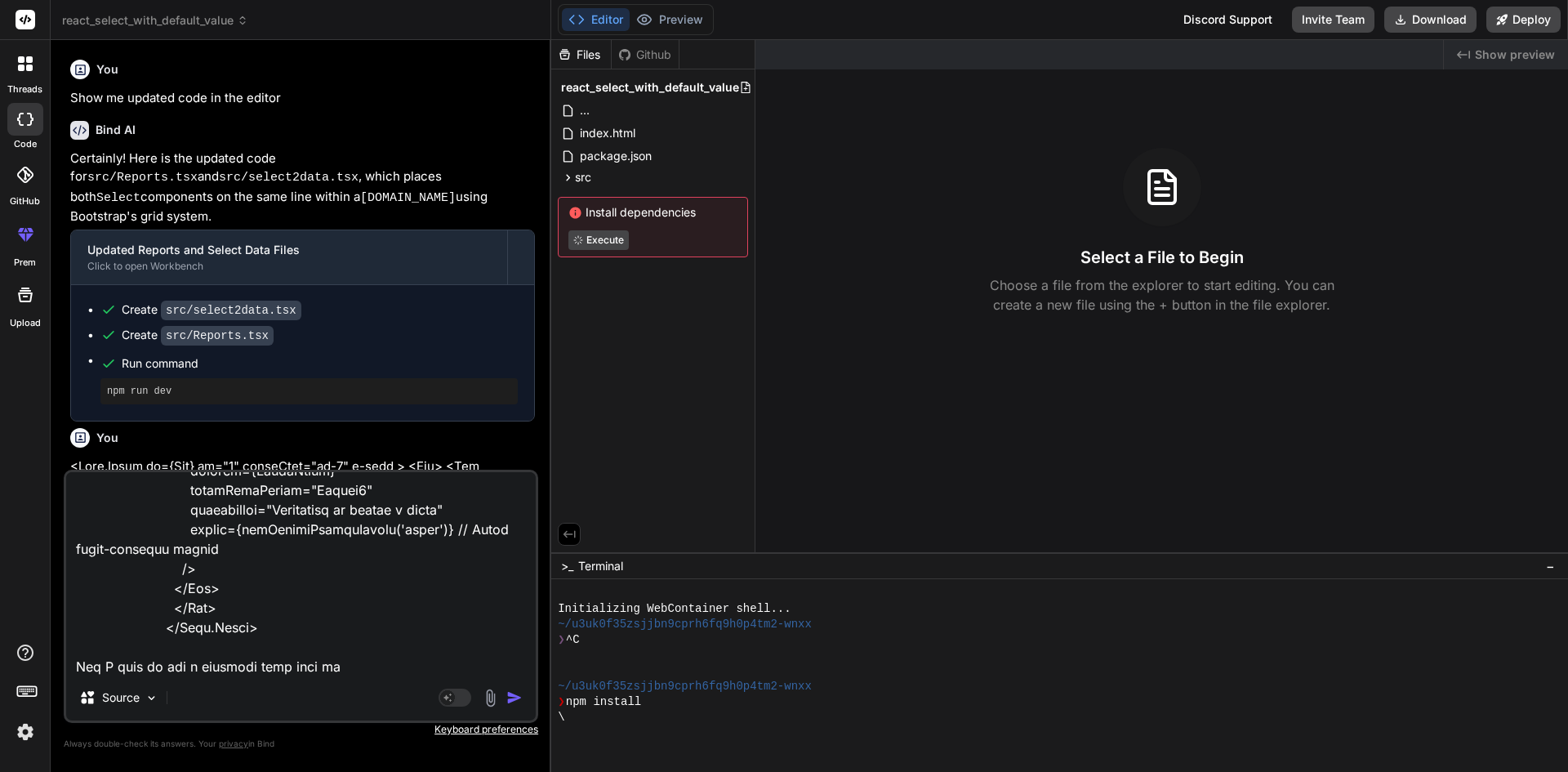
type textarea "x"
type textarea "<Form.Group as={Col} md="4" className="mt-2" > <Row> <Col className="col-auto m…"
type textarea "x"
type textarea "<Form.Group as={Col} md="4" className="mt-2" > <Row> <Col className="col-auto m…"
type textarea "x"
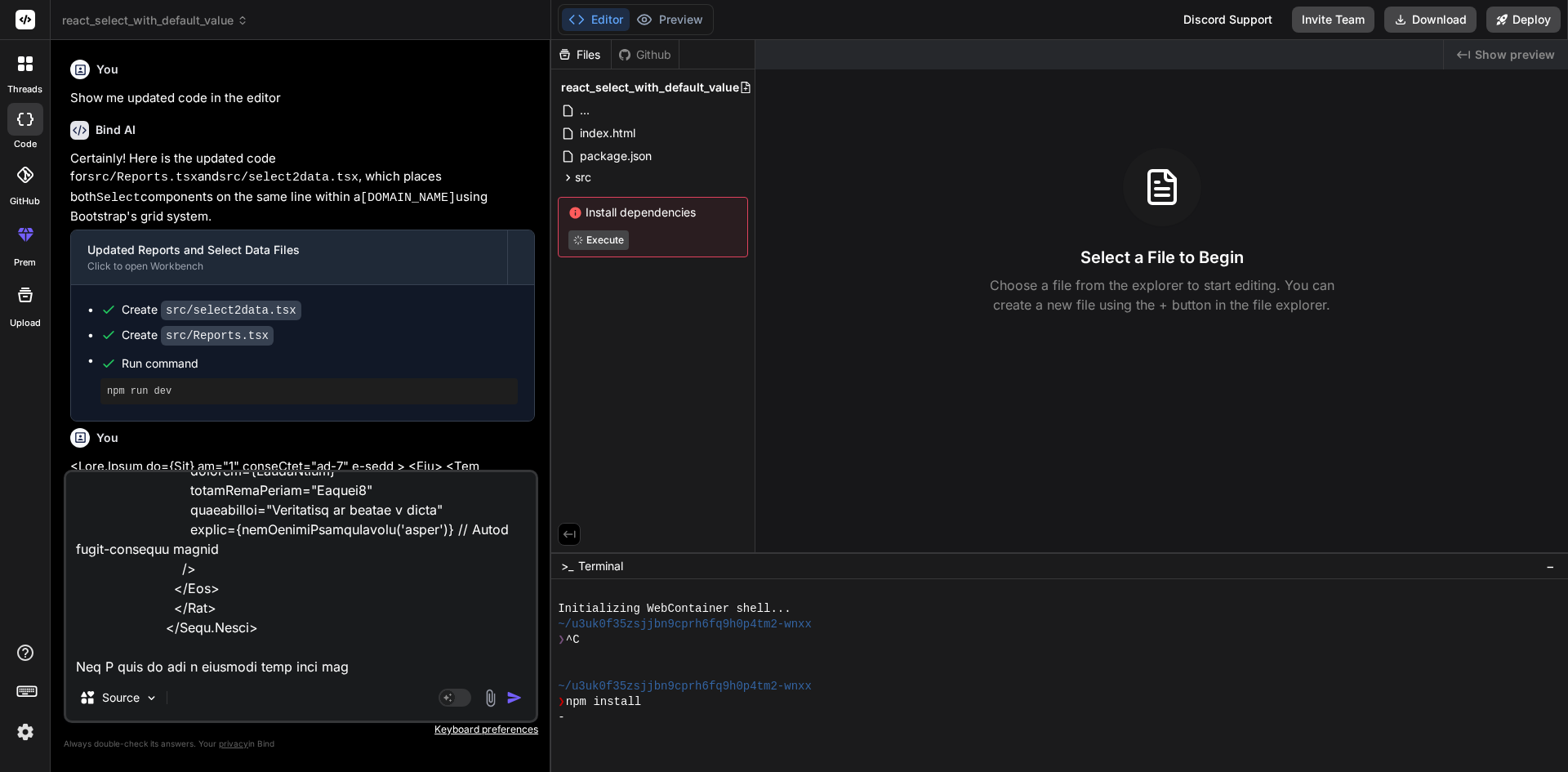
type textarea "<Form.Group as={Col} md="4" className="mt-2" > <Row> <Col className="col-auto m…"
type textarea "x"
type textarea "<Form.Group as={Col} md="4" className="mt-2" > <Row> <Col className="col-auto m…"
type textarea "x"
type textarea "<Form.Group as={Col} md="4" className="mt-2" > <Row> <Col className="col-auto m…"
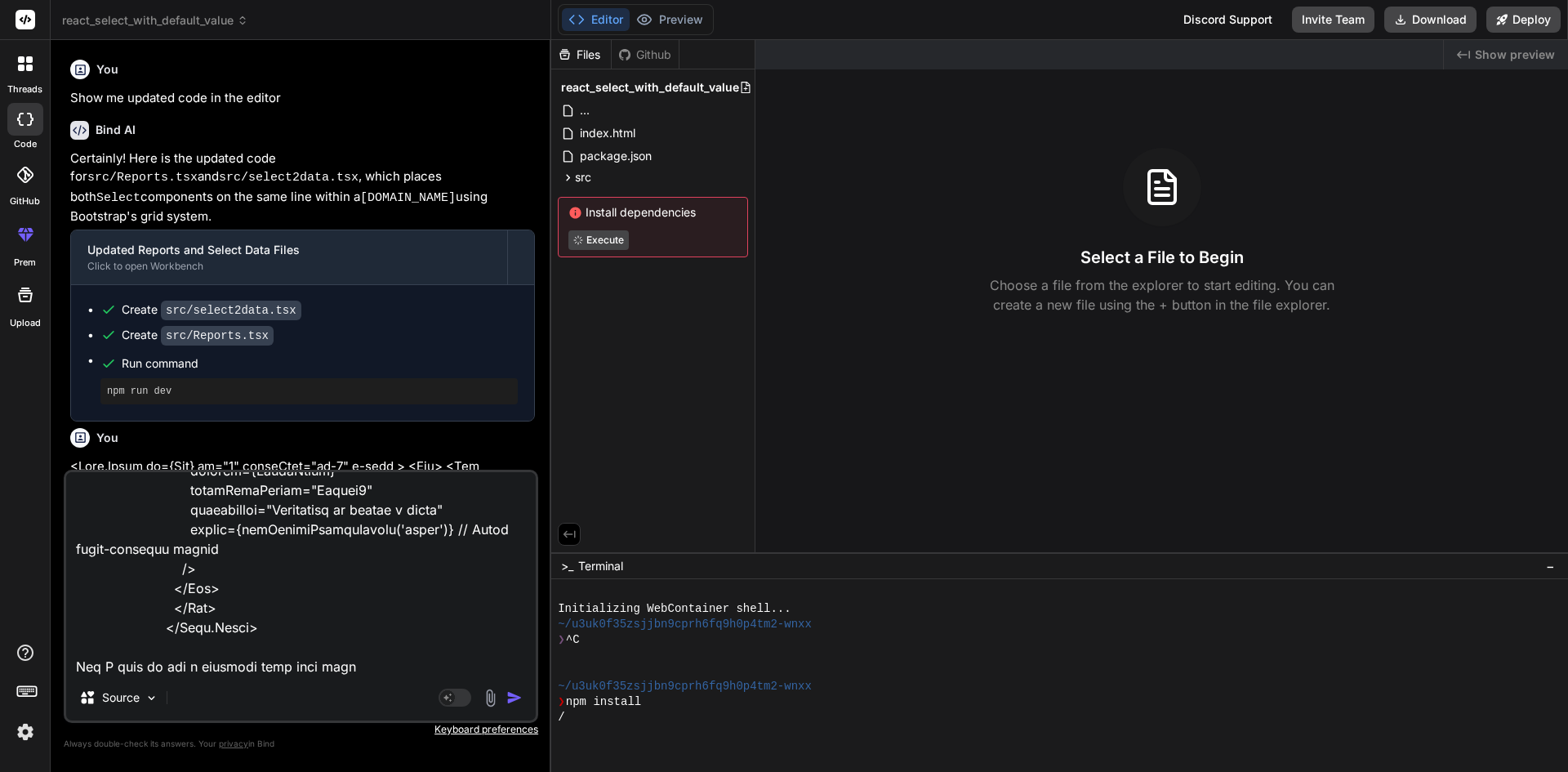
type textarea "x"
type textarea "<Form.Group as={Col} md="4" className="mt-2" > <Row> <Col className="col-auto m…"
type textarea "x"
type textarea "<Form.Group as={Col} md="4" className="mt-2" > <Row> <Col className="col-auto m…"
type textarea "x"
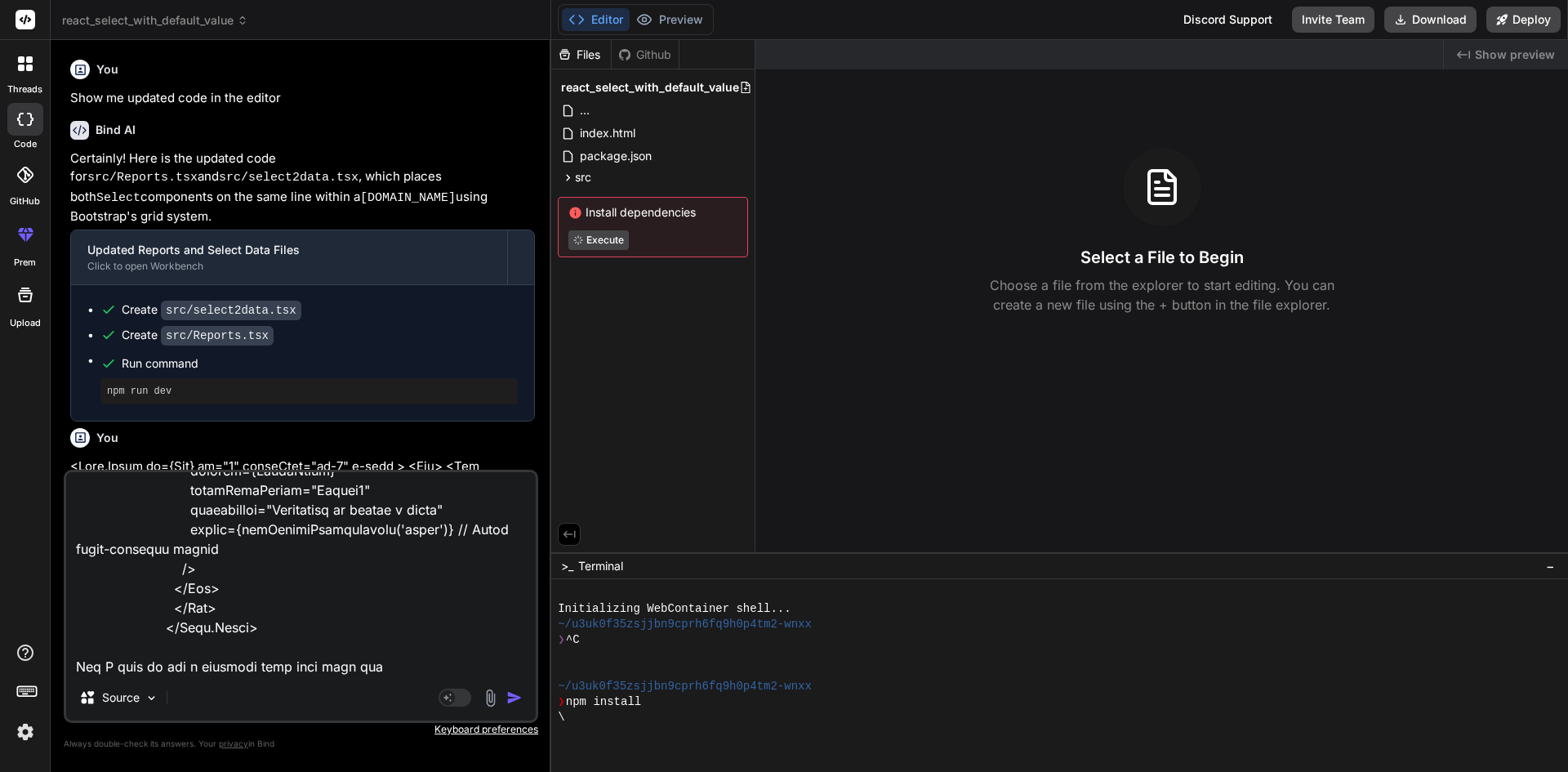
type textarea "<Form.Group as={Col} md="4" className="mt-2" > <Row> <Col className="col-auto m…"
type textarea "x"
type textarea "<Form.Group as={Col} md="4" className="mt-2" > <Row> <Col className="col-auto m…"
type textarea "x"
type textarea "<Form.Group as={Col} md="4" className="mt-2" > <Row> <Col className="col-auto m…"
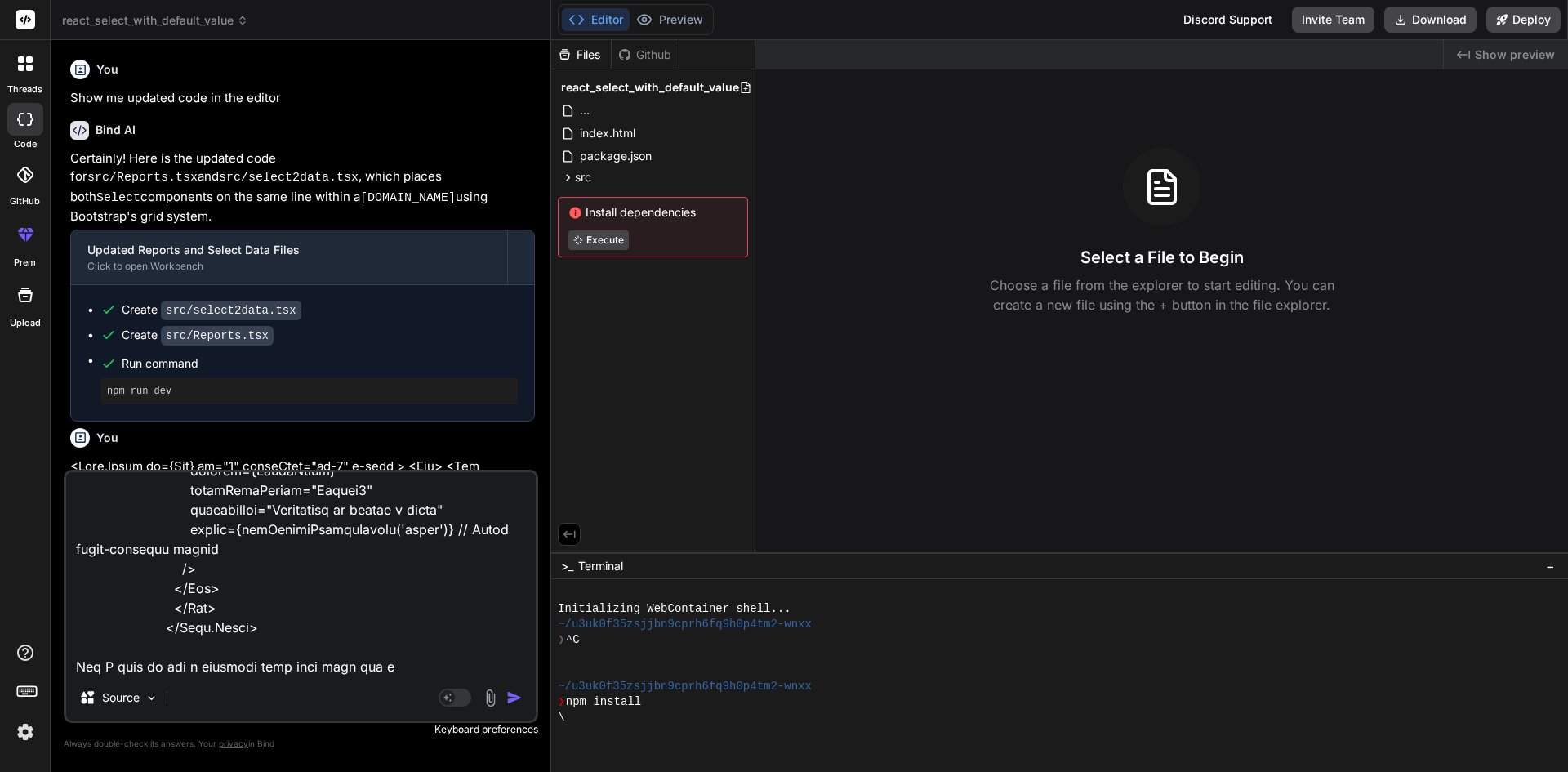
type textarea "x"
type textarea "<Form.Group as={Col} md="4" className="mt-2" > <Row> <Col className="col-auto m…"
type textarea "x"
type textarea "<Form.Group as={Col} md="4" className="mt-2" > <Row> <Col className="col-auto m…"
type textarea "x"
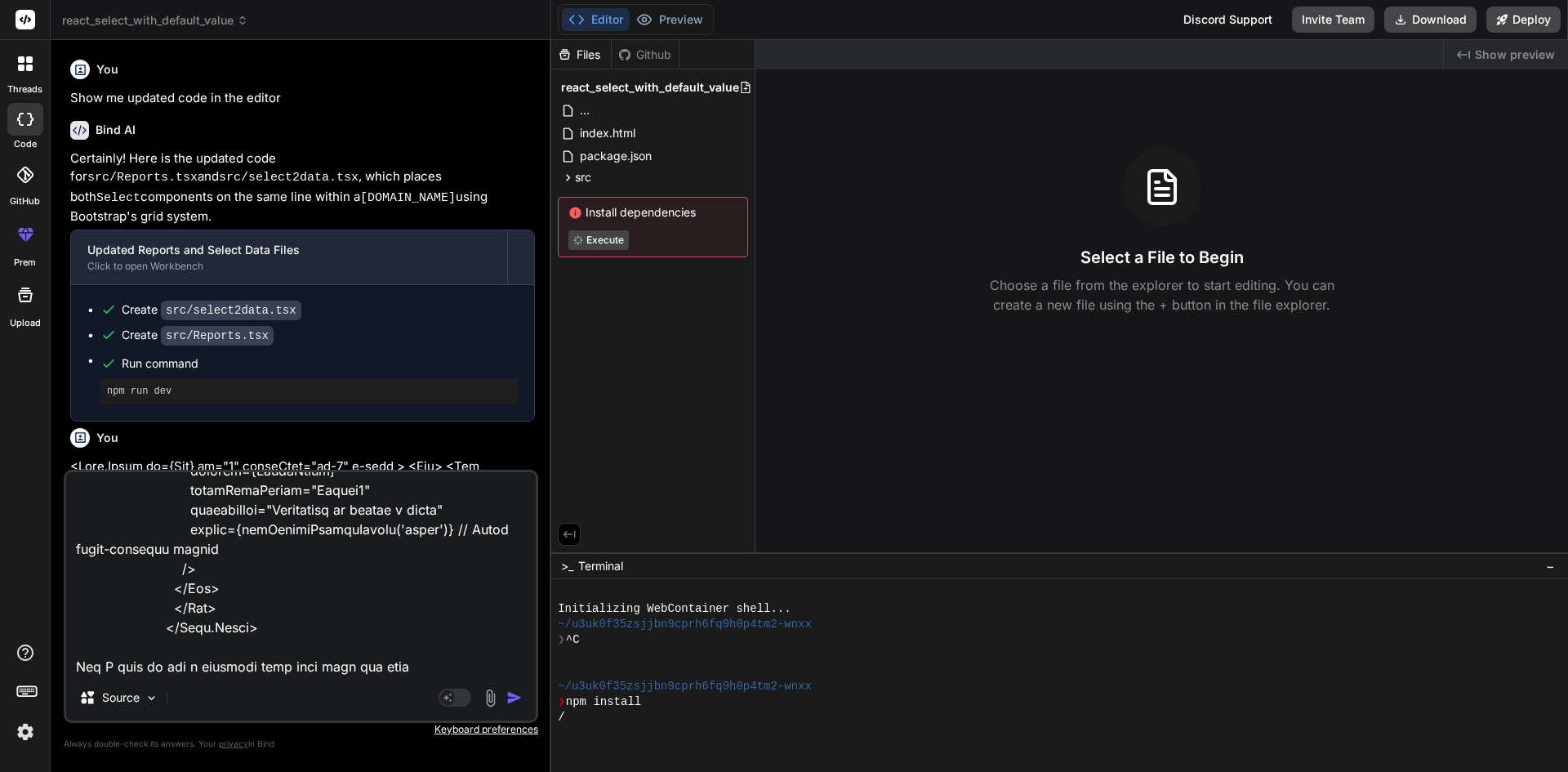
type textarea "<Form.Group as={Col} md="4" className="mt-2" > <Row> <Col className="col-auto m…"
type textarea "x"
type textarea "<Form.Group as={Col} md="4" className="mt-2" > <Row> <Col className="col-auto m…"
type textarea "x"
type textarea "<Form.Group as={Col} md="4" className="mt-2" > <Row> <Col className="col-auto m…"
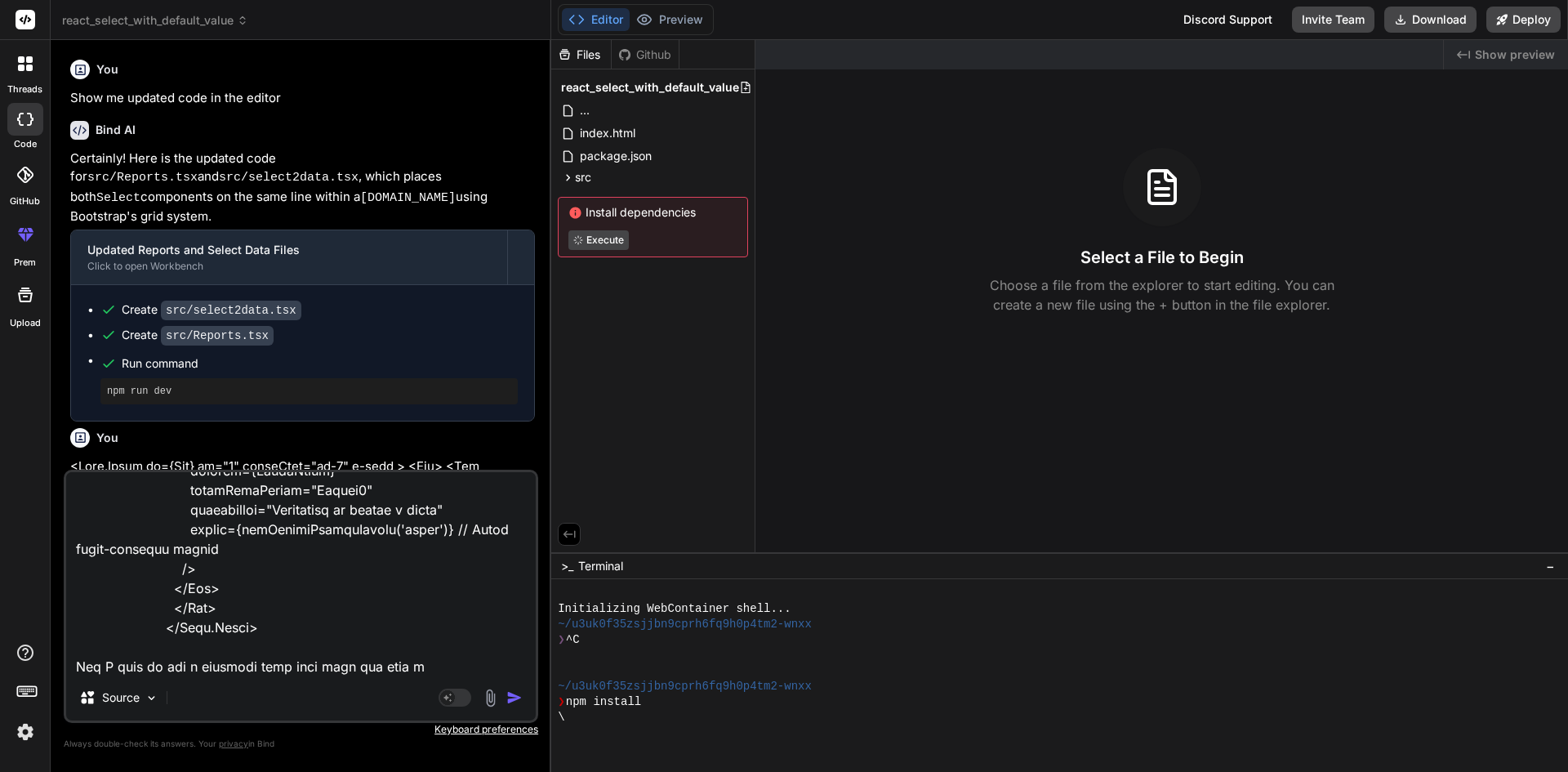
type textarea "x"
type textarea "<Form.Group as={Col} md="4" className="mt-2" > <Row> <Col className="col-auto m…"
type textarea "x"
type textarea "<Form.Group as={Col} md="4" className="mt-2" > <Row> <Col className="col-auto m…"
type textarea "x"
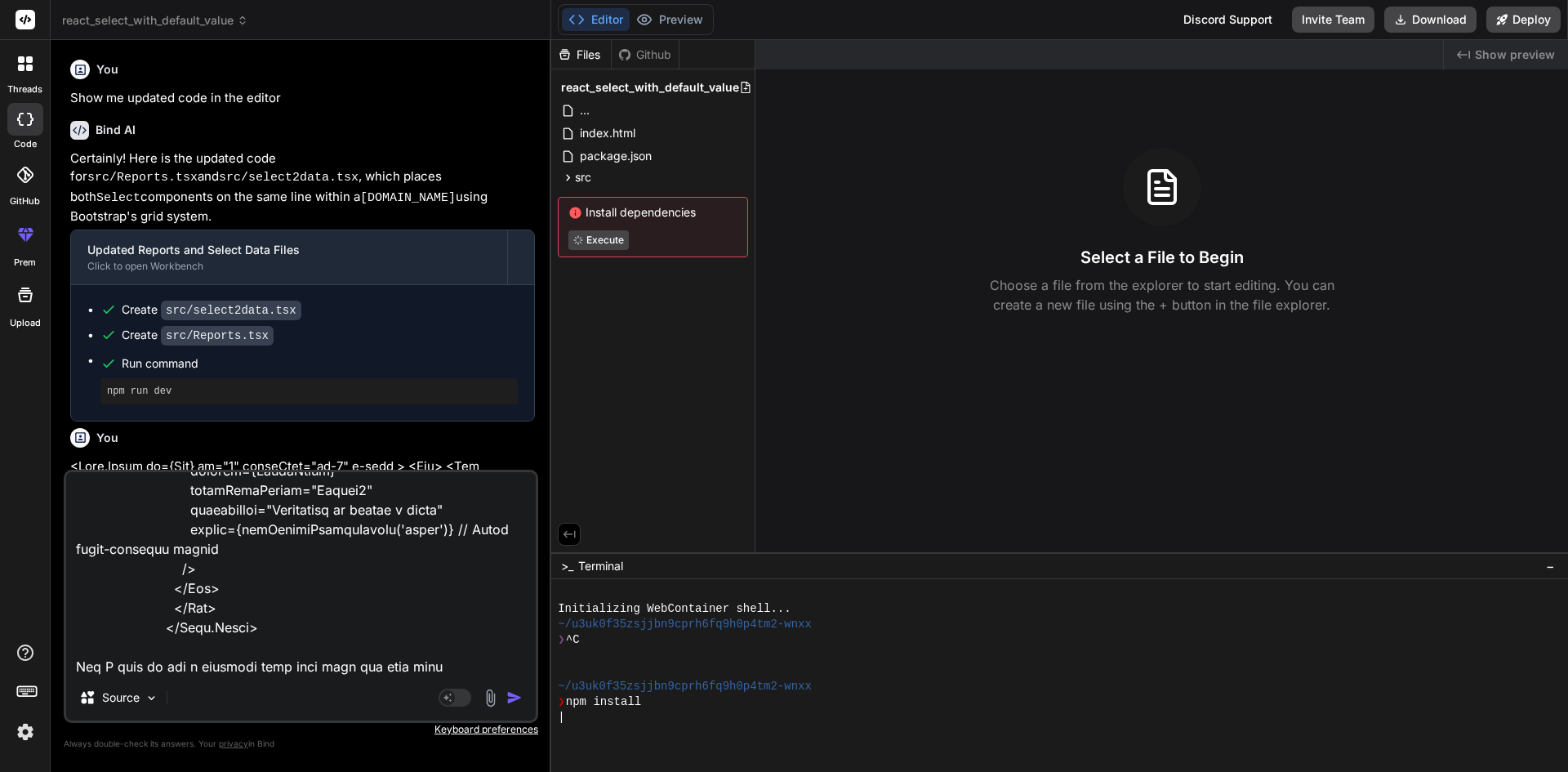
type textarea "<Form.Group as={Col} md="4" className="mt-2" > <Row> <Col className="col-auto m…"
type textarea "x"
type textarea "<Form.Group as={Col} md="4" className="mt-2" > <Row> <Col className="col-auto m…"
type textarea "x"
type textarea "<Form.Group as={Col} md="4" className="mt-2" > <Row> <Col className="col-auto m…"
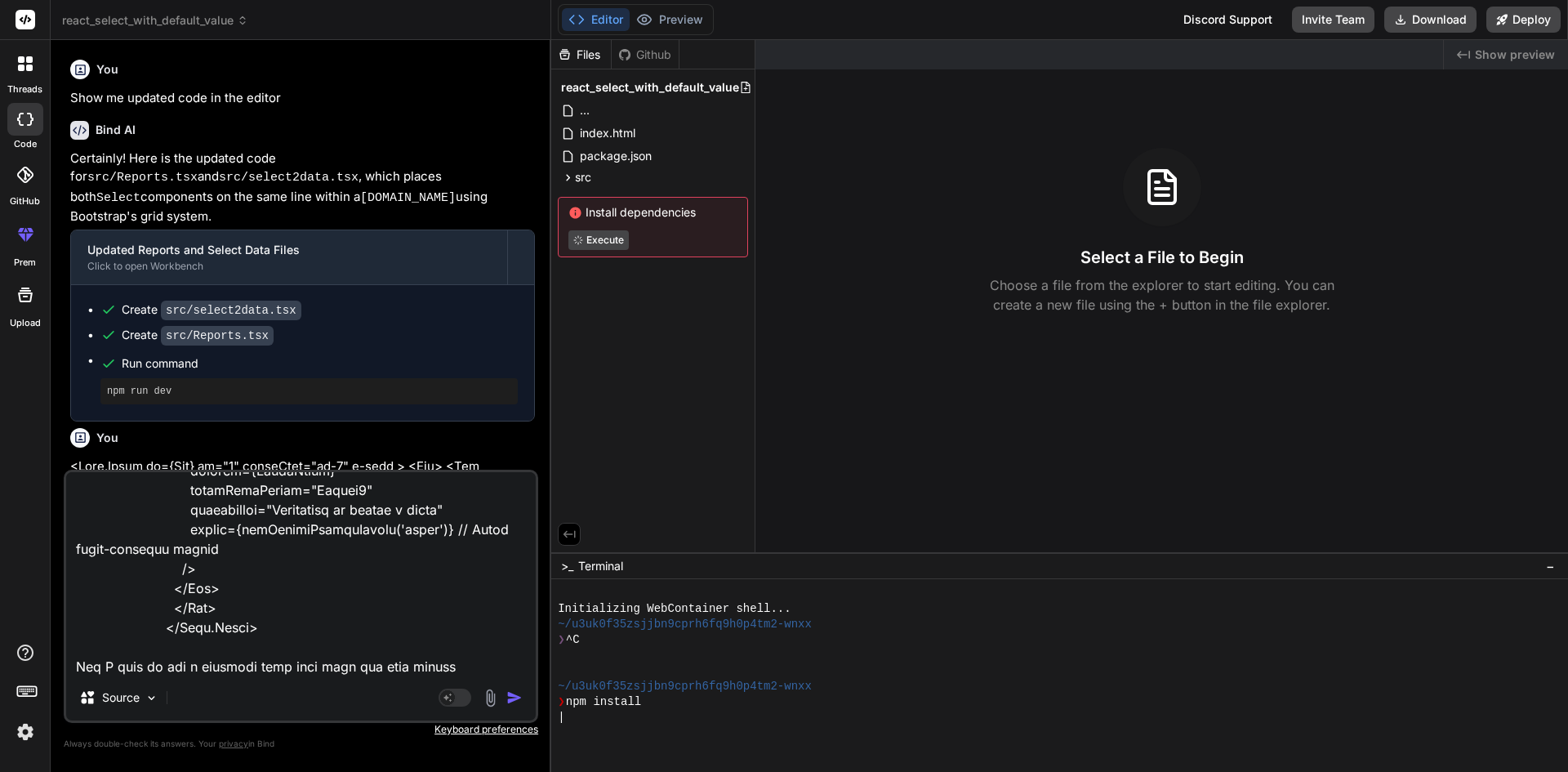
type textarea "x"
type textarea "<Form.Group as={Col} md="4" className="mt-2" > <Row> <Col className="col-auto m…"
type textarea "x"
type textarea "<Form.Group as={Col} md="4" className="mt-2" > <Row> <Col className="col-auto m…"
type textarea "x"
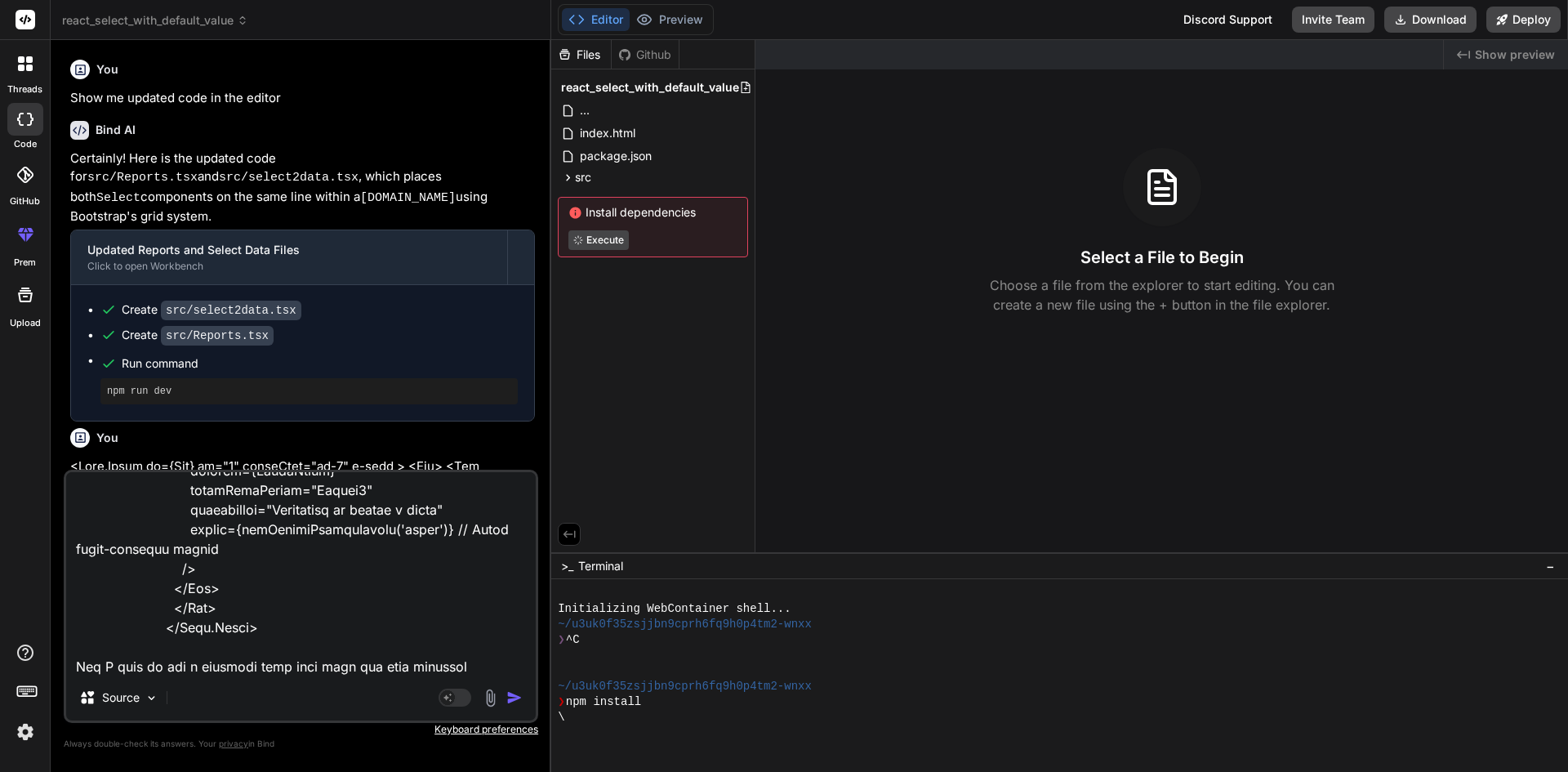
type textarea "<Form.Group as={Col} md="4" className="mt-2" > <Row> <Col className="col-auto m…"
type textarea "x"
type textarea "<Form.Group as={Col} md="4" className="mt-2" > <Row> <Col className="col-auto m…"
type textarea "x"
type textarea "<Form.Group as={Col} md="4" className="mt-2" > <Row> <Col className="col-auto m…"
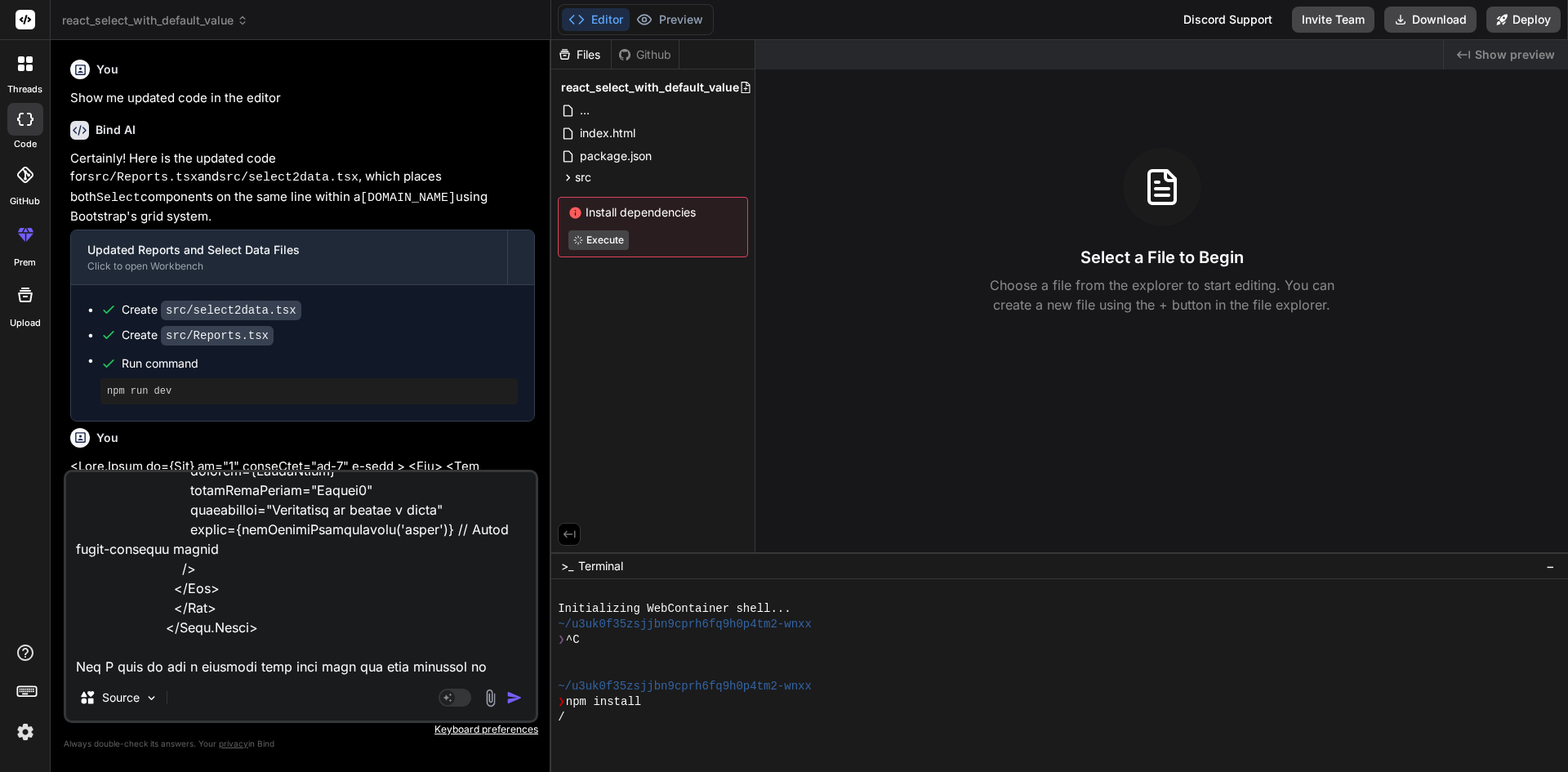
type textarea "x"
type textarea "<Form.Group as={Col} md="4" className="mt-2" > <Row> <Col className="col-auto m…"
type textarea "x"
type textarea "<Form.Group as={Col} md="4" className="mt-2" > <Row> <Col className="col-auto m…"
type textarea "x"
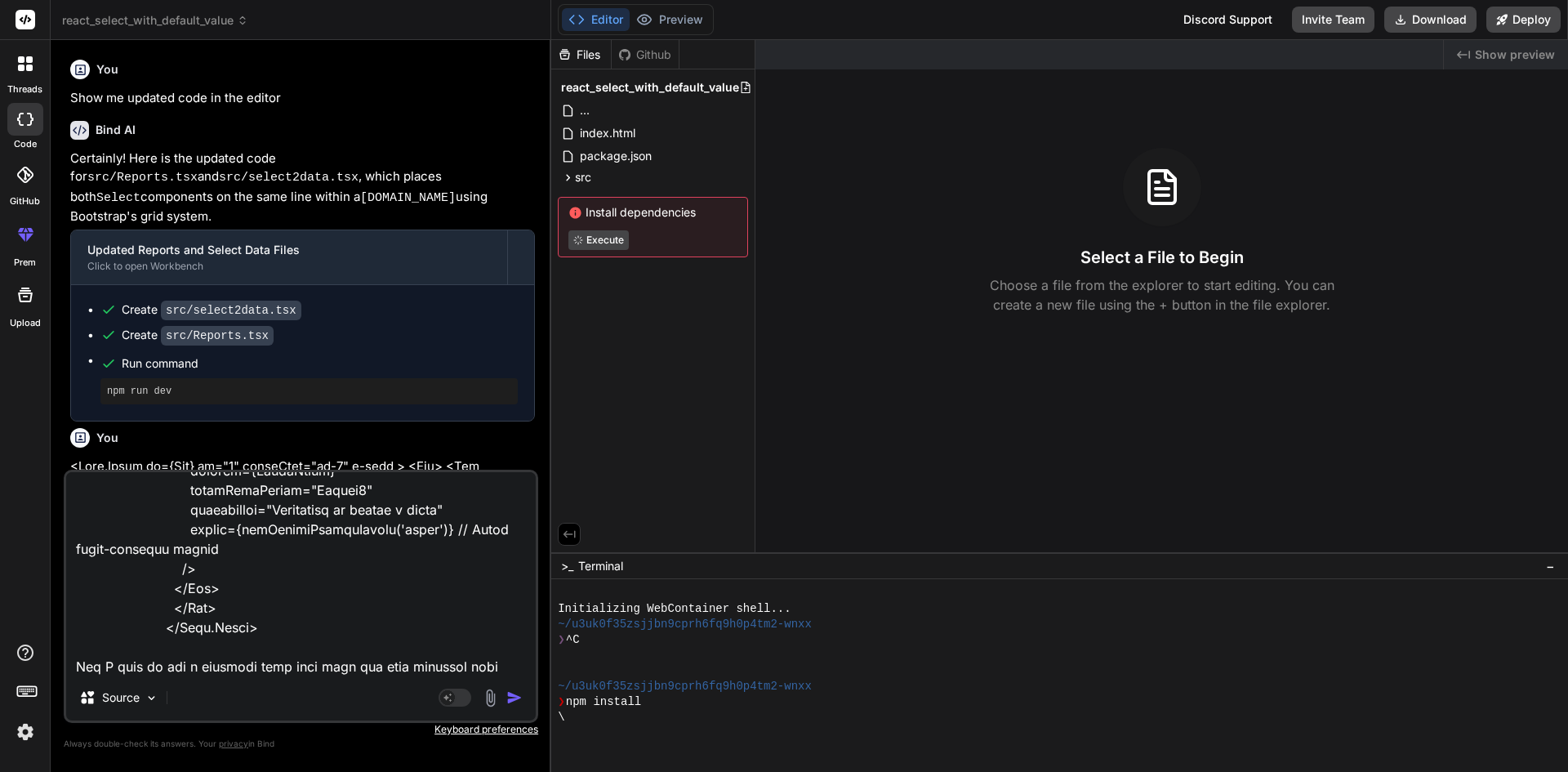
type textarea "<Form.Group as={Col} md="4" className="mt-2" > <Row> <Col className="col-auto m…"
type textarea "x"
type textarea "<Form.Group as={Col} md="4" className="mt-2" > <Row> <Col className="col-auto m…"
type textarea "x"
type textarea "<Form.Group as={Col} md="4" className="mt-2" > <Row> <Col className="col-auto m…"
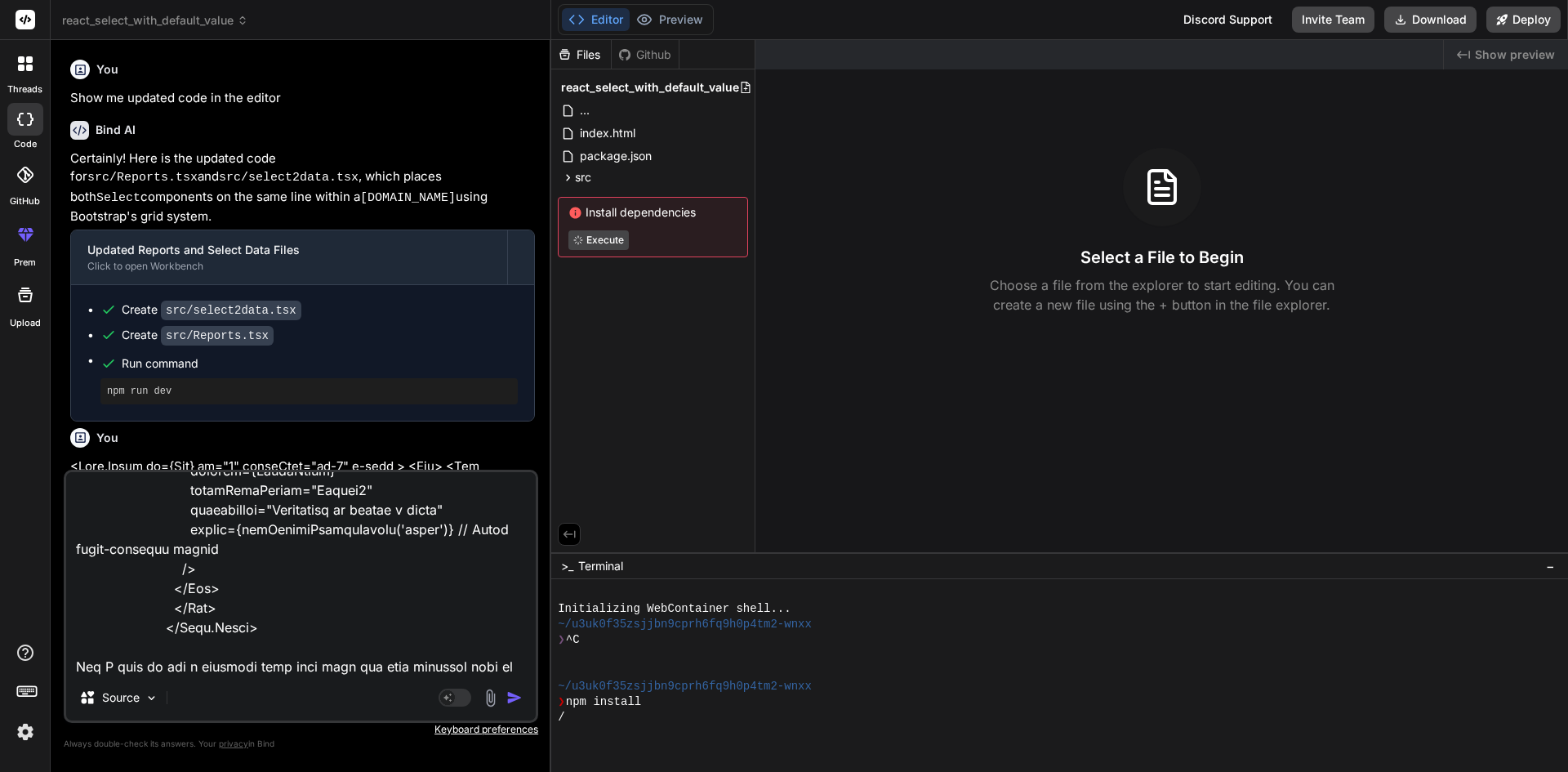
type textarea "x"
type textarea "<Form.Group as={Col} md="4" className="mt-2" > <Row> <Col className="col-auto m…"
type textarea "x"
type textarea "<Form.Group as={Col} md="4" className="mt-2" > <Row> <Col className="col-auto m…"
type textarea "x"
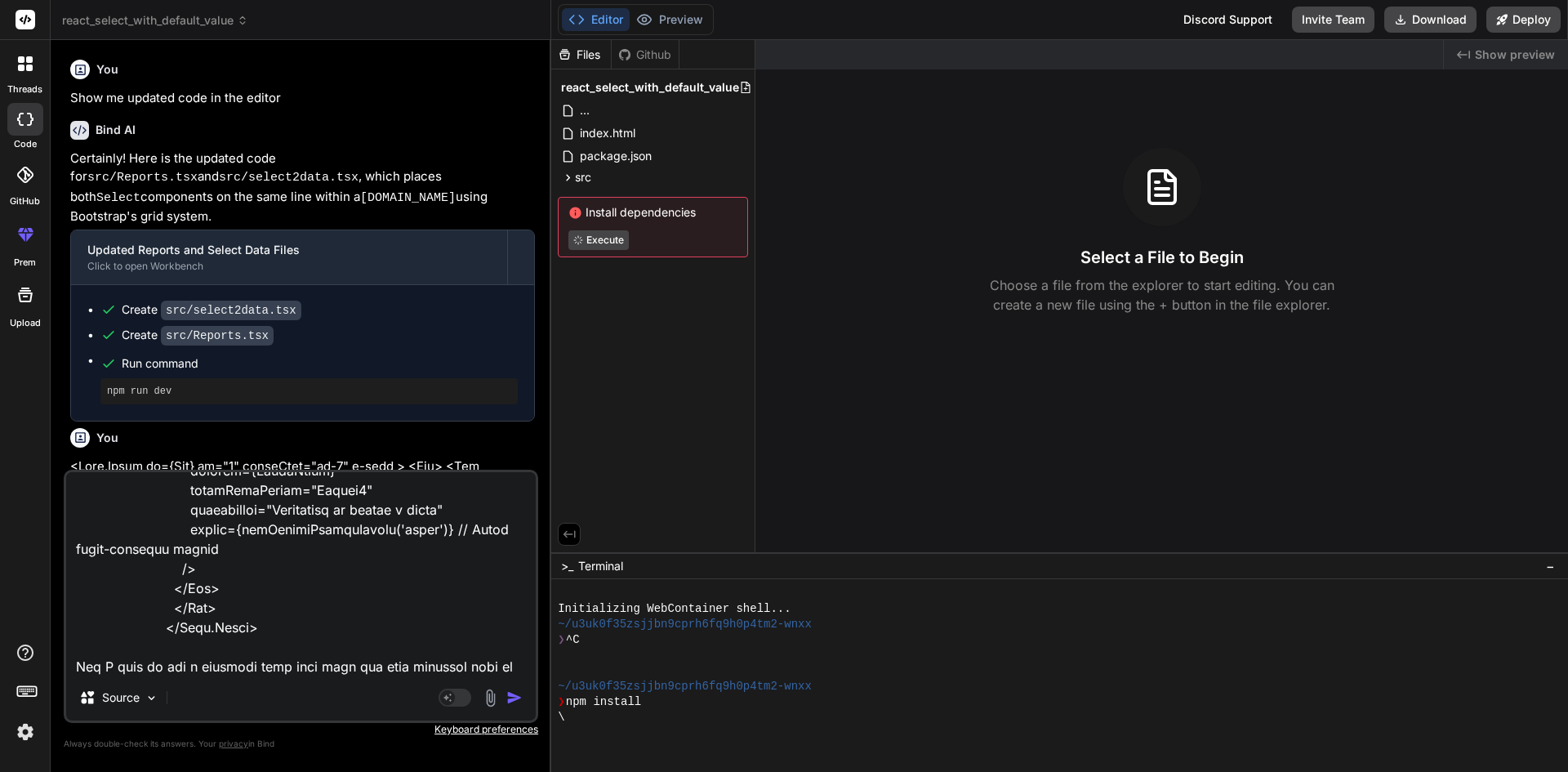
type textarea "<Form.Group as={Col} md="4" className="mt-2" > <Row> <Col className="col-auto m…"
type textarea "x"
type textarea "<Form.Group as={Col} md="4" className="mt-2" > <Row> <Col className="col-auto m…"
type textarea "x"
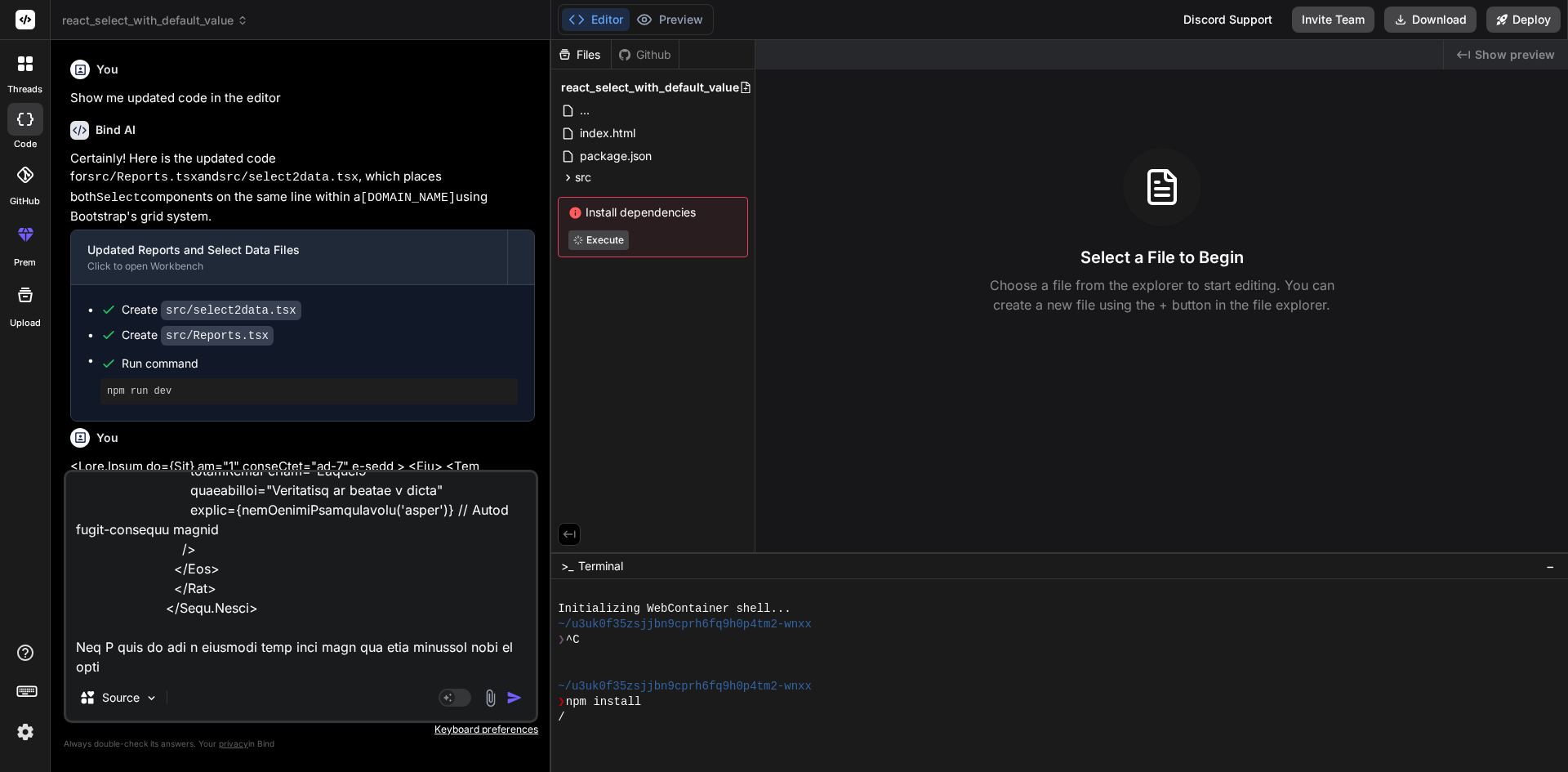
type textarea "<Form.Group as={Col} md="4" className="mt-2" > <Row> <Col className="col-auto m…"
type textarea "x"
type textarea "<Form.Group as={Col} md="4" className="mt-2" > <Row> <Col className="col-auto m…"
type textarea "x"
type textarea "<Form.Group as={Col} md="4" className="mt-2" > <Row> <Col className="col-auto m…"
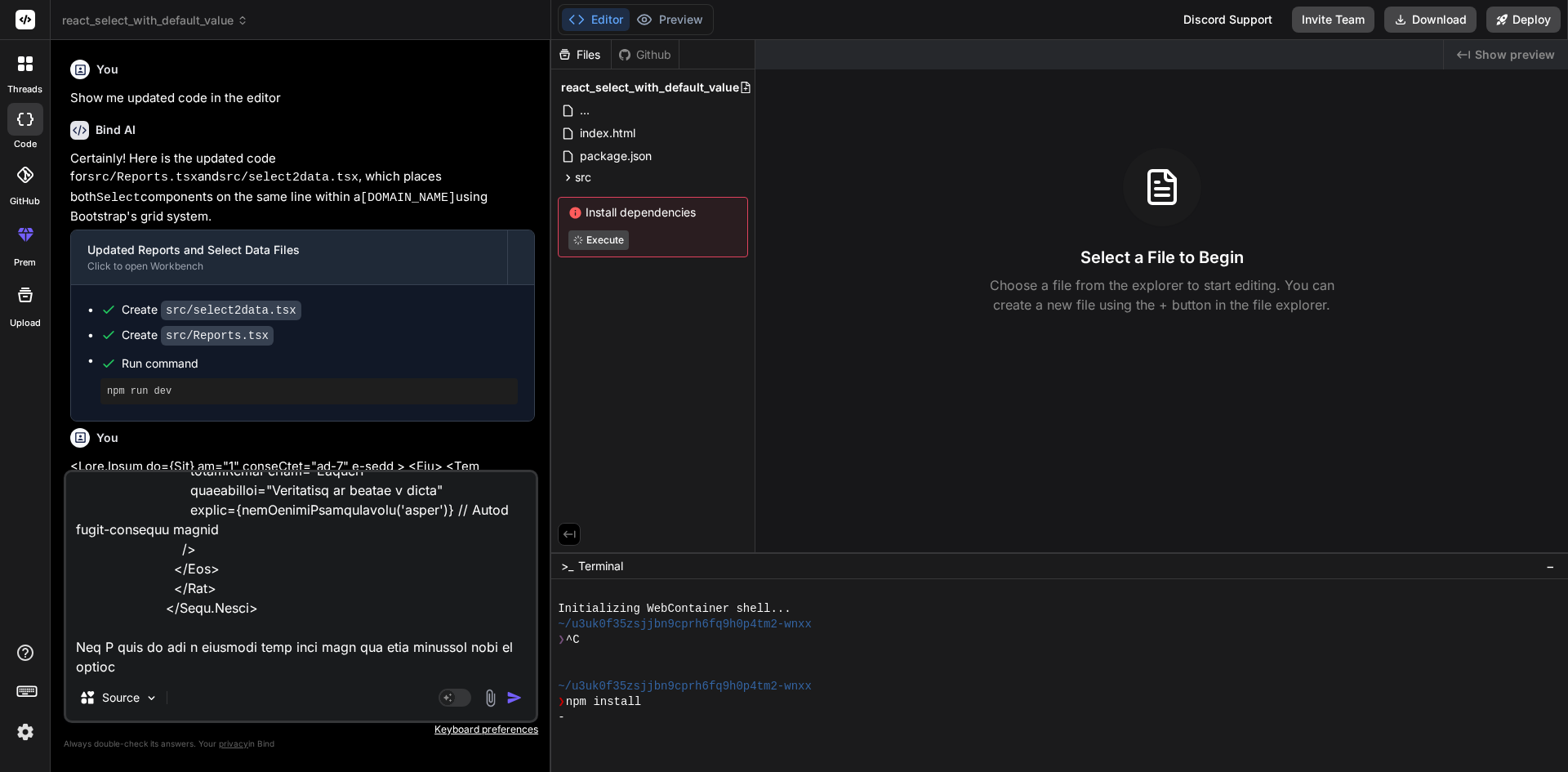
type textarea "x"
type textarea "<Form.Group as={Col} md="4" className="mt-2" > <Row> <Col className="col-auto m…"
type textarea "x"
type textarea "<Form.Group as={Col} md="4" className="mt-2" > <Row> <Col className="col-auto m…"
type textarea "x"
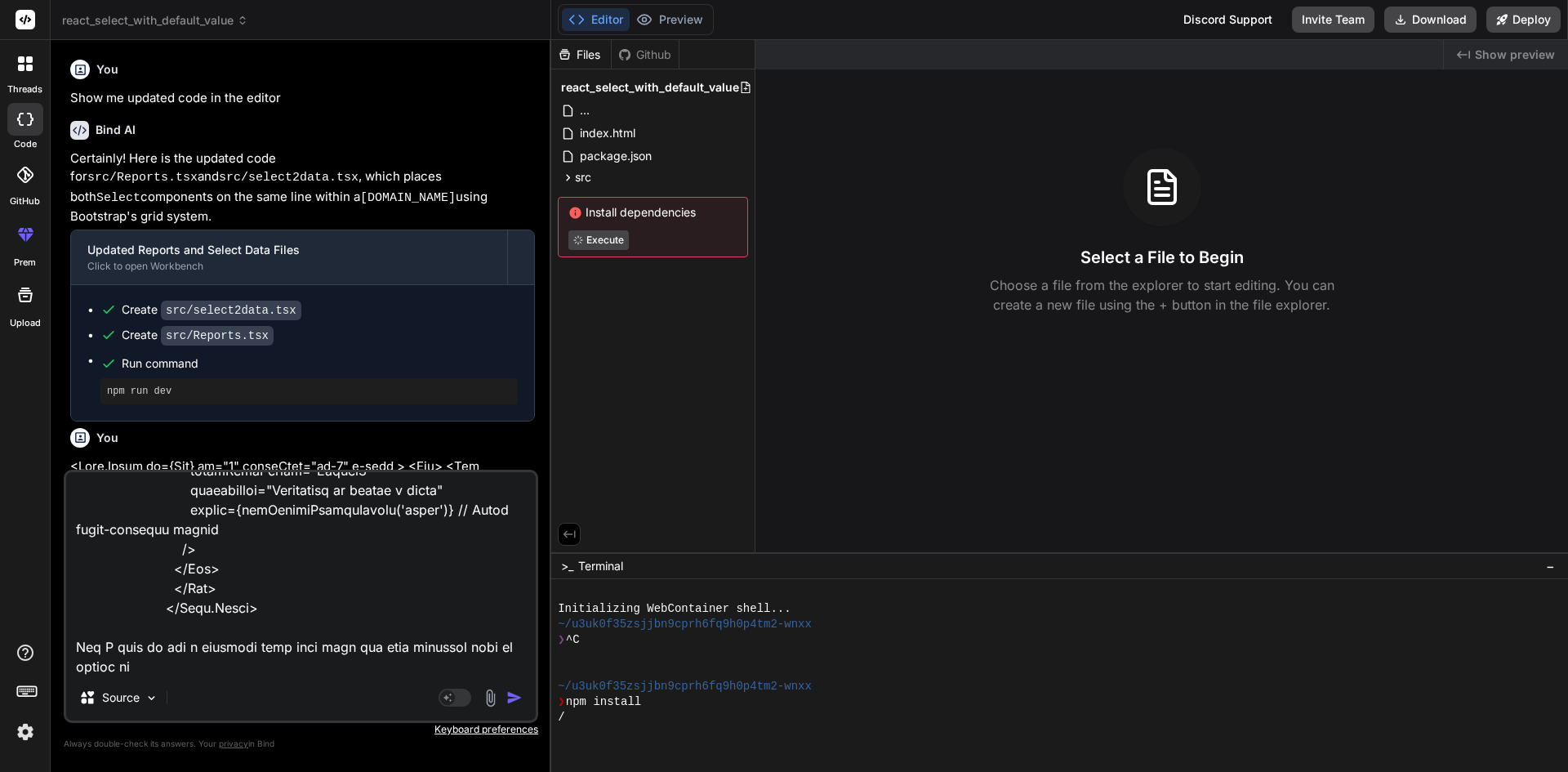
type textarea "<Form.Group as={Col} md="4" className="mt-2" > <Row> <Col className="col-auto m…"
type textarea "x"
type textarea "<Form.Group as={Col} md="4" className="mt-2" > <Row> <Col className="col-auto m…"
type textarea "x"
type textarea "<Form.Group as={Col} md="4" className="mt-2" > <Row> <Col className="col-auto m…"
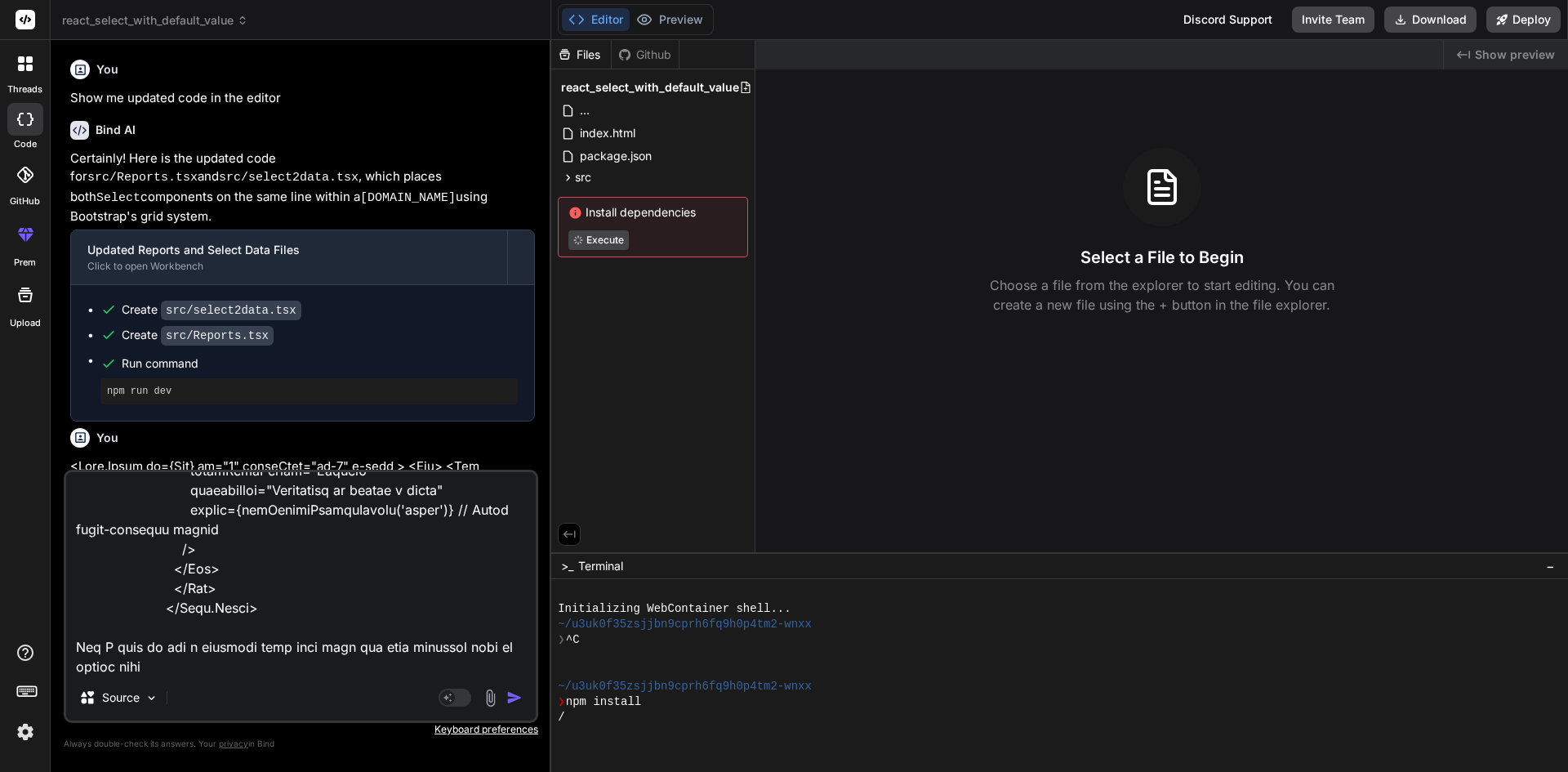
type textarea "x"
type textarea "<Form.Group as={Col} md="4" className="mt-2" > <Row> <Col className="col-auto m…"
type textarea "x"
type textarea "<Form.Group as={Col} md="4" className="mt-2" > <Row> <Col className="col-auto m…"
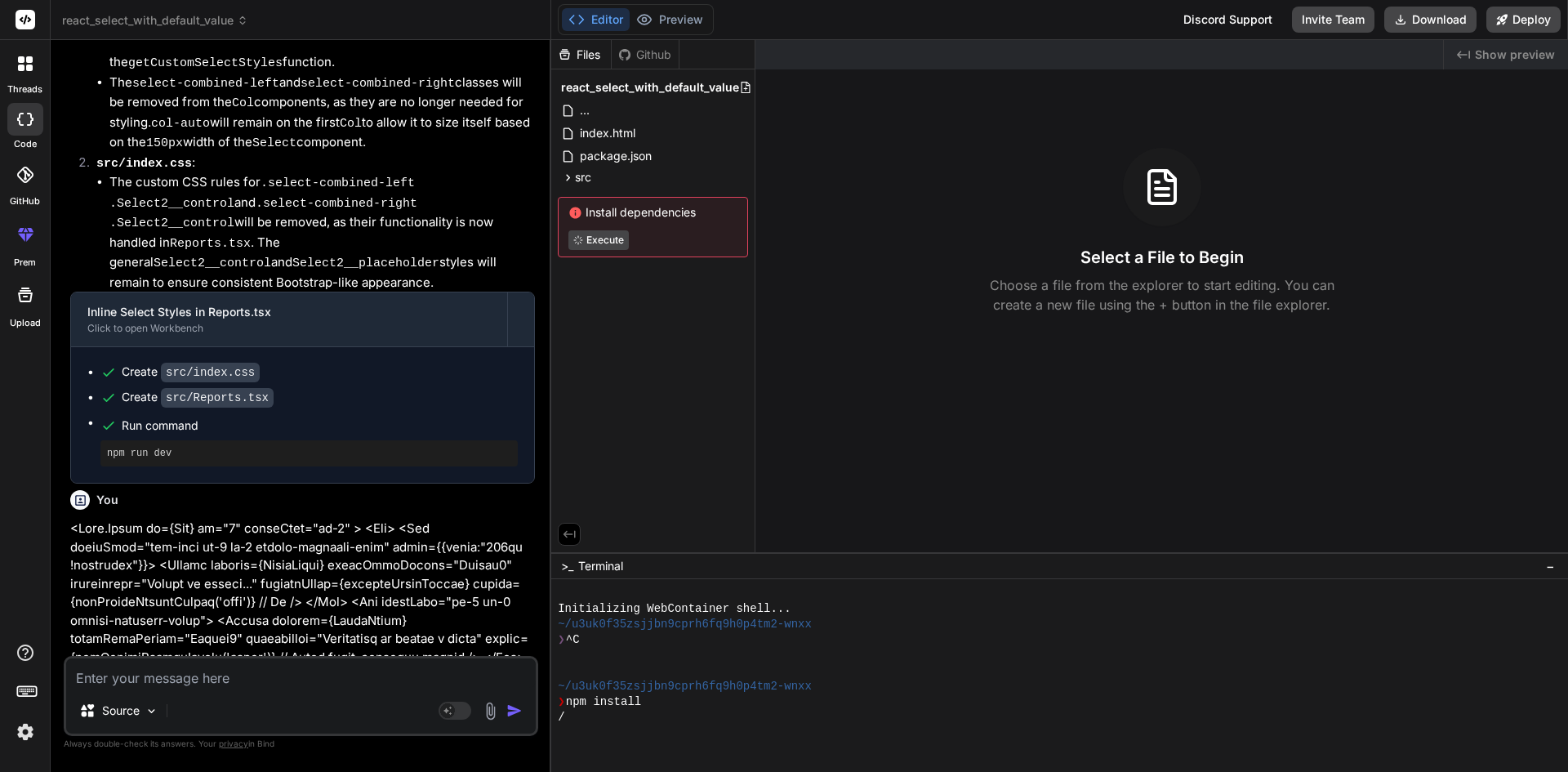
scroll to position [3020, 0]
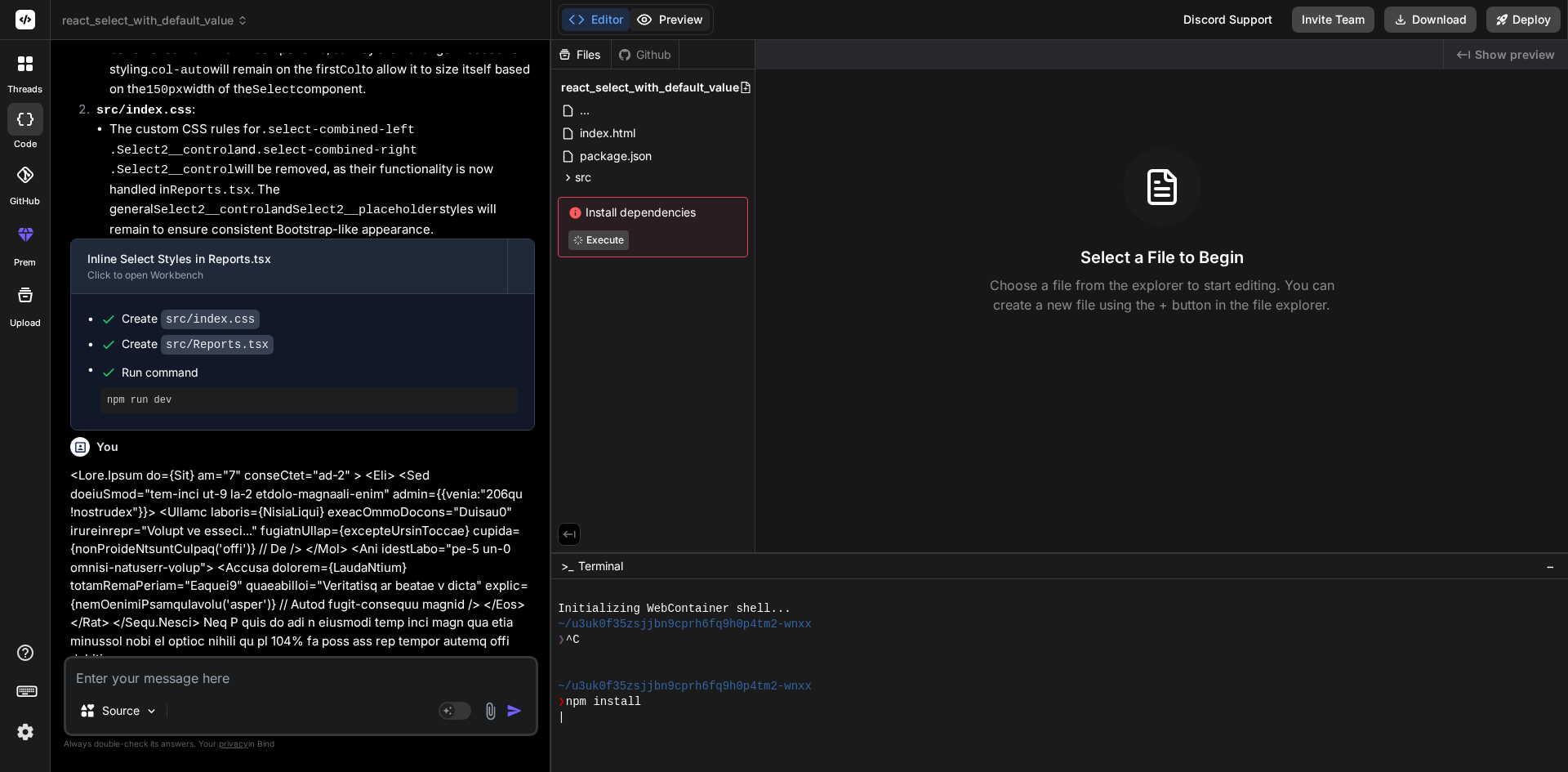
click at [667, 11] on button "Preview" at bounding box center [670, 20] width 80 height 23
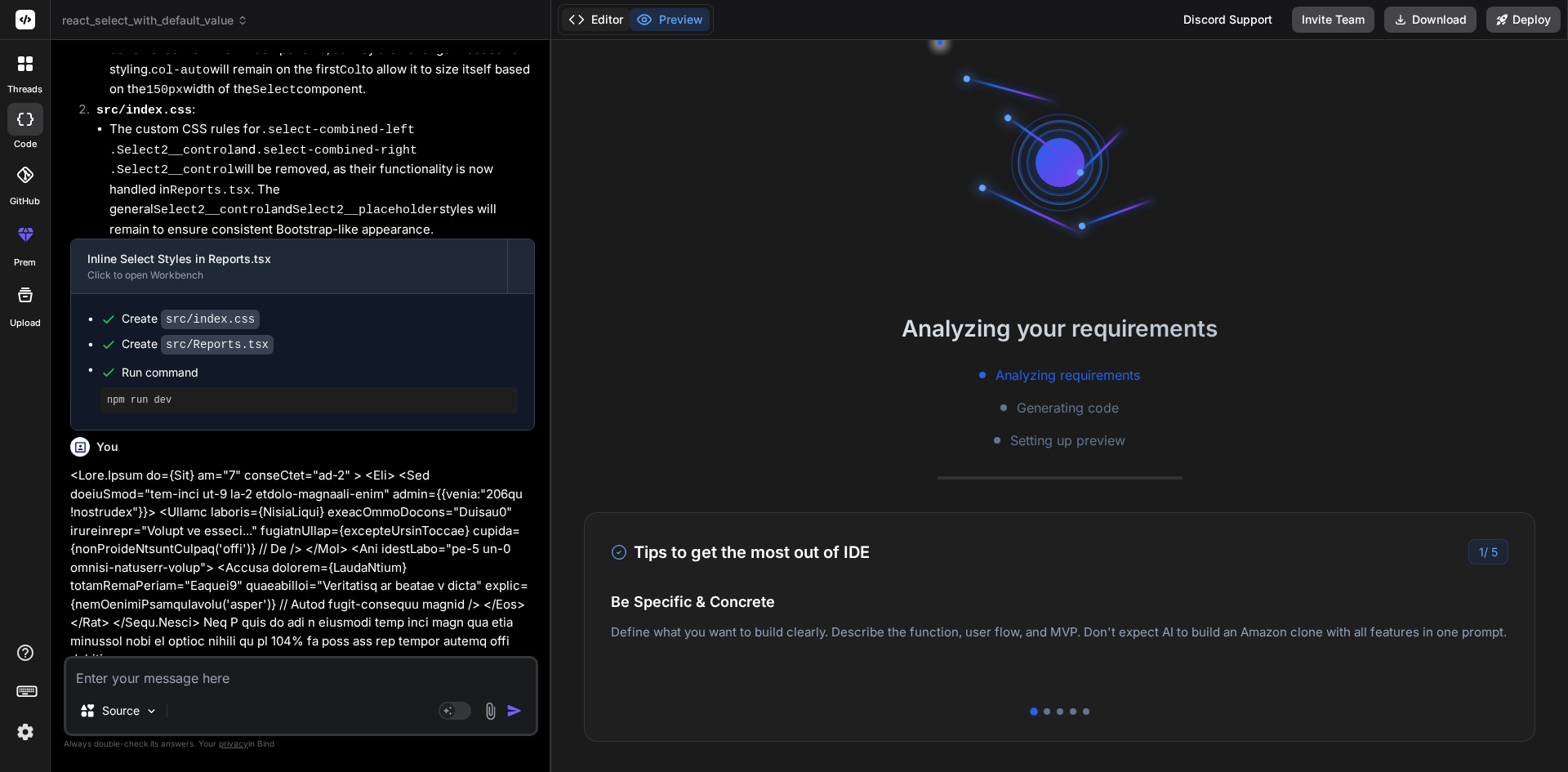
scroll to position [77, 0]
click at [602, 15] on button "Editor" at bounding box center [596, 20] width 68 height 23
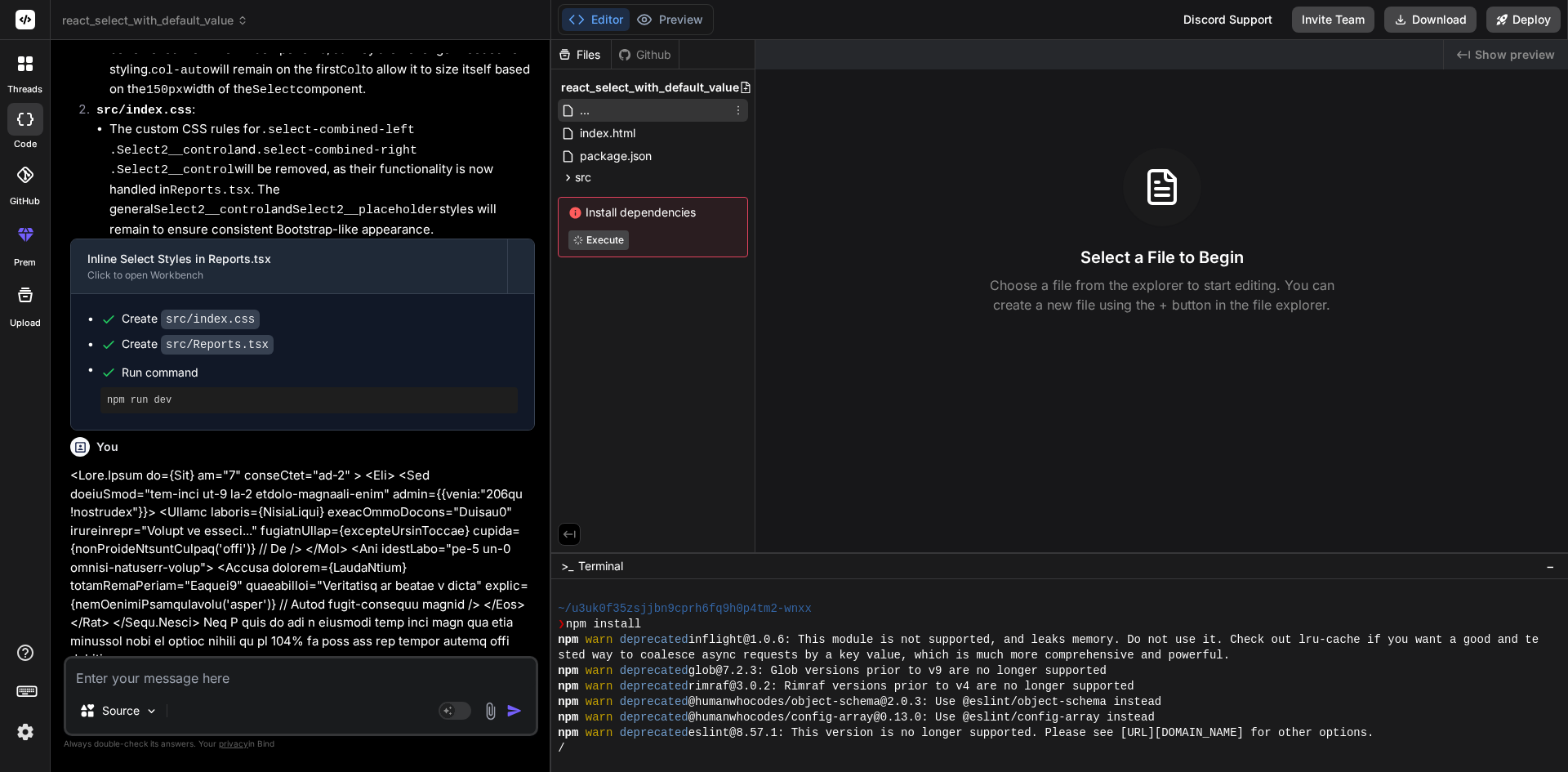
click at [584, 115] on span "..." at bounding box center [584, 110] width 13 height 20
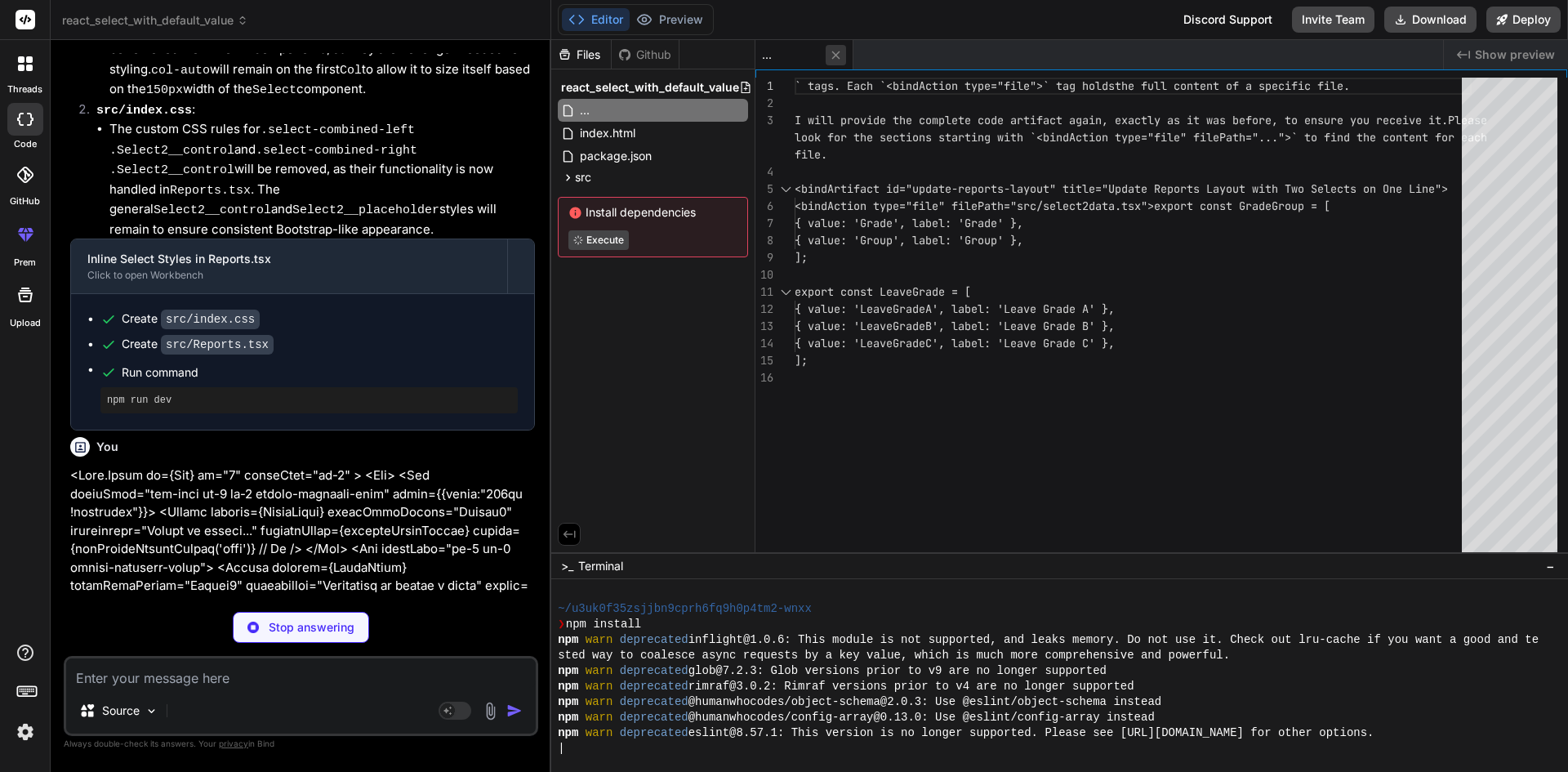
click at [838, 55] on icon at bounding box center [835, 55] width 14 height 14
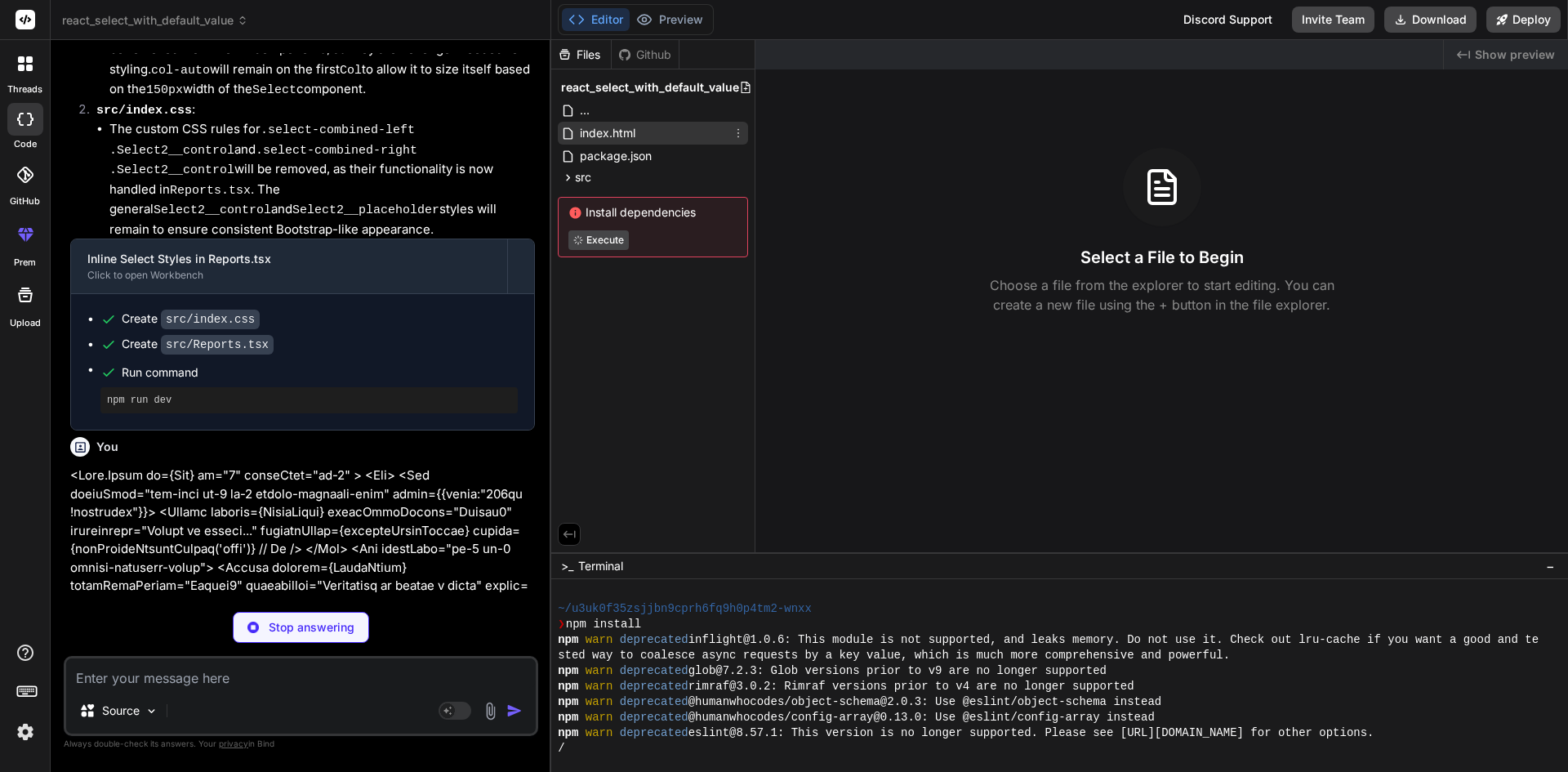
click at [643, 136] on div "index.html" at bounding box center [653, 132] width 190 height 23
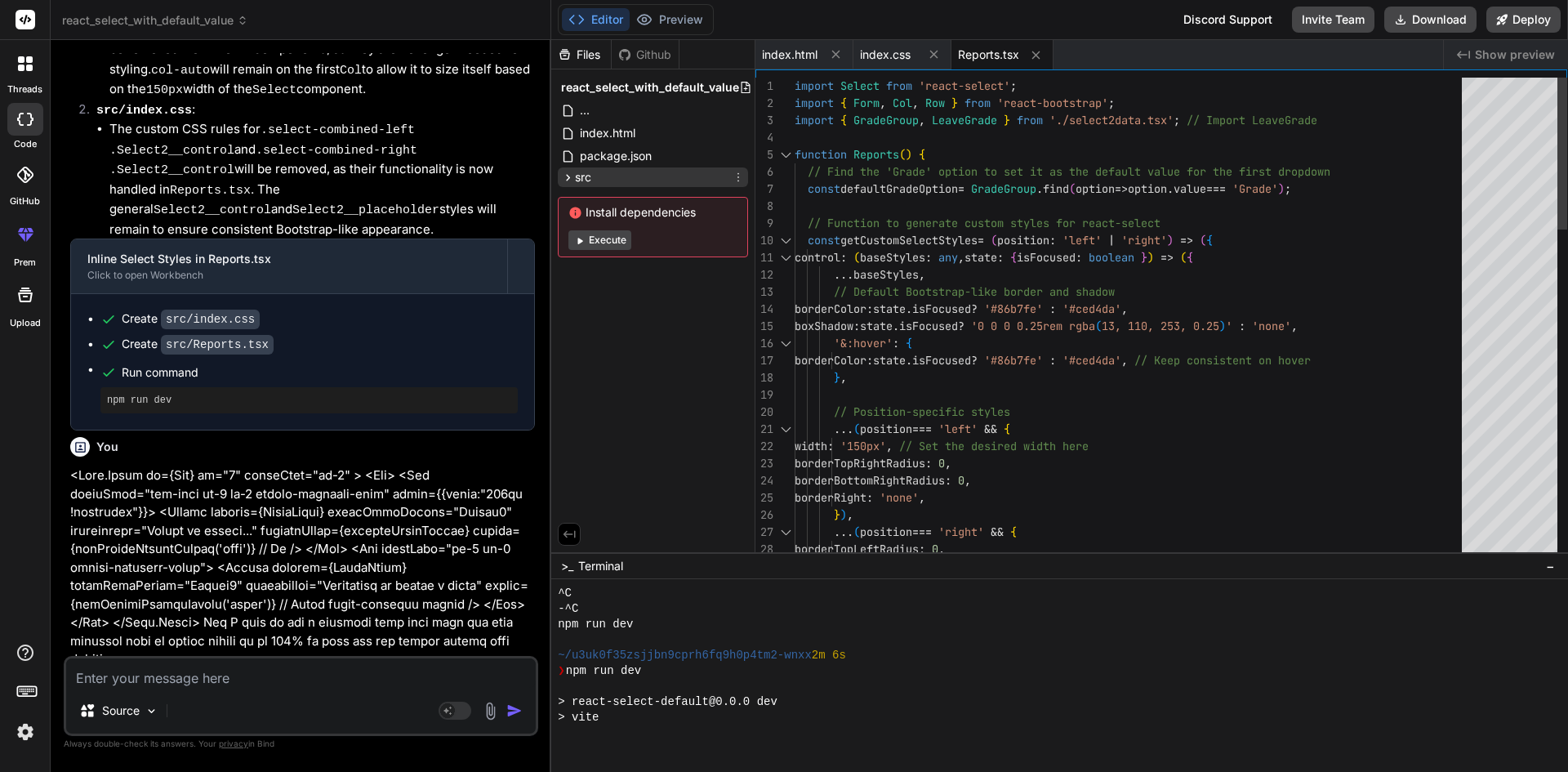
click at [570, 177] on icon at bounding box center [568, 178] width 14 height 14
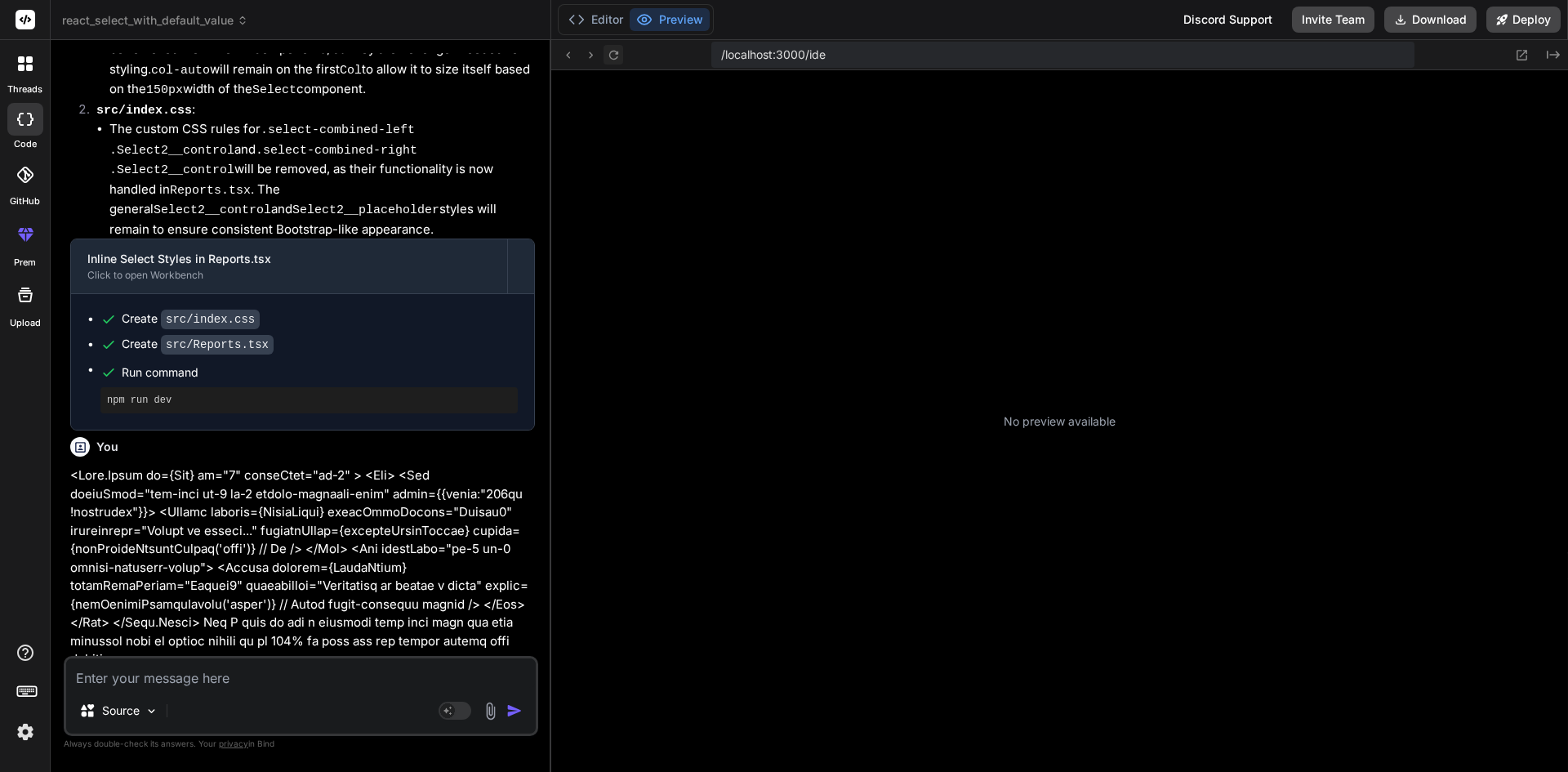
scroll to position [419, 0]
click at [605, 16] on button "Editor" at bounding box center [596, 20] width 68 height 23
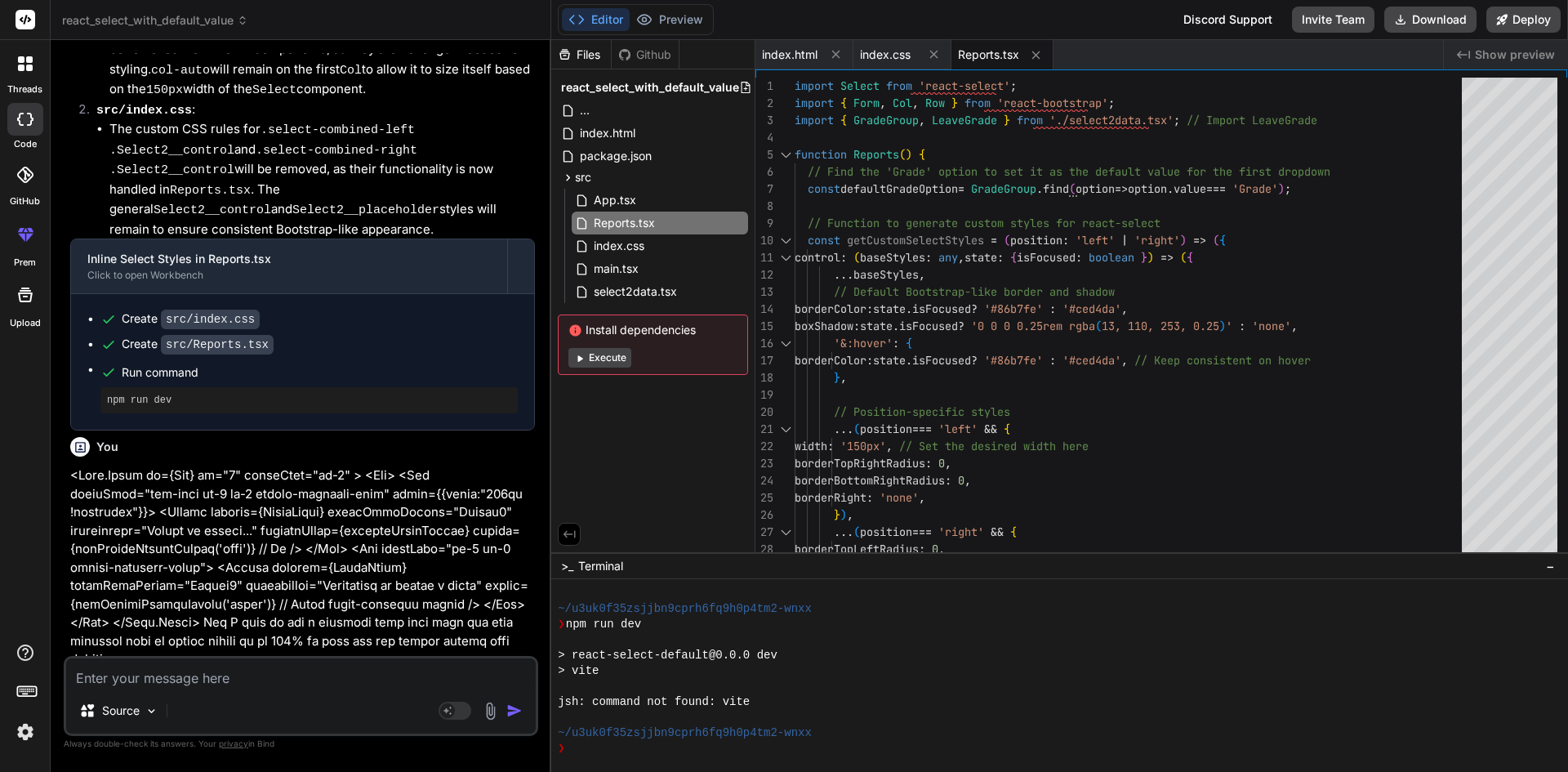
click at [648, 58] on div "Github" at bounding box center [644, 54] width 67 height 16
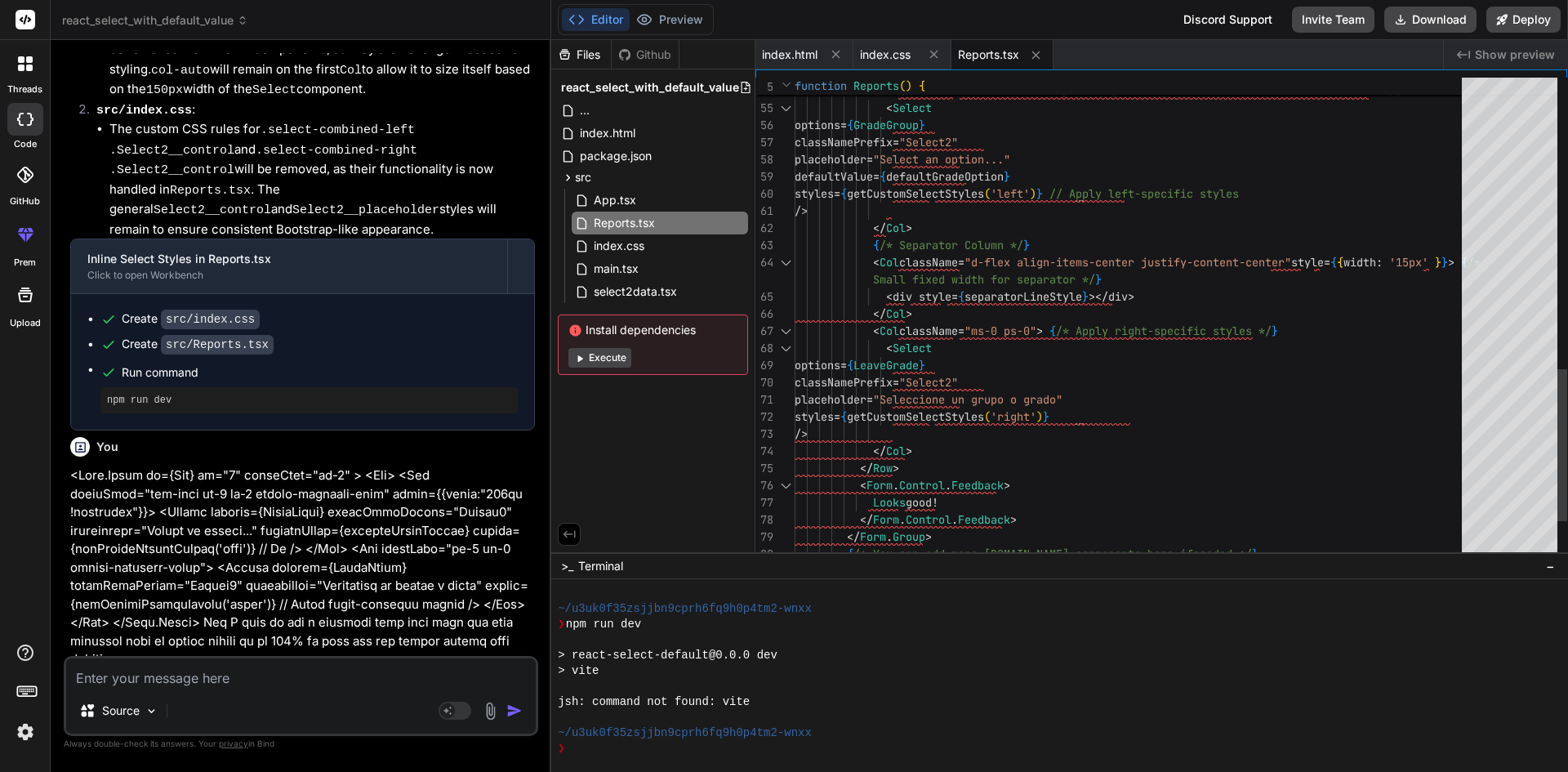
scroll to position [0, 0]
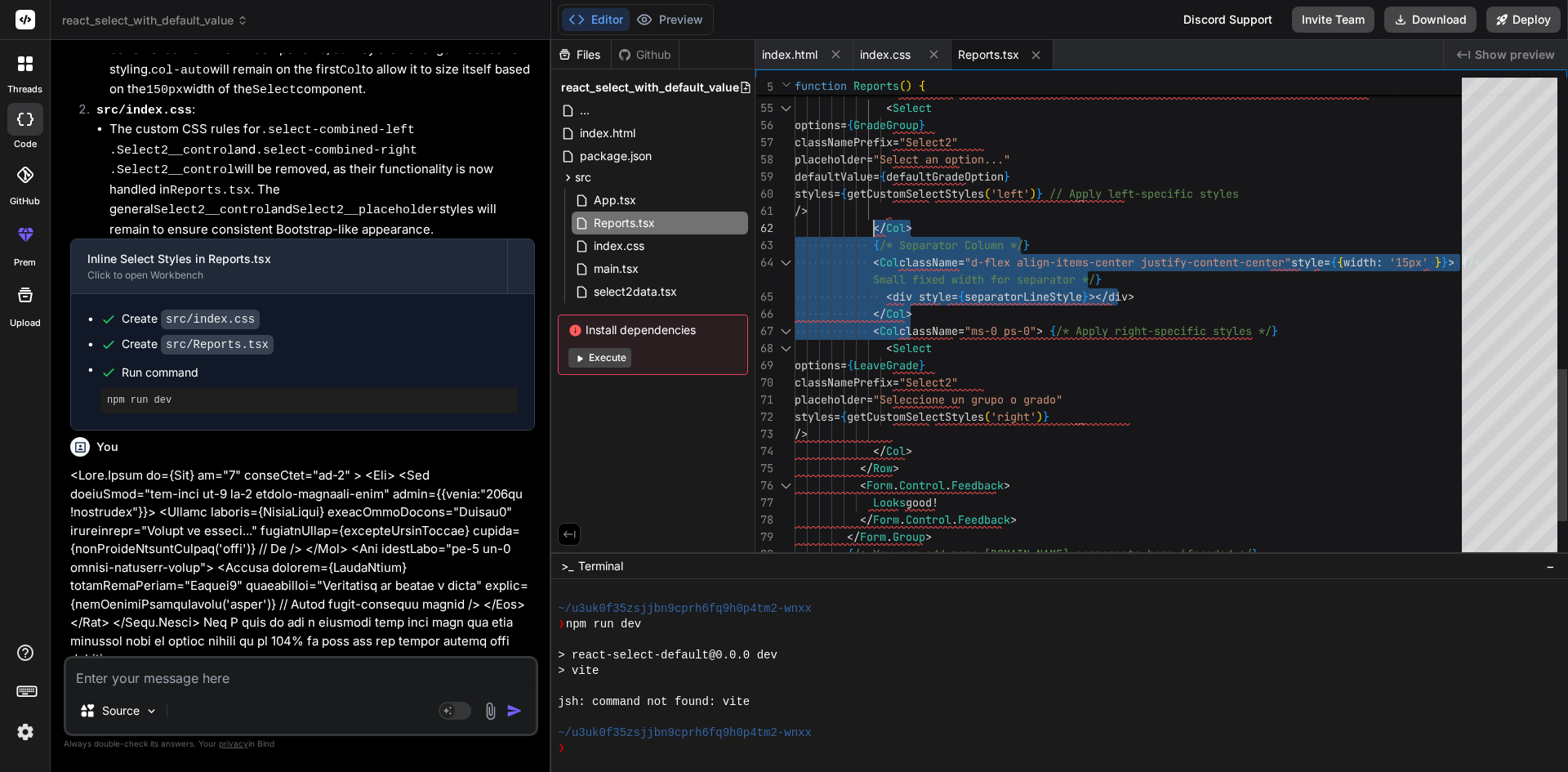
drag, startPoint x: 922, startPoint y: 314, endPoint x: 871, endPoint y: 225, distance: 102.6
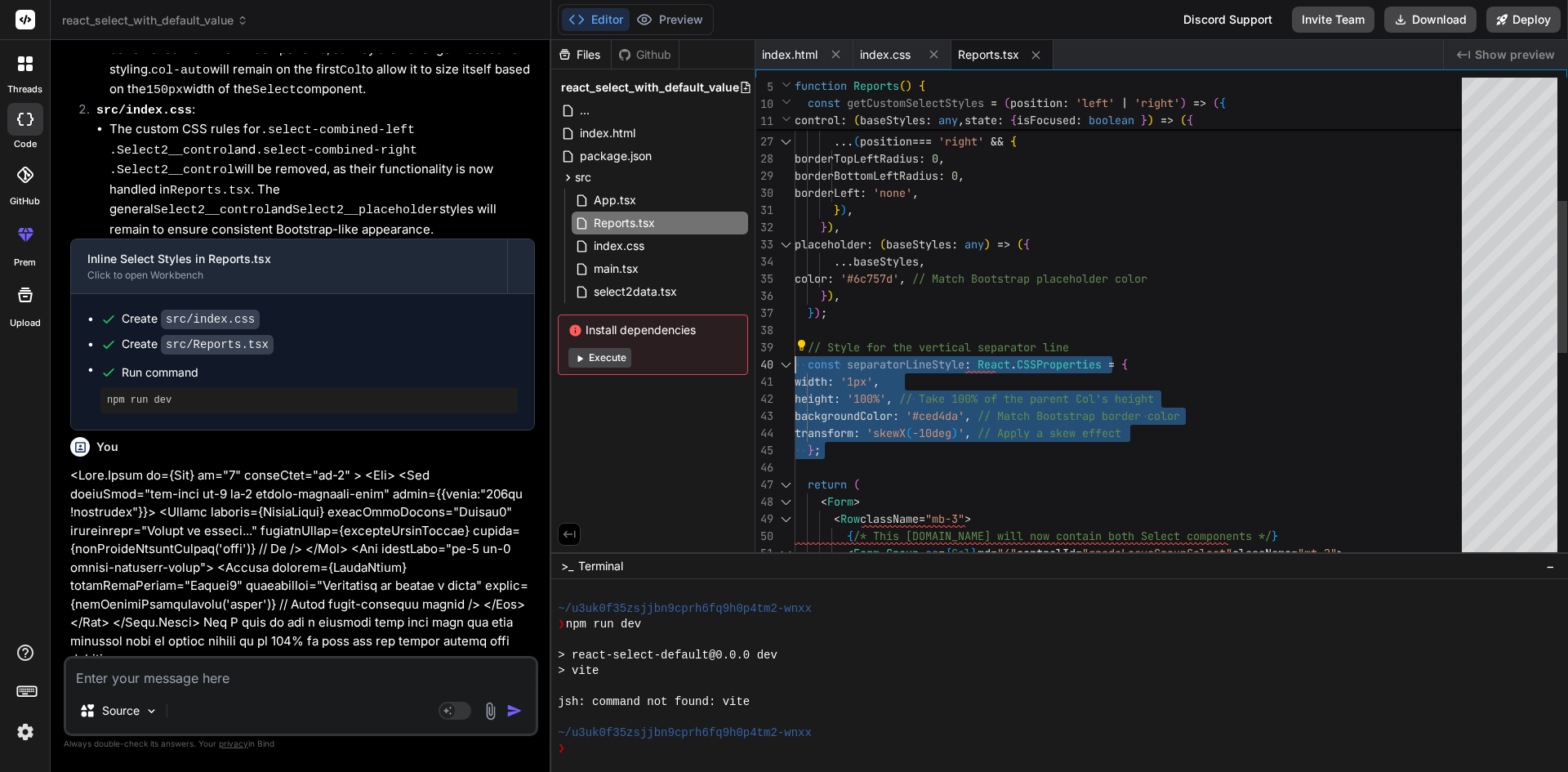
drag, startPoint x: 839, startPoint y: 453, endPoint x: 796, endPoint y: 364, distance: 98.8
click at [796, 364] on div "height : '100%' , // Take 100% of the parent Col's height backgroundColor : '#c…" at bounding box center [1132, 451] width 677 height 1527
click at [947, 178] on div "height : '100%' , // Take 100% of the parent Col's height backgroundColor : '#c…" at bounding box center [1132, 451] width 677 height 1527
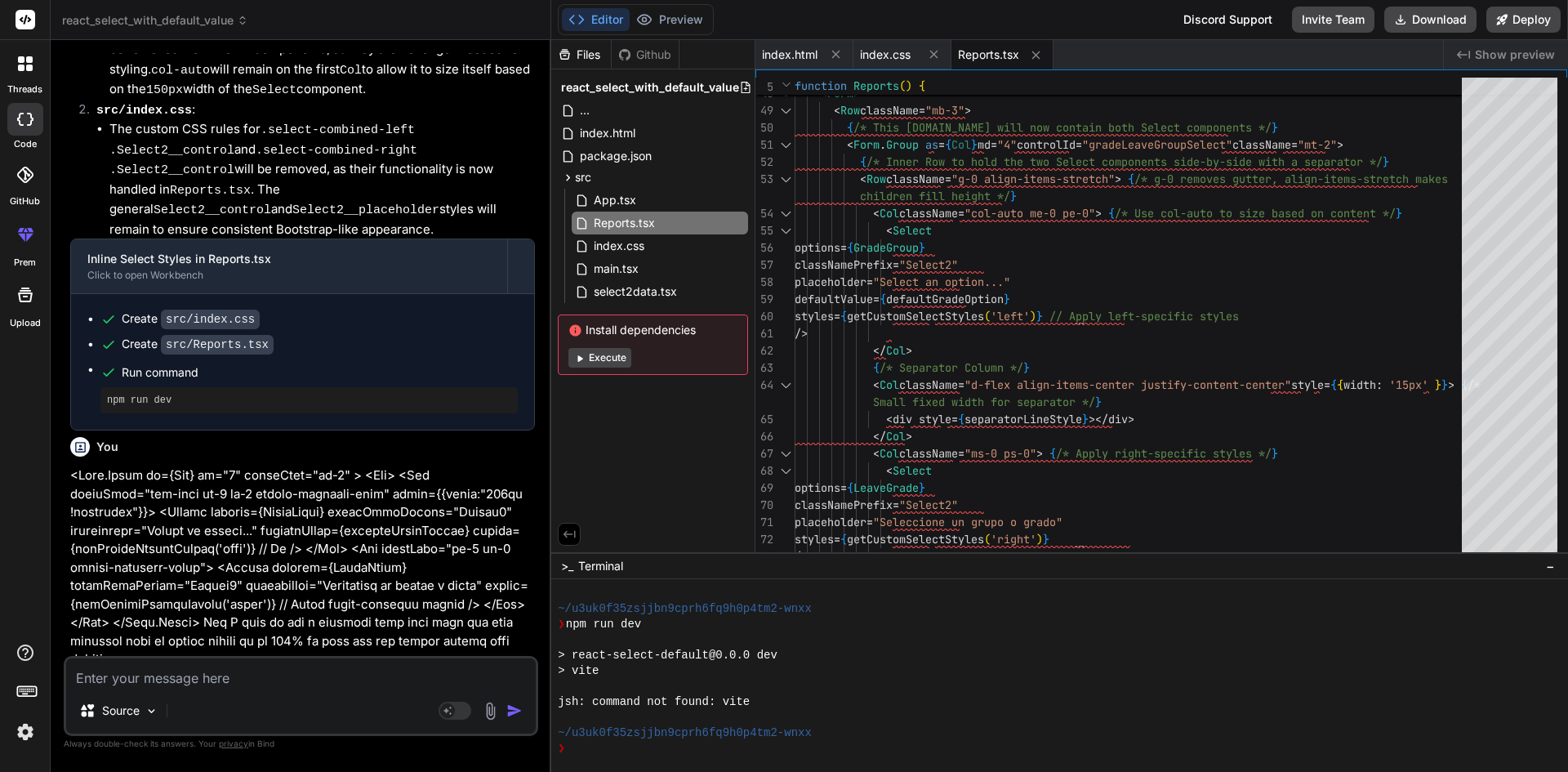
click at [216, 679] on textarea at bounding box center [301, 673] width 469 height 30
paste textarea "<Form.Group as={Col} md="4" className="mt-2" > <Row className=""> <Col classNam…"
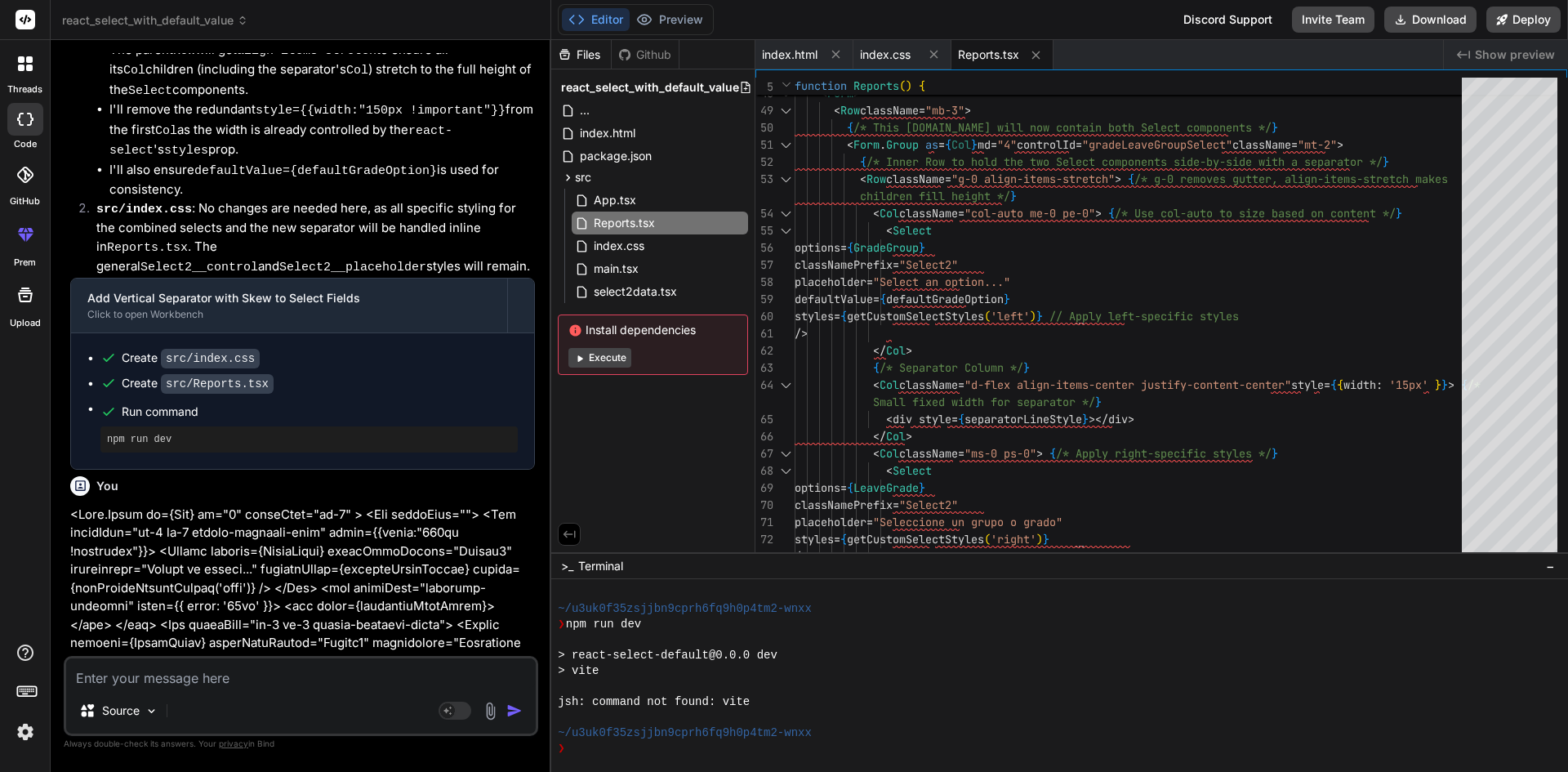
scroll to position [3907, 0]
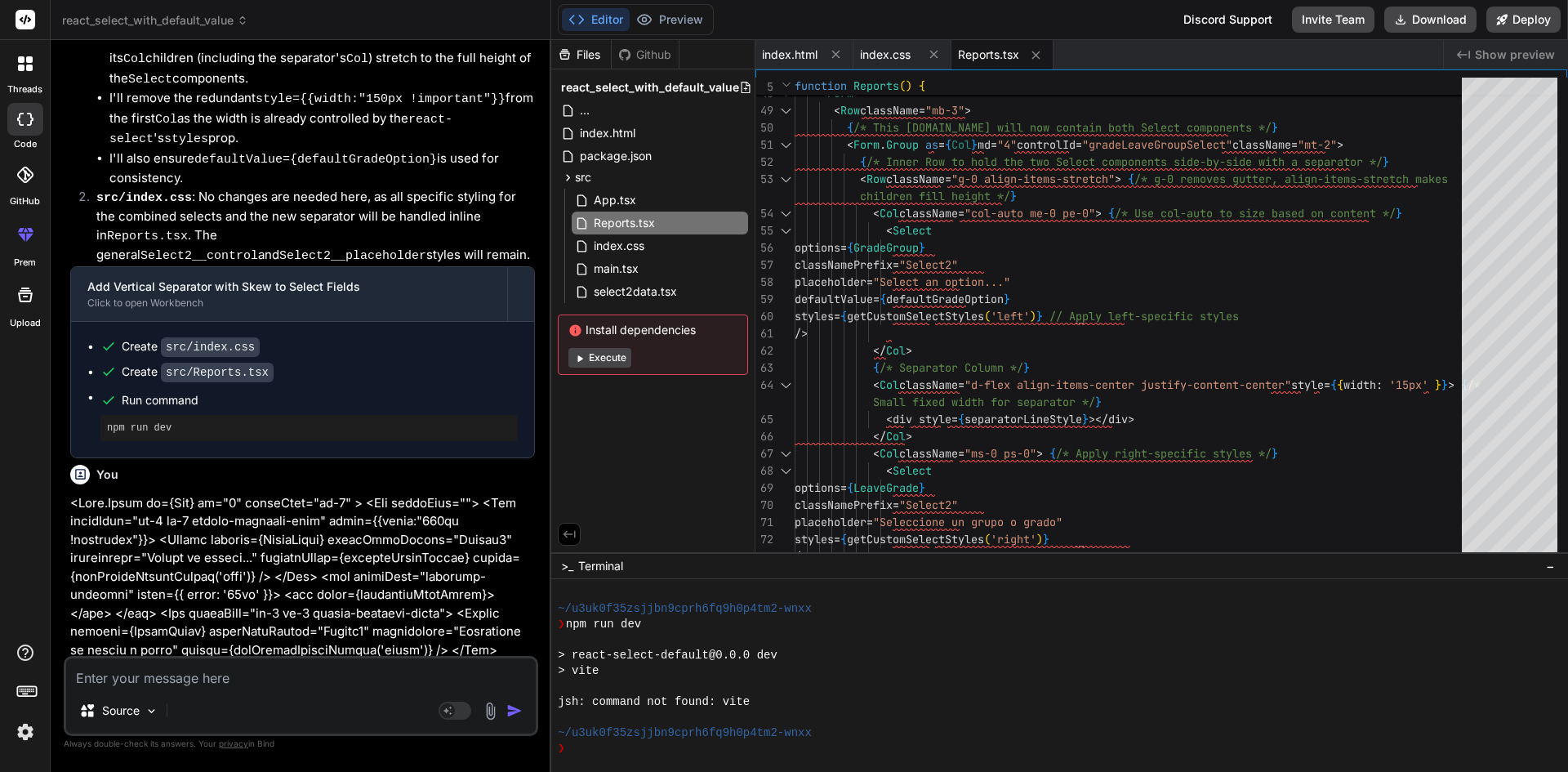
click at [593, 19] on button "Editor" at bounding box center [596, 20] width 68 height 23
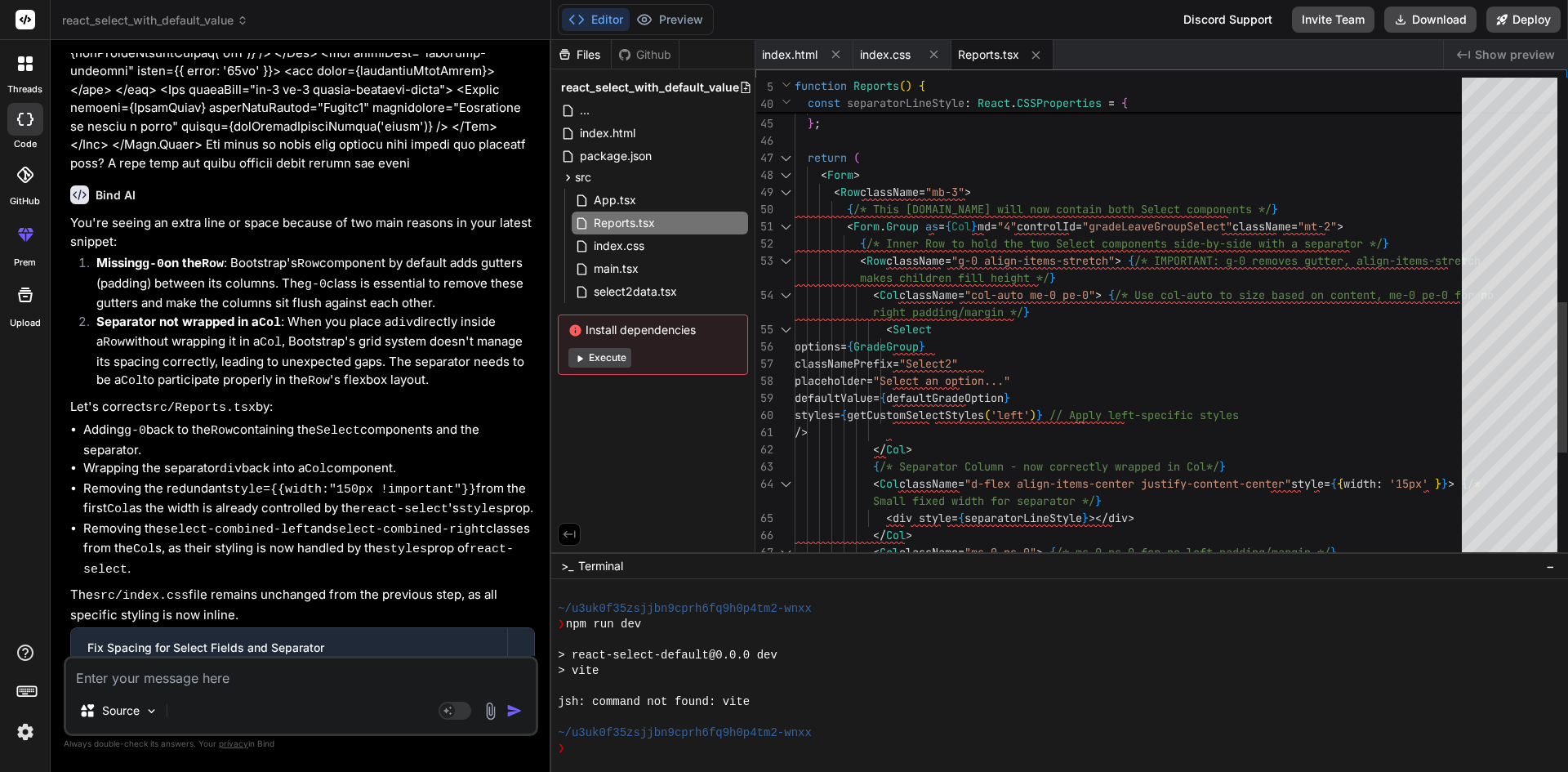
scroll to position [0, 0]
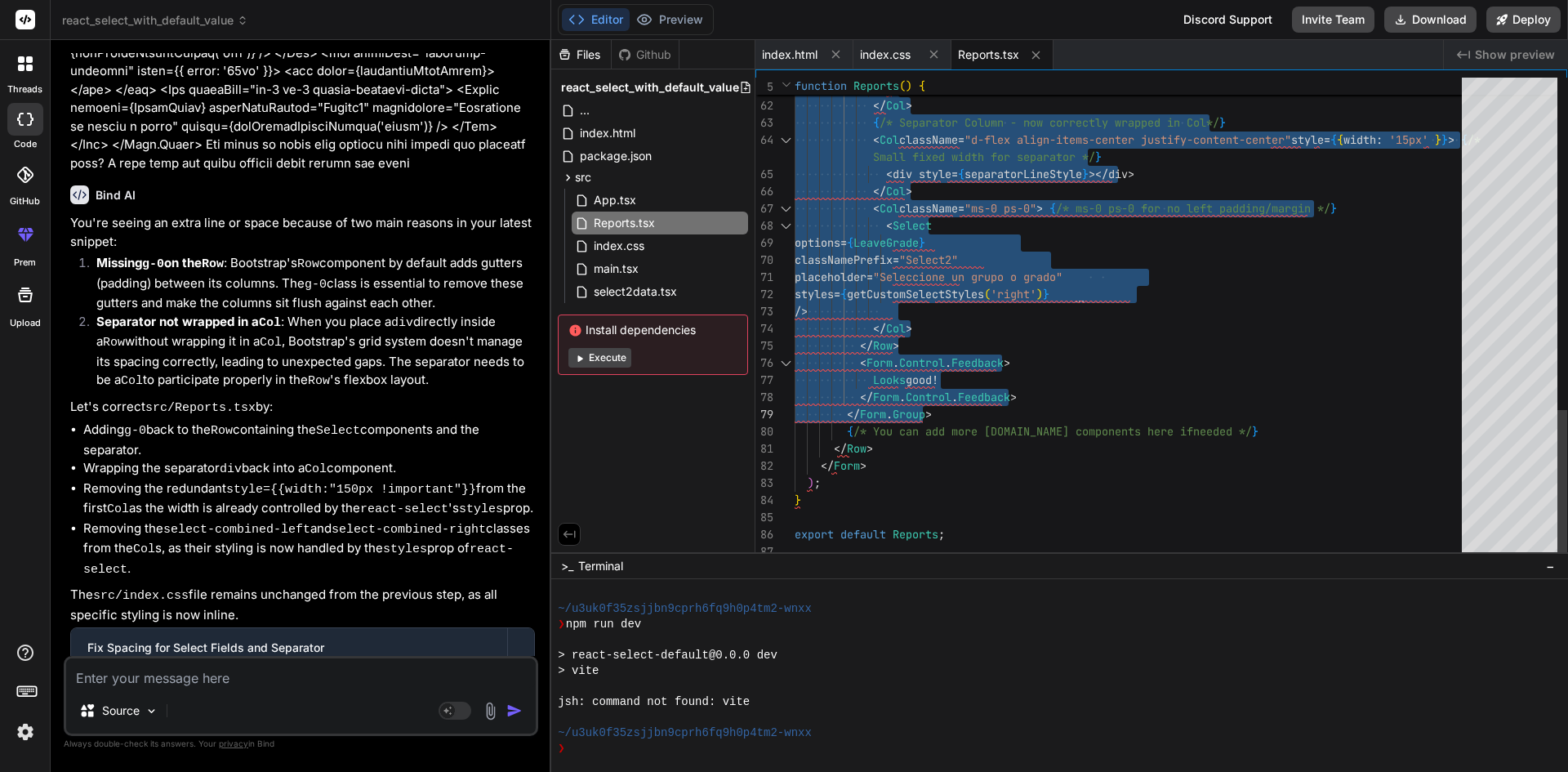
drag, startPoint x: 848, startPoint y: 223, endPoint x: 994, endPoint y: 408, distance: 235.7
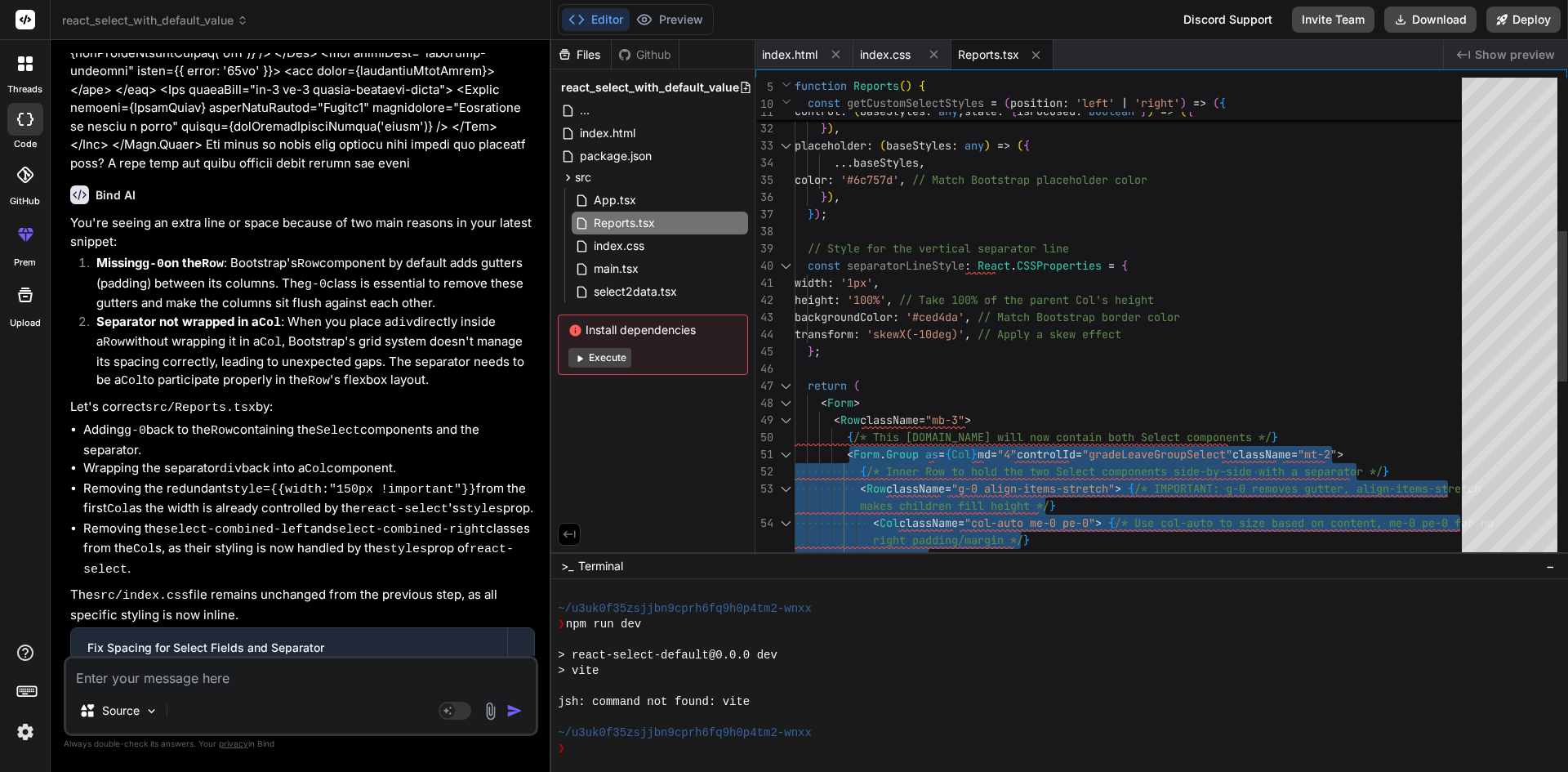
click at [1168, 263] on div "< Col className = "col-auto me-0 pe-0" > { /* Use col-auto to size based on con…" at bounding box center [1132, 360] width 677 height 1544
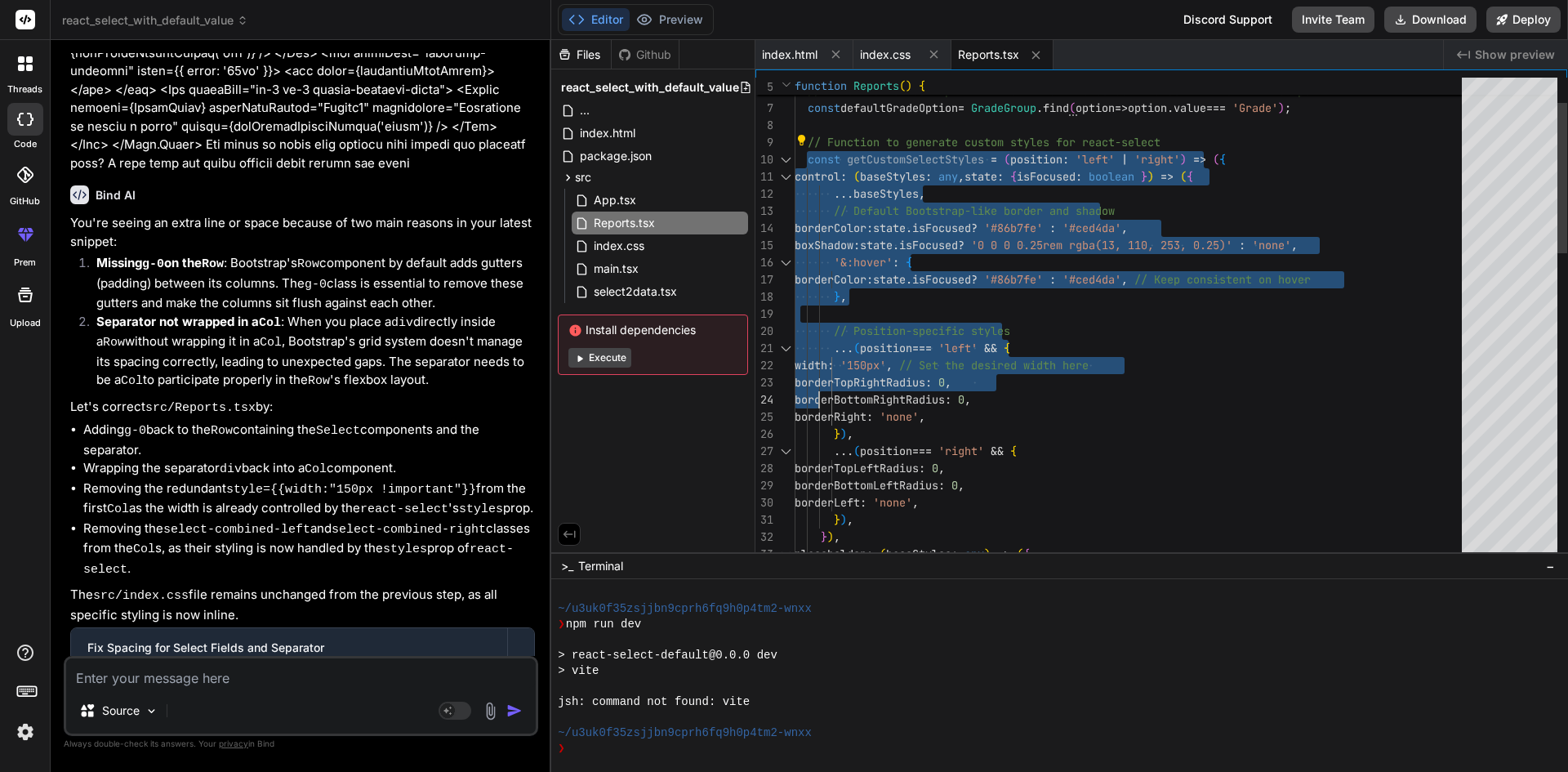
drag, startPoint x: 808, startPoint y: 160, endPoint x: 818, endPoint y: 397, distance: 237.2
click at [818, 397] on div "} ) , } ) , placeholder : ( baseStyles : any ) => ( { borderBottomLeftRadius : …" at bounding box center [1132, 769] width 677 height 1544
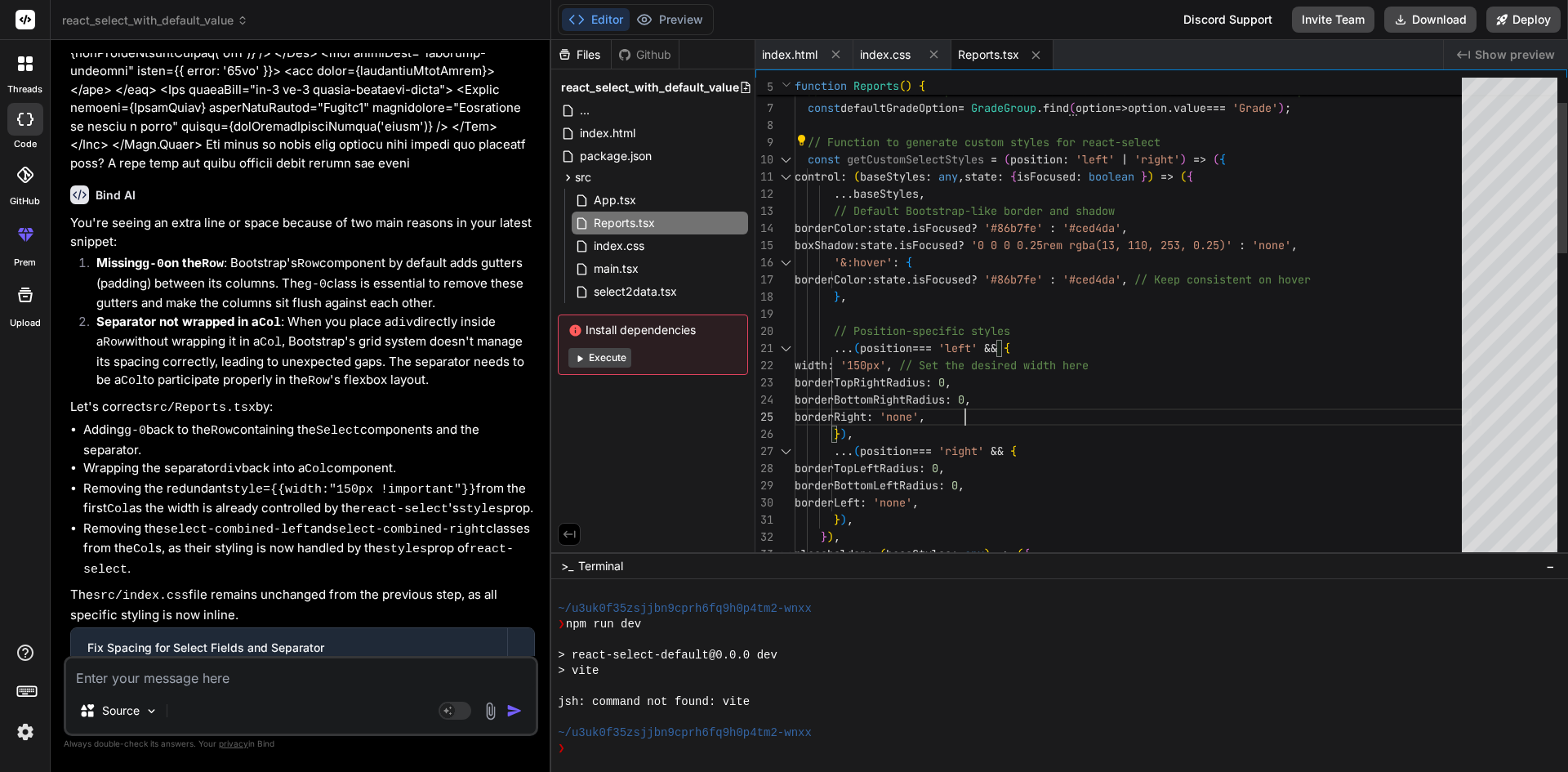
click at [1190, 404] on div "} ) , } ) , placeholder : ( baseStyles : any ) => ( { borderBottomLeftRadius : …" at bounding box center [1132, 769] width 677 height 1544
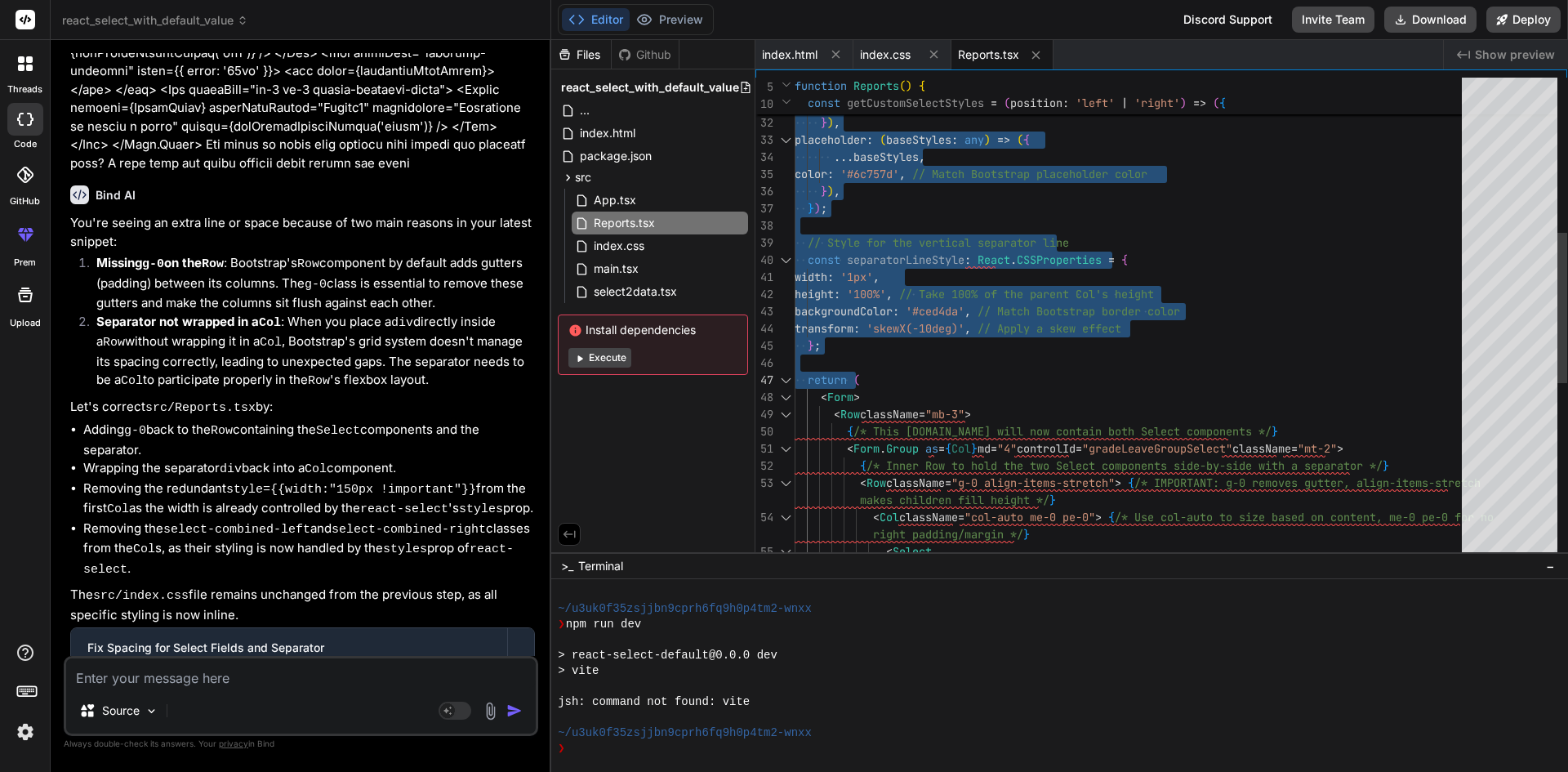
drag, startPoint x: 807, startPoint y: 155, endPoint x: 880, endPoint y: 371, distance: 228.0
drag, startPoint x: 948, startPoint y: 346, endPoint x: 908, endPoint y: 334, distance: 41.8
click at [949, 345] on div "borderBottomLeftRadius : 0 , borderLeft : 'none' , } ) , } ) , placeholder : ( …" at bounding box center [1132, 354] width 677 height 1544
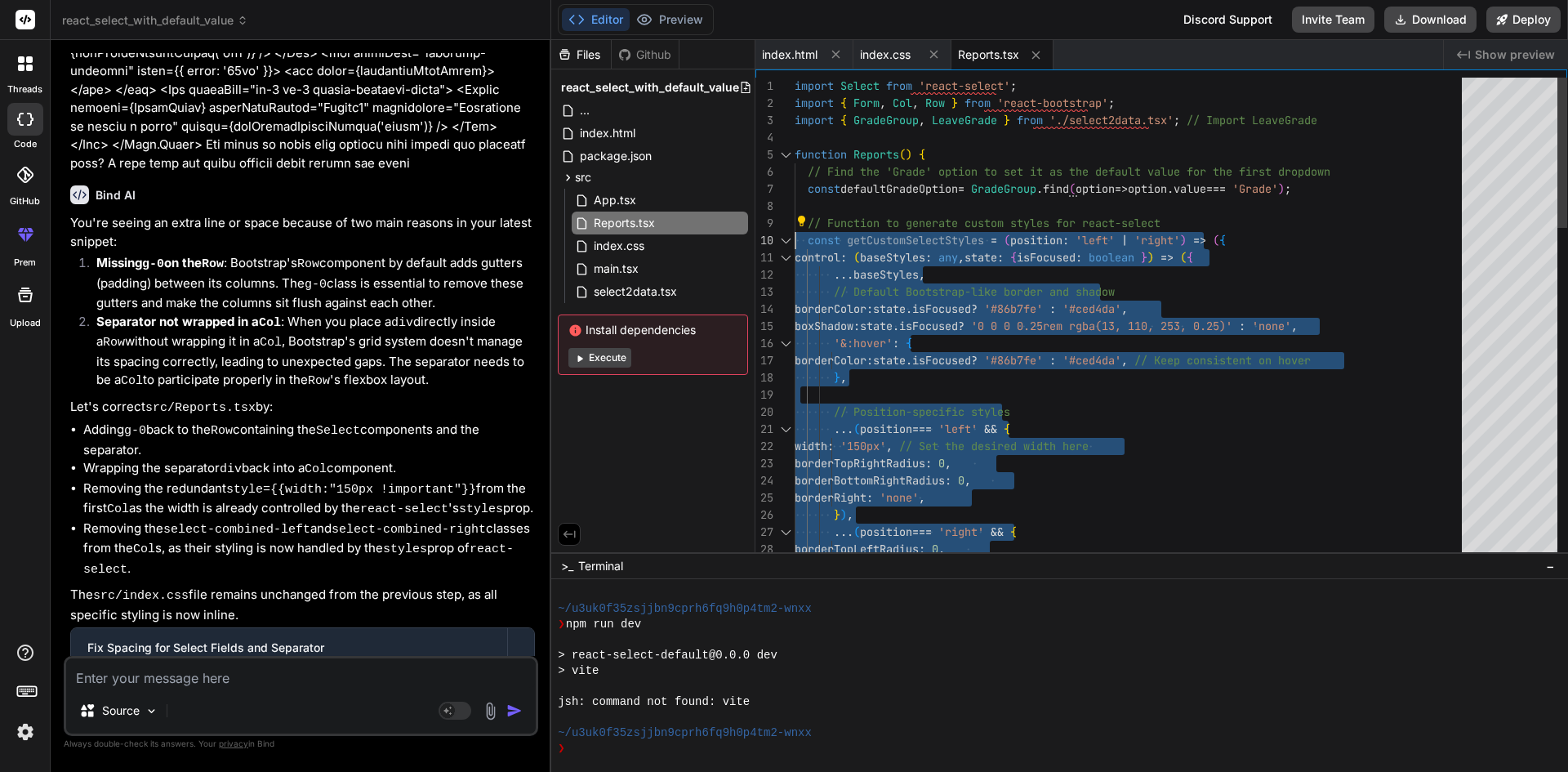
drag, startPoint x: 880, startPoint y: 350, endPoint x: 780, endPoint y: 237, distance: 150.9
